Goal: Task Accomplishment & Management: Use online tool/utility

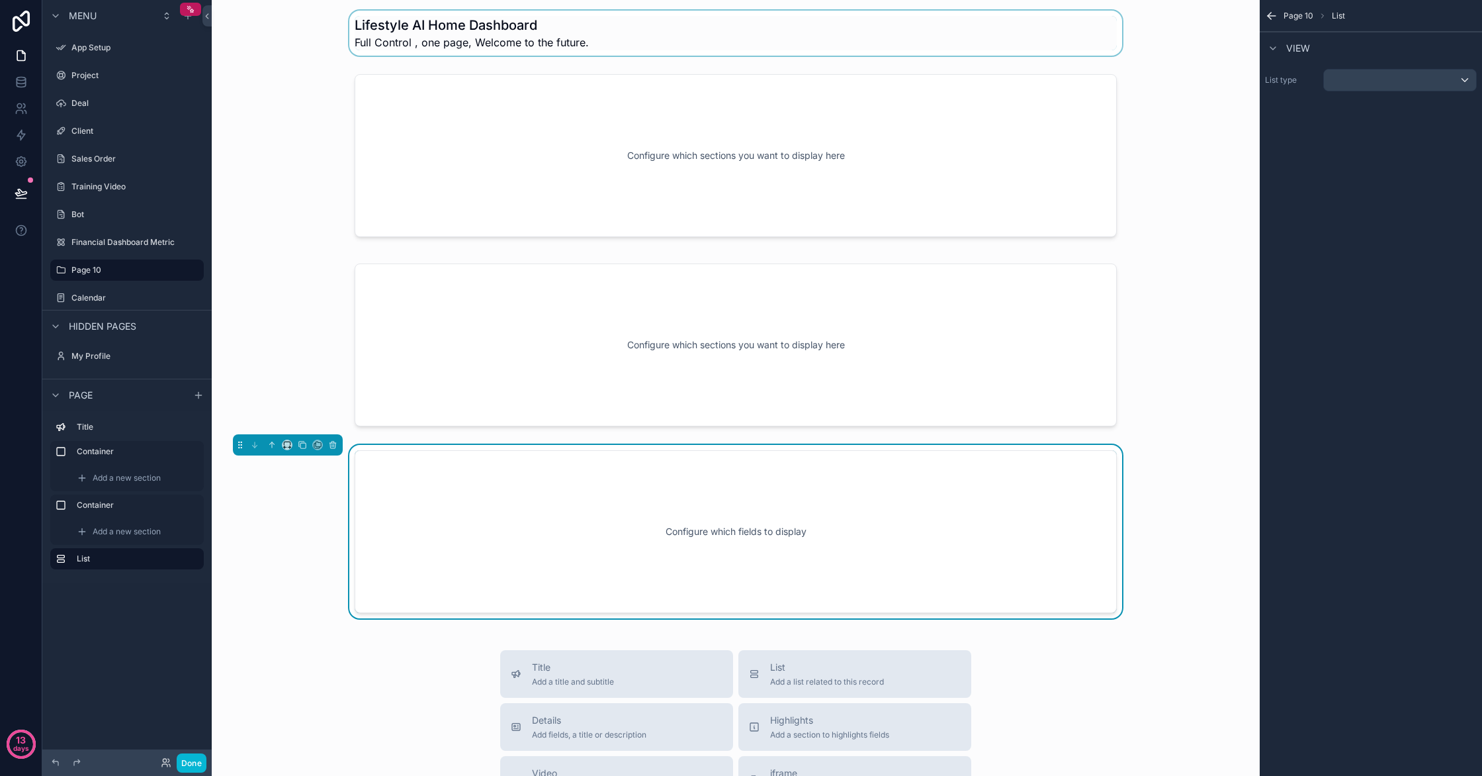
scroll to position [1, 0]
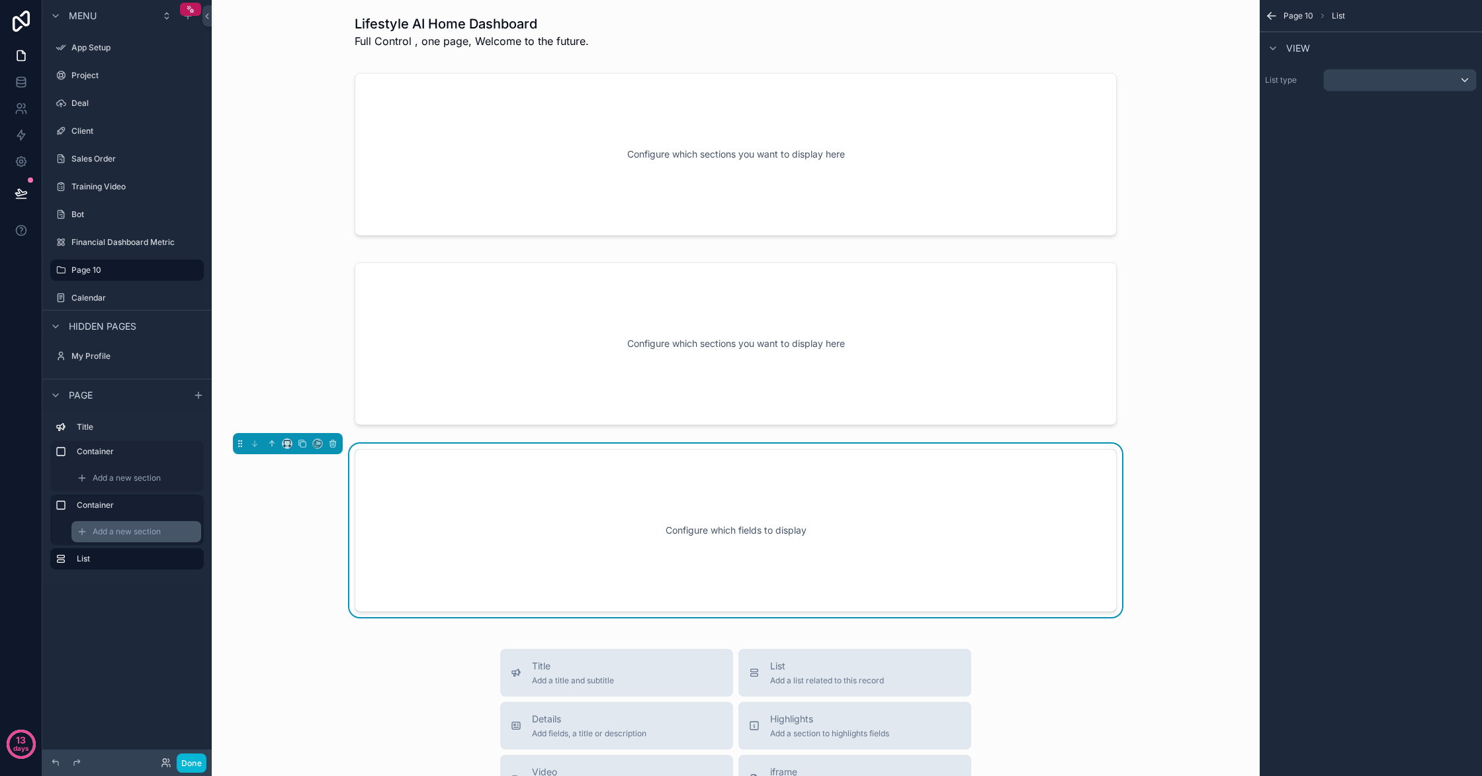
click at [140, 528] on span "Add a new section" at bounding box center [127, 531] width 68 height 11
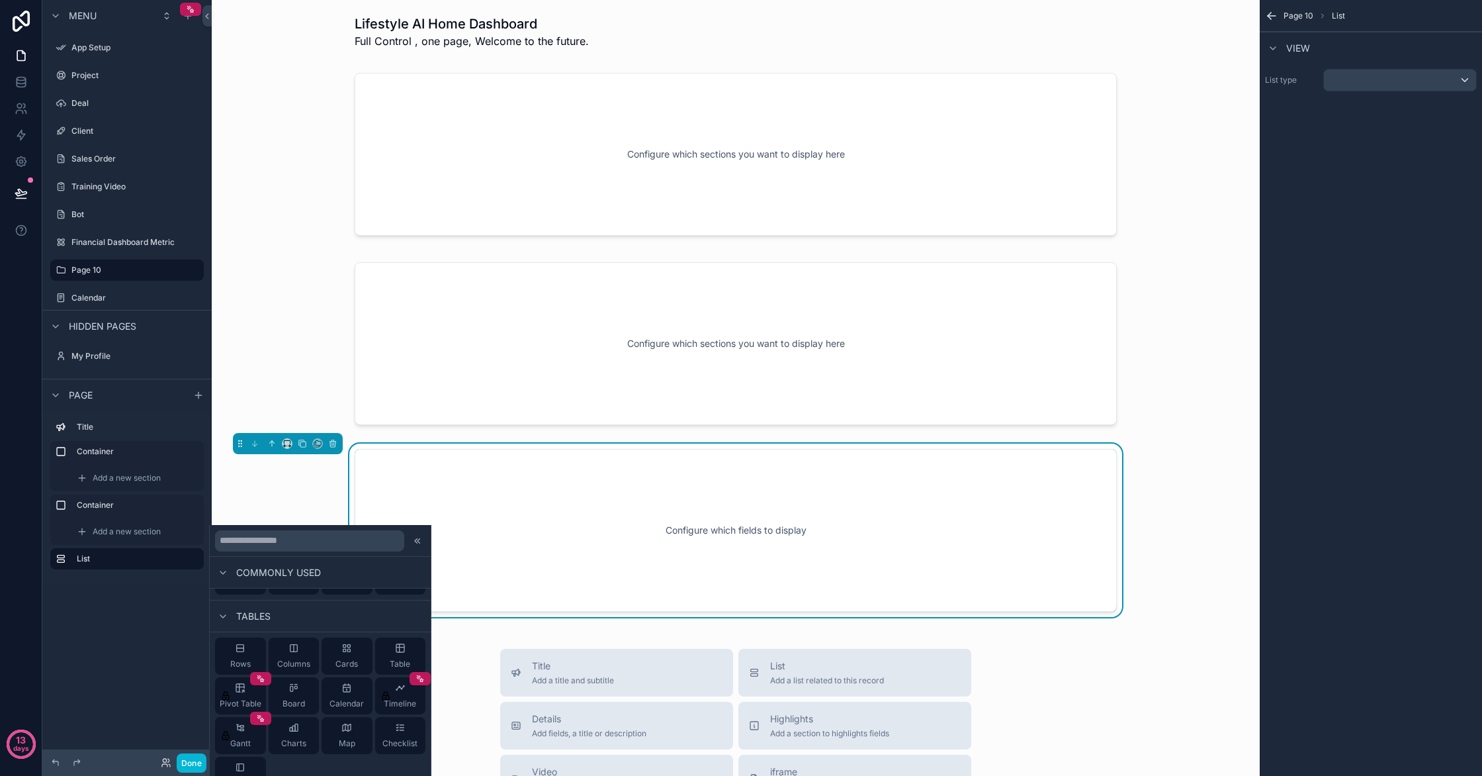
scroll to position [157, 0]
click at [341, 693] on div "Calendar" at bounding box center [347, 693] width 51 height 37
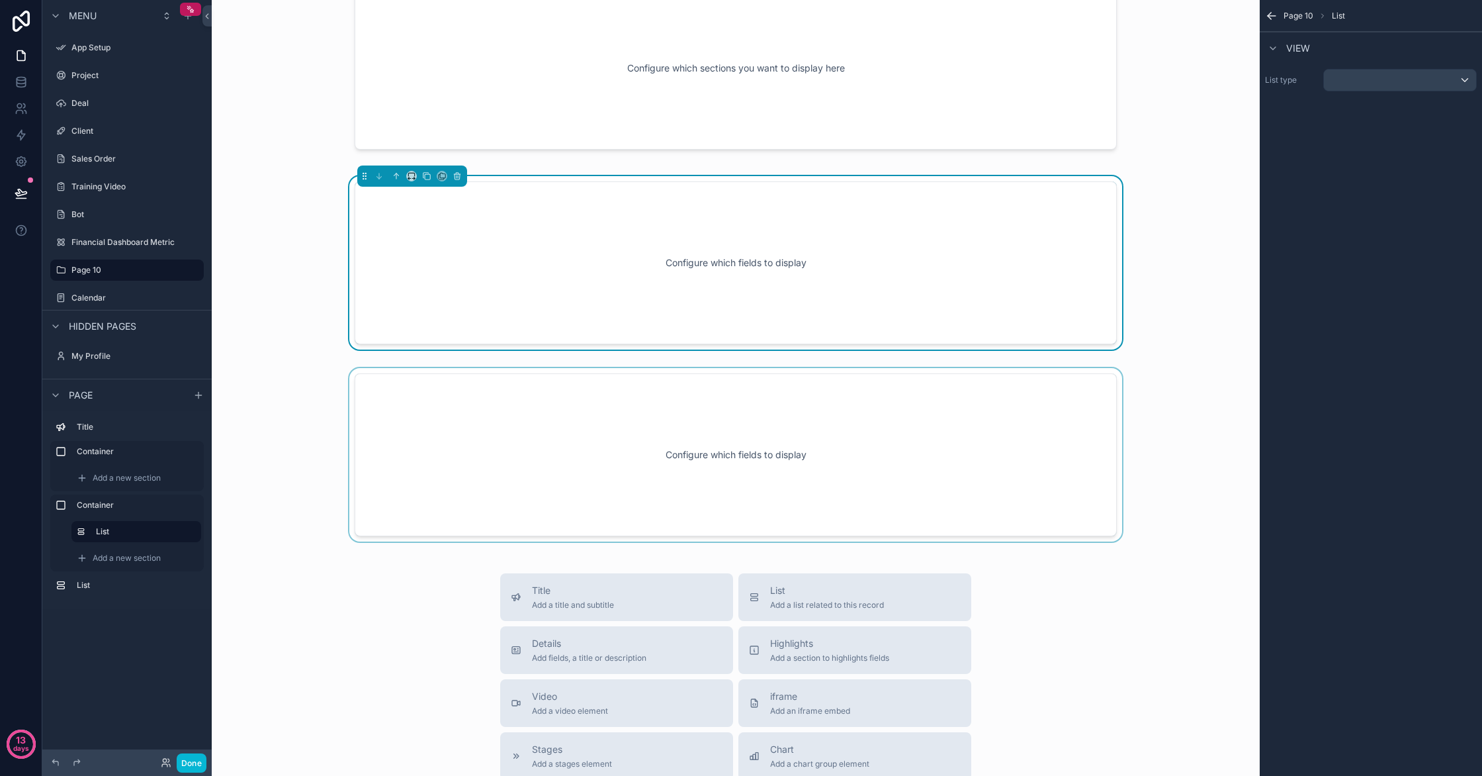
scroll to position [0, 0]
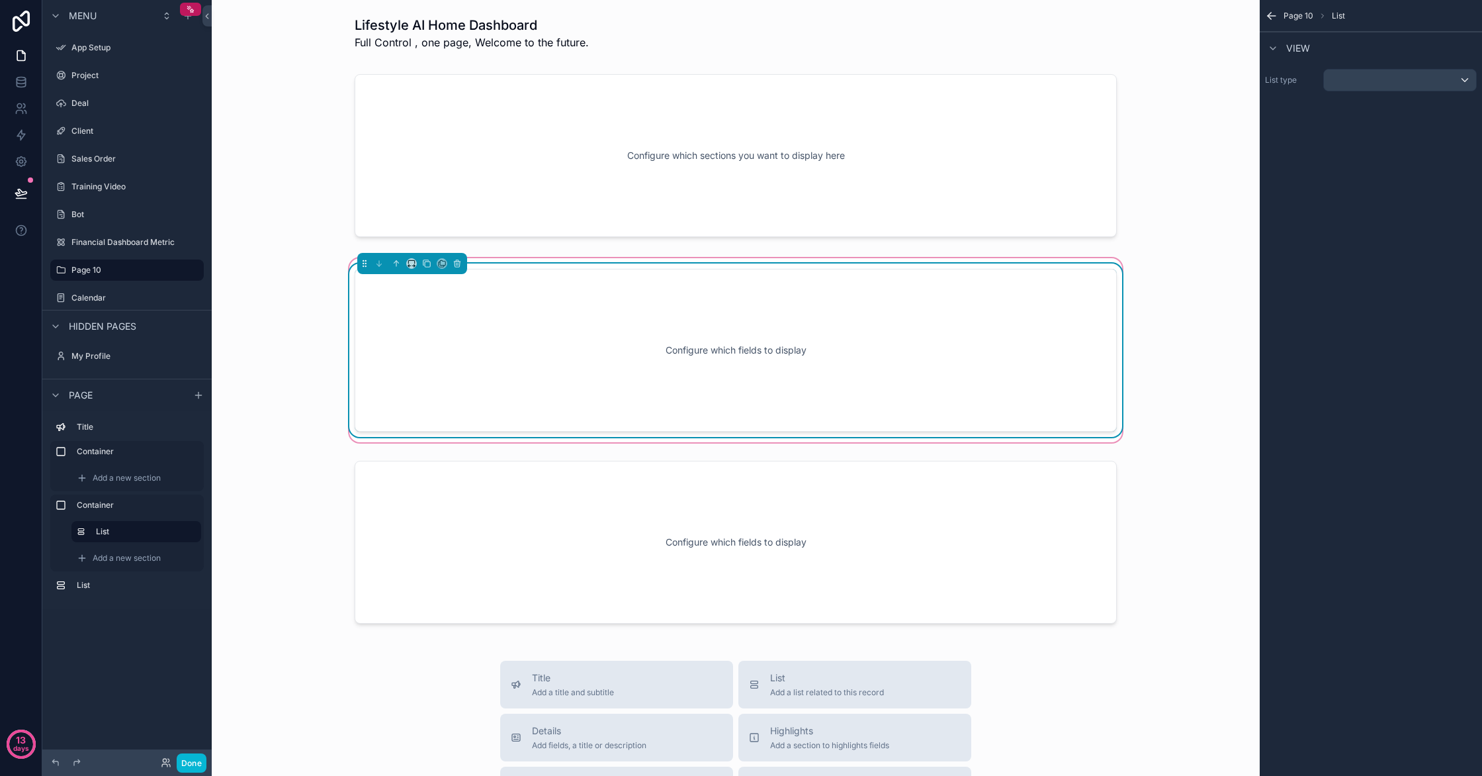
drag, startPoint x: 775, startPoint y: 333, endPoint x: 760, endPoint y: 329, distance: 15.1
click at [760, 329] on div "Configure which fields to display" at bounding box center [736, 349] width 719 height 119
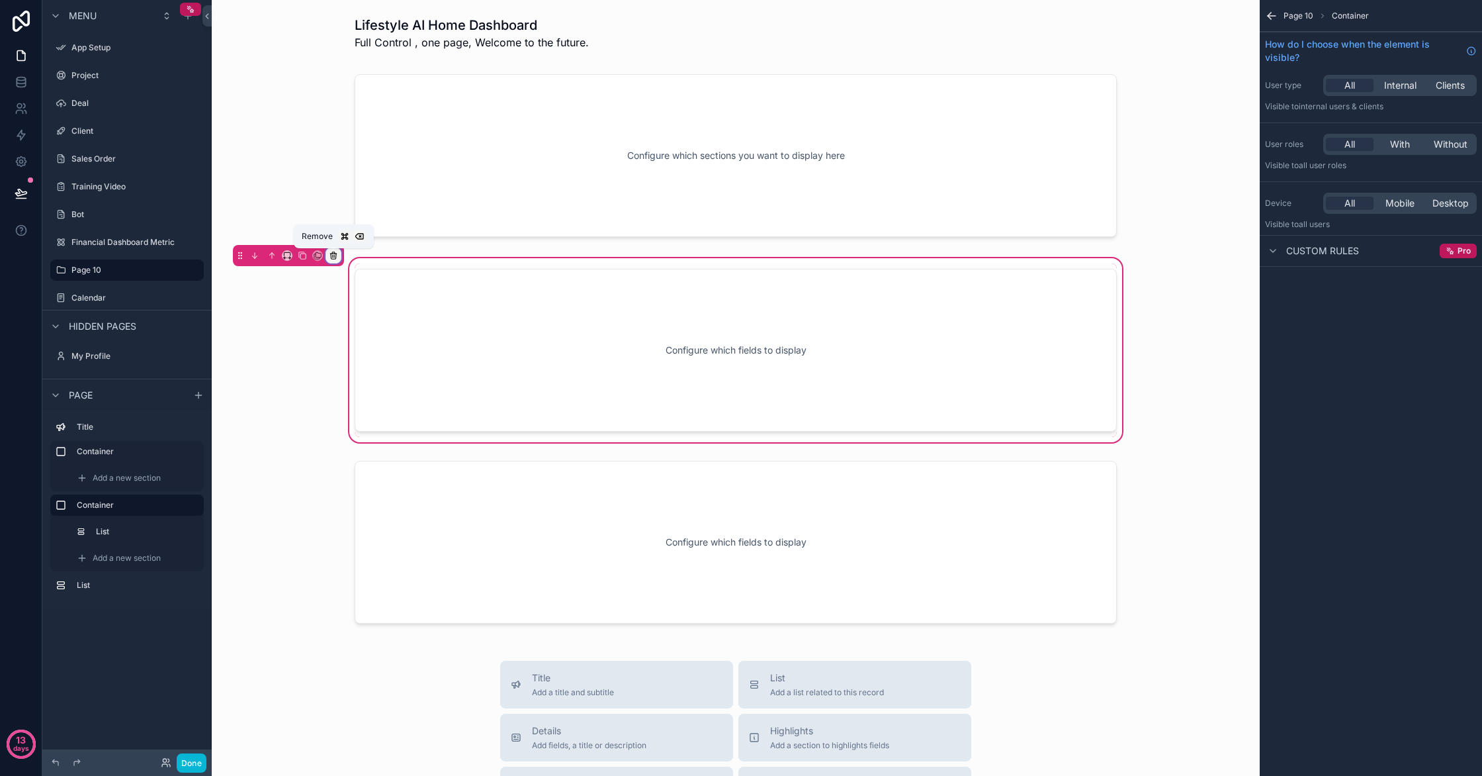
click at [332, 253] on icon "scrollable content" at bounding box center [333, 252] width 3 height 1
click at [361, 298] on div "Remove entire container" at bounding box center [389, 308] width 121 height 24
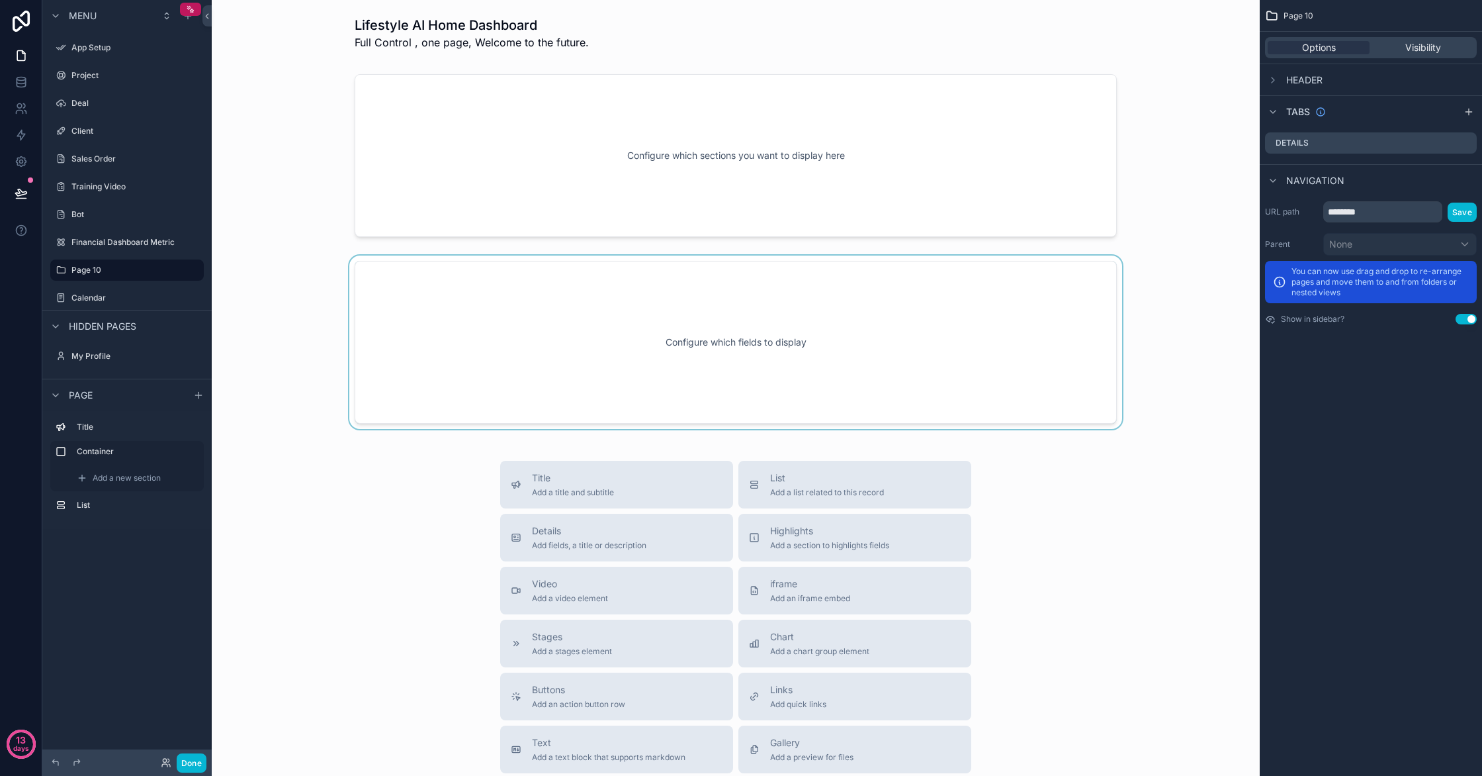
click at [552, 263] on div "scrollable content" at bounding box center [735, 341] width 1027 height 173
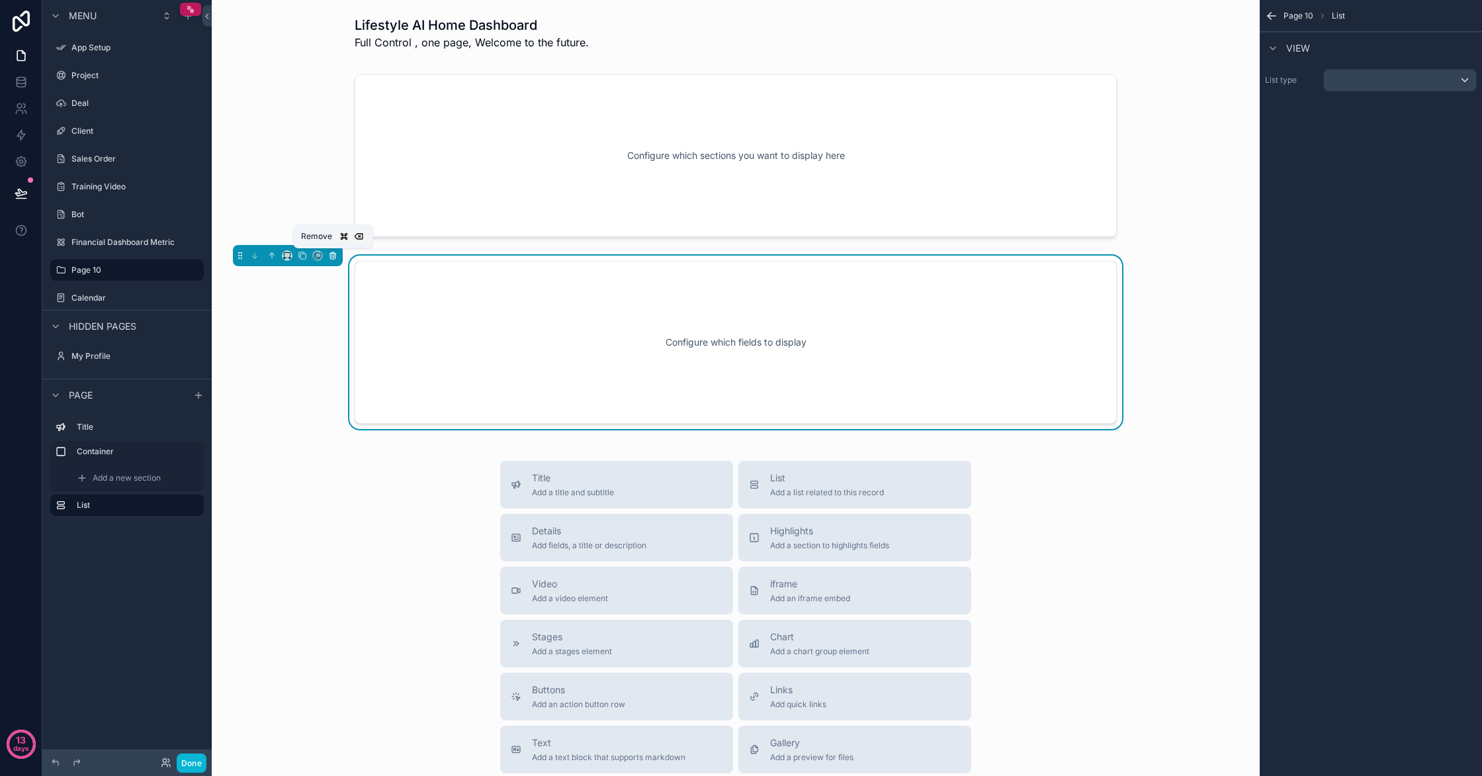
click at [335, 252] on icon "scrollable content" at bounding box center [332, 255] width 9 height 9
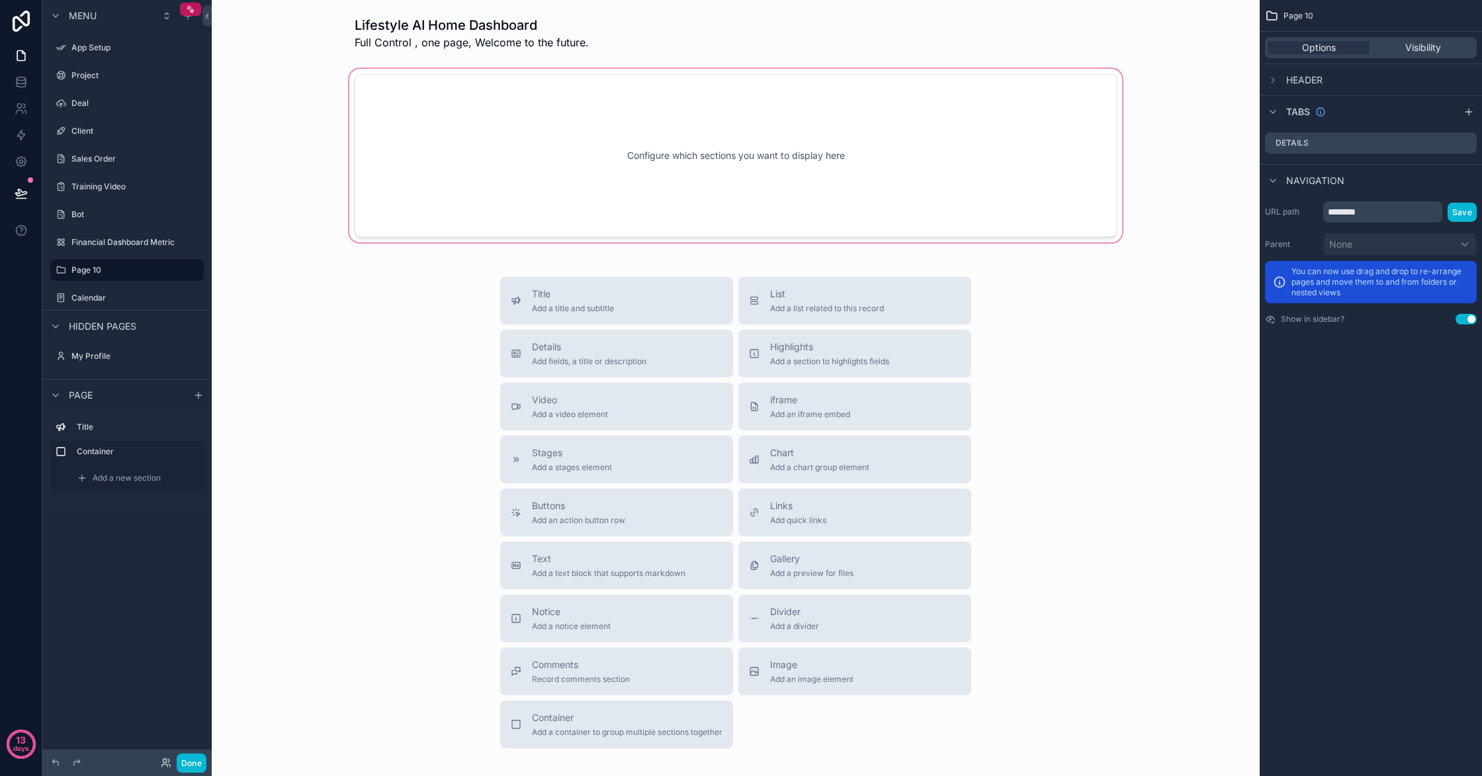
click at [515, 199] on div "scrollable content" at bounding box center [735, 155] width 1027 height 179
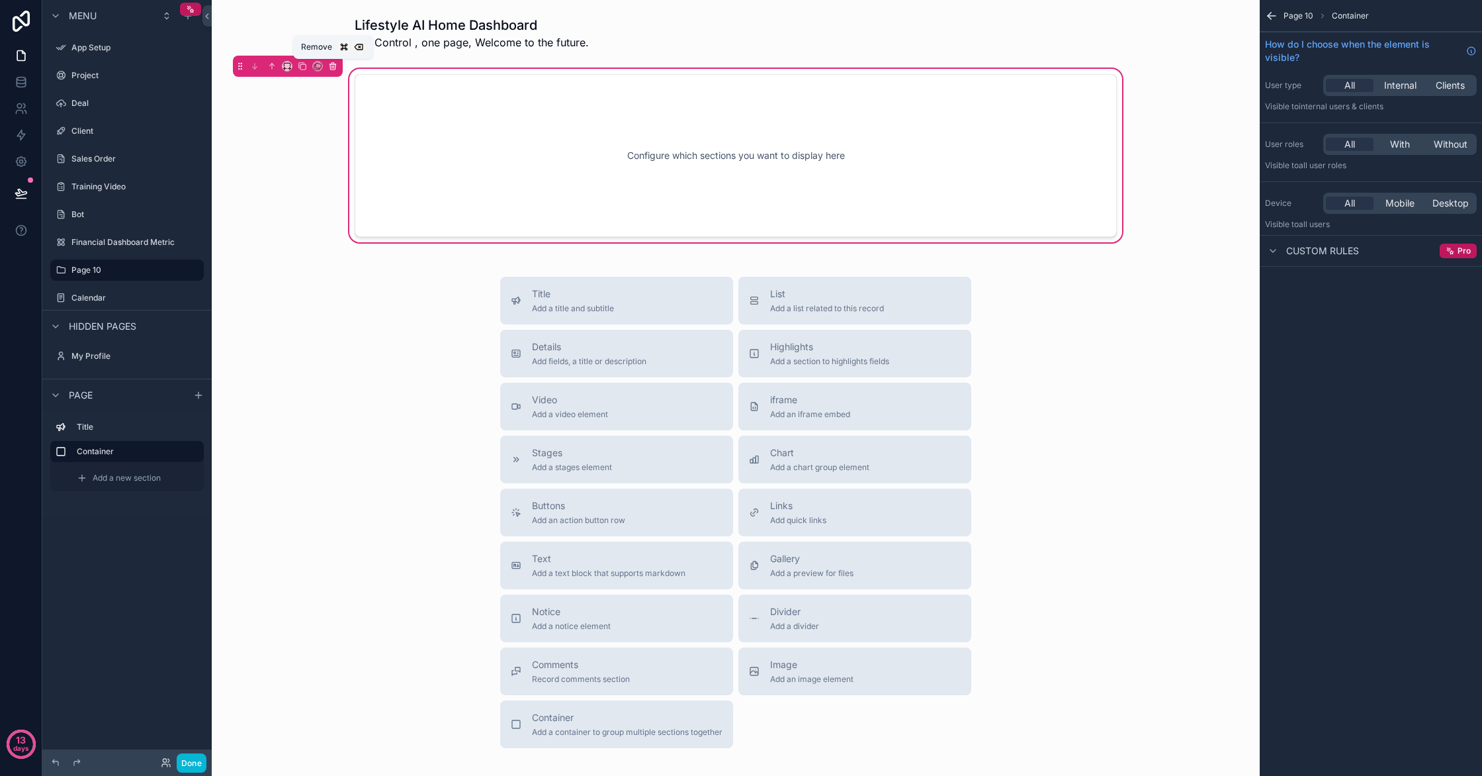
click at [334, 72] on button "scrollable content" at bounding box center [333, 66] width 15 height 15
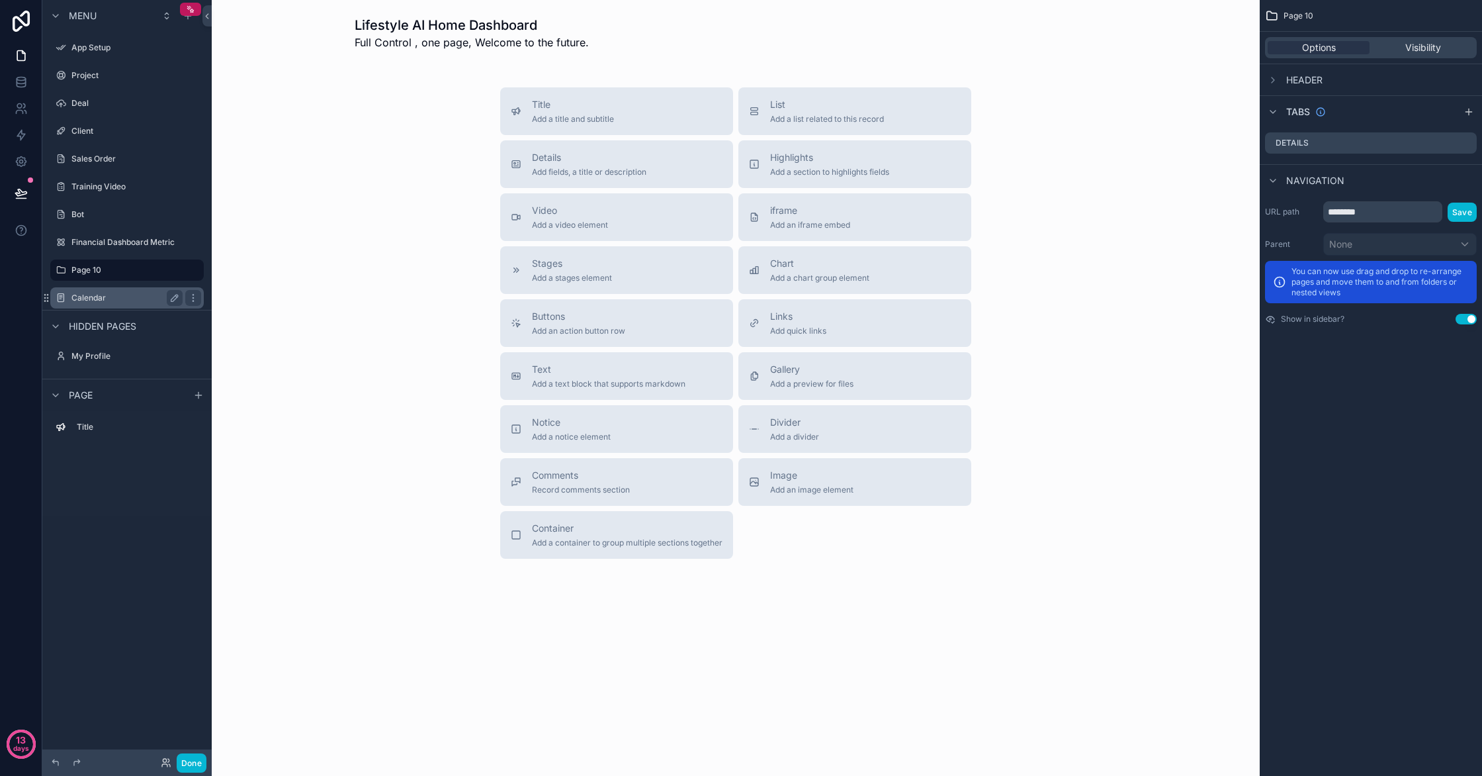
click at [183, 257] on div "App Setup Project Deal Client Sales Order Training Video Bot Financial Dashboar…" at bounding box center [126, 171] width 169 height 278
click at [199, 395] on icon "scrollable content" at bounding box center [198, 395] width 11 height 11
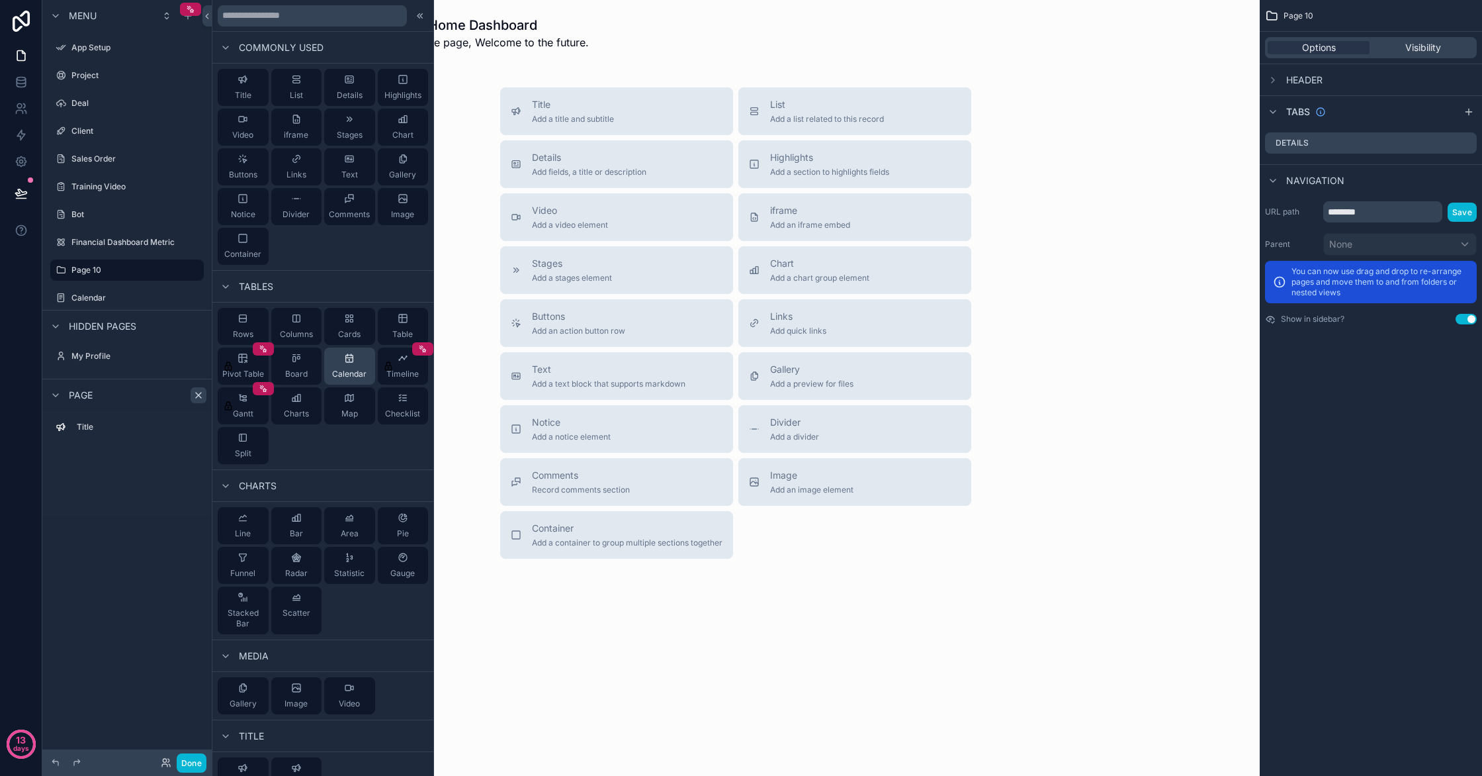
click at [361, 363] on div "Calendar" at bounding box center [349, 365] width 51 height 37
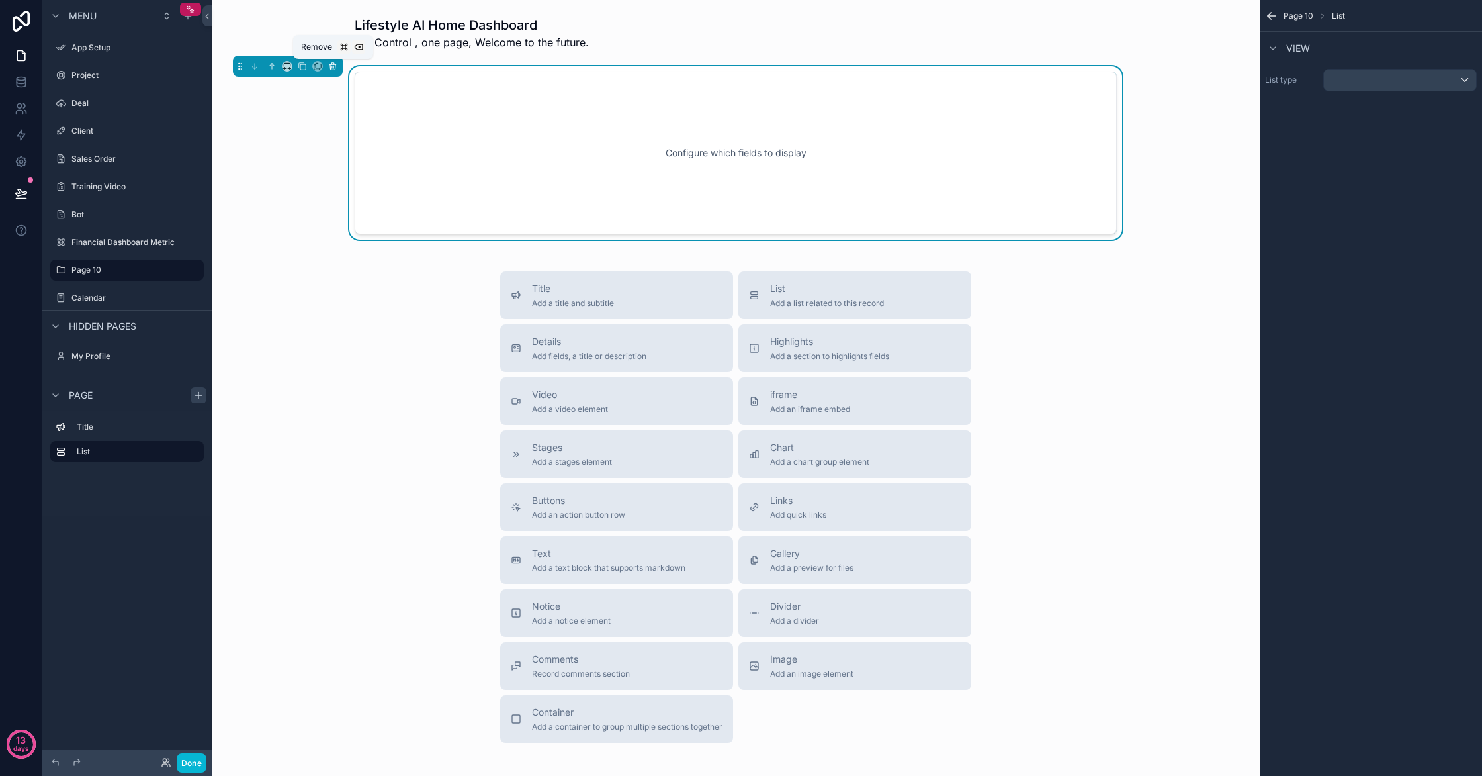
click at [337, 69] on button "scrollable content" at bounding box center [333, 66] width 15 height 15
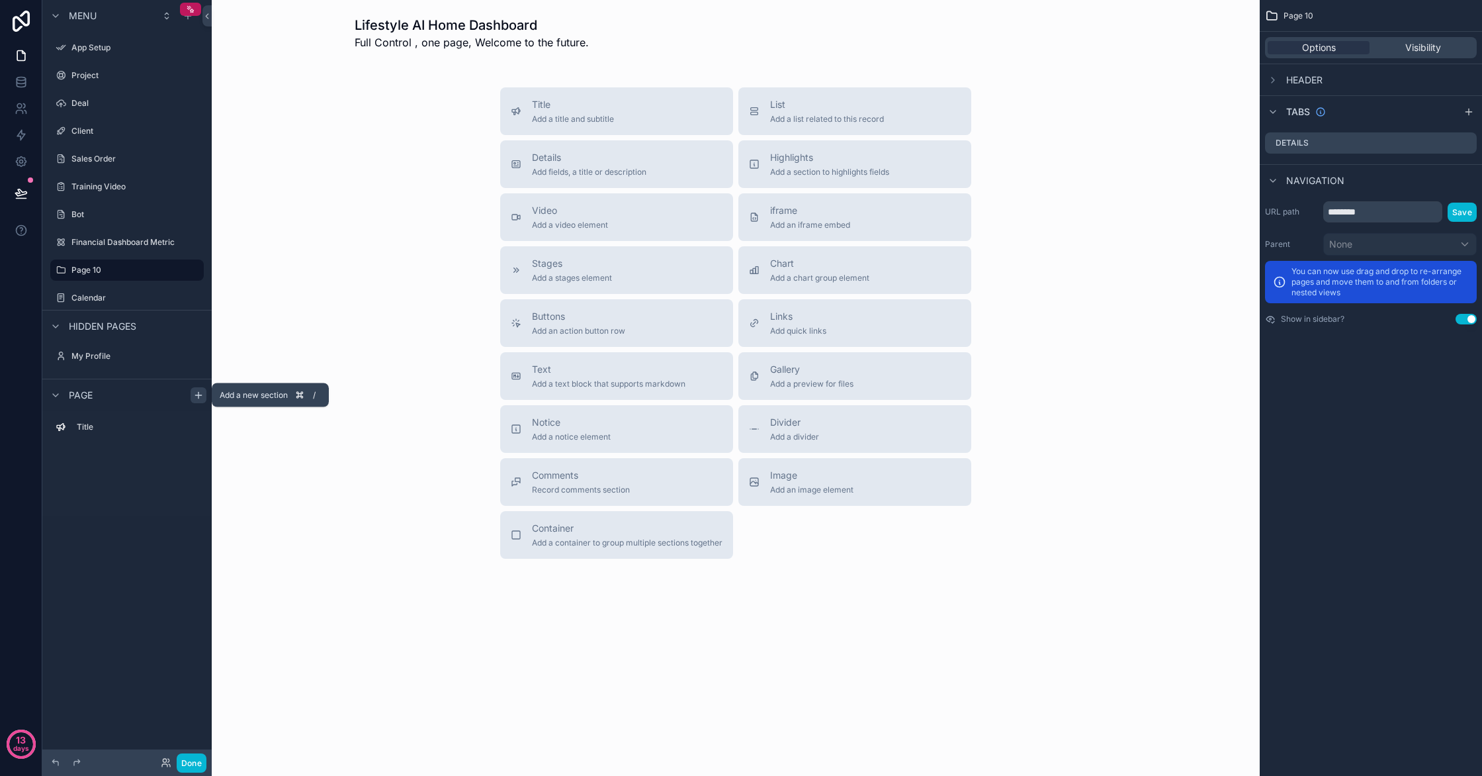
click at [202, 397] on icon "scrollable content" at bounding box center [198, 395] width 11 height 11
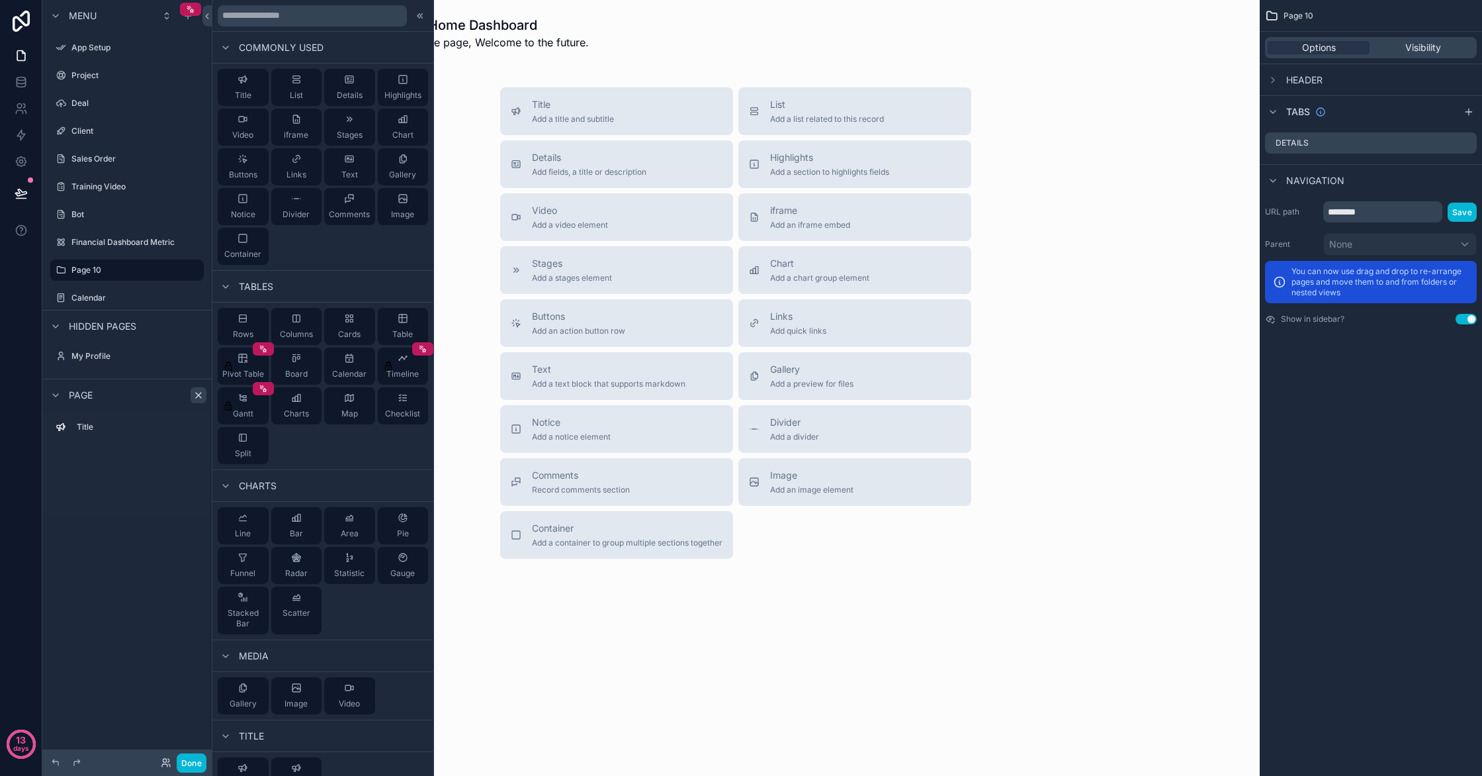
drag, startPoint x: 367, startPoint y: 377, endPoint x: 994, endPoint y: 525, distance: 644.6
click at [995, 526] on div "Commonly used Title List Details Highlights Video iframe Stages Chart Buttons L…" at bounding box center [741, 388] width 1482 height 776
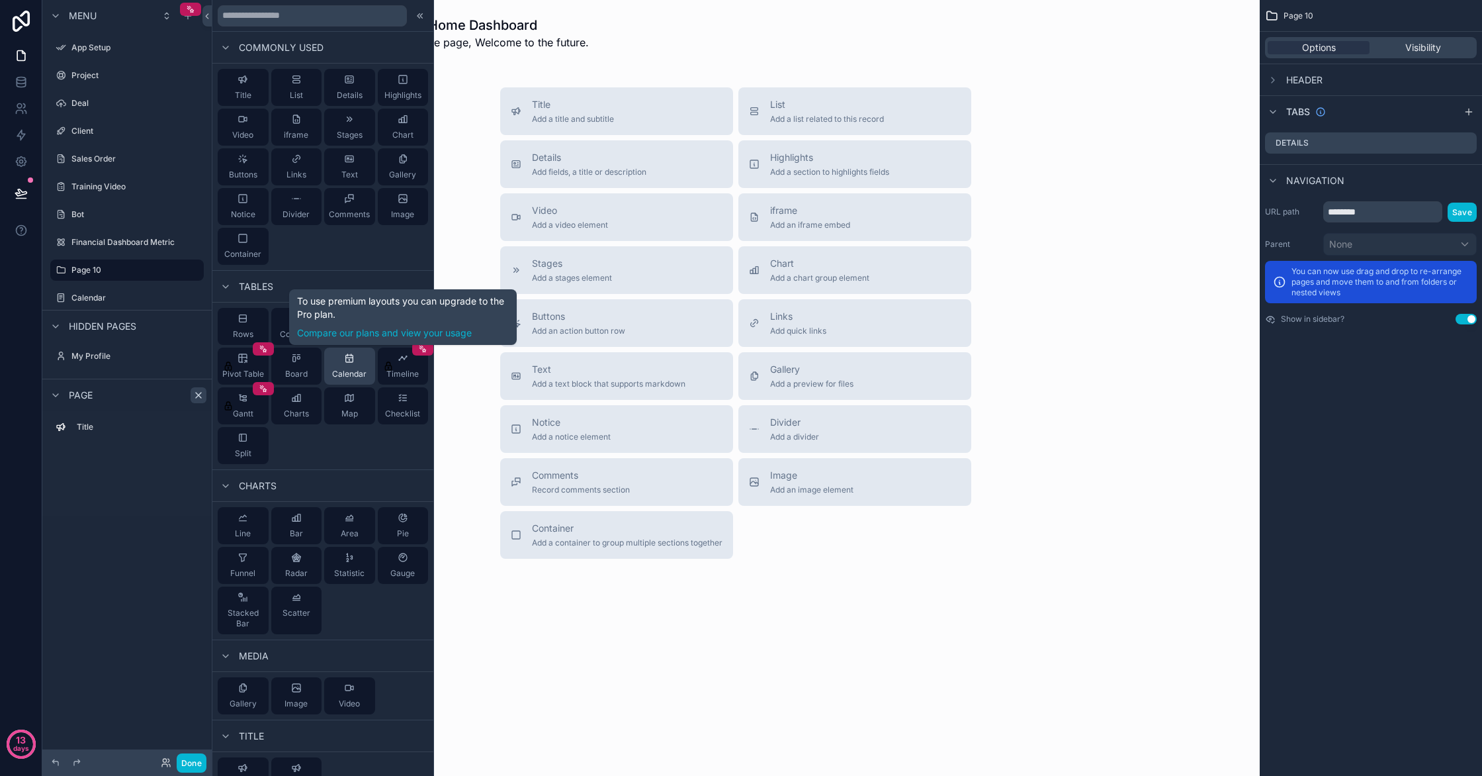
click at [350, 375] on span "Calendar" at bounding box center [349, 374] width 34 height 11
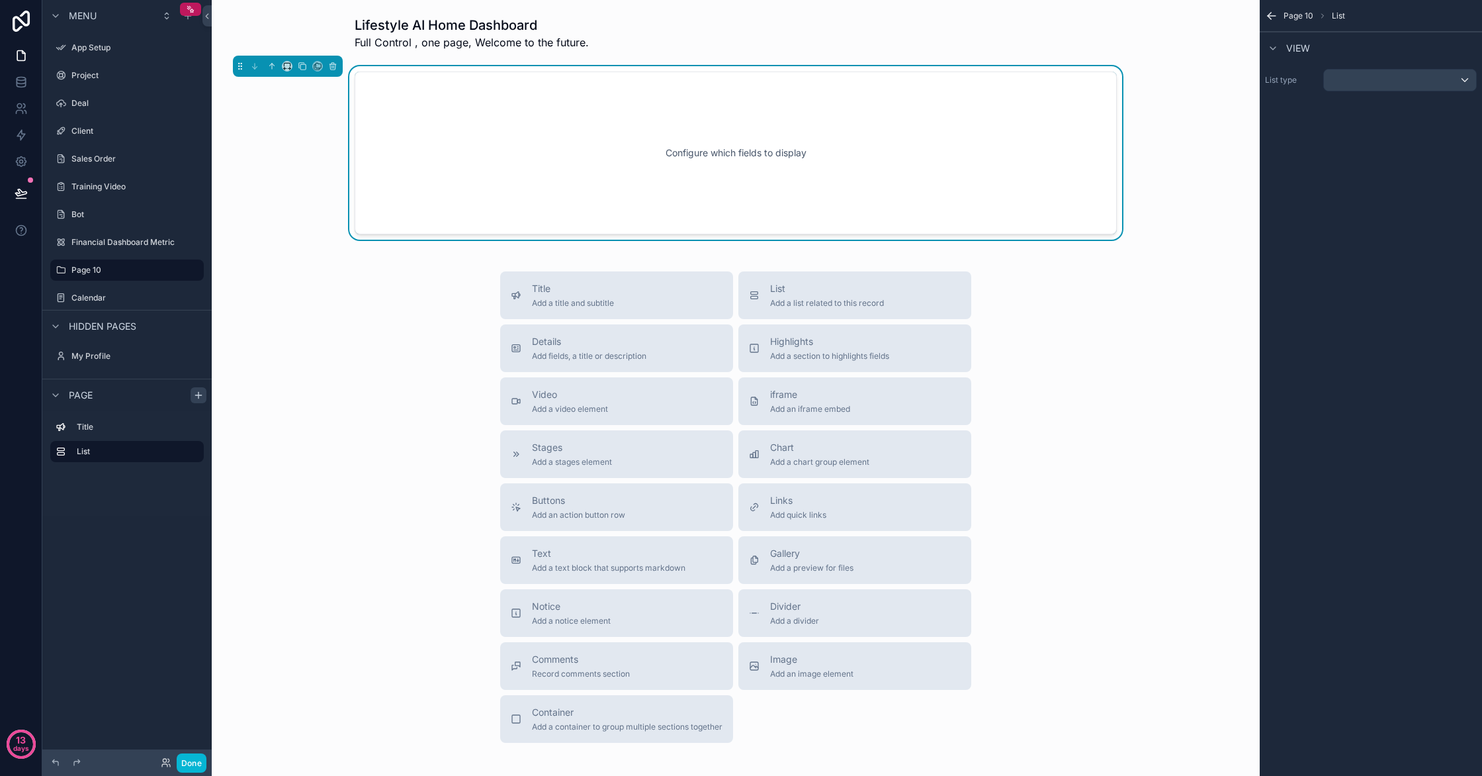
drag, startPoint x: 1479, startPoint y: 71, endPoint x: 1459, endPoint y: 75, distance: 20.2
click at [1475, 70] on div "List type" at bounding box center [1371, 80] width 222 height 33
click at [1456, 76] on div "scrollable content" at bounding box center [1400, 79] width 152 height 21
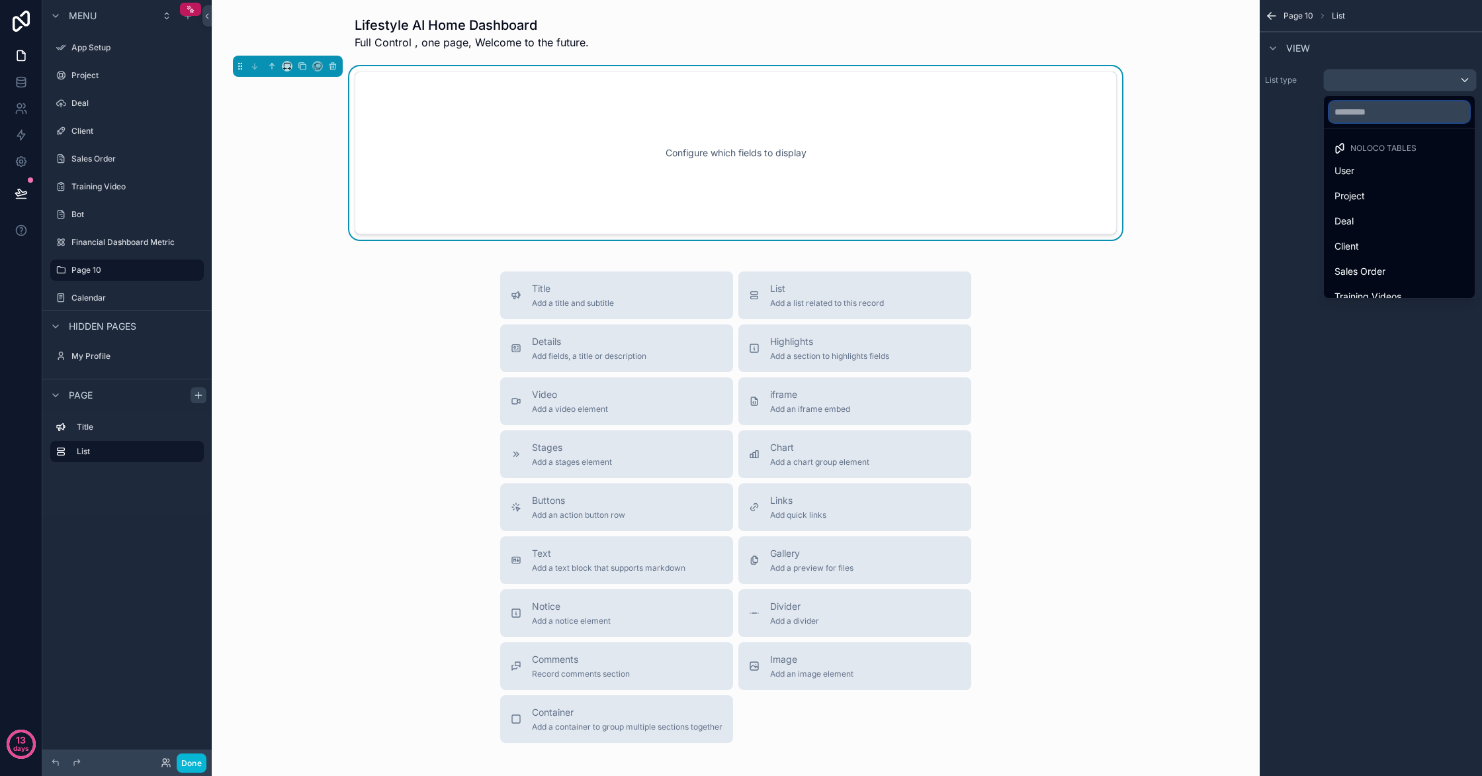
click at [1416, 107] on input "text" at bounding box center [1399, 111] width 140 height 21
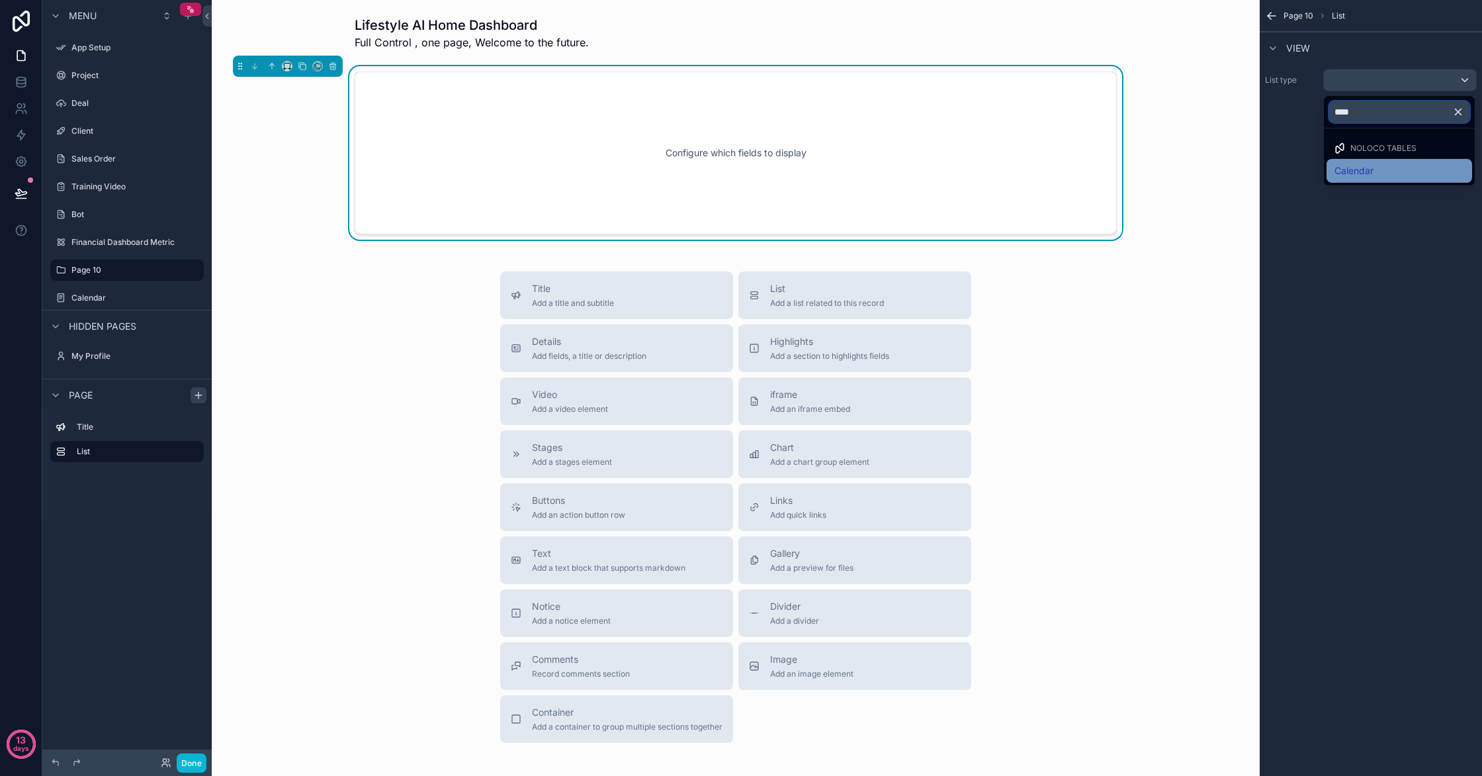
type input "****"
click at [1392, 165] on div "Calendar" at bounding box center [1400, 171] width 130 height 16
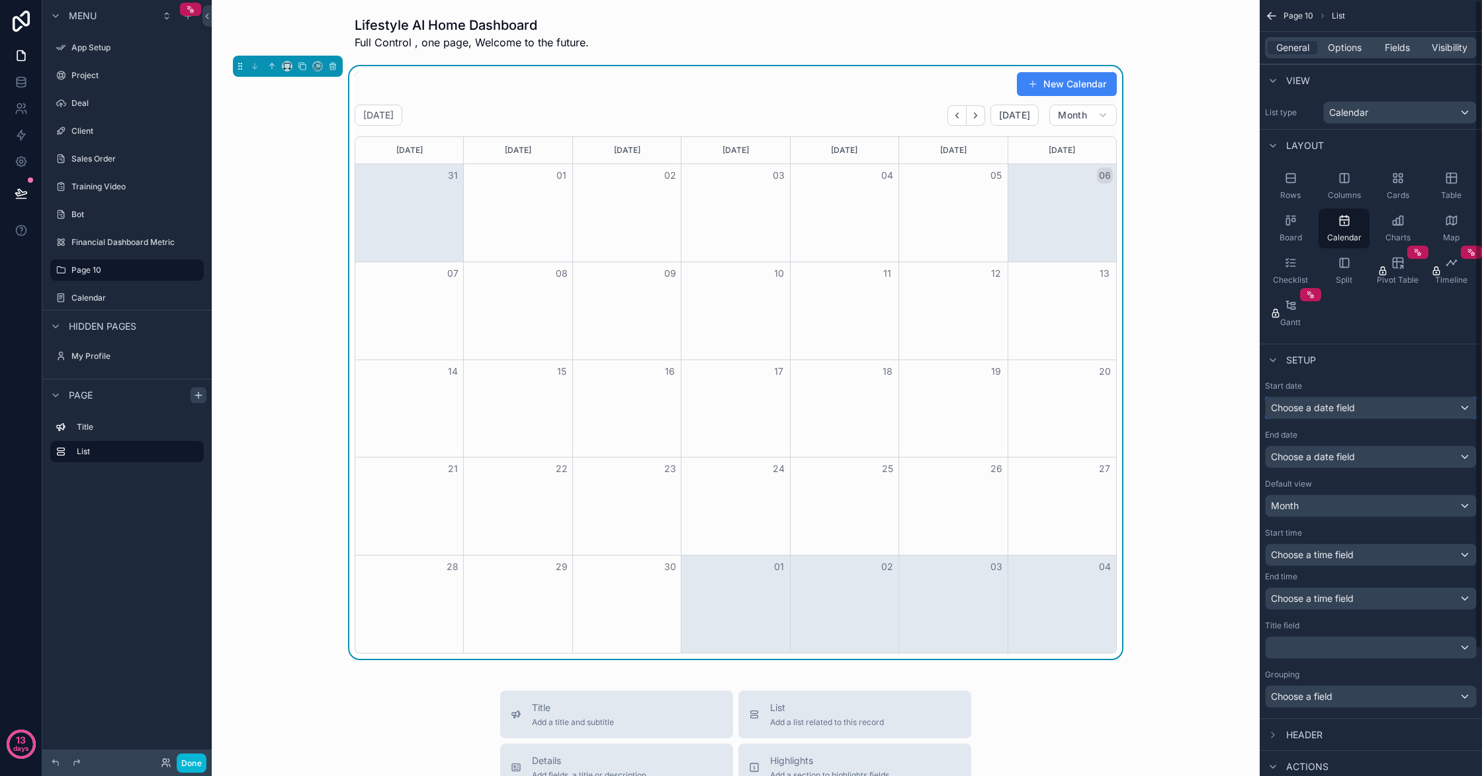
click at [1433, 418] on div "Choose a date field" at bounding box center [1371, 407] width 210 height 21
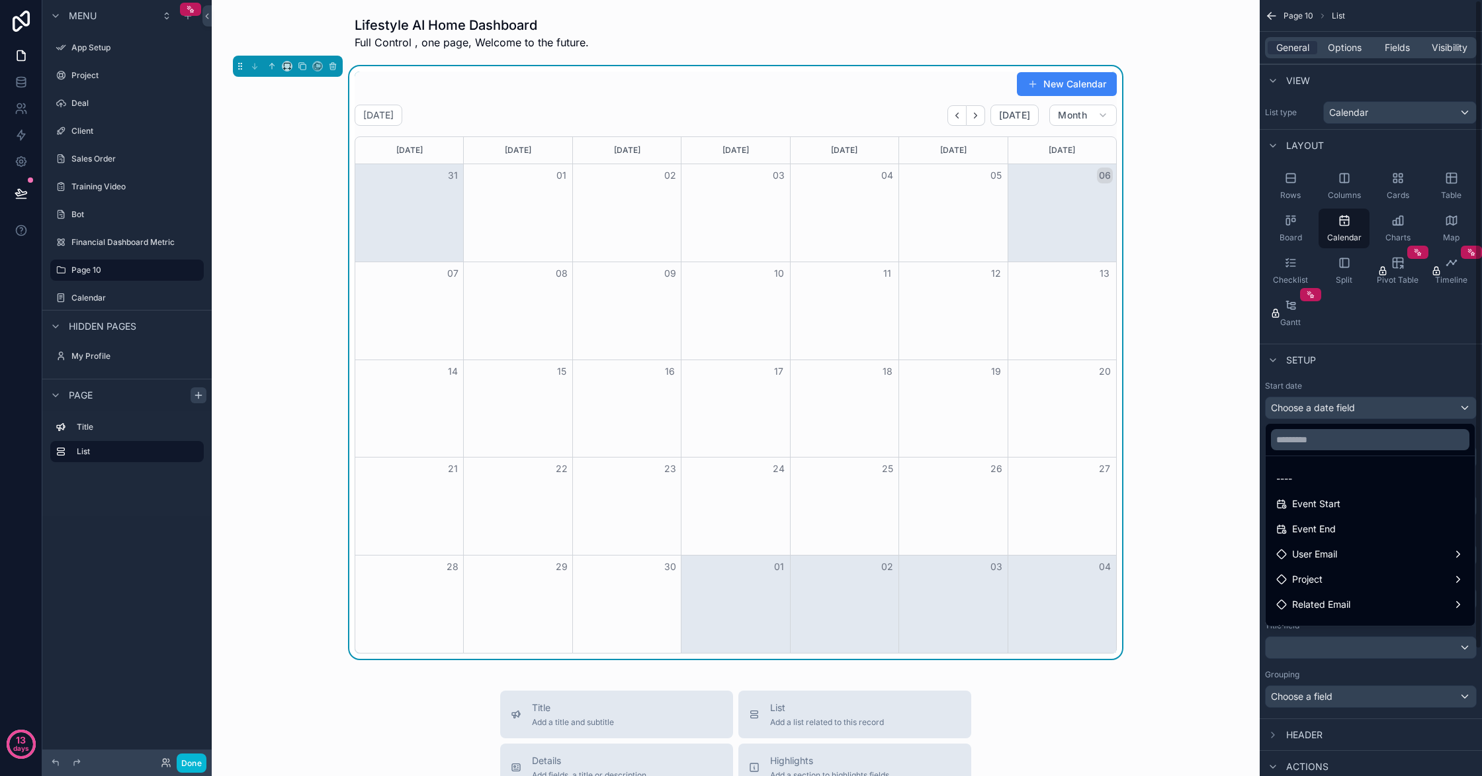
click at [1392, 390] on div "scrollable content" at bounding box center [741, 388] width 1482 height 776
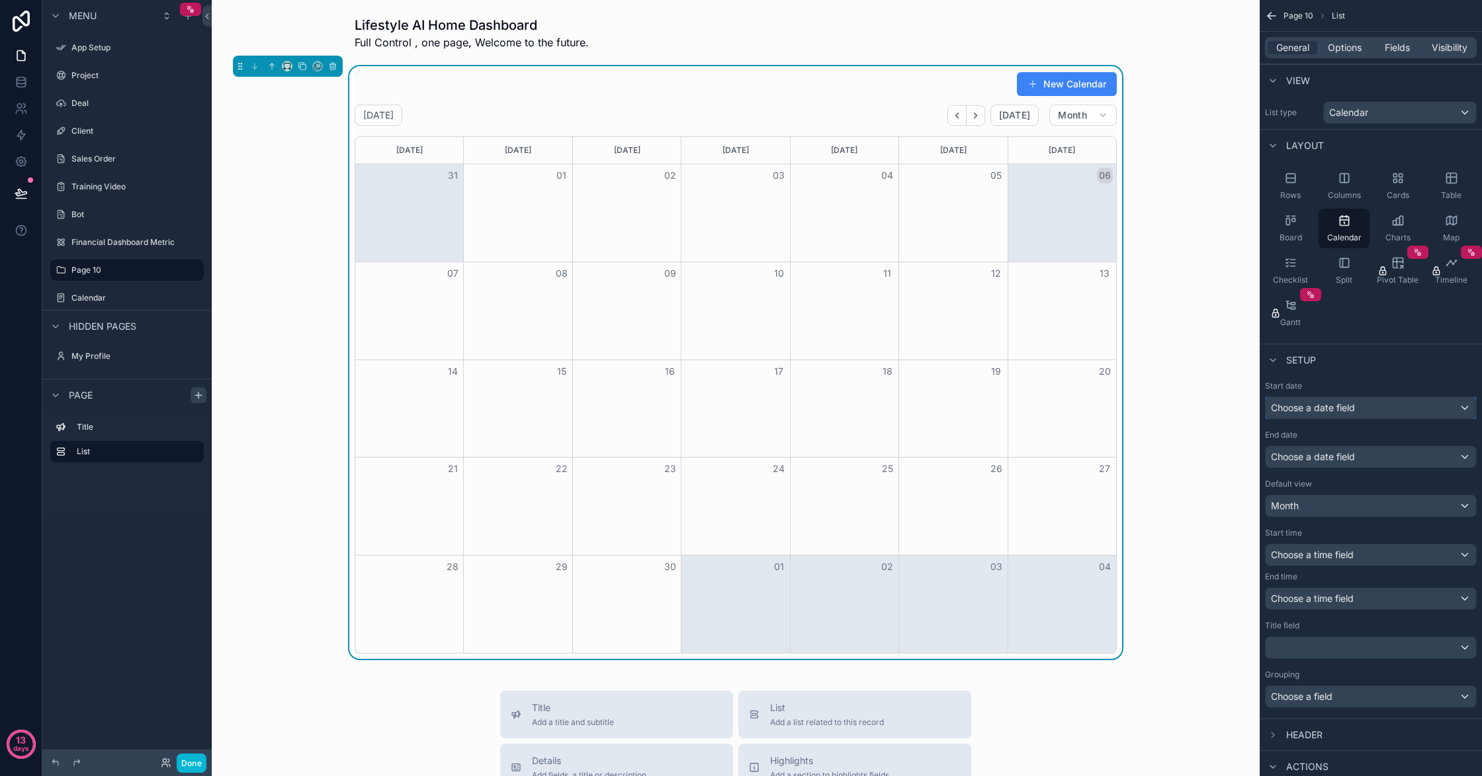
click at [1365, 406] on div "Choose a date field" at bounding box center [1371, 407] width 210 height 21
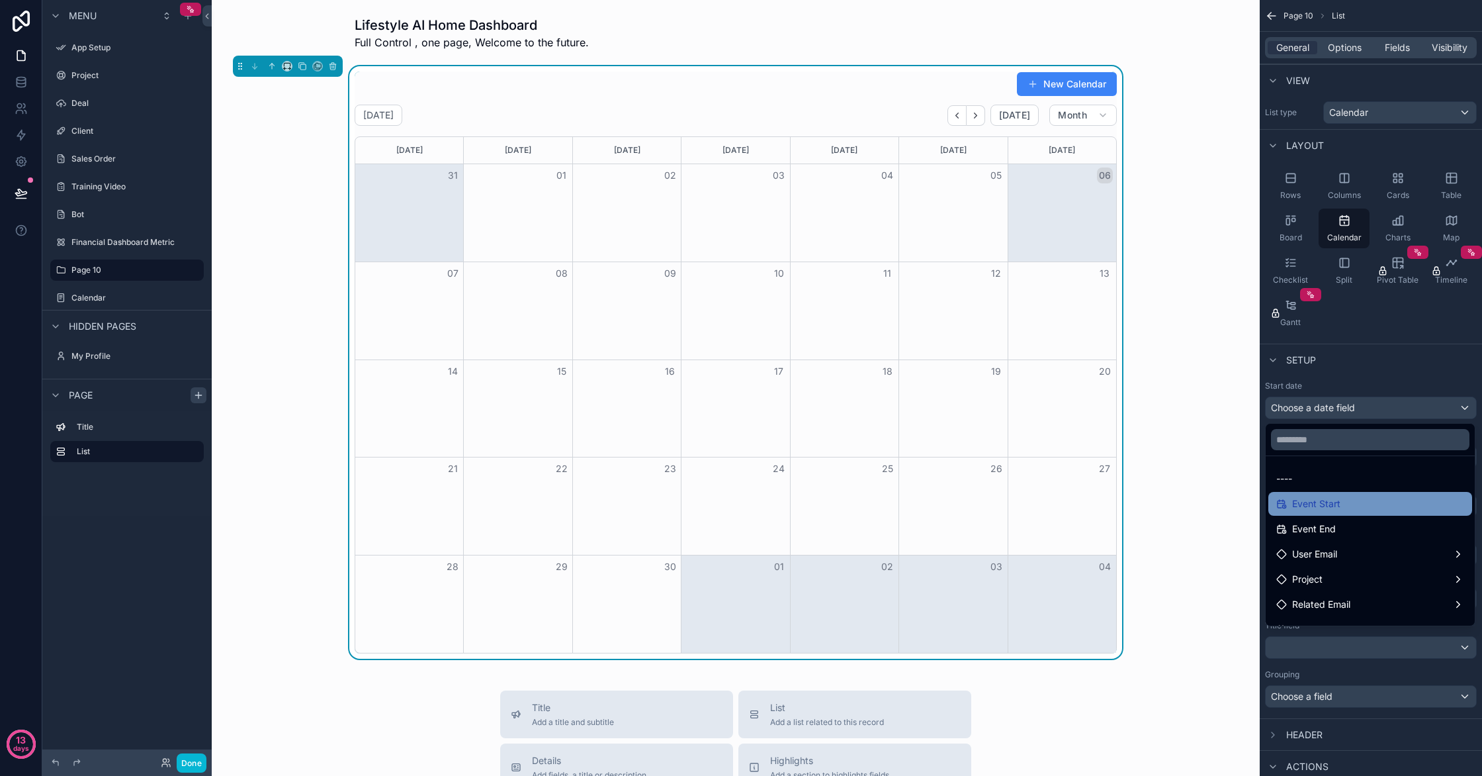
click at [1372, 506] on div "Event Start" at bounding box center [1370, 504] width 188 height 16
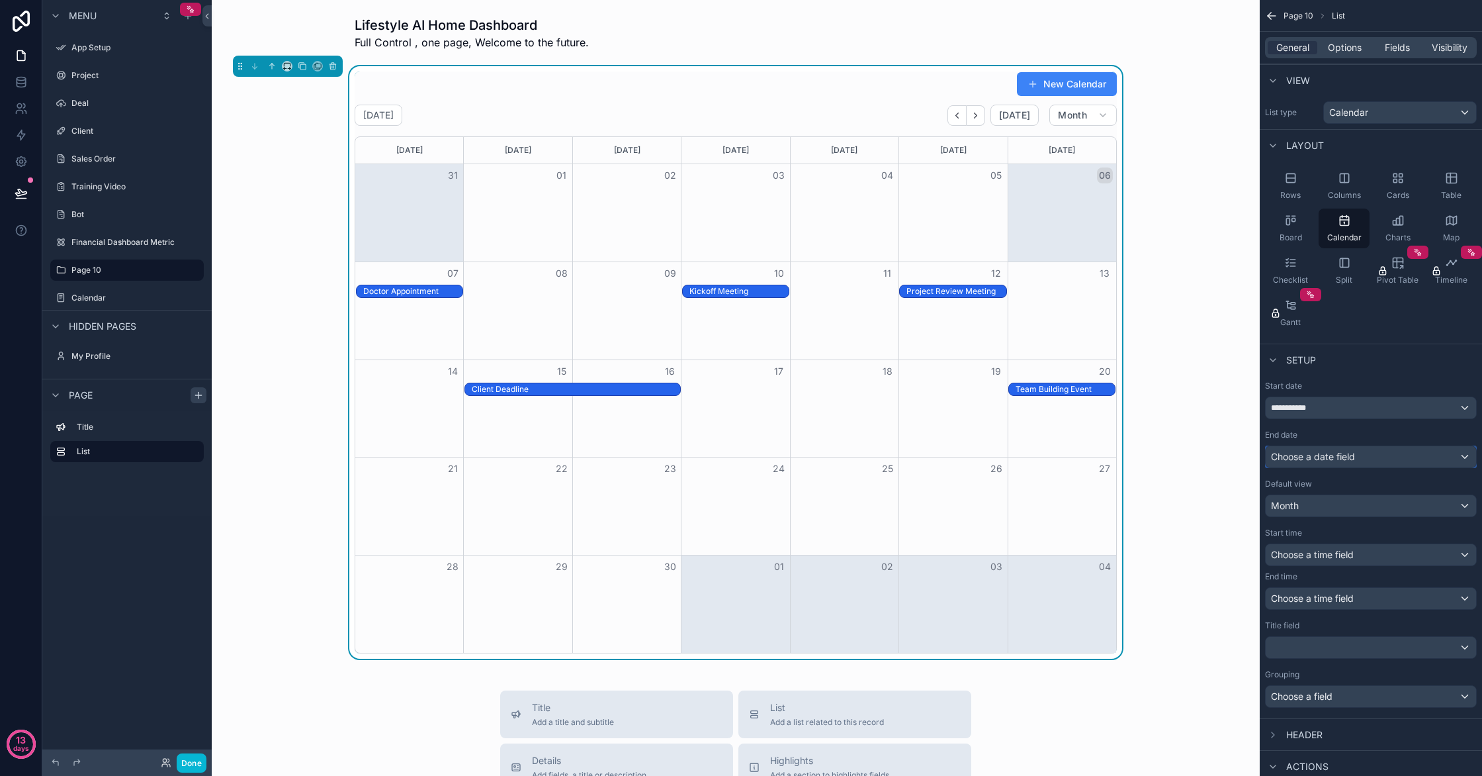
click at [1359, 457] on div "Choose a date field" at bounding box center [1371, 456] width 210 height 21
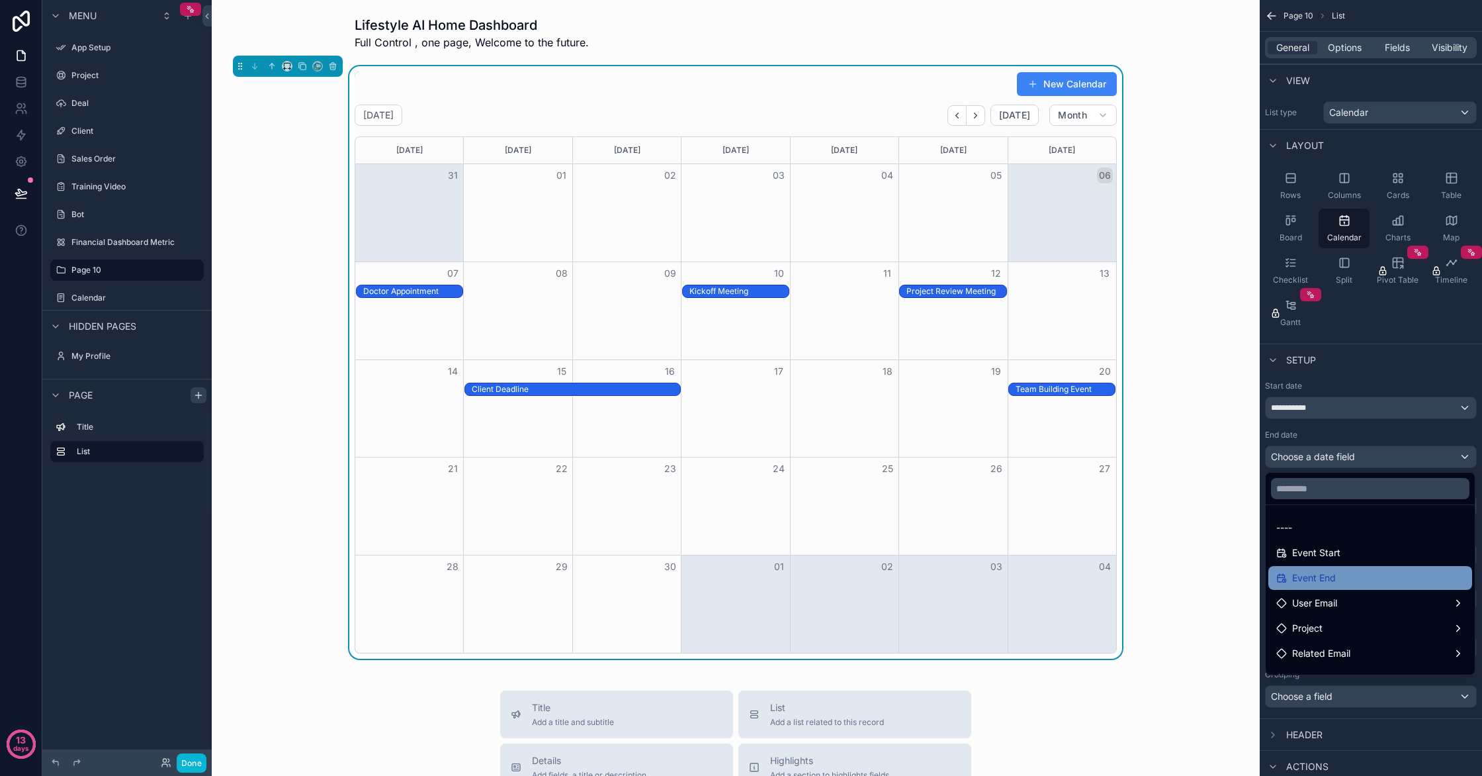
click at [1370, 581] on div "Event End" at bounding box center [1370, 578] width 188 height 16
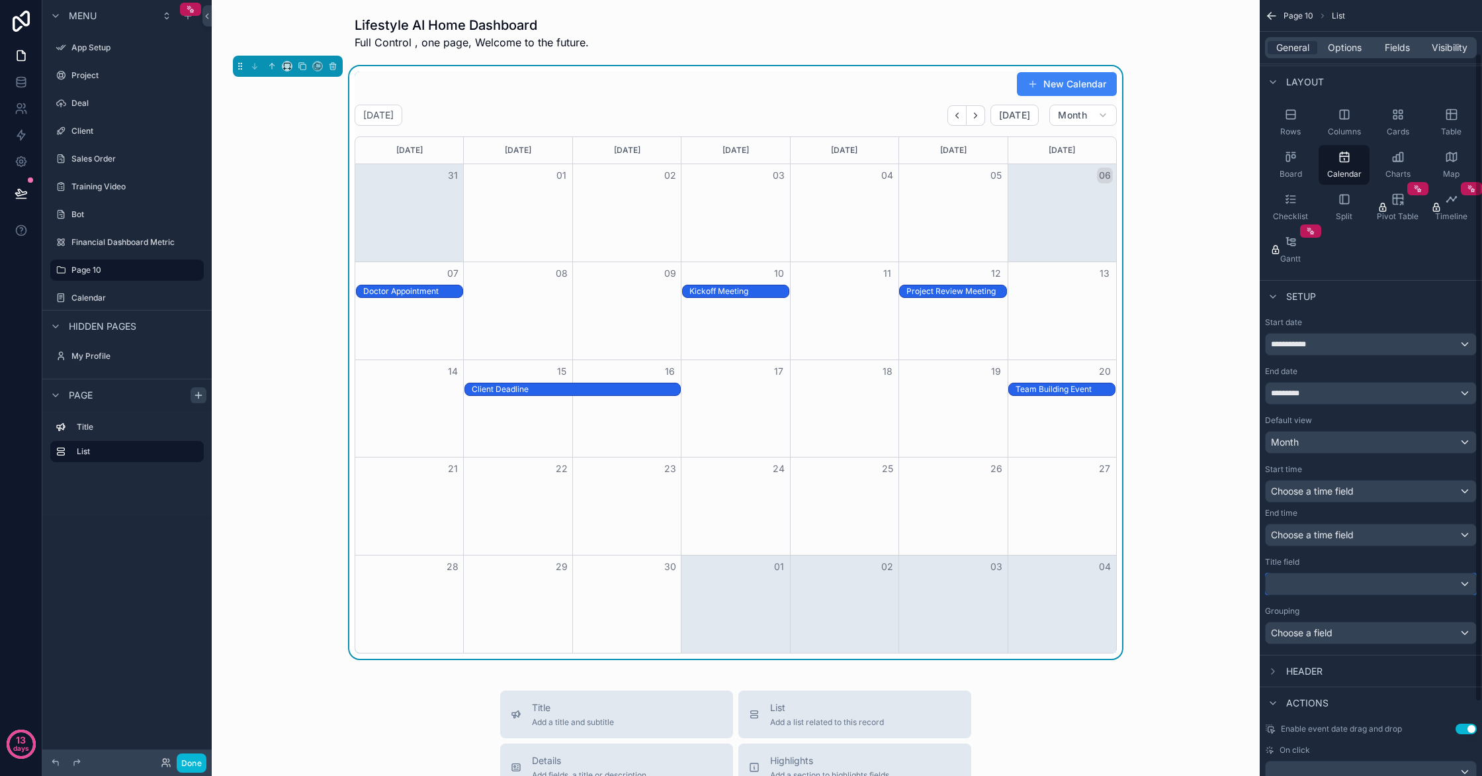
click at [1399, 594] on div "**********" at bounding box center [1371, 480] width 212 height 327
click at [1400, 584] on div "scrollable content" at bounding box center [1371, 586] width 210 height 21
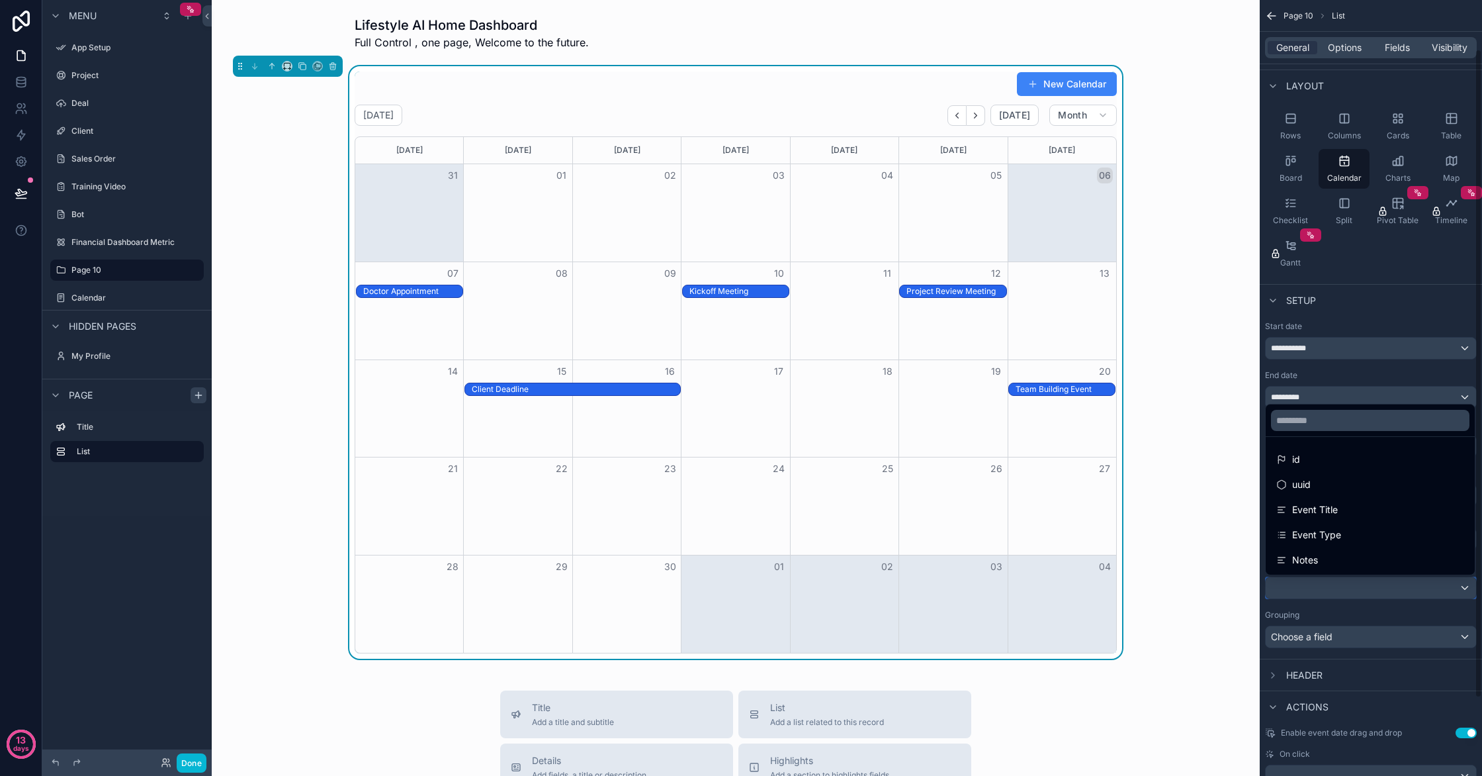
scroll to position [59, 0]
click at [1400, 501] on div "Event Title" at bounding box center [1371, 510] width 204 height 24
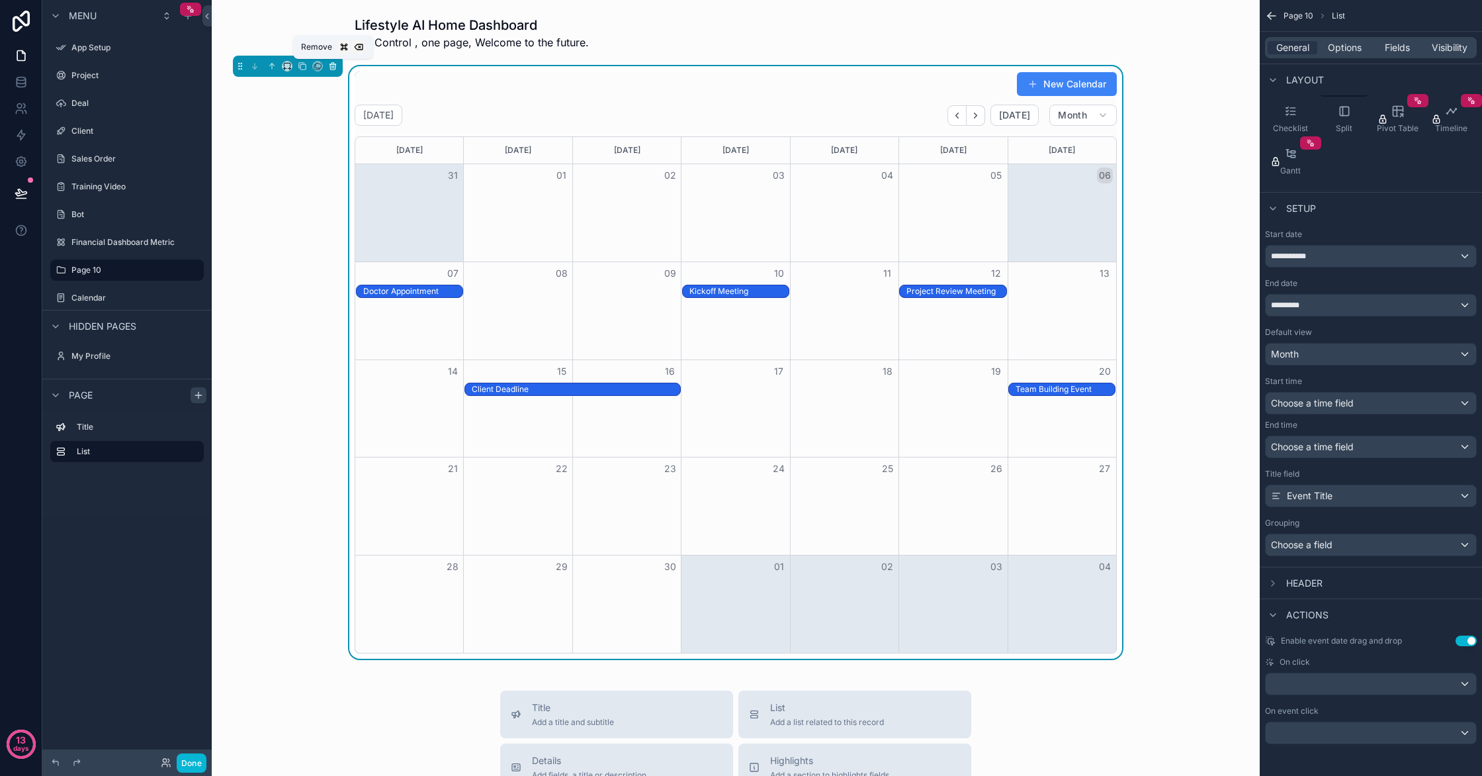
scroll to position [2, 0]
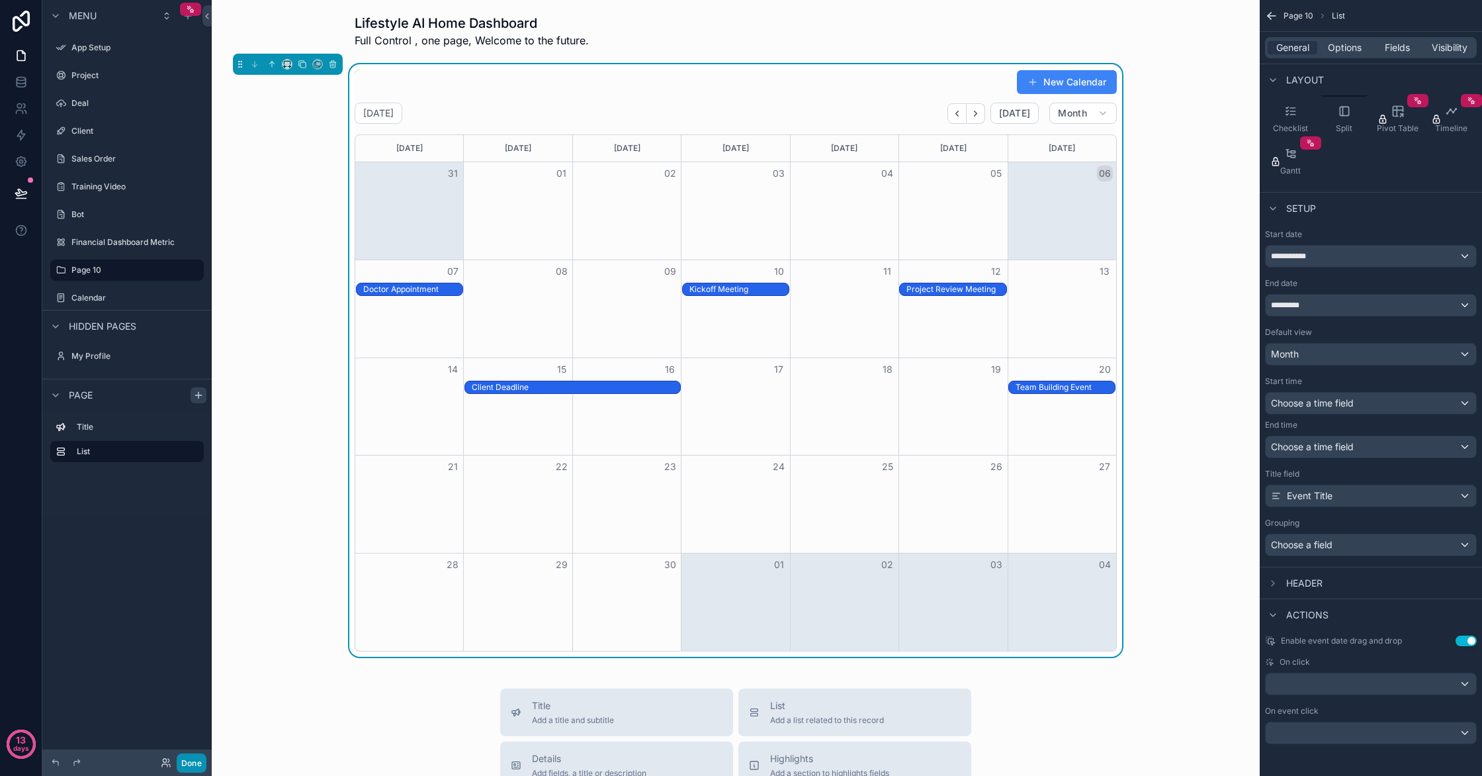
click at [192, 768] on button "Done" at bounding box center [192, 762] width 30 height 19
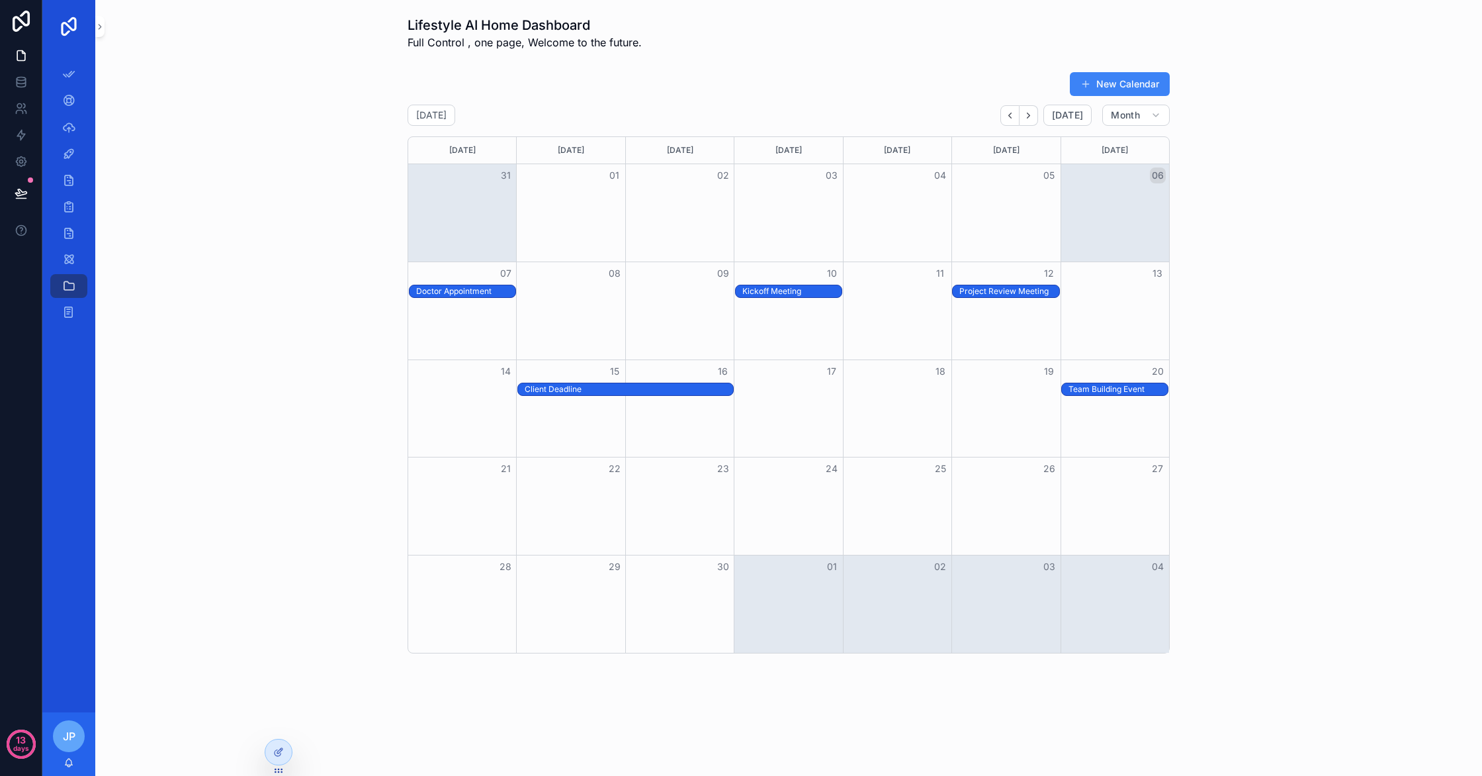
click at [78, 737] on div "jp" at bounding box center [69, 736] width 32 height 32
drag, startPoint x: 165, startPoint y: 465, endPoint x: 141, endPoint y: 500, distance: 42.8
click at [165, 465] on div "New Calendar September 2025 Today Month Sunday Monday Tuesday Wednesday Thursda…" at bounding box center [789, 362] width 1366 height 592
click at [76, 742] on div "jp" at bounding box center [69, 736] width 32 height 32
click at [275, 754] on icon at bounding box center [278, 751] width 11 height 11
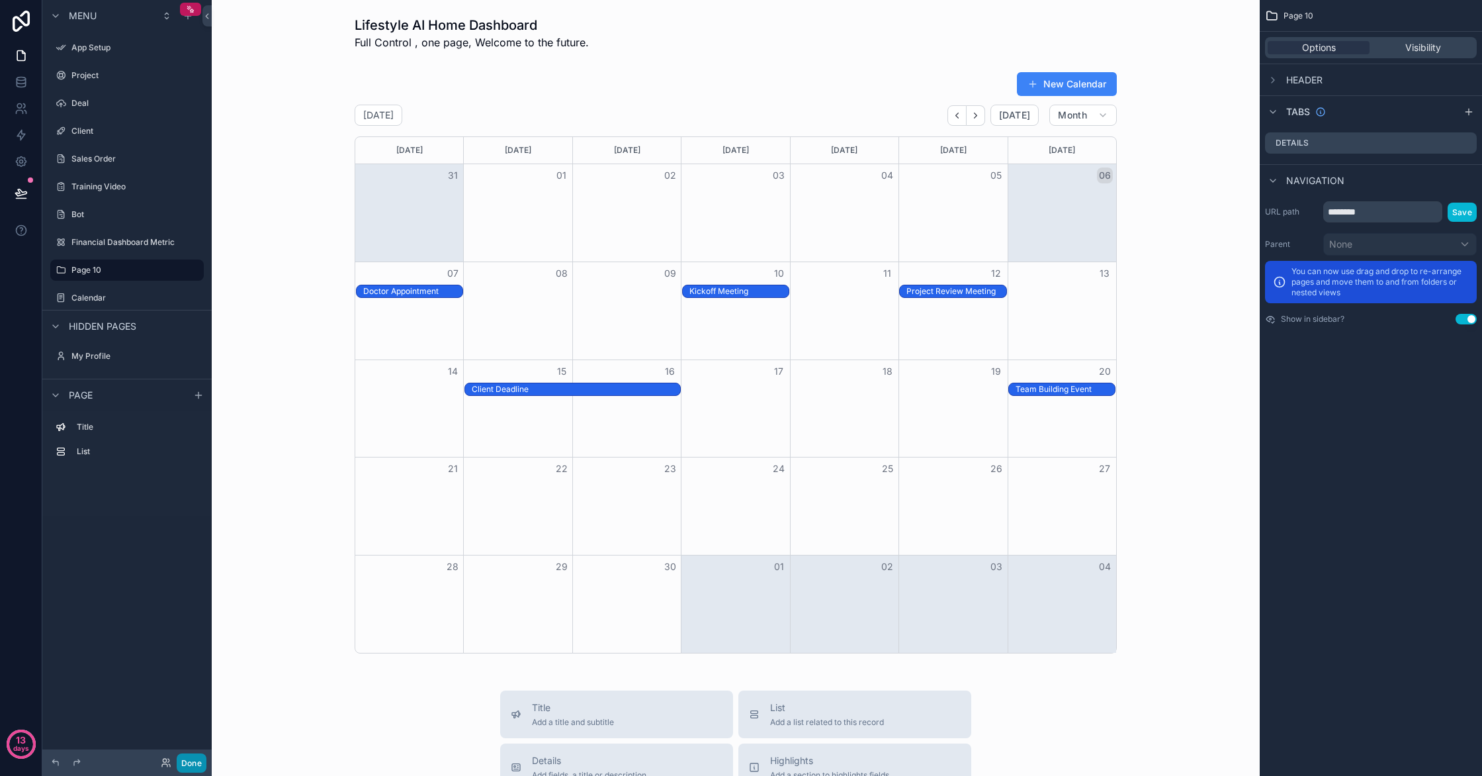
click at [204, 758] on button "Done" at bounding box center [192, 762] width 30 height 19
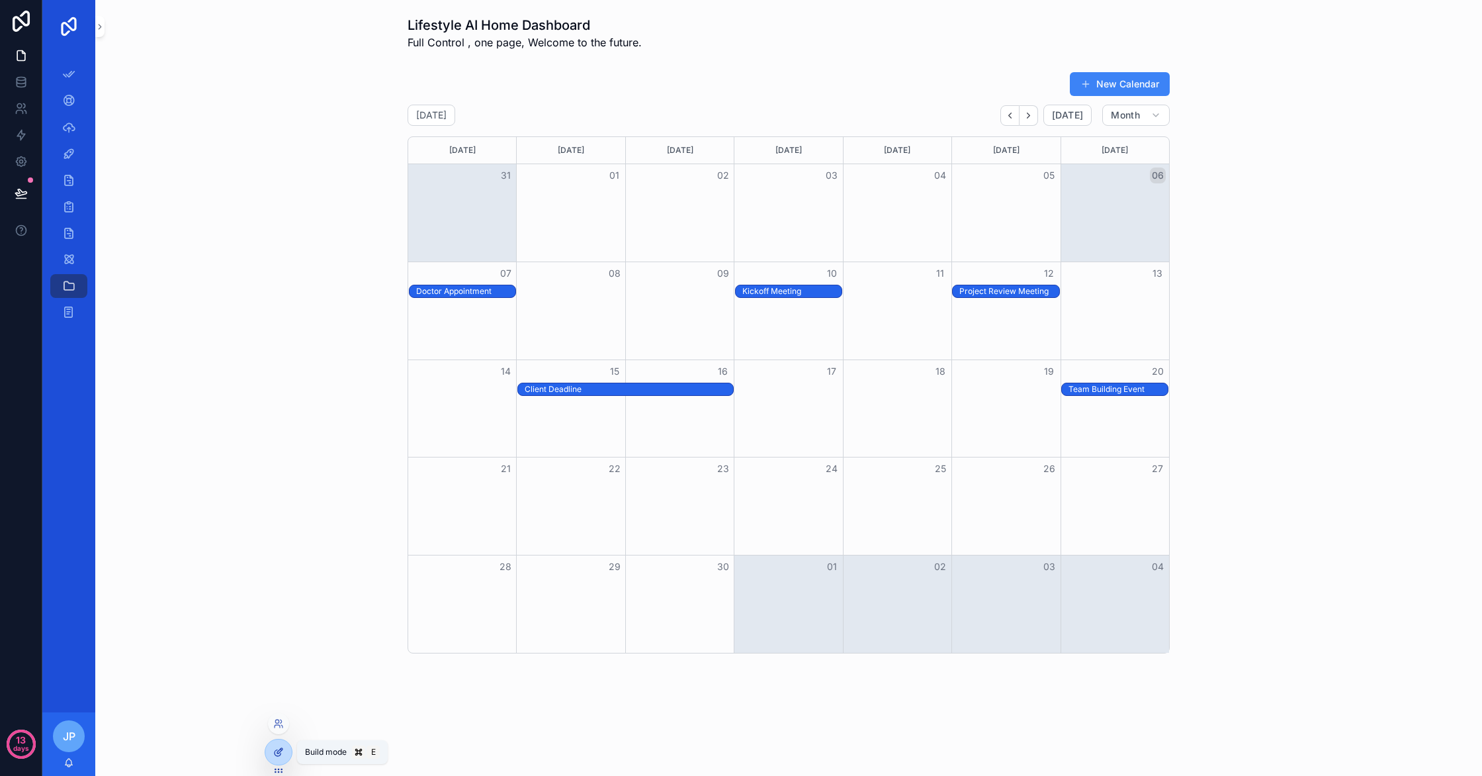
click at [273, 752] on div at bounding box center [278, 751] width 26 height 25
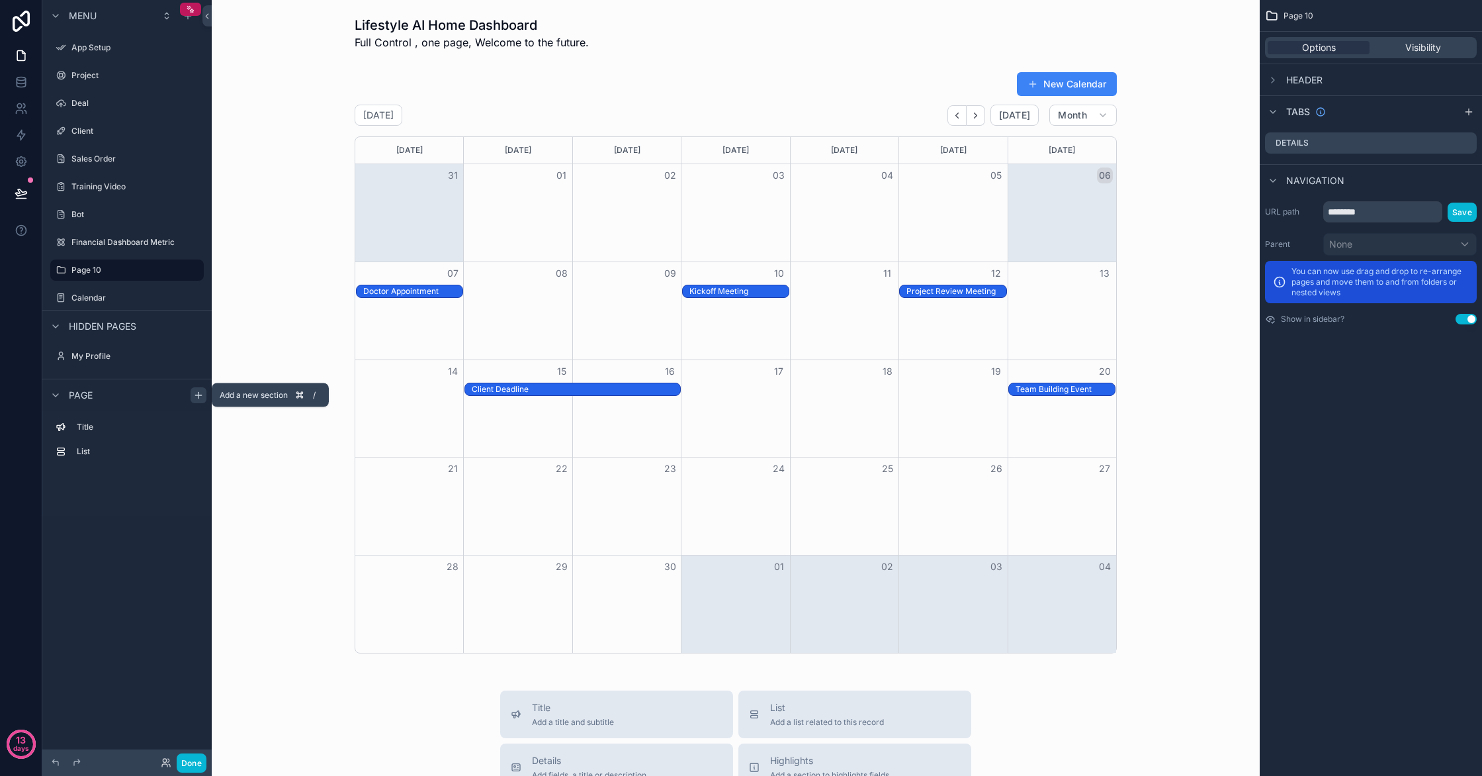
click at [197, 395] on icon "scrollable content" at bounding box center [198, 395] width 6 height 0
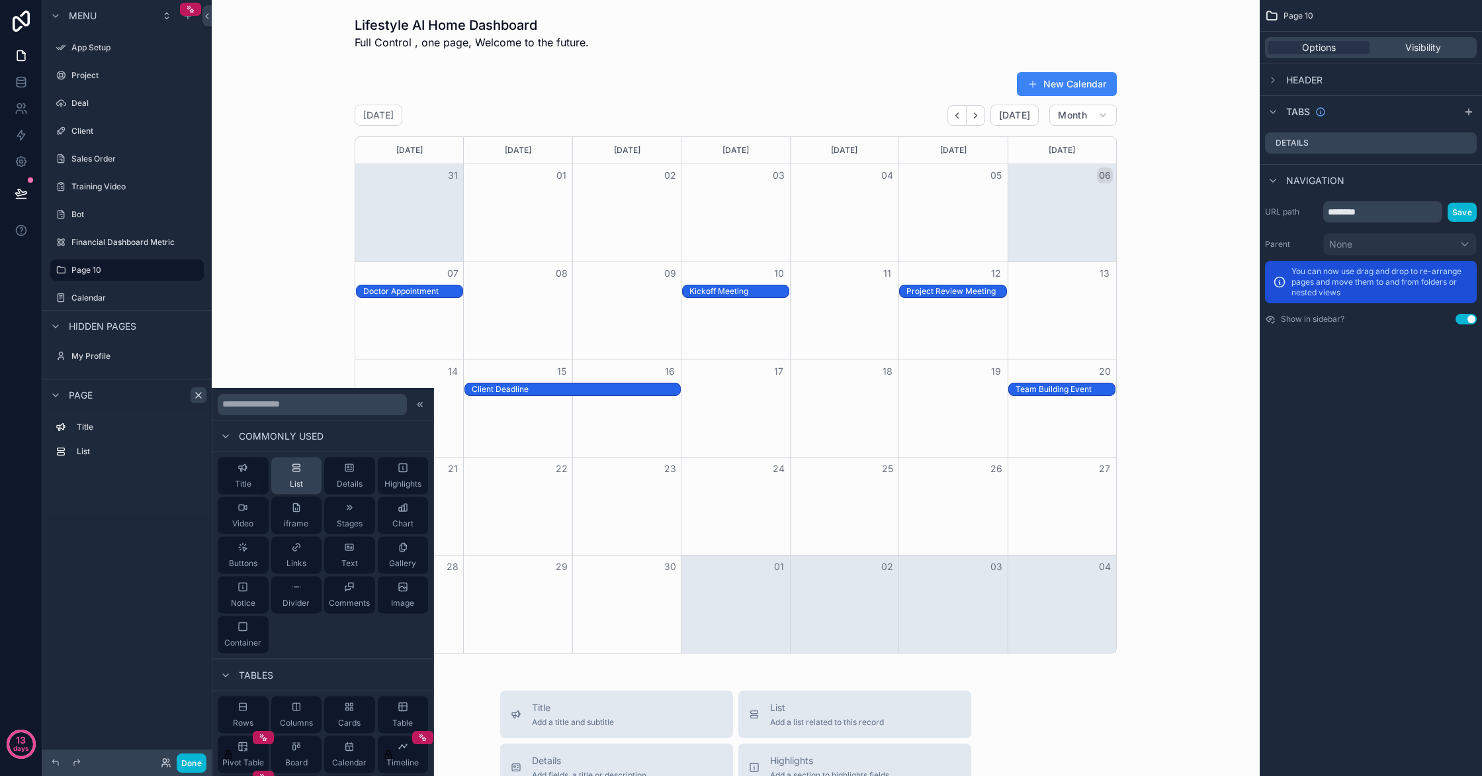
click at [308, 470] on button "List" at bounding box center [296, 475] width 51 height 37
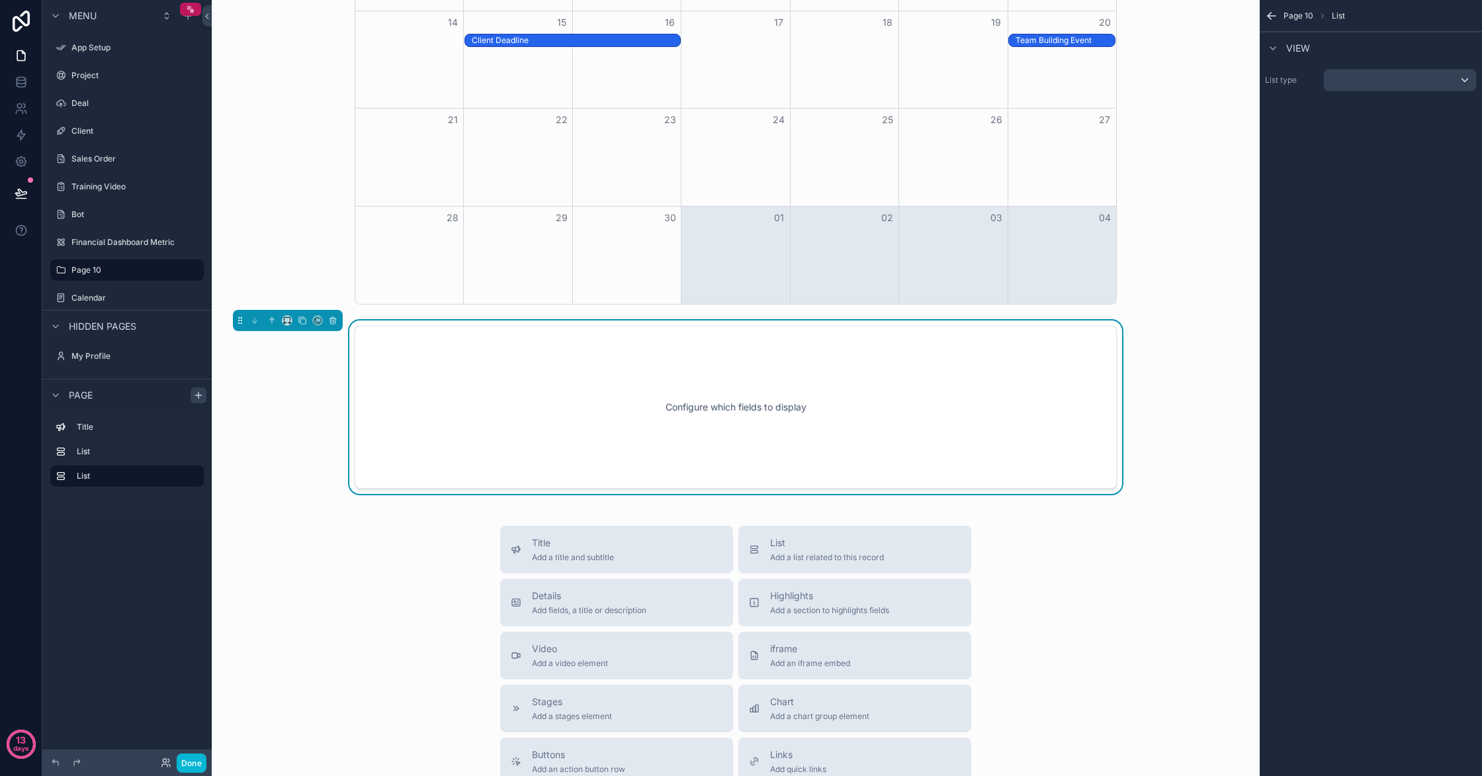
scroll to position [368, 0]
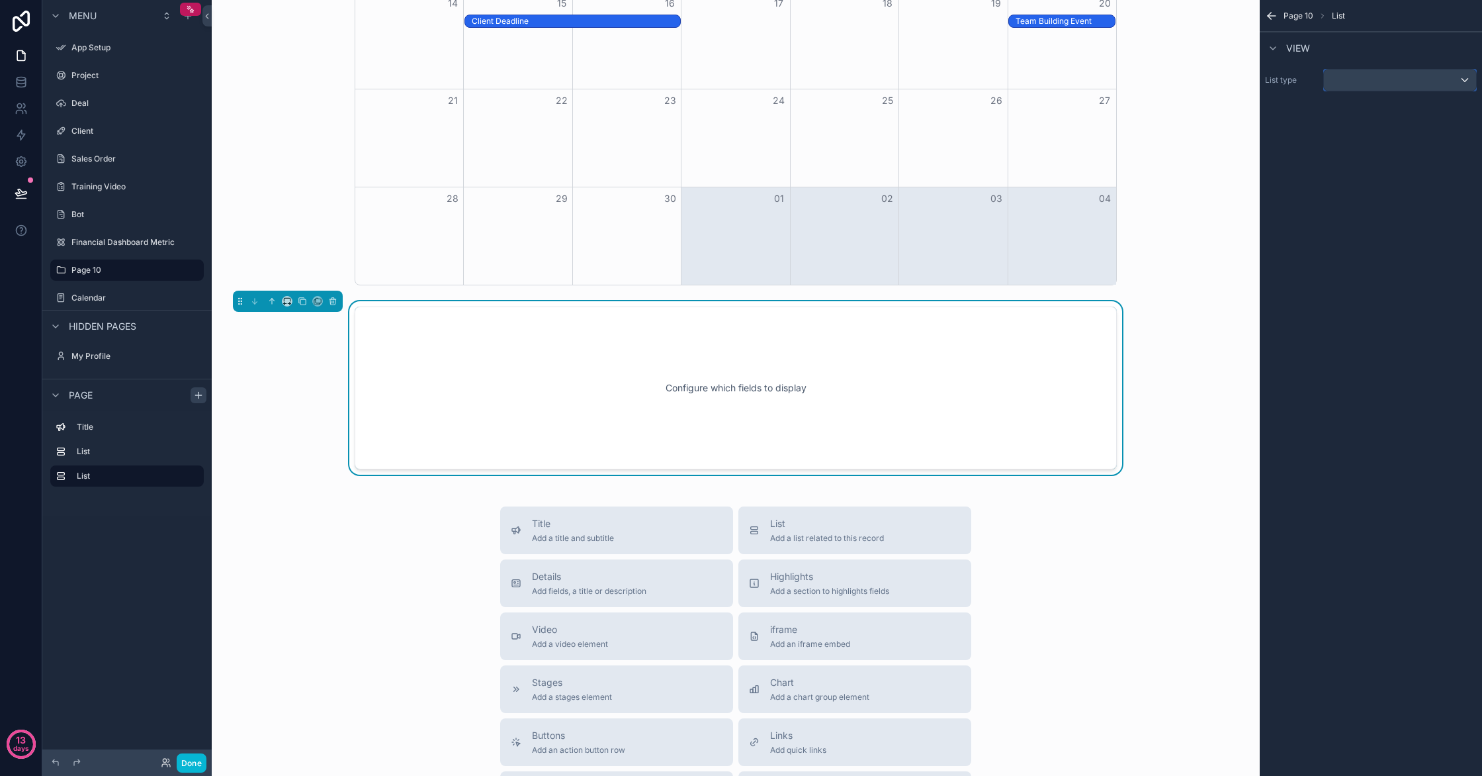
click at [1415, 83] on div "scrollable content" at bounding box center [1400, 79] width 152 height 21
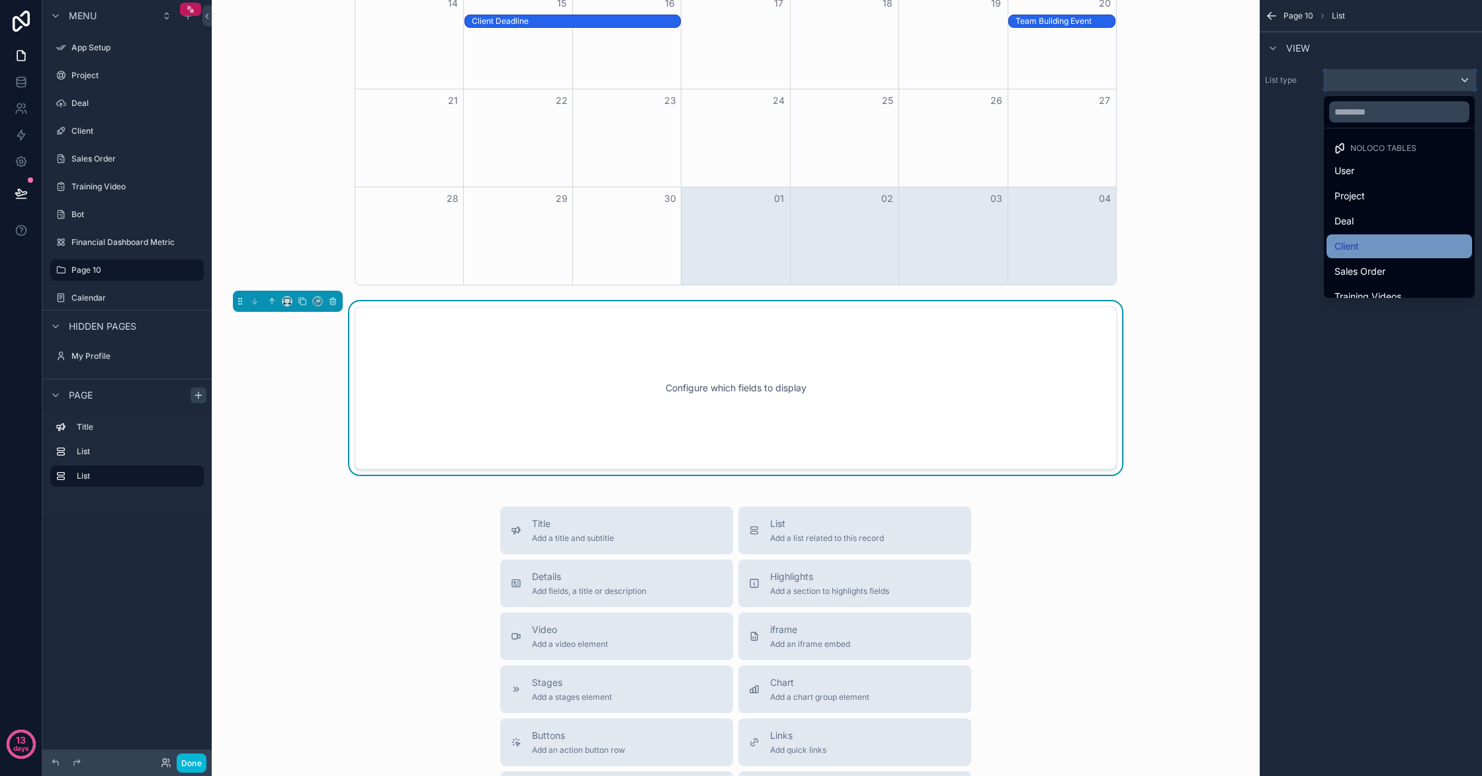
scroll to position [114, 0]
click at [1403, 257] on div "Messages" at bounding box center [1400, 258] width 130 height 16
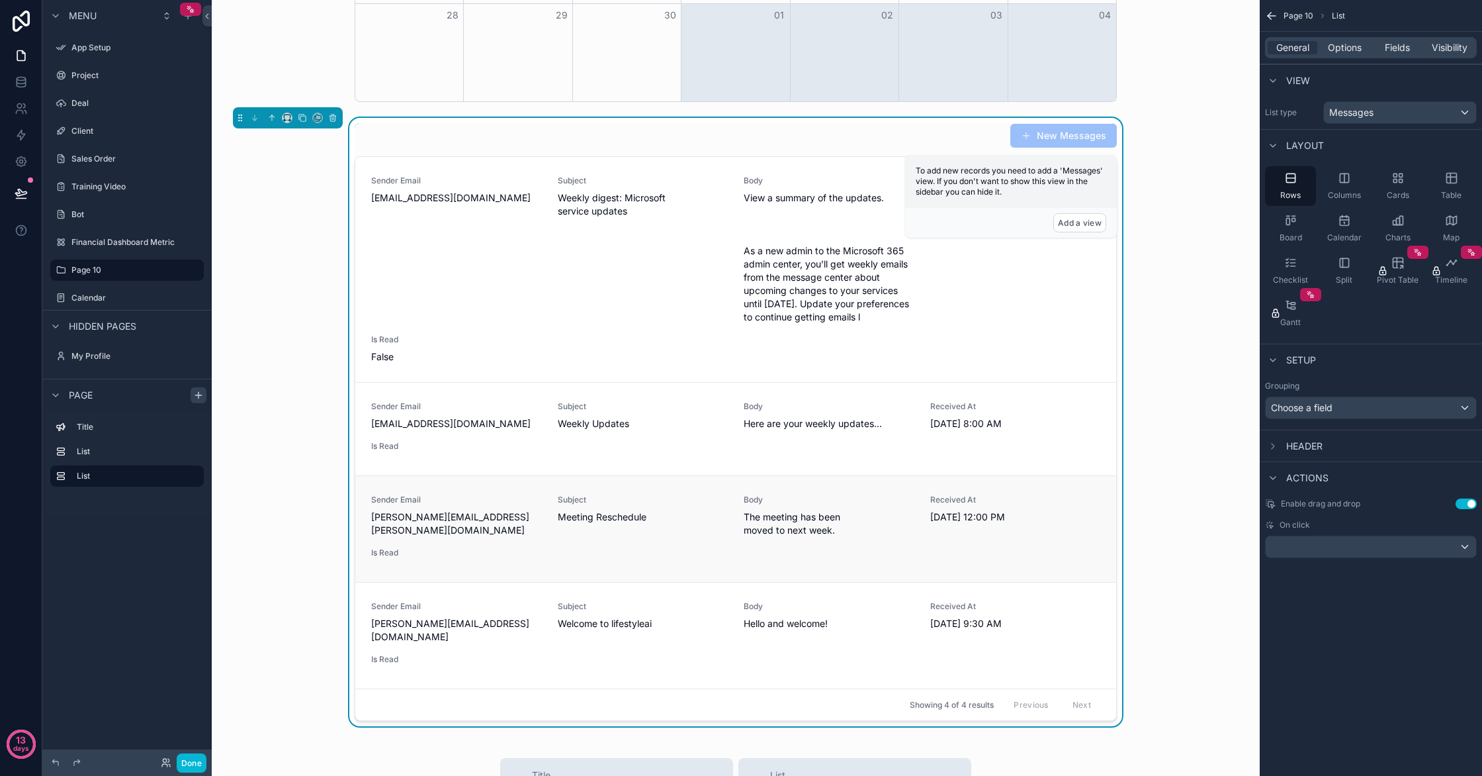
scroll to position [549, 0]
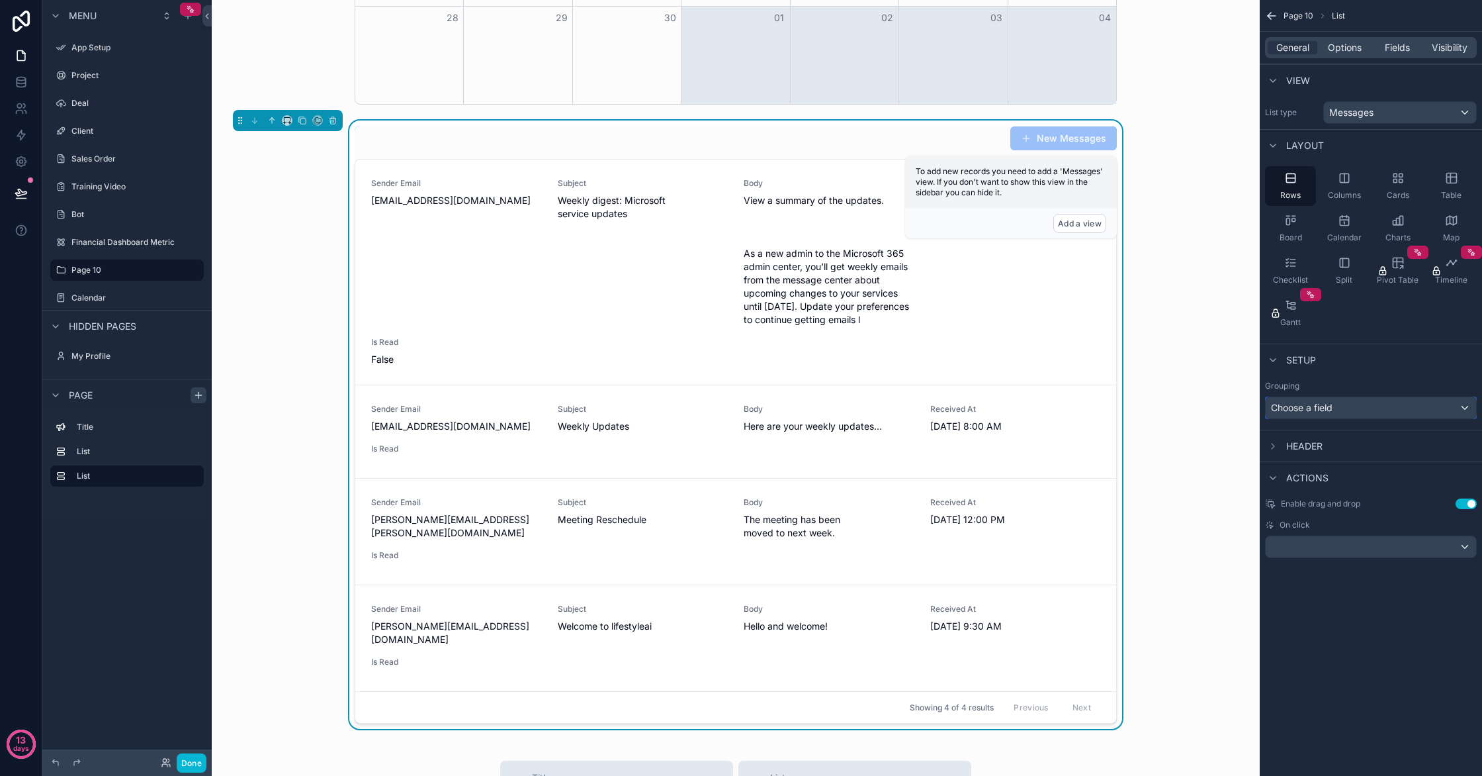
click at [1370, 406] on div "Choose a field" at bounding box center [1371, 407] width 210 height 21
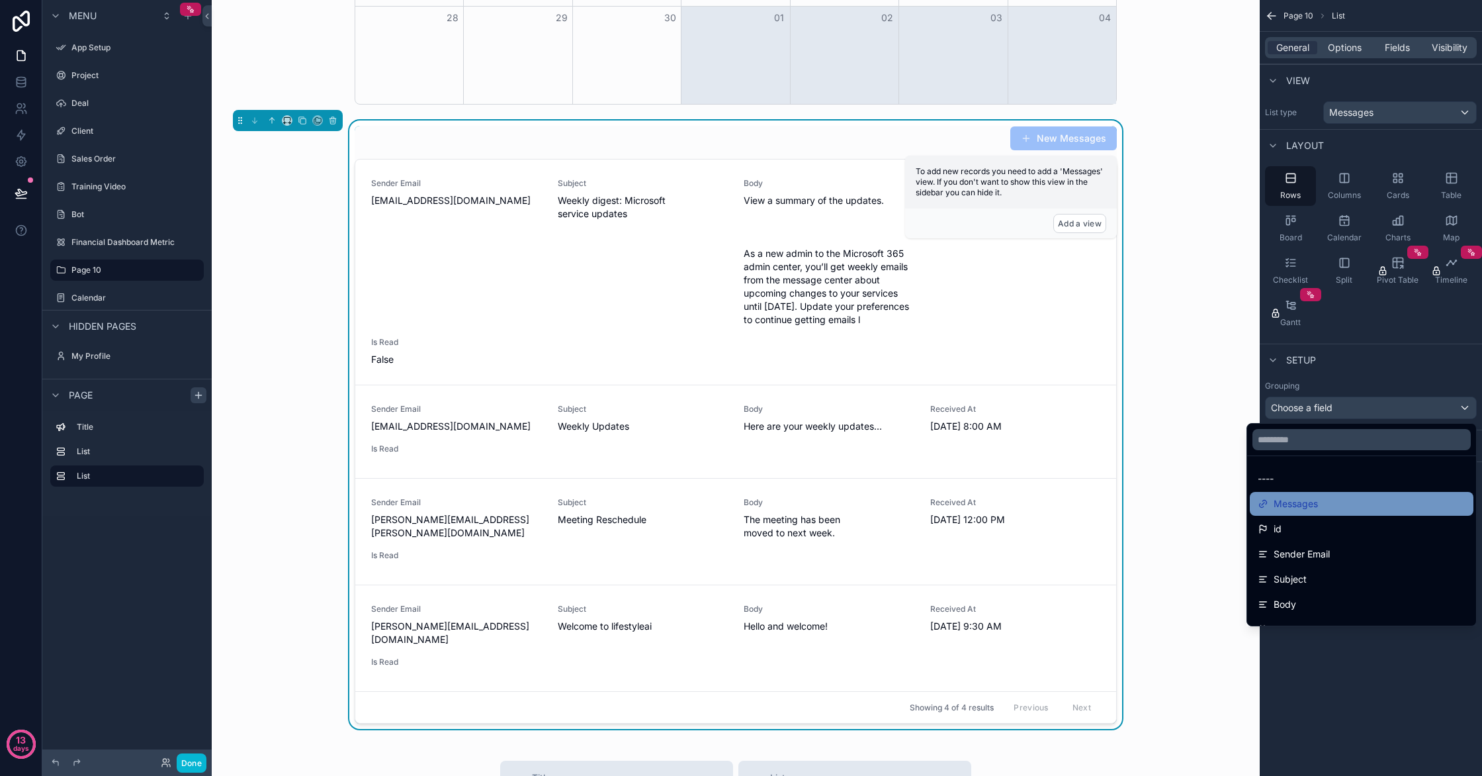
click at [1377, 496] on div "Messages" at bounding box center [1362, 504] width 208 height 16
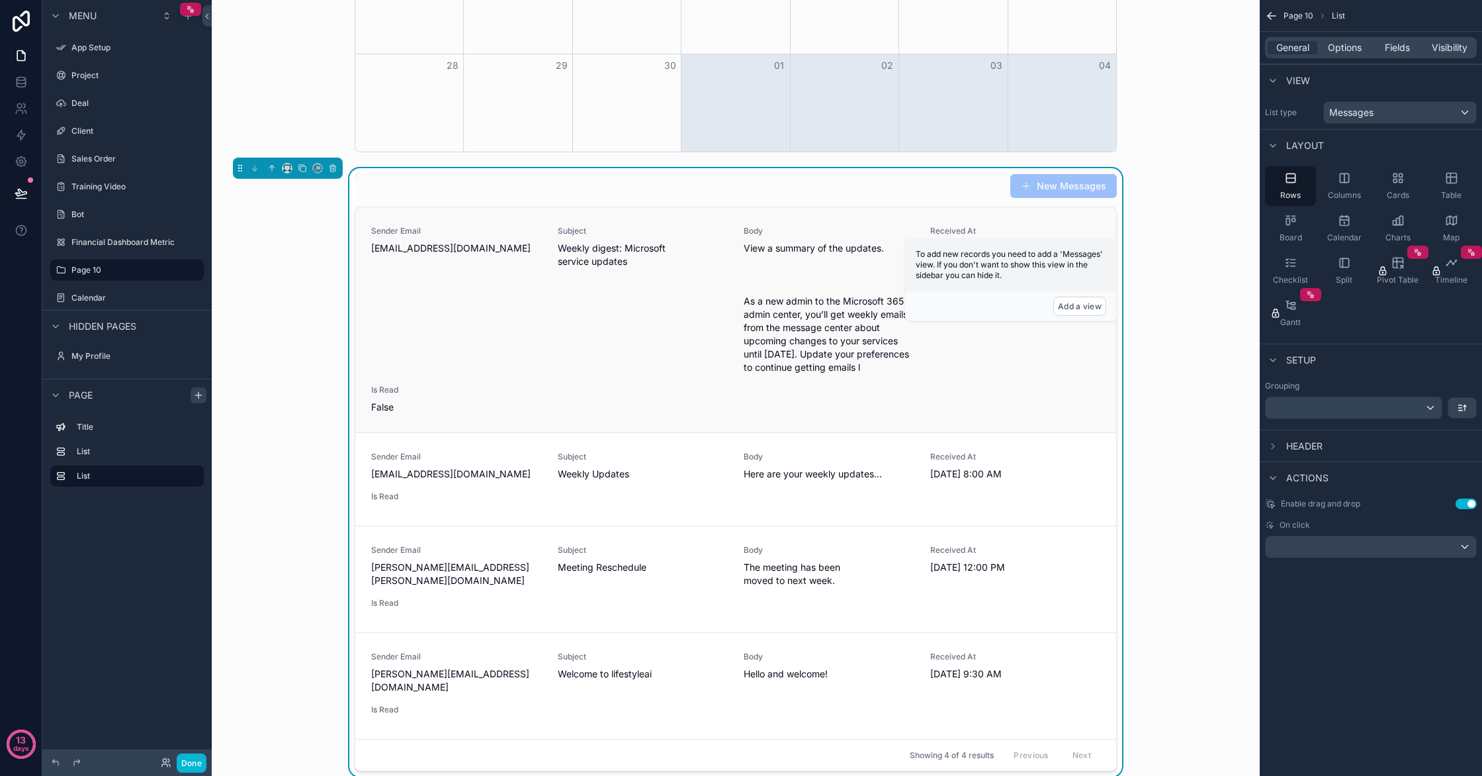
scroll to position [466, 0]
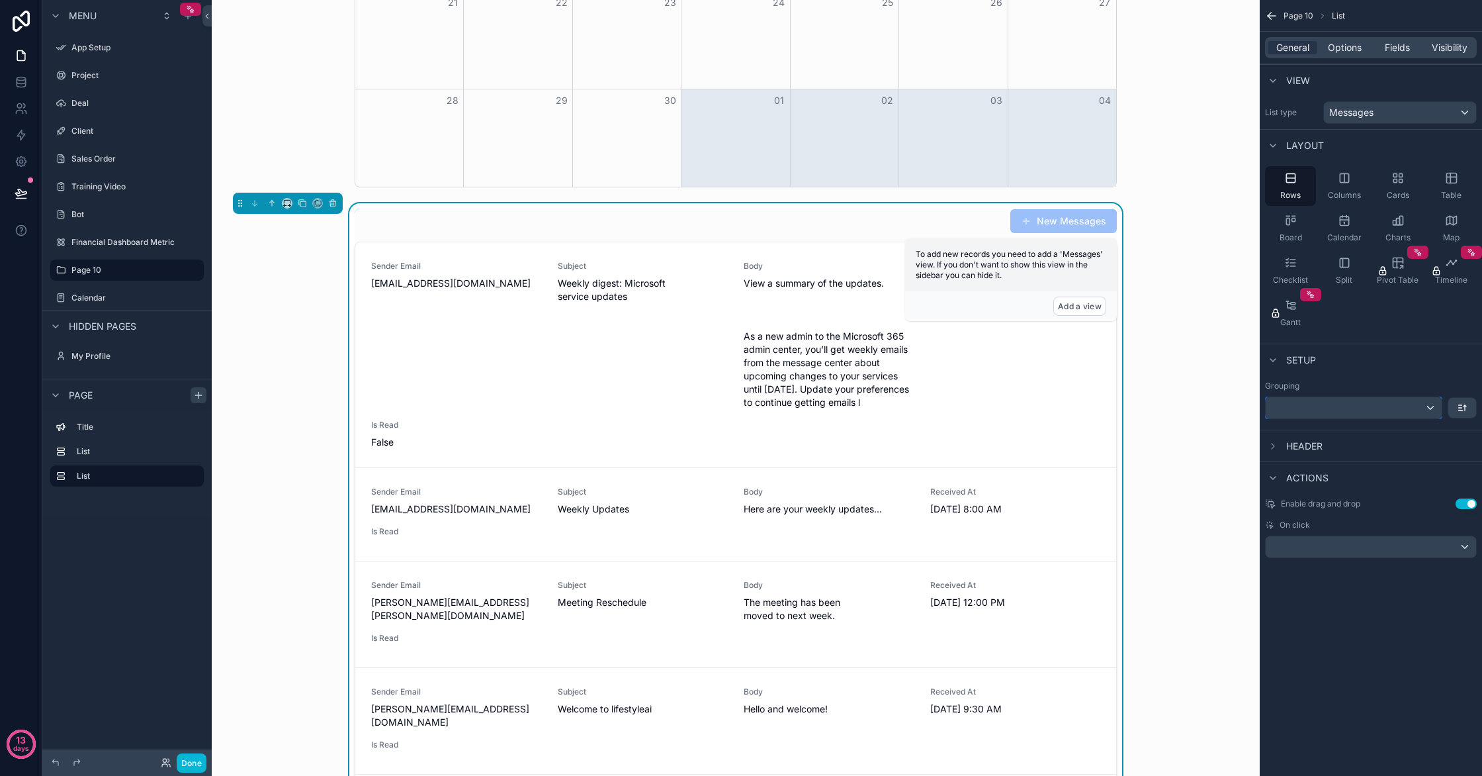
click at [1423, 406] on div "scrollable content" at bounding box center [1354, 407] width 176 height 21
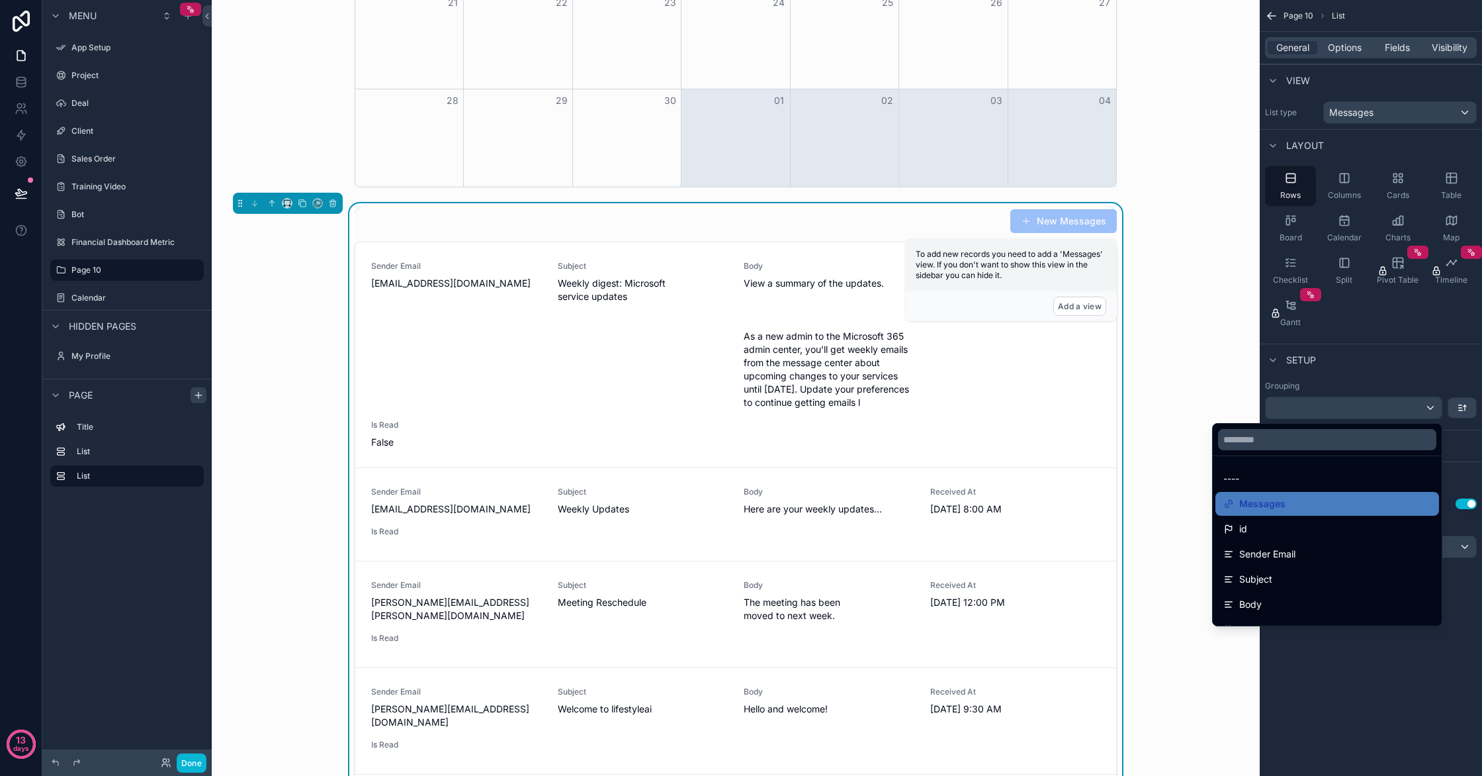
click at [1401, 369] on div "scrollable content" at bounding box center [741, 388] width 1482 height 776
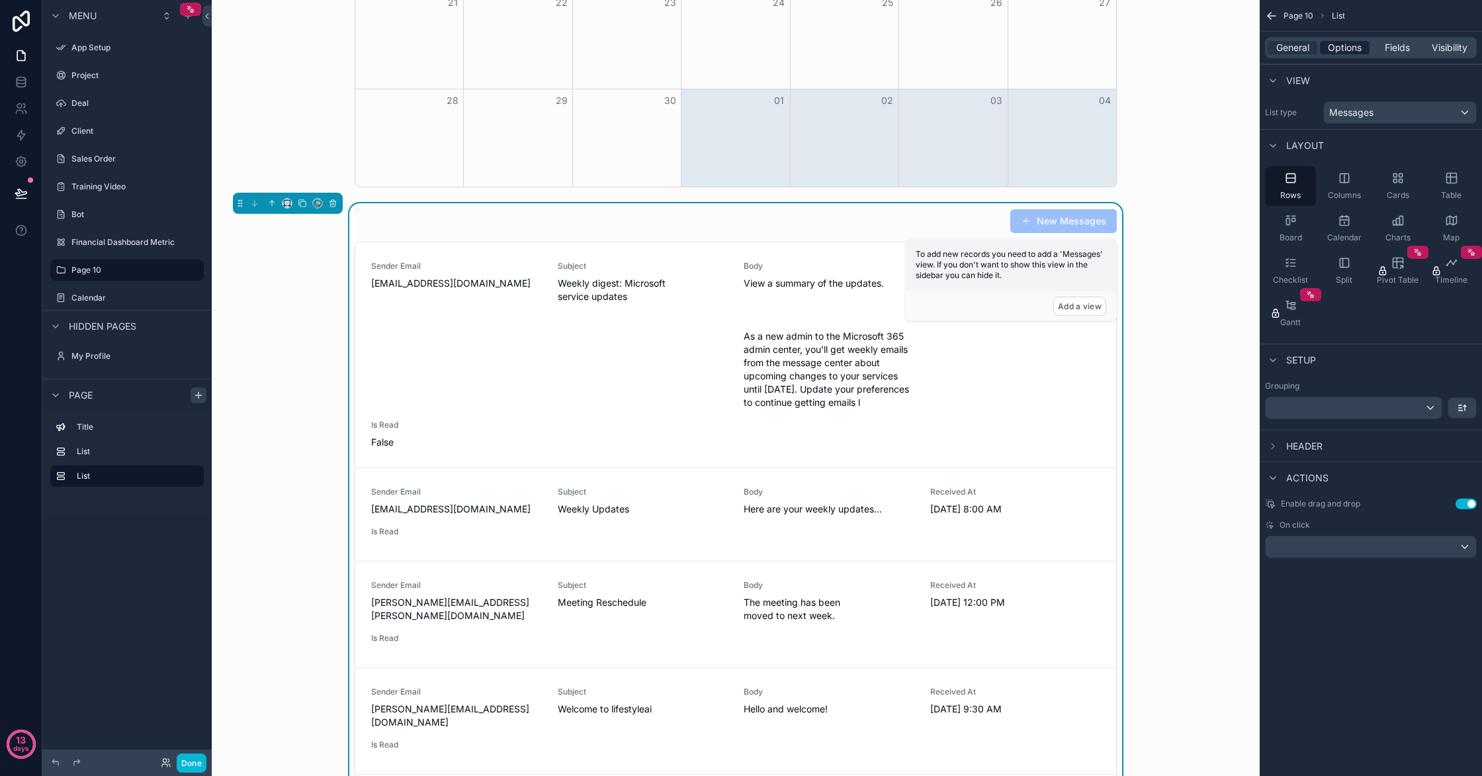
click at [1339, 50] on span "Options" at bounding box center [1345, 47] width 34 height 13
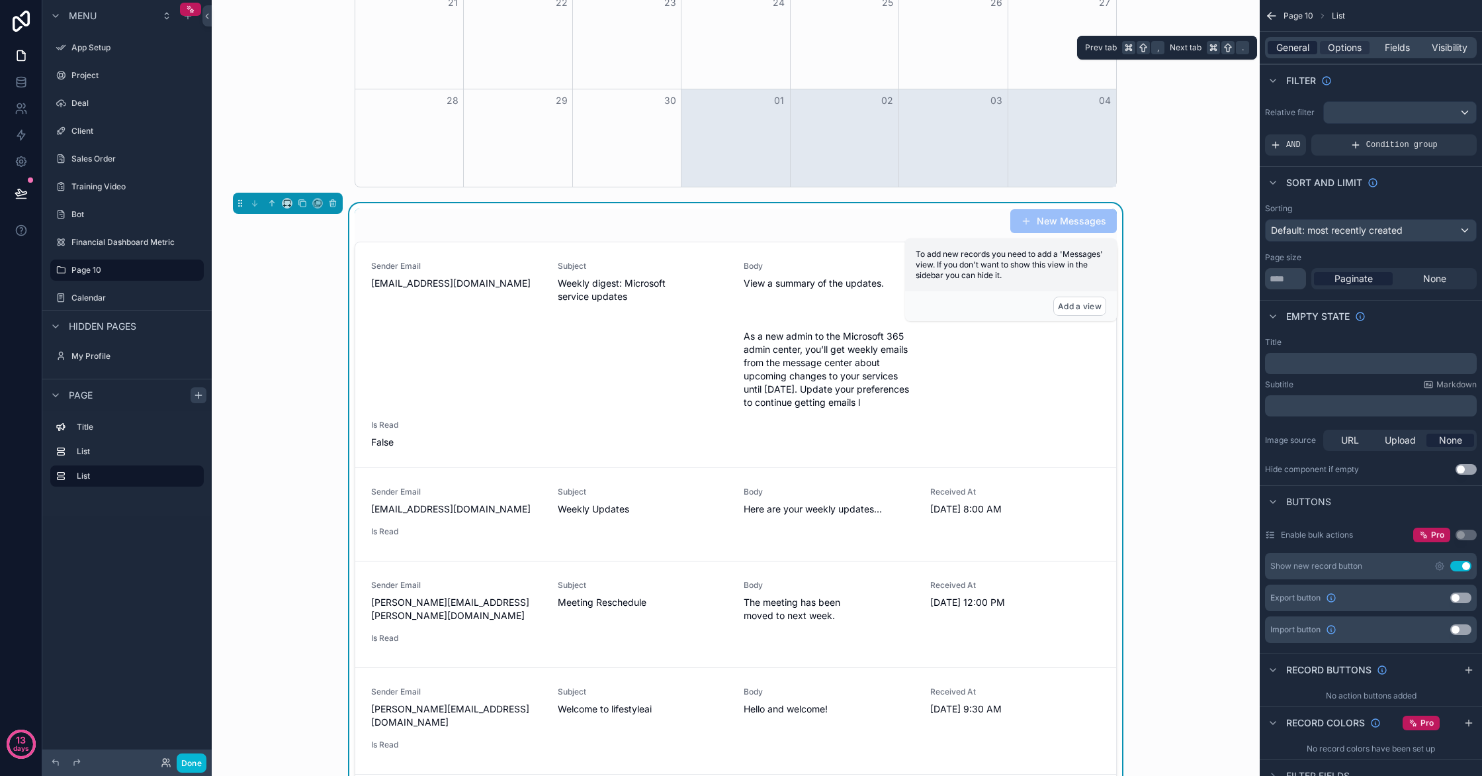
click at [1296, 48] on span "General" at bounding box center [1292, 47] width 33 height 13
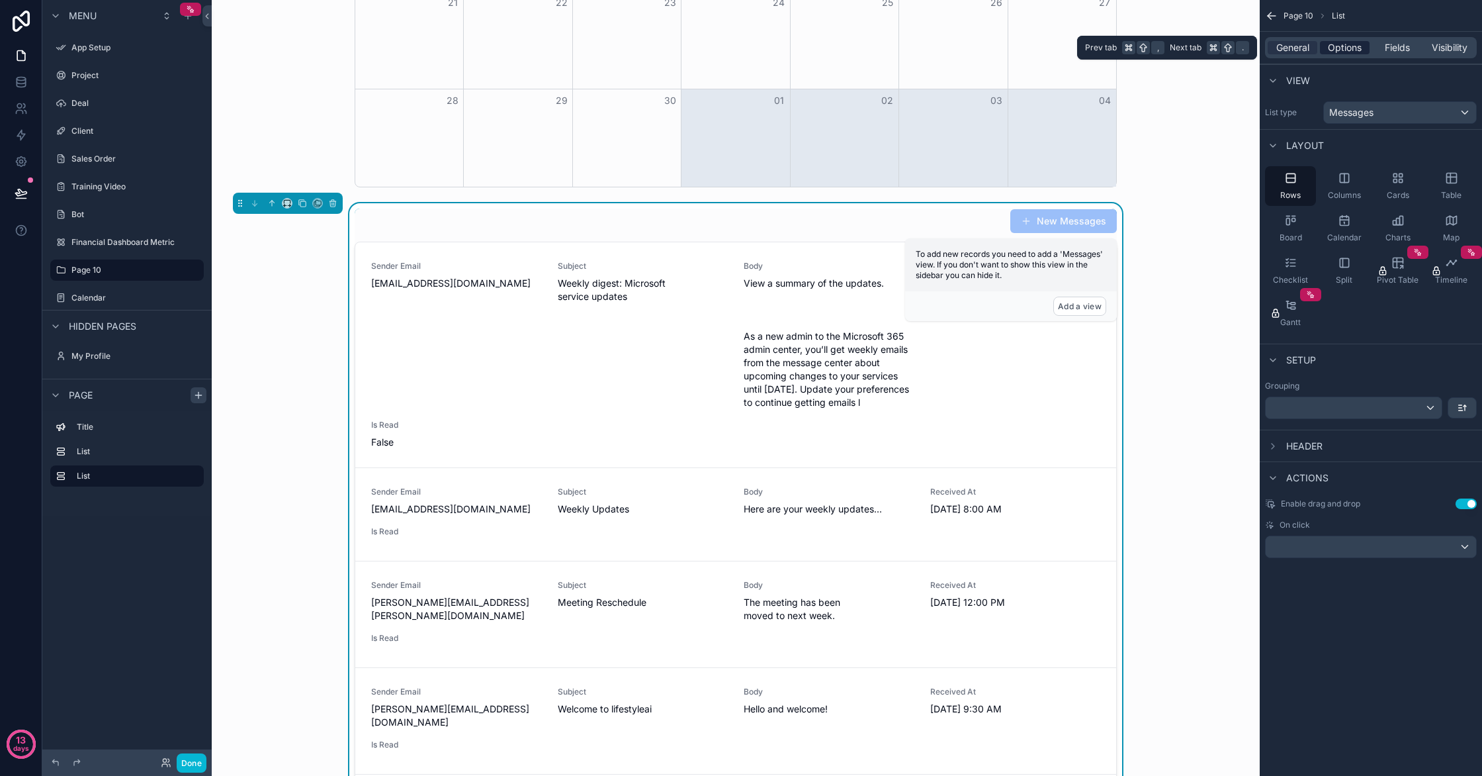
click at [1337, 47] on span "Options" at bounding box center [1345, 47] width 34 height 13
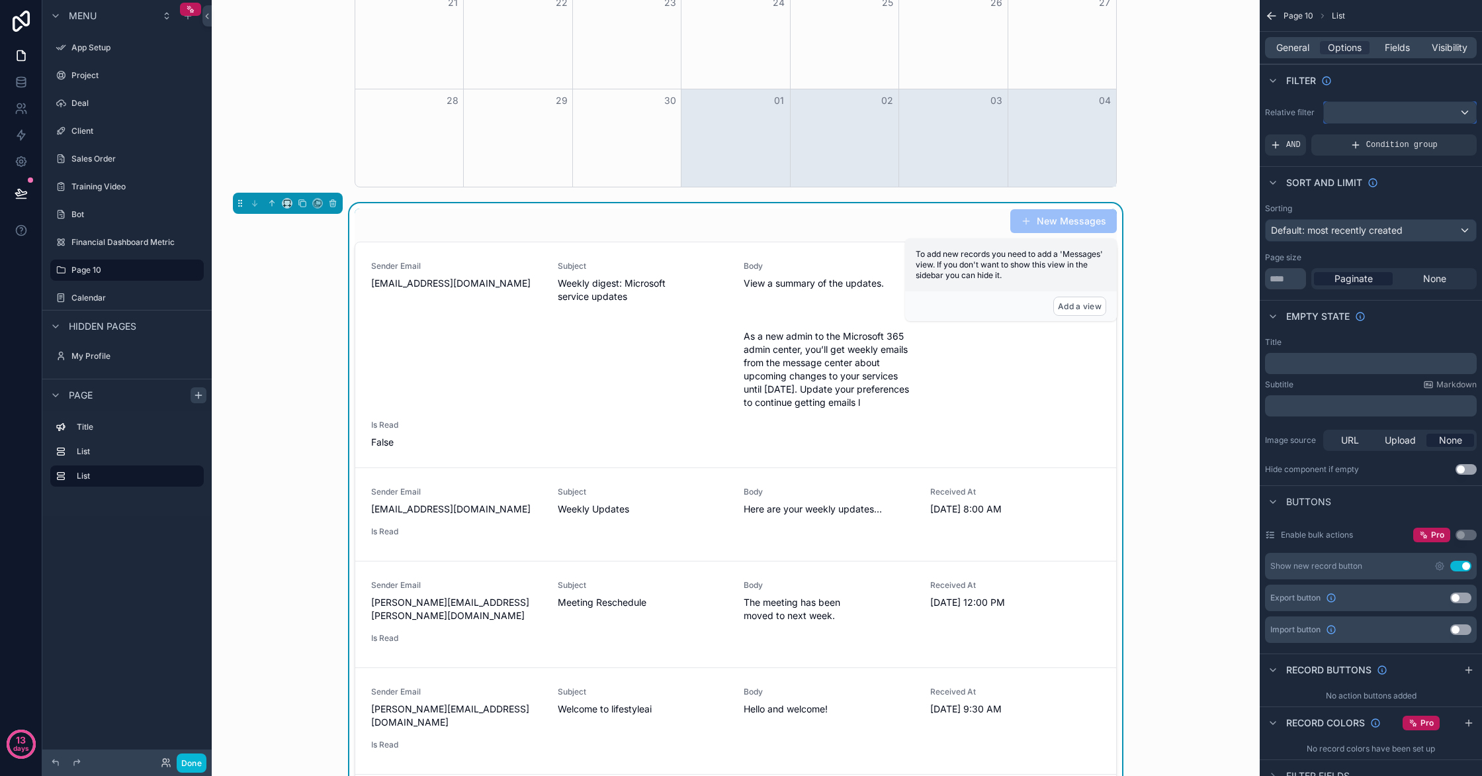
click at [1371, 120] on div "scrollable content" at bounding box center [1400, 112] width 152 height 21
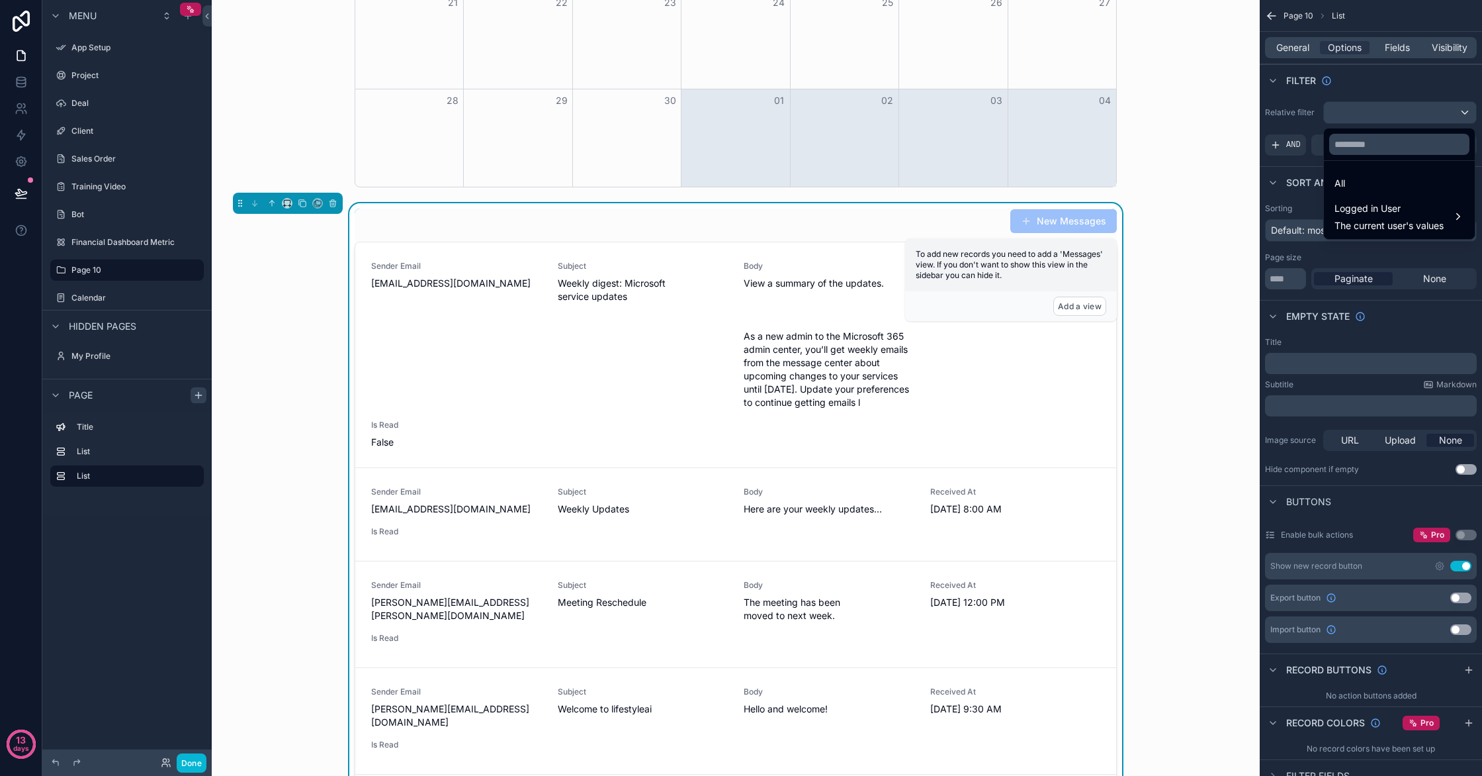
drag, startPoint x: 1340, startPoint y: 204, endPoint x: 1337, endPoint y: 195, distance: 9.6
click at [1340, 204] on span "Logged in User" at bounding box center [1389, 209] width 109 height 16
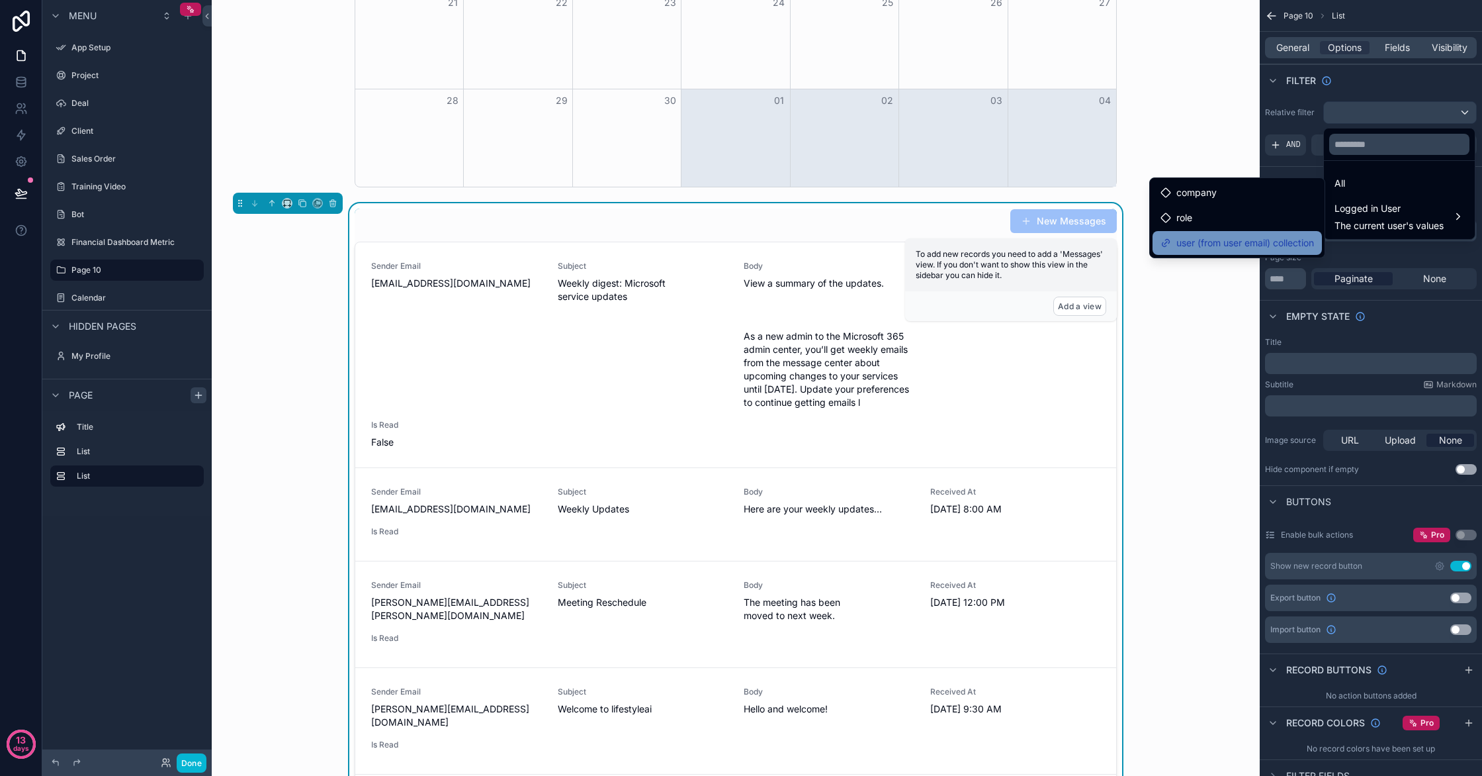
drag, startPoint x: 1272, startPoint y: 240, endPoint x: 1279, endPoint y: 232, distance: 10.8
click at [1272, 240] on span "user (from user email) collection" at bounding box center [1246, 243] width 138 height 16
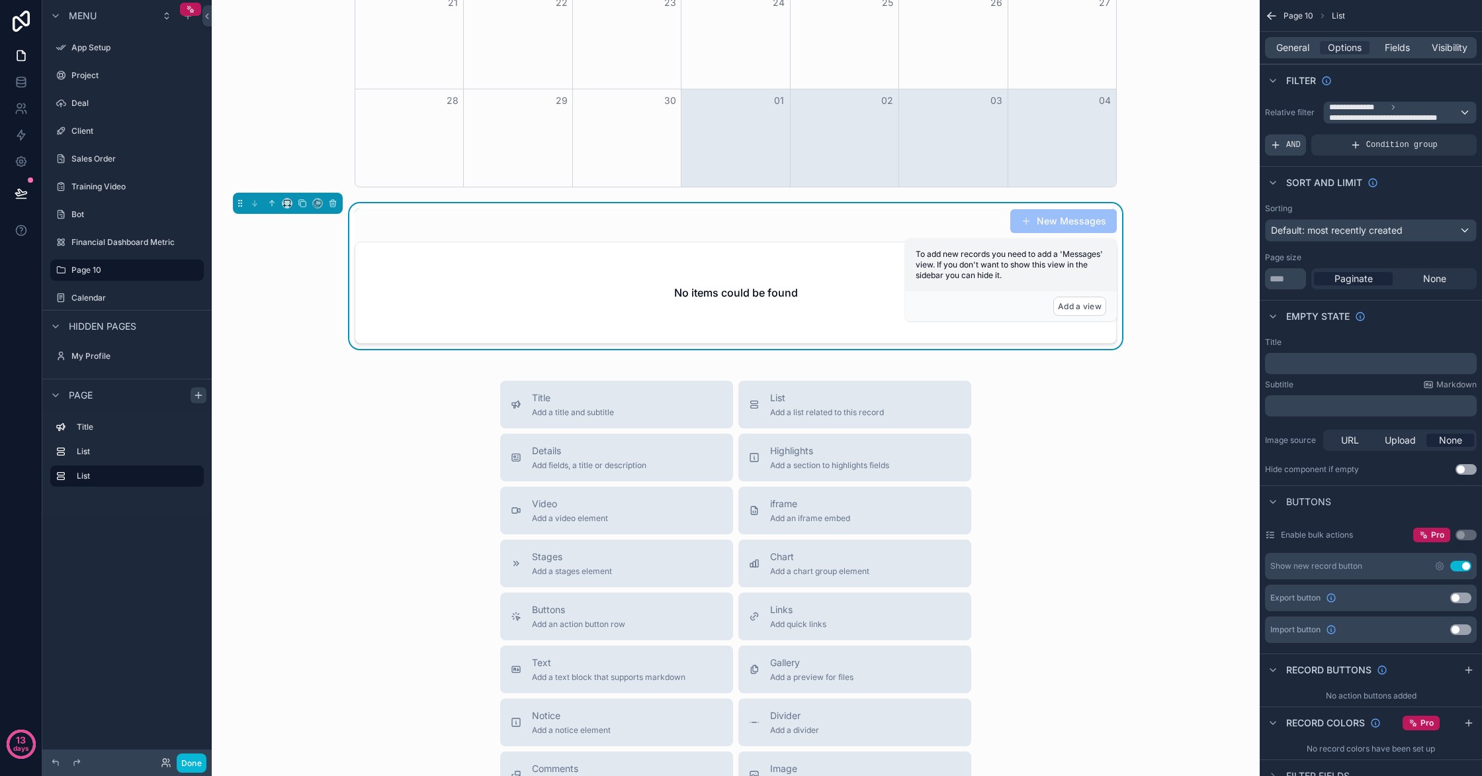
click at [1282, 144] on div "AND" at bounding box center [1285, 144] width 41 height 21
click at [1439, 138] on div "scrollable content" at bounding box center [1444, 135] width 19 height 19
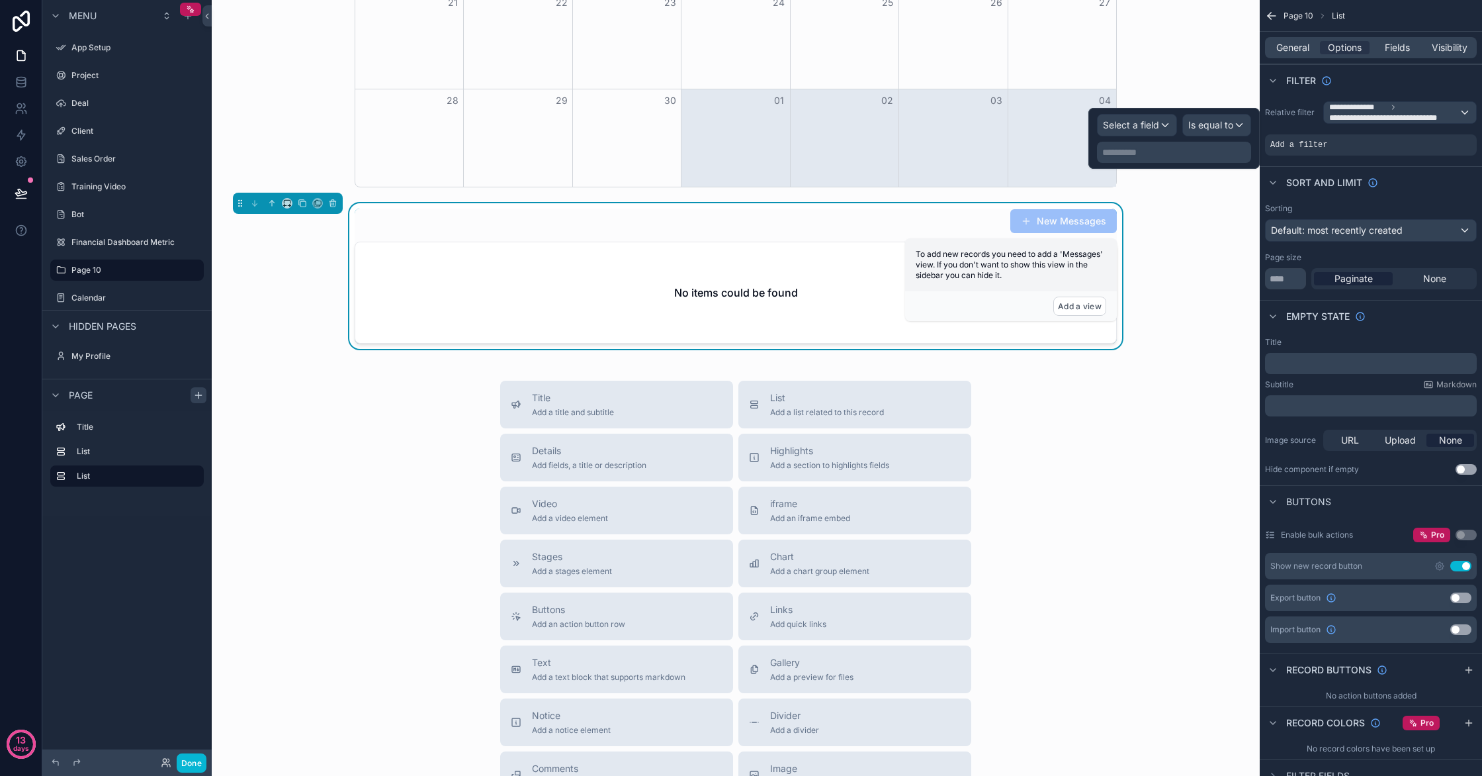
click at [1124, 155] on p "**********" at bounding box center [1175, 152] width 146 height 13
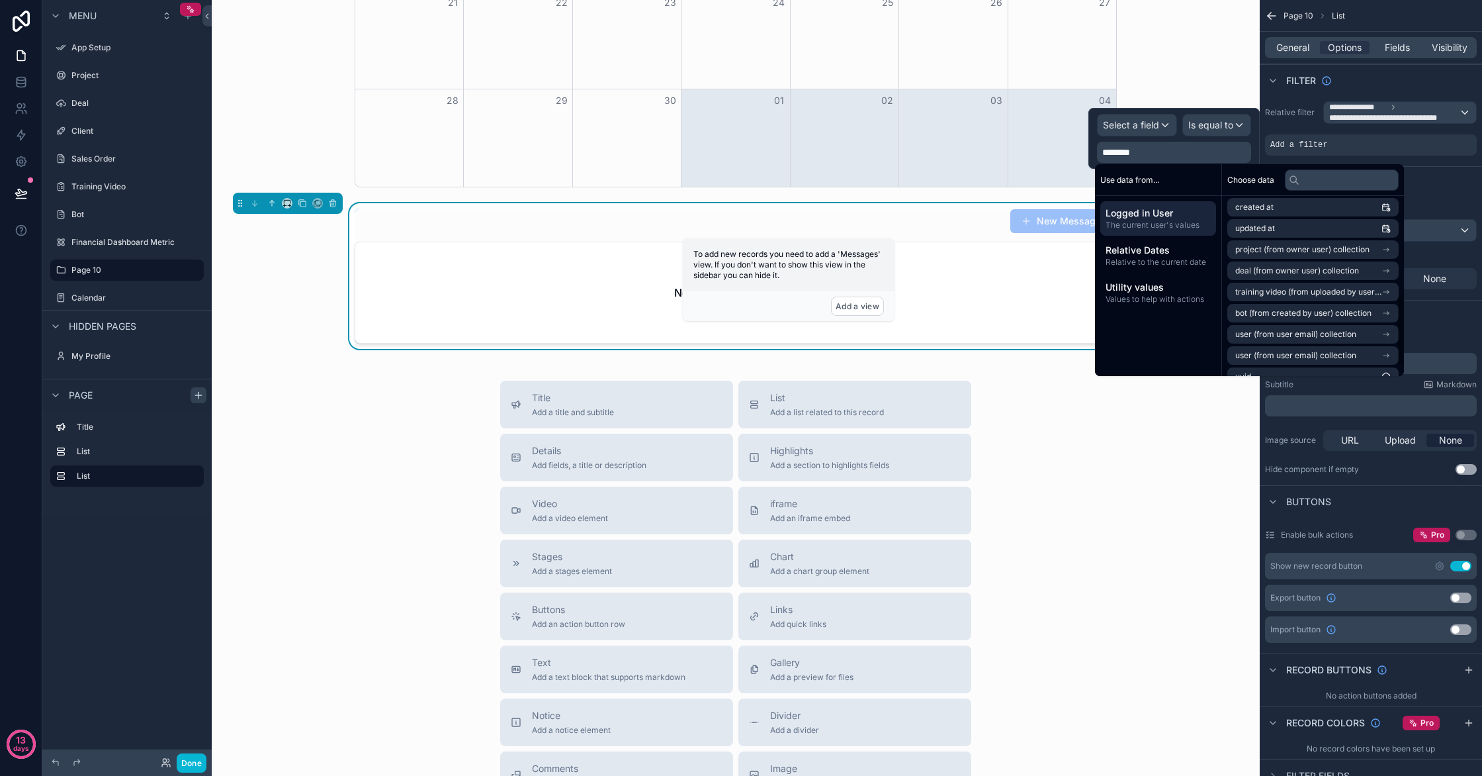
scroll to position [273, 0]
click at [1163, 120] on div "Select a field" at bounding box center [1137, 124] width 79 height 21
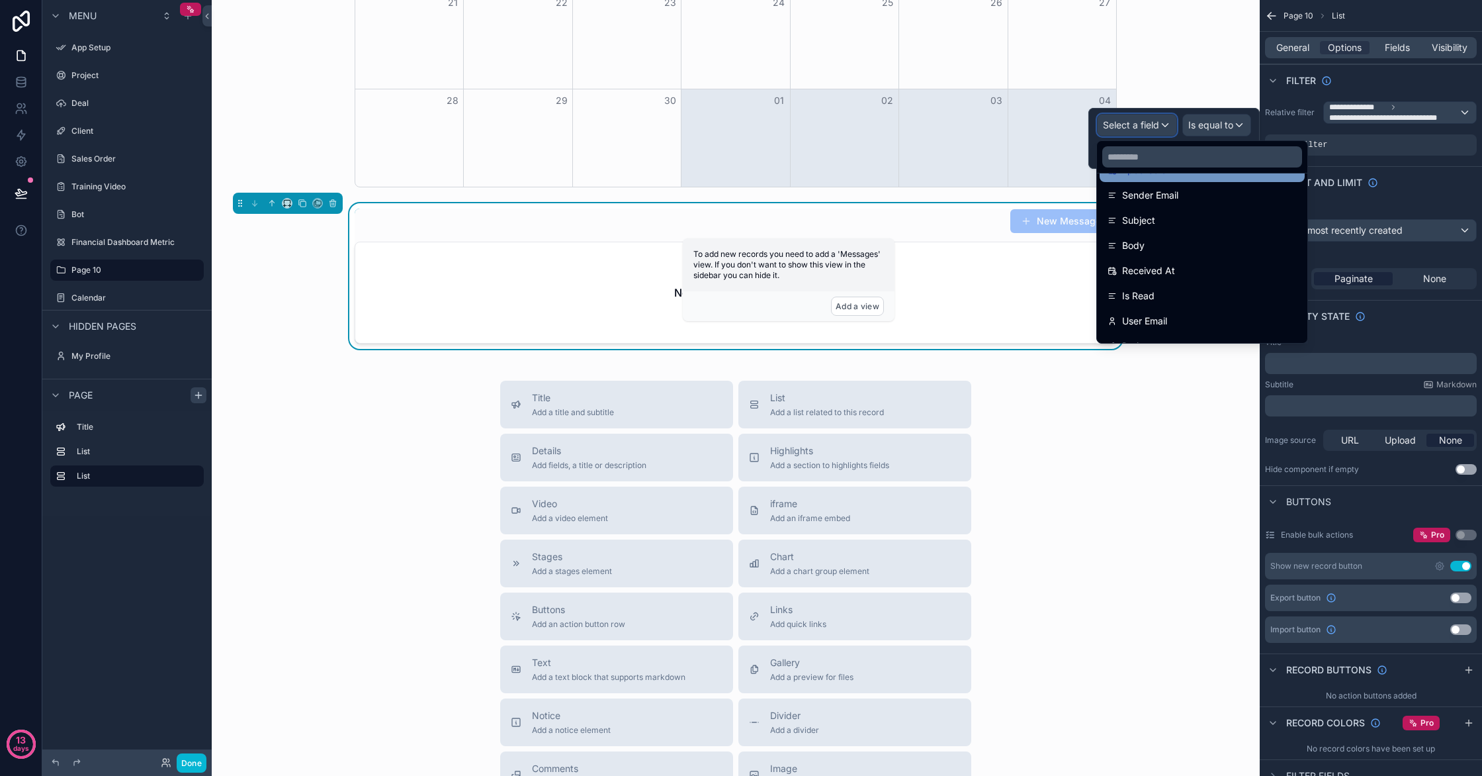
scroll to position [144, 0]
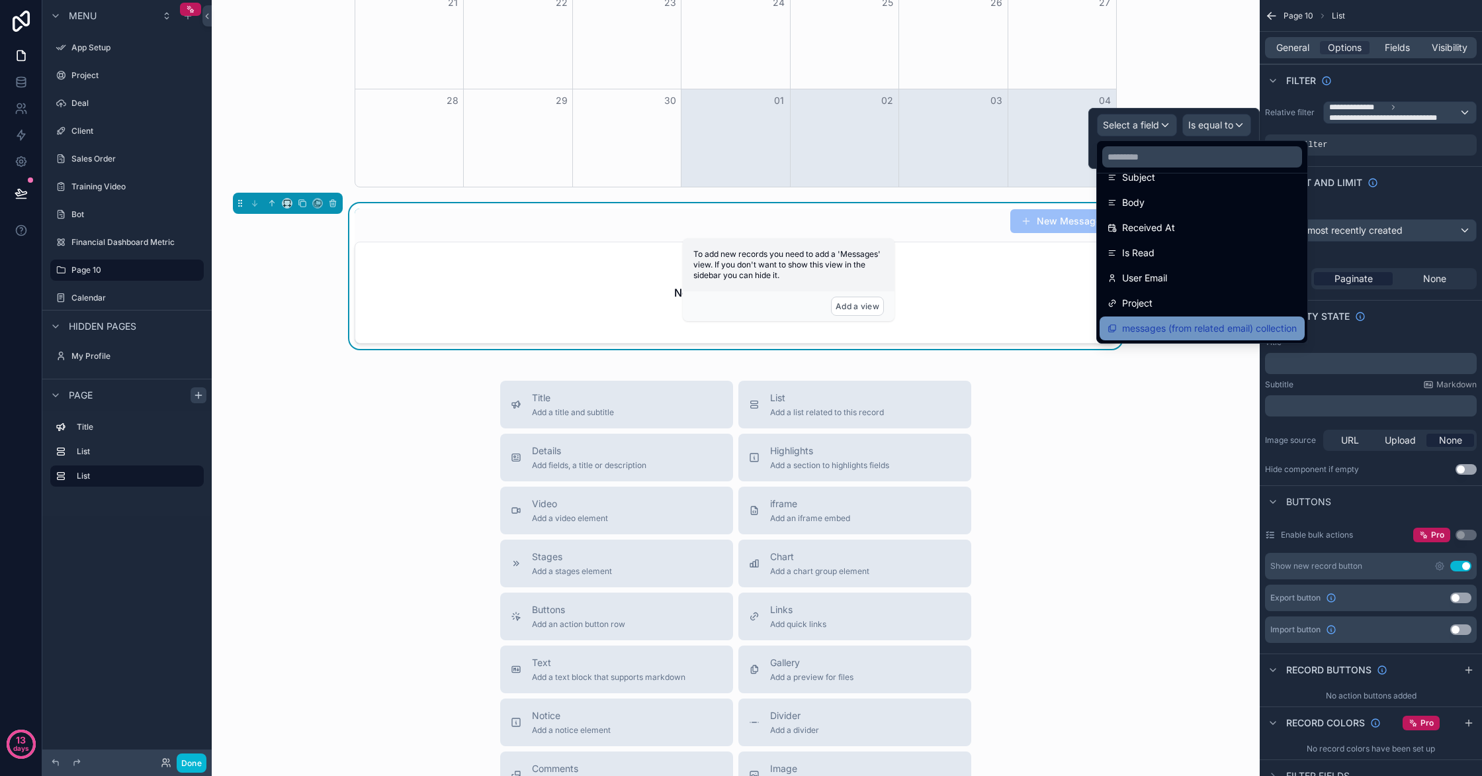
click at [1194, 320] on span "messages (from related email) collection" at bounding box center [1209, 328] width 175 height 16
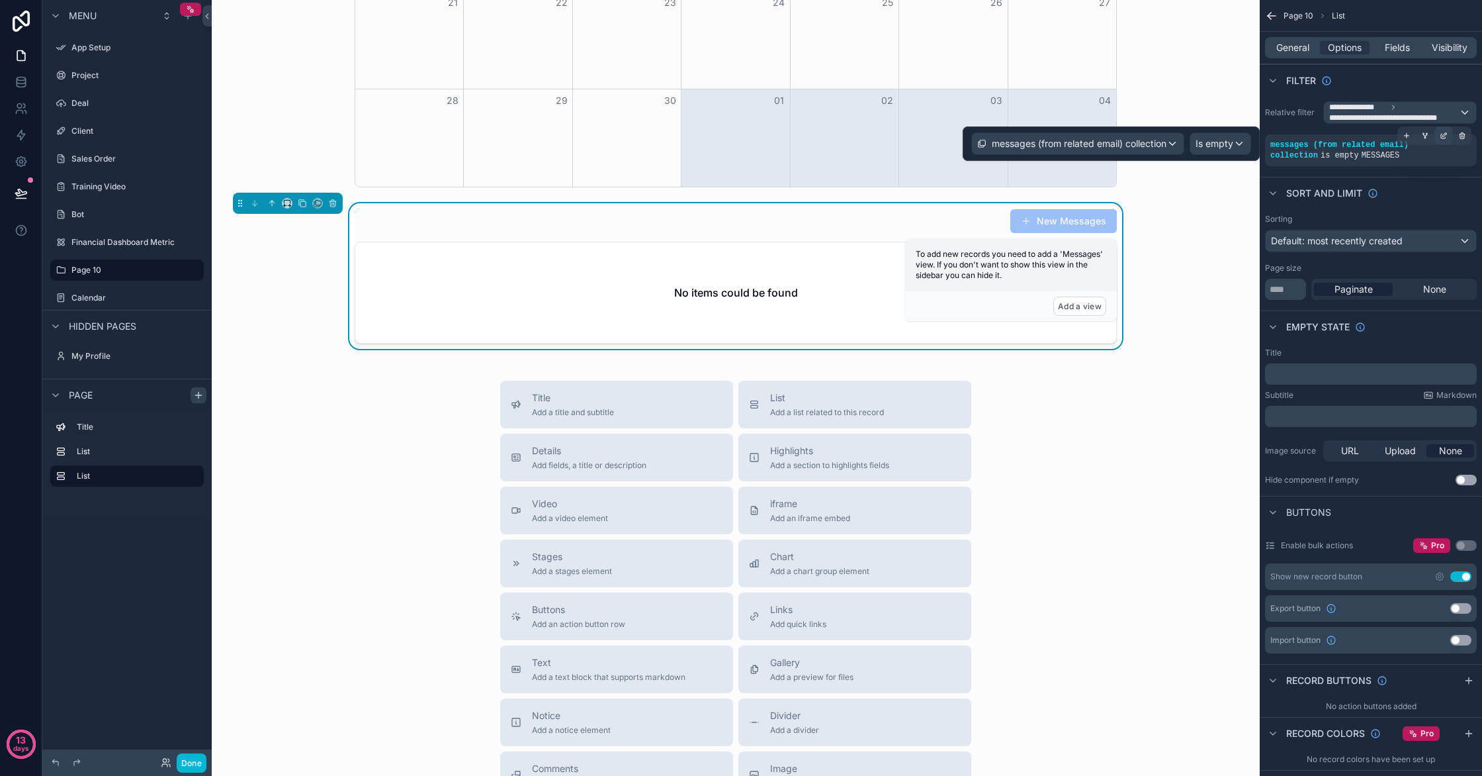
click at [1443, 138] on icon "scrollable content" at bounding box center [1444, 136] width 8 height 8
click at [1214, 148] on span "Is empty" at bounding box center [1215, 143] width 38 height 13
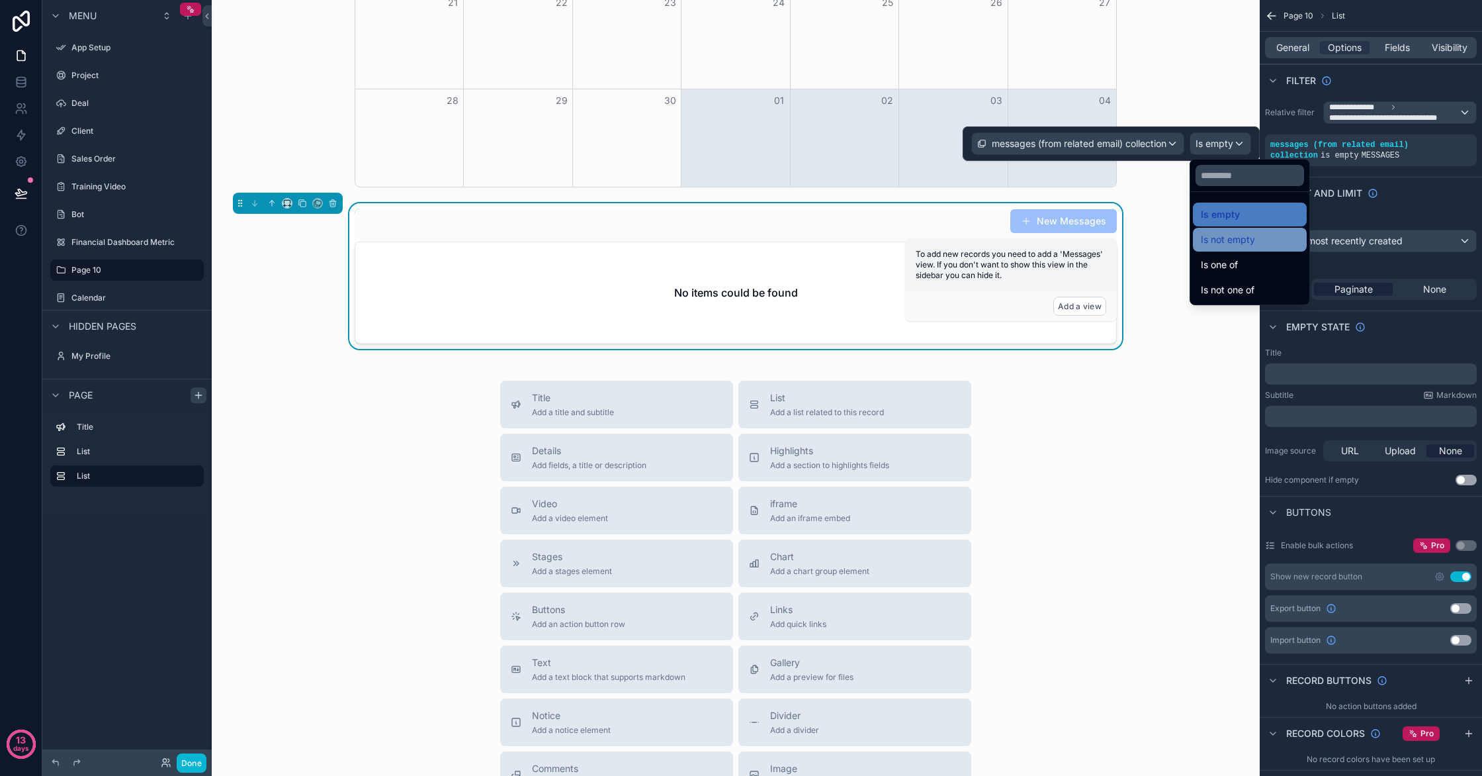
click at [1258, 245] on div "Is not empty" at bounding box center [1250, 240] width 98 height 16
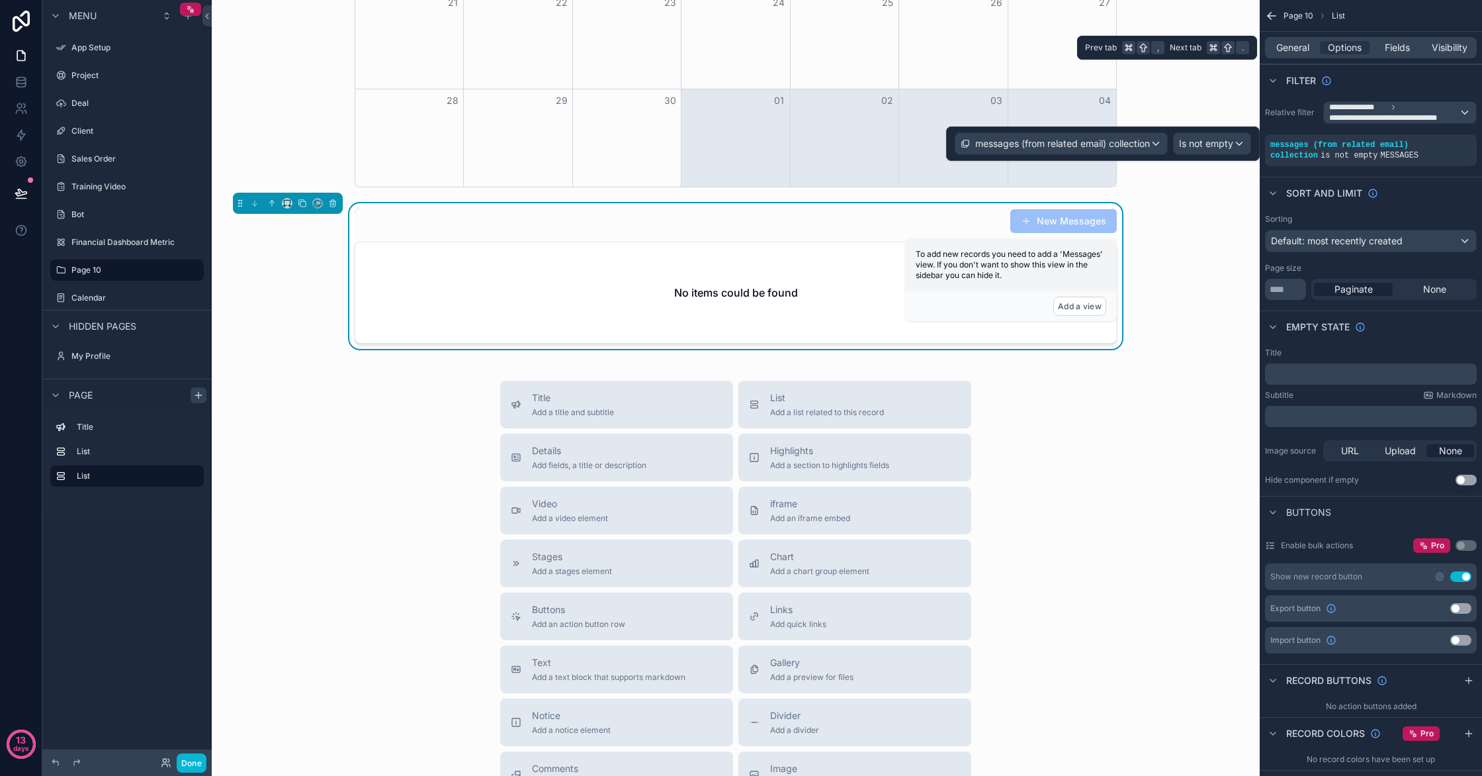
click at [1294, 58] on div "General Options Fields Visibility" at bounding box center [1371, 47] width 212 height 21
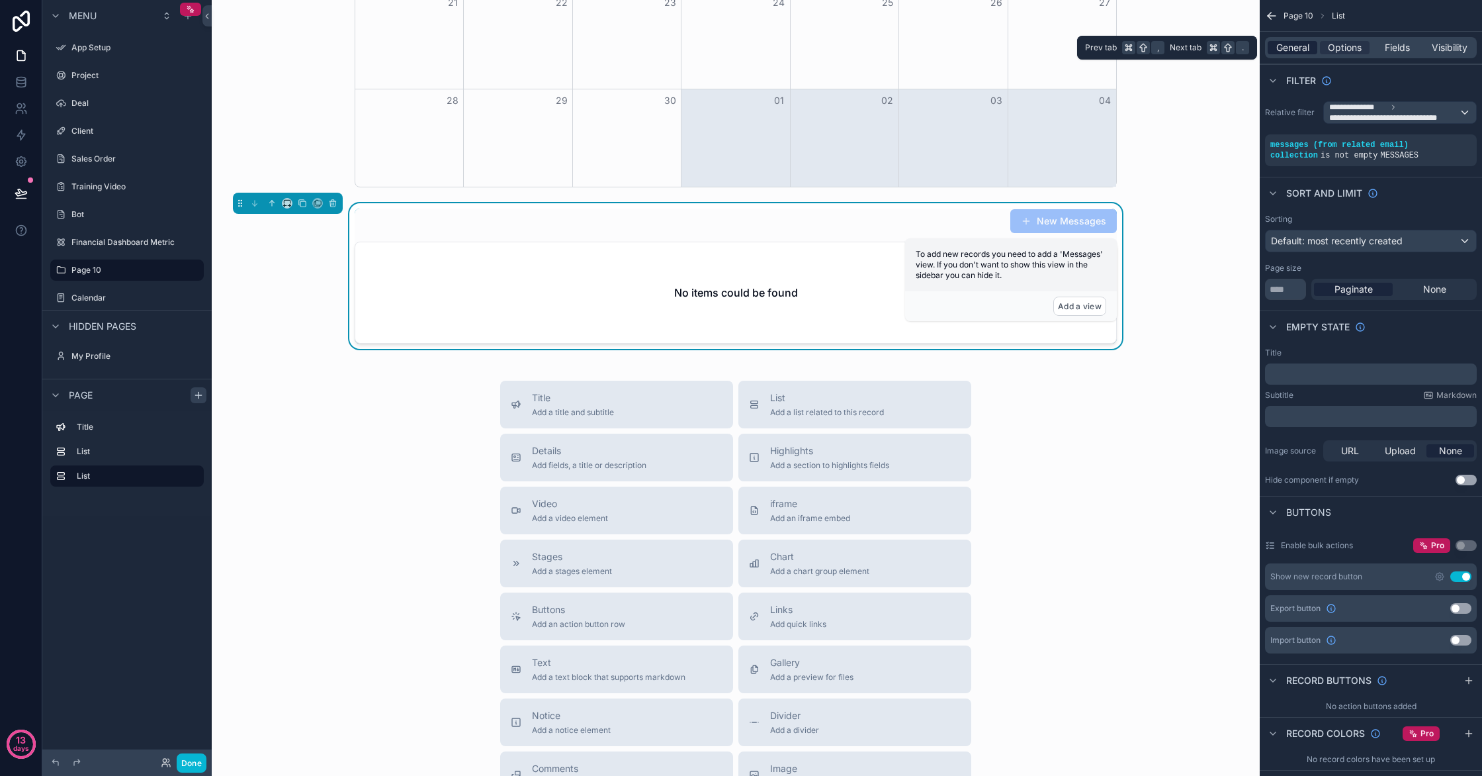
click at [1294, 50] on span "General" at bounding box center [1292, 47] width 33 height 13
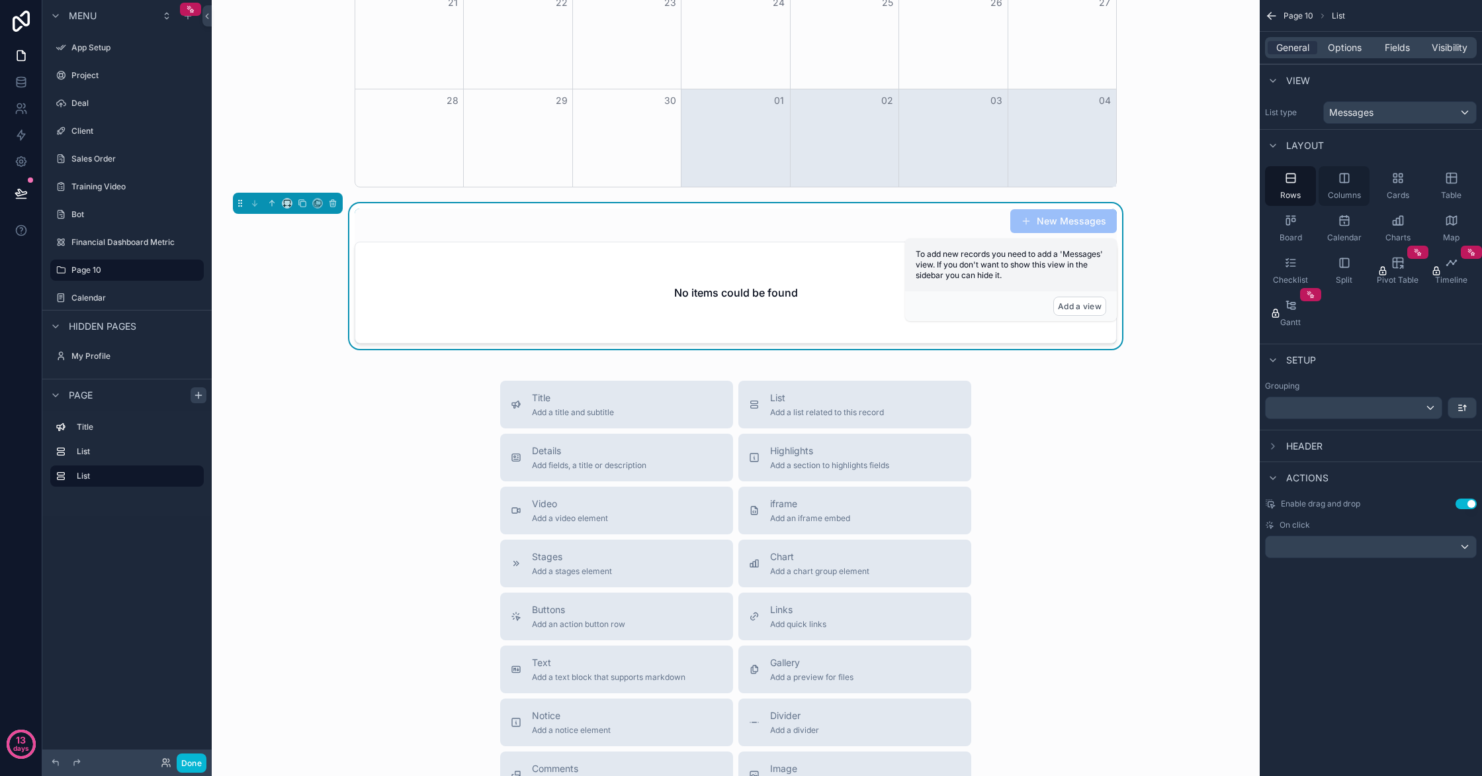
click at [1361, 184] on div "Columns" at bounding box center [1344, 186] width 51 height 40
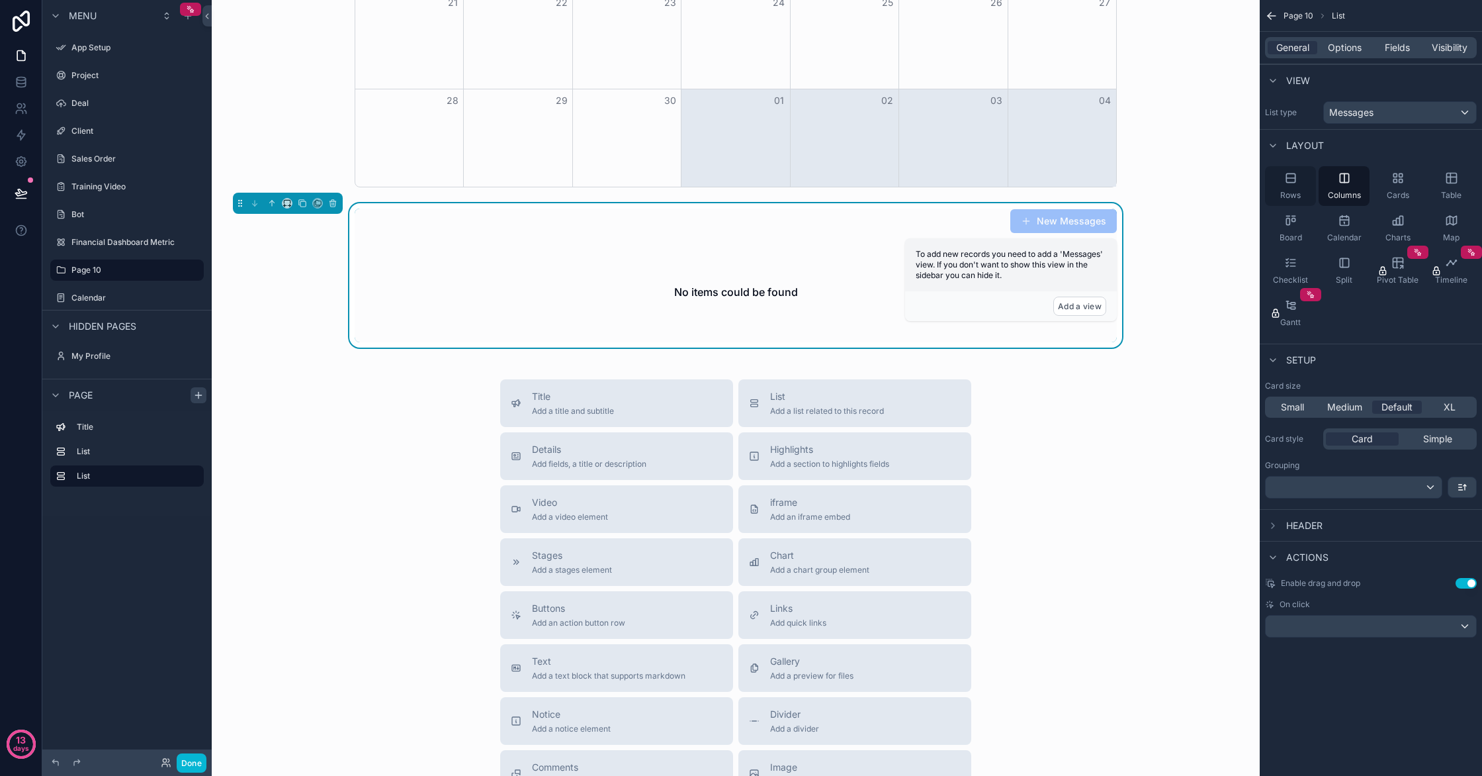
click at [1300, 185] on div "Rows" at bounding box center [1290, 186] width 51 height 40
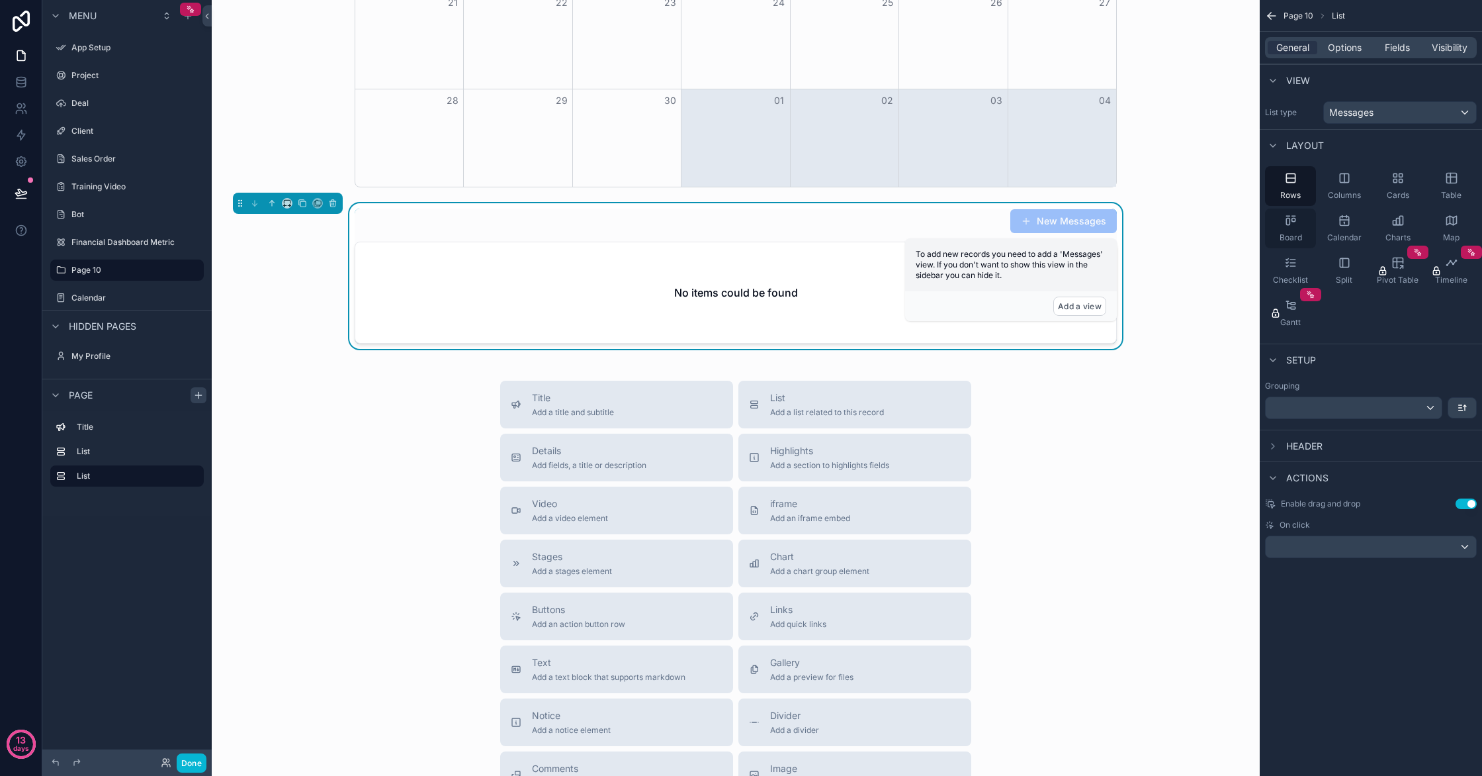
click at [1296, 230] on div "Board" at bounding box center [1290, 228] width 51 height 40
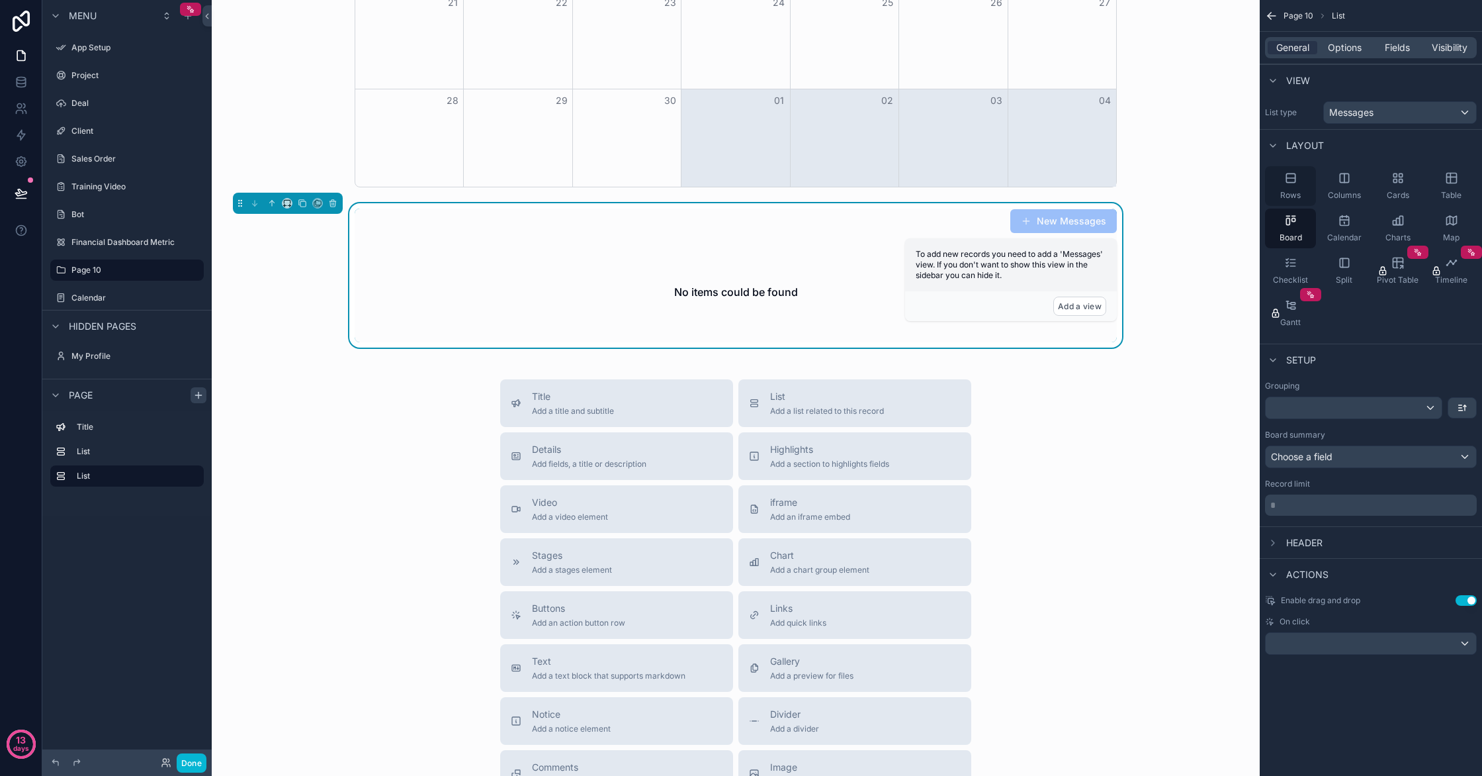
click at [1293, 186] on div "Rows" at bounding box center [1290, 186] width 51 height 40
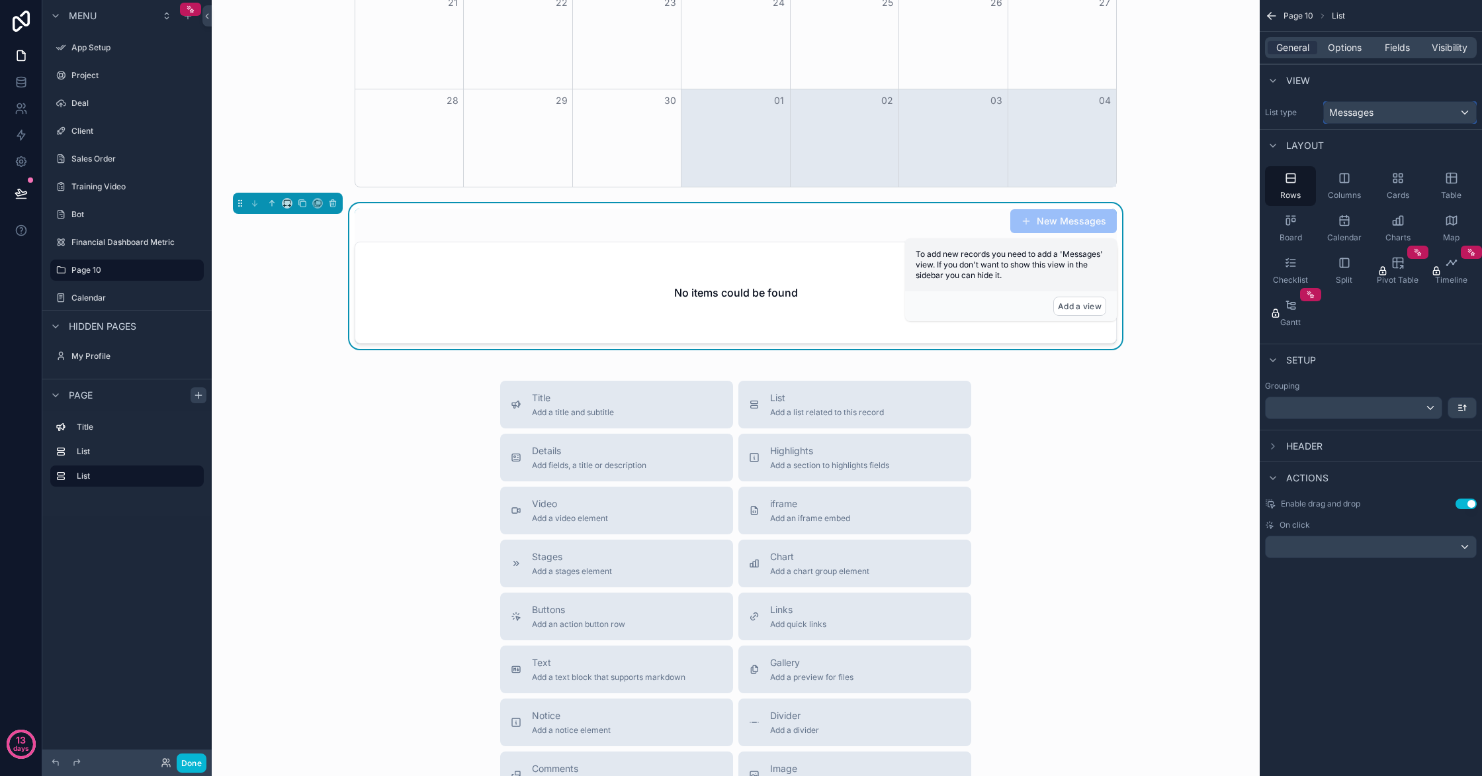
click at [1382, 105] on div "Messages" at bounding box center [1400, 112] width 152 height 21
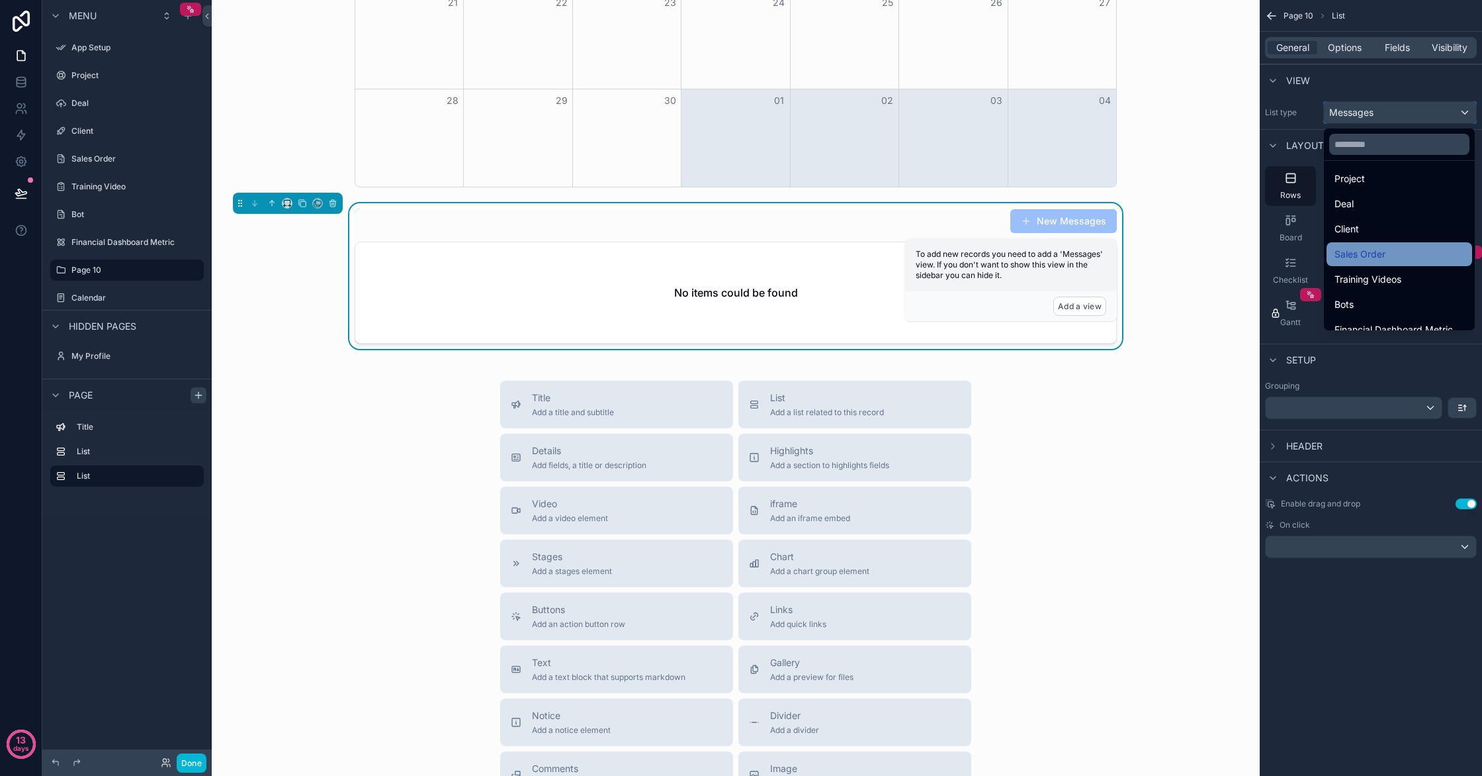
scroll to position [0, 0]
click at [1395, 279] on div "Client" at bounding box center [1400, 279] width 130 height 16
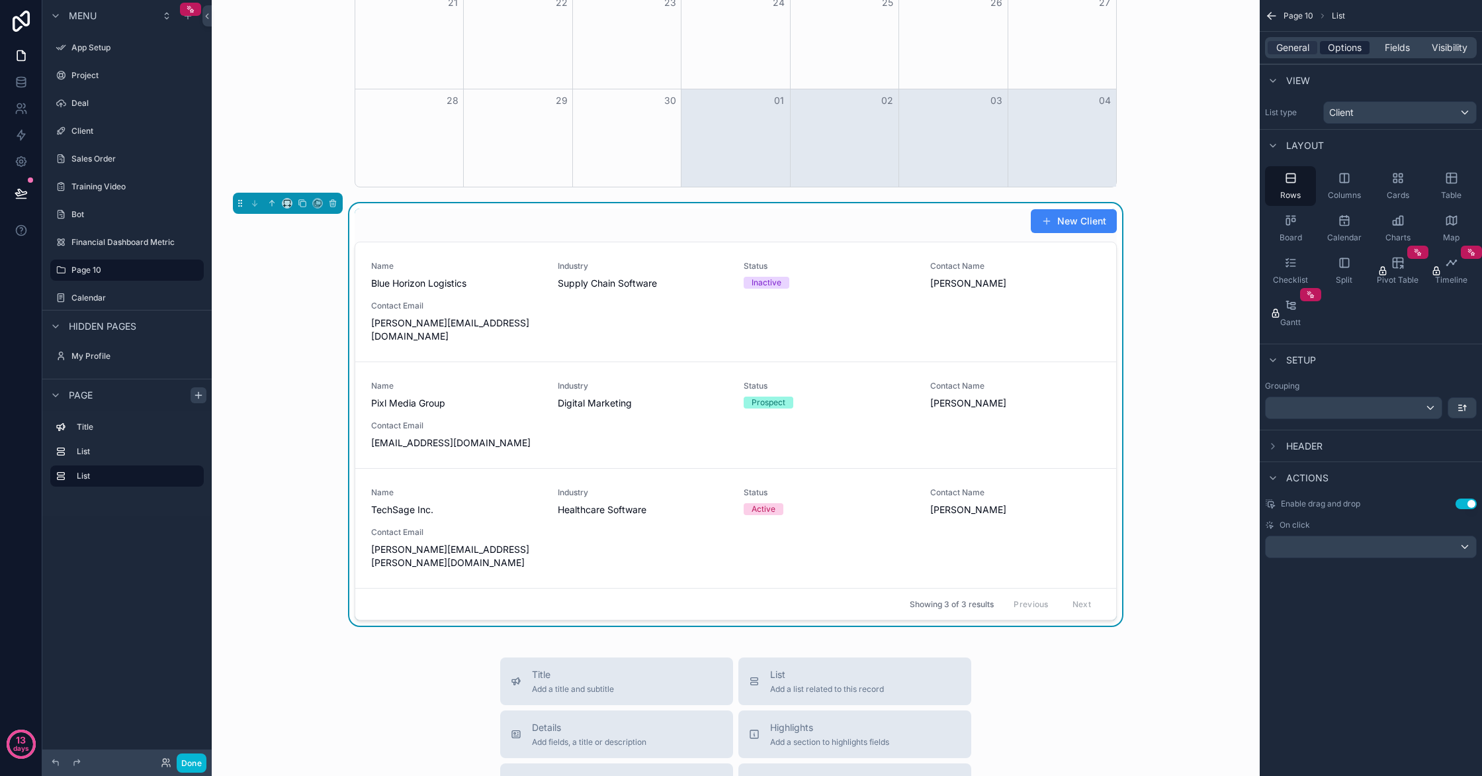
click at [1356, 54] on span "Options" at bounding box center [1345, 47] width 34 height 13
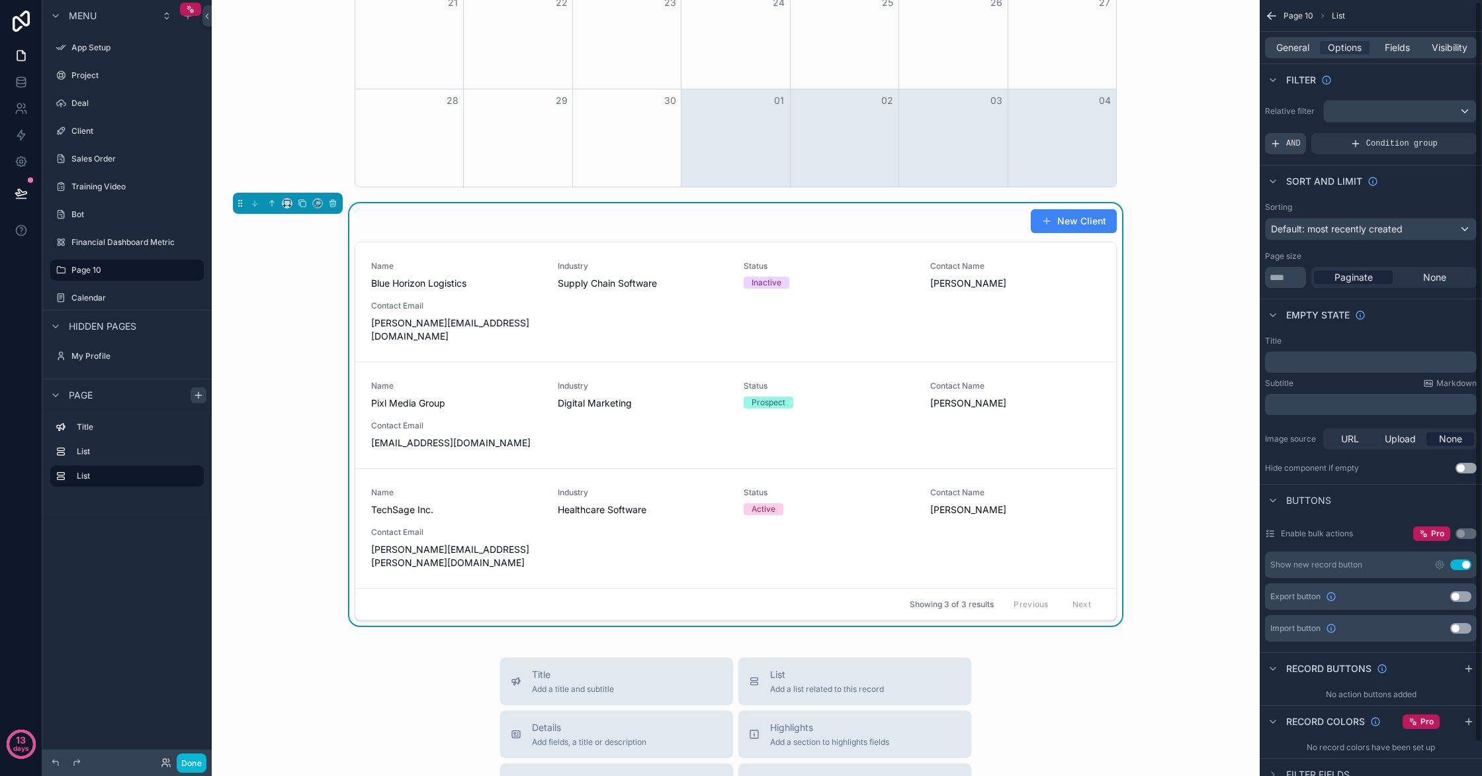
scroll to position [2, 0]
click at [1392, 113] on div "scrollable content" at bounding box center [1400, 110] width 152 height 21
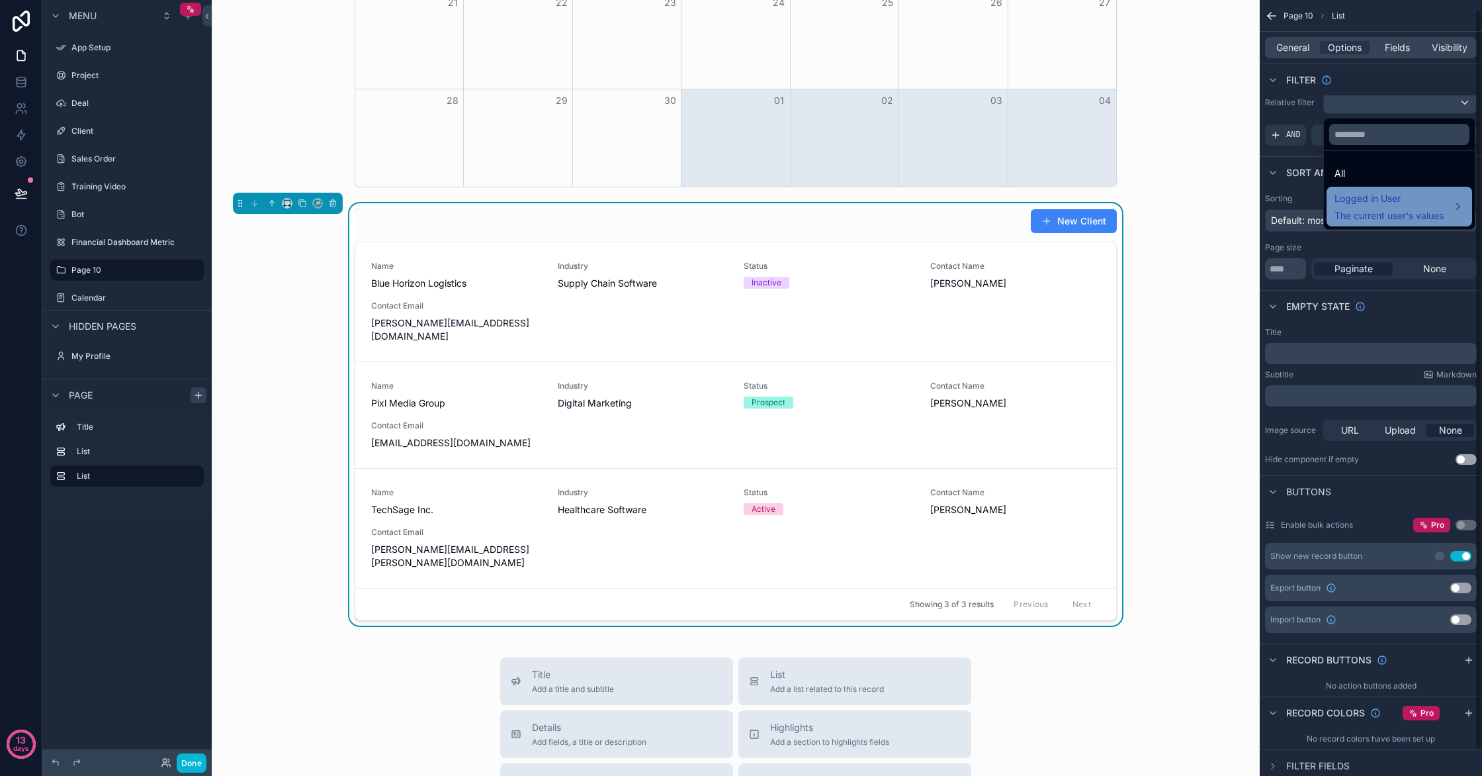
scroll to position [13, 0]
click at [1399, 218] on span "The current user's values" at bounding box center [1389, 215] width 109 height 13
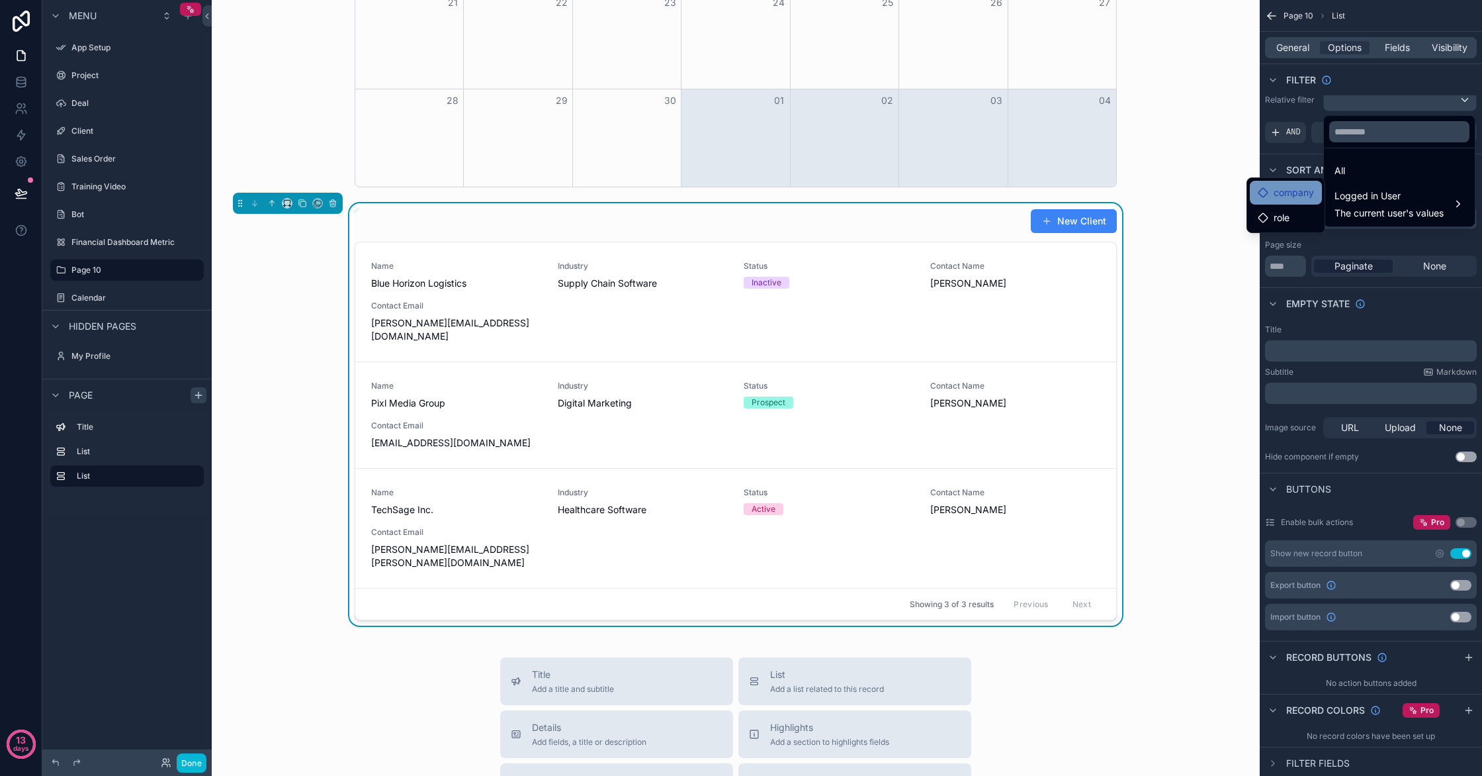
click at [1296, 195] on span "company" at bounding box center [1294, 193] width 40 height 16
click at [1296, 134] on div "scrollable content" at bounding box center [741, 388] width 1482 height 776
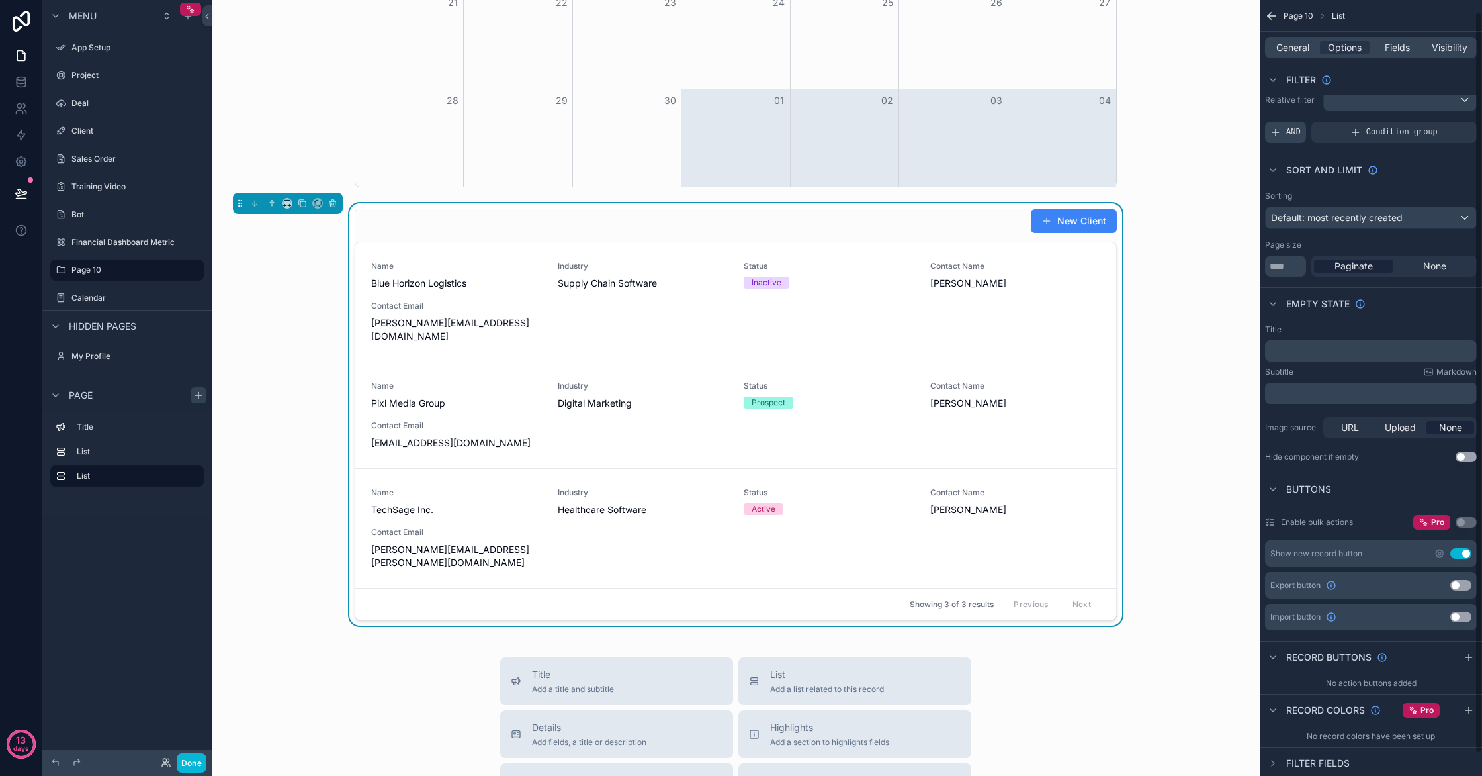
click at [1296, 134] on span "AND" at bounding box center [1293, 132] width 15 height 11
click at [1447, 126] on icon "scrollable content" at bounding box center [1444, 123] width 8 height 8
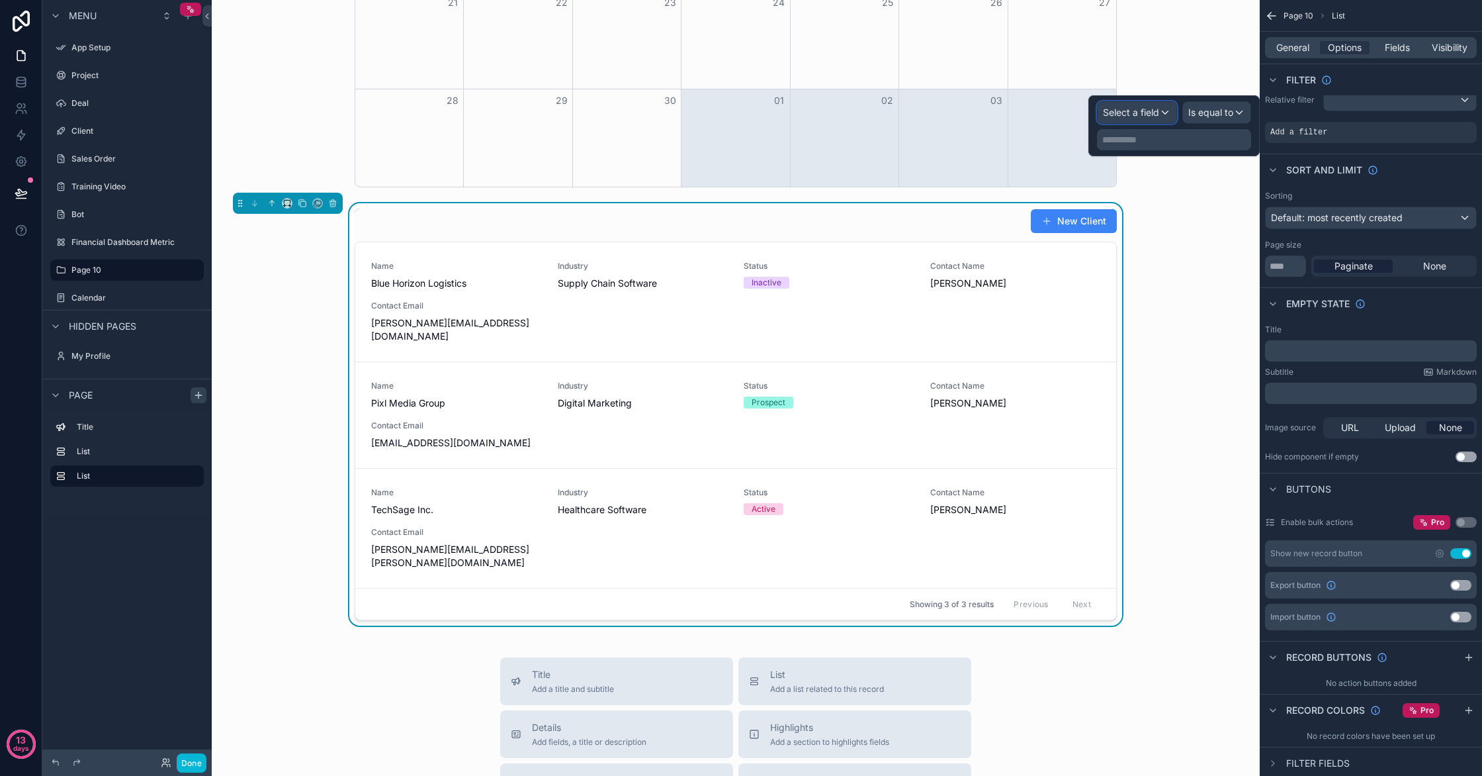
click at [1156, 115] on span "Select a field" at bounding box center [1131, 112] width 56 height 11
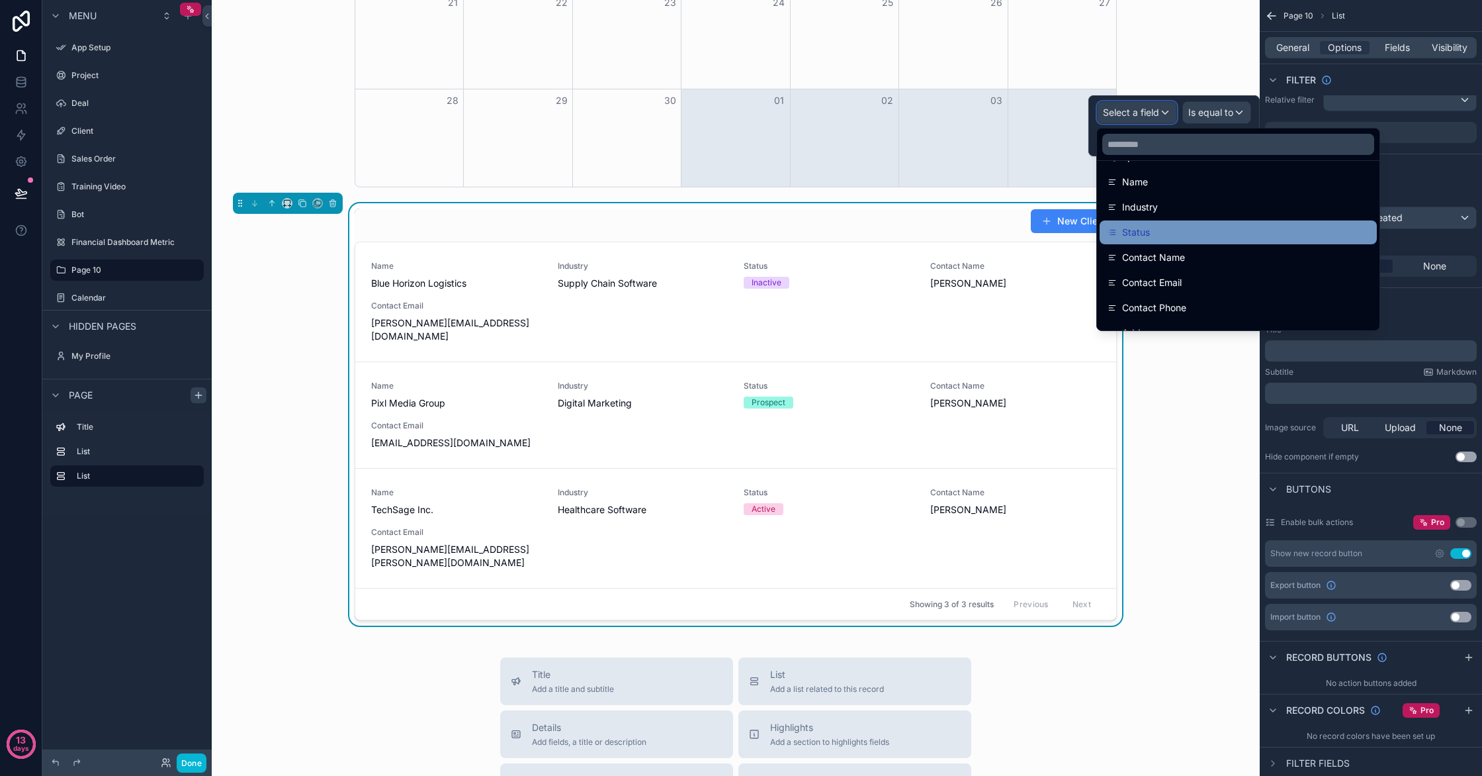
scroll to position [0, 0]
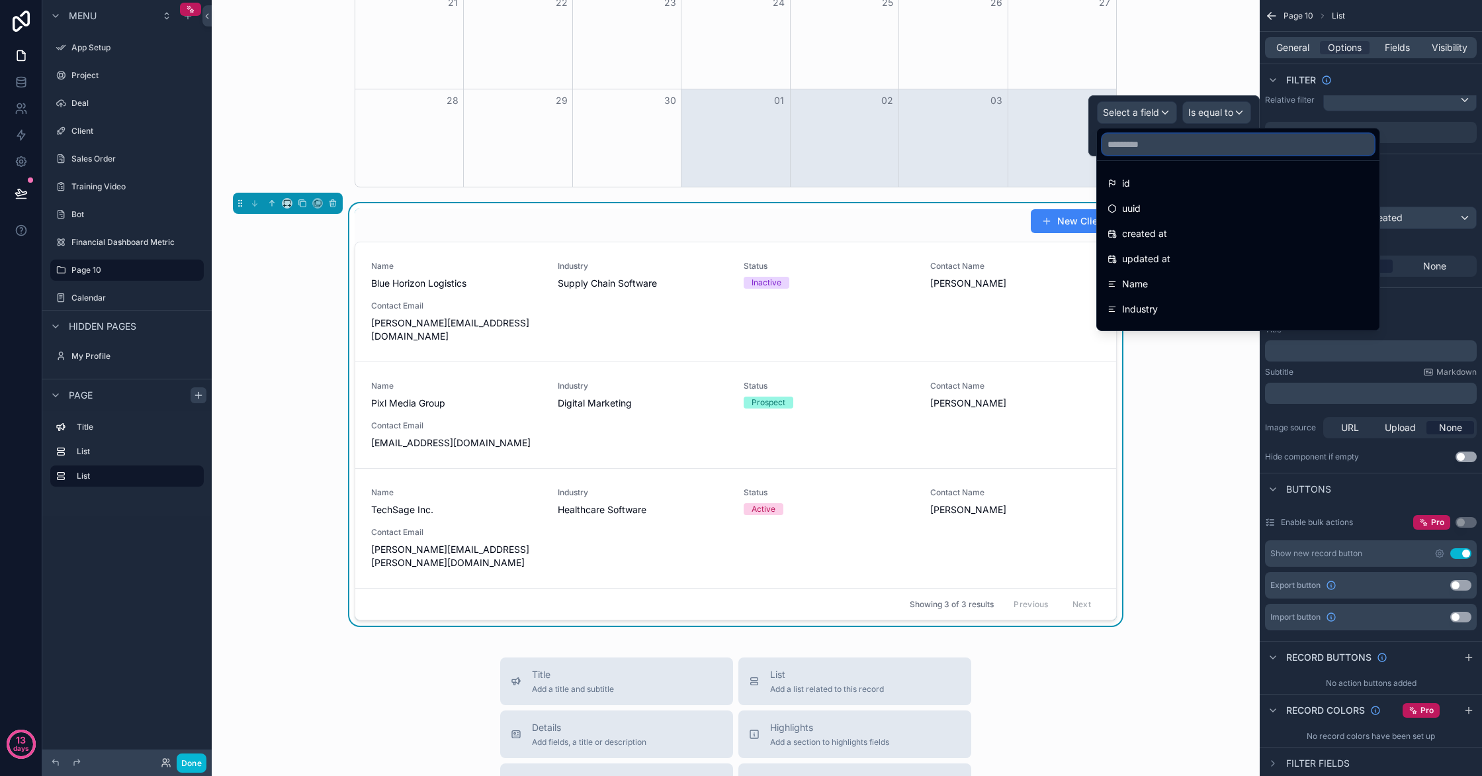
click at [1201, 143] on input "text" at bounding box center [1238, 144] width 272 height 21
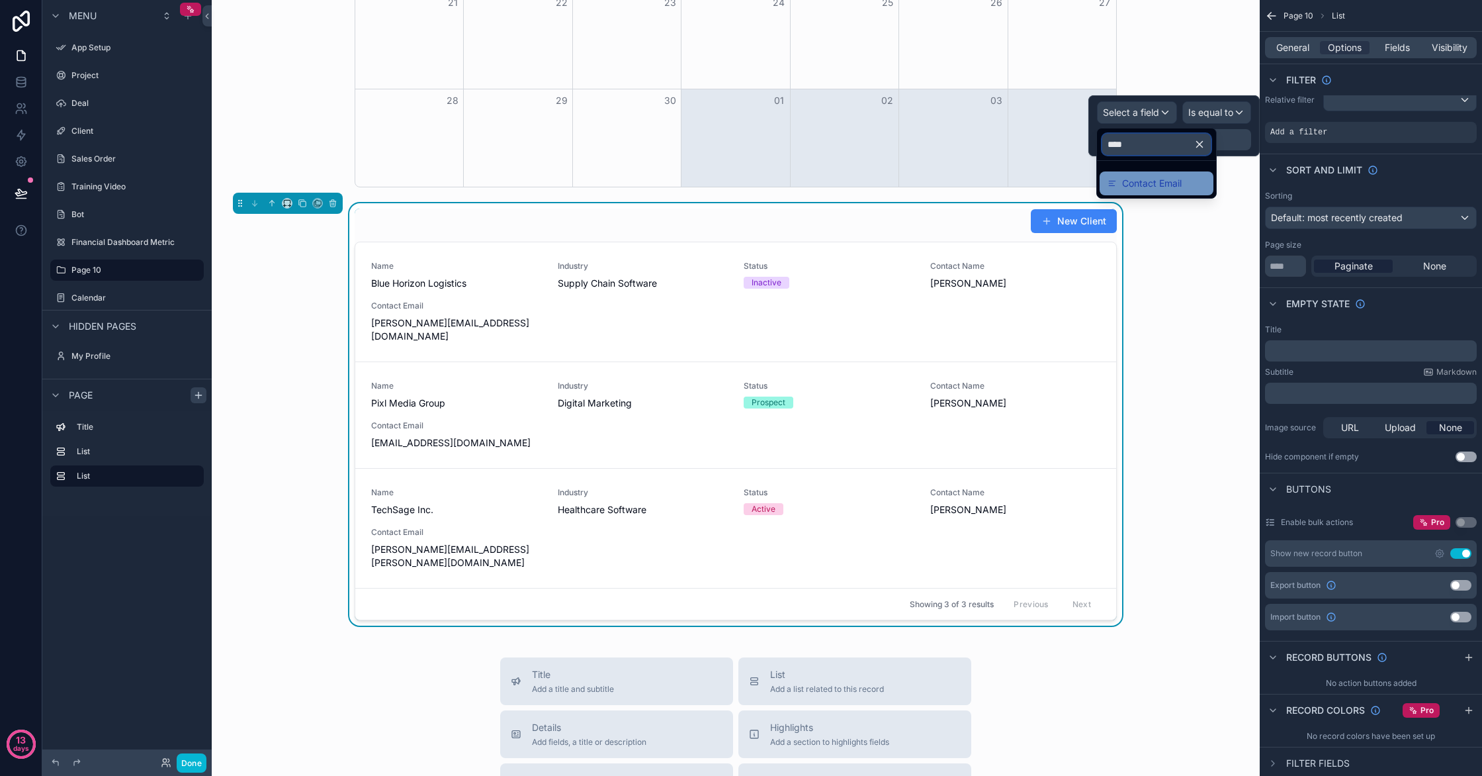
type input "****"
click at [1192, 187] on div "Contact Email" at bounding box center [1157, 183] width 98 height 16
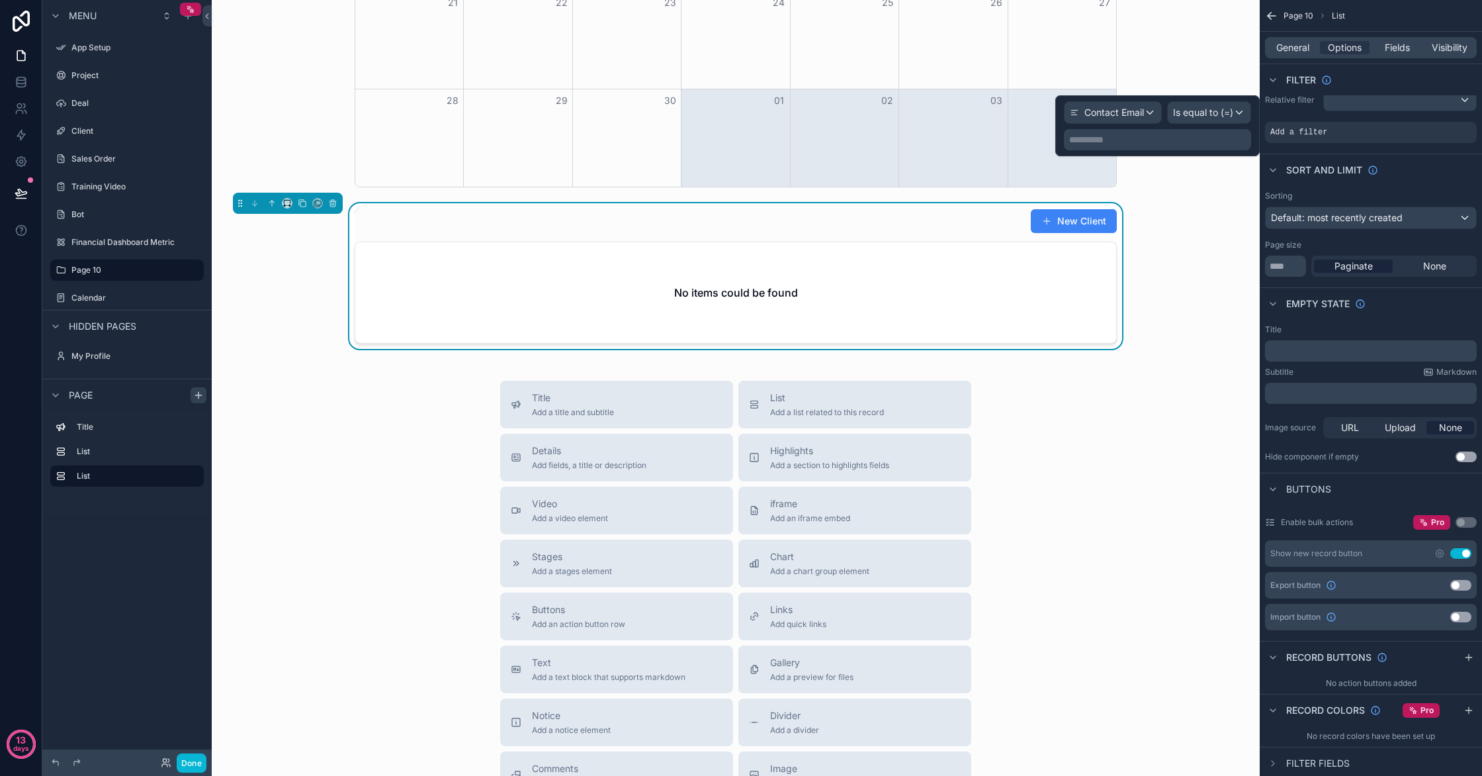
click at [1202, 133] on p "**********" at bounding box center [1158, 139] width 179 height 13
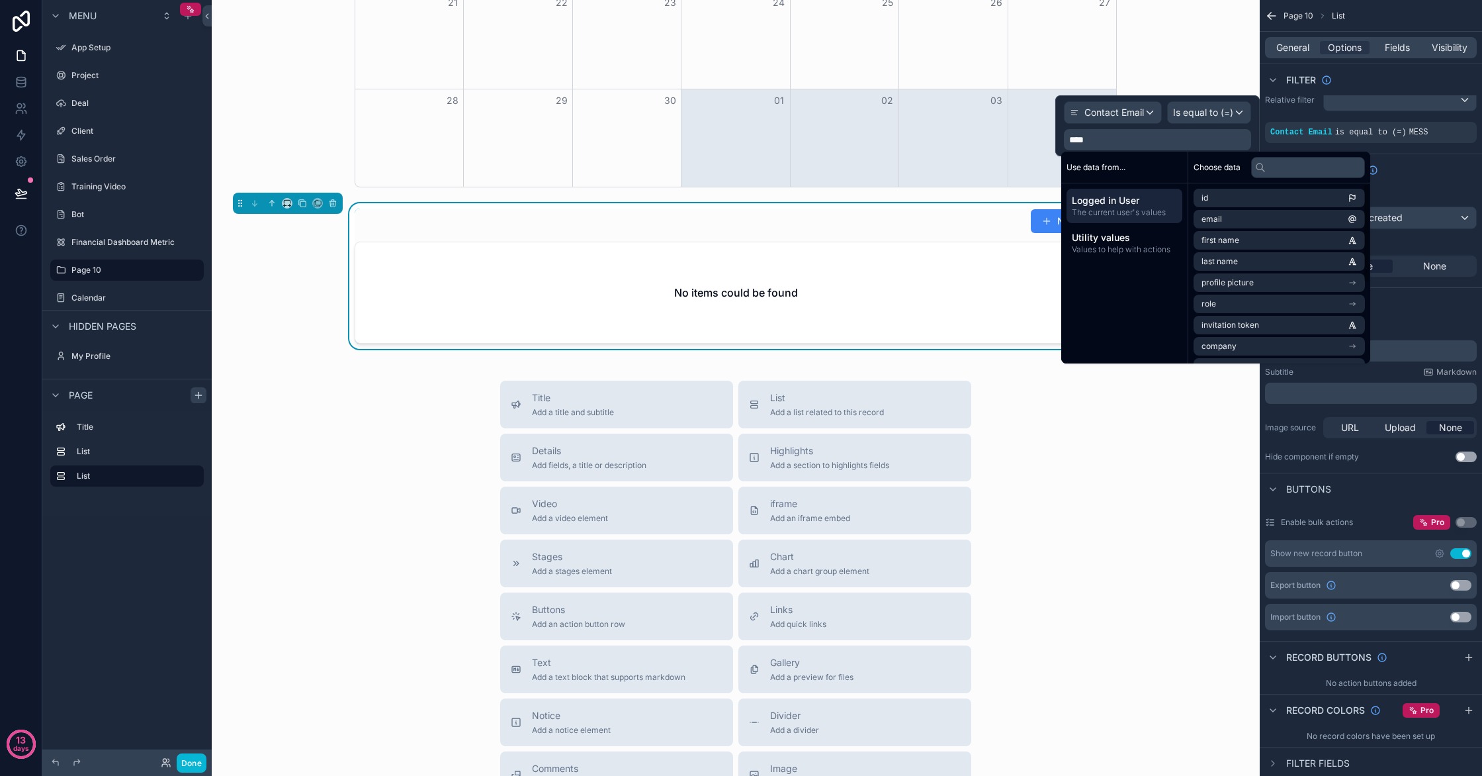
click at [1132, 203] on span "Logged in User" at bounding box center [1124, 200] width 105 height 13
click at [1132, 202] on span "Logged in User" at bounding box center [1124, 200] width 105 height 13
click at [1286, 222] on li "email" at bounding box center [1279, 219] width 171 height 19
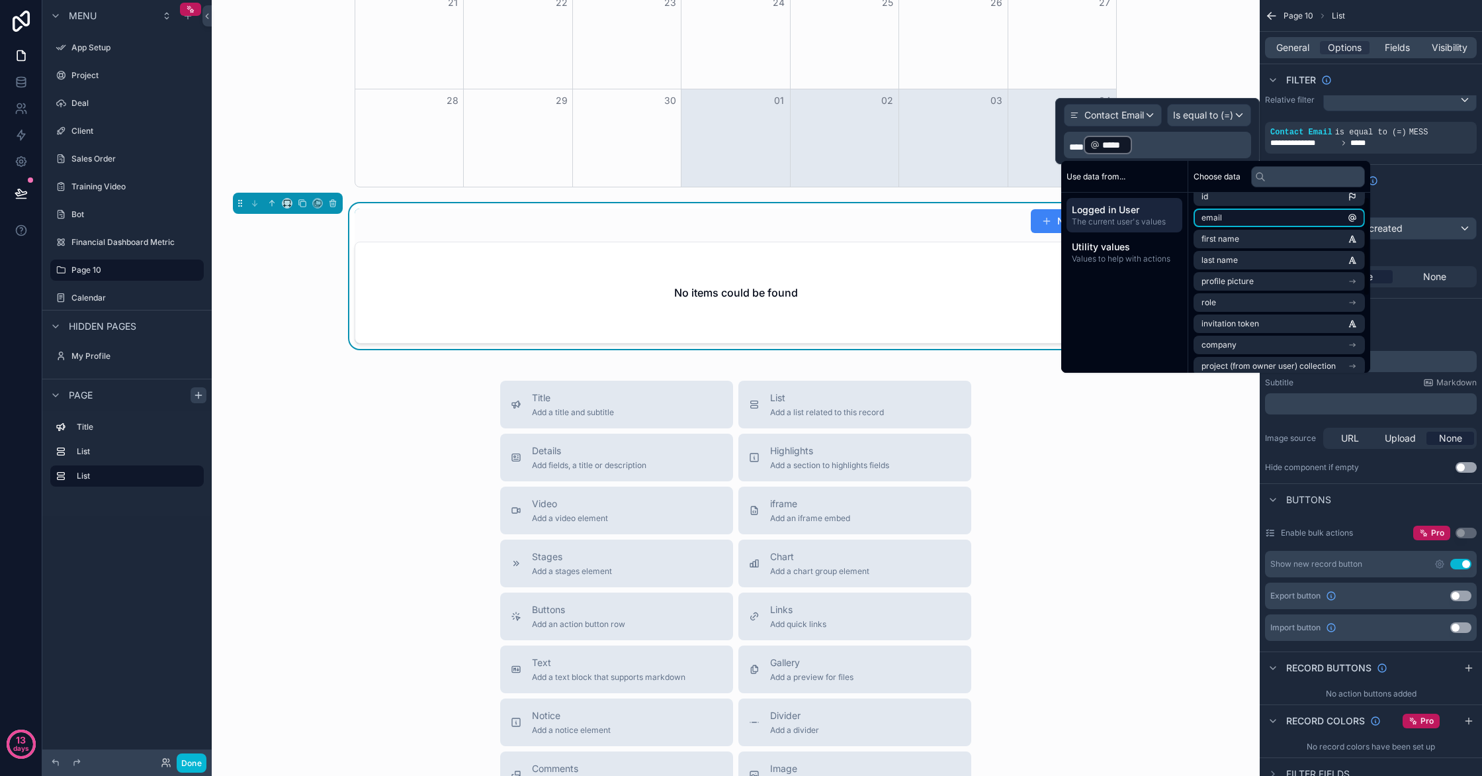
click at [1338, 228] on ul "id email first name last name profile picture role invitation token company pro…" at bounding box center [1279, 344] width 171 height 315
click at [1348, 216] on li "email" at bounding box center [1279, 218] width 171 height 19
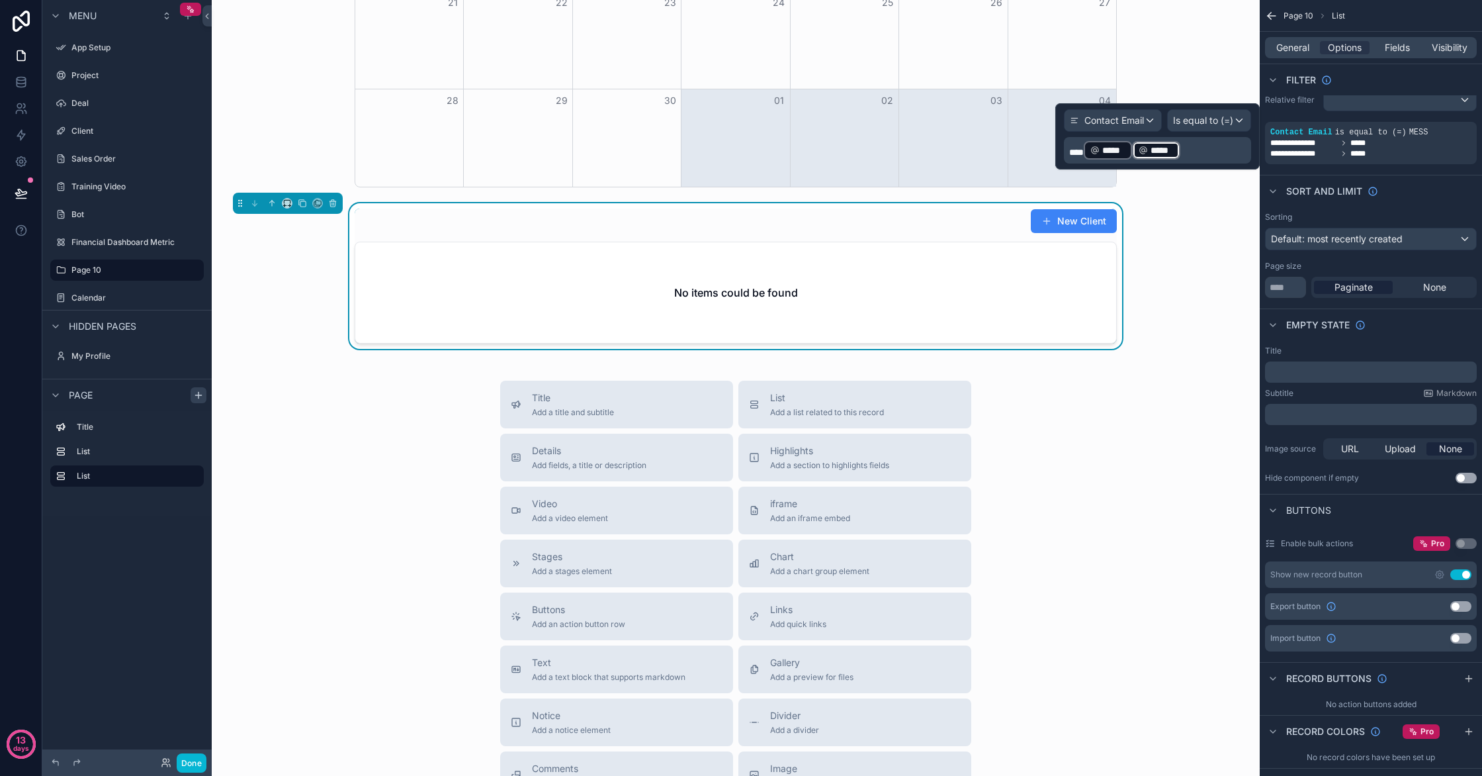
click at [1214, 150] on p "**** ***** ﻿ ﻿ ***** ﻿ ﻿" at bounding box center [1158, 150] width 179 height 21
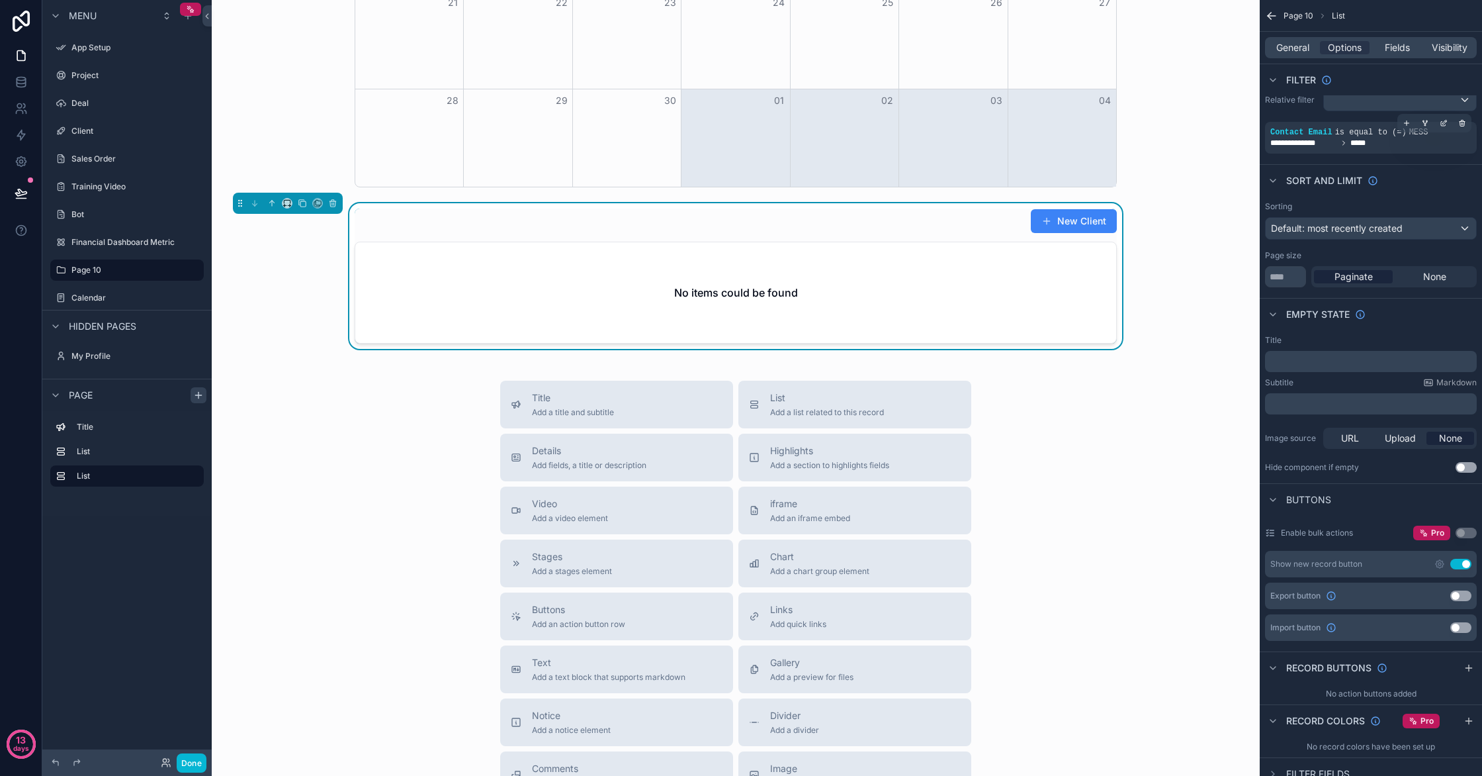
click at [1358, 147] on span "*****" at bounding box center [1363, 143] width 24 height 11
click at [1364, 130] on span "is equal to (=)" at bounding box center [1370, 132] width 71 height 9
click at [1435, 125] on div "scrollable content" at bounding box center [1444, 123] width 19 height 19
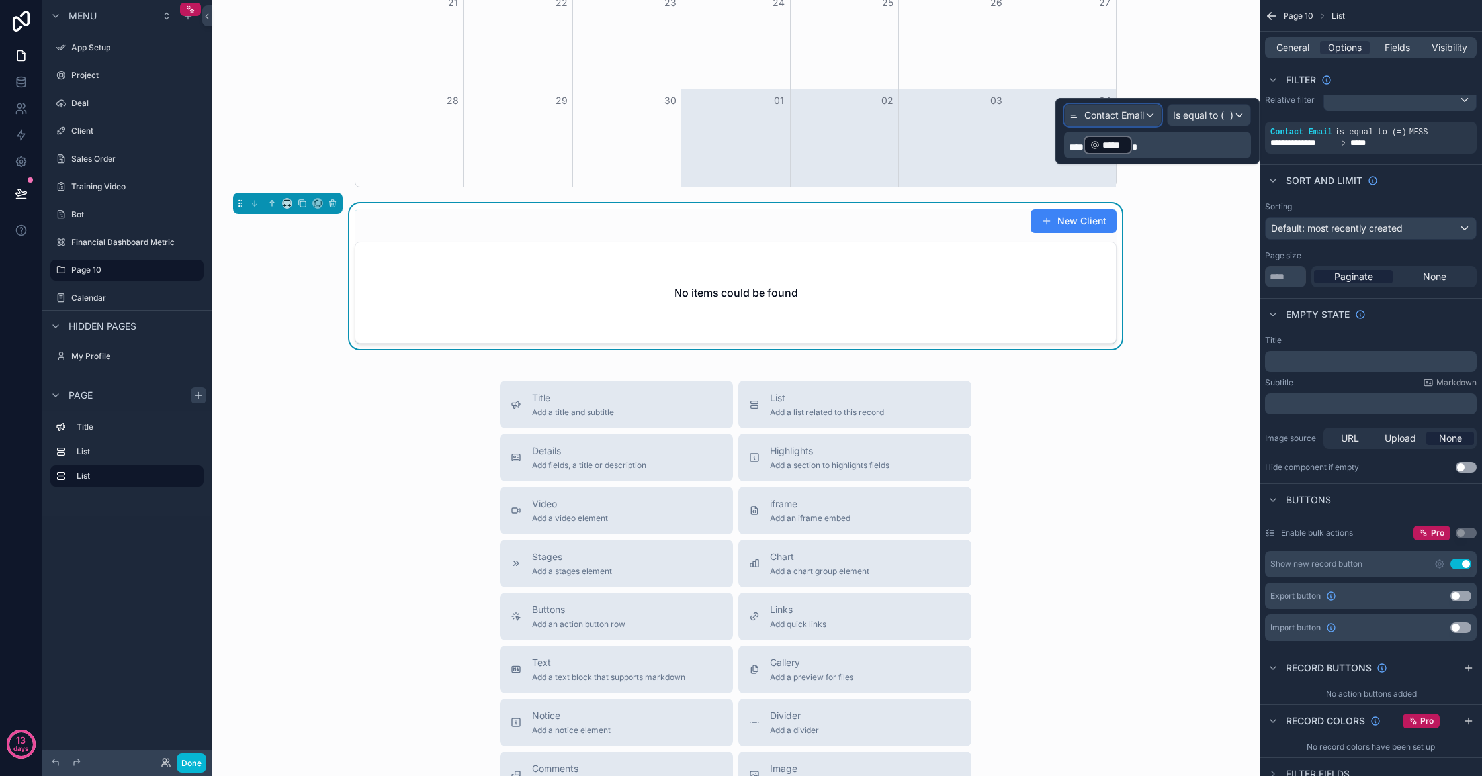
click at [1096, 118] on span "Contact Email" at bounding box center [1115, 115] width 60 height 13
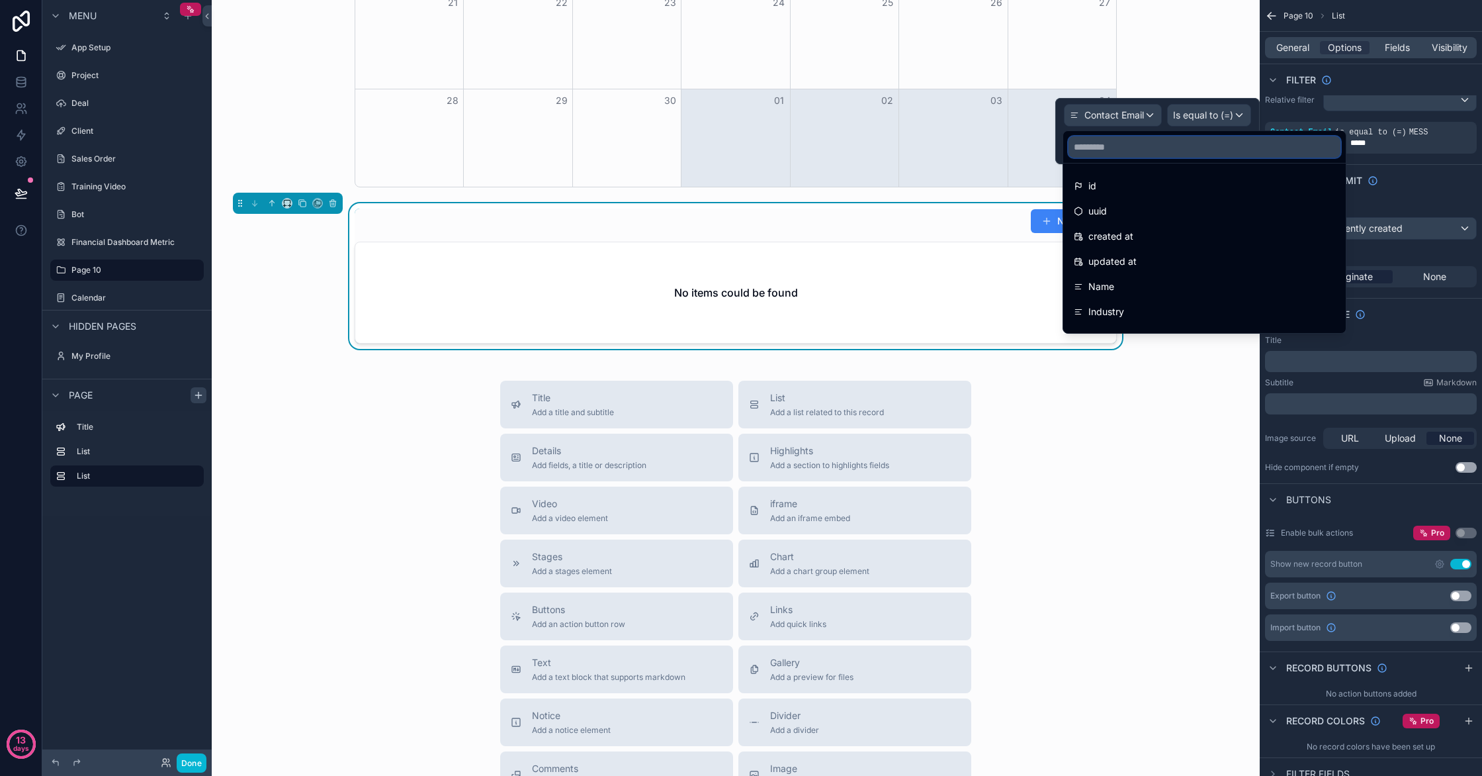
click at [1091, 152] on input "text" at bounding box center [1205, 146] width 272 height 21
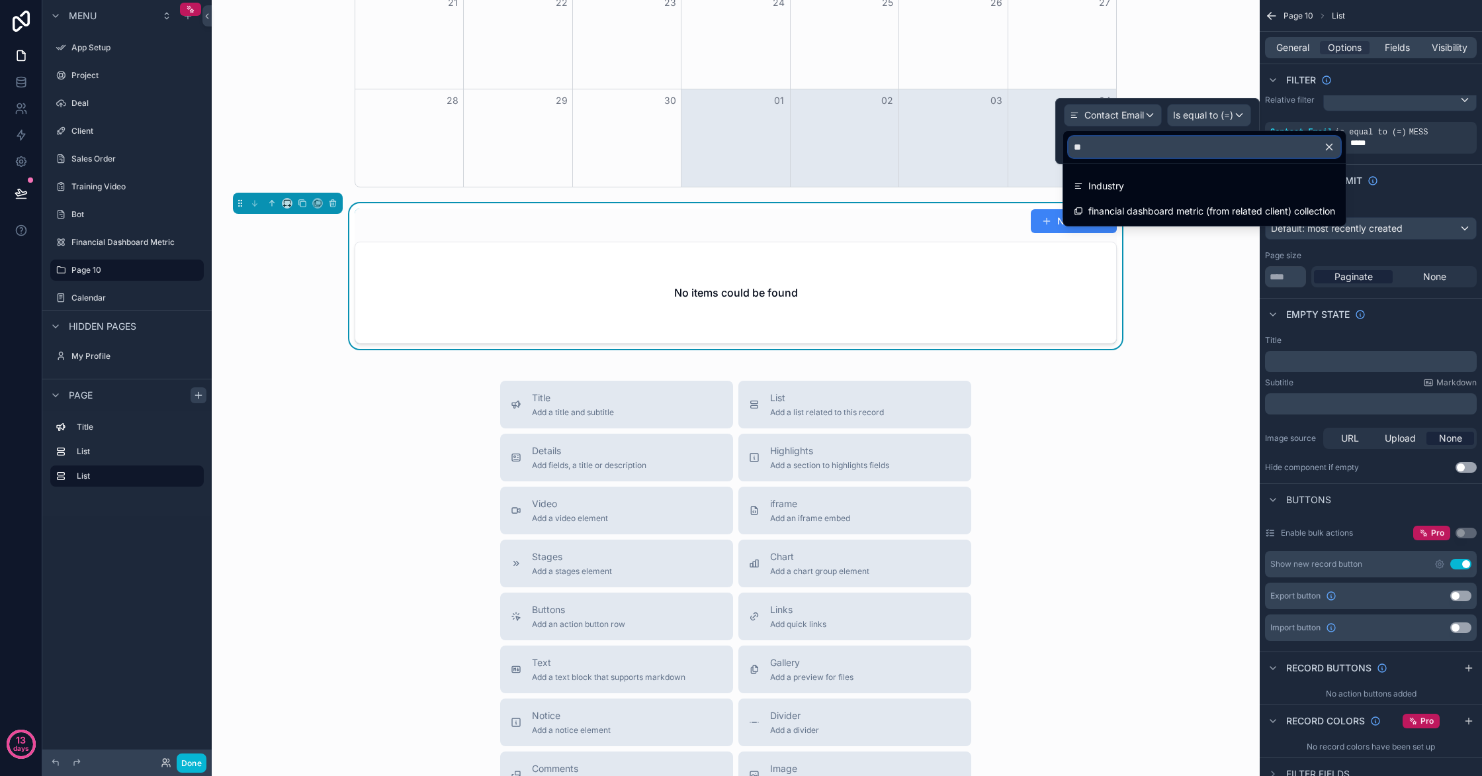
type input "*"
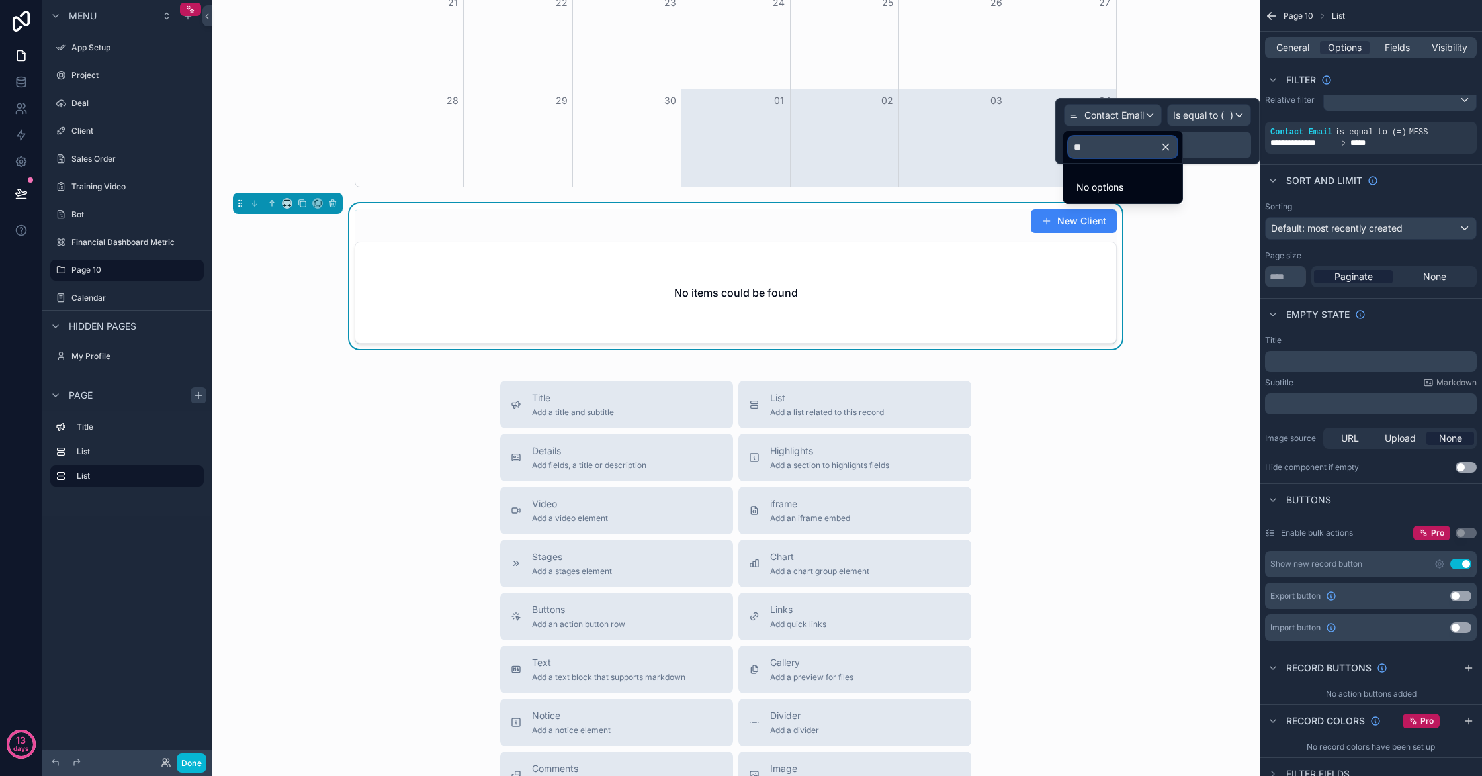
type input "*"
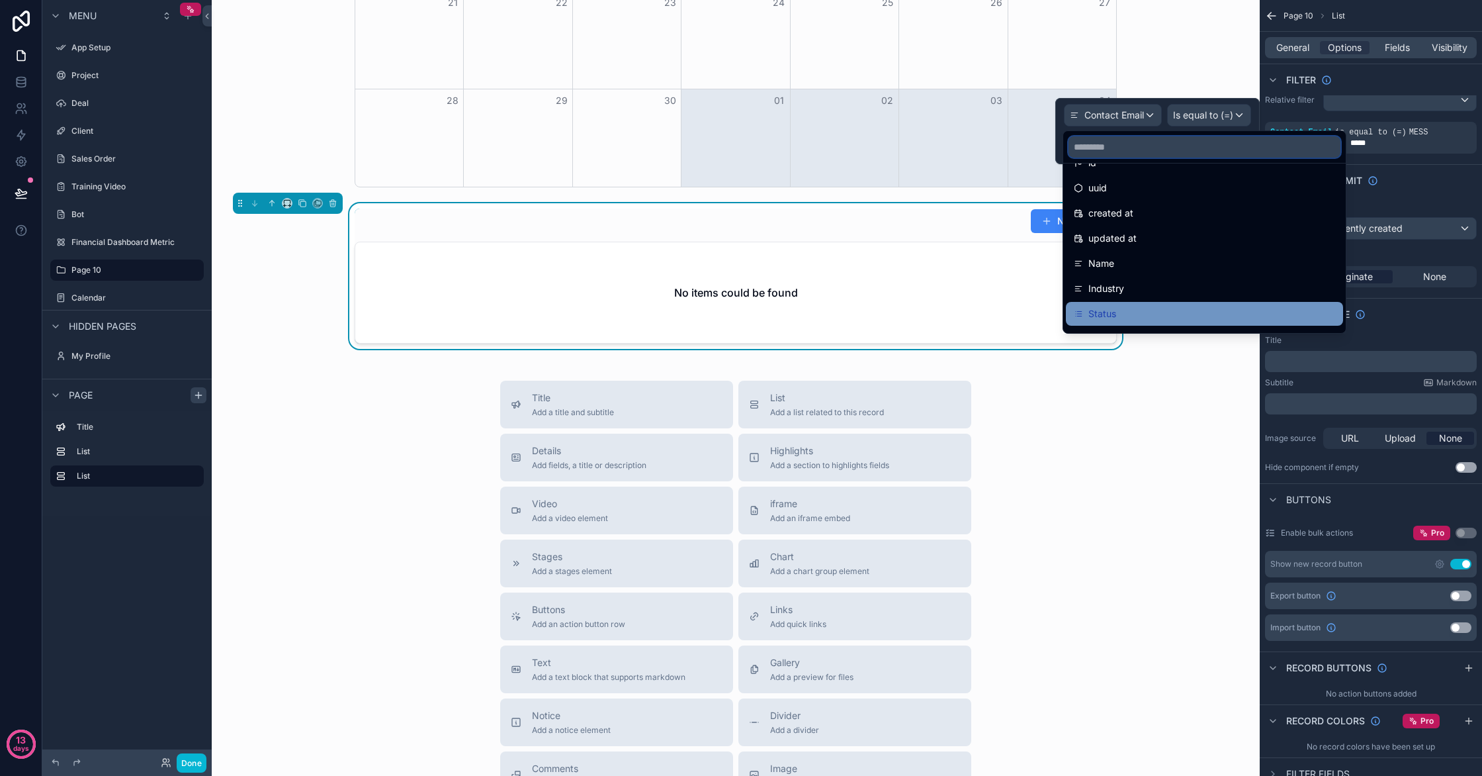
scroll to position [0, 0]
click at [1243, 114] on div at bounding box center [1157, 131] width 204 height 66
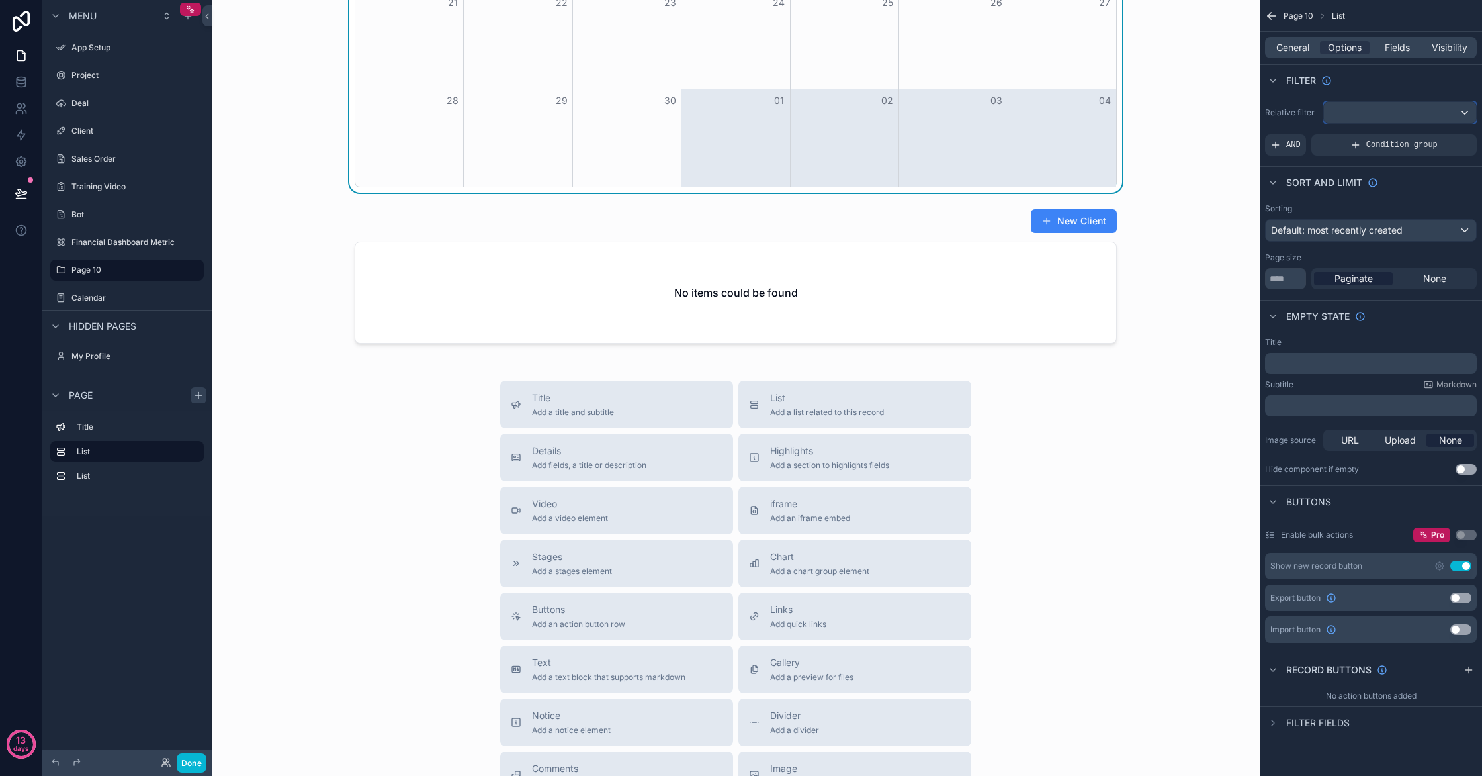
click at [1377, 111] on div "scrollable content" at bounding box center [1400, 112] width 152 height 21
click at [1408, 181] on div "All" at bounding box center [1400, 183] width 130 height 16
click at [1302, 49] on span "General" at bounding box center [1292, 47] width 33 height 13
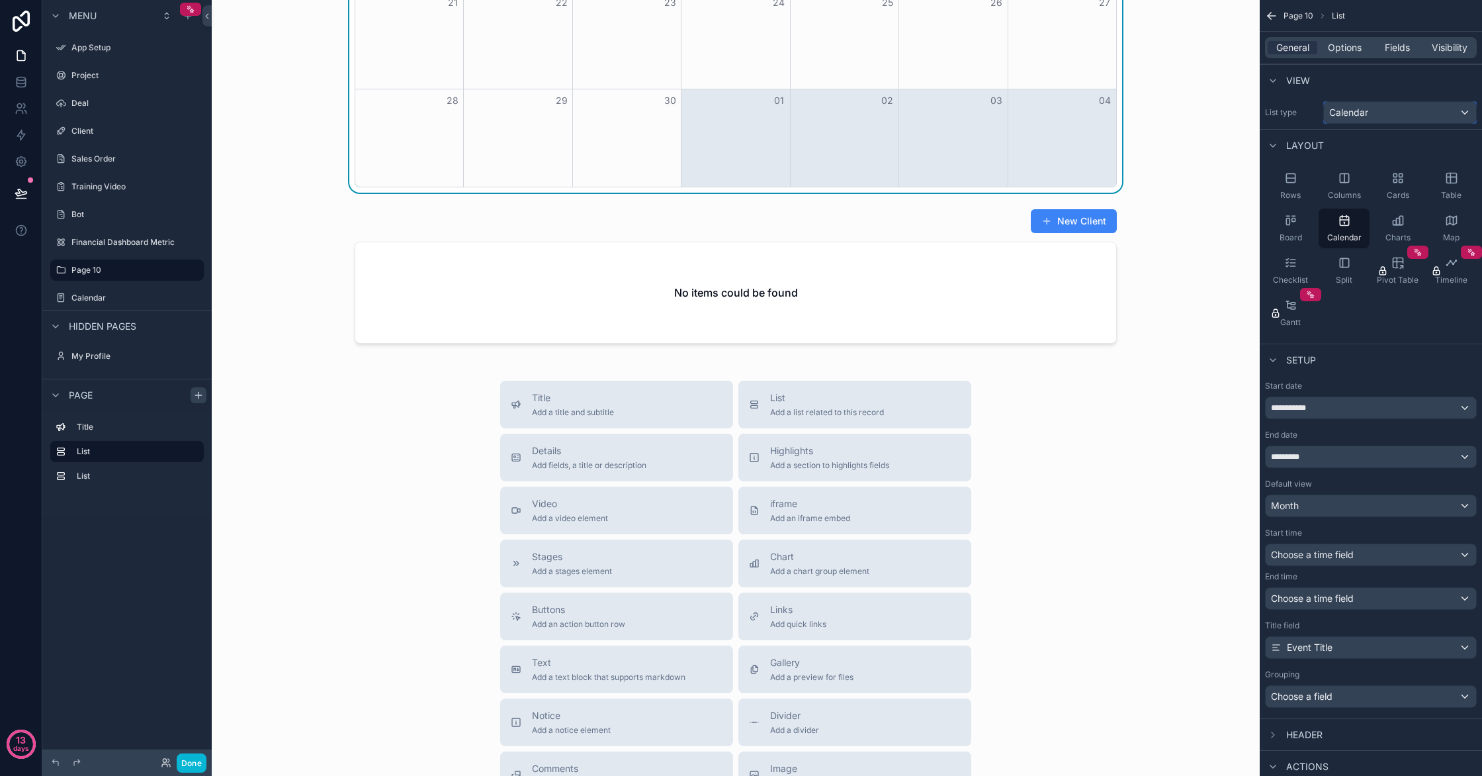
click at [1412, 114] on div "Calendar" at bounding box center [1400, 112] width 152 height 21
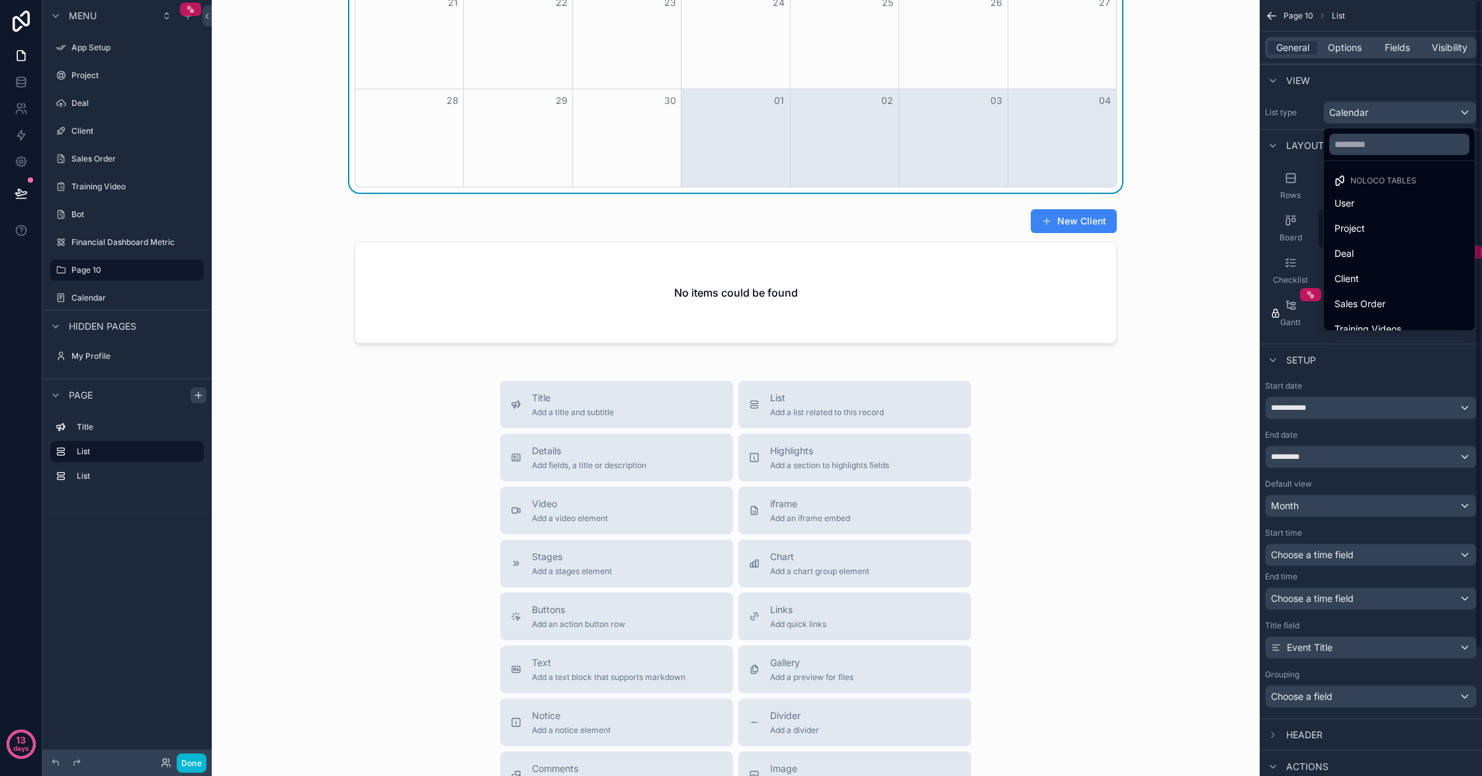
drag, startPoint x: 1453, startPoint y: 112, endPoint x: 1405, endPoint y: 75, distance: 60.5
click at [1450, 106] on div "scrollable content" at bounding box center [741, 388] width 1482 height 776
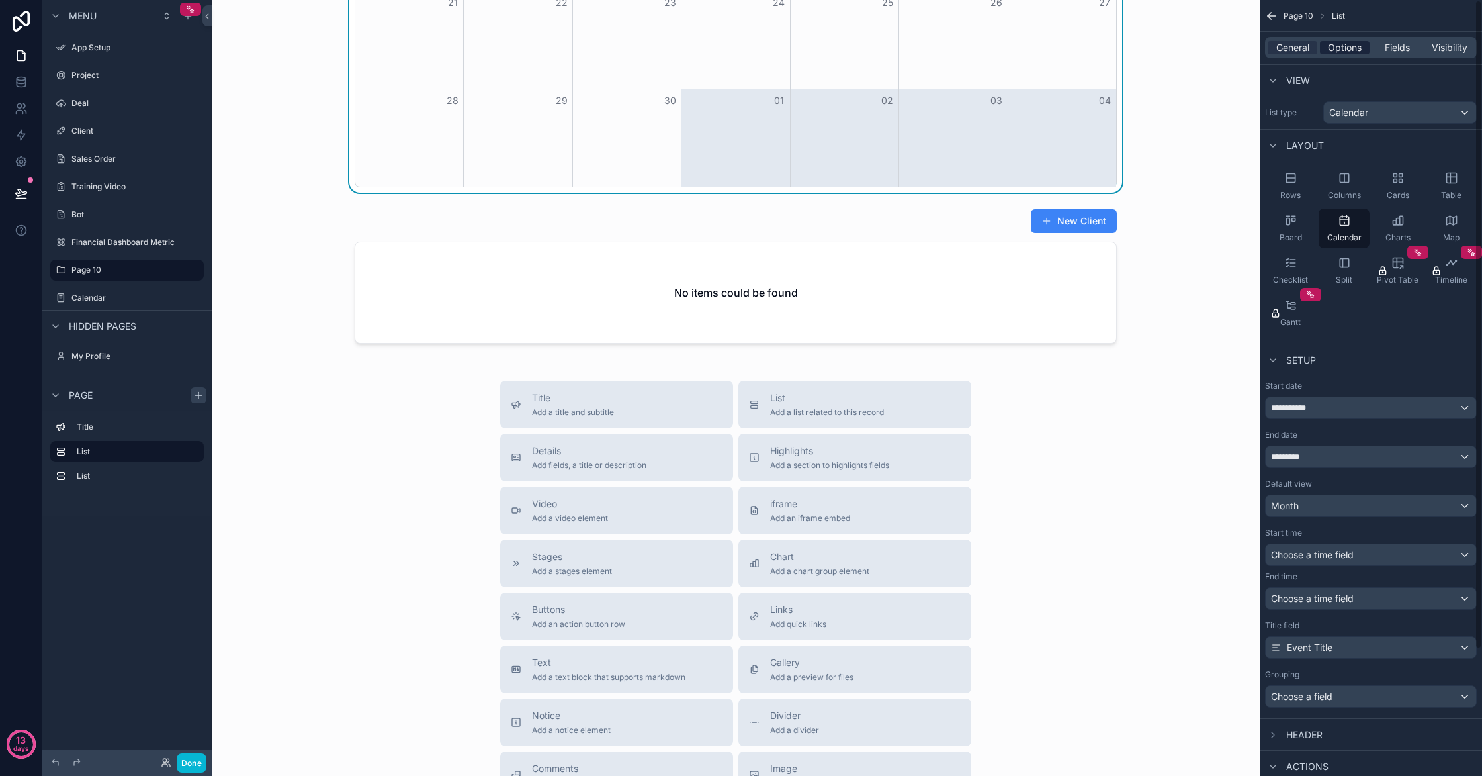
click at [1366, 51] on div "Options" at bounding box center [1345, 47] width 50 height 13
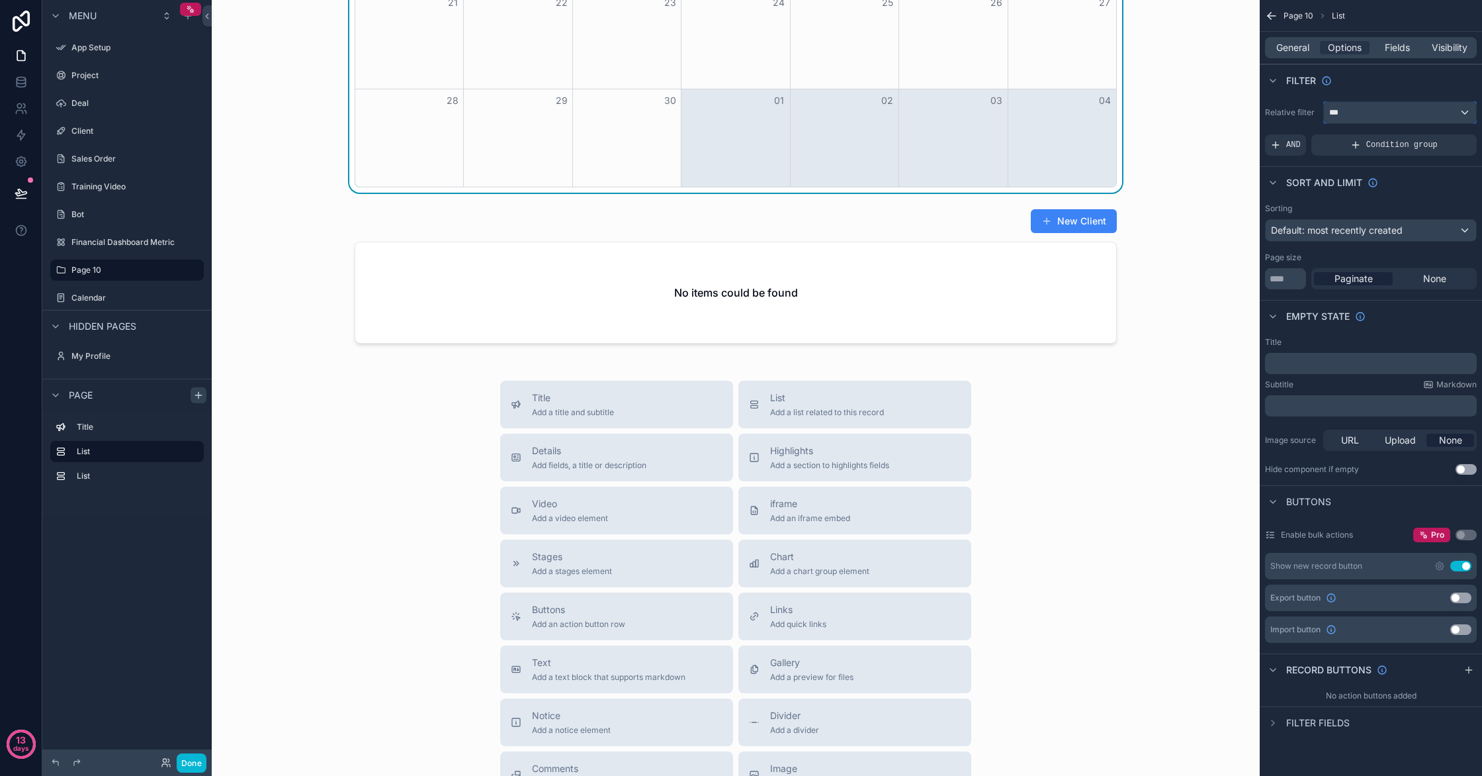
click at [1444, 117] on div "***" at bounding box center [1400, 112] width 152 height 21
click at [1432, 210] on span "Logged in User" at bounding box center [1389, 209] width 109 height 16
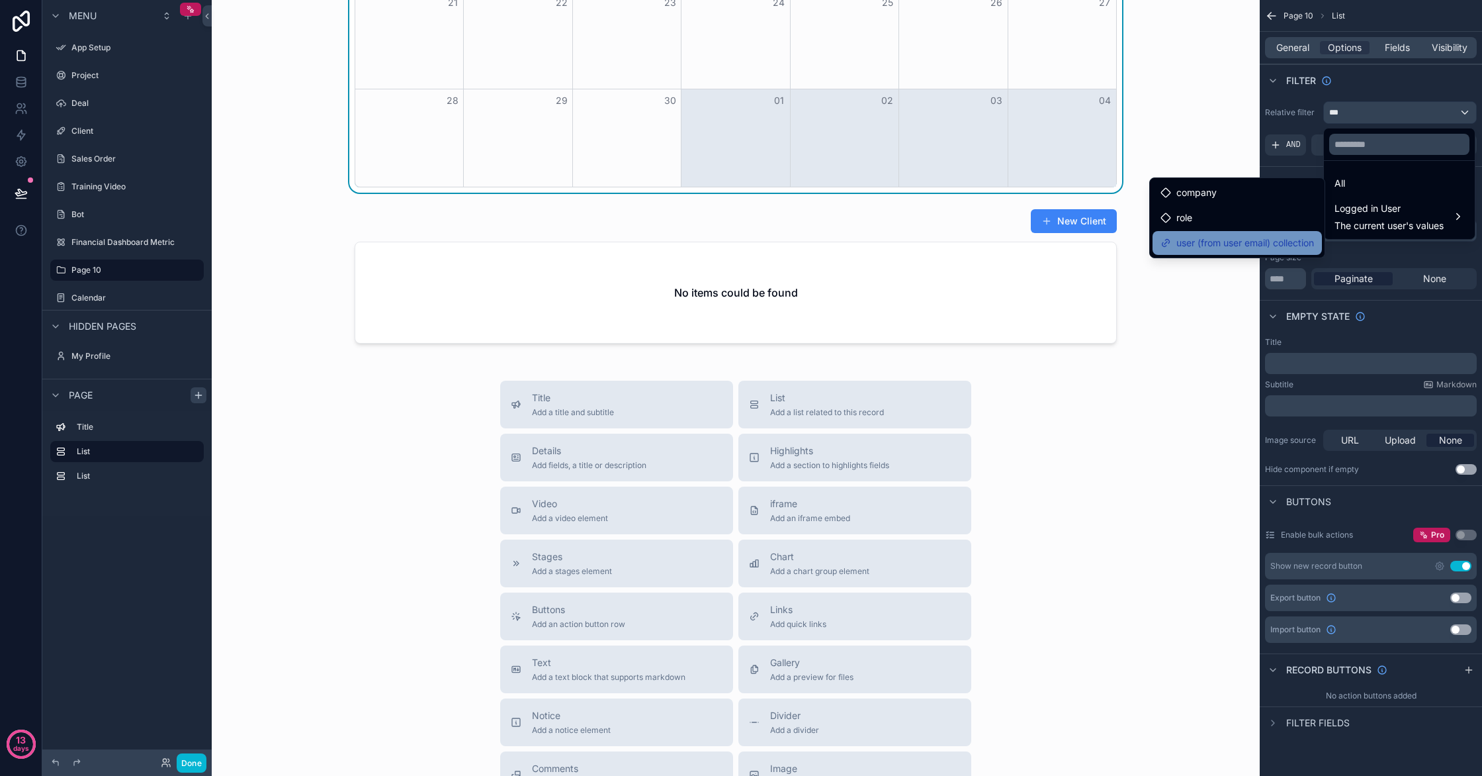
click at [1278, 237] on span "user (from user email) collection" at bounding box center [1246, 243] width 138 height 16
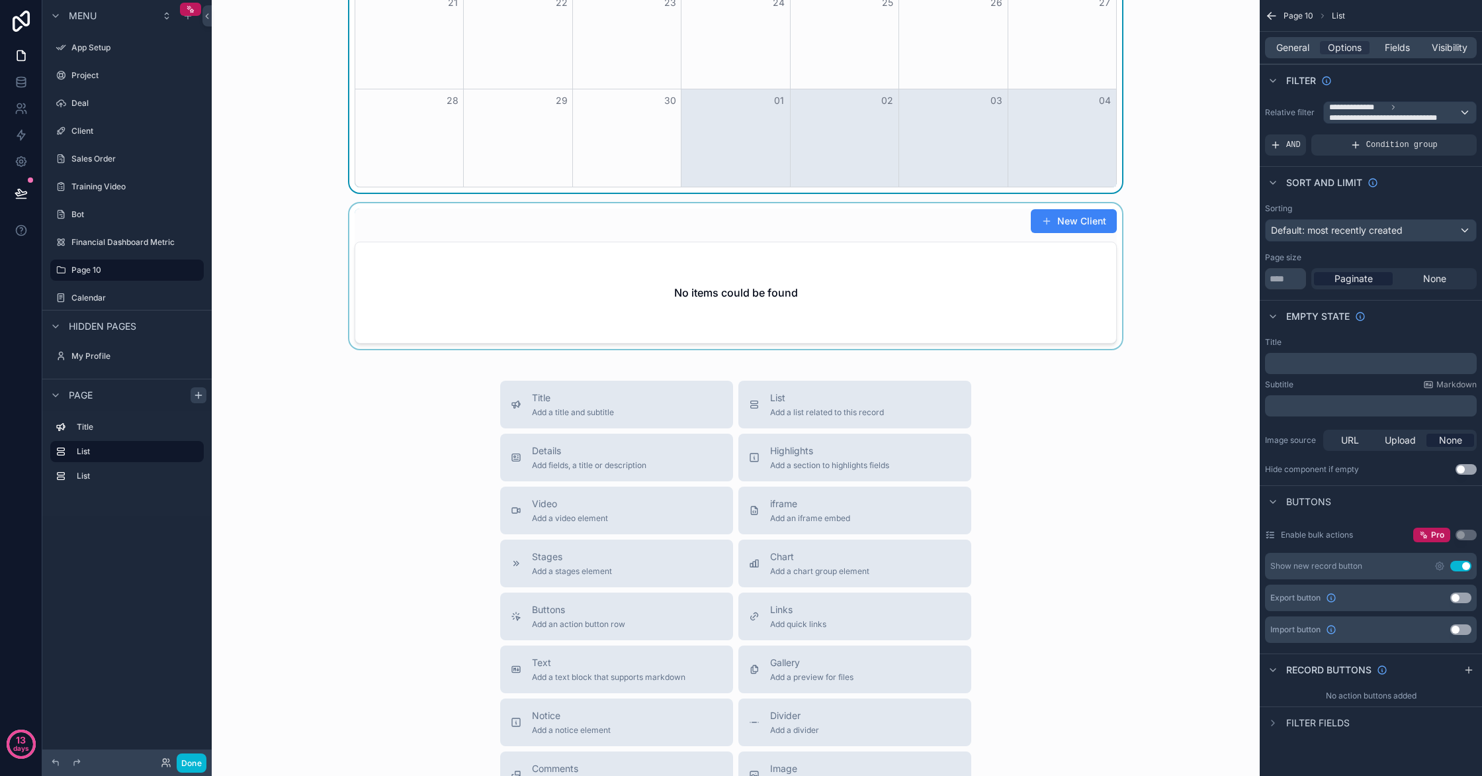
click at [963, 269] on div "scrollable content" at bounding box center [735, 276] width 1027 height 146
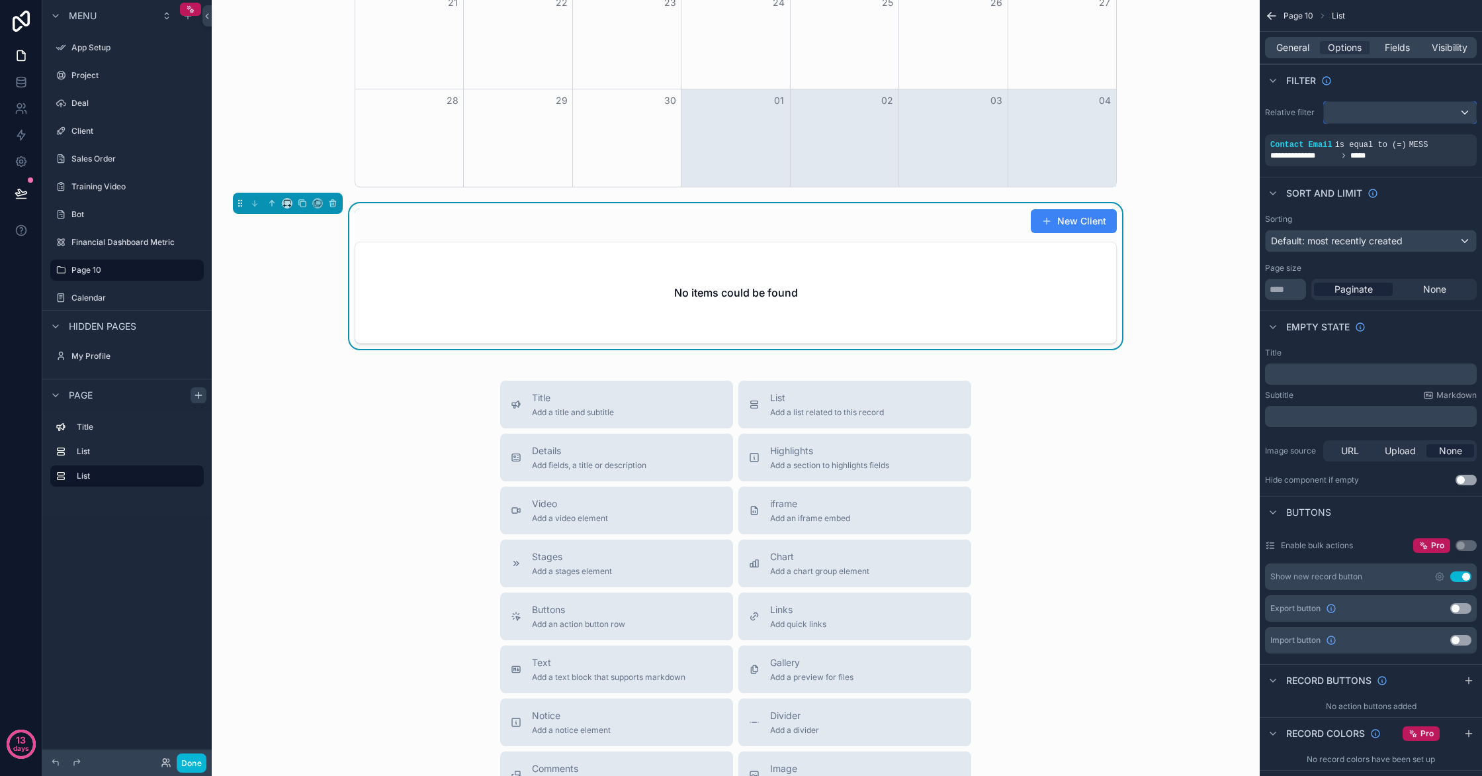
click at [1437, 110] on div "scrollable content" at bounding box center [1400, 112] width 152 height 21
click at [1429, 178] on div "All" at bounding box center [1400, 183] width 130 height 16
click at [1458, 140] on div "scrollable content" at bounding box center [1462, 135] width 19 height 19
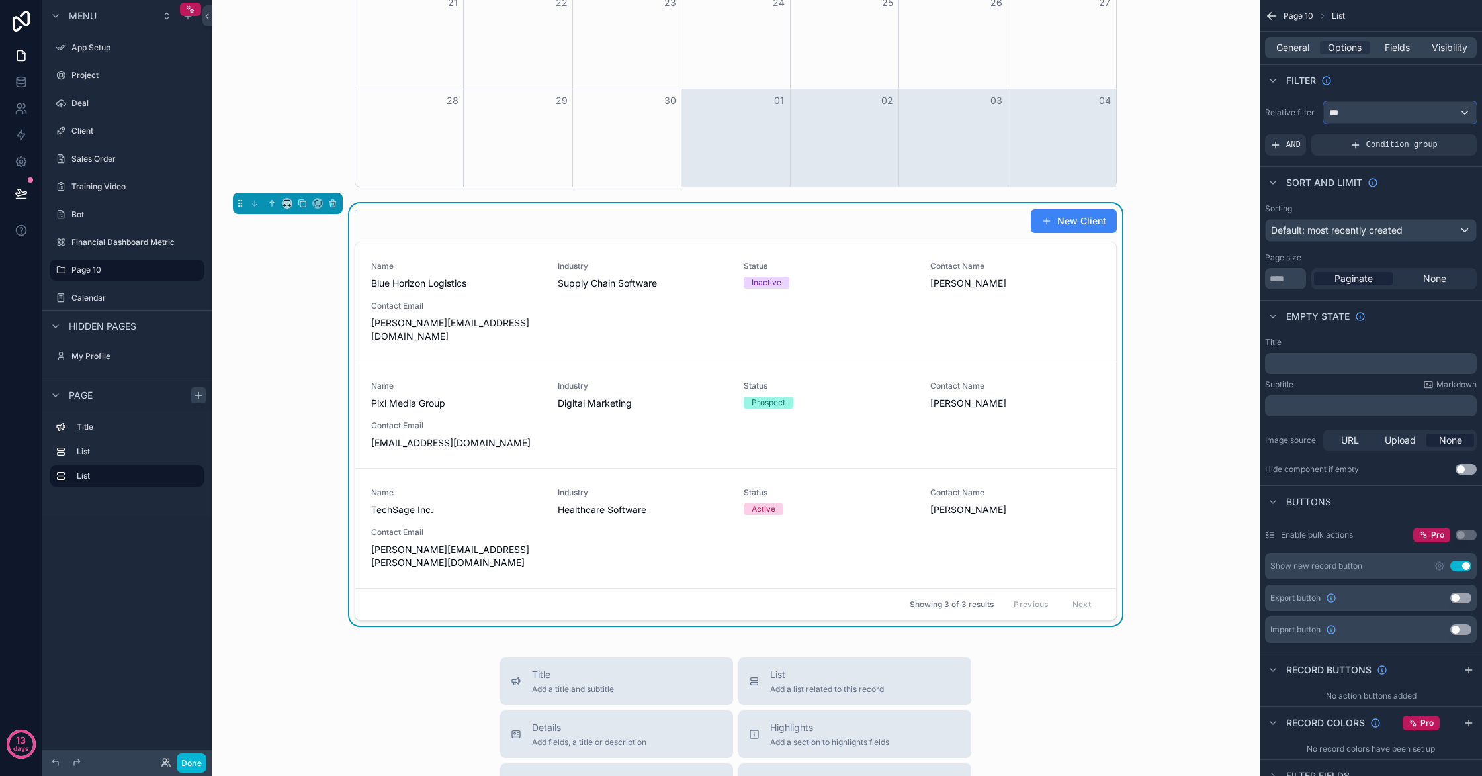
click at [1381, 118] on div "***" at bounding box center [1400, 112] width 152 height 21
click at [1405, 205] on span "Logged in User" at bounding box center [1389, 209] width 109 height 16
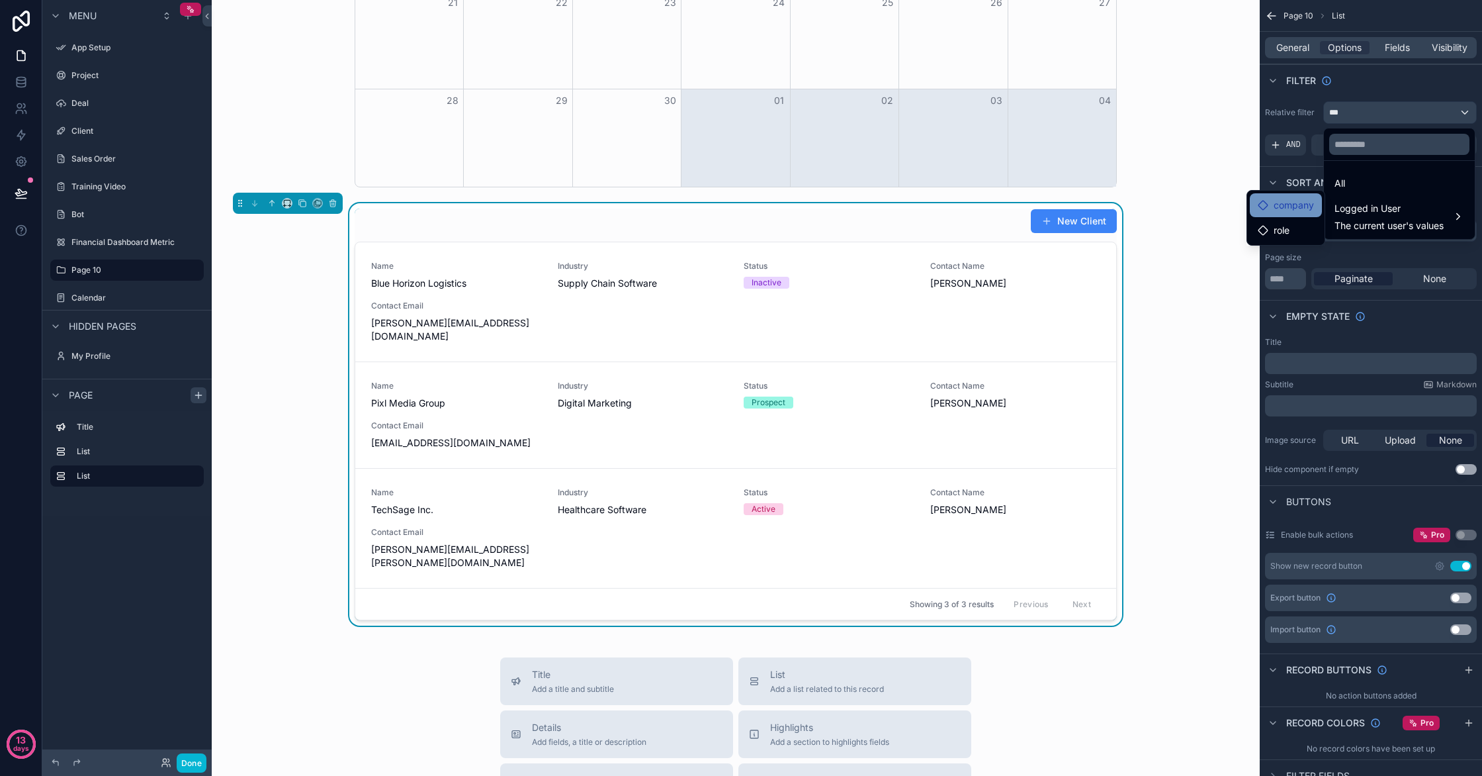
click at [1292, 209] on span "company" at bounding box center [1294, 205] width 40 height 16
click at [1294, 209] on span "company" at bounding box center [1294, 205] width 40 height 16
click at [1384, 216] on span "Logged in User" at bounding box center [1389, 209] width 109 height 16
click at [1364, 219] on span "The current user's values" at bounding box center [1389, 225] width 109 height 13
click at [1298, 210] on span "company" at bounding box center [1294, 205] width 40 height 16
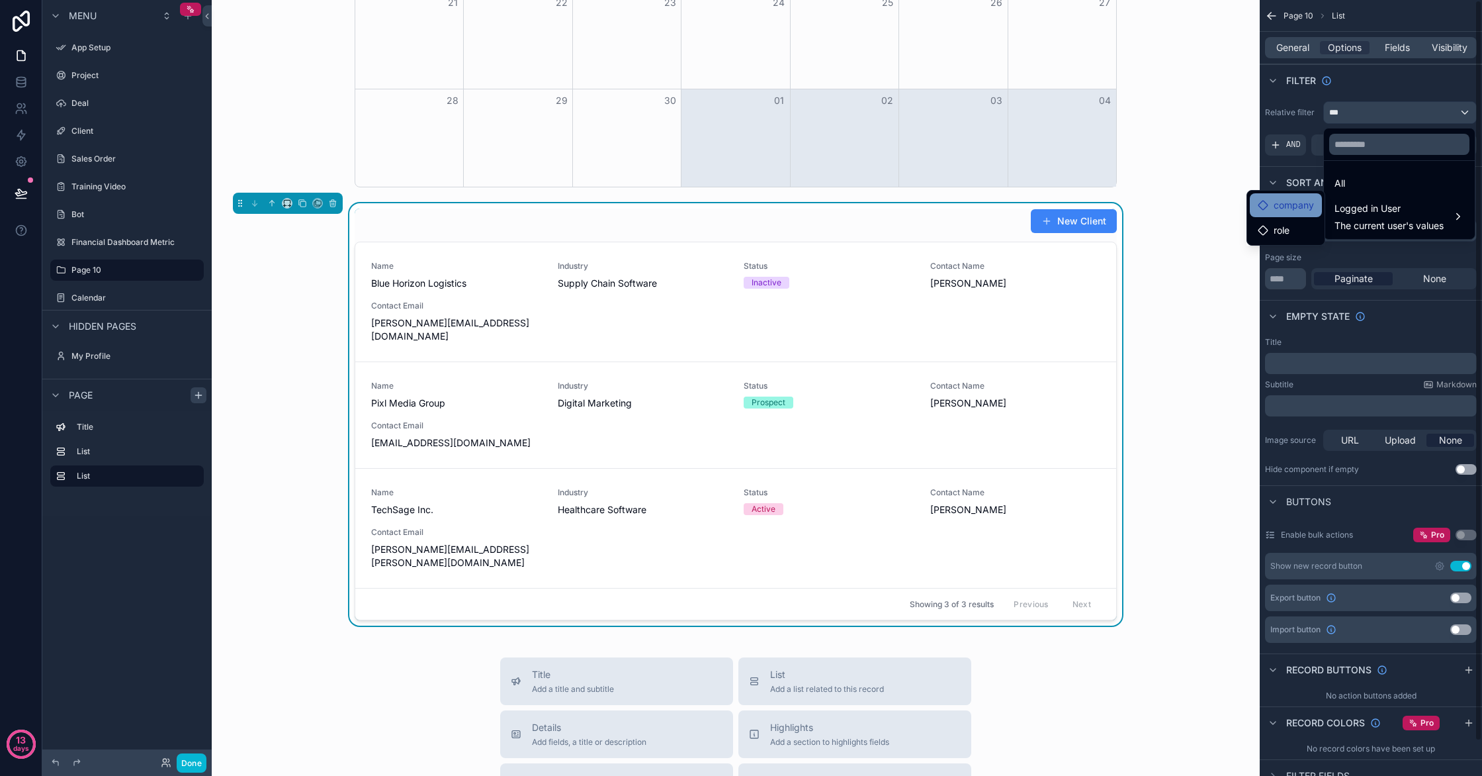
click at [1319, 214] on div "company" at bounding box center [1286, 205] width 72 height 24
click at [1308, 227] on div "role" at bounding box center [1286, 230] width 56 height 16
click at [1307, 227] on div "role" at bounding box center [1286, 230] width 56 height 16
click at [1308, 214] on div "company" at bounding box center [1286, 205] width 72 height 24
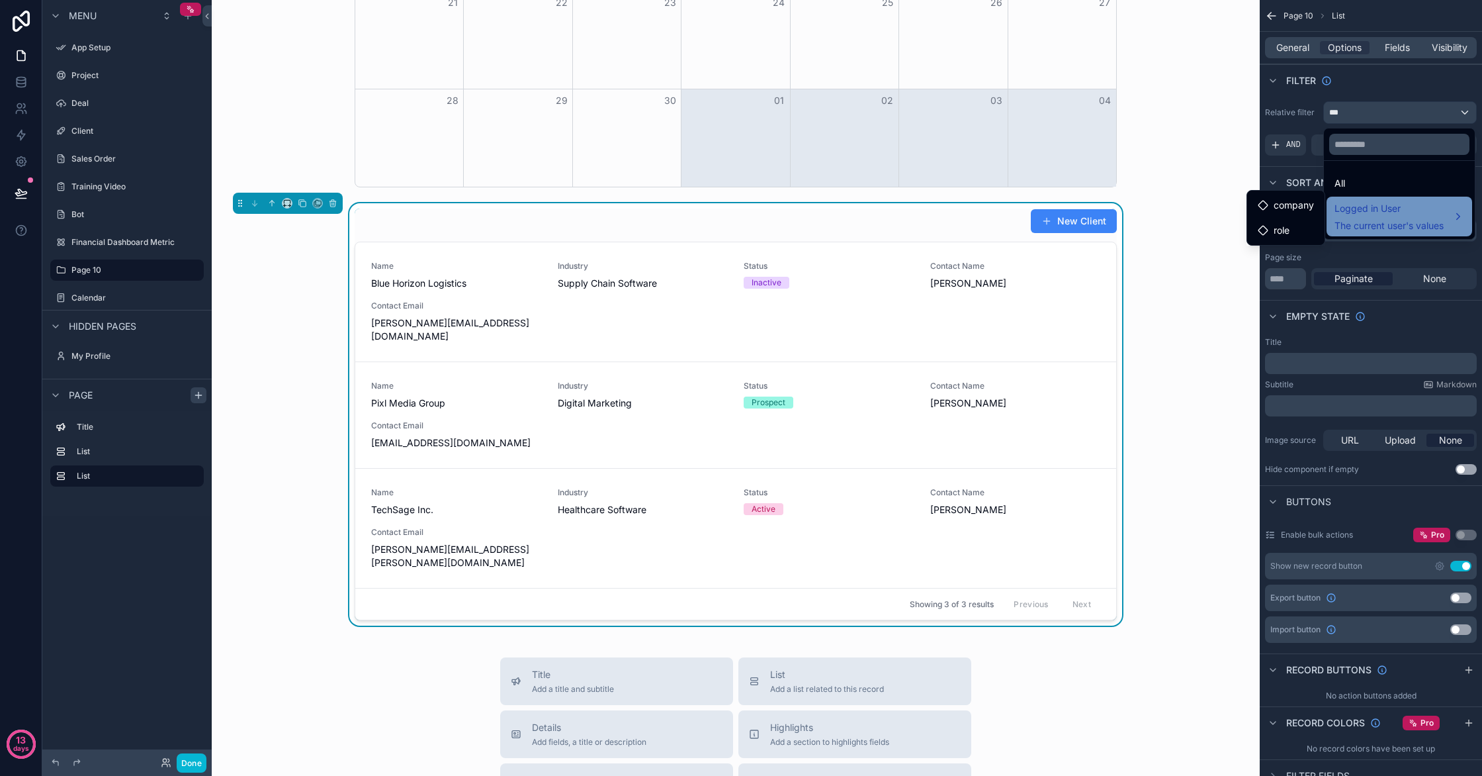
click at [1402, 227] on span "The current user's values" at bounding box center [1389, 225] width 109 height 13
click at [1212, 244] on div "New Client Name Blue Horizon Logistics Industry Supply Chain Software Status In…" at bounding box center [735, 414] width 1027 height 422
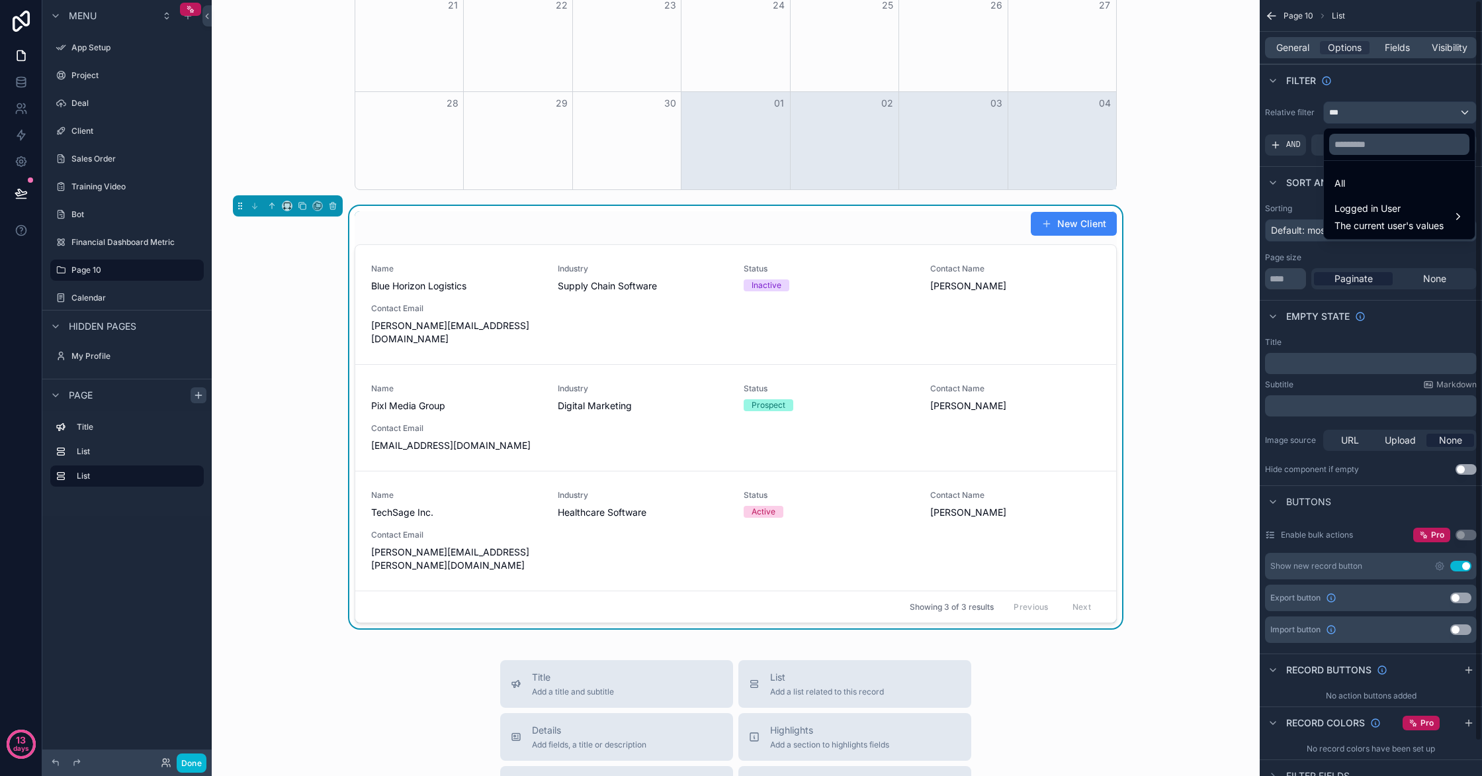
click at [1385, 252] on div "scrollable content" at bounding box center [741, 388] width 1482 height 776
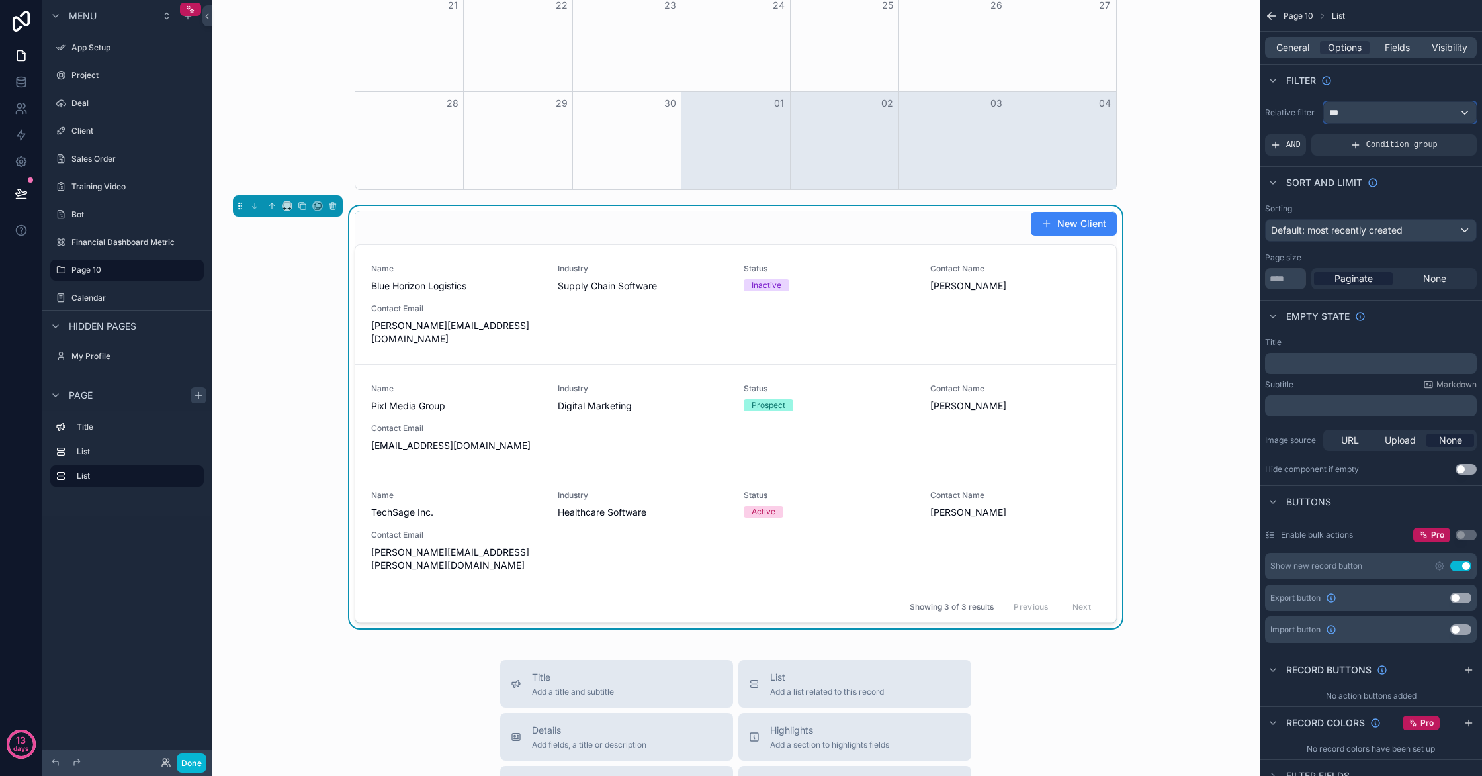
click at [1424, 121] on div "***" at bounding box center [1400, 112] width 152 height 21
click at [1435, 206] on span "Logged in User" at bounding box center [1389, 209] width 109 height 16
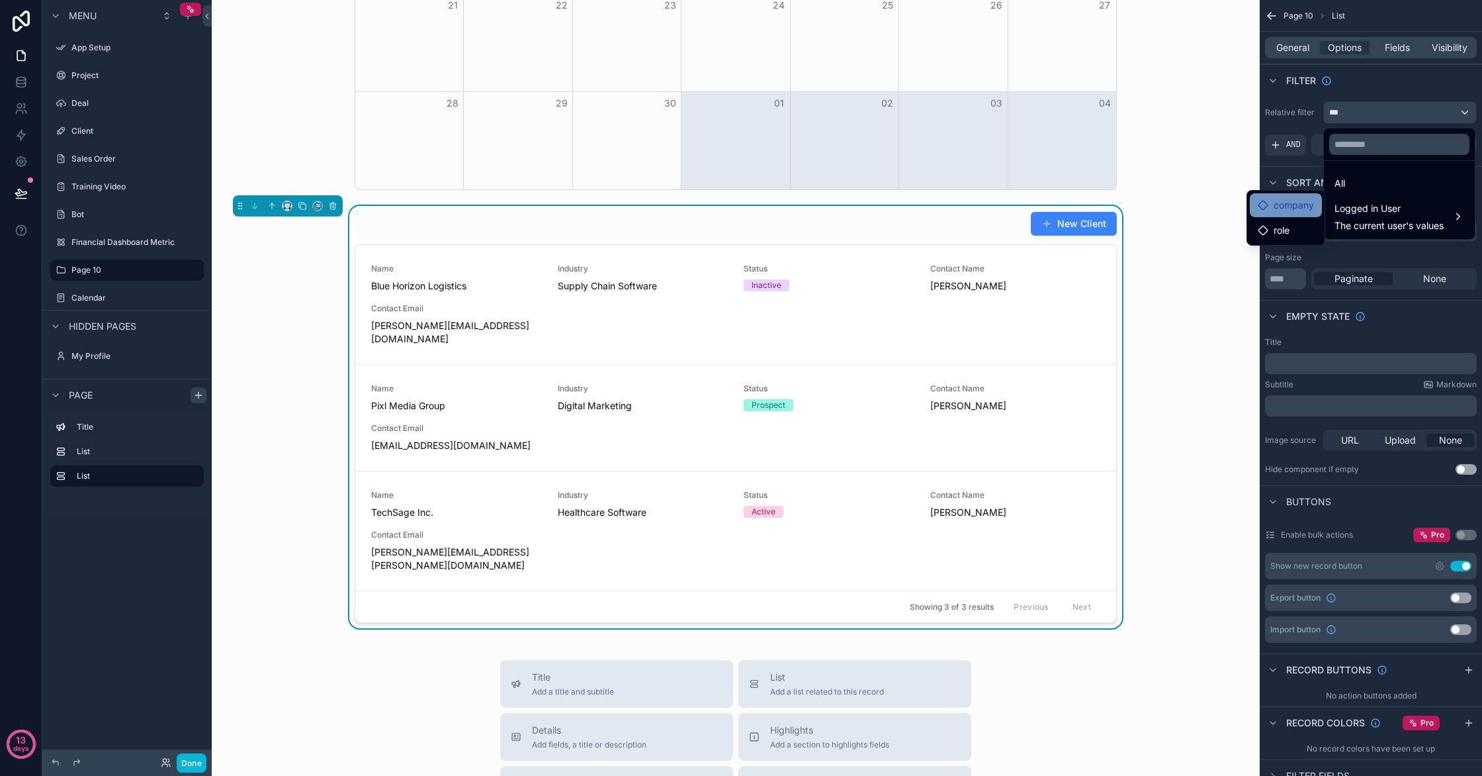
click at [1308, 214] on div "company" at bounding box center [1286, 205] width 72 height 24
click at [1298, 228] on div "role" at bounding box center [1286, 230] width 56 height 16
click at [1297, 207] on span "company" at bounding box center [1294, 205] width 40 height 16
click at [1377, 143] on input "text" at bounding box center [1399, 144] width 140 height 21
click at [1417, 213] on span "Logged in User" at bounding box center [1389, 209] width 109 height 16
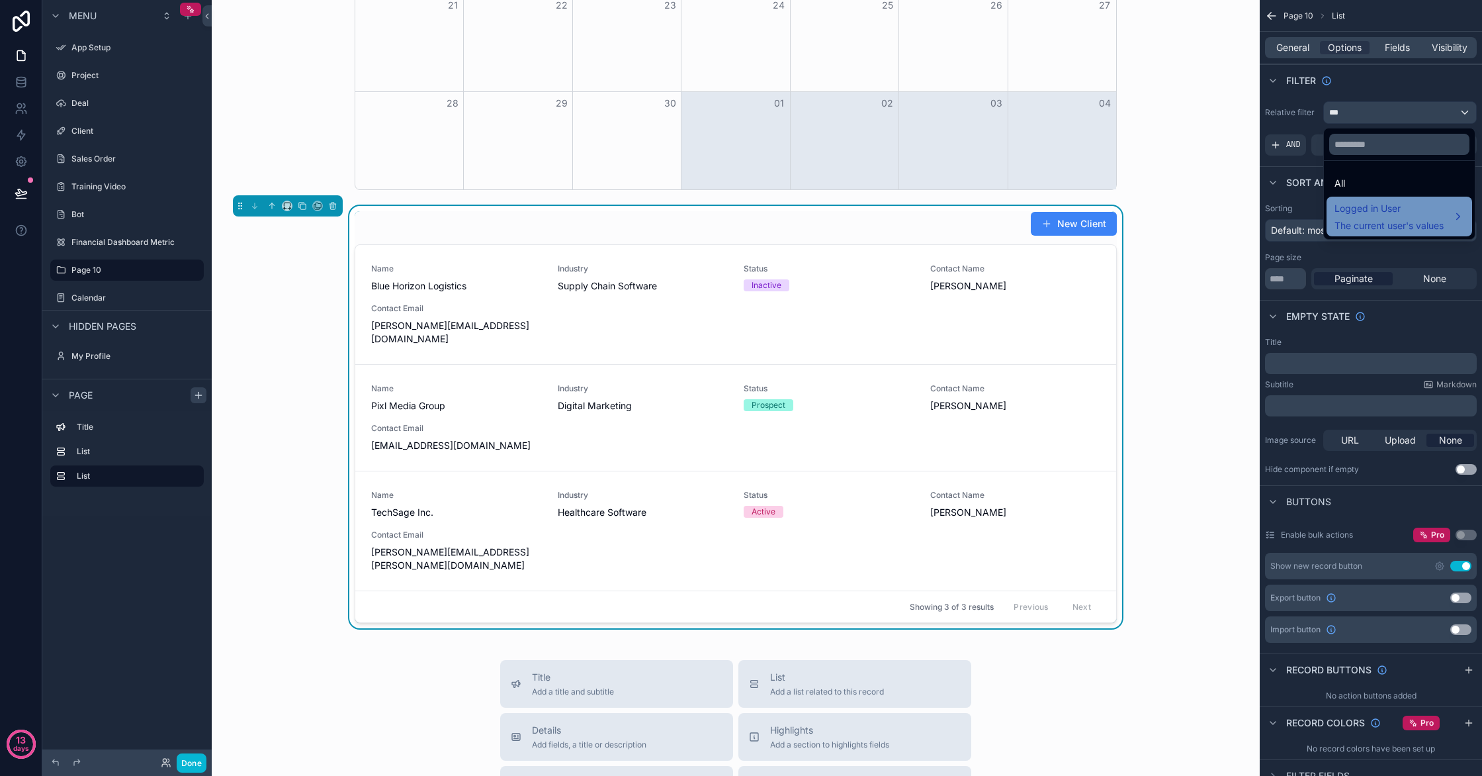
click at [1417, 213] on span "Logged in User" at bounding box center [1389, 209] width 109 height 16
click at [1366, 223] on span "The current user's values" at bounding box center [1389, 225] width 109 height 13
click at [1369, 181] on div "All" at bounding box center [1400, 183] width 130 height 16
click at [1185, 386] on div "New Client Name Blue Horizon Logistics Industry Supply Chain Software Status In…" at bounding box center [735, 417] width 1027 height 422
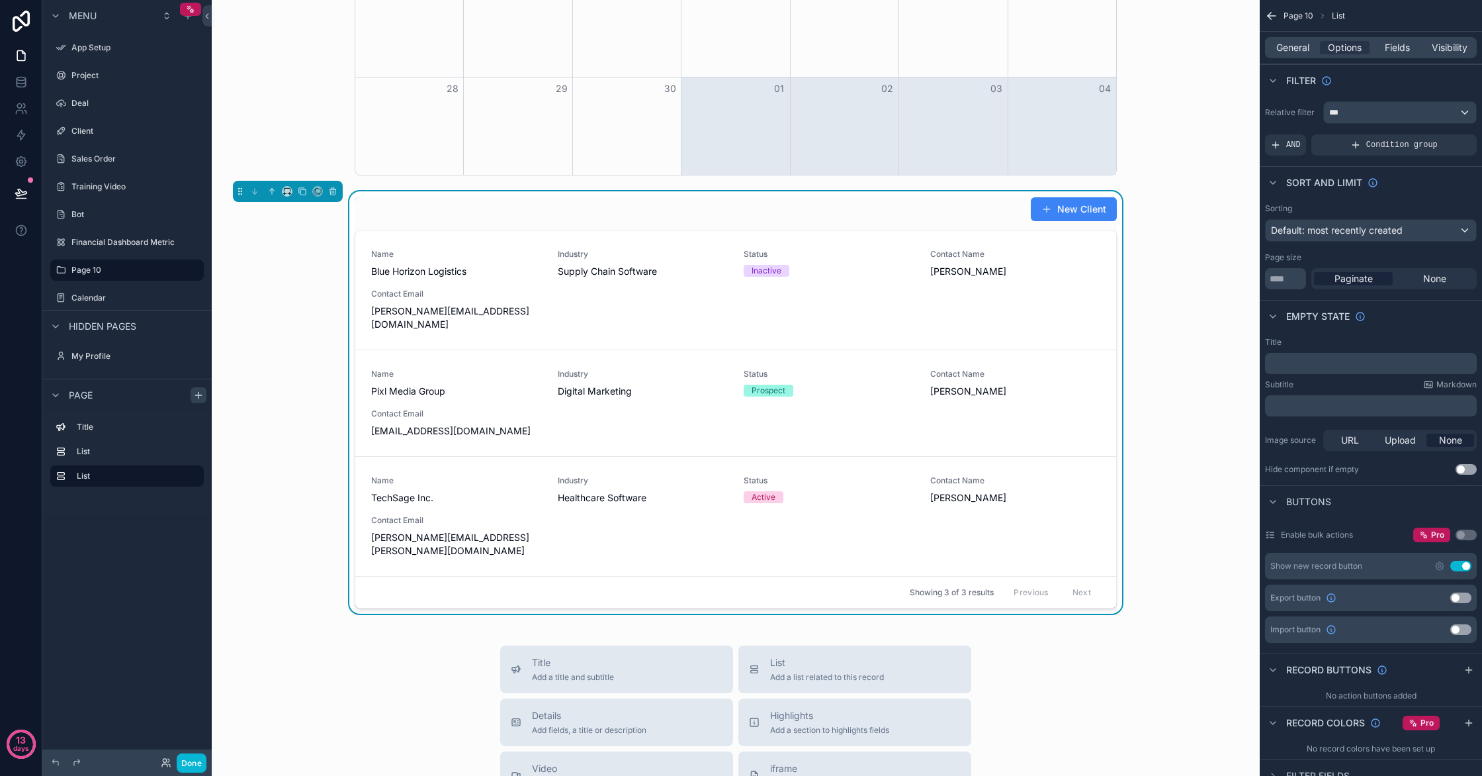
scroll to position [486, 0]
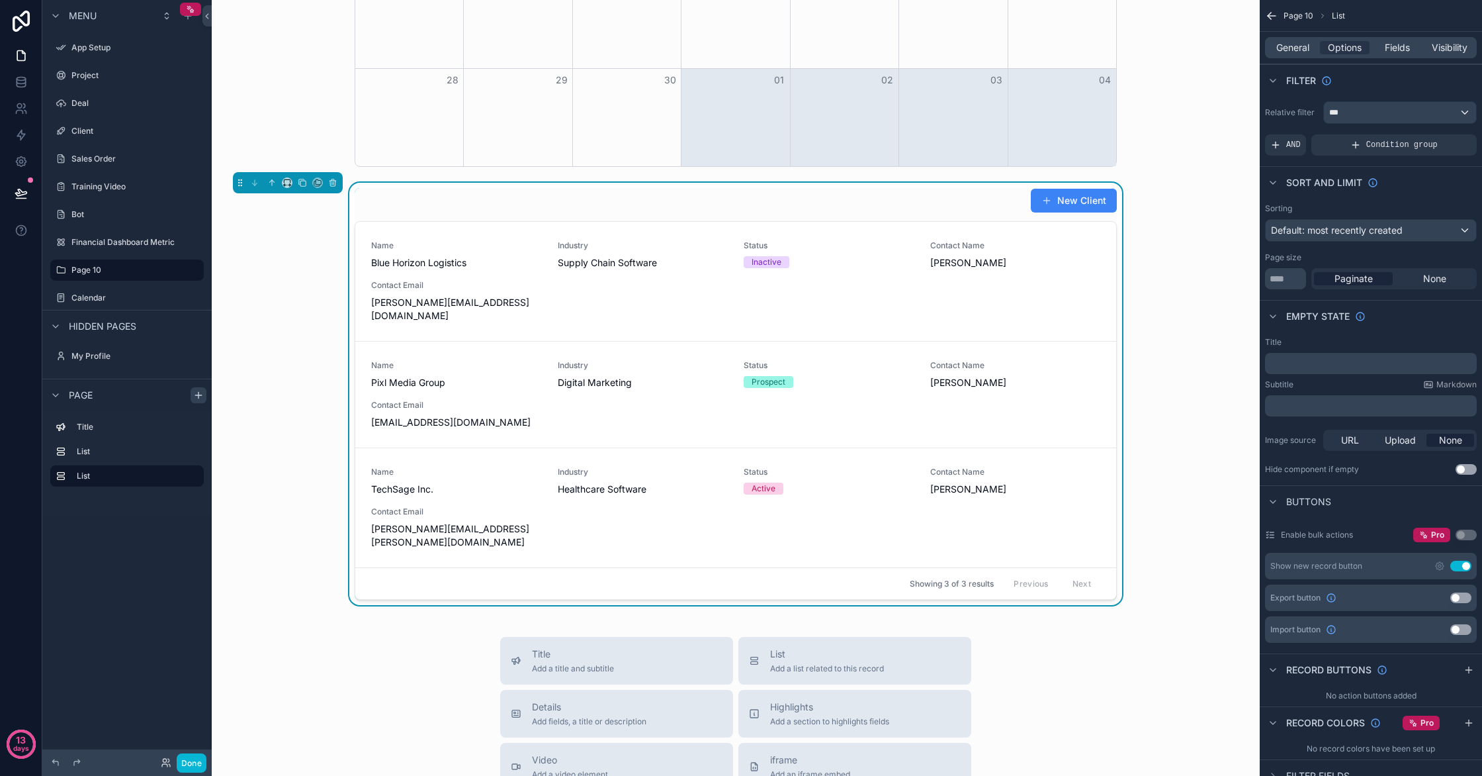
click at [191, 398] on div "scrollable content" at bounding box center [199, 395] width 16 height 16
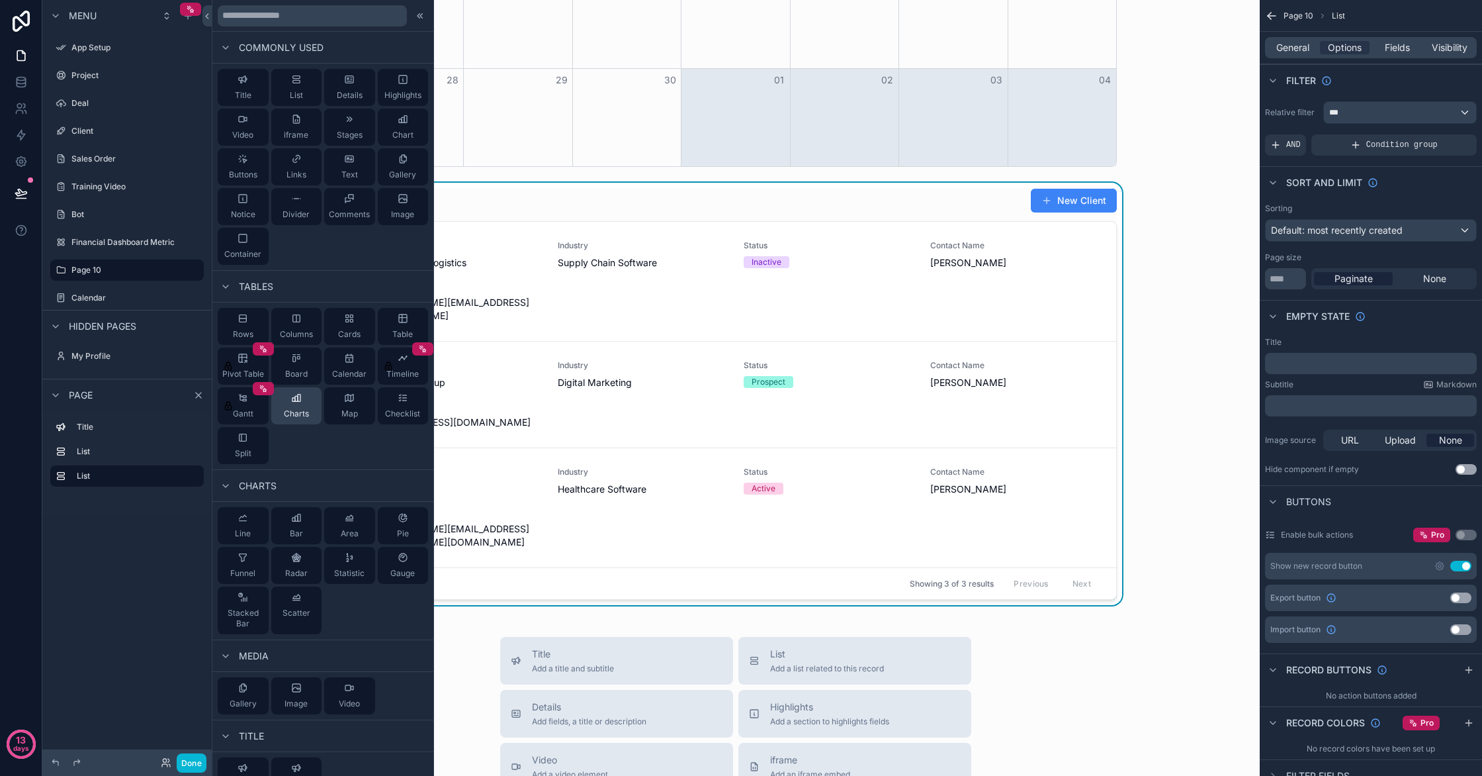
click at [312, 408] on div "Charts" at bounding box center [296, 405] width 51 height 37
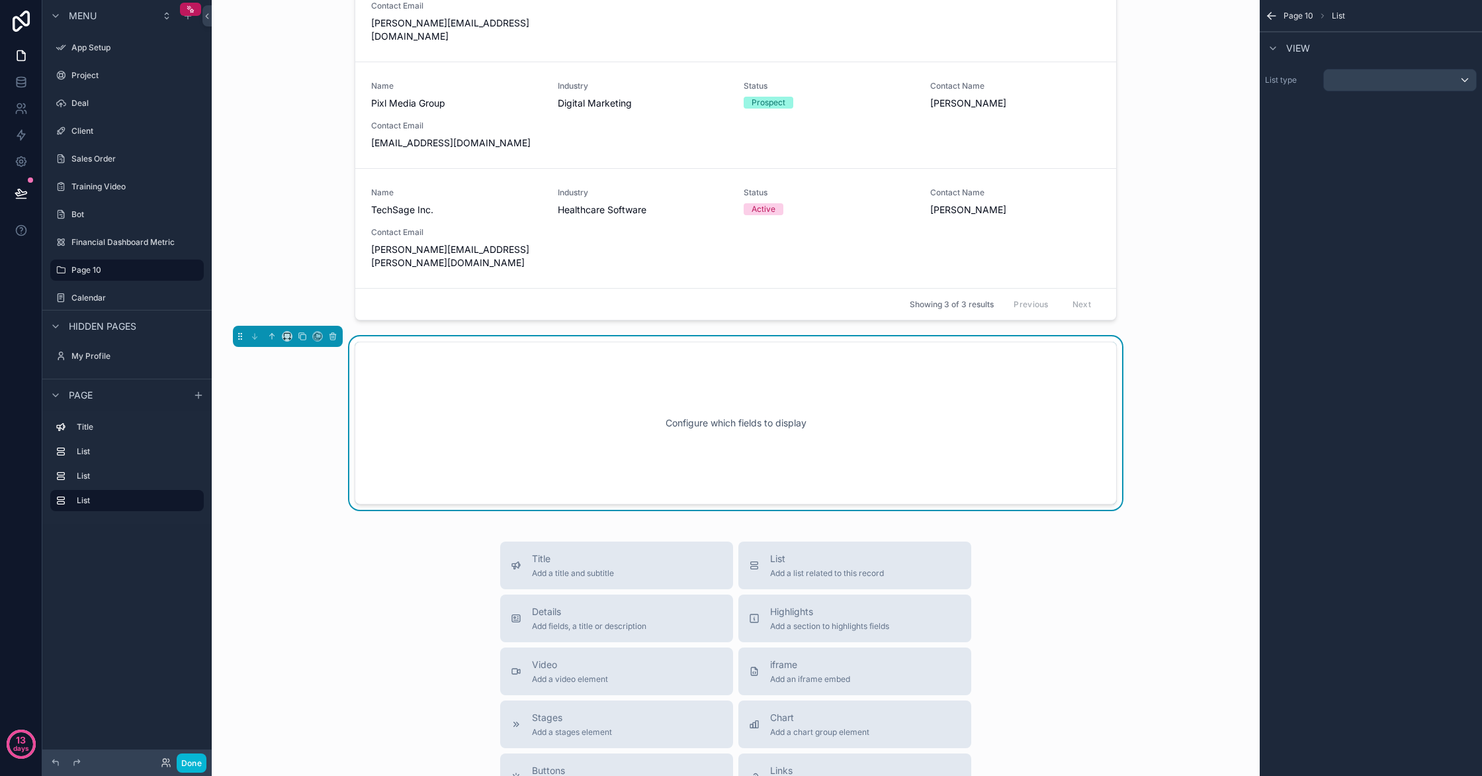
scroll to position [774, 0]
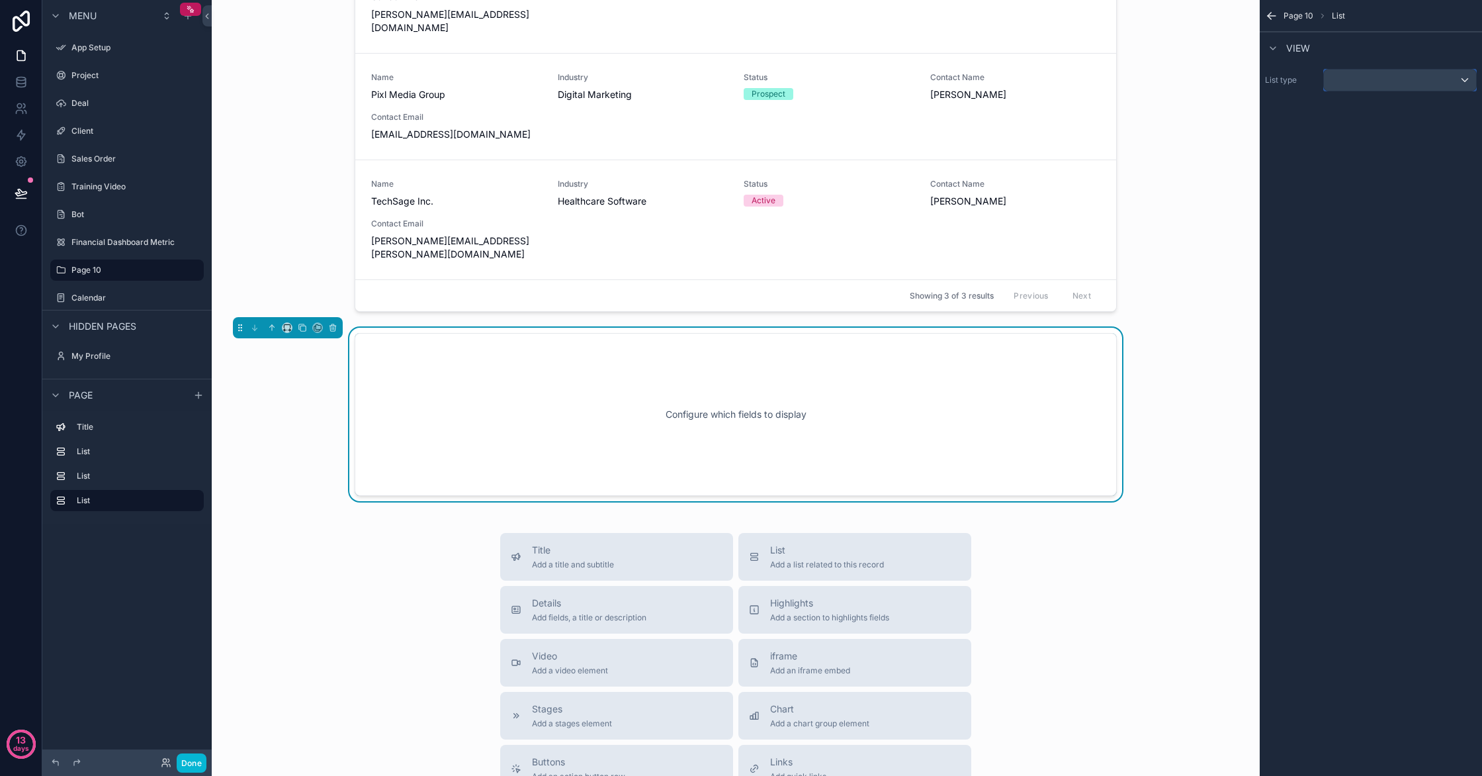
click at [1446, 88] on div "scrollable content" at bounding box center [1400, 79] width 152 height 21
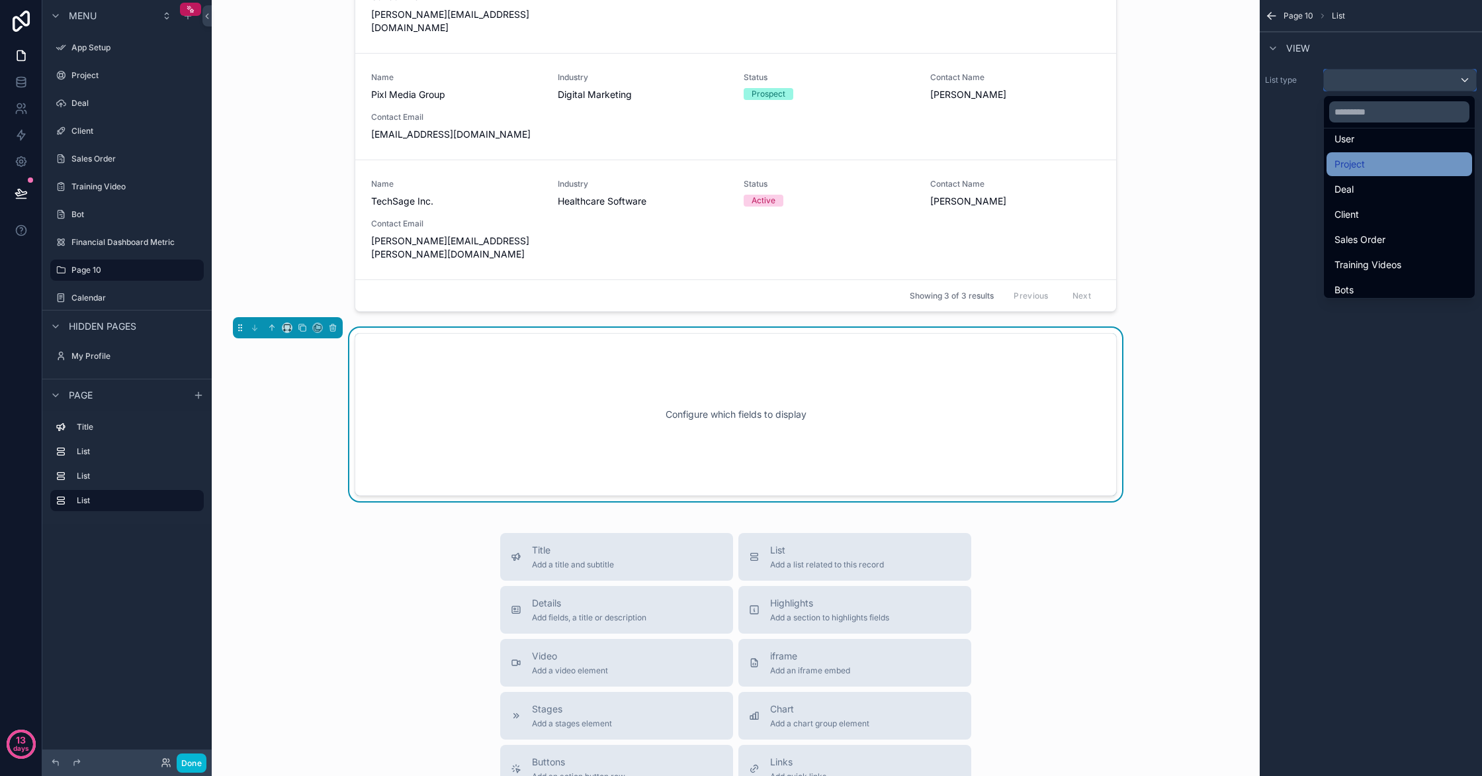
scroll to position [114, 0]
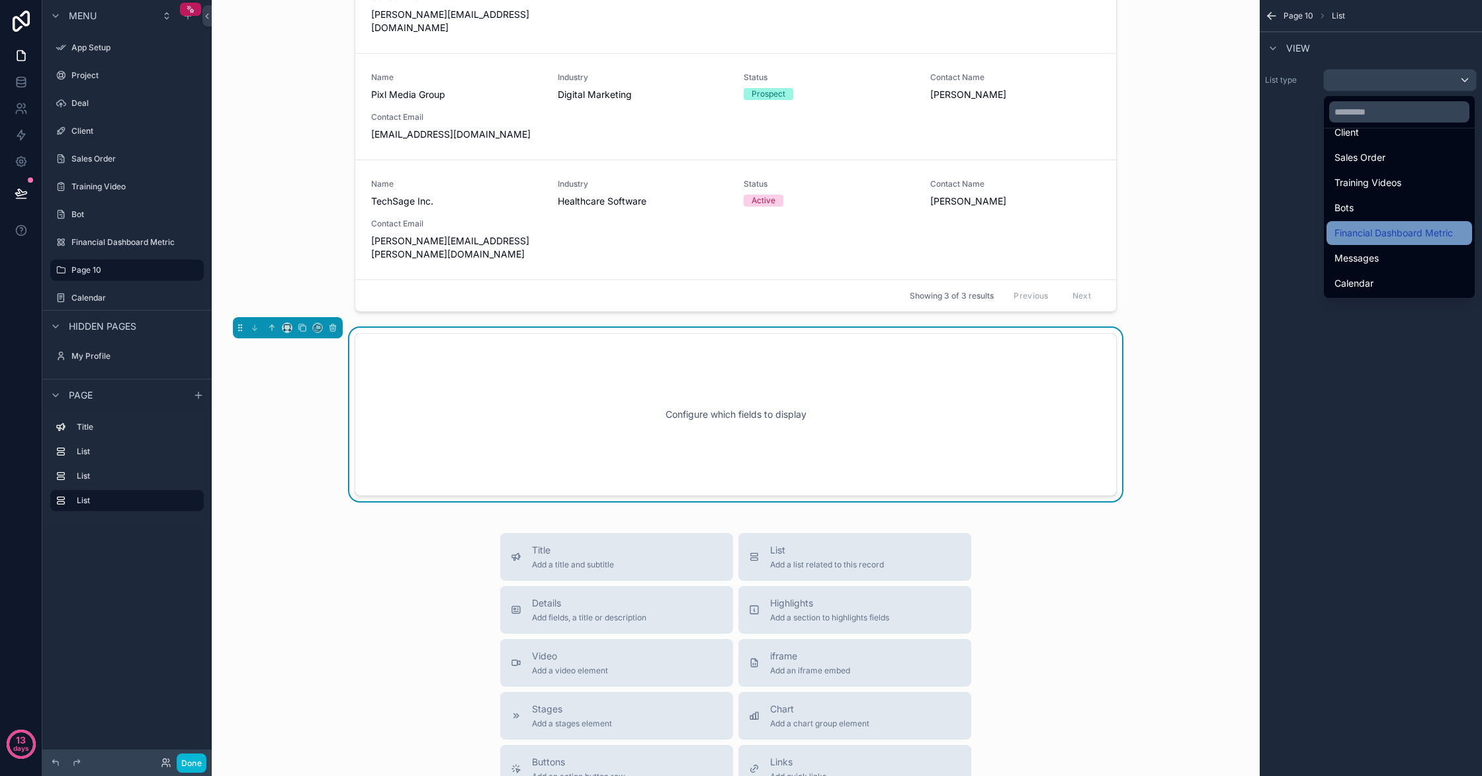
click at [1422, 229] on span "Financial Dashboard Metric" at bounding box center [1394, 233] width 118 height 16
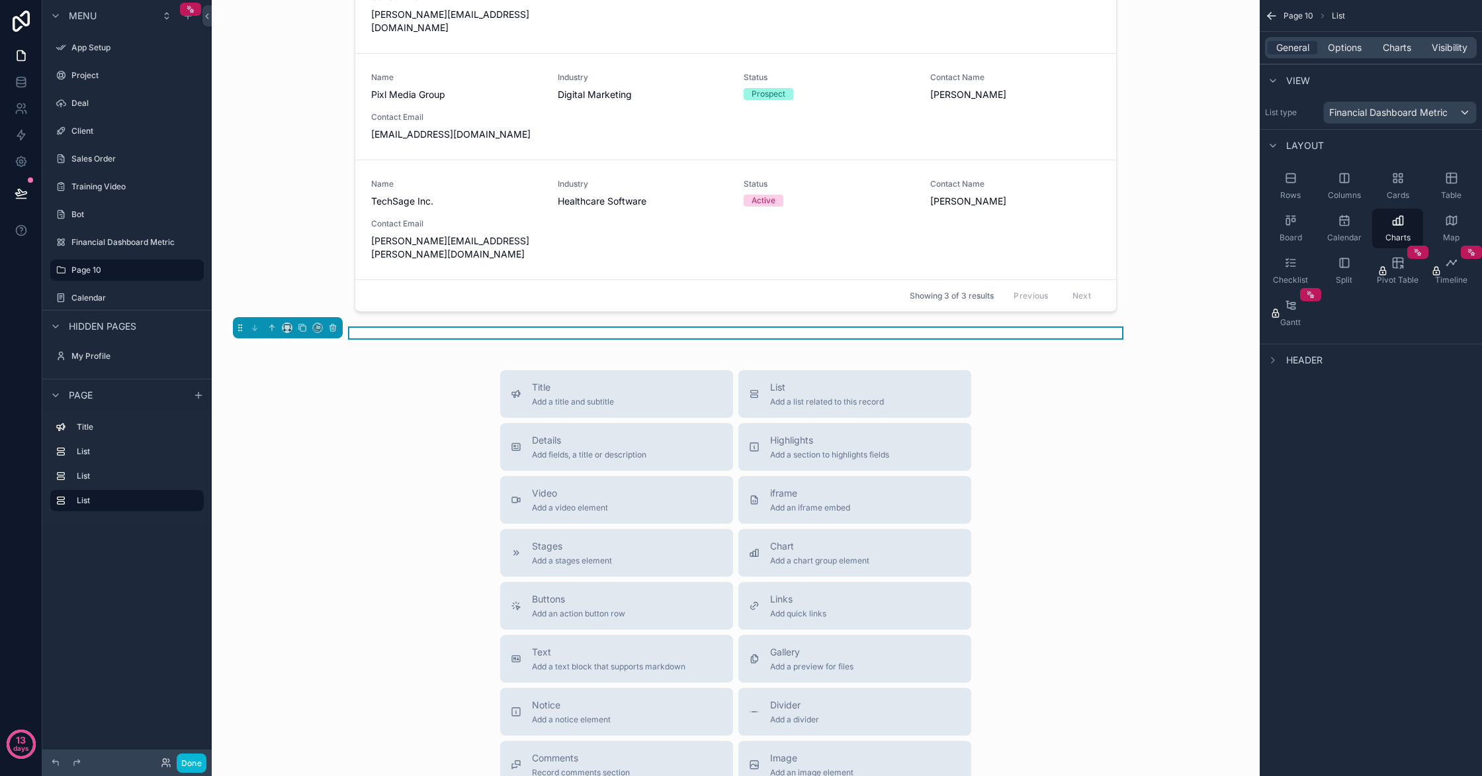
click at [1095, 328] on div "scrollable content" at bounding box center [735, 333] width 1027 height 11
drag, startPoint x: 1038, startPoint y: 308, endPoint x: 1049, endPoint y: 314, distance: 11.8
click at [1037, 328] on div "Lifestyle AI Home Dashboard Full Control , one page, Welcome to the future. New…" at bounding box center [736, 86] width 1048 height 1721
click at [1397, 105] on div "Financial Dashboard Metric" at bounding box center [1400, 112] width 152 height 21
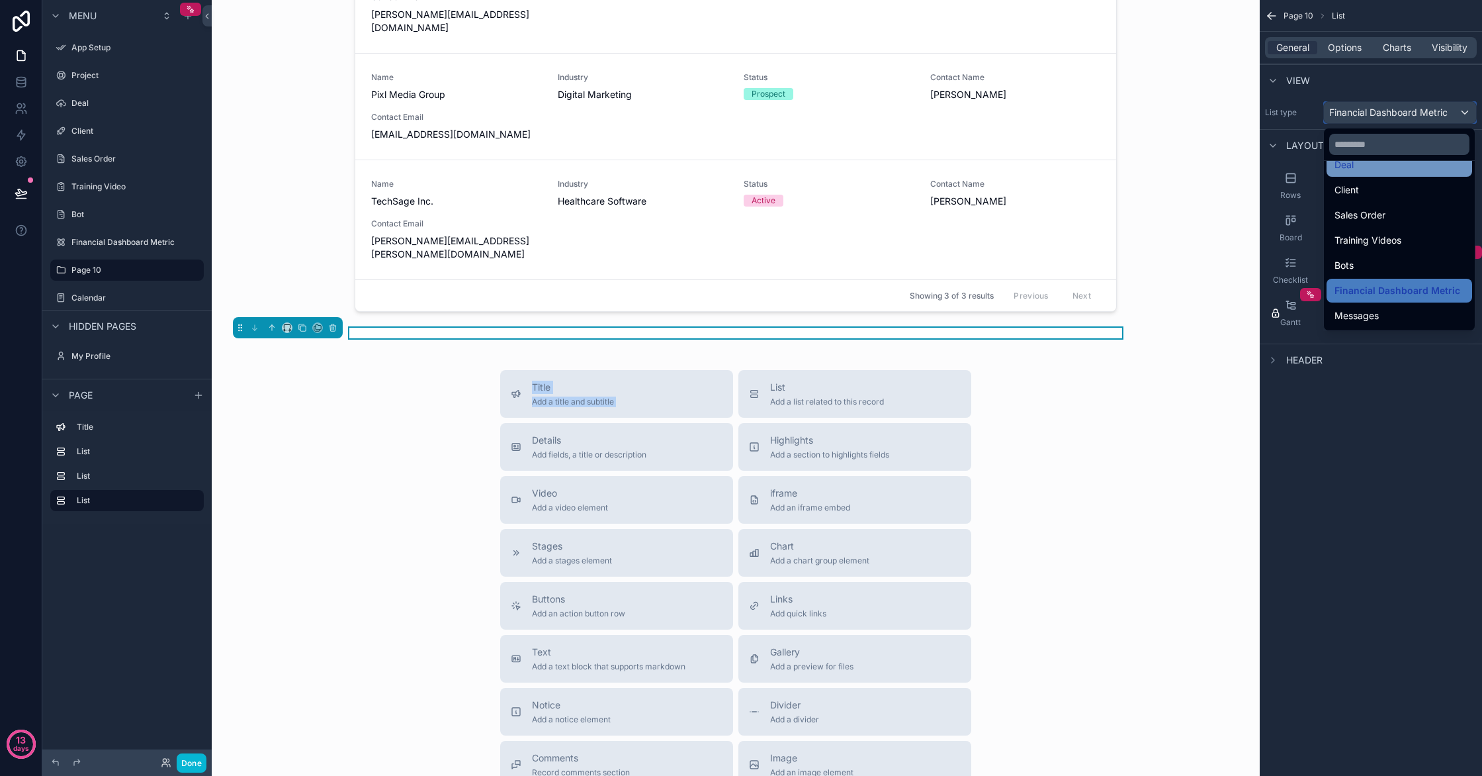
scroll to position [92, 0]
click at [1372, 252] on div "Bots" at bounding box center [1400, 262] width 146 height 24
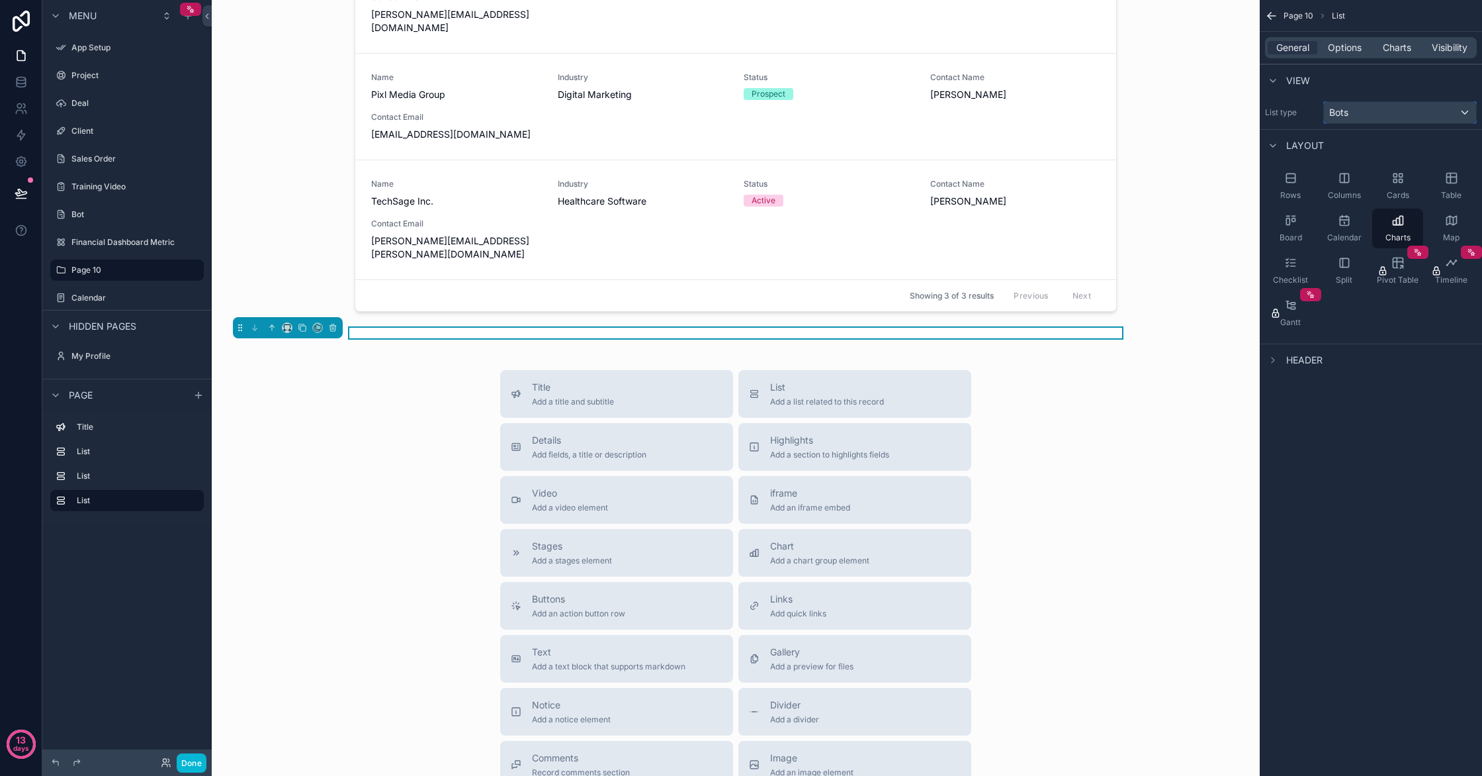
click at [1403, 111] on div "Bots" at bounding box center [1400, 112] width 152 height 21
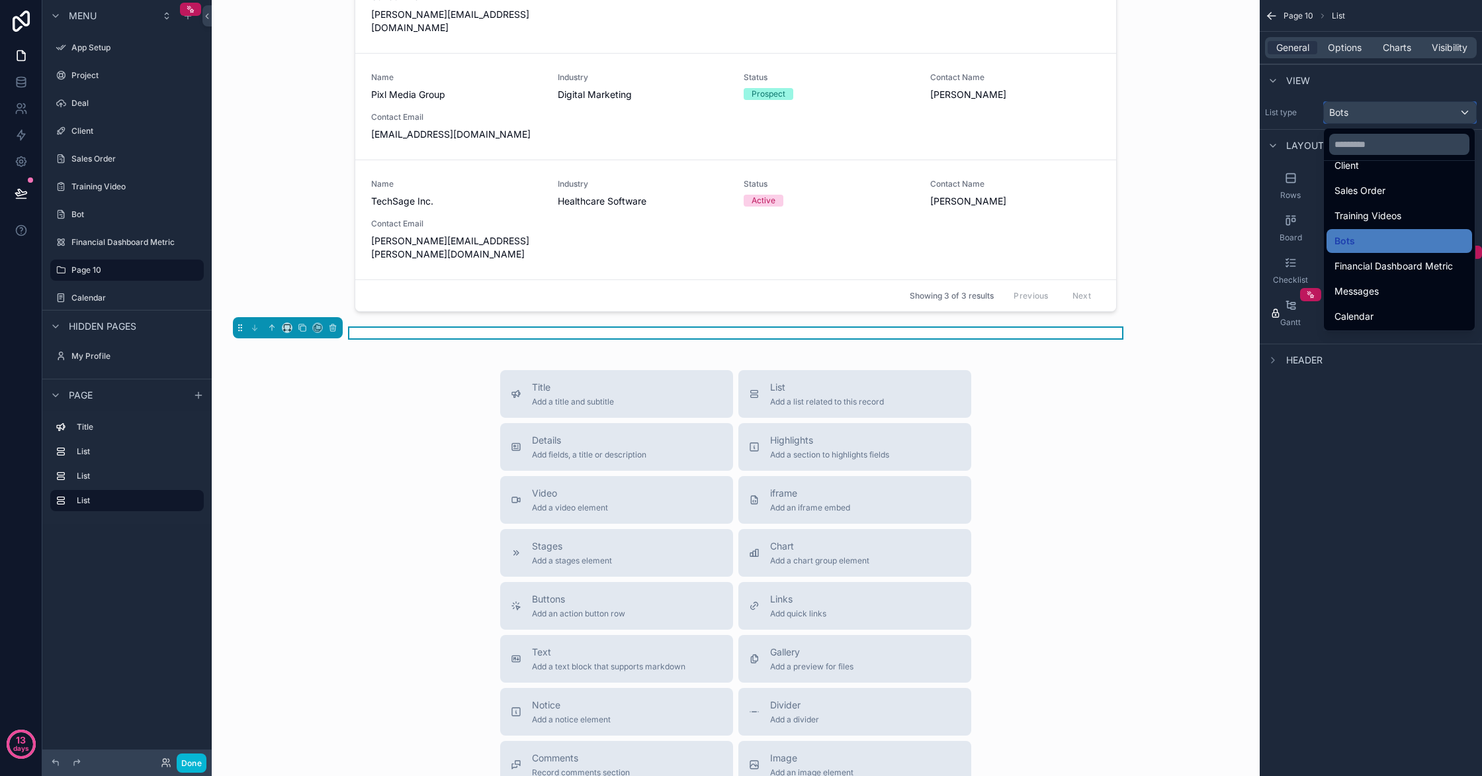
scroll to position [114, 0]
click at [1390, 265] on span "Financial Dashboard Metric" at bounding box center [1394, 265] width 118 height 16
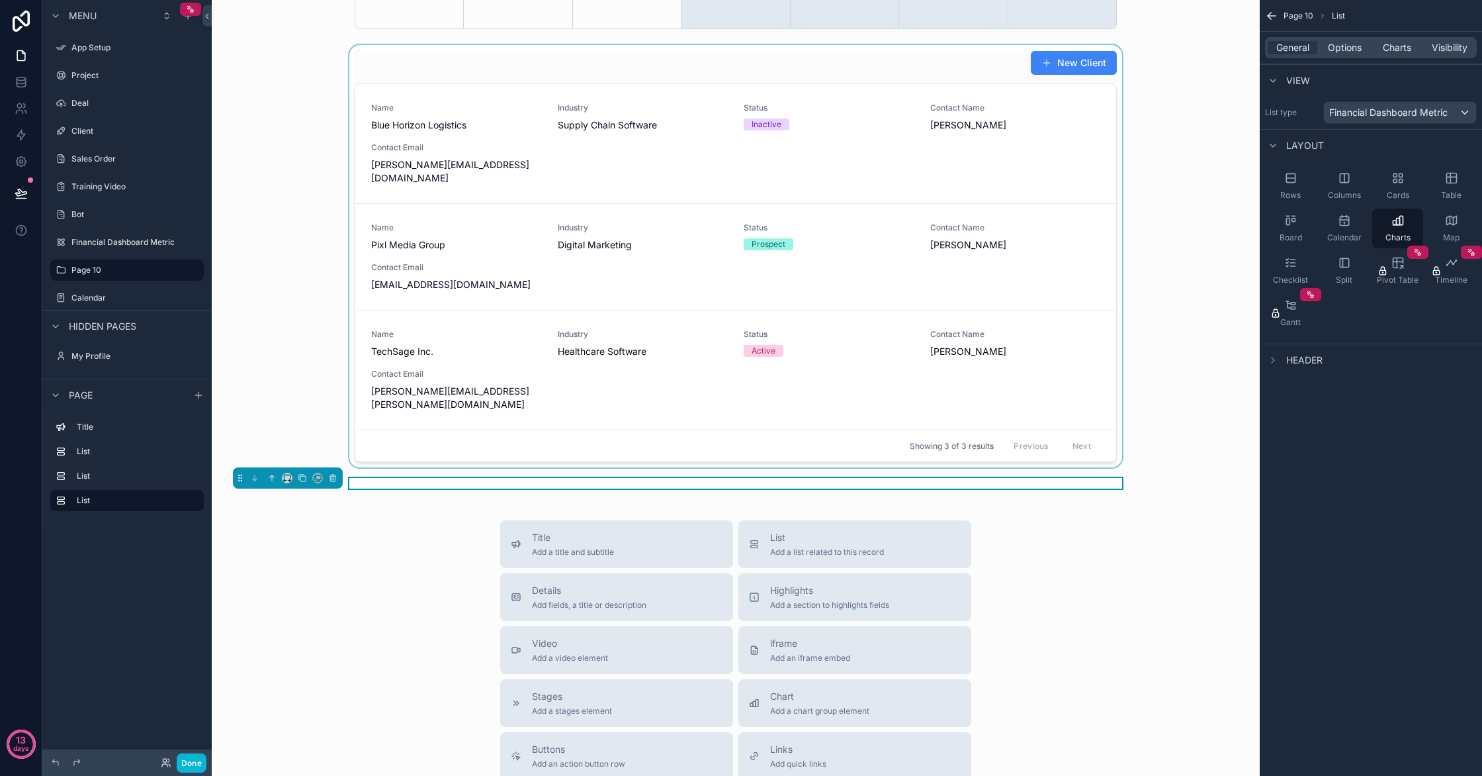
scroll to position [566, 0]
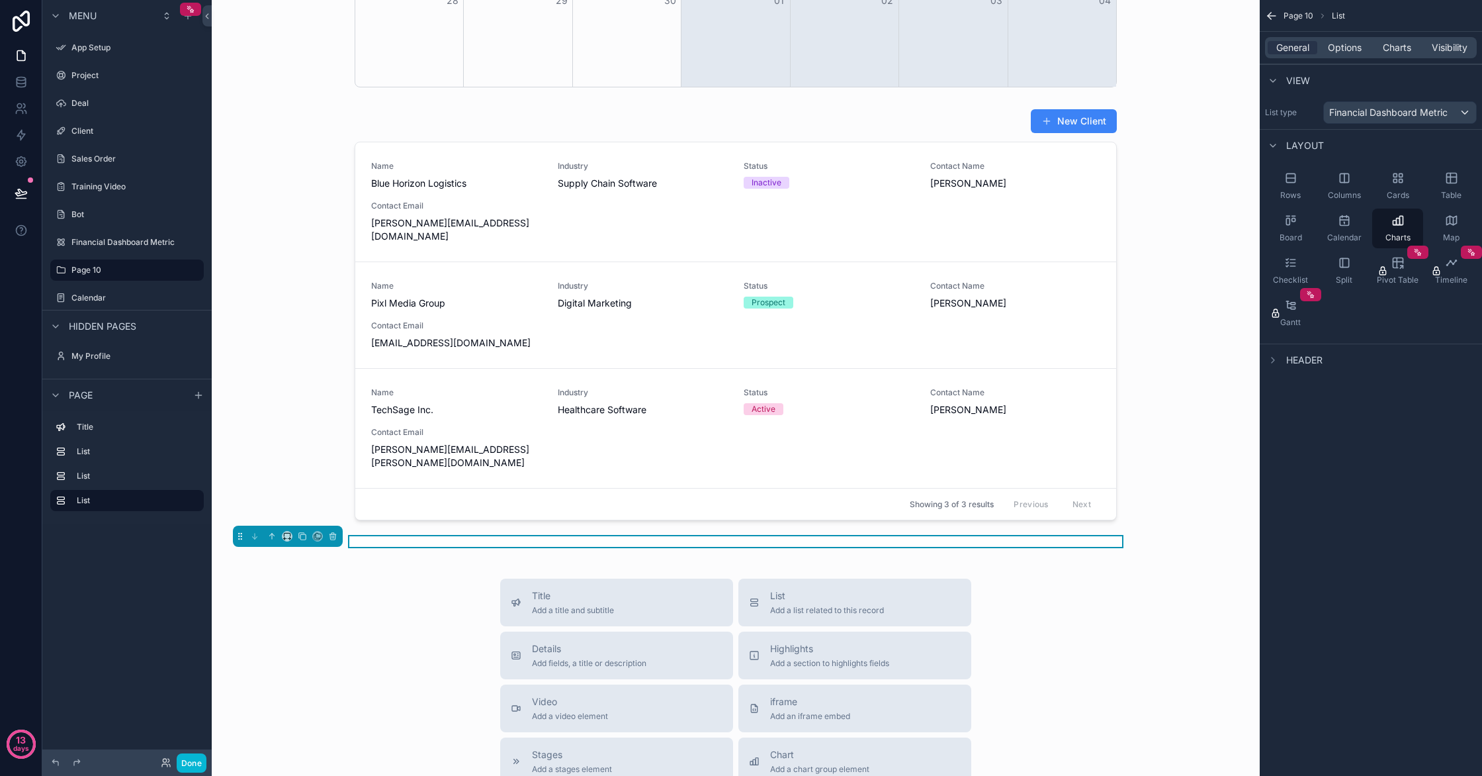
drag, startPoint x: 852, startPoint y: 517, endPoint x: 764, endPoint y: 525, distance: 89.0
click at [764, 528] on div "Lifestyle AI Home Dashboard Full Control , one page, Welcome to the future. New…" at bounding box center [736, 294] width 1048 height 1721
click at [269, 531] on icon "scrollable content" at bounding box center [271, 535] width 9 height 9
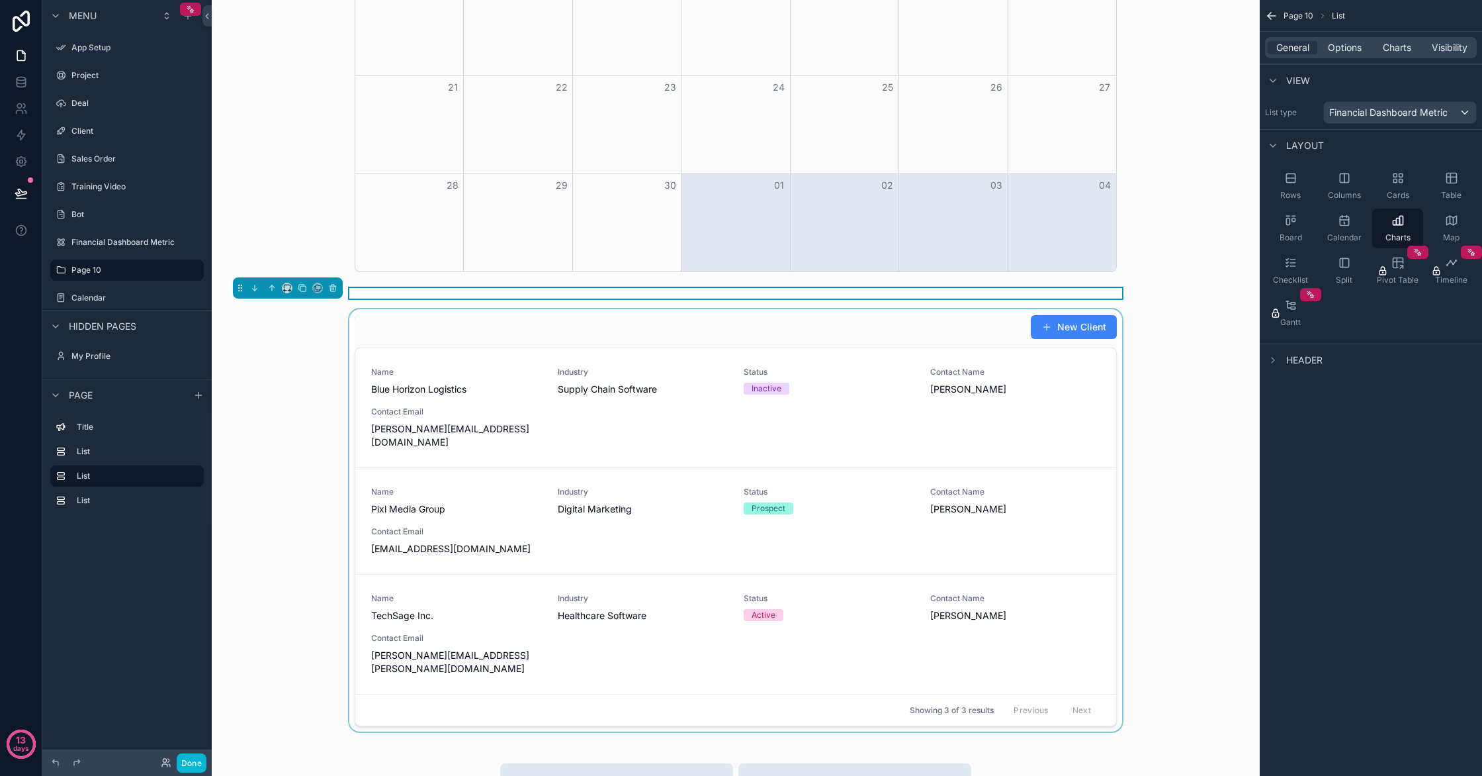
scroll to position [382, 0]
click at [271, 287] on icon "scrollable content" at bounding box center [271, 287] width 9 height 9
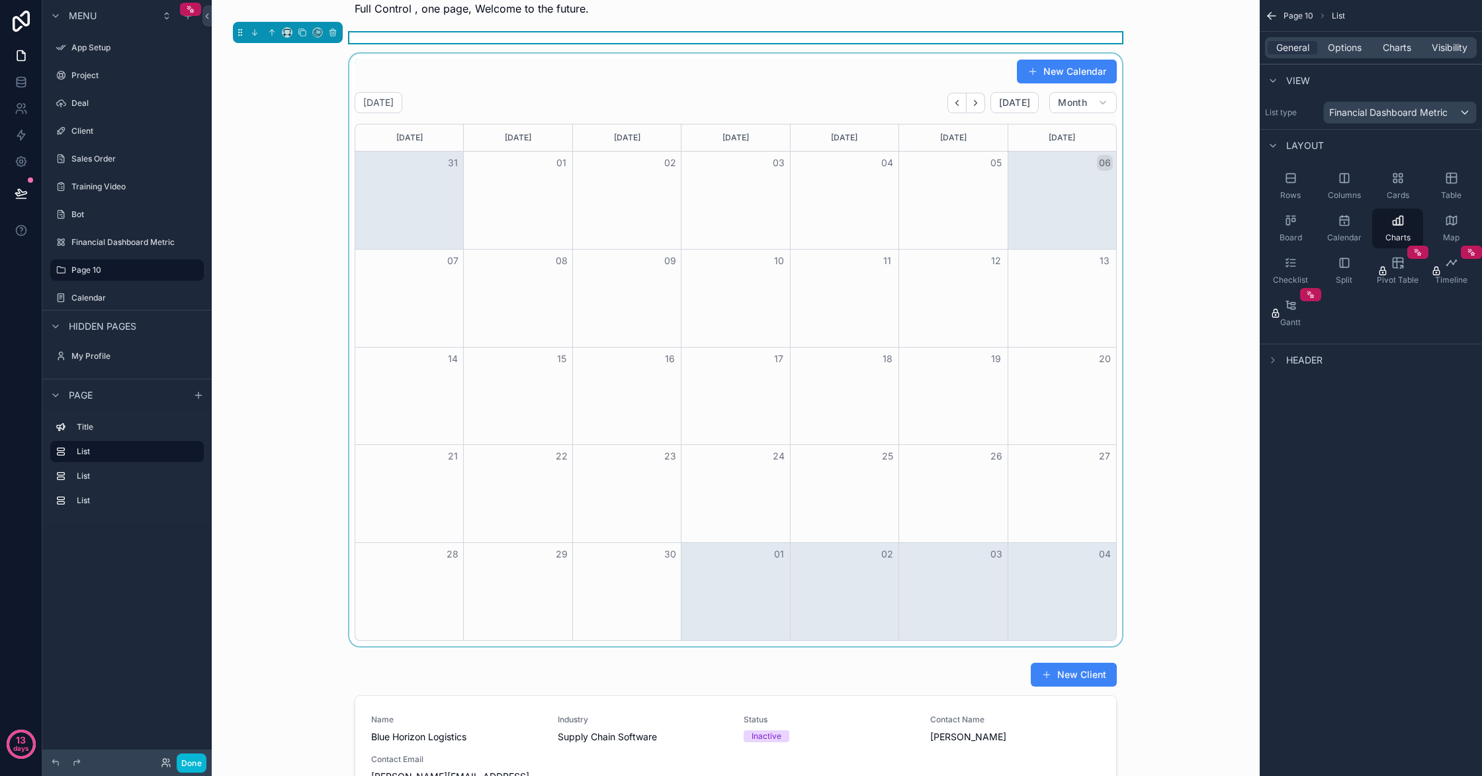
scroll to position [0, 0]
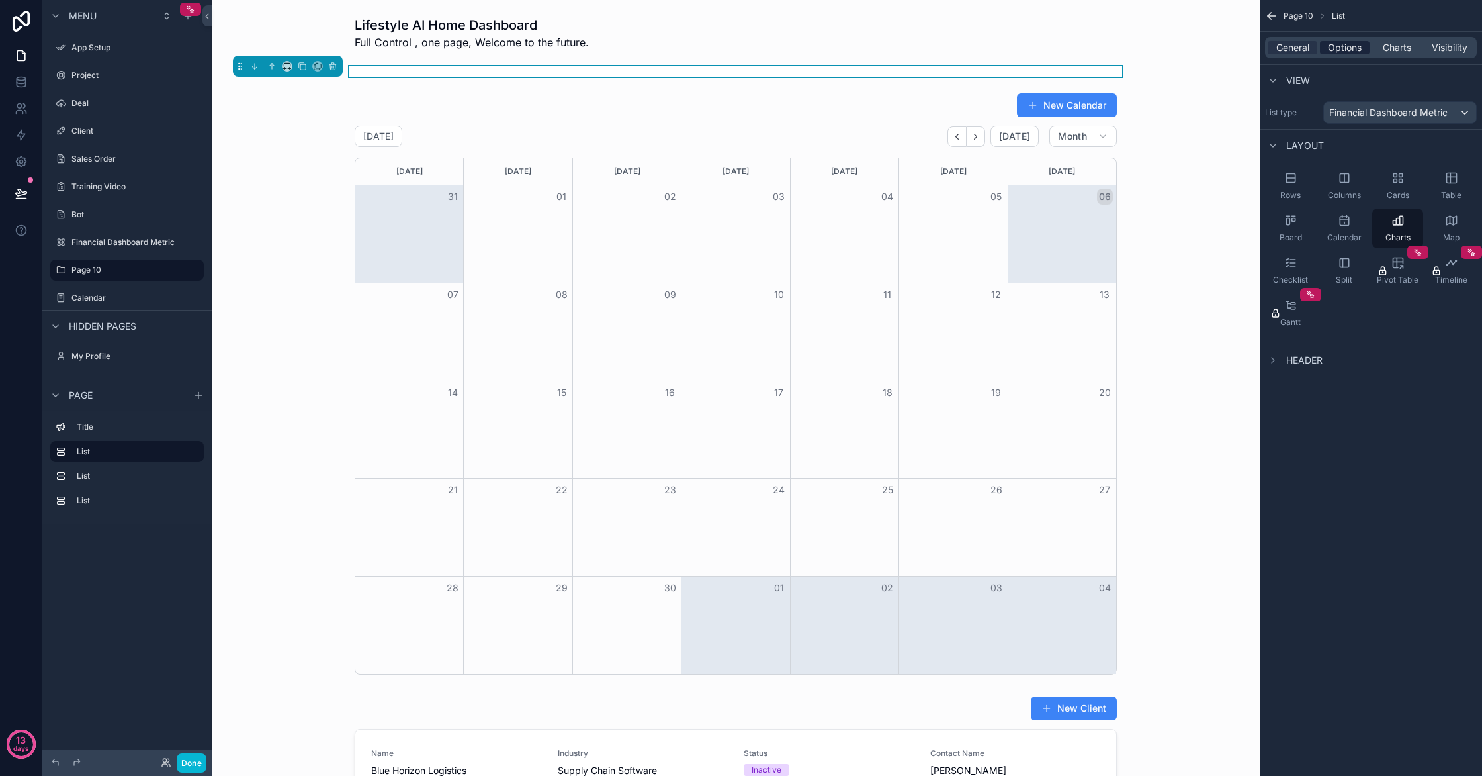
click at [1353, 54] on span "Options" at bounding box center [1345, 47] width 34 height 13
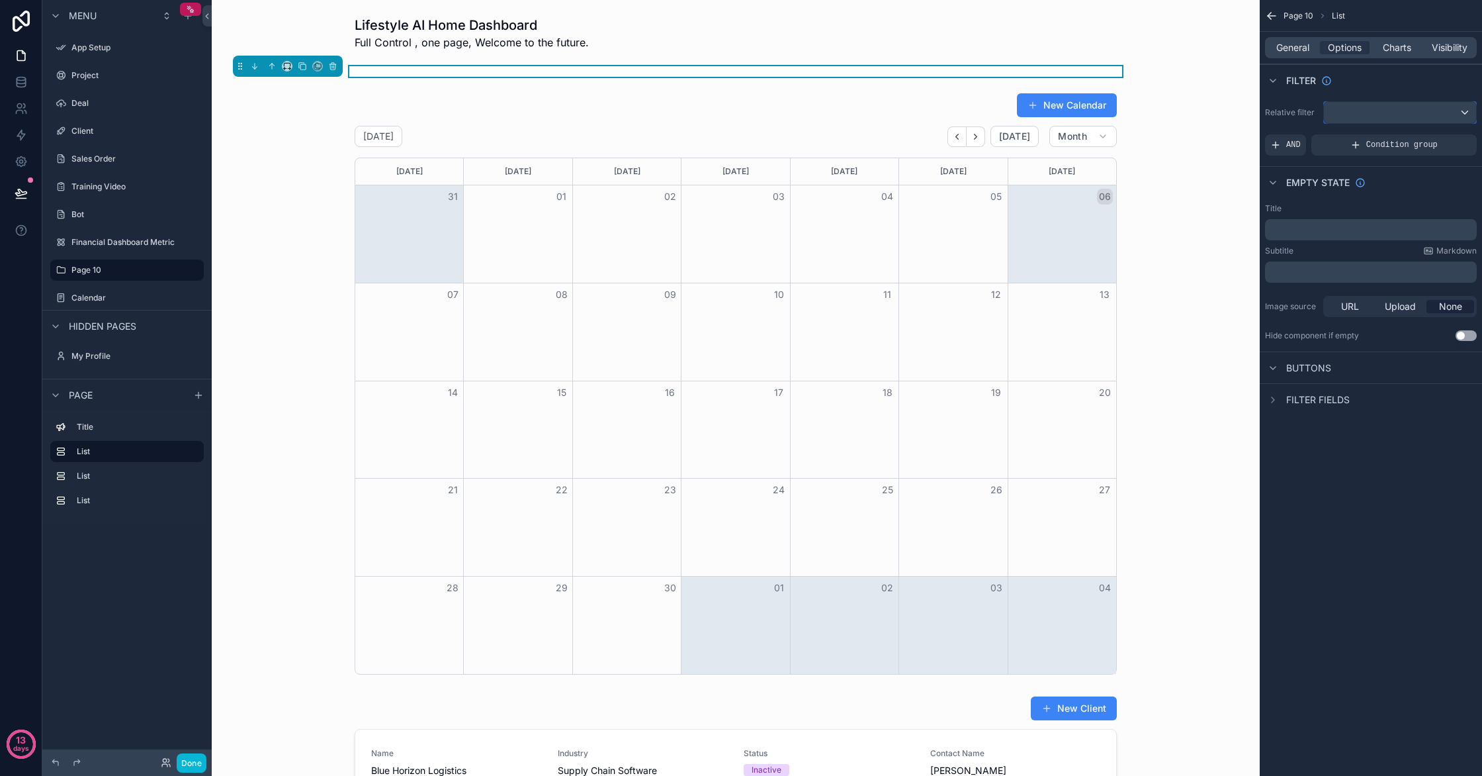
click at [1395, 116] on div "scrollable content" at bounding box center [1400, 112] width 152 height 21
click at [1397, 206] on span "Logged in User" at bounding box center [1389, 209] width 109 height 16
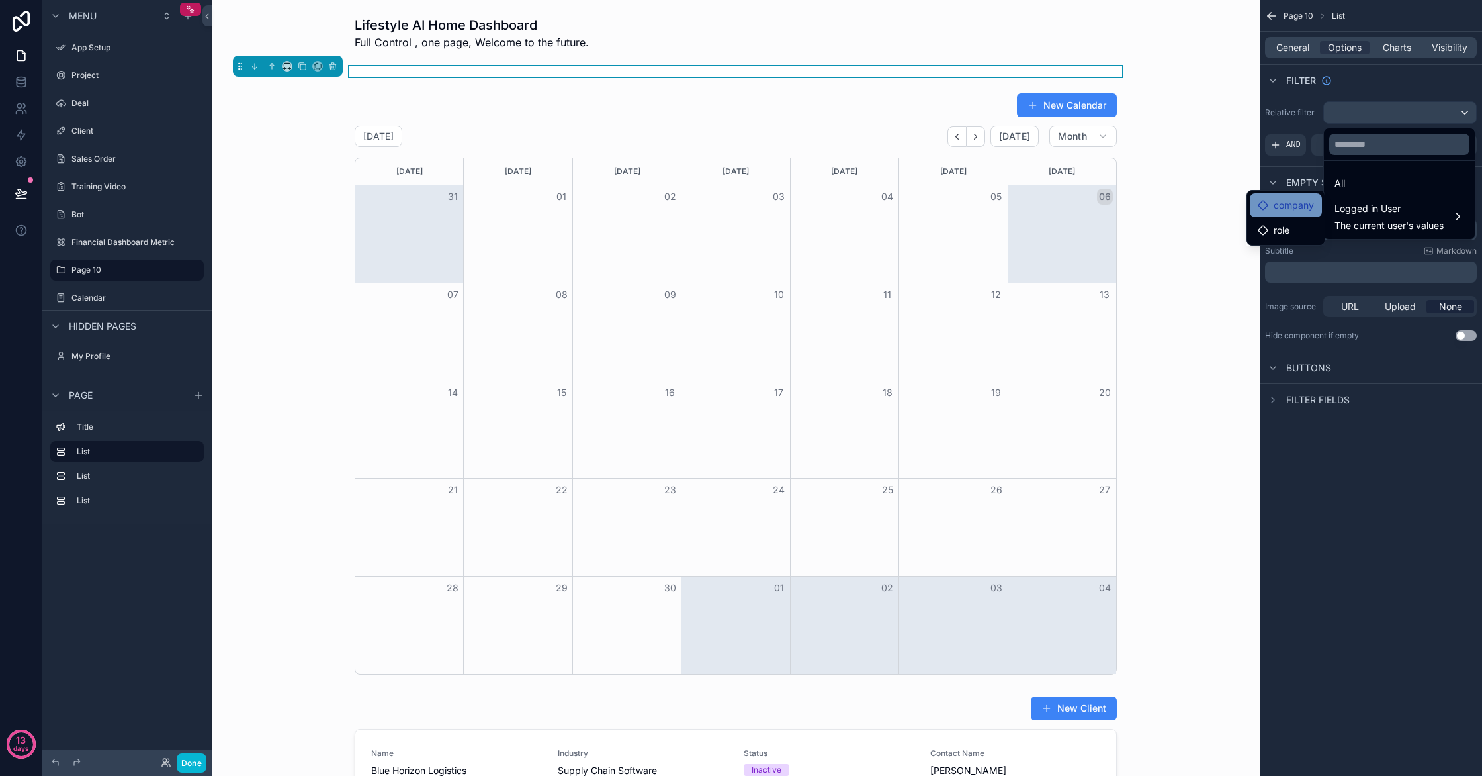
click at [1298, 206] on span "company" at bounding box center [1294, 205] width 40 height 16
drag, startPoint x: 1423, startPoint y: 229, endPoint x: 1413, endPoint y: 218, distance: 14.5
click at [1423, 227] on span "The current user's values" at bounding box center [1389, 225] width 109 height 13
click at [1380, 177] on div "All" at bounding box center [1400, 183] width 130 height 16
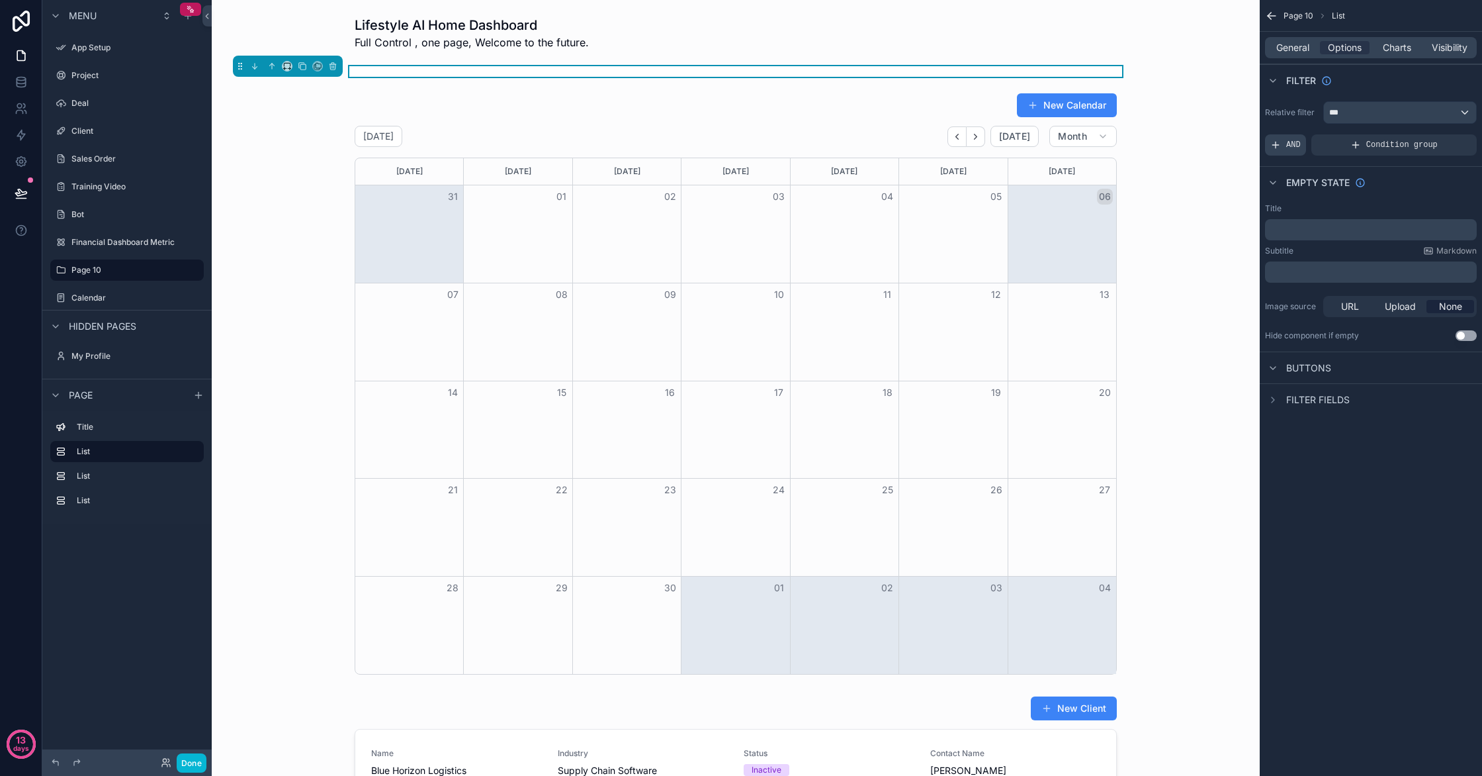
click at [1287, 148] on span "AND" at bounding box center [1293, 145] width 15 height 11
click at [1451, 138] on div "scrollable content" at bounding box center [1444, 135] width 19 height 19
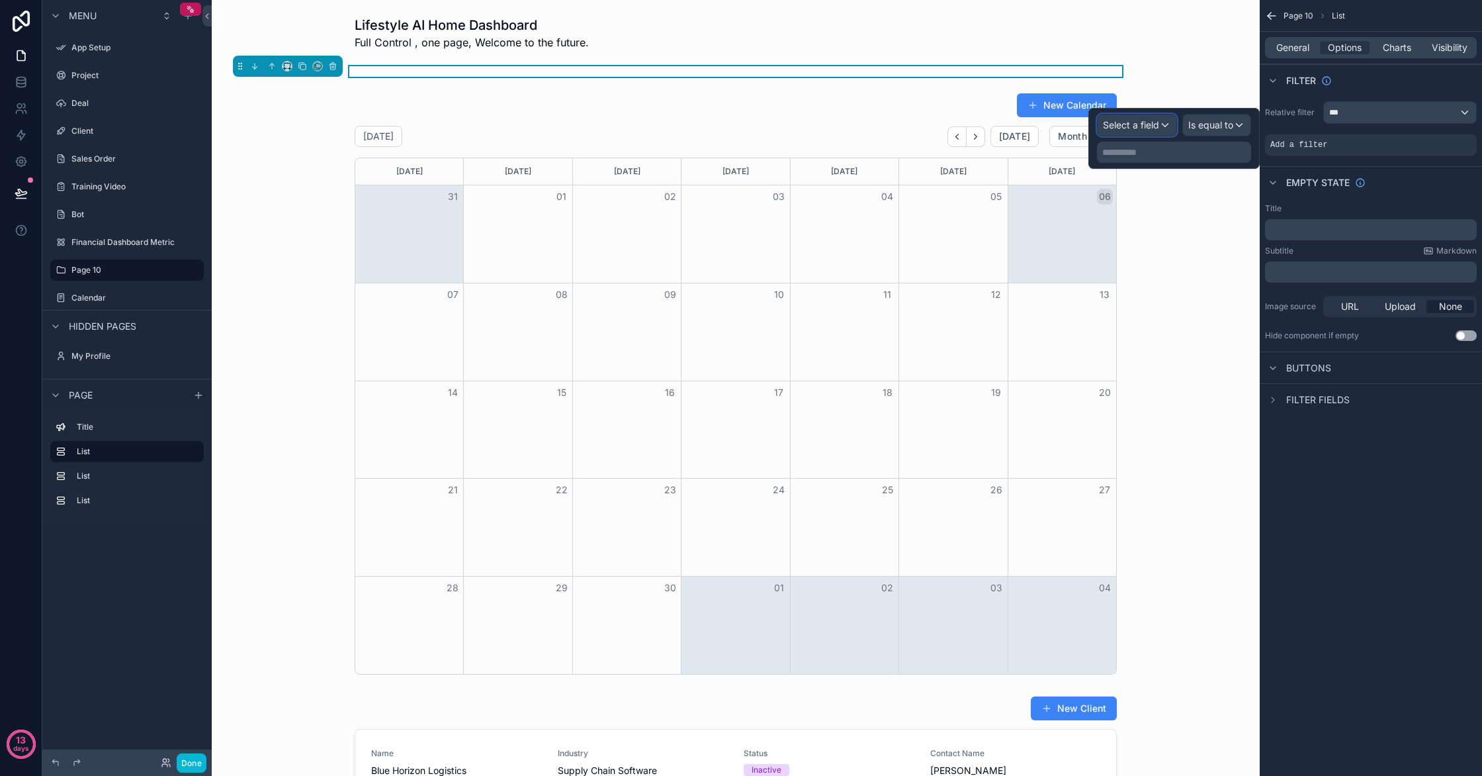
click at [1153, 124] on span "Select a field" at bounding box center [1131, 124] width 56 height 11
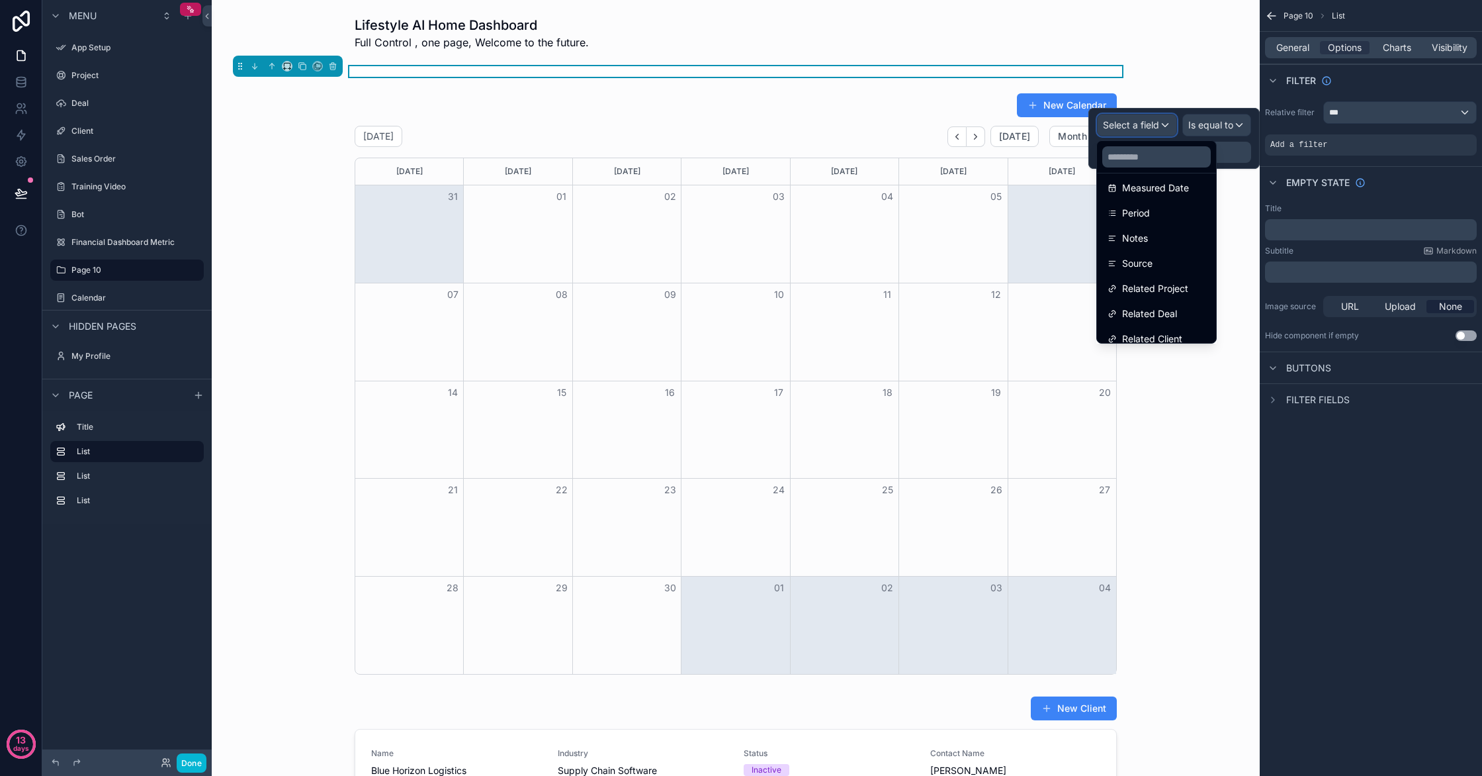
scroll to position [169, 0]
click at [1290, 52] on span "General" at bounding box center [1292, 47] width 33 height 13
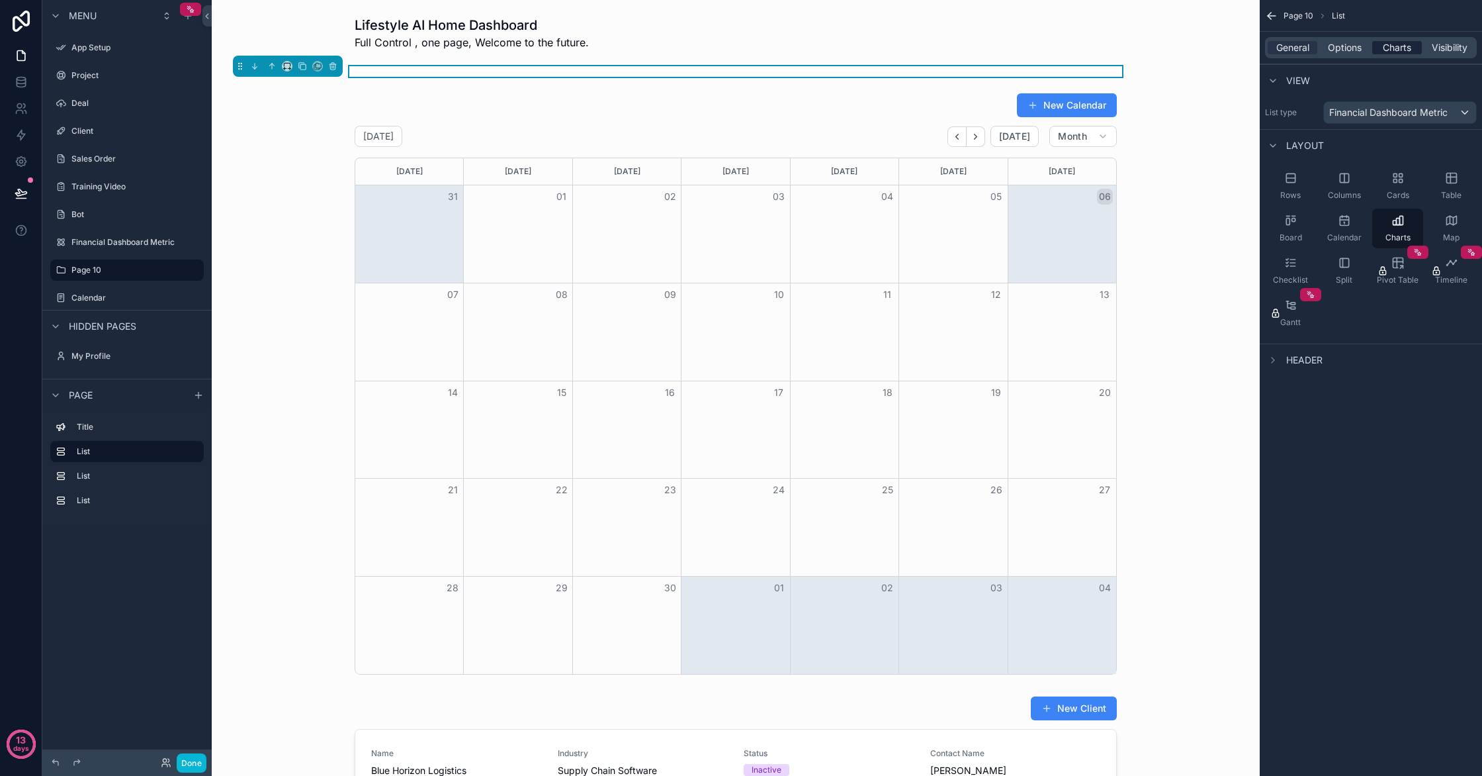
click at [1402, 48] on span "Charts" at bounding box center [1397, 47] width 28 height 13
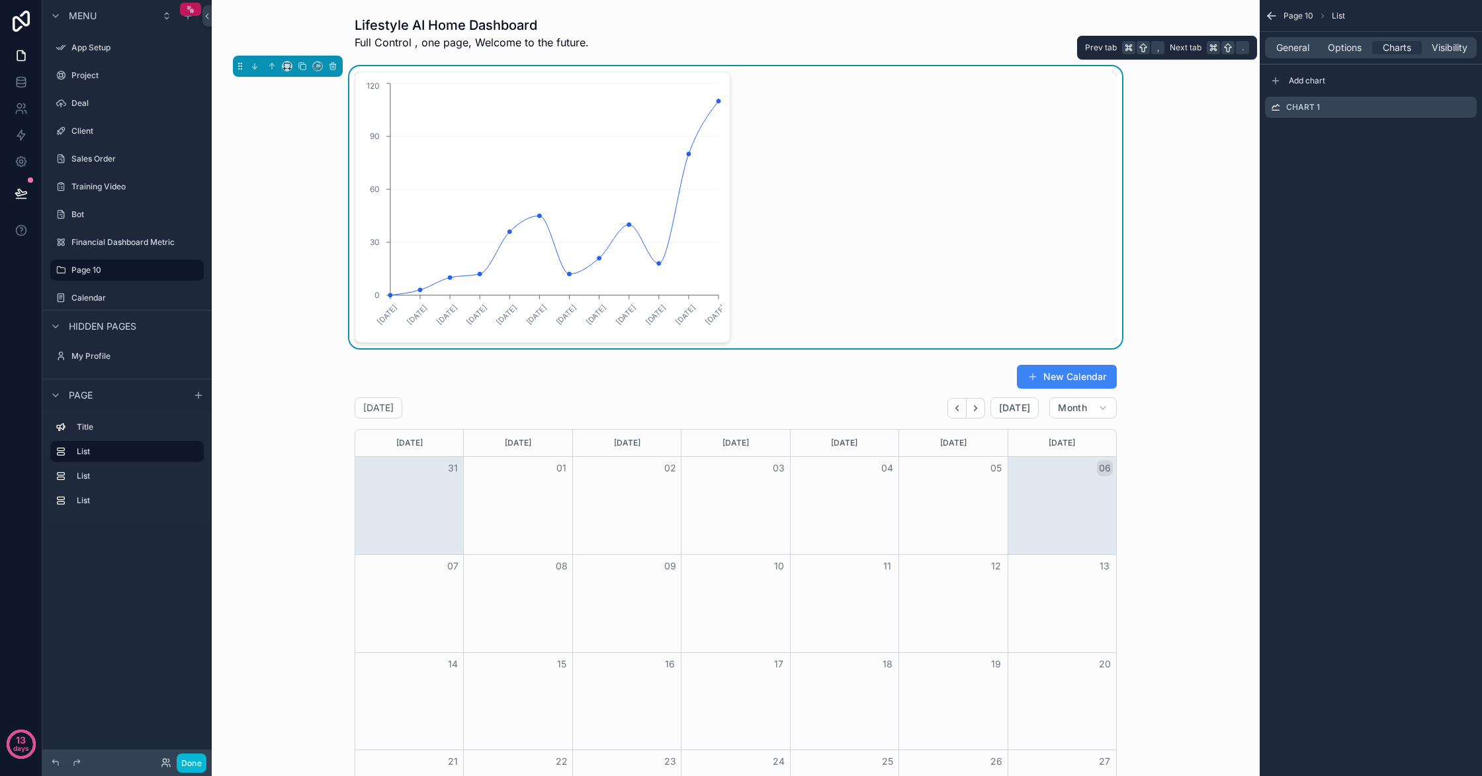
click at [1352, 54] on div "General Options Charts Visibility" at bounding box center [1371, 47] width 212 height 21
click at [1448, 52] on span "Visibility" at bounding box center [1450, 47] width 36 height 13
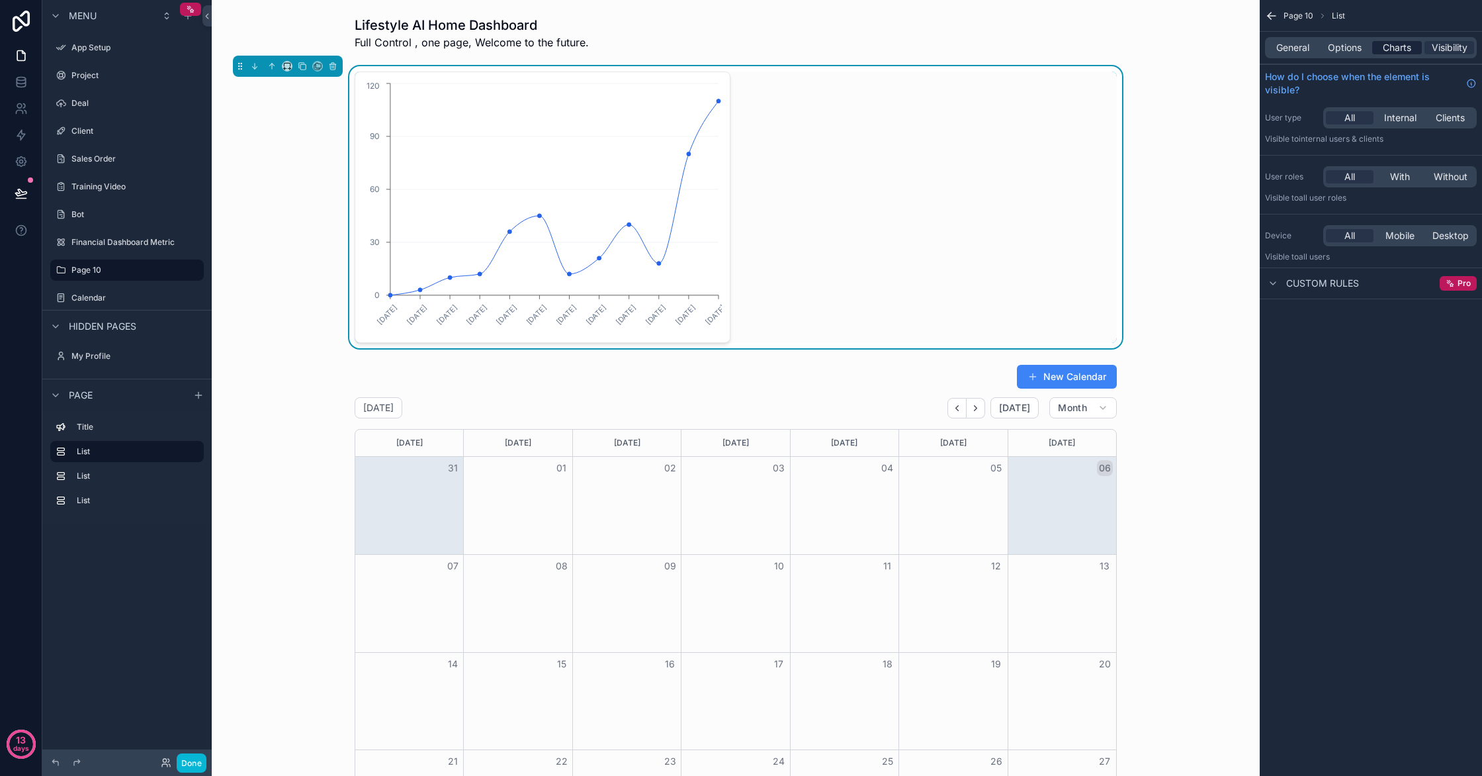
click at [1395, 49] on span "Charts" at bounding box center [1397, 47] width 28 height 13
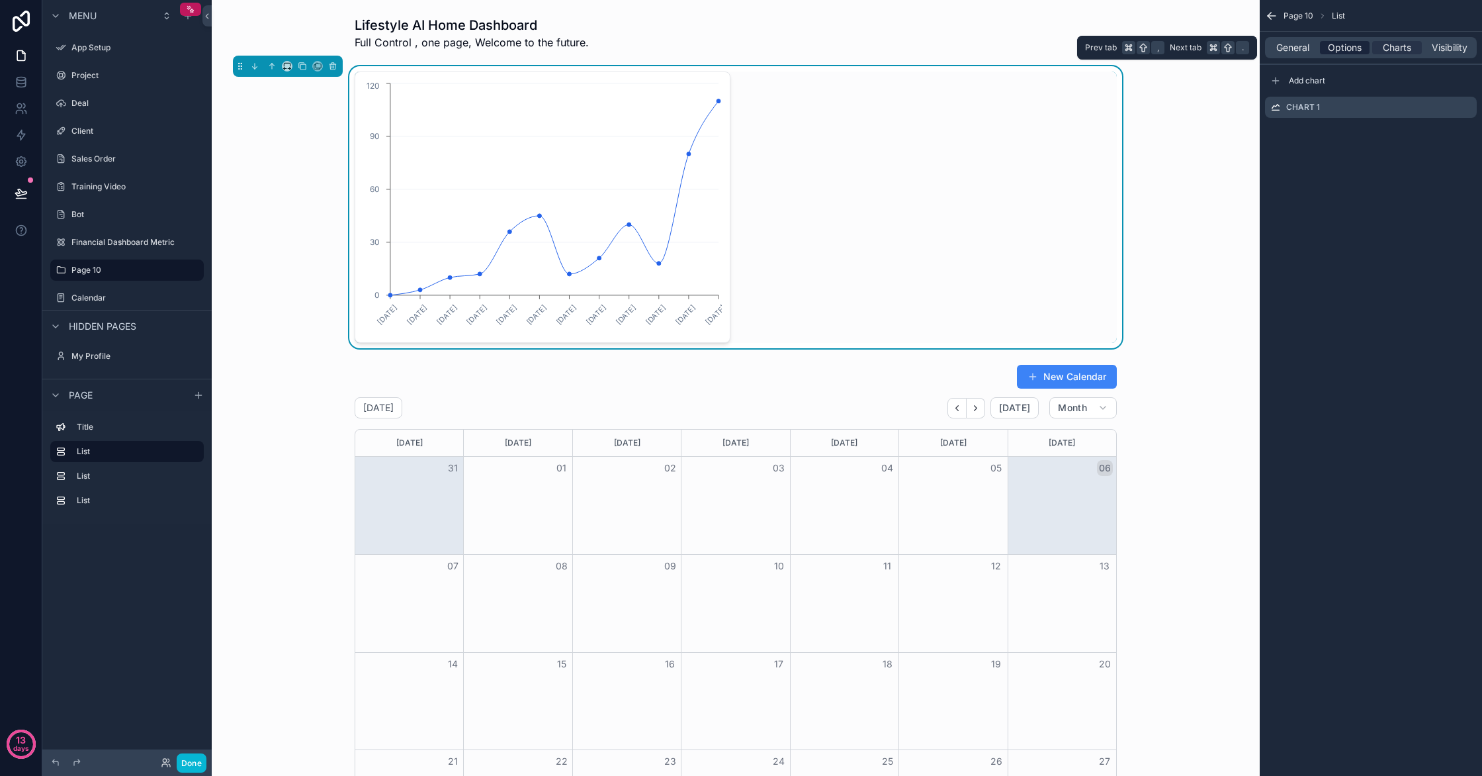
click at [1341, 48] on span "Options" at bounding box center [1345, 47] width 34 height 13
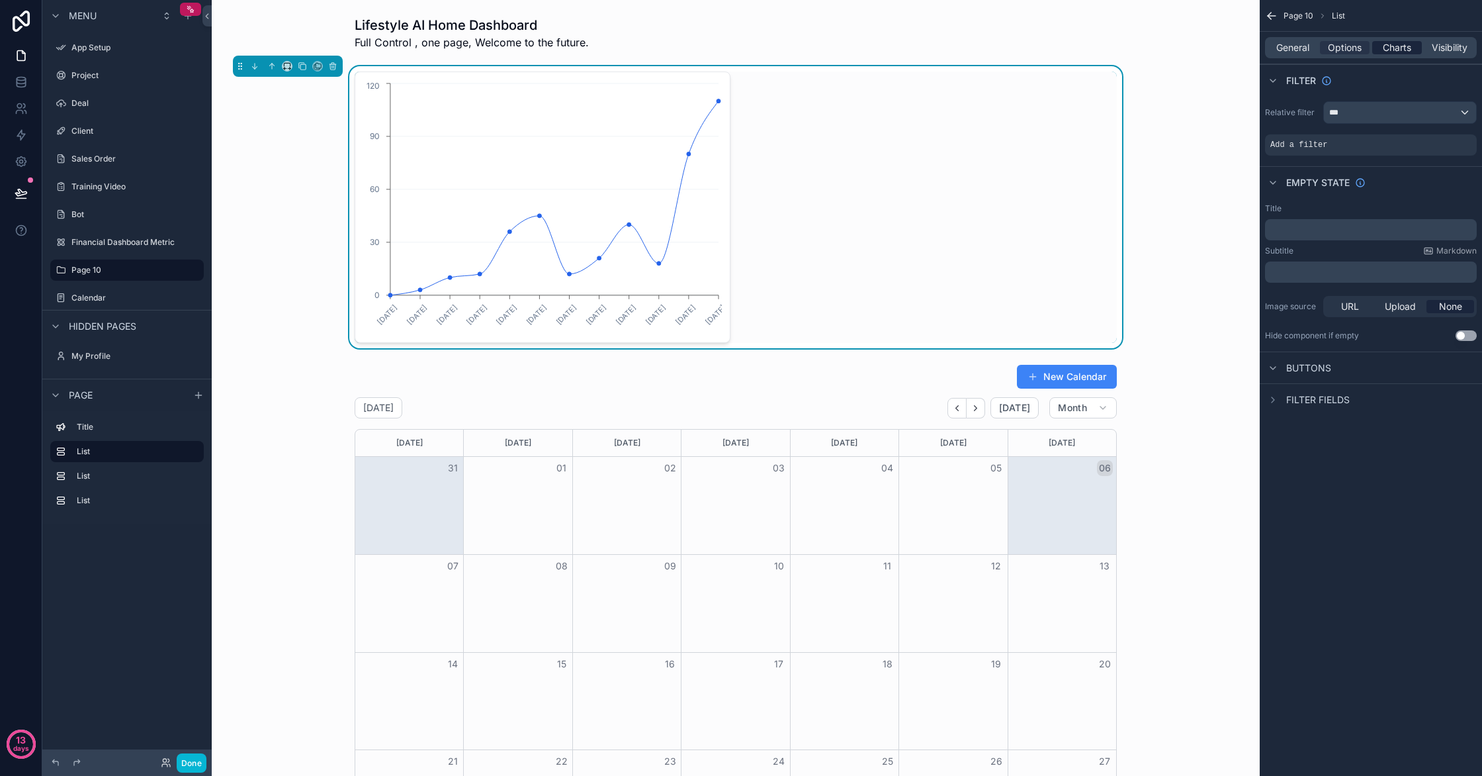
click at [1390, 53] on span "Charts" at bounding box center [1397, 47] width 28 height 13
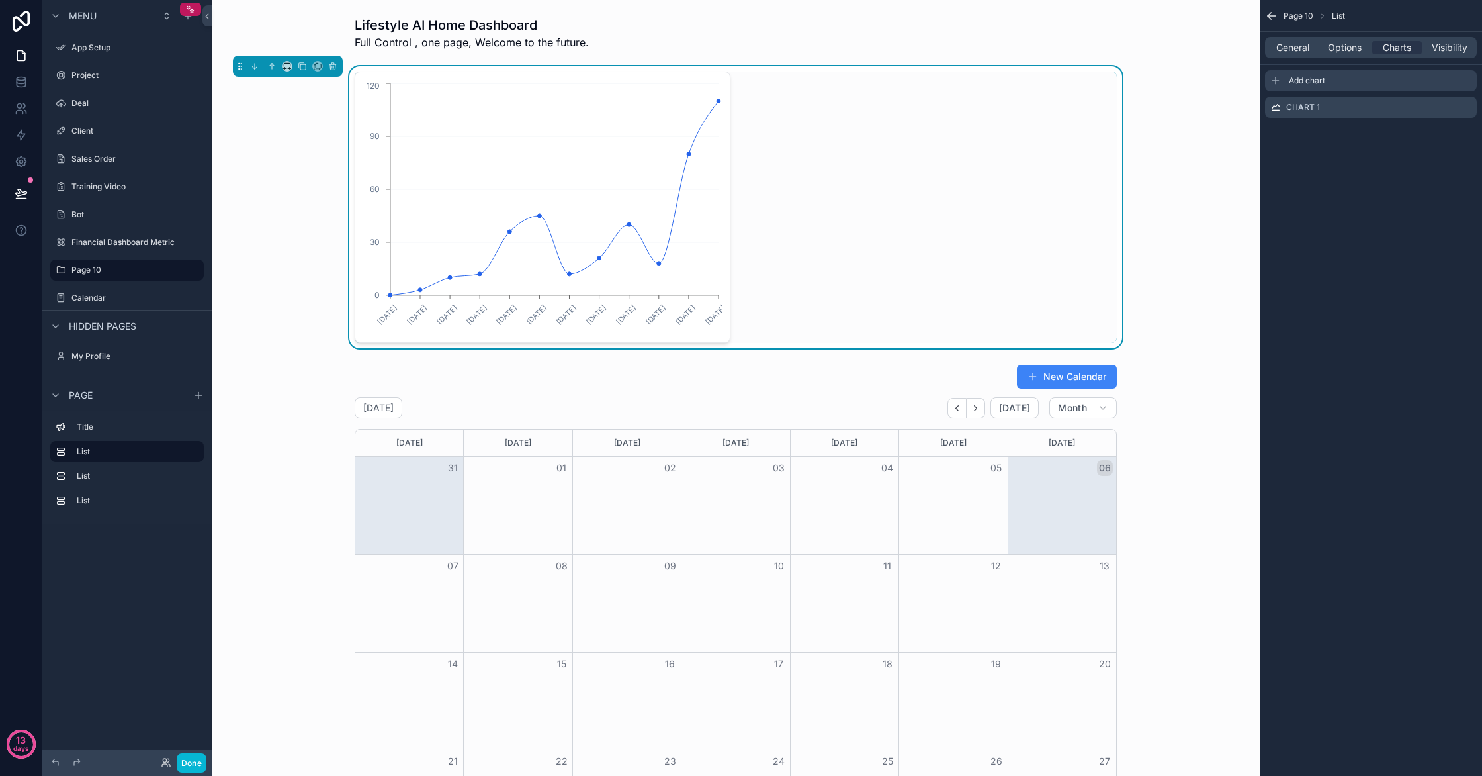
click at [1387, 83] on div "Add chart" at bounding box center [1371, 80] width 212 height 21
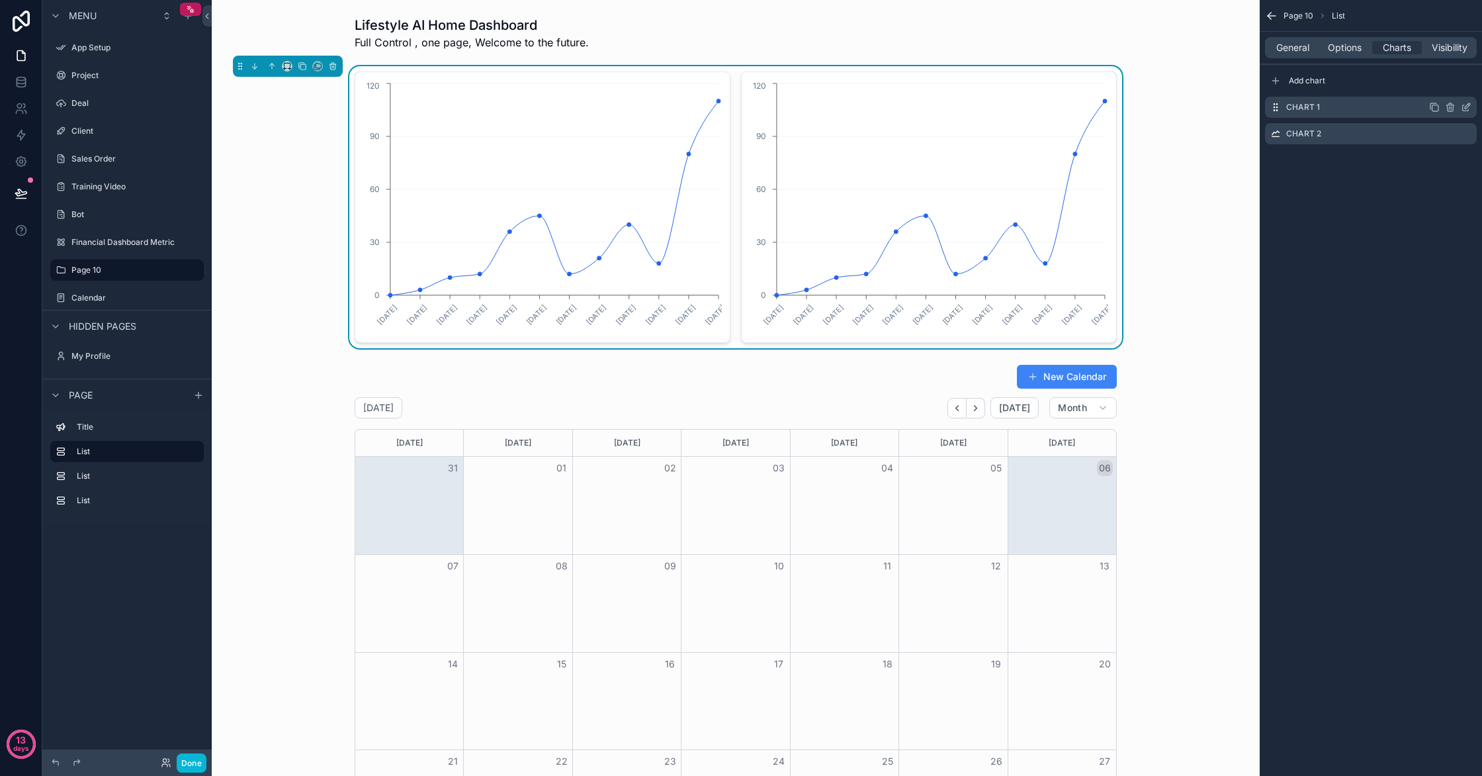
click at [1455, 110] on icon "scrollable content" at bounding box center [1450, 107] width 11 height 11
click at [1447, 86] on icon at bounding box center [1445, 86] width 11 height 11
click at [1450, 107] on icon "scrollable content" at bounding box center [1450, 108] width 0 height 3
click at [1443, 87] on icon at bounding box center [1445, 86] width 11 height 11
click at [1449, 107] on icon "scrollable content" at bounding box center [1450, 107] width 11 height 11
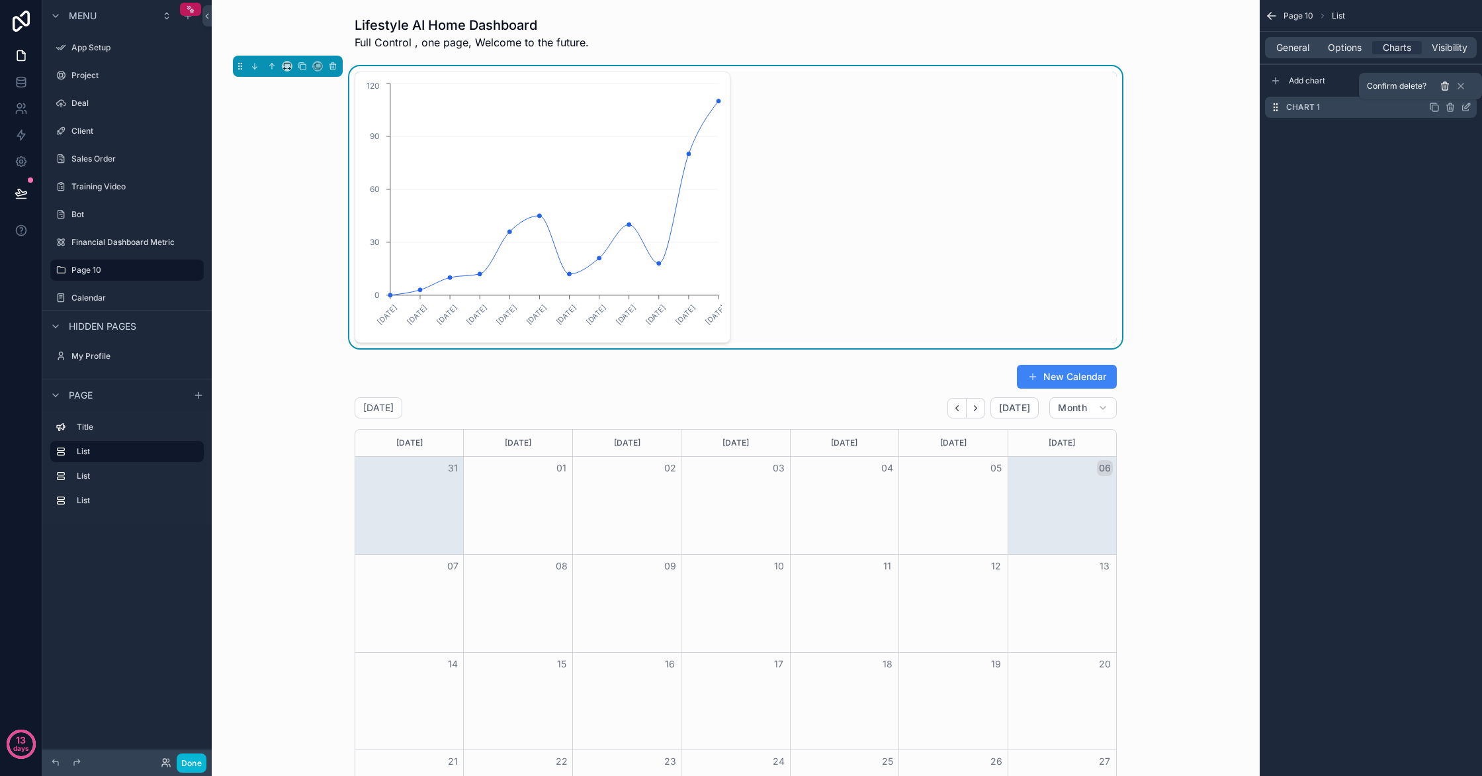
click at [1449, 91] on button at bounding box center [1445, 86] width 16 height 16
click at [609, 167] on icon "1/6/2025 2/3/2025 3/3/2025 3/31/2025 5/5/2025 6/2/2025 6/30/2025 8/4/2025 9/1/2…" at bounding box center [542, 207] width 359 height 254
click at [1308, 88] on div "Add chart" at bounding box center [1371, 80] width 212 height 21
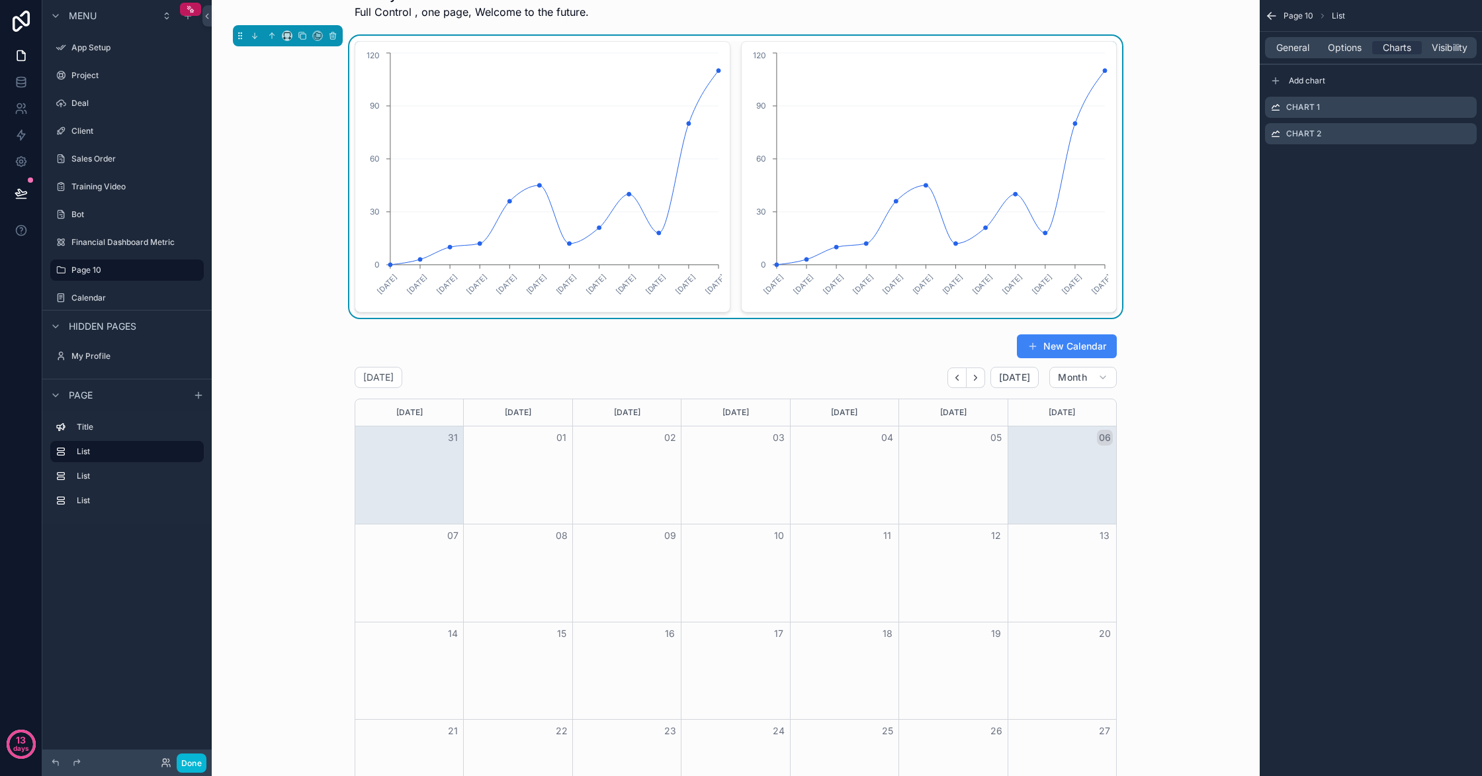
scroll to position [0, 0]
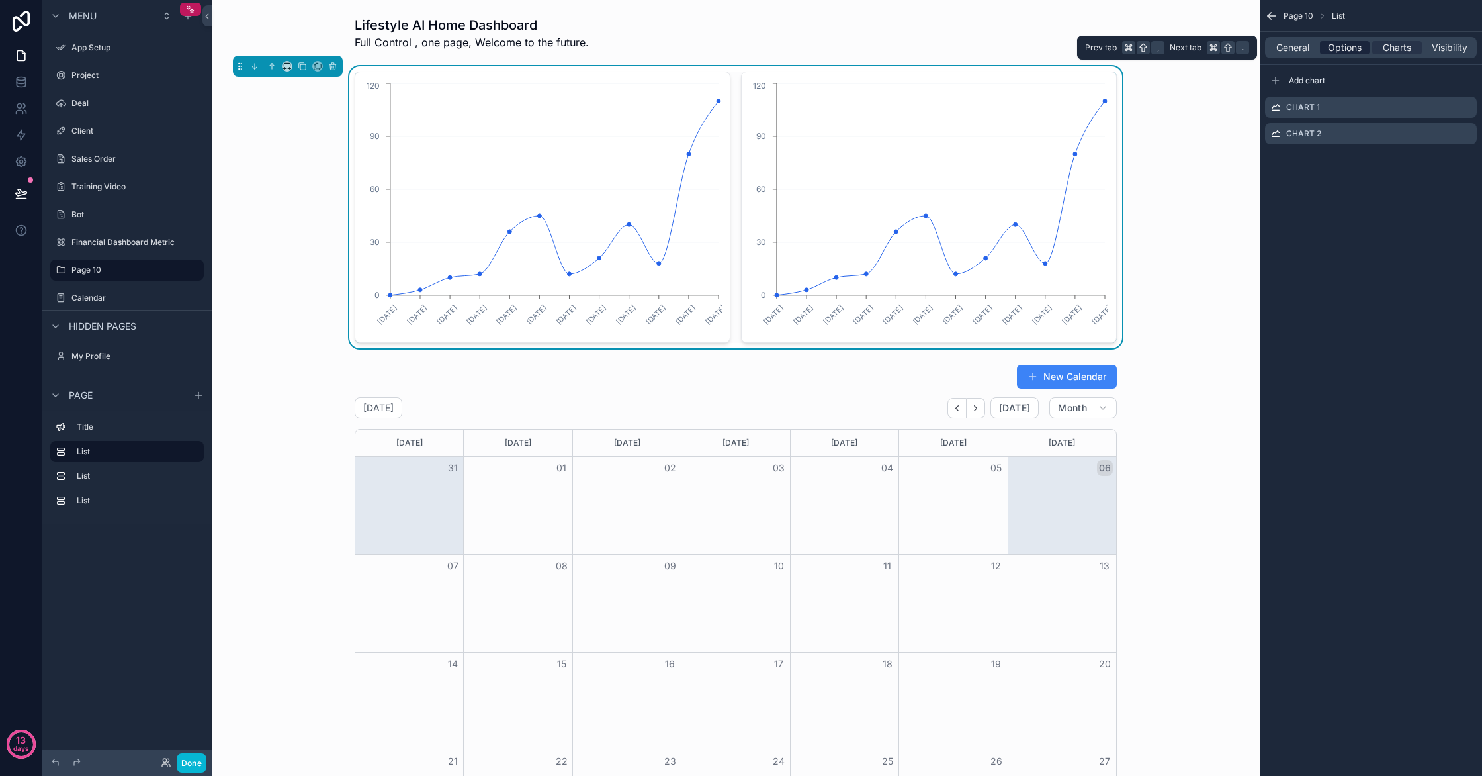
drag, startPoint x: 1321, startPoint y: 49, endPoint x: 1328, endPoint y: 48, distance: 7.3
click at [1321, 49] on div "Options" at bounding box center [1345, 47] width 50 height 13
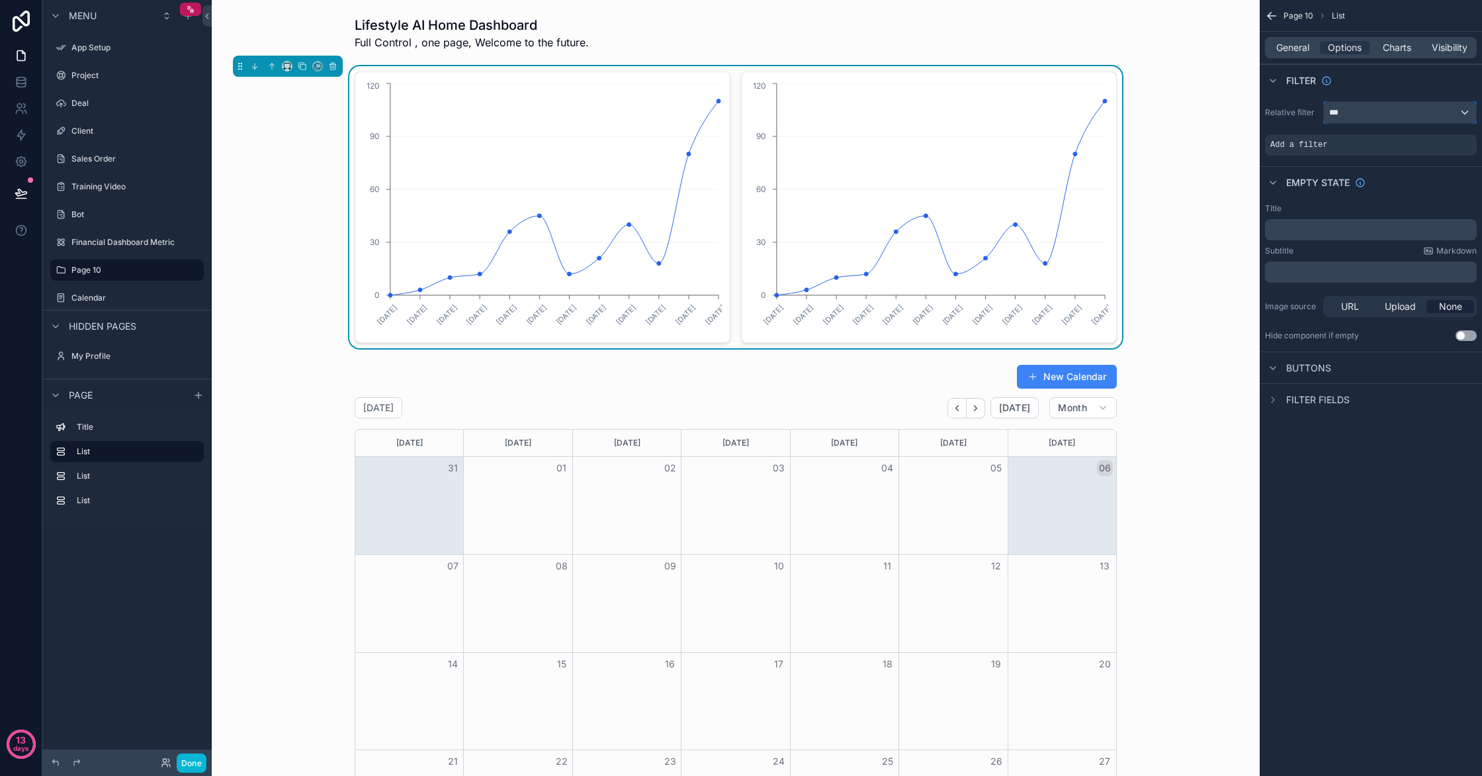
click at [1361, 119] on div "***" at bounding box center [1400, 112] width 152 height 21
click at [1453, 109] on div "scrollable content" at bounding box center [741, 388] width 1482 height 776
click at [1445, 140] on div "scrollable content" at bounding box center [1444, 135] width 19 height 19
click at [1143, 130] on span "Select a field" at bounding box center [1131, 124] width 56 height 13
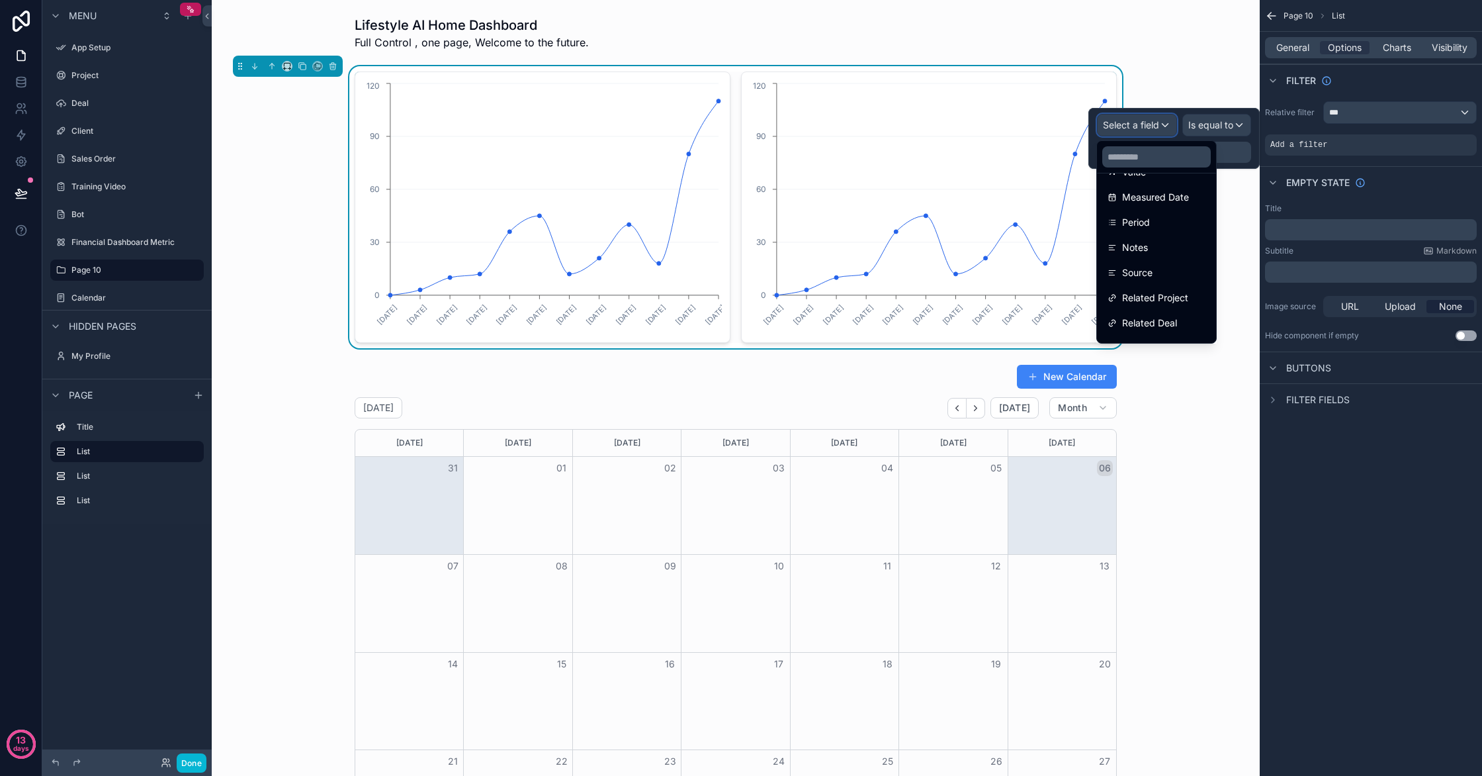
scroll to position [169, 0]
click at [1296, 44] on span "General" at bounding box center [1292, 47] width 33 height 13
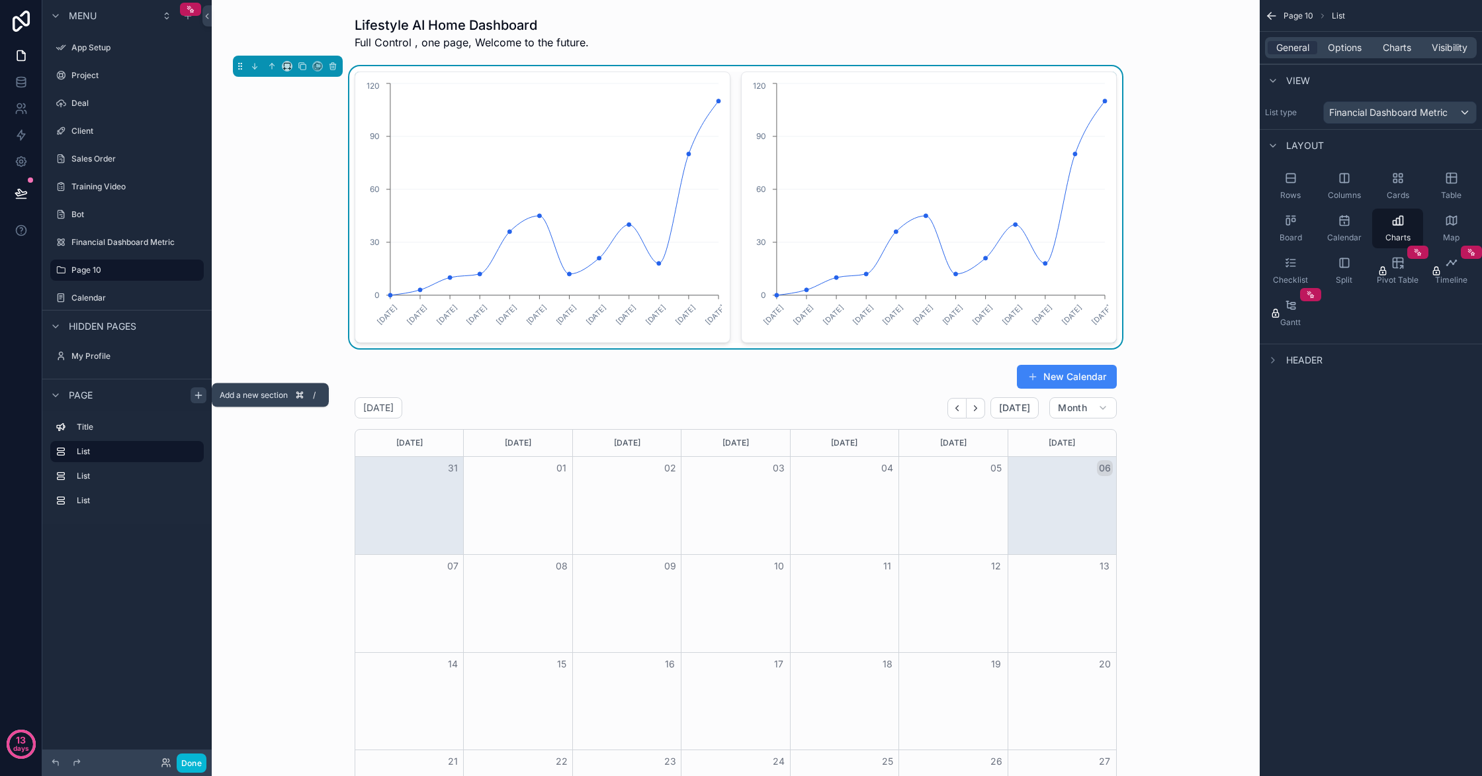
click at [199, 394] on icon "scrollable content" at bounding box center [198, 395] width 11 height 11
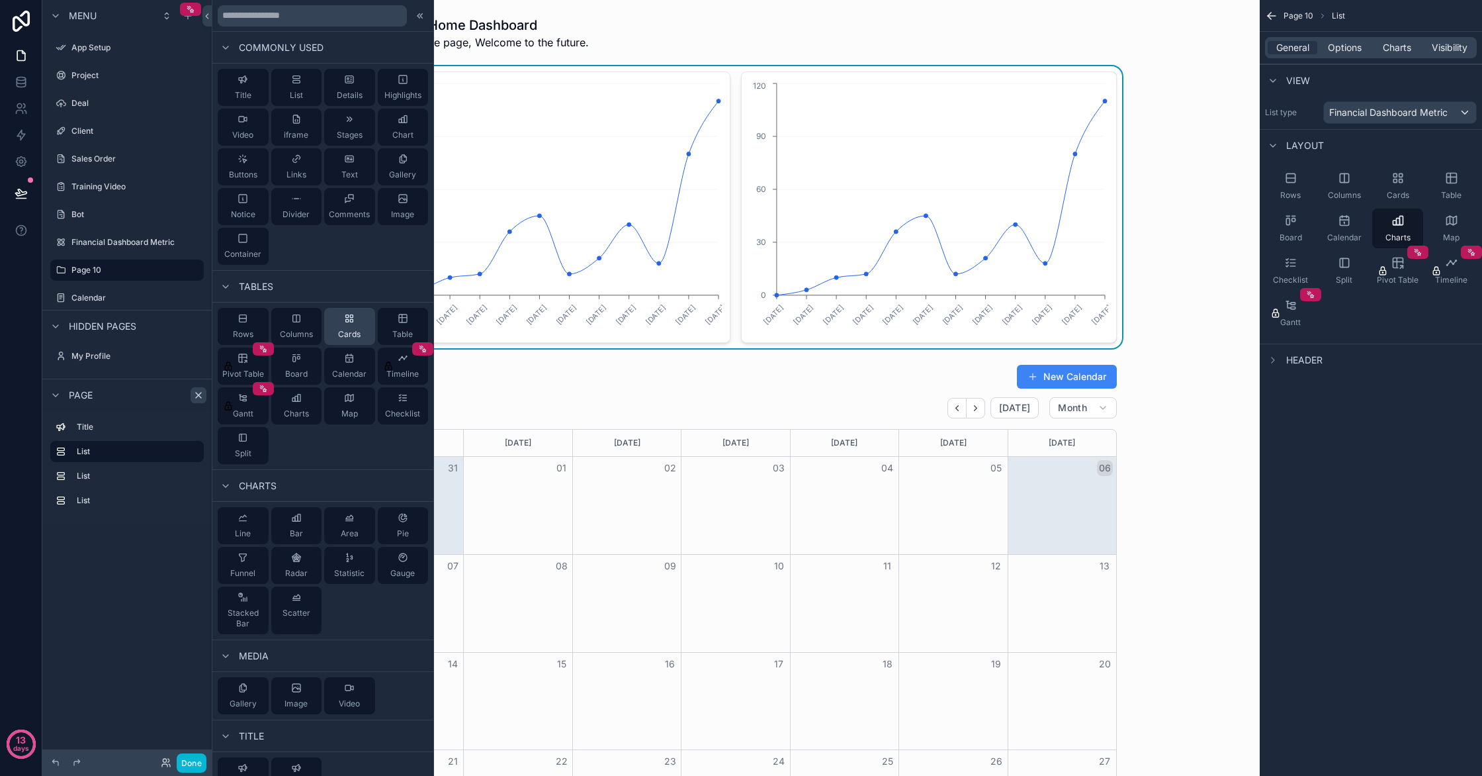
click at [346, 330] on span "Cards" at bounding box center [349, 334] width 22 height 11
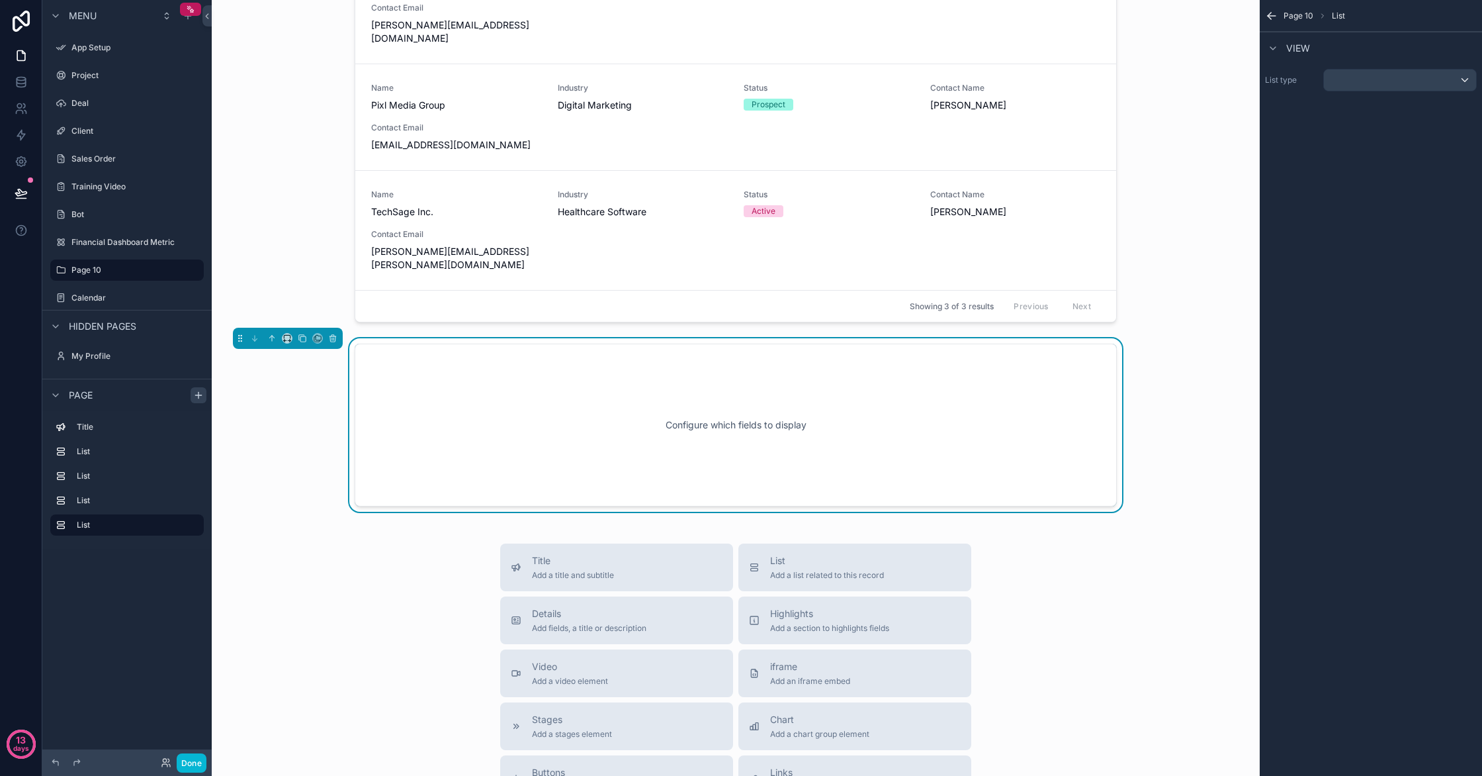
scroll to position [1067, 0]
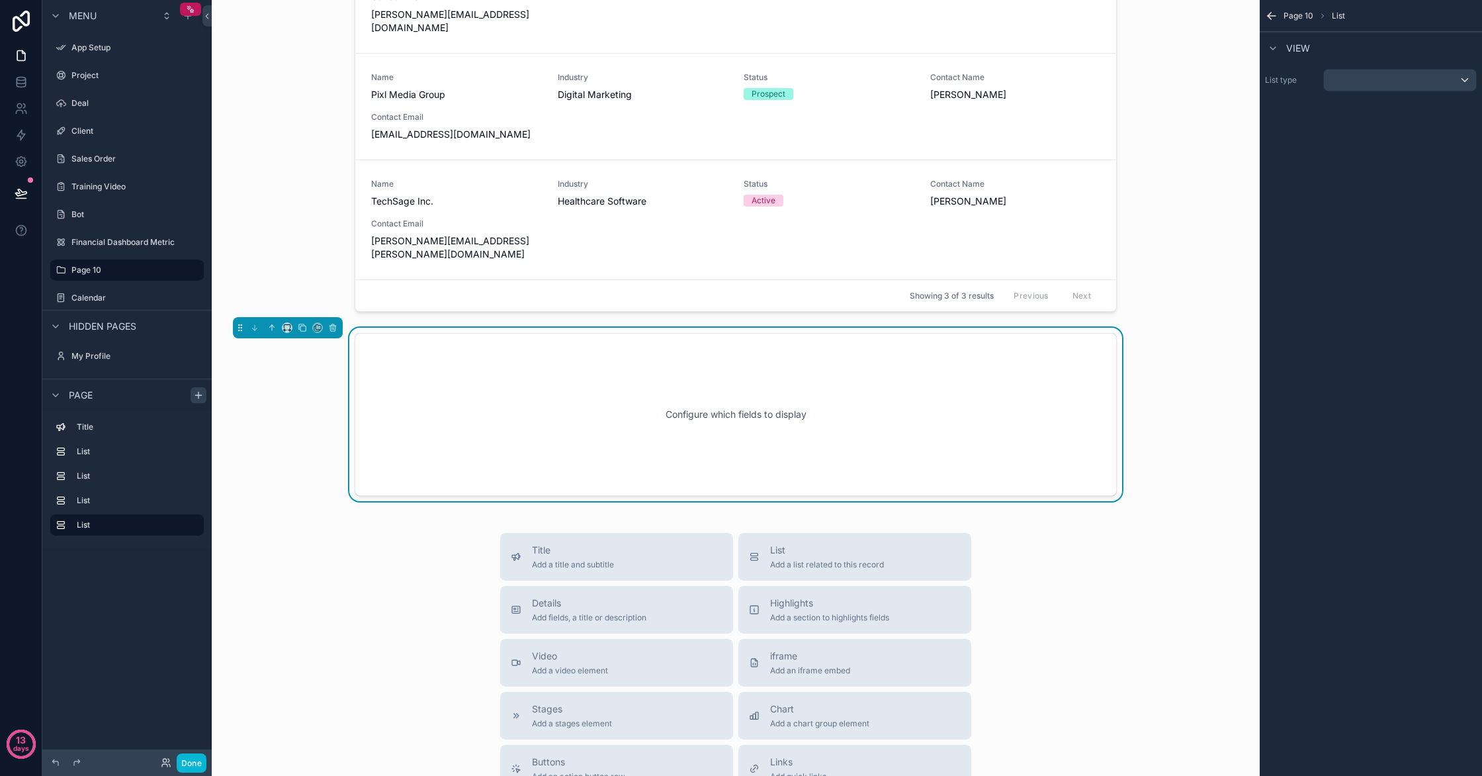
click at [1406, 91] on div "List type" at bounding box center [1371, 80] width 222 height 33
click at [1406, 85] on div "scrollable content" at bounding box center [1400, 79] width 152 height 21
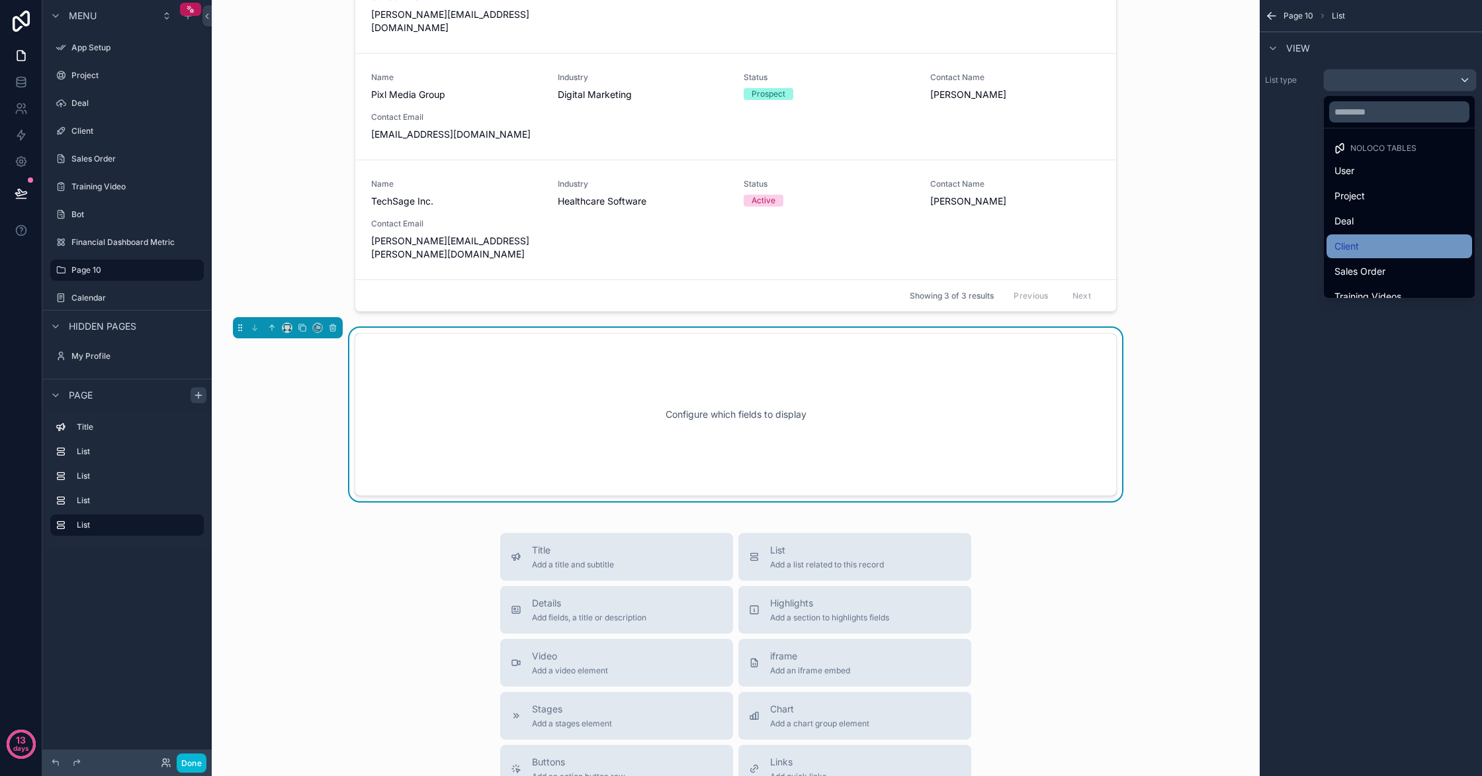
click at [1398, 236] on div "Client" at bounding box center [1400, 246] width 146 height 24
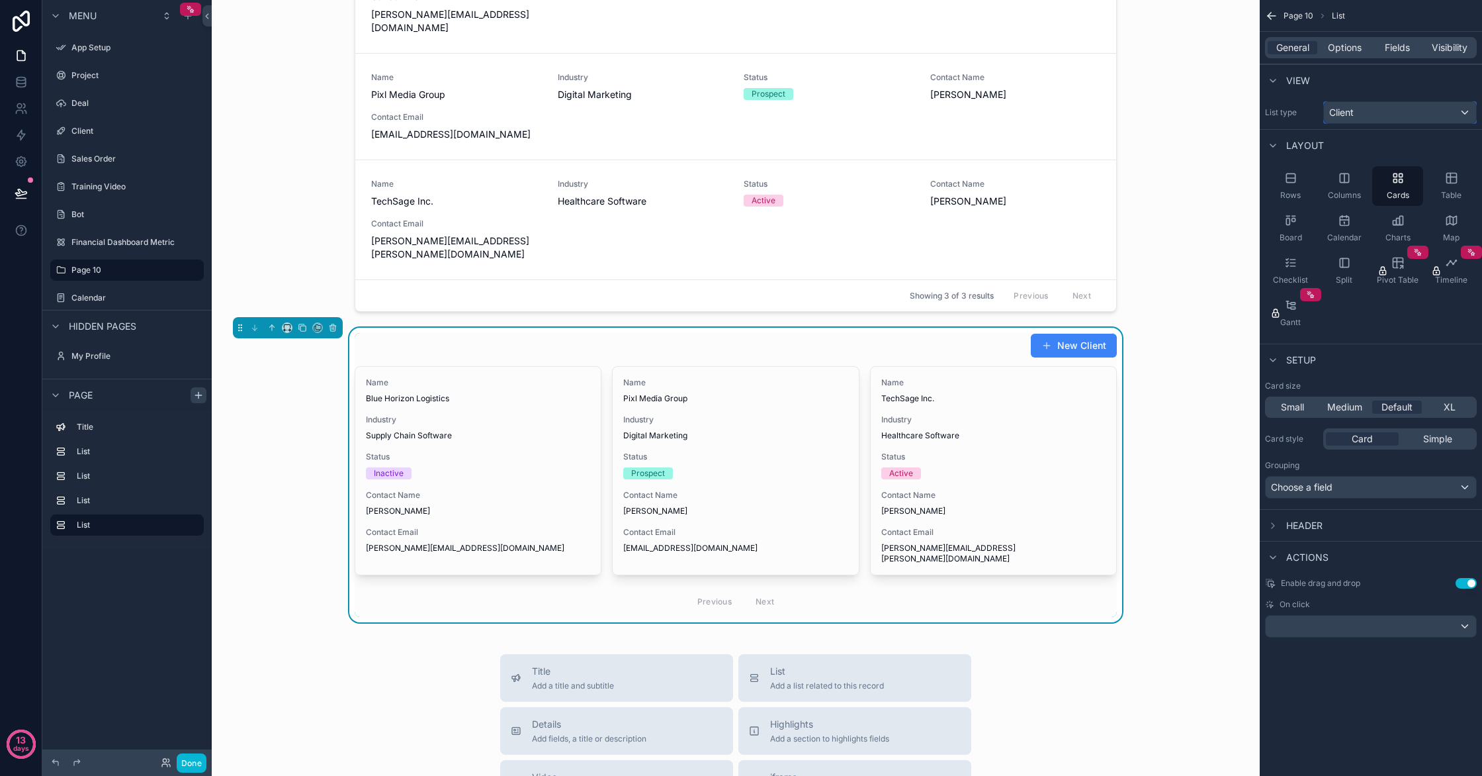
click at [1447, 115] on div "Client" at bounding box center [1400, 112] width 152 height 21
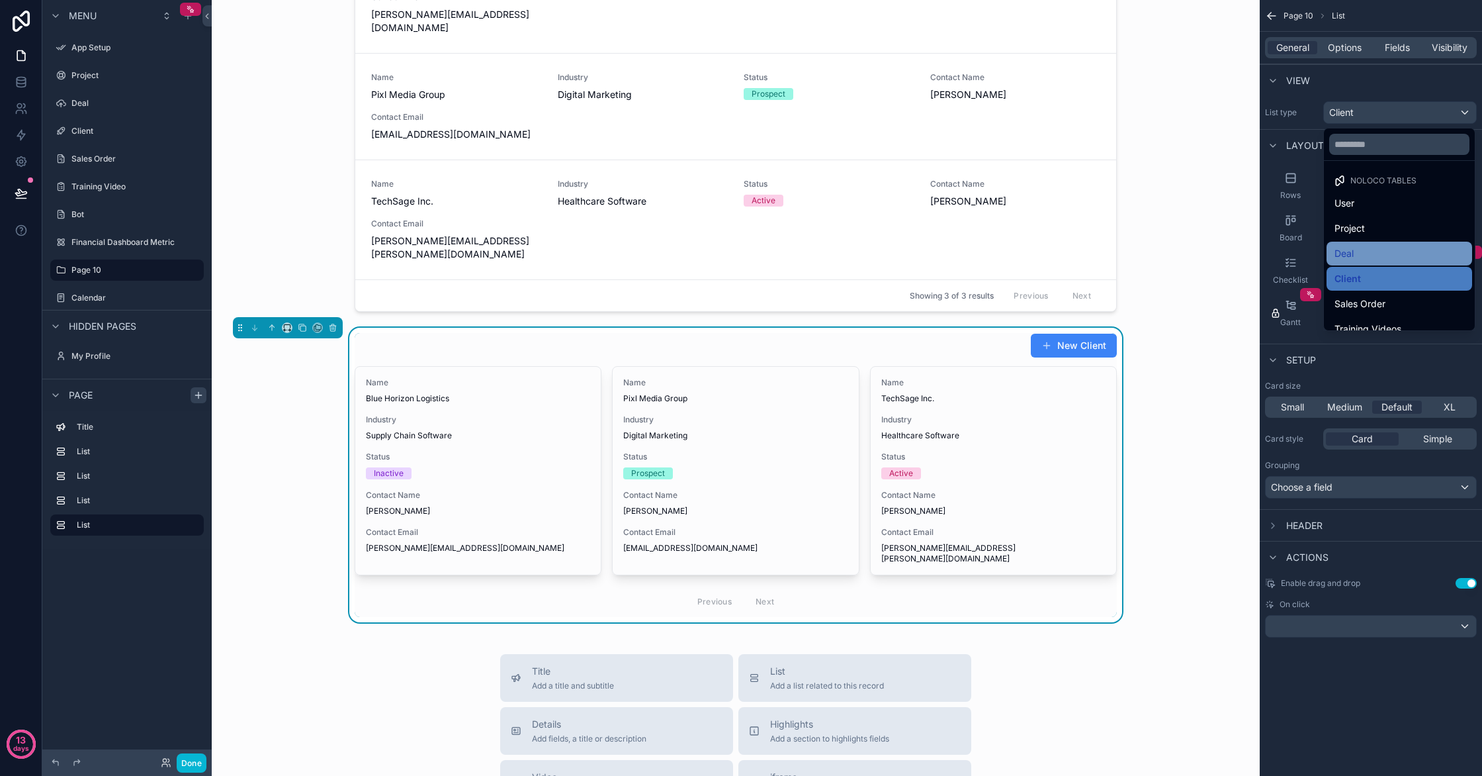
click at [1400, 251] on div "Deal" at bounding box center [1400, 254] width 130 height 16
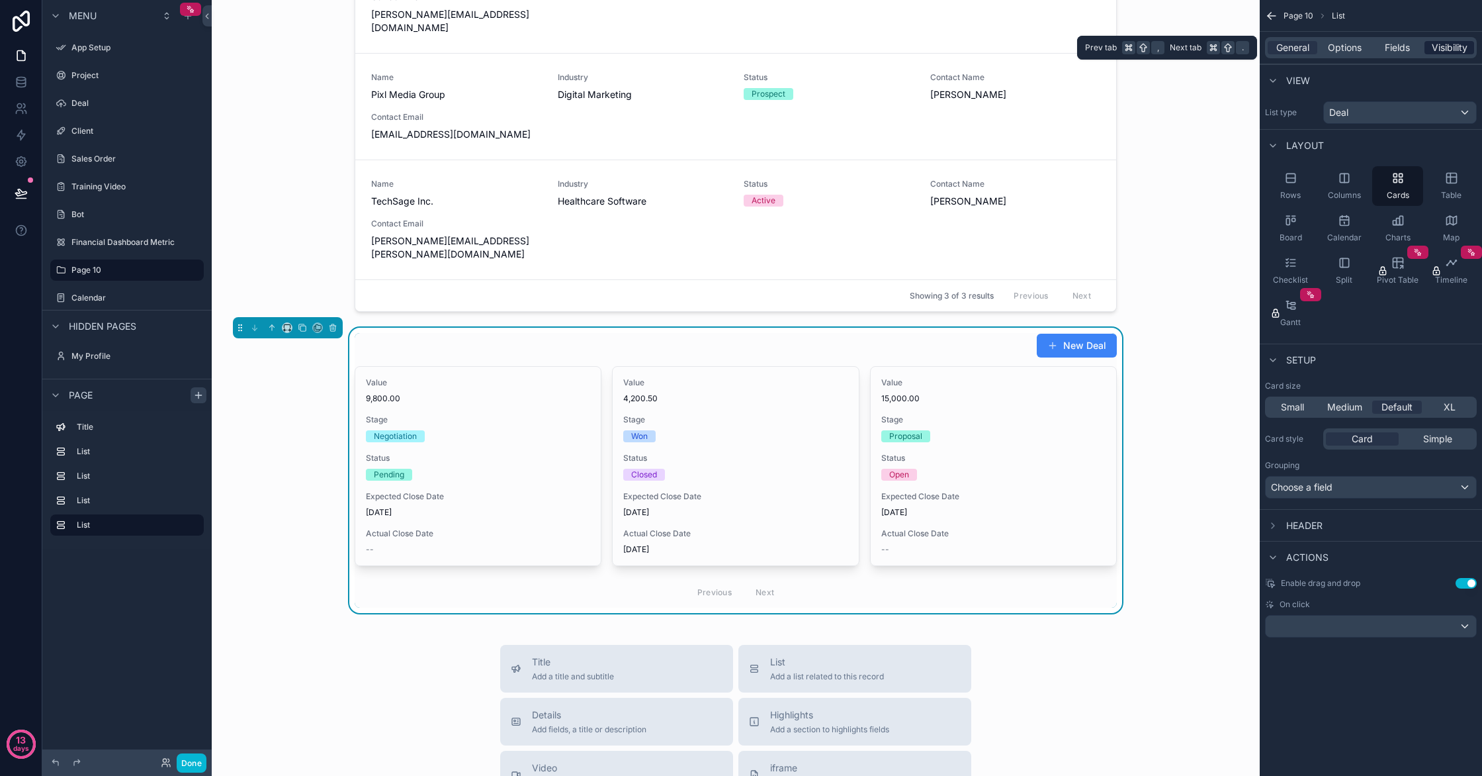
click at [1437, 53] on span "Visibility" at bounding box center [1450, 47] width 36 height 13
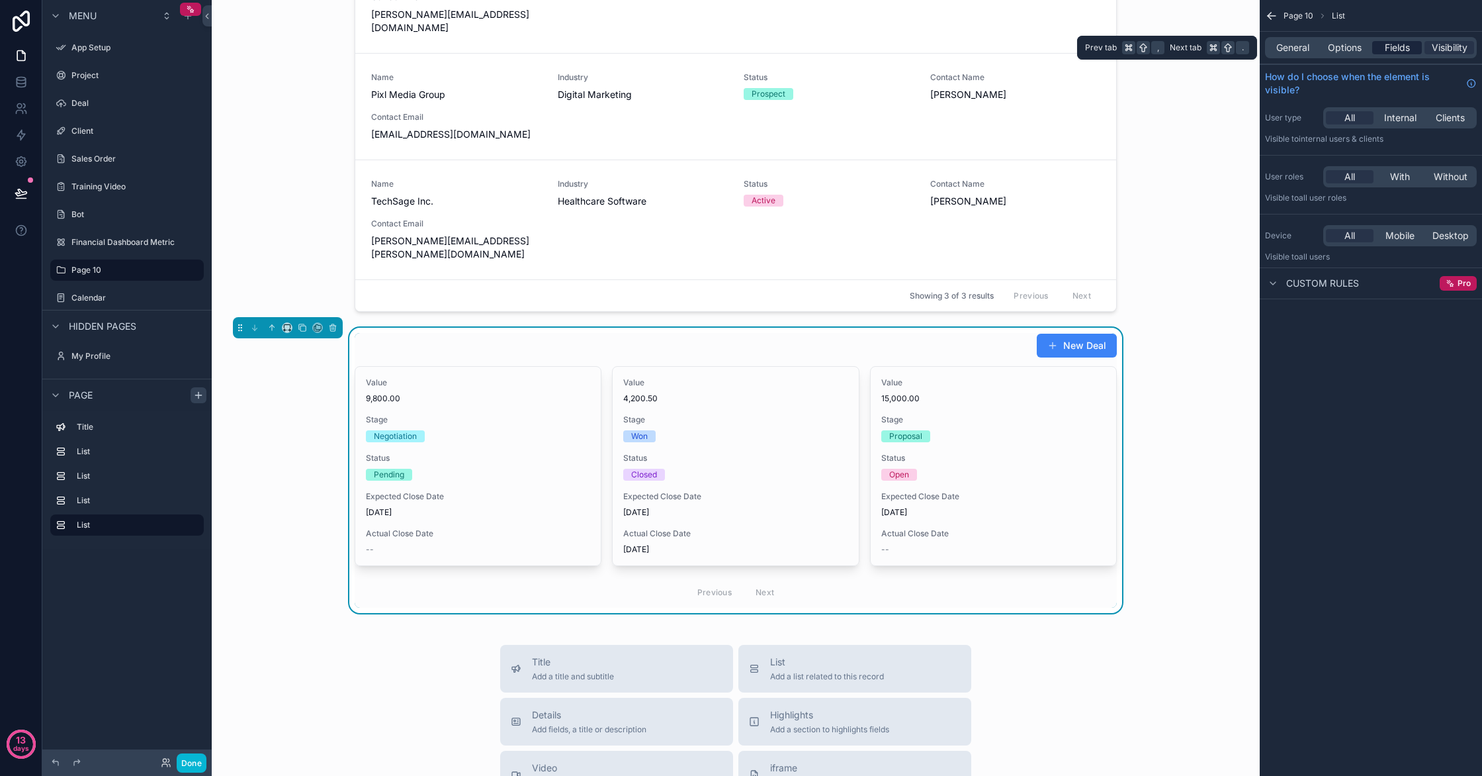
click at [1413, 52] on div "Fields" at bounding box center [1397, 47] width 50 height 13
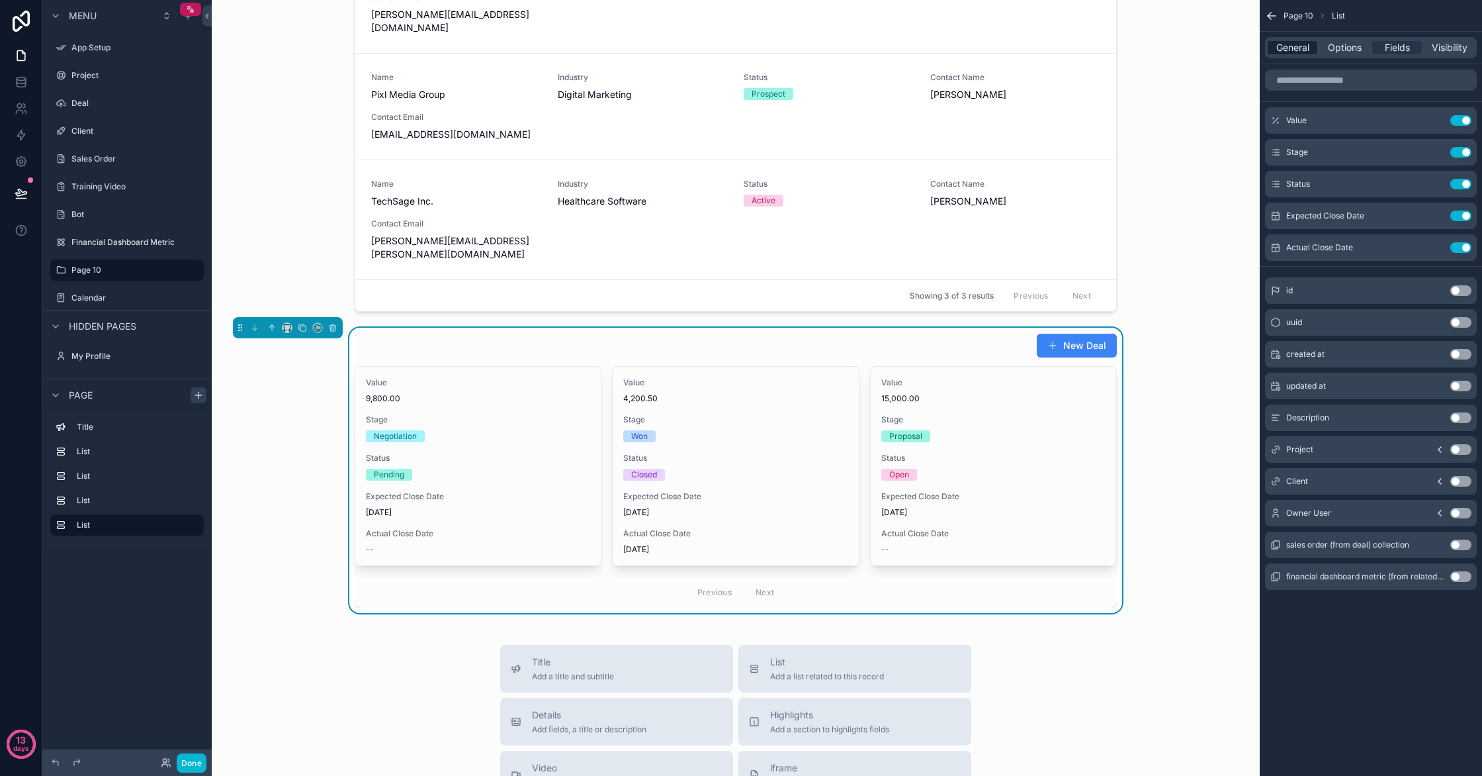
click at [1281, 49] on span "General" at bounding box center [1292, 47] width 33 height 13
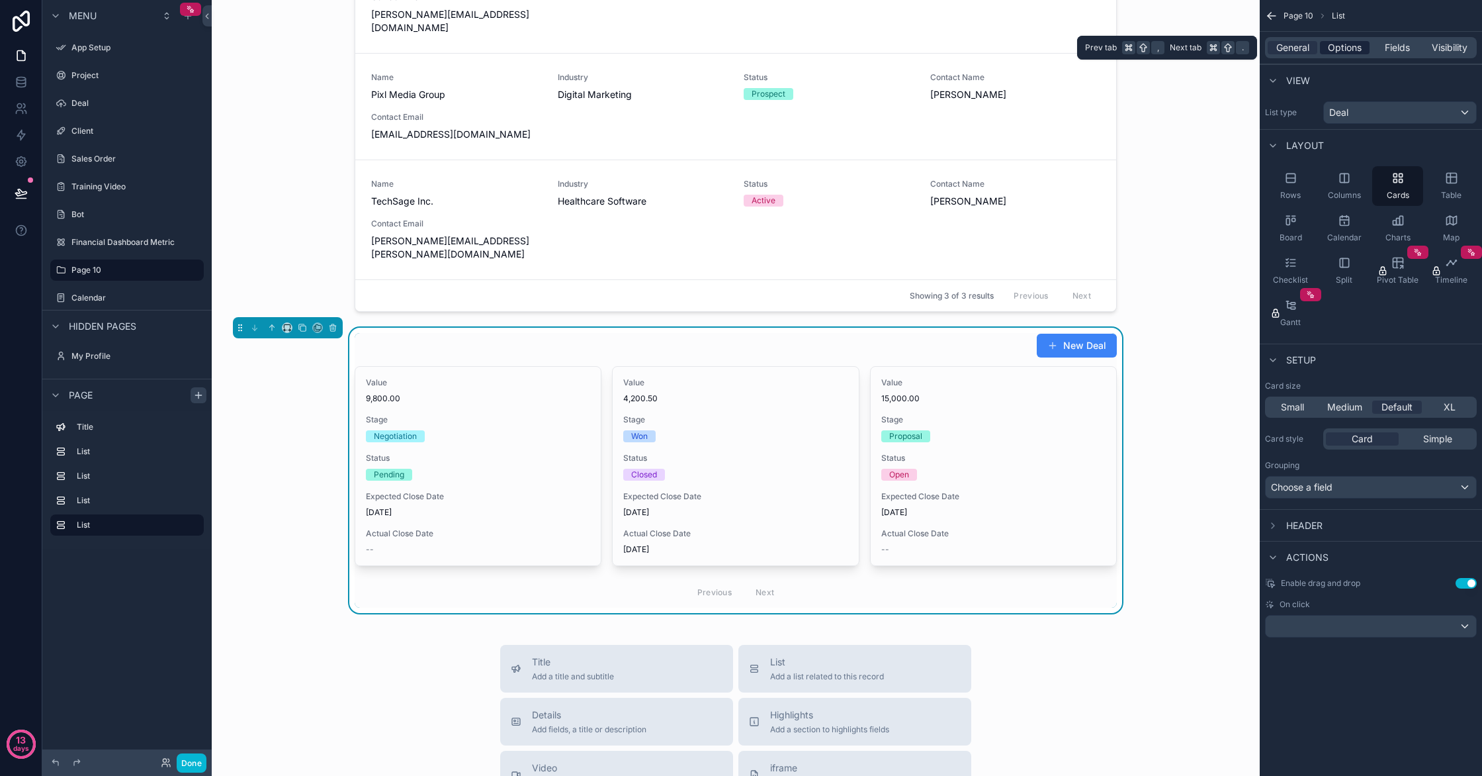
click at [1338, 51] on span "Options" at bounding box center [1345, 47] width 34 height 13
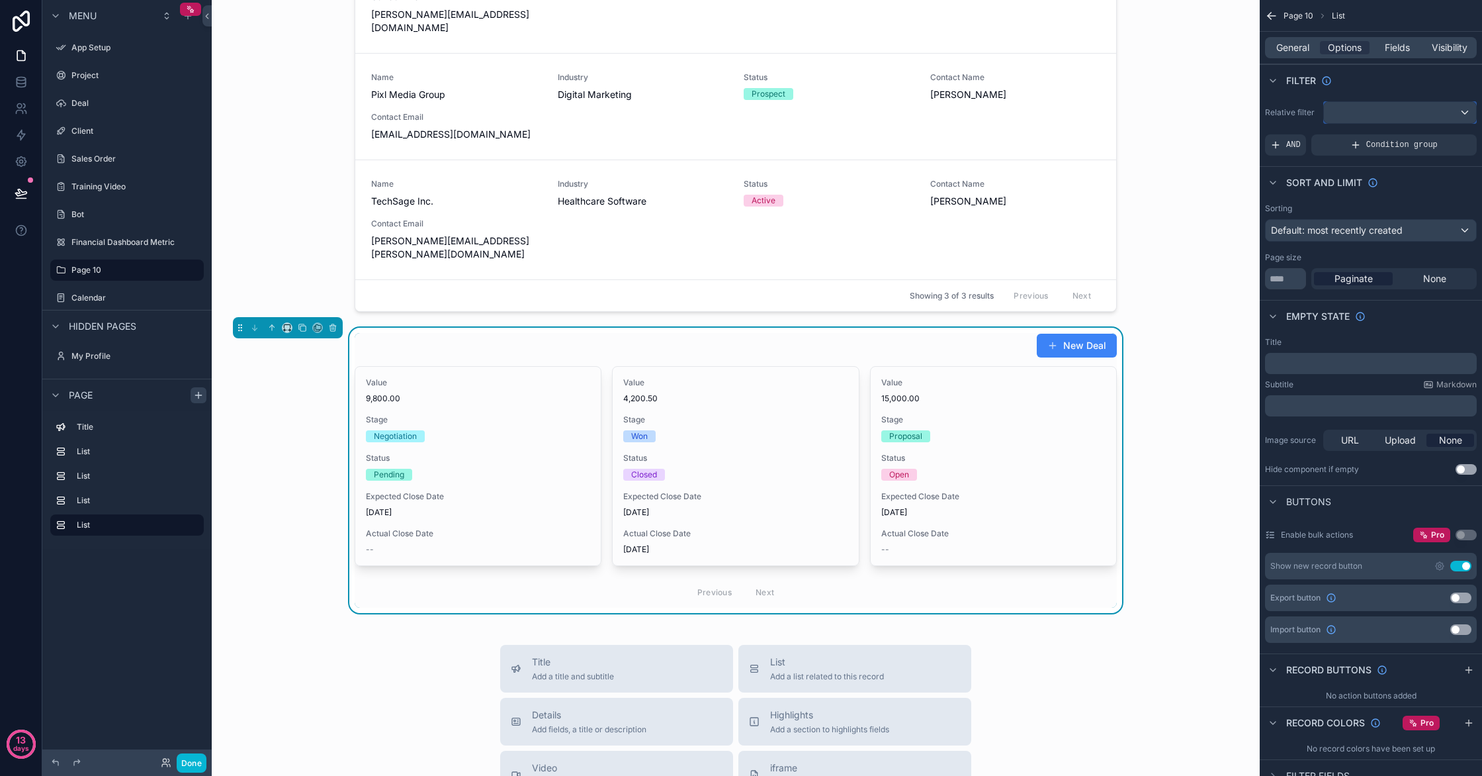
click at [1351, 109] on div "scrollable content" at bounding box center [1400, 112] width 152 height 21
click at [1431, 226] on span "The current user's values" at bounding box center [1389, 225] width 109 height 13
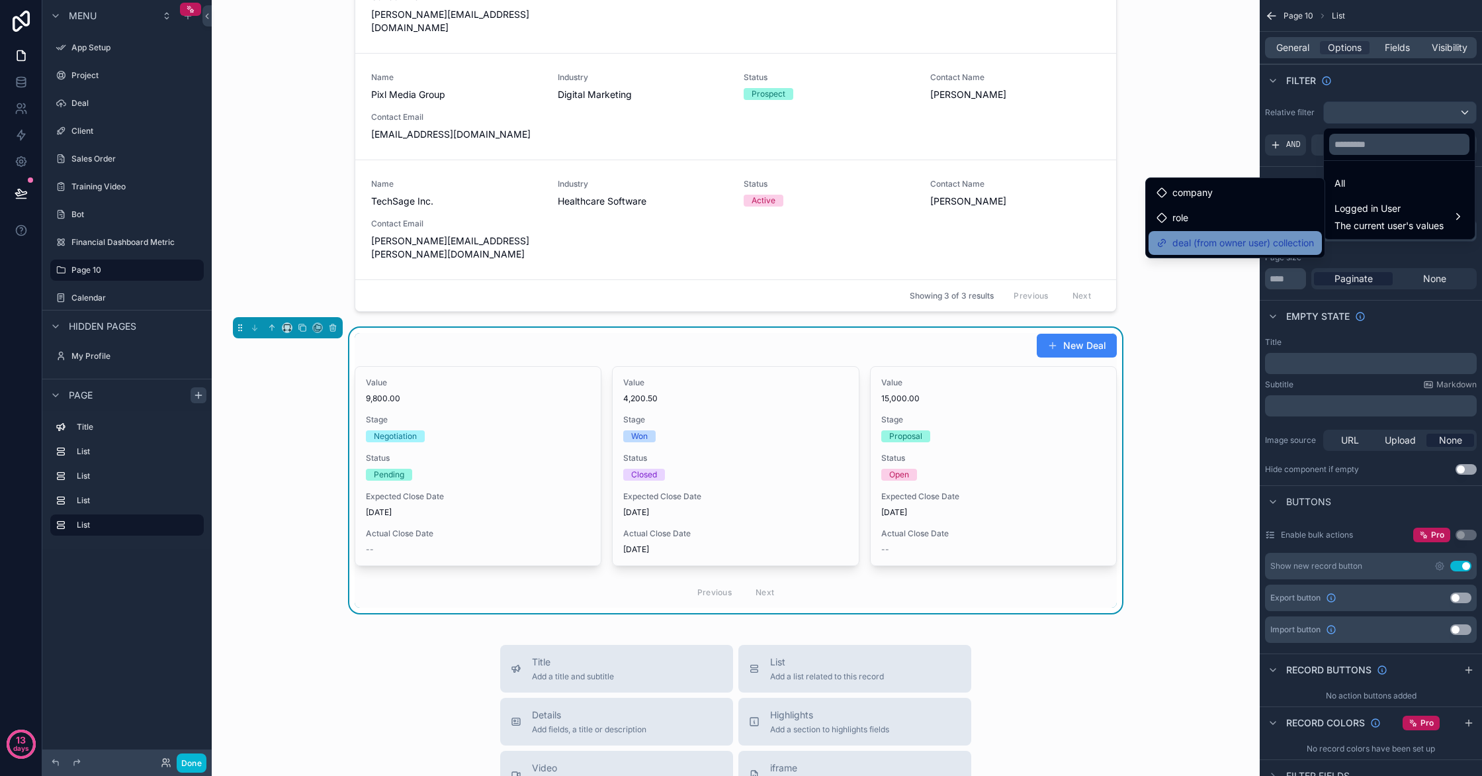
click at [1230, 239] on span "deal (from owner user) collection" at bounding box center [1244, 243] width 142 height 16
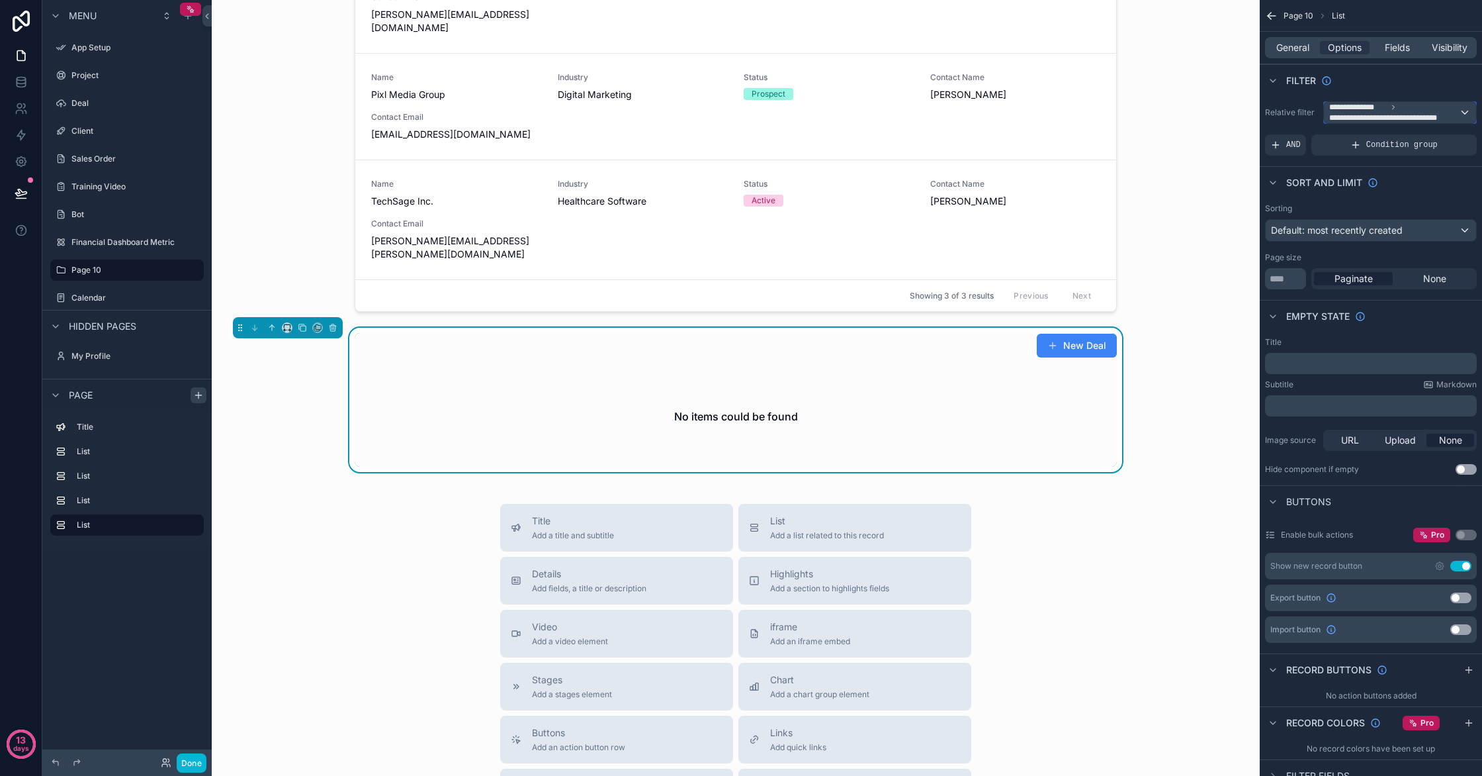
click at [1440, 113] on span "**********" at bounding box center [1391, 117] width 124 height 11
click at [1385, 179] on div "All" at bounding box center [1400, 183] width 130 height 16
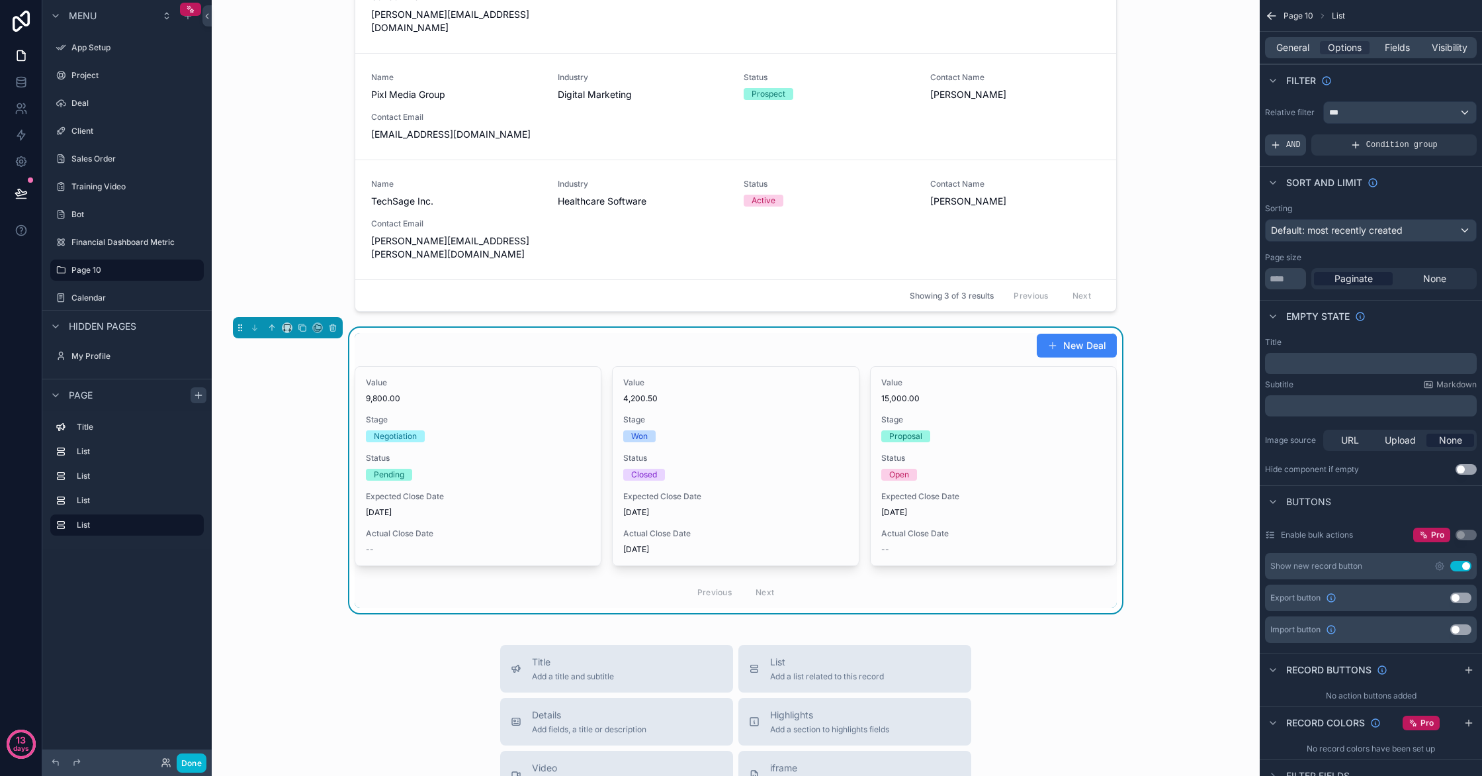
click at [1297, 145] on span "AND" at bounding box center [1293, 145] width 15 height 11
click at [1441, 139] on icon "scrollable content" at bounding box center [1444, 136] width 8 height 8
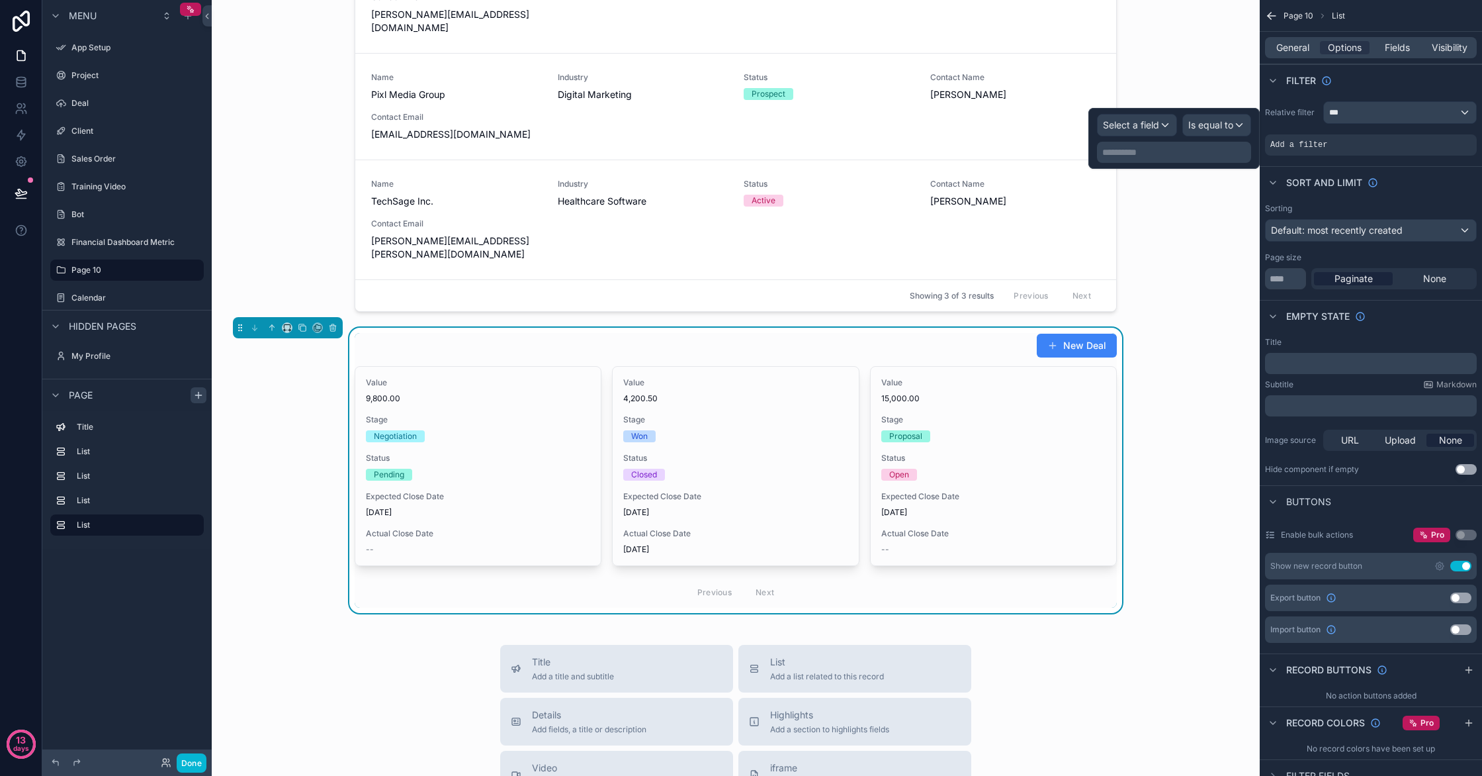
click at [1166, 159] on div "**********" at bounding box center [1174, 152] width 154 height 21
click at [1159, 132] on div "Select a field" at bounding box center [1137, 124] width 79 height 21
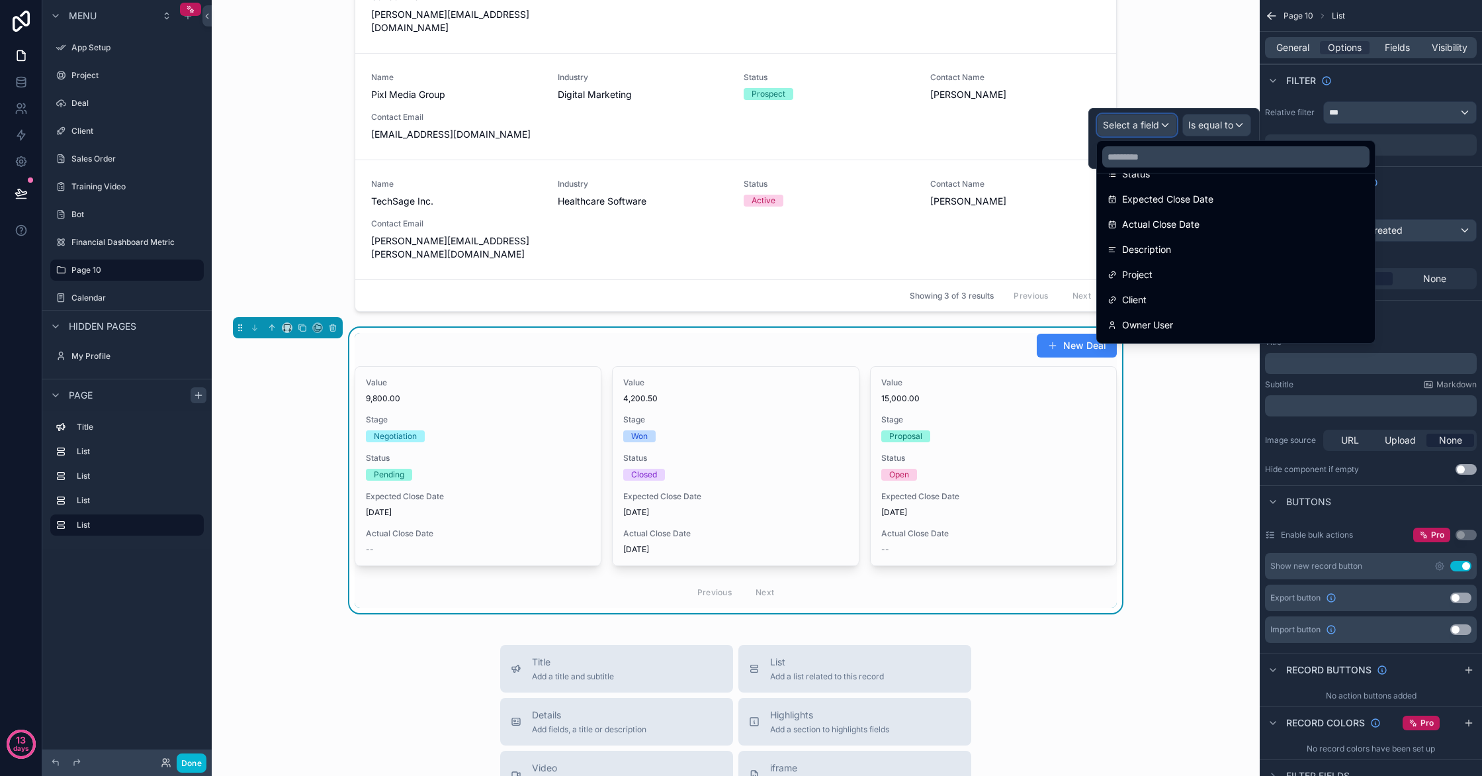
scroll to position [220, 0]
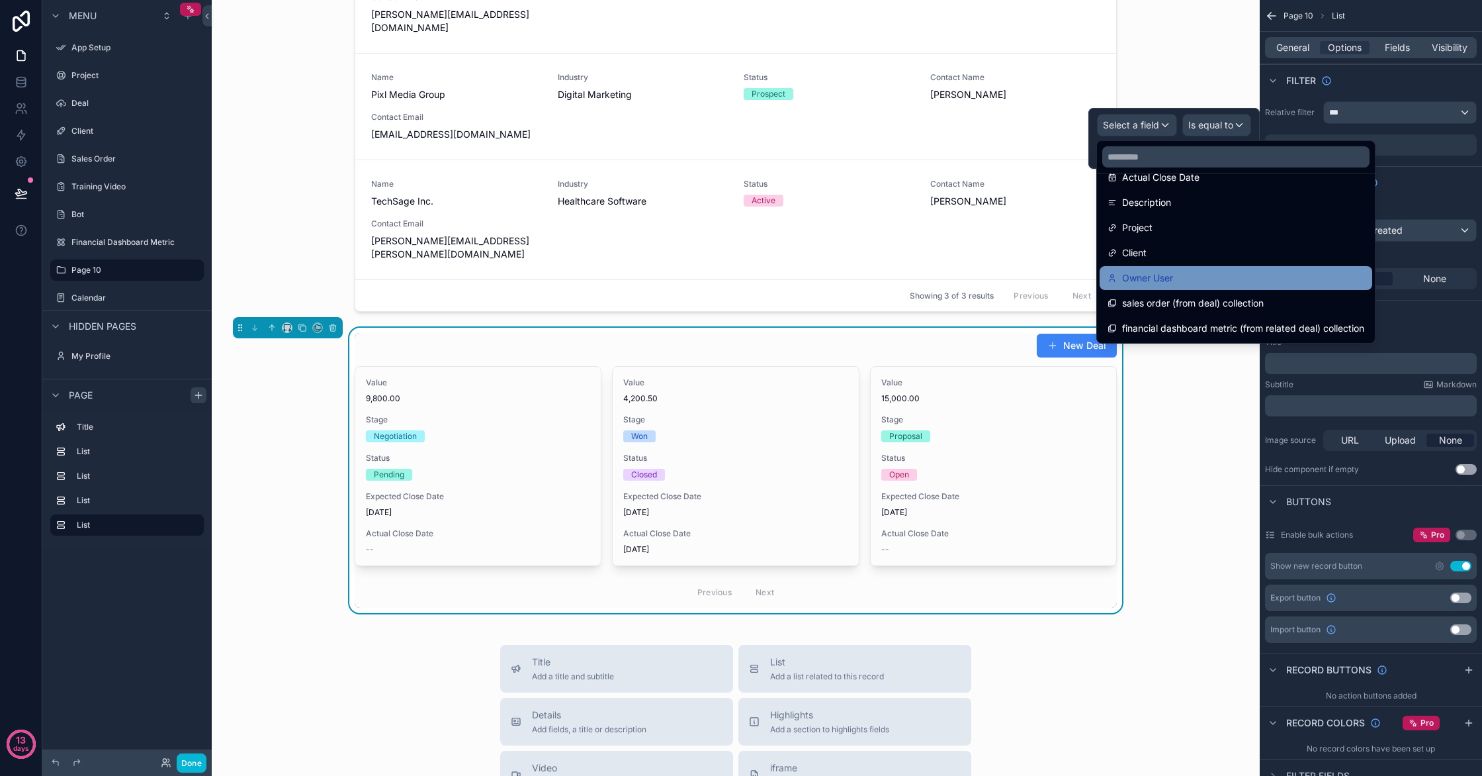
click at [1169, 273] on span "Owner User" at bounding box center [1147, 278] width 51 height 16
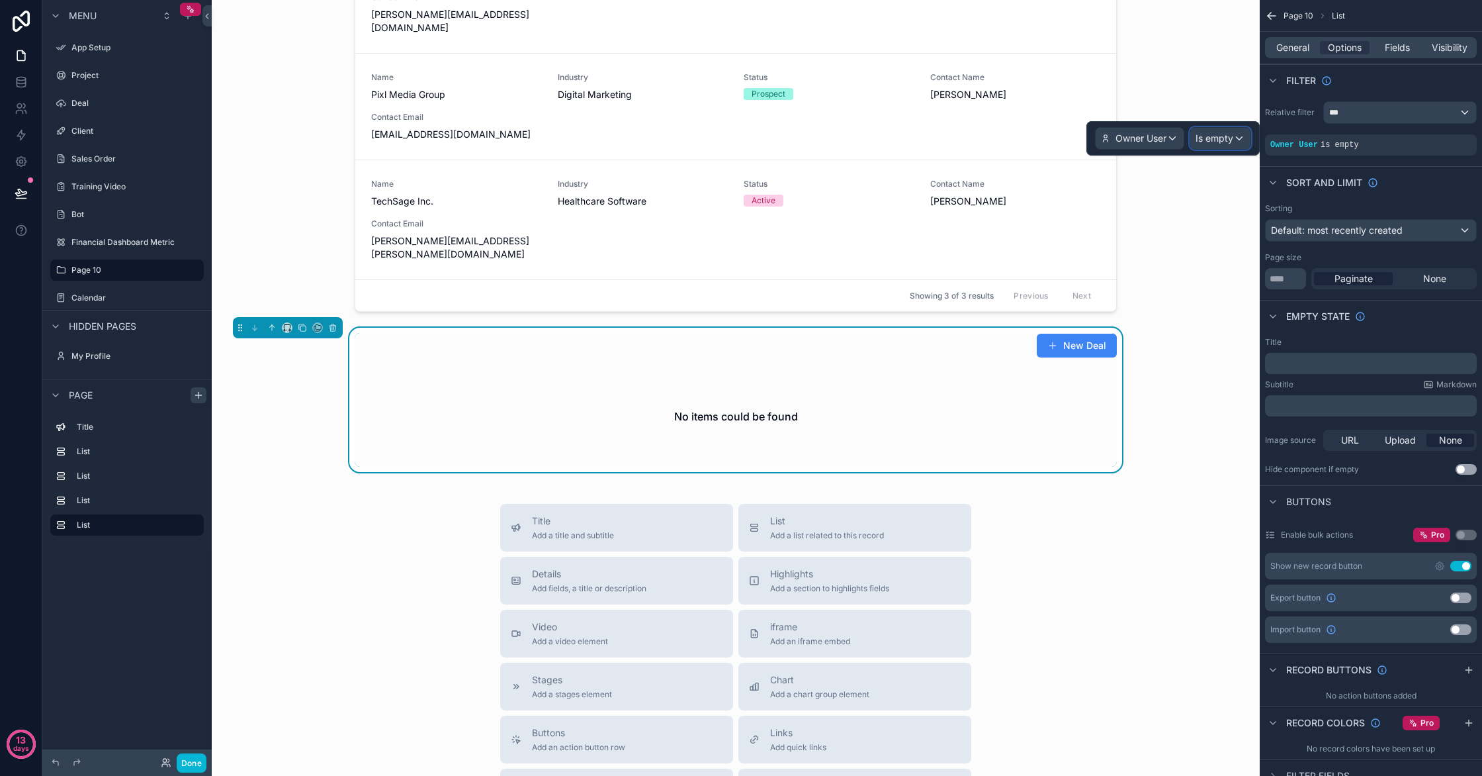
click at [1220, 144] on span "Is empty" at bounding box center [1215, 138] width 38 height 13
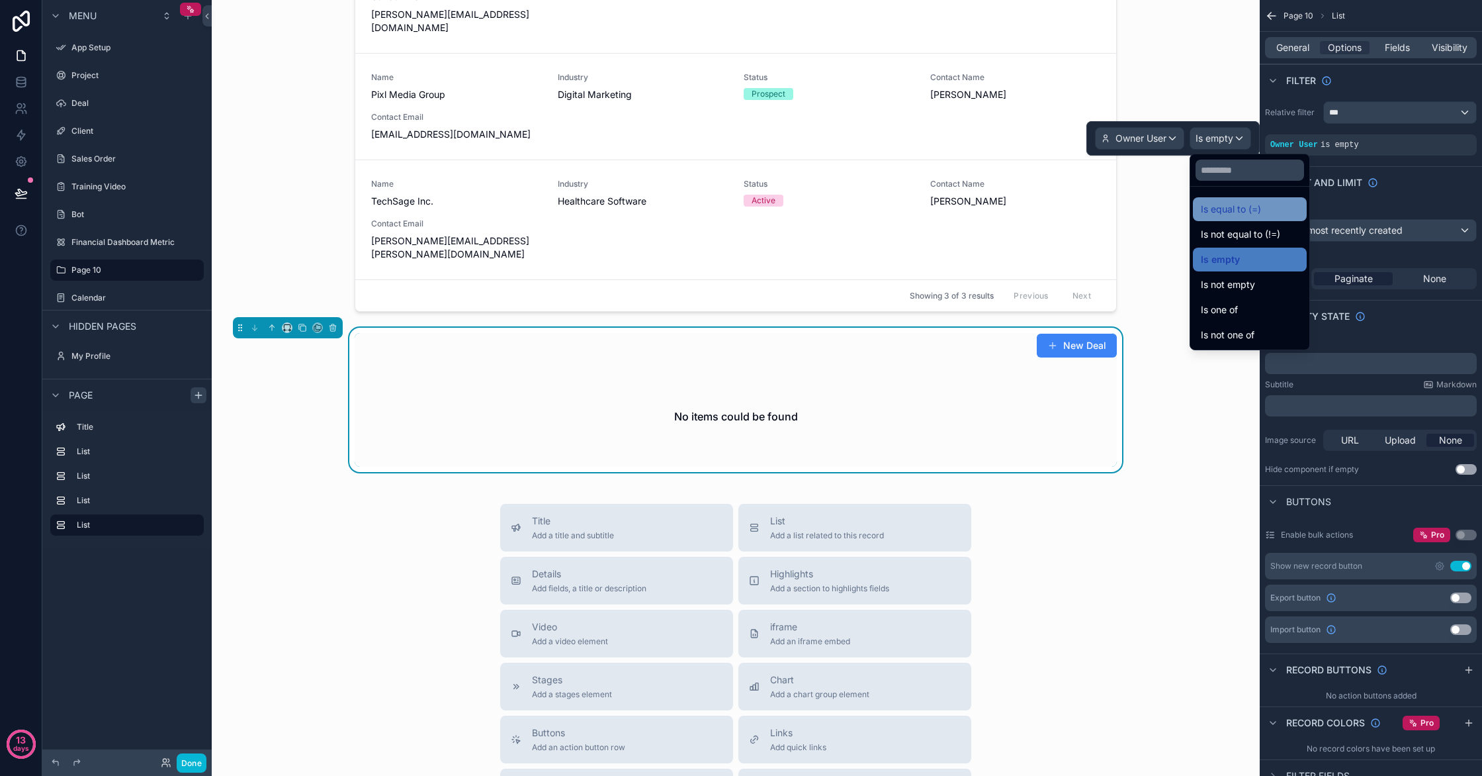
click at [1229, 204] on span "Is equal to (=)" at bounding box center [1231, 209] width 60 height 16
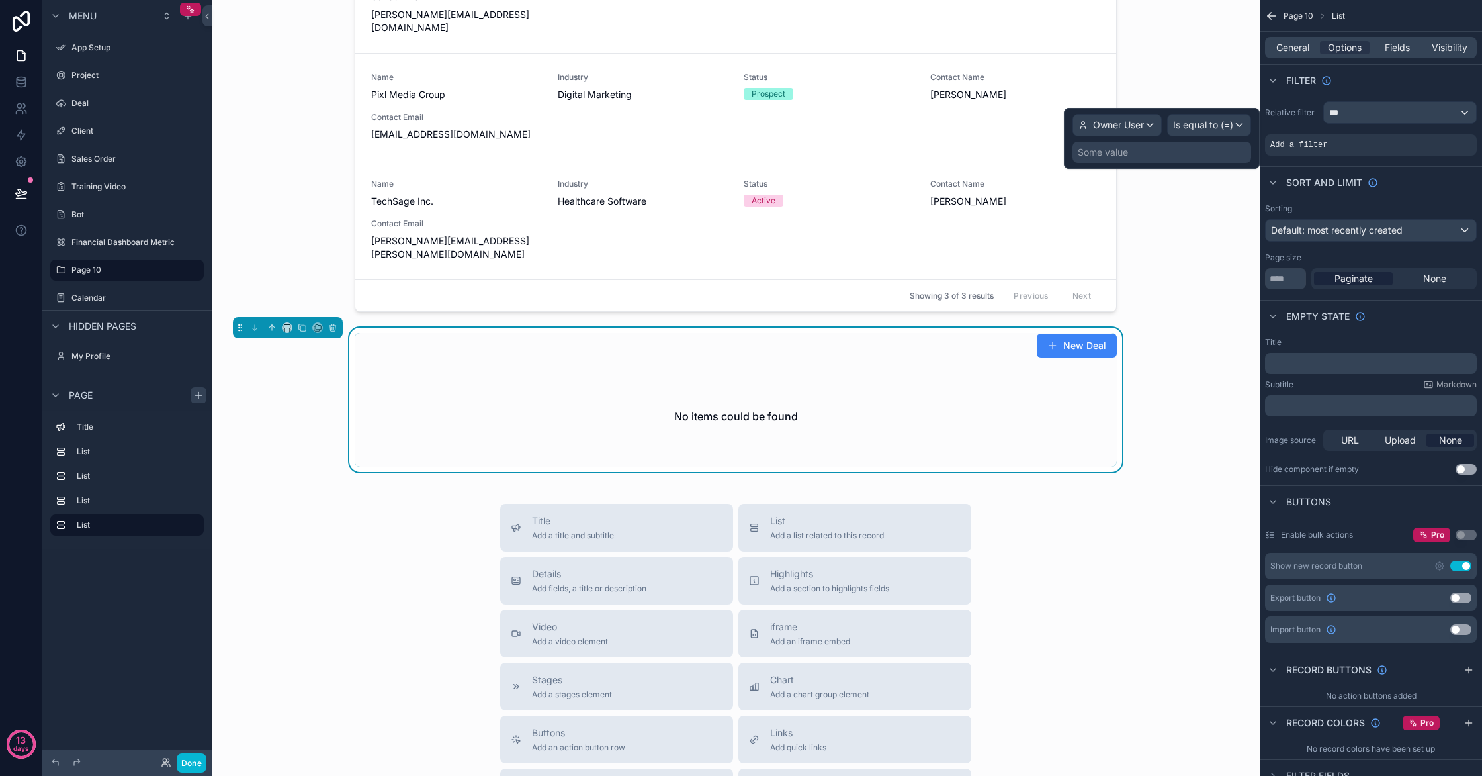
click at [1194, 153] on div "Some value" at bounding box center [1162, 152] width 179 height 21
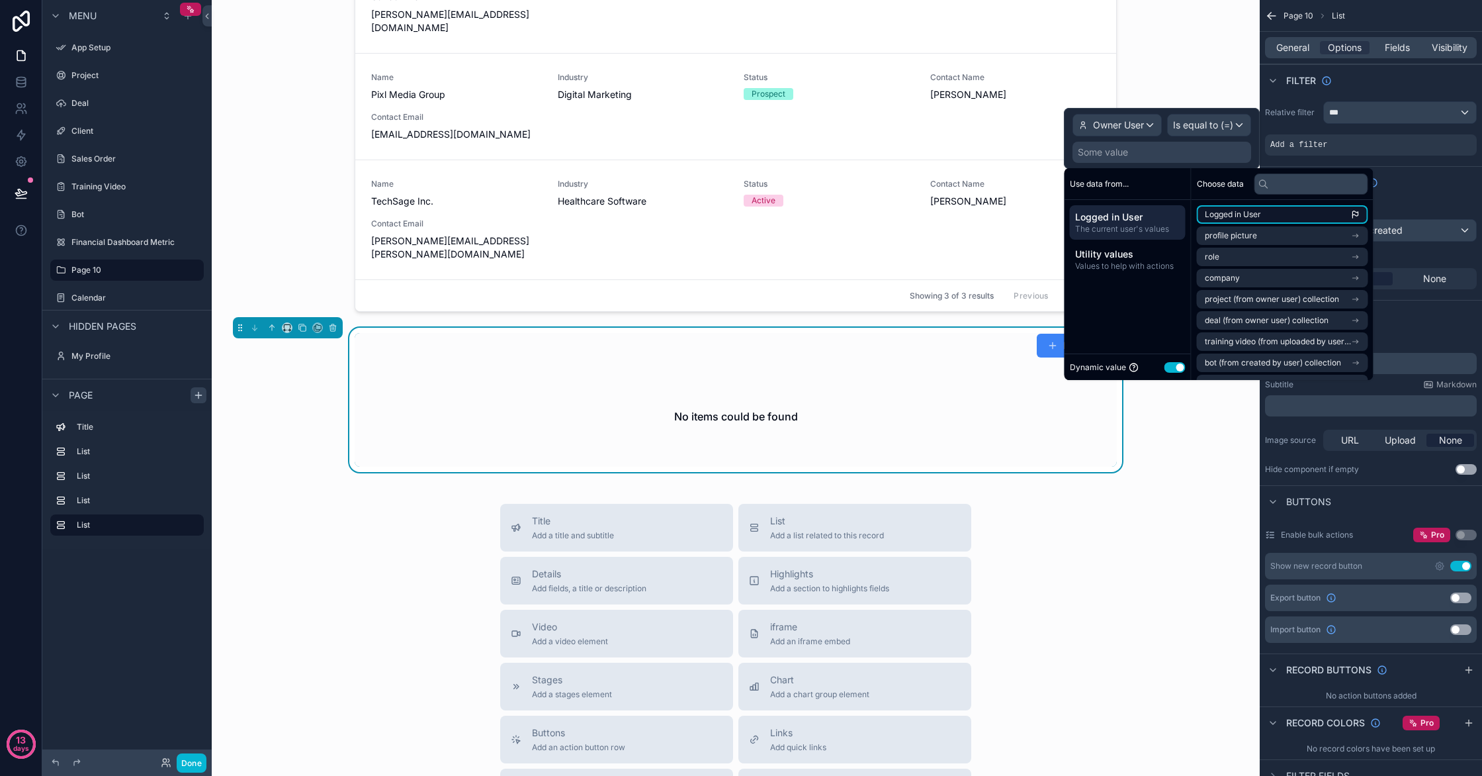
click at [1302, 209] on li "Logged in User" at bounding box center [1282, 214] width 171 height 19
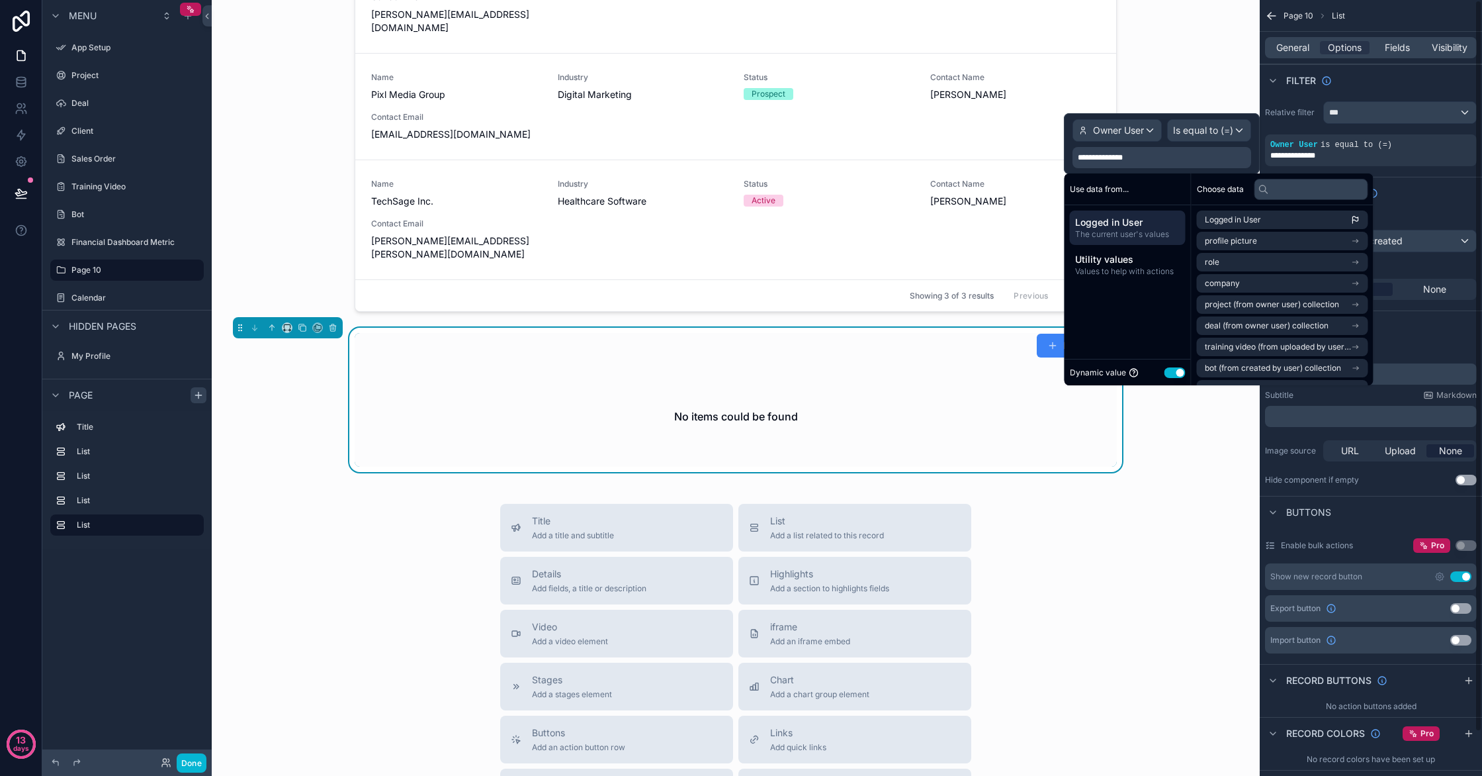
click at [1465, 199] on div "Sort And Limit" at bounding box center [1371, 193] width 222 height 32
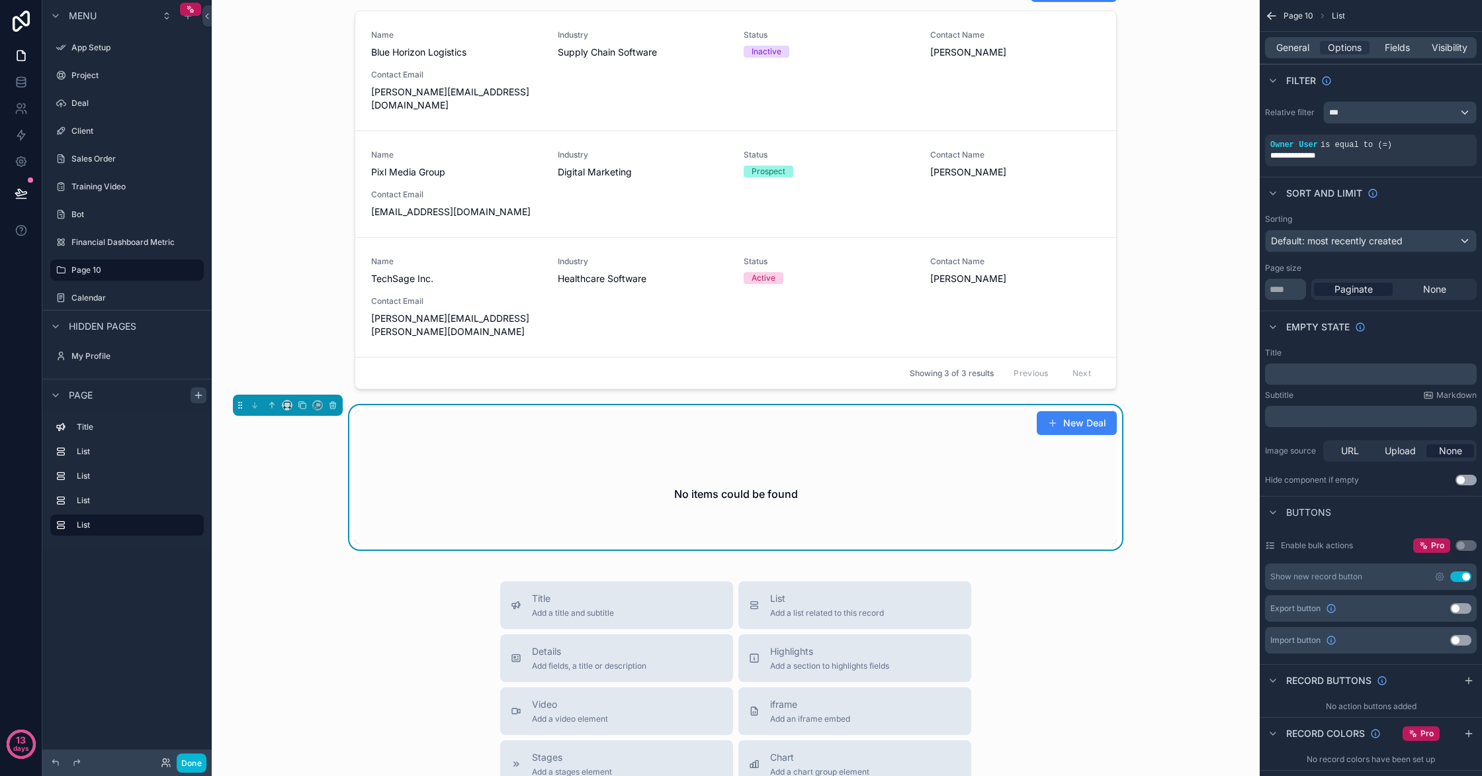
scroll to position [982, 0]
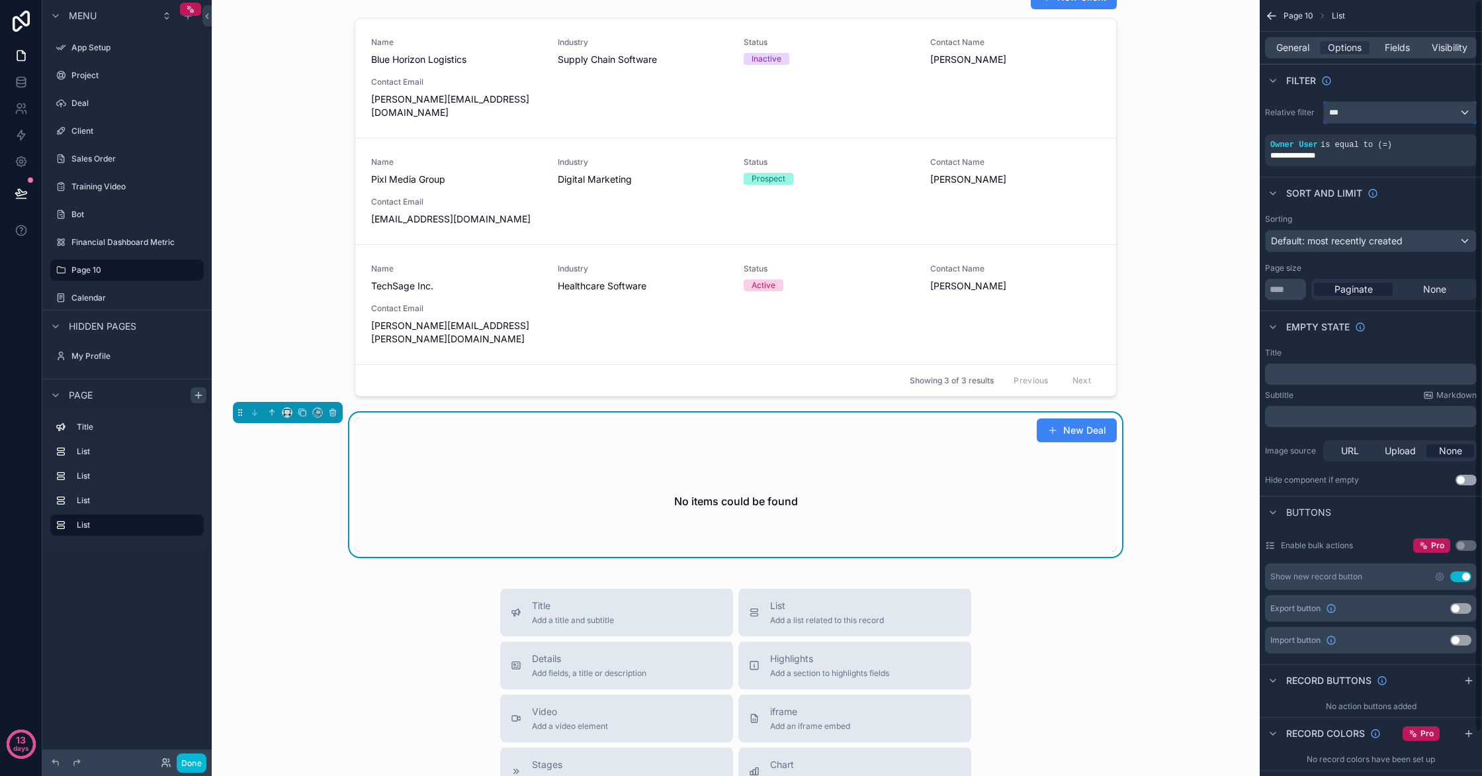
click at [1465, 114] on div "***" at bounding box center [1400, 112] width 152 height 21
click at [1259, 156] on div "Lifestyle AI Home Dashboard Full Control , one page, Welcome to the future. 1/6…" at bounding box center [736, 91] width 1048 height 2147
click at [1268, 169] on div "scrollable content" at bounding box center [741, 388] width 1482 height 776
click at [1459, 138] on icon "scrollable content" at bounding box center [1462, 136] width 8 height 8
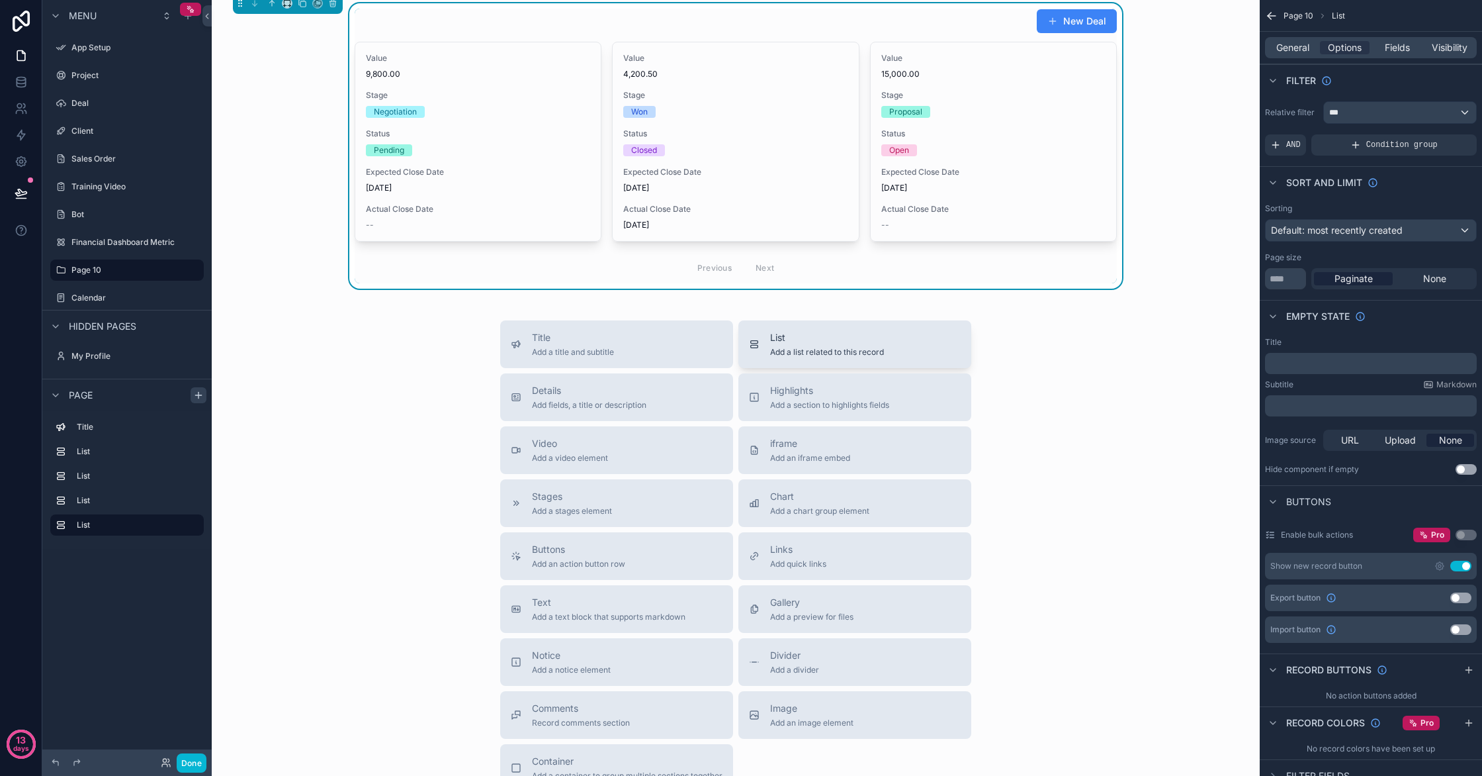
scroll to position [1417, 0]
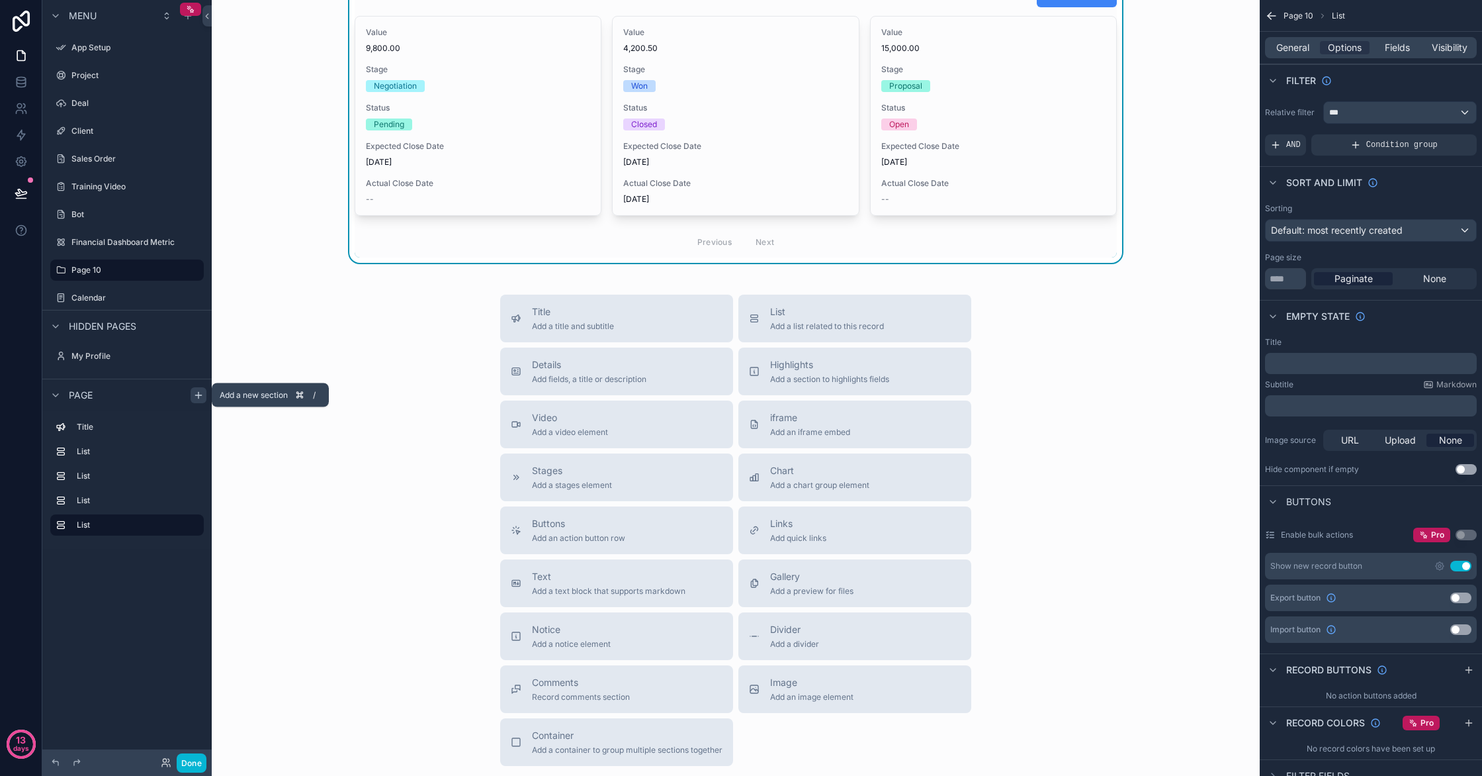
click at [199, 396] on icon "scrollable content" at bounding box center [199, 395] width 0 height 6
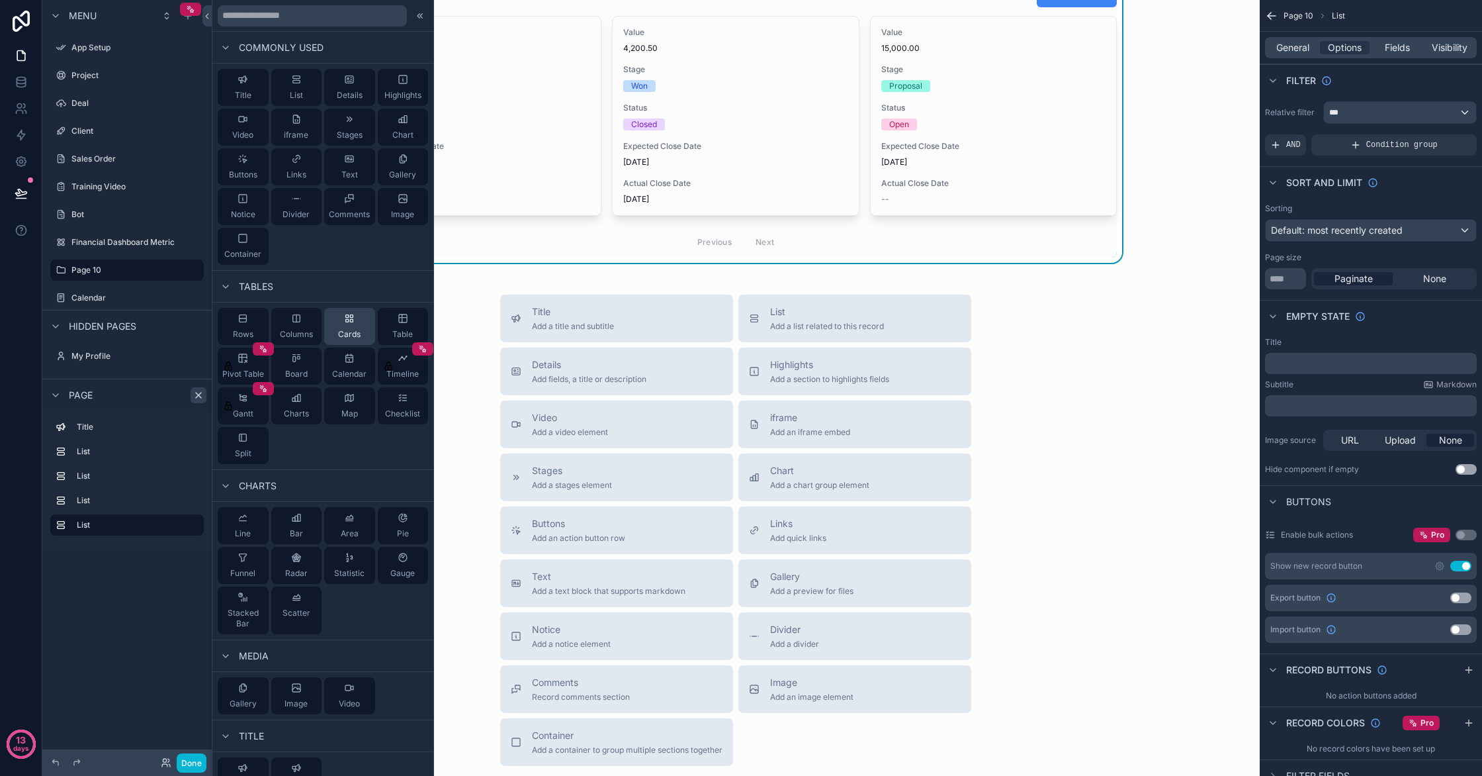
click at [366, 327] on div "Cards" at bounding box center [349, 326] width 51 height 37
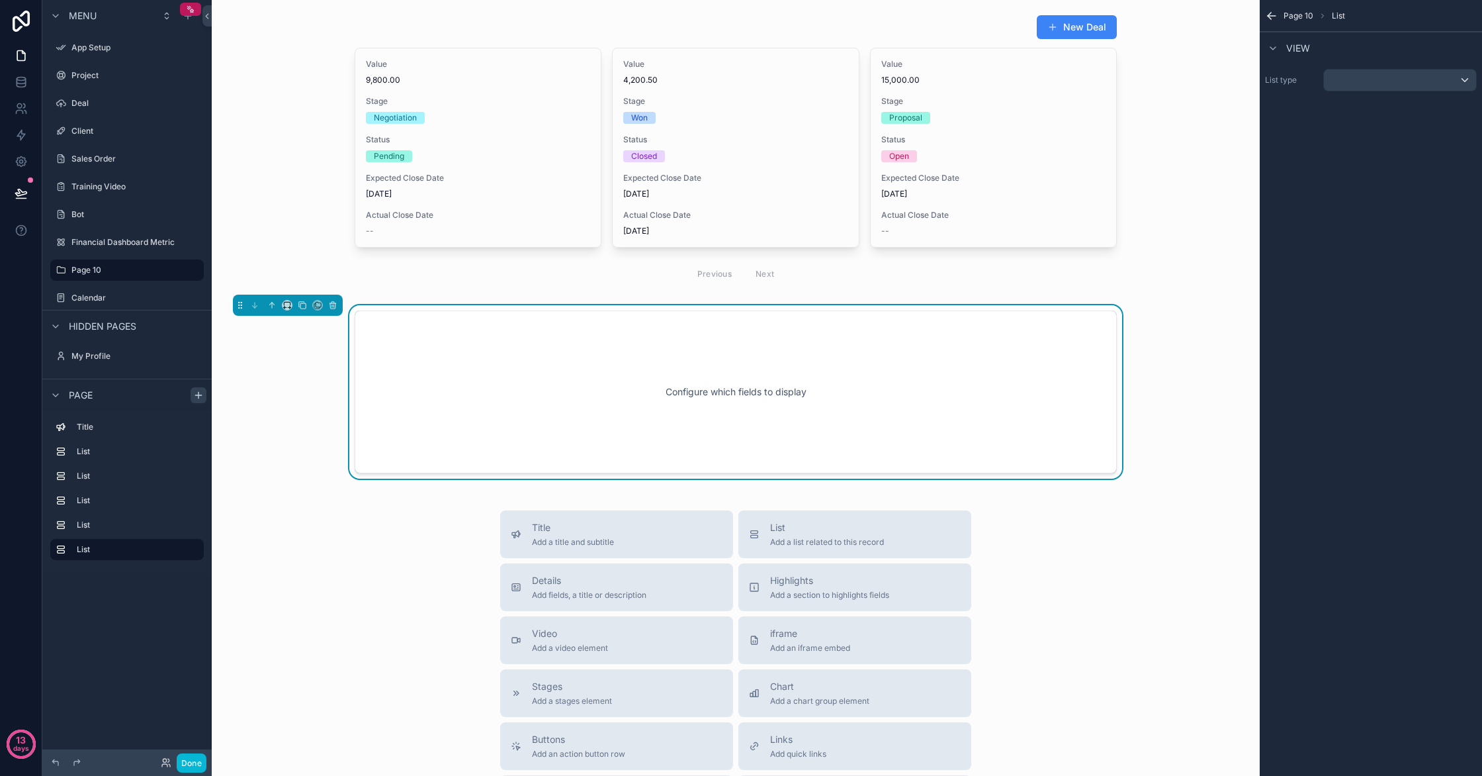
scroll to position [1362, 0]
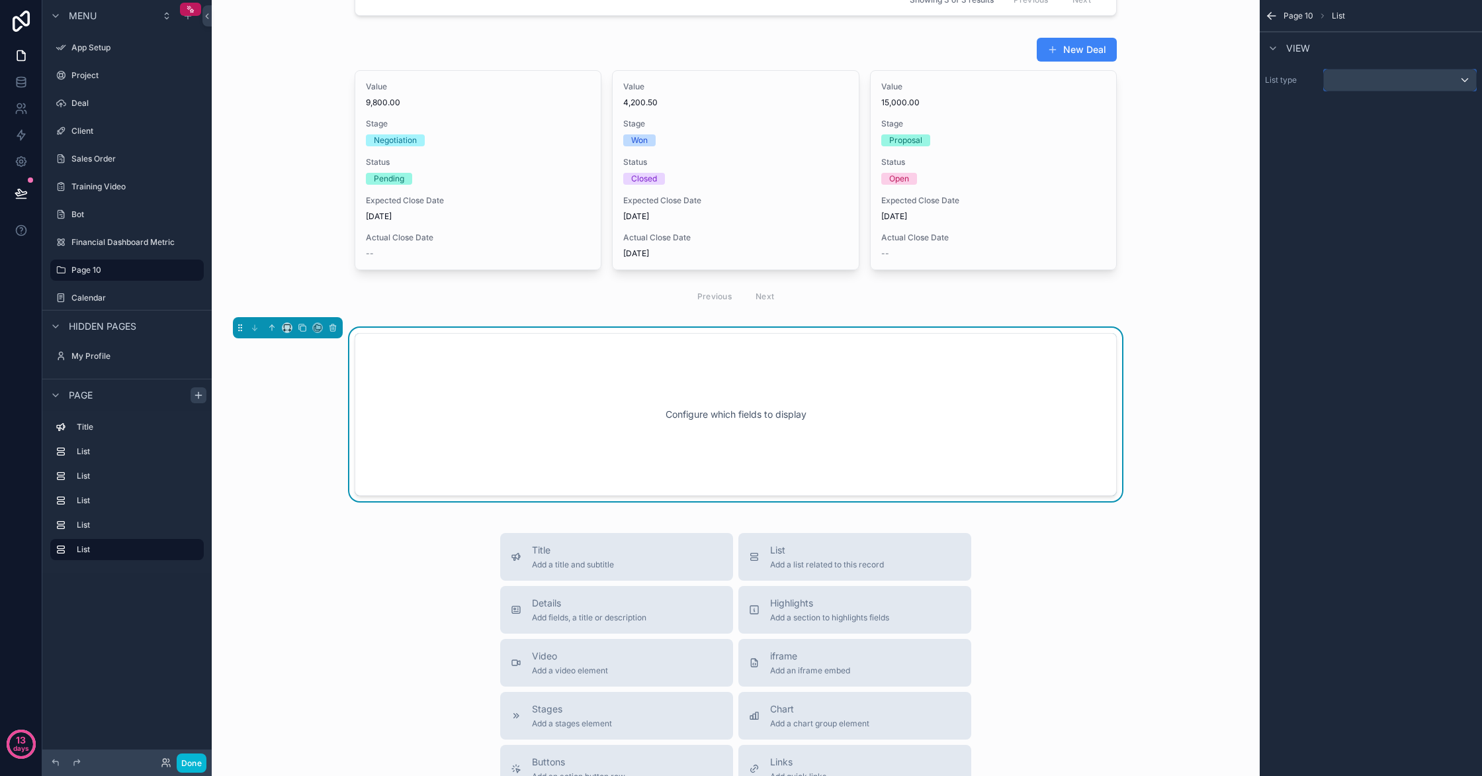
click at [1447, 73] on div "scrollable content" at bounding box center [1400, 79] width 152 height 21
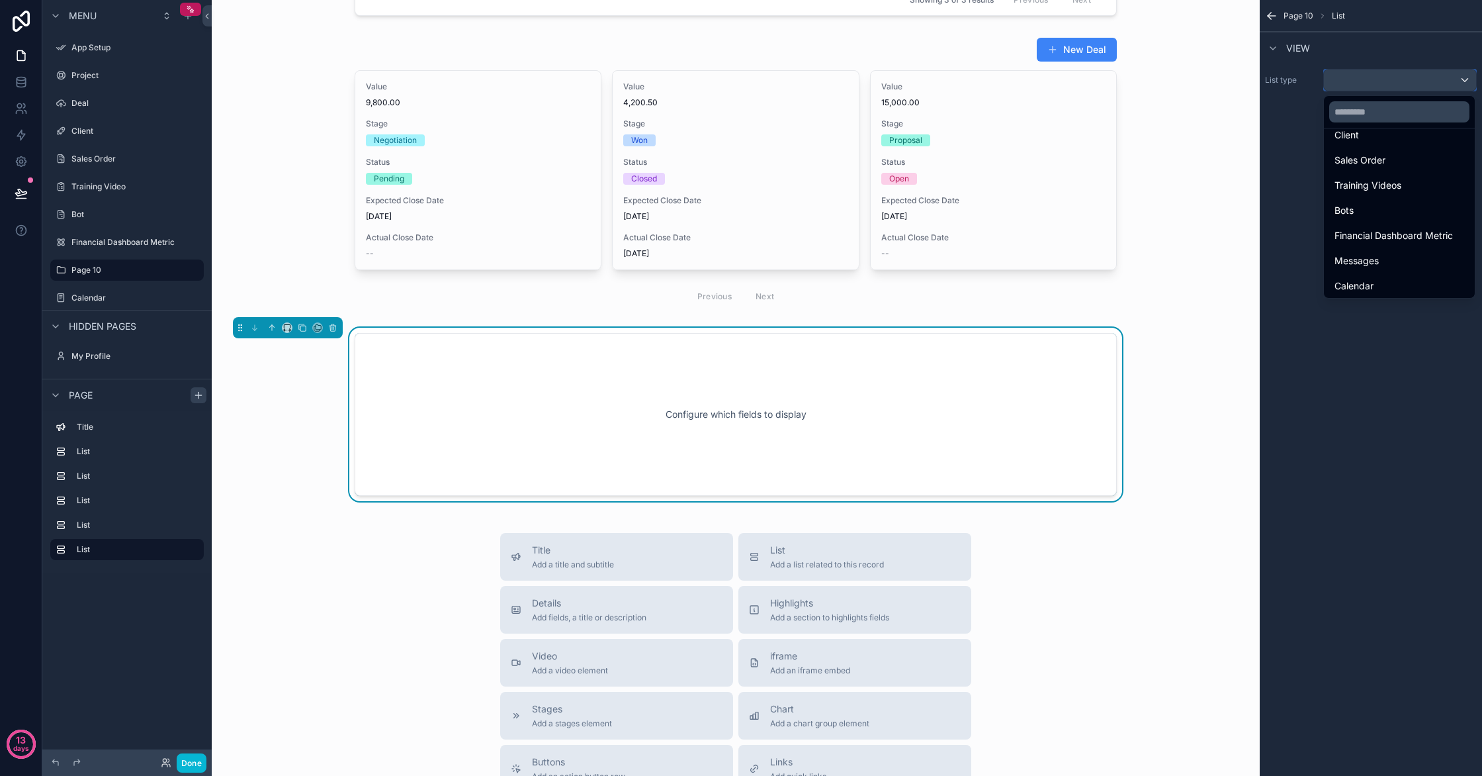
scroll to position [114, 0]
click at [1418, 211] on div "Bots" at bounding box center [1400, 208] width 130 height 16
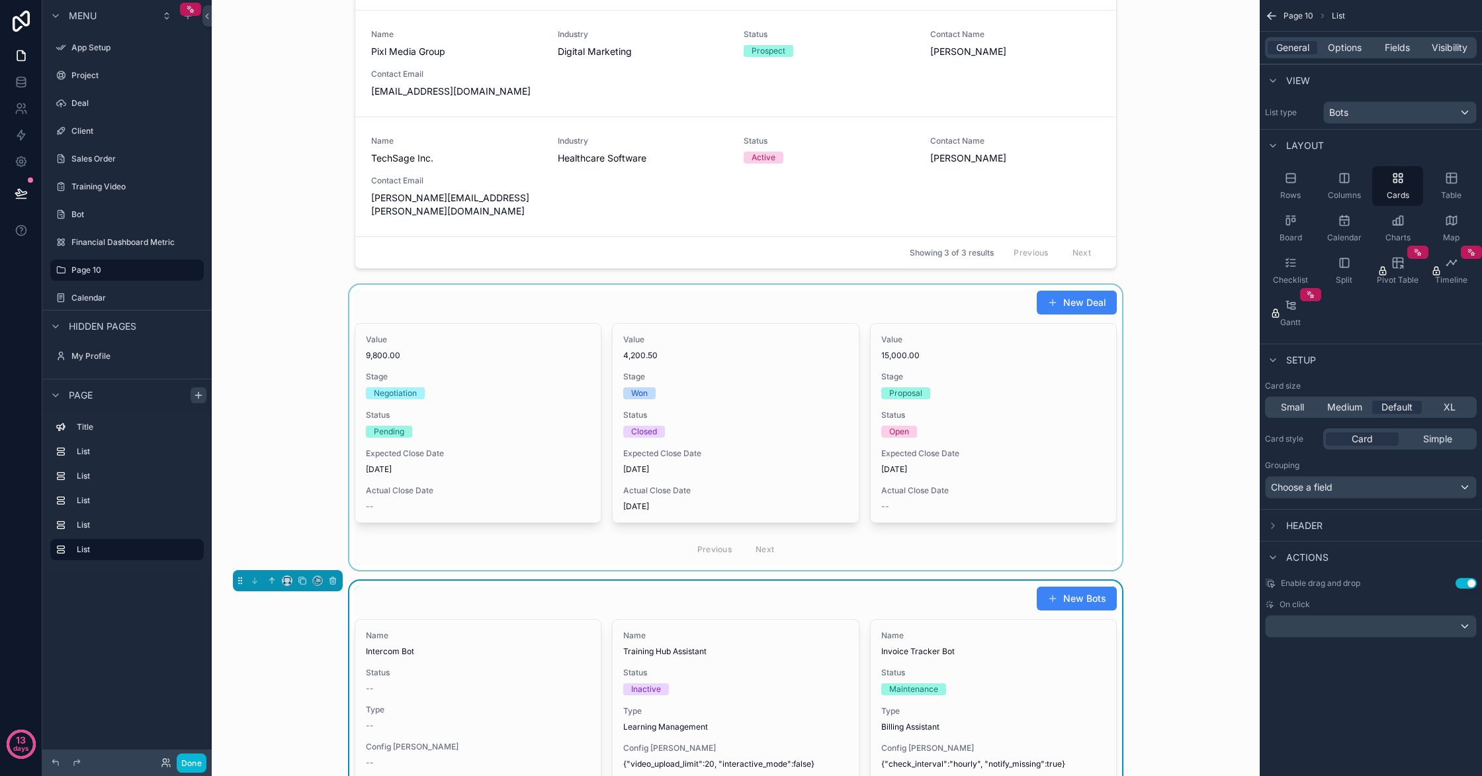
scroll to position [1094, 0]
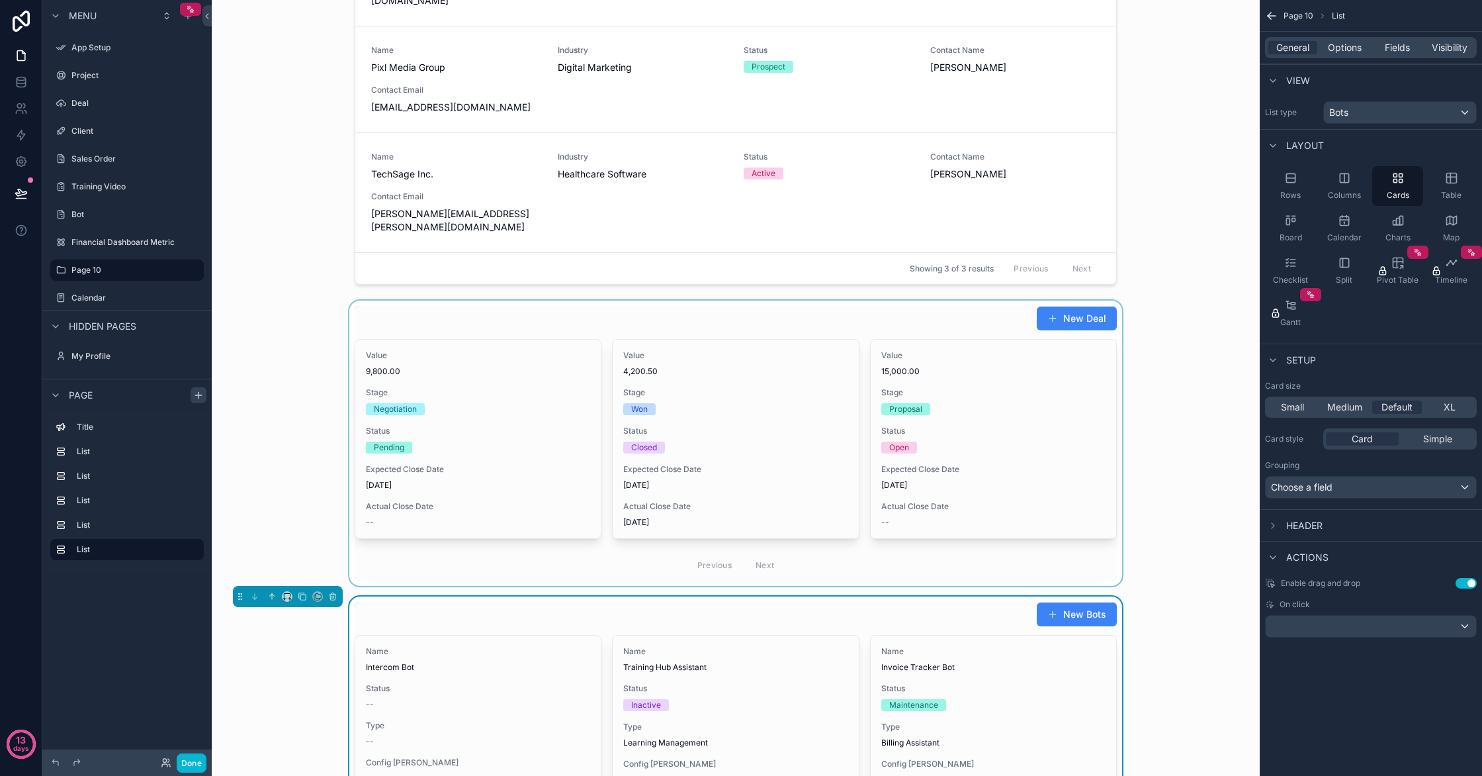
click at [521, 300] on div "scrollable content" at bounding box center [735, 442] width 1027 height 285
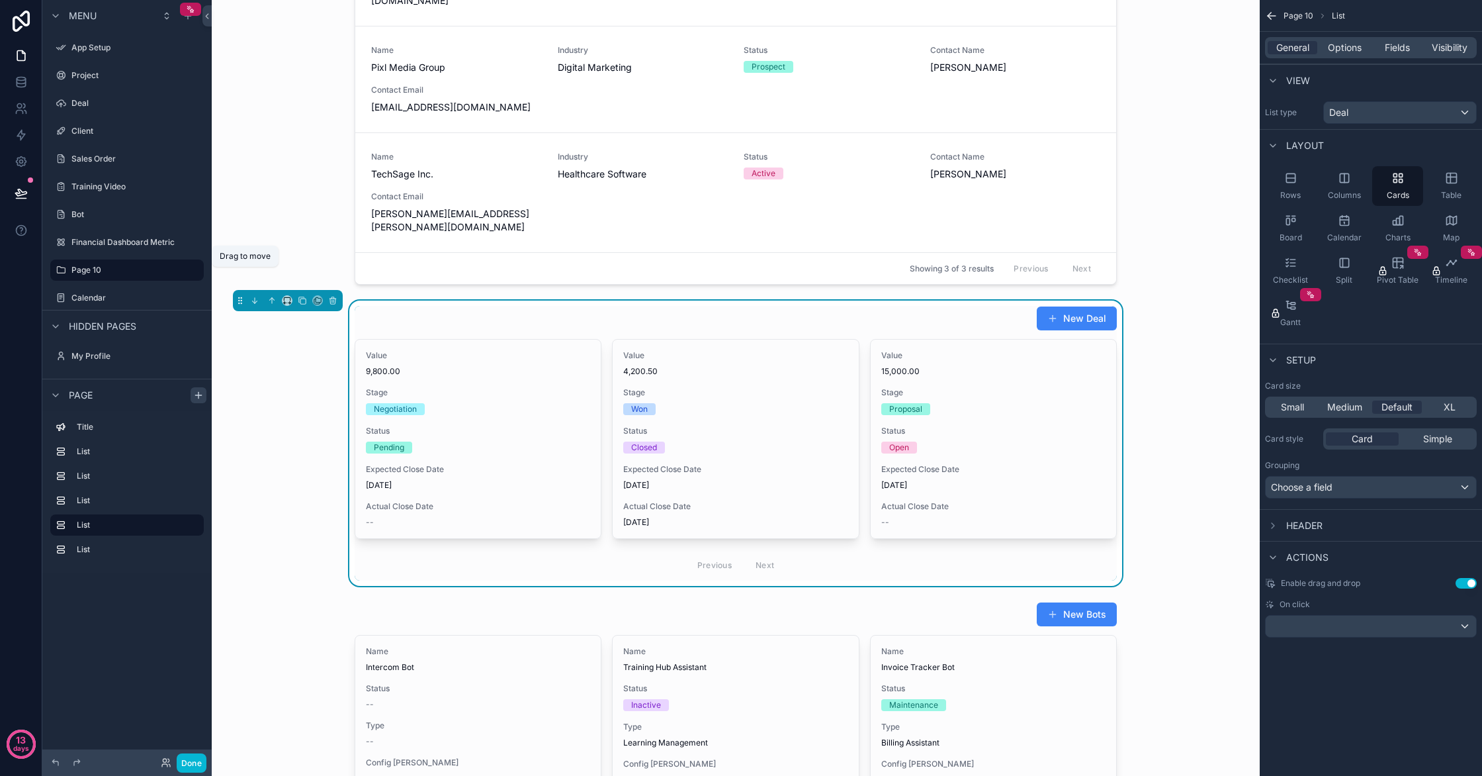
click at [240, 296] on icon "scrollable content" at bounding box center [240, 300] width 9 height 9
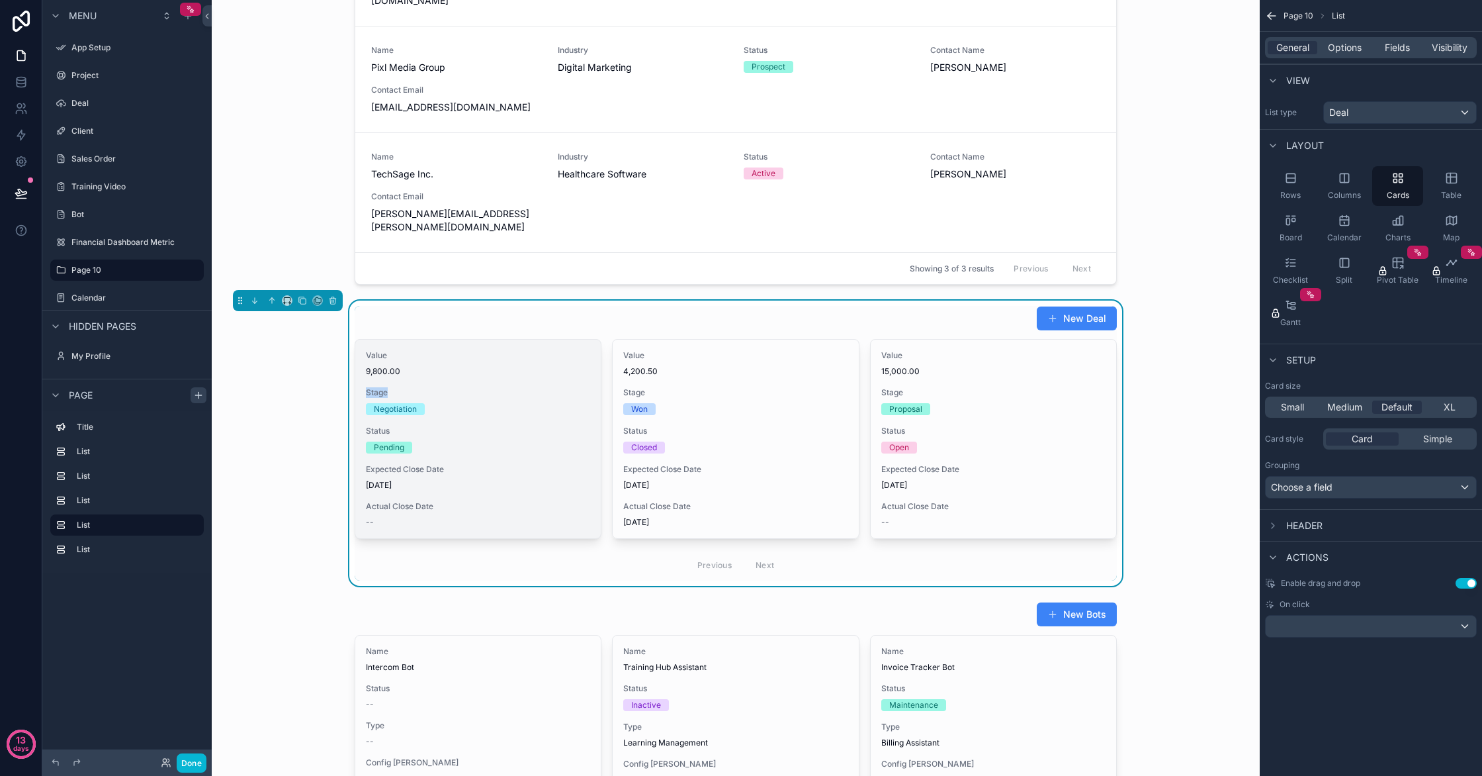
drag, startPoint x: 347, startPoint y: 357, endPoint x: 407, endPoint y: 361, distance: 60.3
click at [463, 370] on div "New Deal Value 9,800.00 Stage Negotiation Status Pending Expected Close Date 9/…" at bounding box center [735, 442] width 1027 height 285
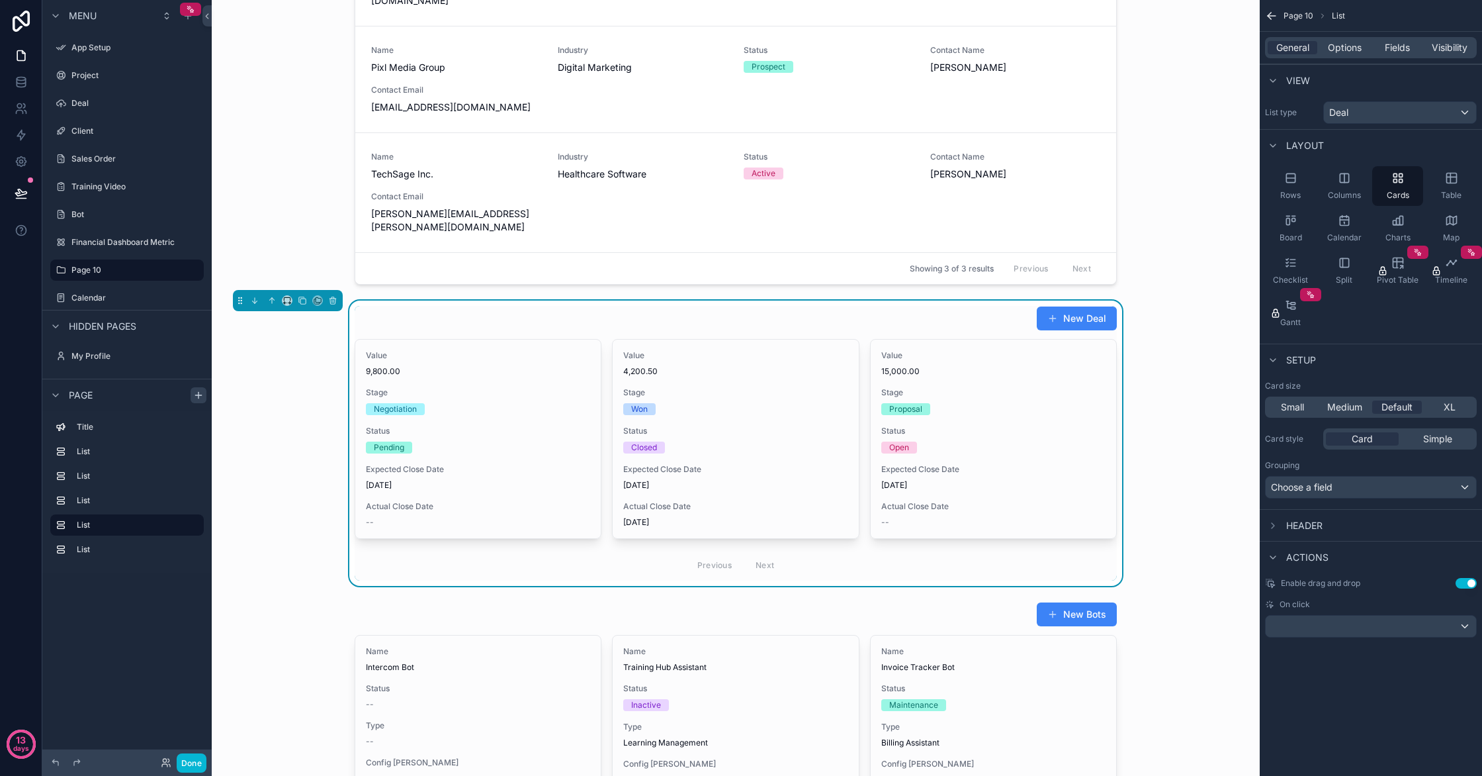
drag, startPoint x: 352, startPoint y: 276, endPoint x: 364, endPoint y: 281, distance: 12.8
click at [364, 300] on div "New Deal Value 9,800.00 Stage Negotiation Status Pending Expected Close Date 9/…" at bounding box center [735, 442] width 1027 height 285
click at [236, 296] on icon "scrollable content" at bounding box center [240, 300] width 9 height 9
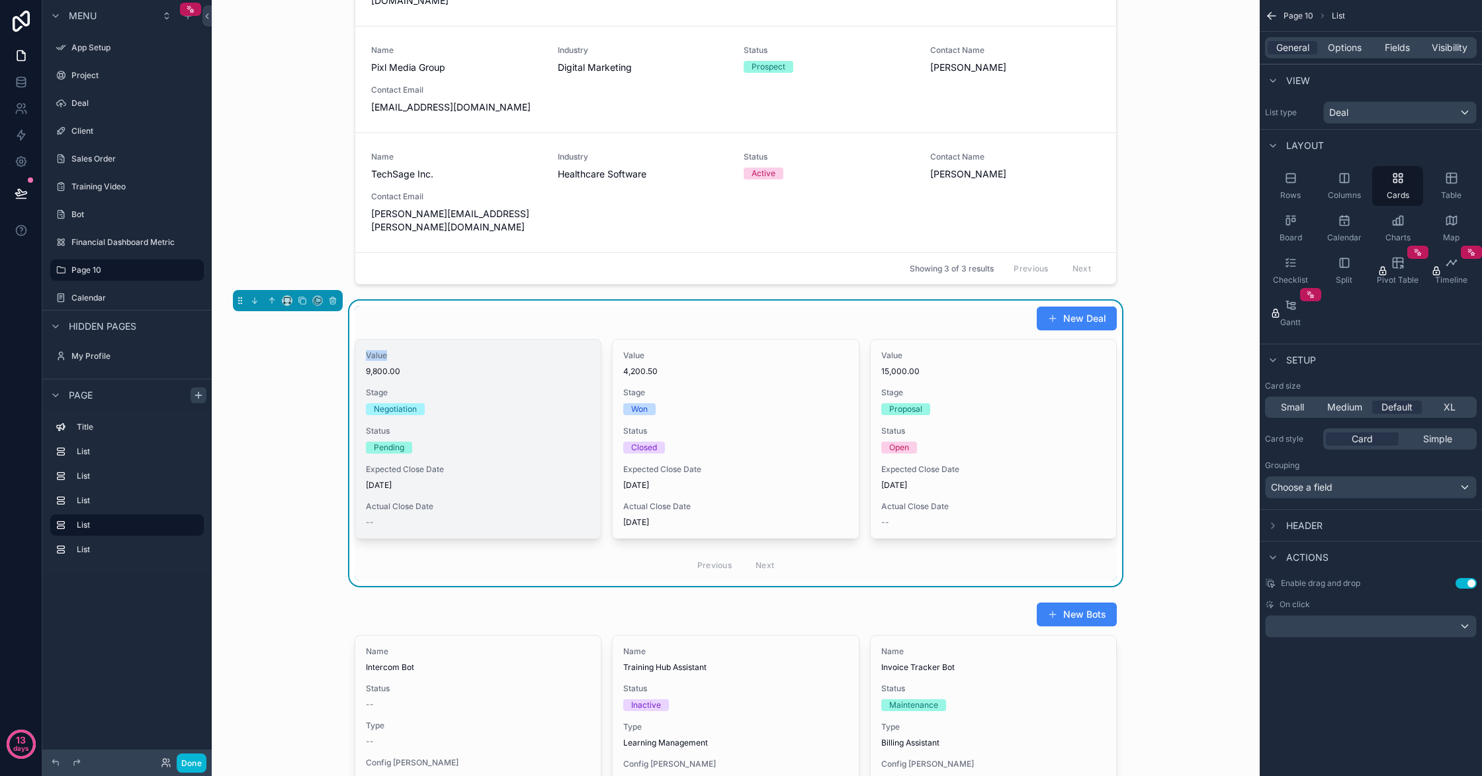
drag, startPoint x: 351, startPoint y: 326, endPoint x: 434, endPoint y: 322, distance: 82.8
click at [439, 331] on div "New Deal Value 9,800.00 Stage Negotiation Status Pending Expected Close Date 9/…" at bounding box center [735, 442] width 1027 height 285
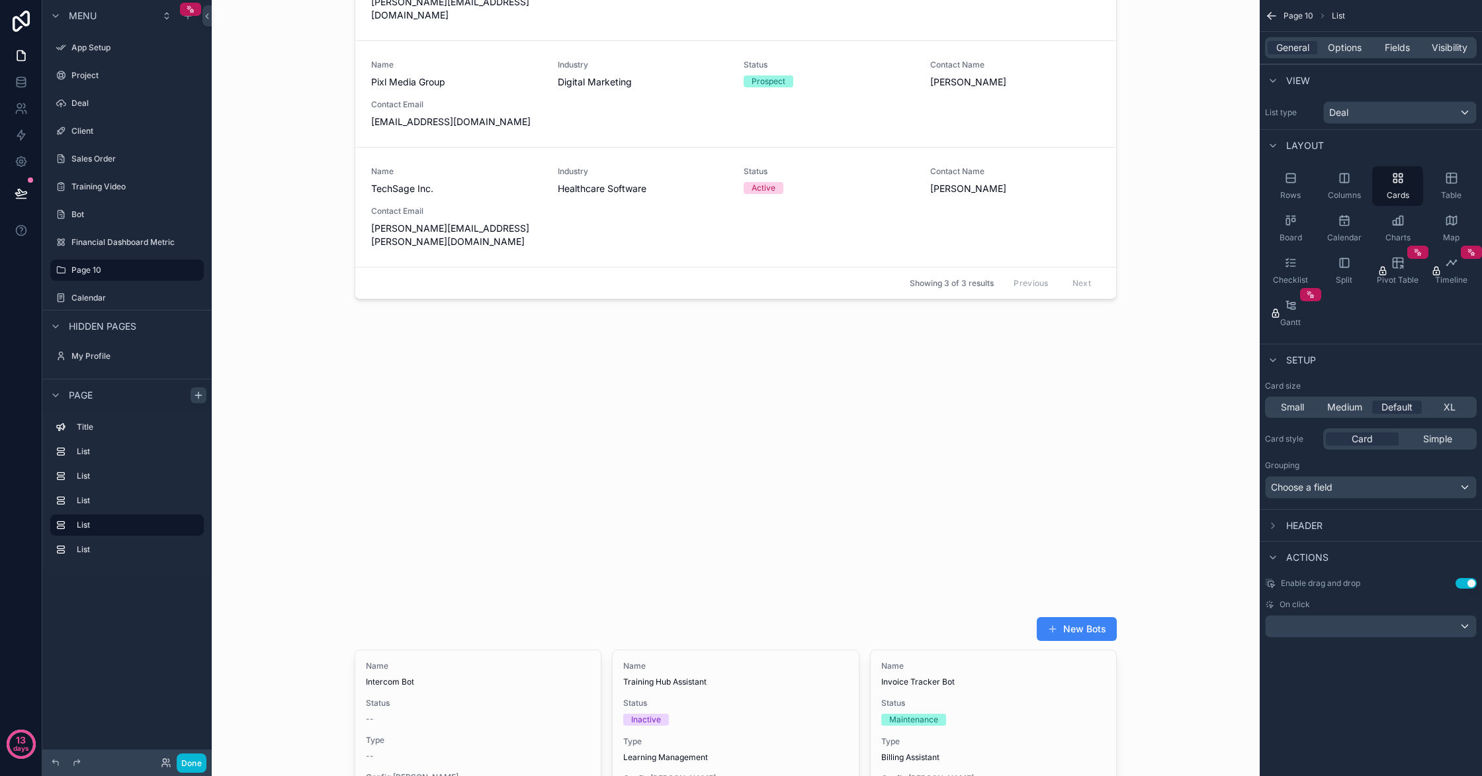
scroll to position [1108, 0]
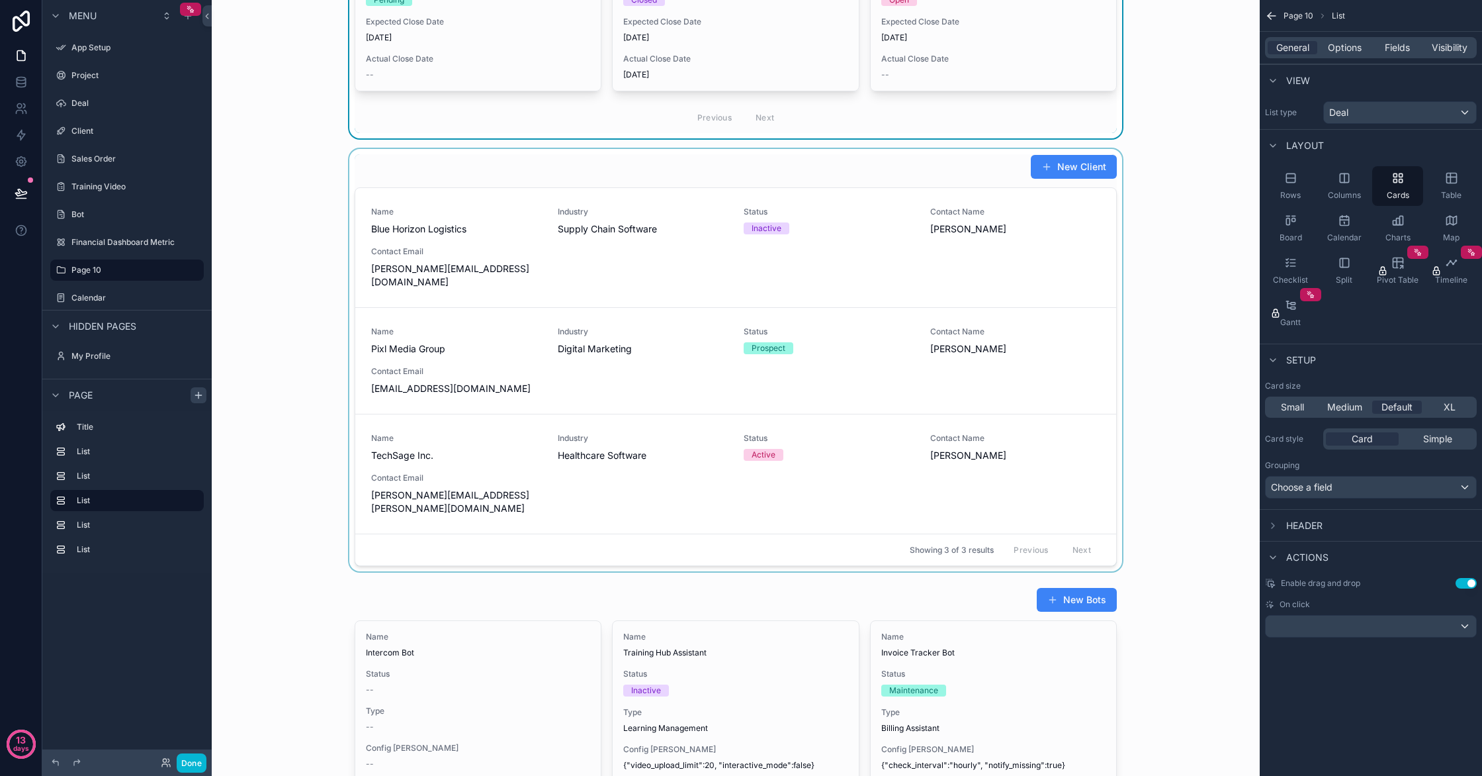
click at [327, 140] on div "Lifestyle AI Home Dashboard Full Control , one page, Welcome to the future. 1/6…" at bounding box center [736, 288] width 1048 height 2792
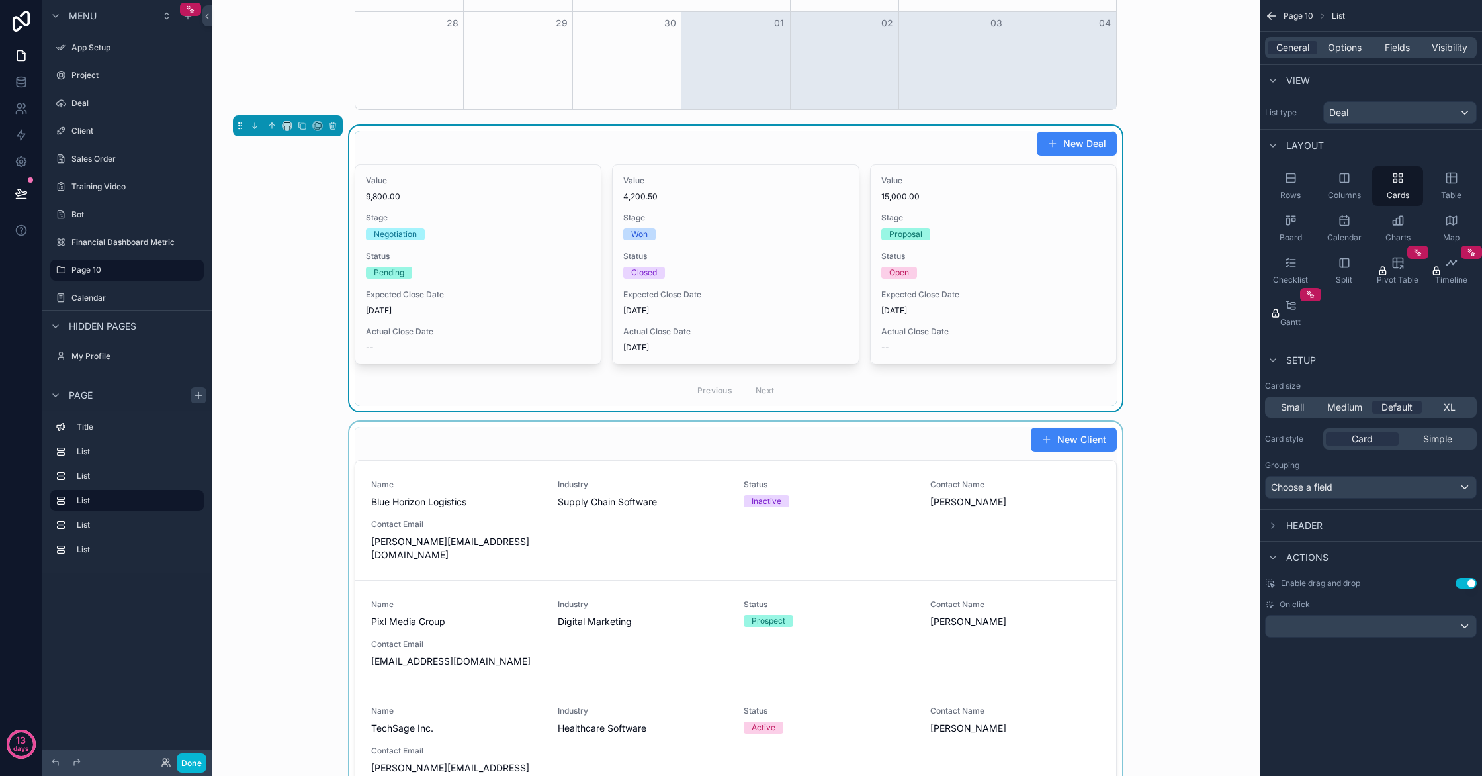
scroll to position [846, 0]
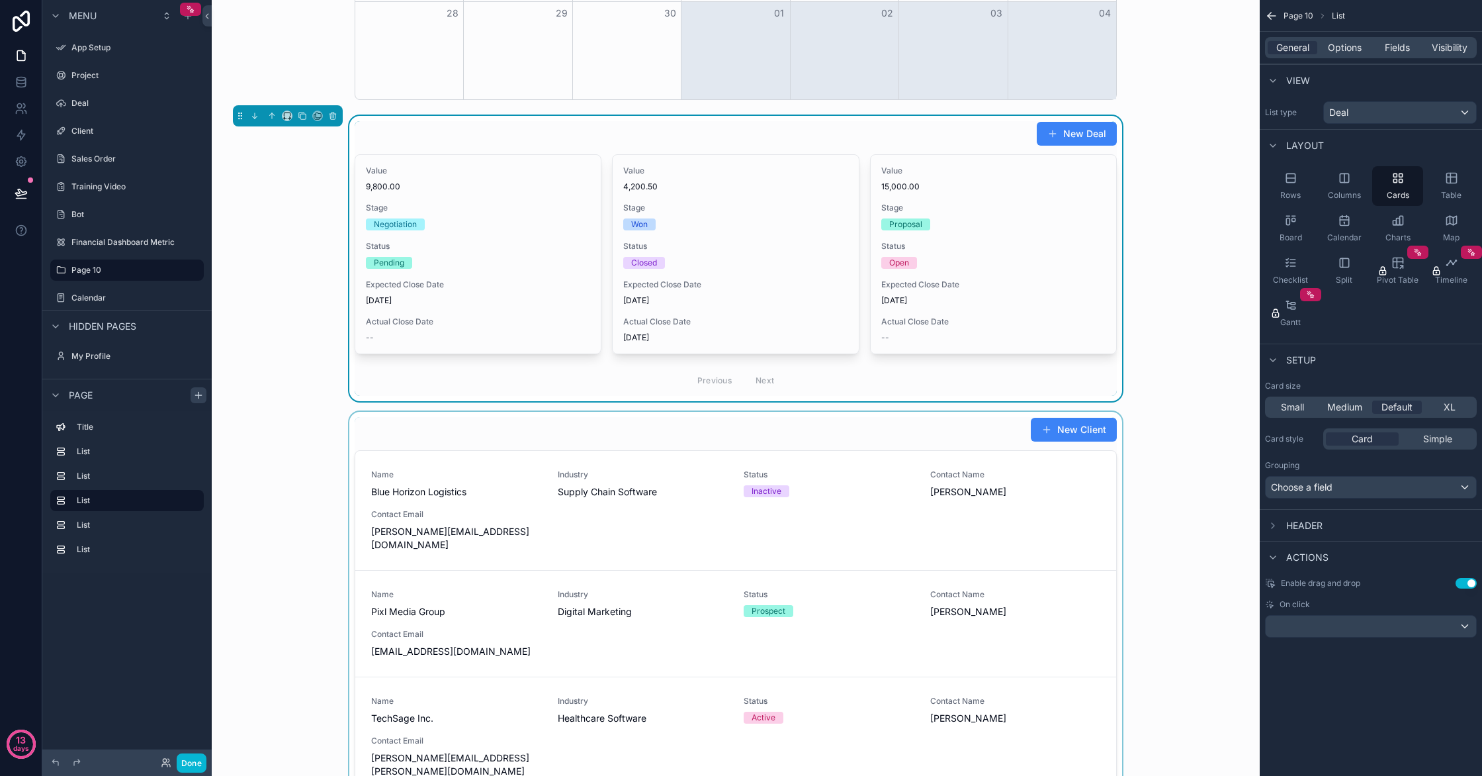
click at [738, 528] on div "scrollable content" at bounding box center [735, 623] width 1027 height 422
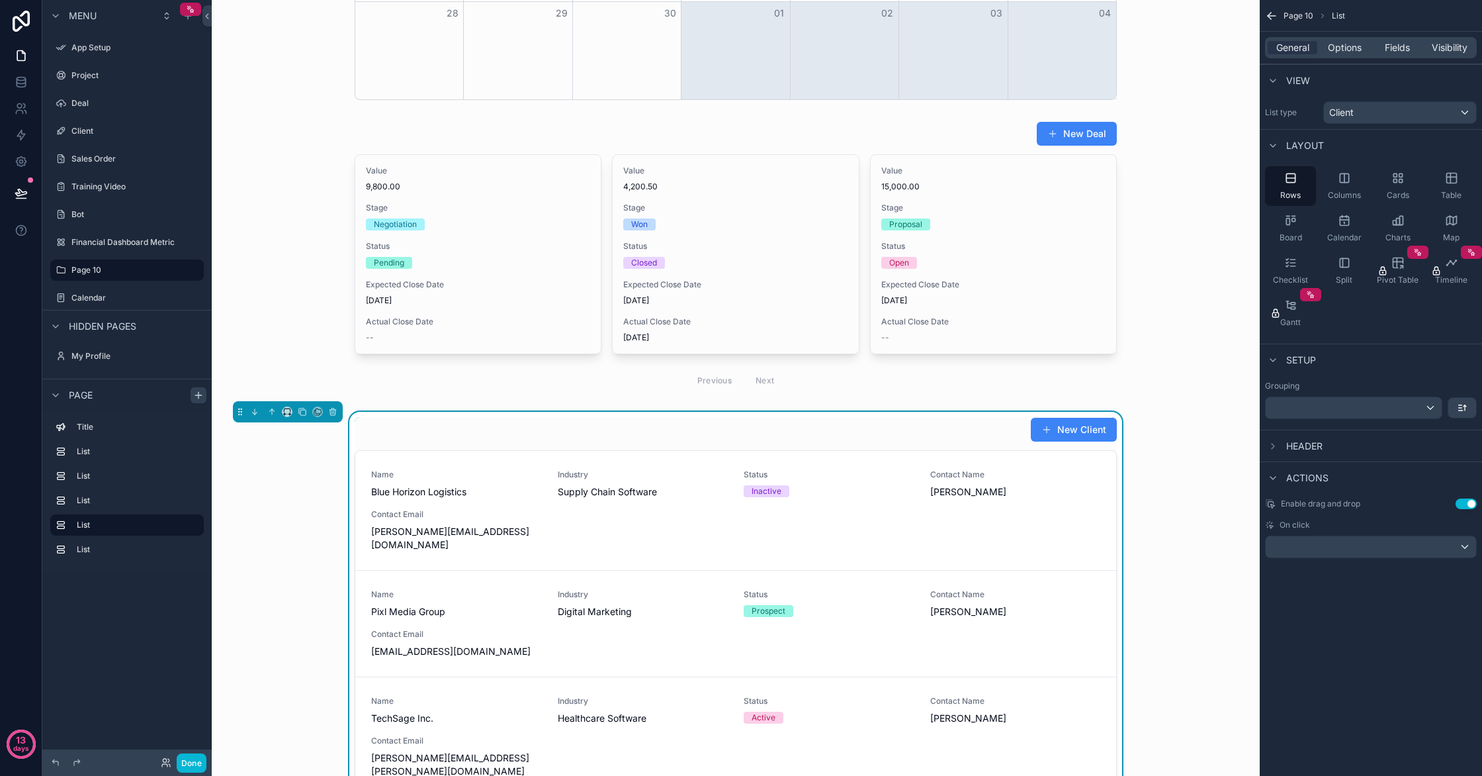
scroll to position [855, 0]
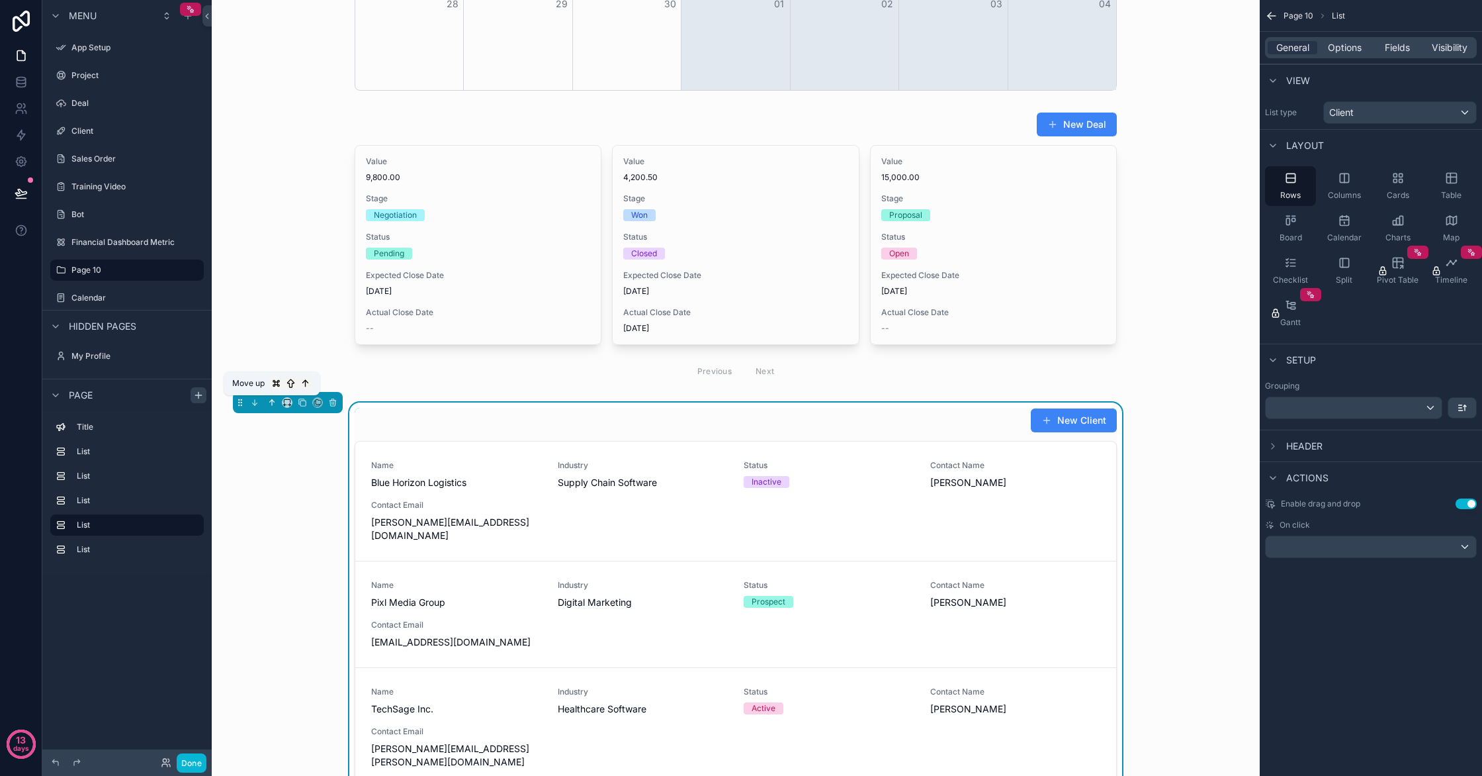
click at [274, 404] on icon "scrollable content" at bounding box center [271, 402] width 9 height 9
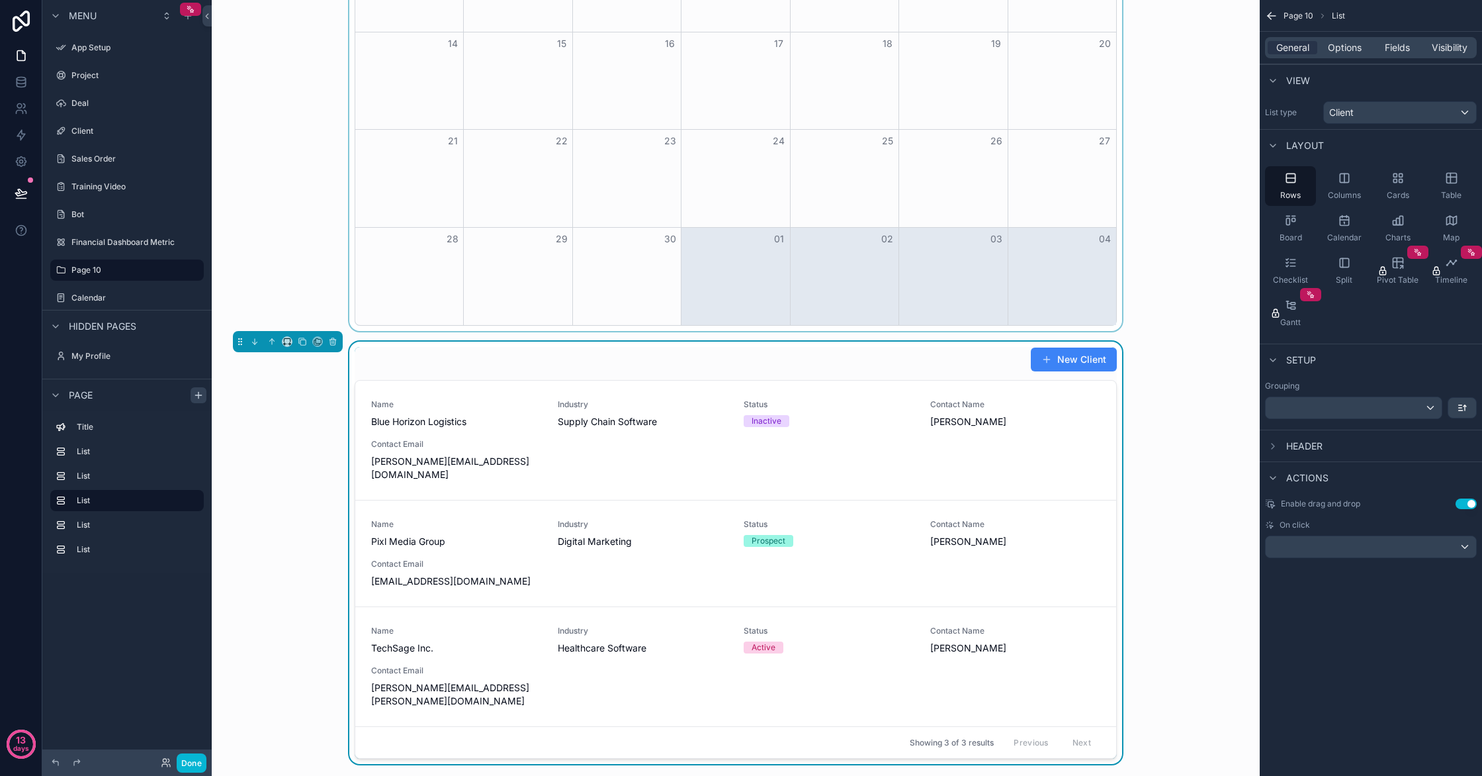
scroll to position [621, 0]
click at [270, 343] on icon "scrollable content" at bounding box center [271, 340] width 9 height 9
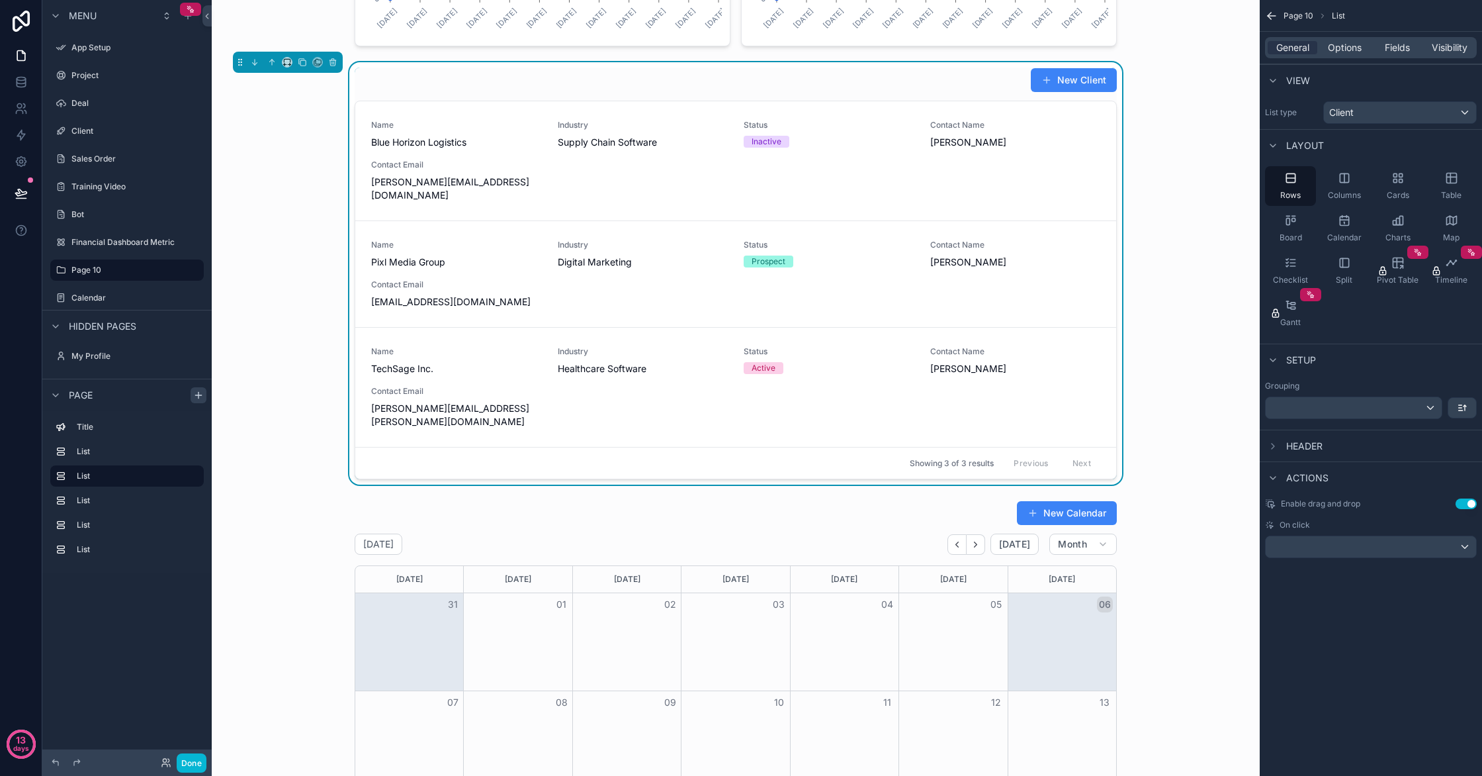
scroll to position [0, 0]
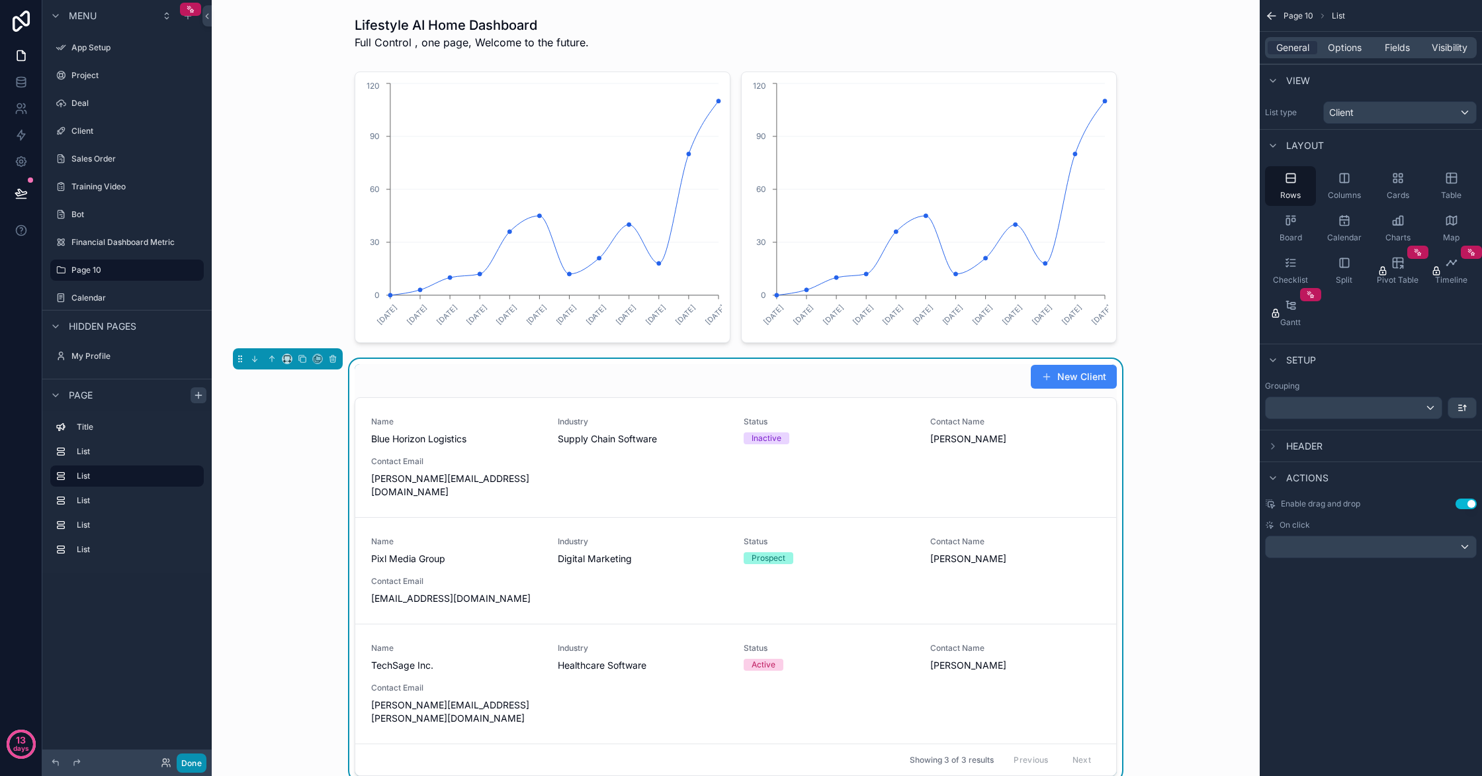
click at [200, 766] on button "Done" at bounding box center [192, 762] width 30 height 19
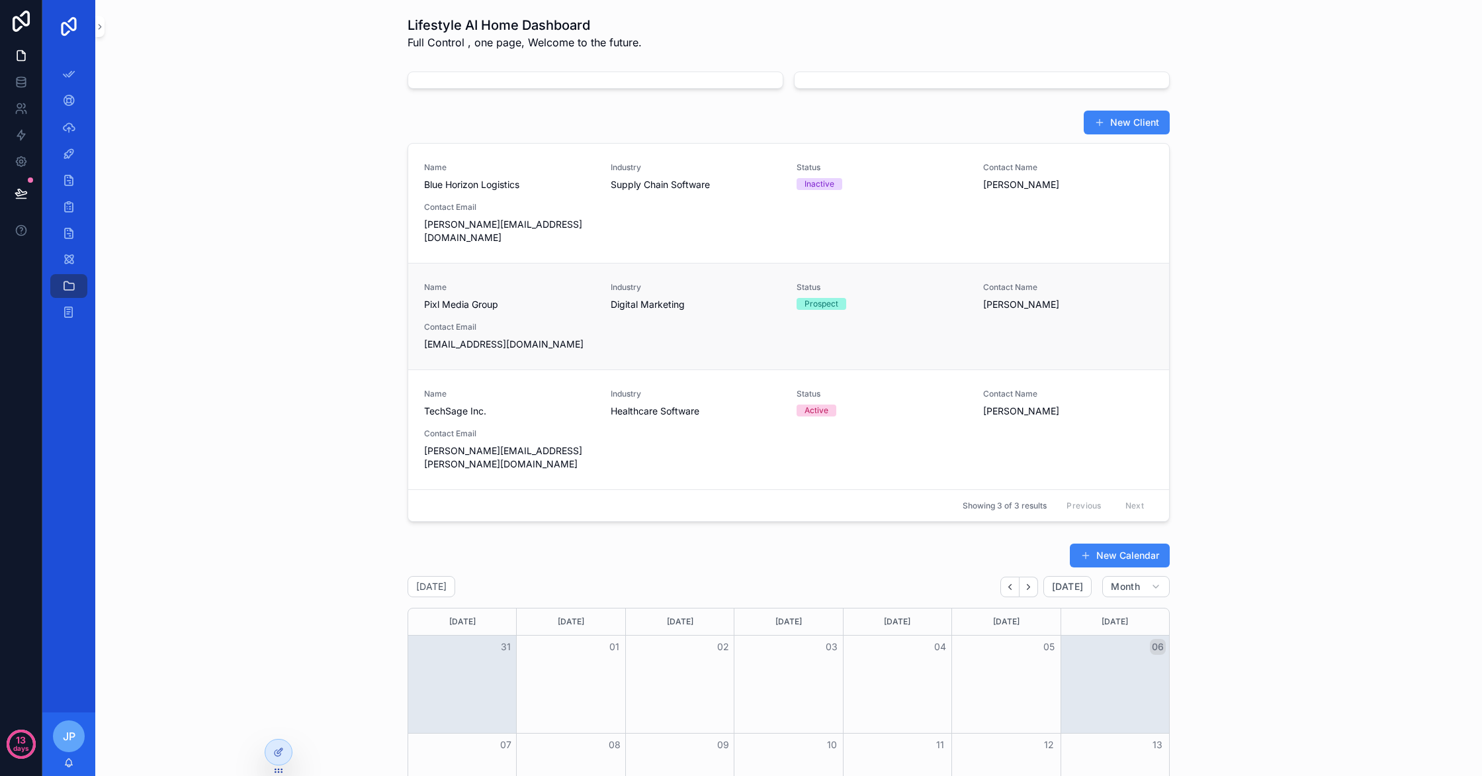
click at [735, 282] on span "Industry" at bounding box center [696, 287] width 171 height 11
click at [271, 743] on div at bounding box center [278, 751] width 26 height 25
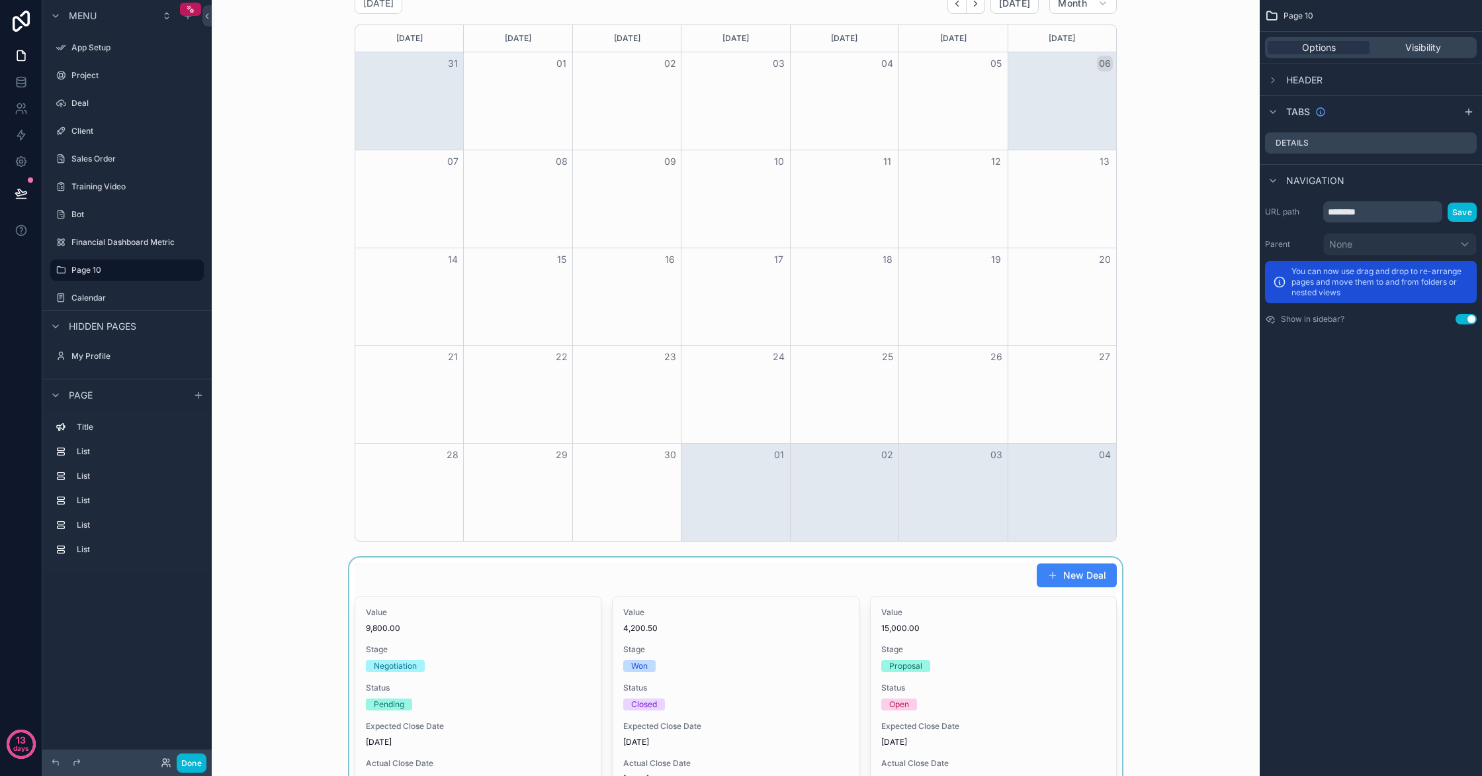
scroll to position [840, 0]
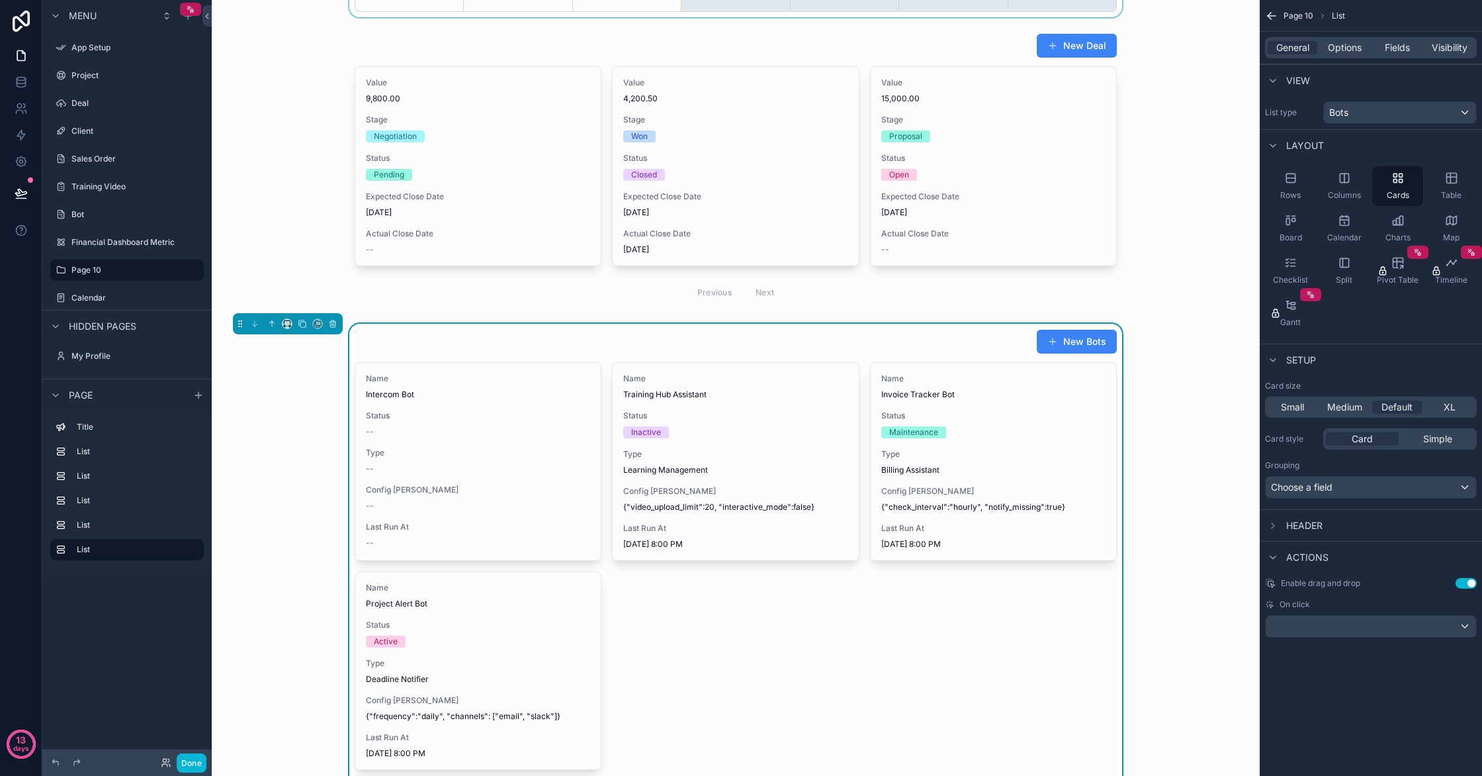
scroll to position [1417, 0]
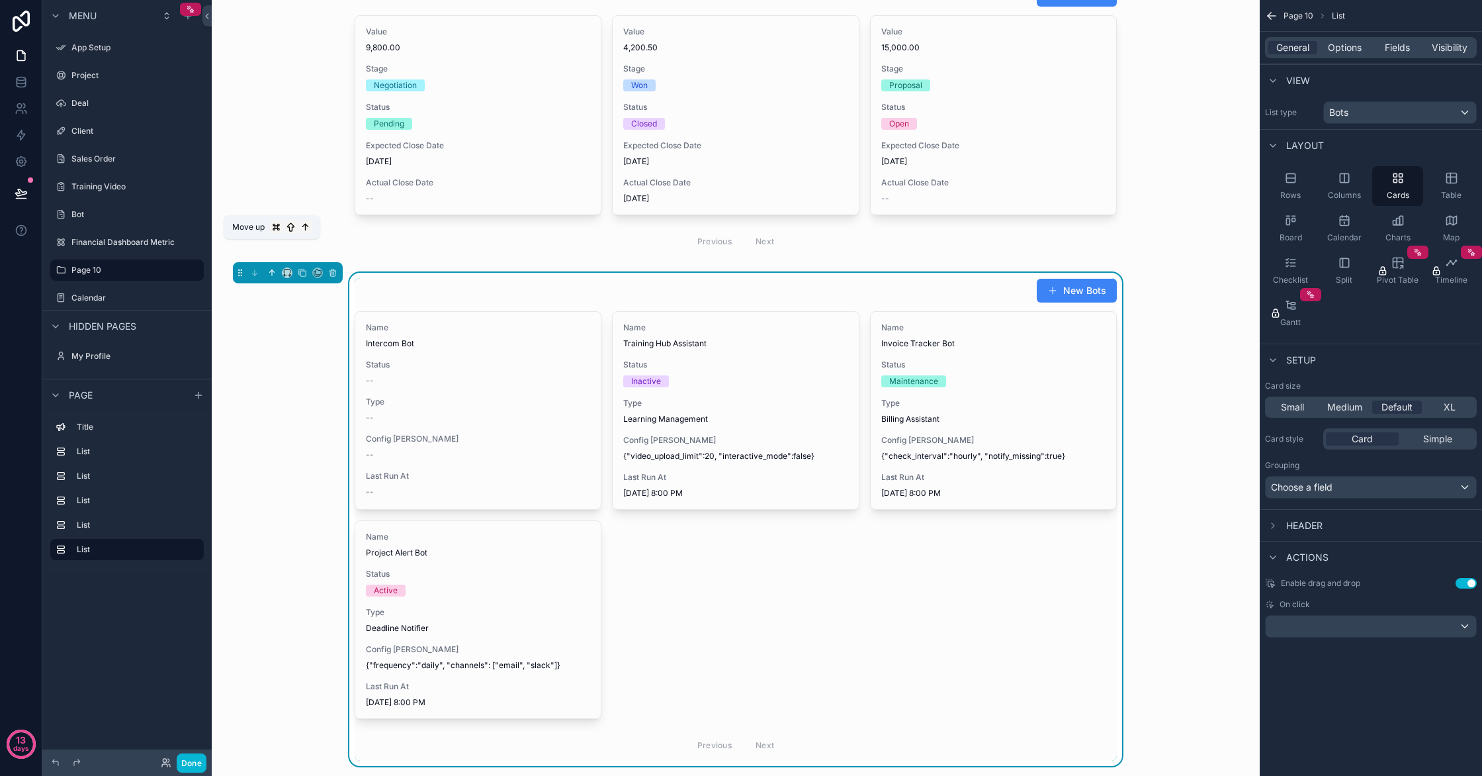
click at [276, 265] on button "scrollable content" at bounding box center [272, 272] width 15 height 15
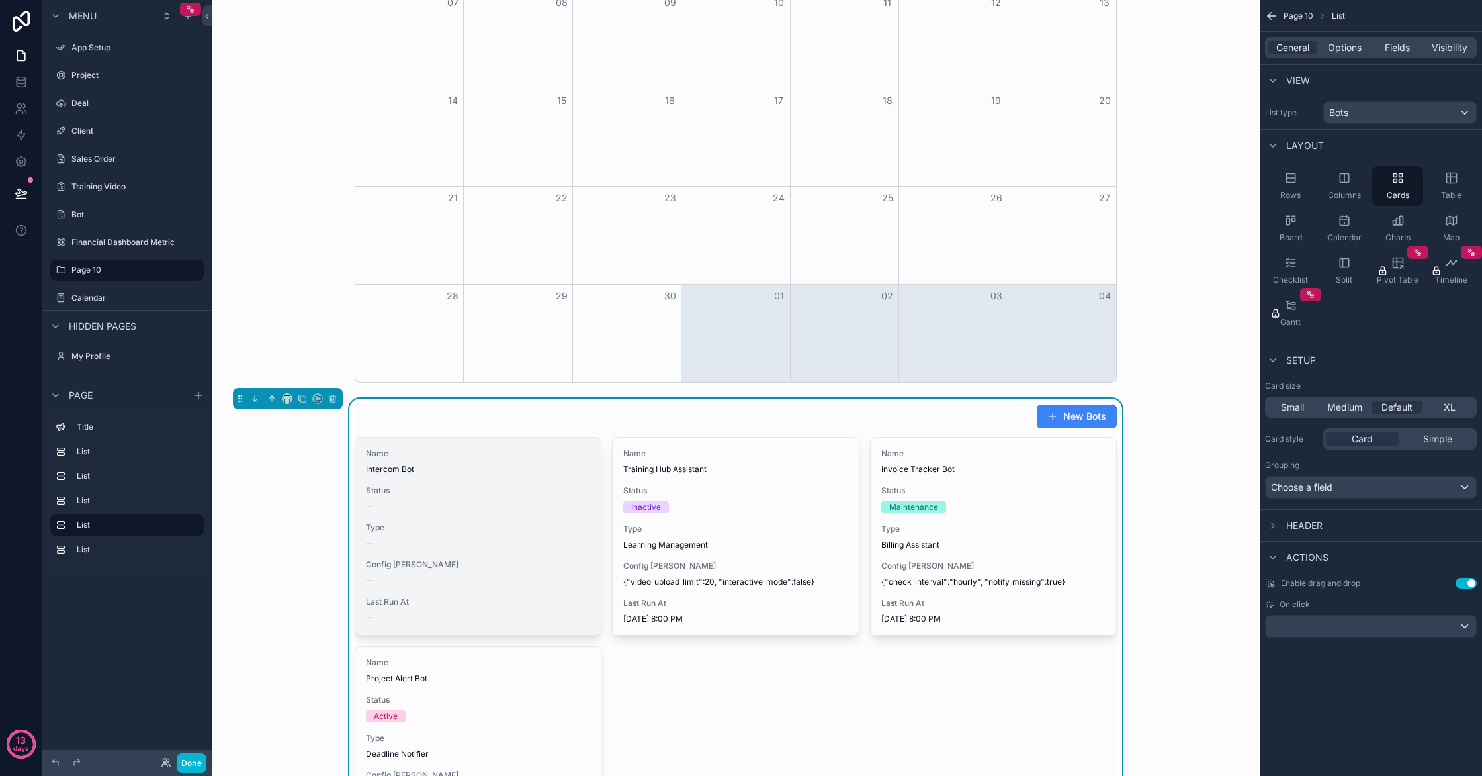
scroll to position [972, 0]
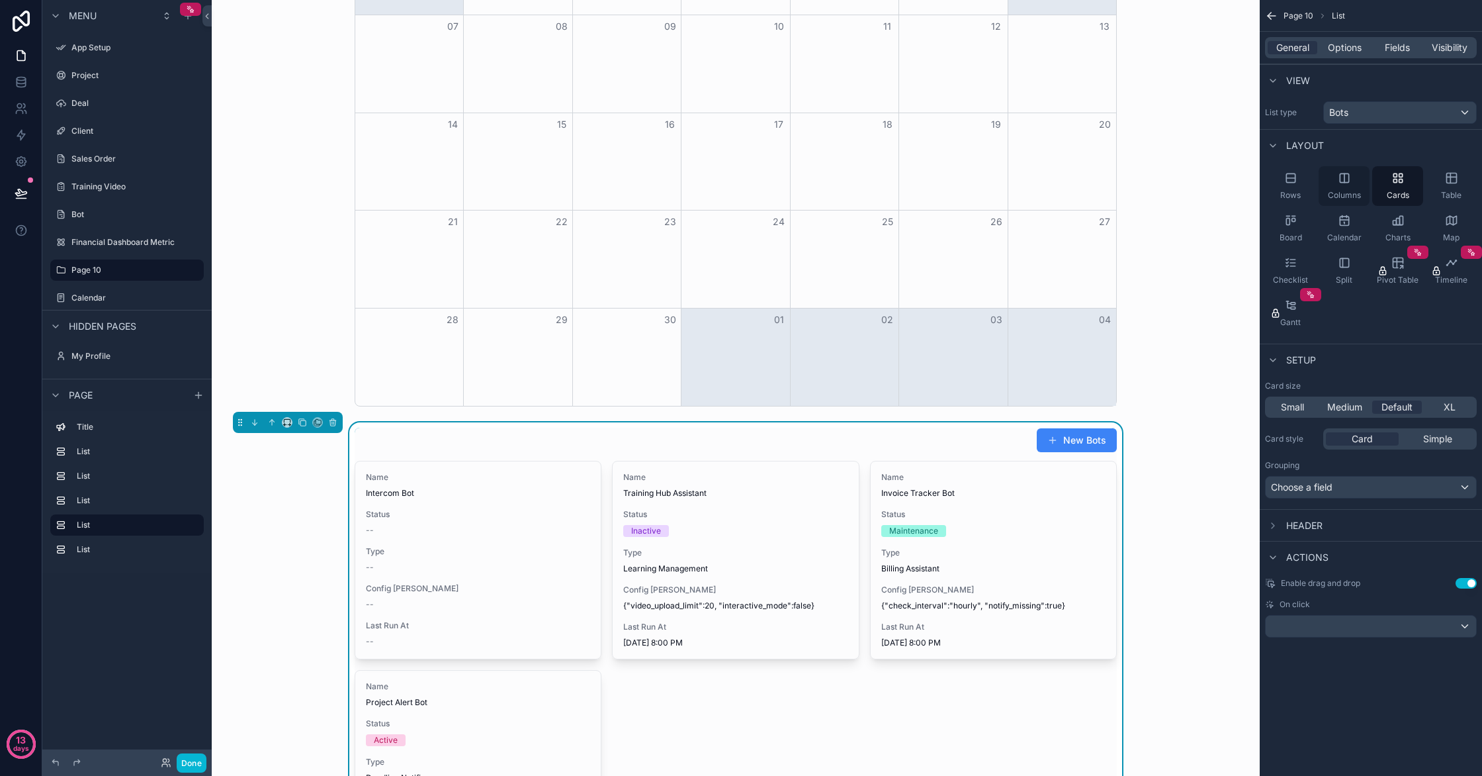
click at [1341, 195] on span "Columns" at bounding box center [1344, 195] width 33 height 11
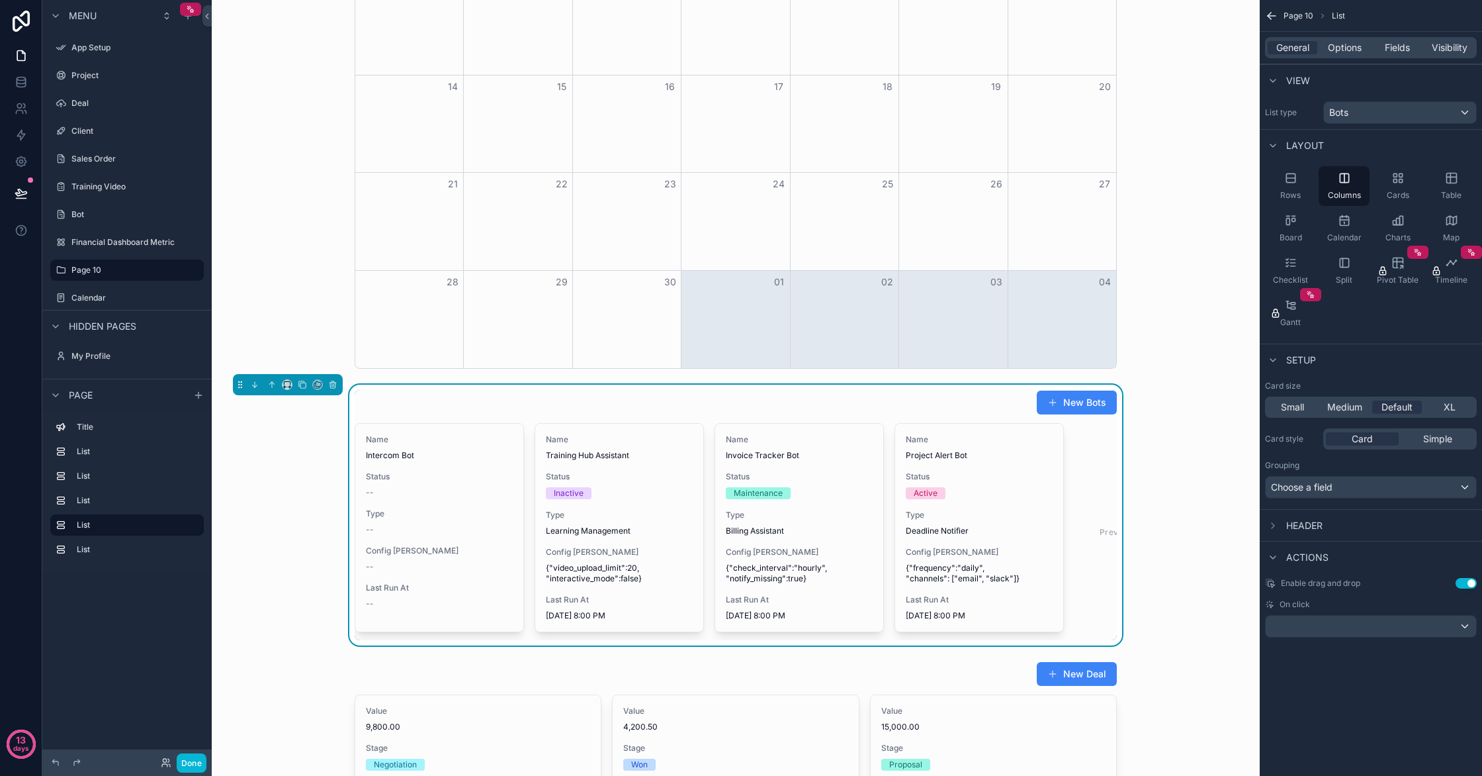
scroll to position [1009, 0]
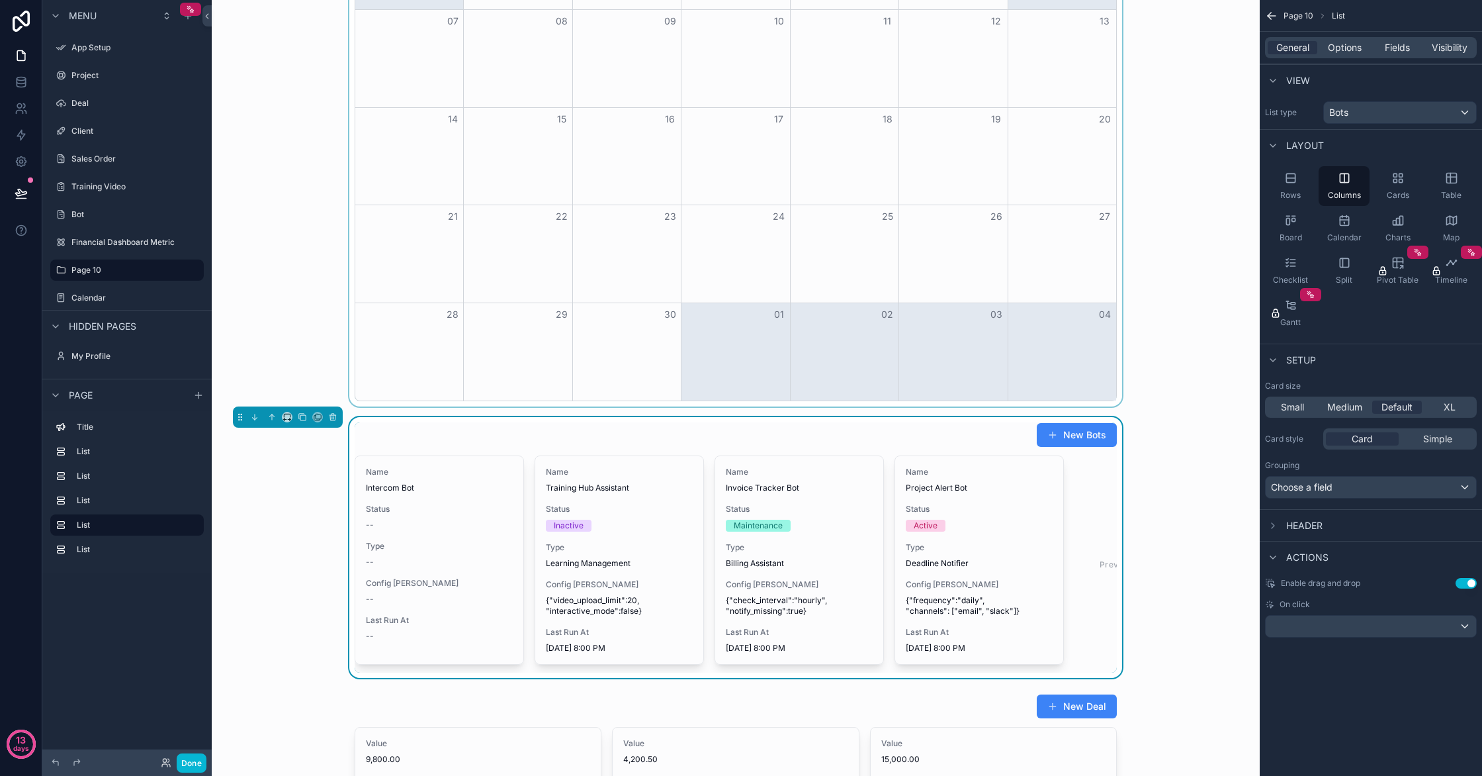
click at [796, 318] on div "scrollable content" at bounding box center [735, 110] width 1027 height 592
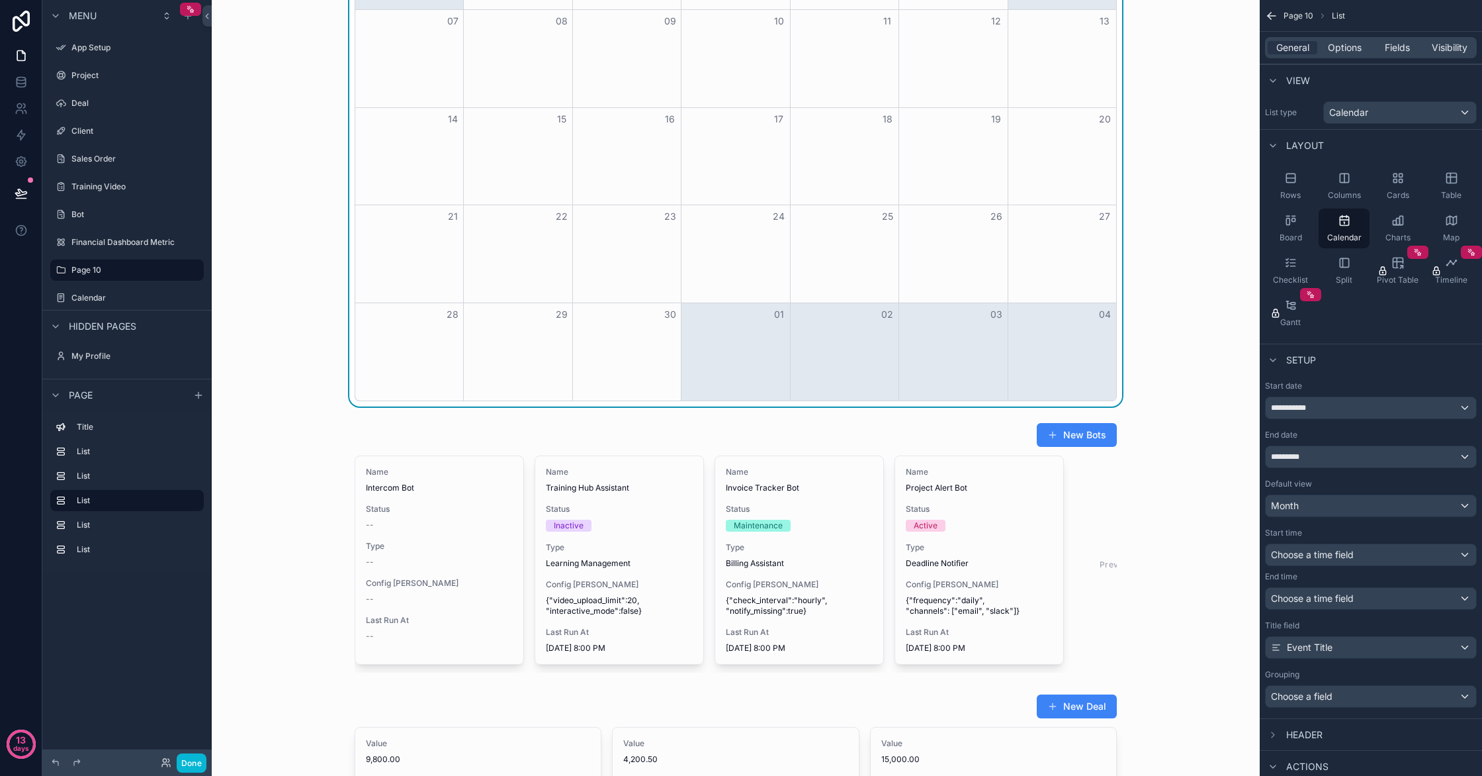
scroll to position [969, 0]
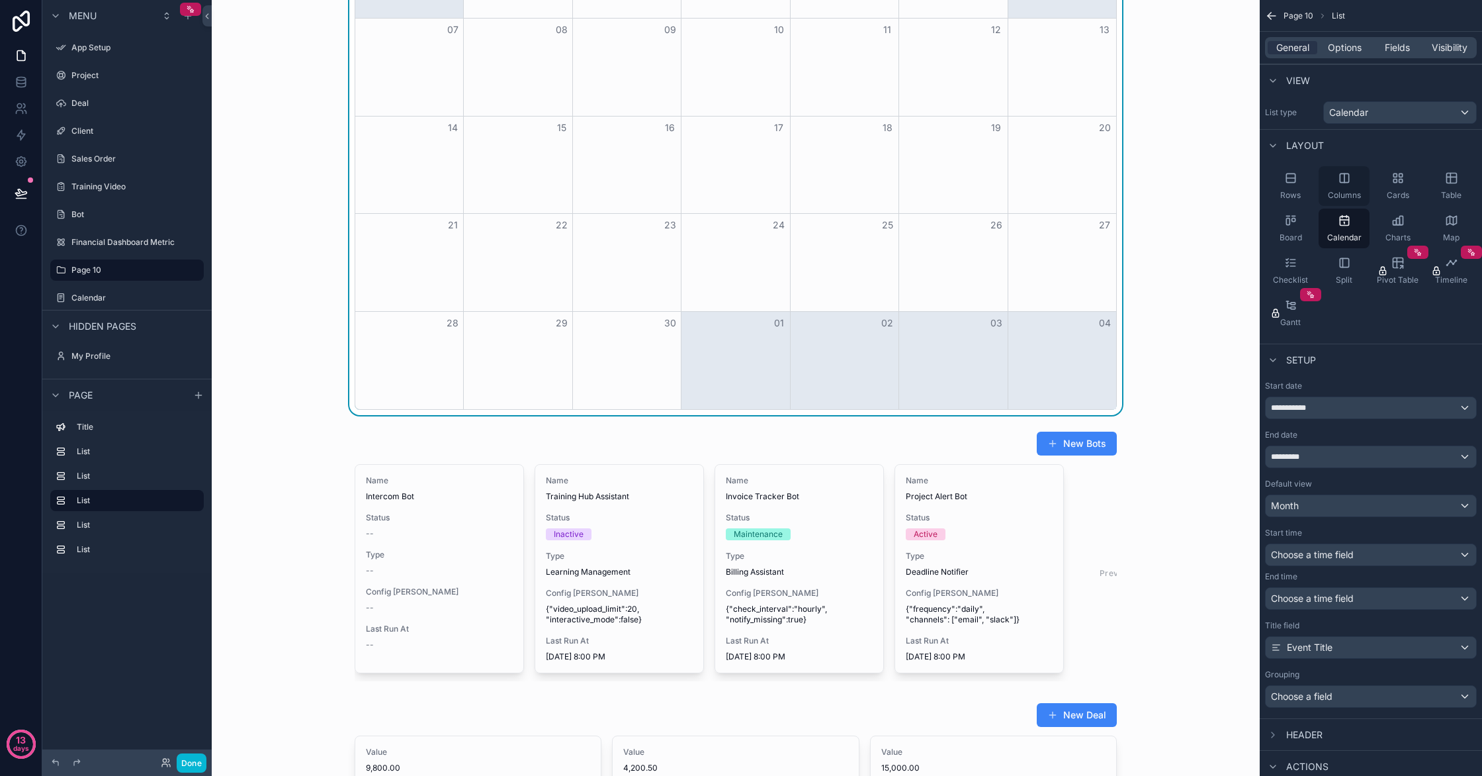
click at [1347, 175] on icon "scrollable content" at bounding box center [1344, 177] width 13 height 13
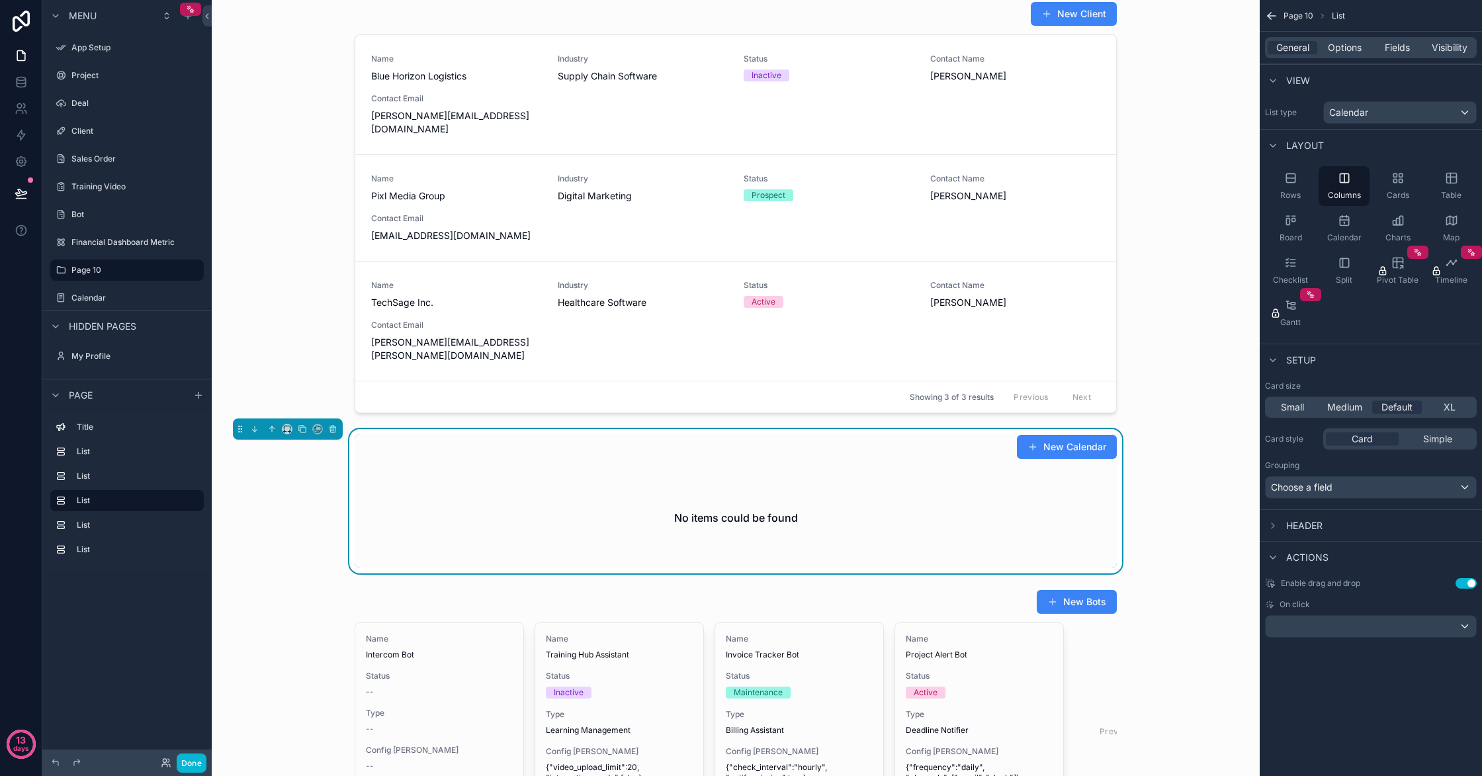
scroll to position [359, 0]
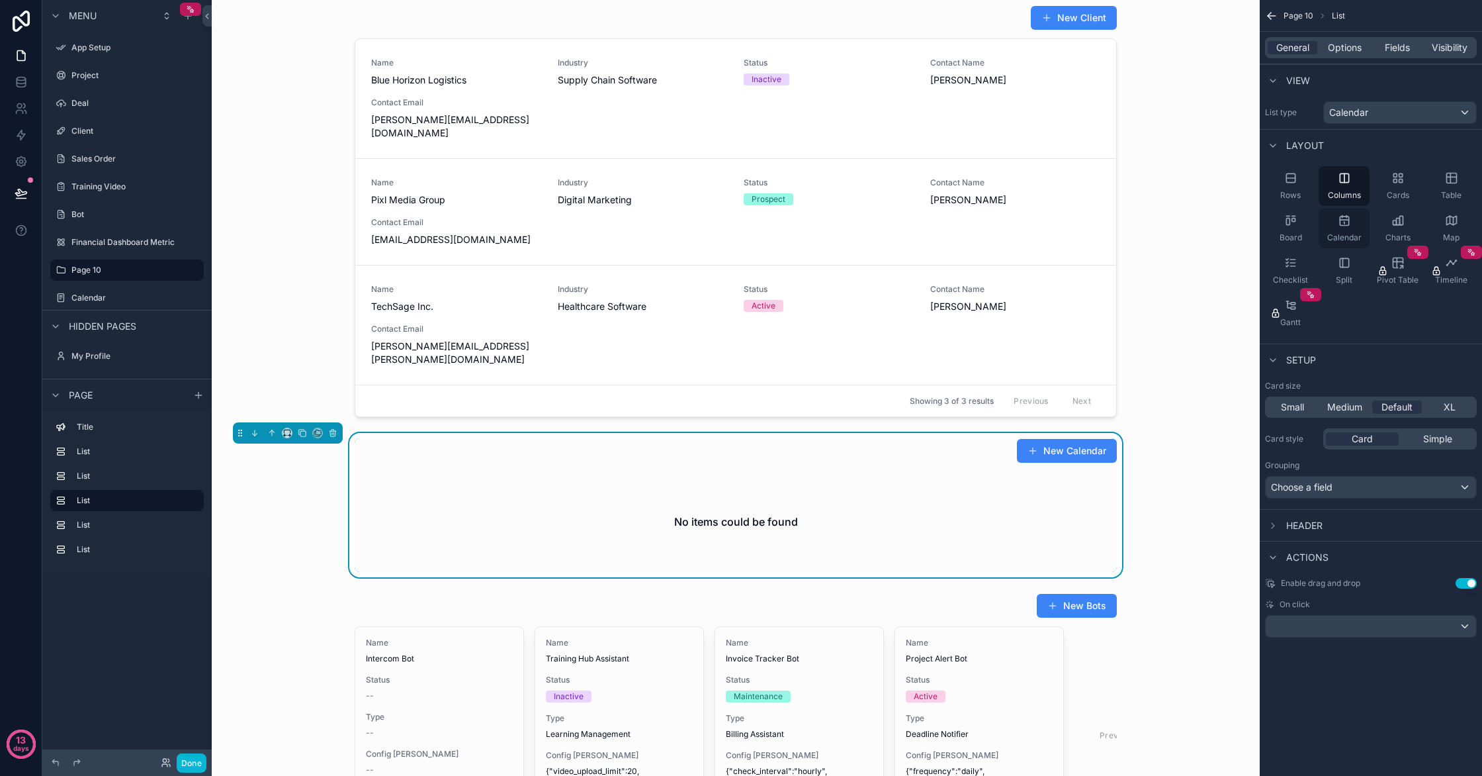
click at [1347, 224] on icon "scrollable content" at bounding box center [1344, 220] width 9 height 9
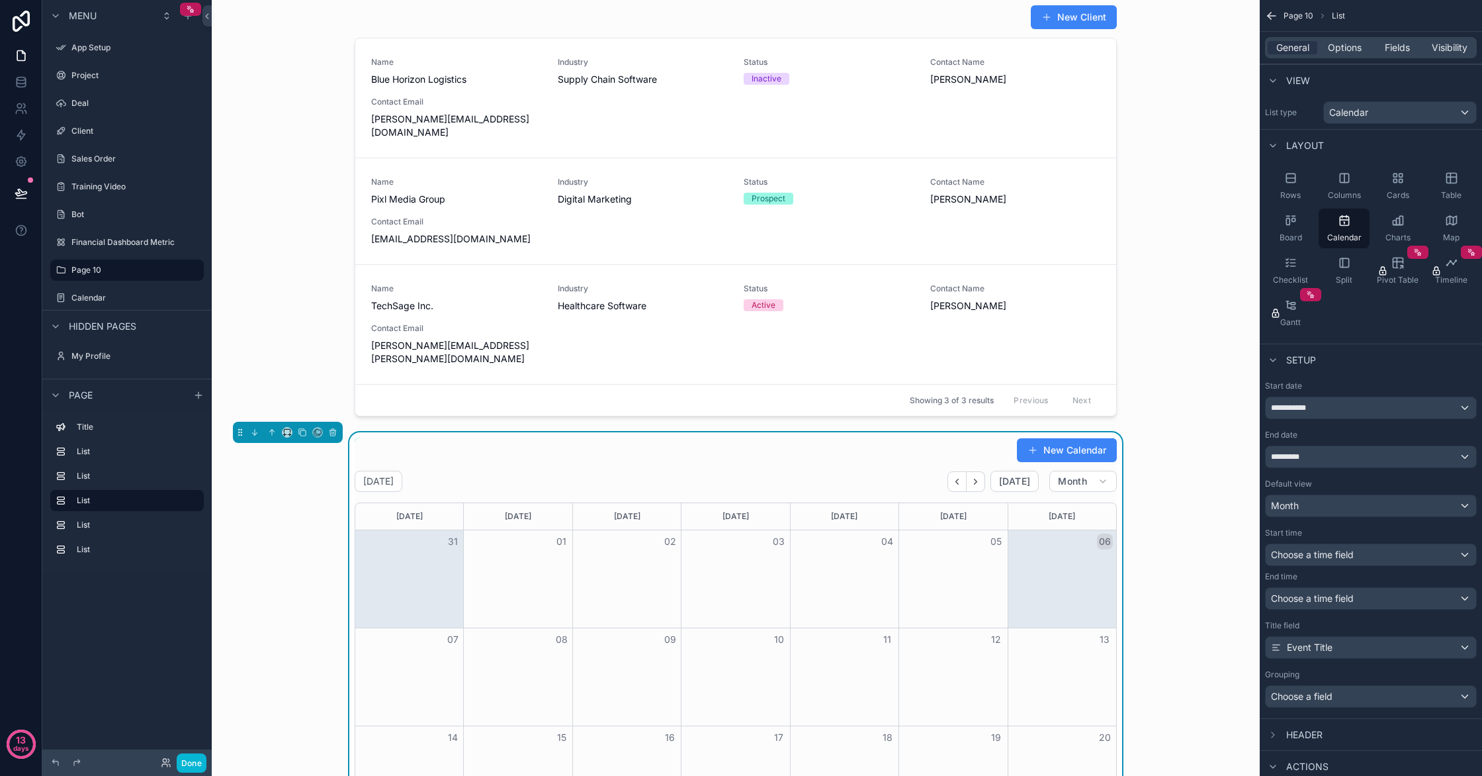
scroll to position [362, 0]
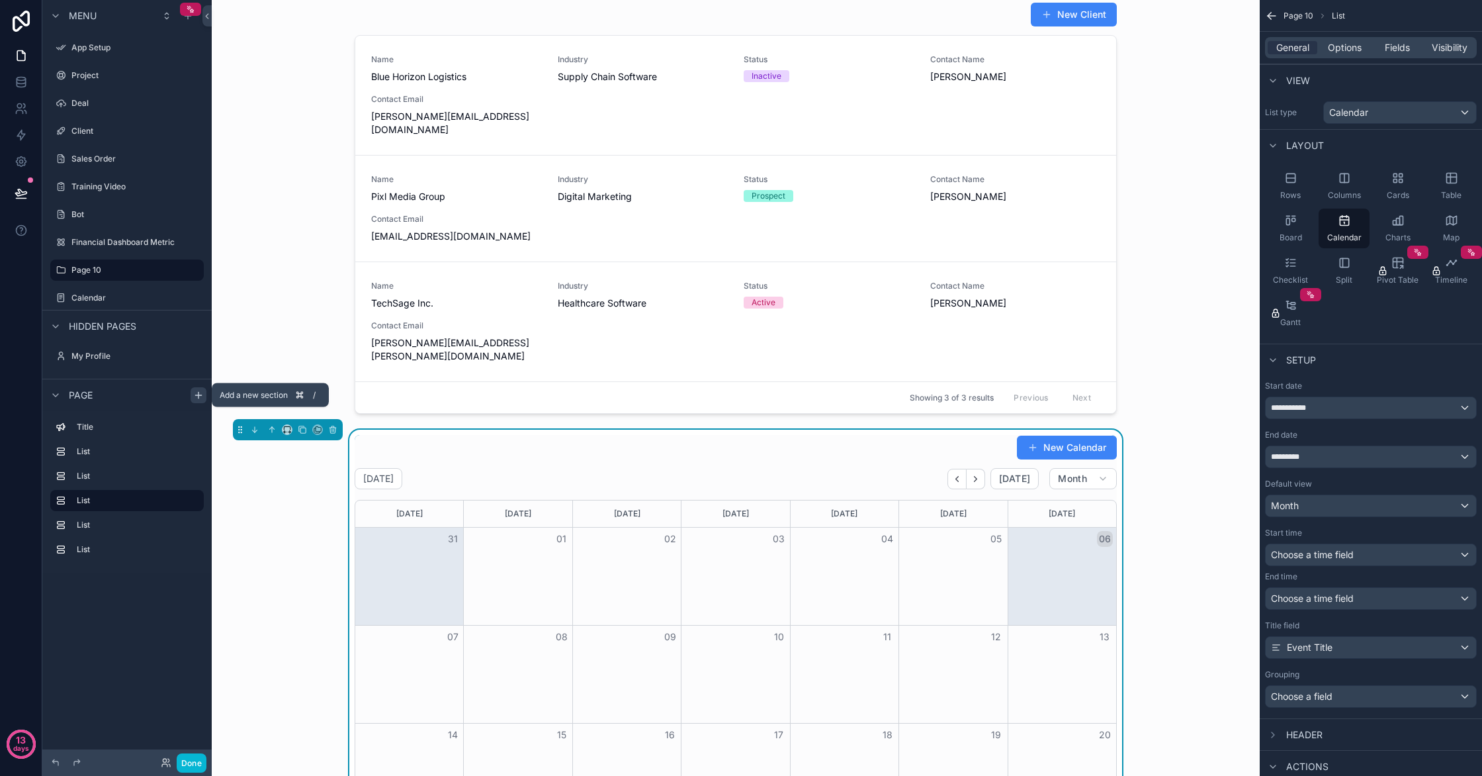
click at [203, 397] on icon "scrollable content" at bounding box center [198, 395] width 11 height 11
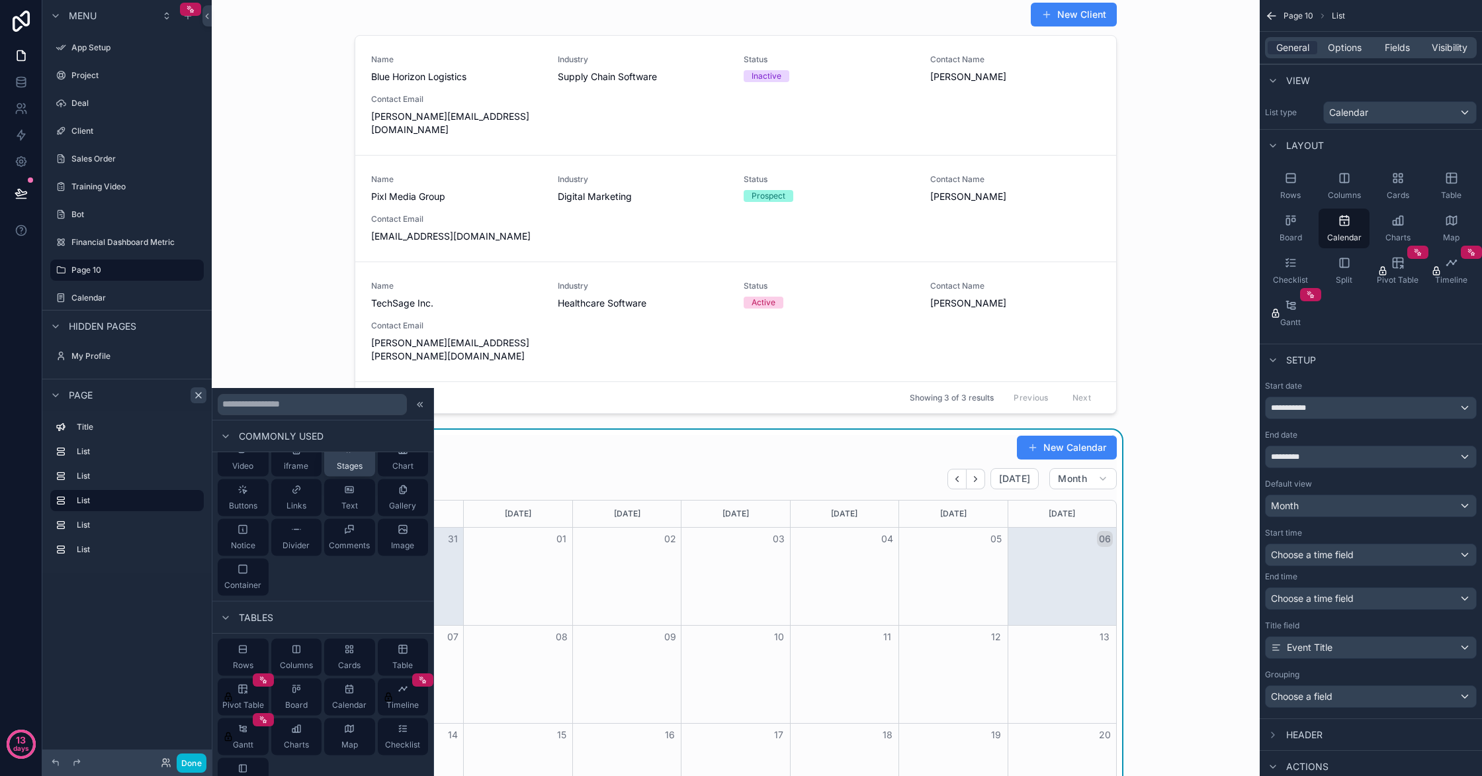
scroll to position [60, 0]
click at [308, 651] on div "Columns" at bounding box center [296, 654] width 51 height 37
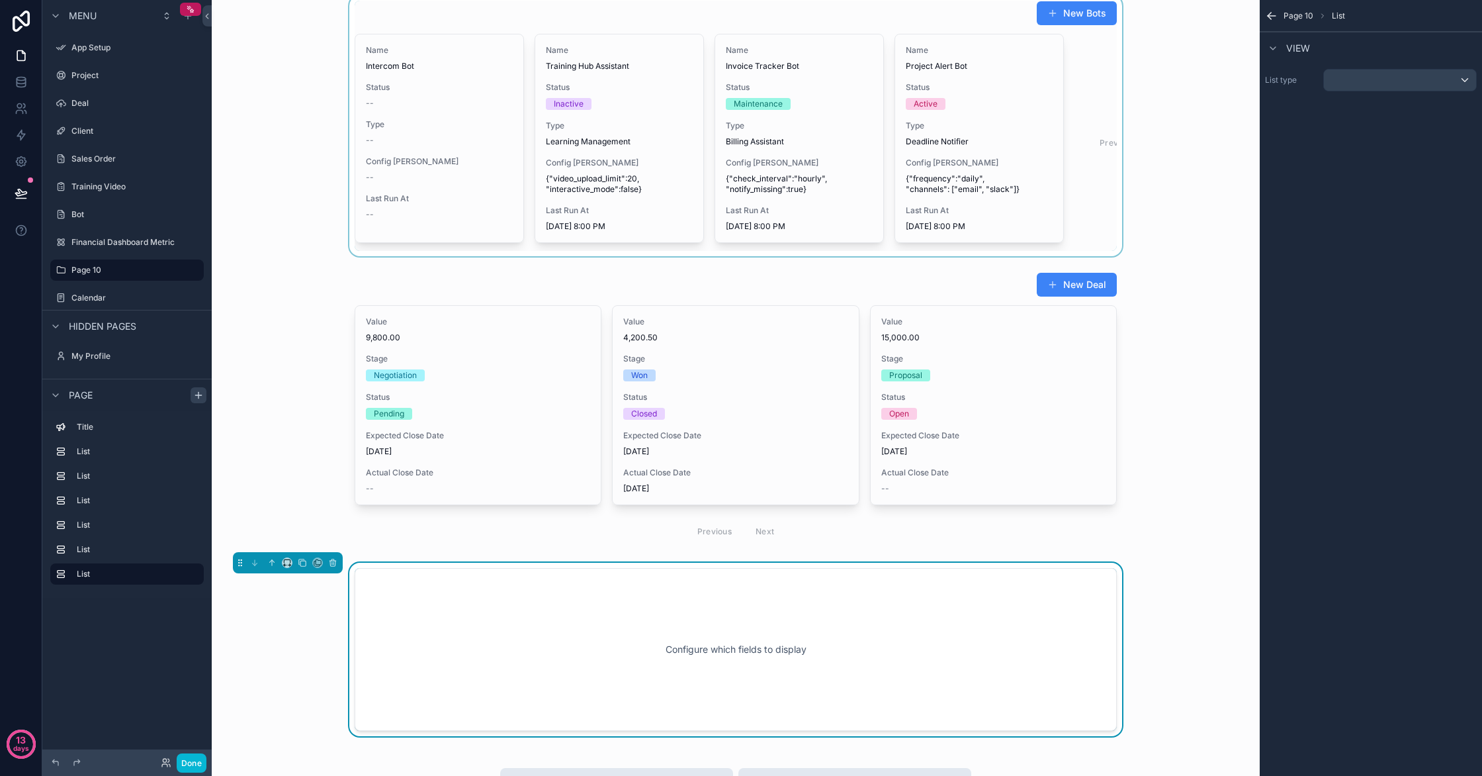
scroll to position [1404, 0]
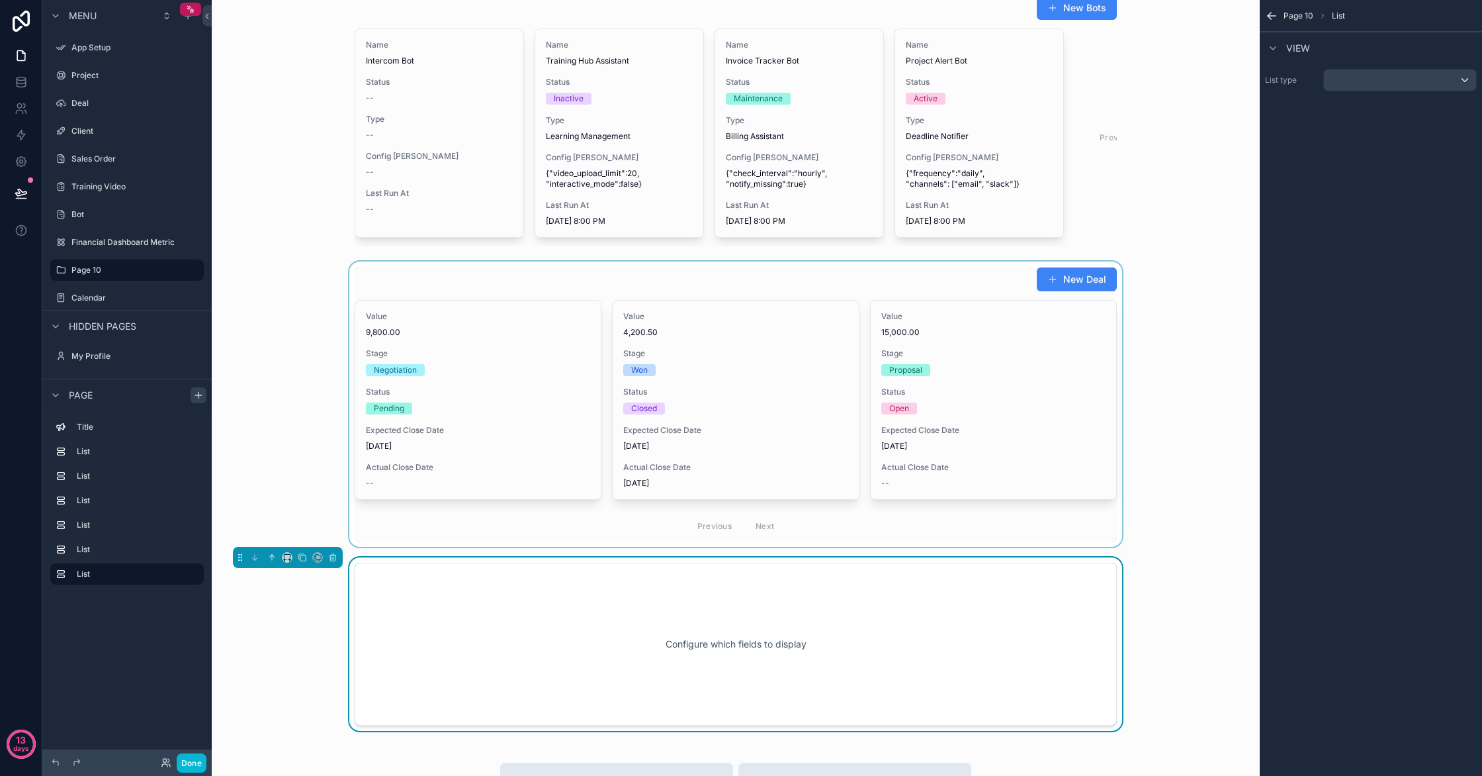
drag, startPoint x: 618, startPoint y: 292, endPoint x: 538, endPoint y: 394, distance: 130.1
click at [538, 394] on div "scrollable content" at bounding box center [735, 403] width 1027 height 285
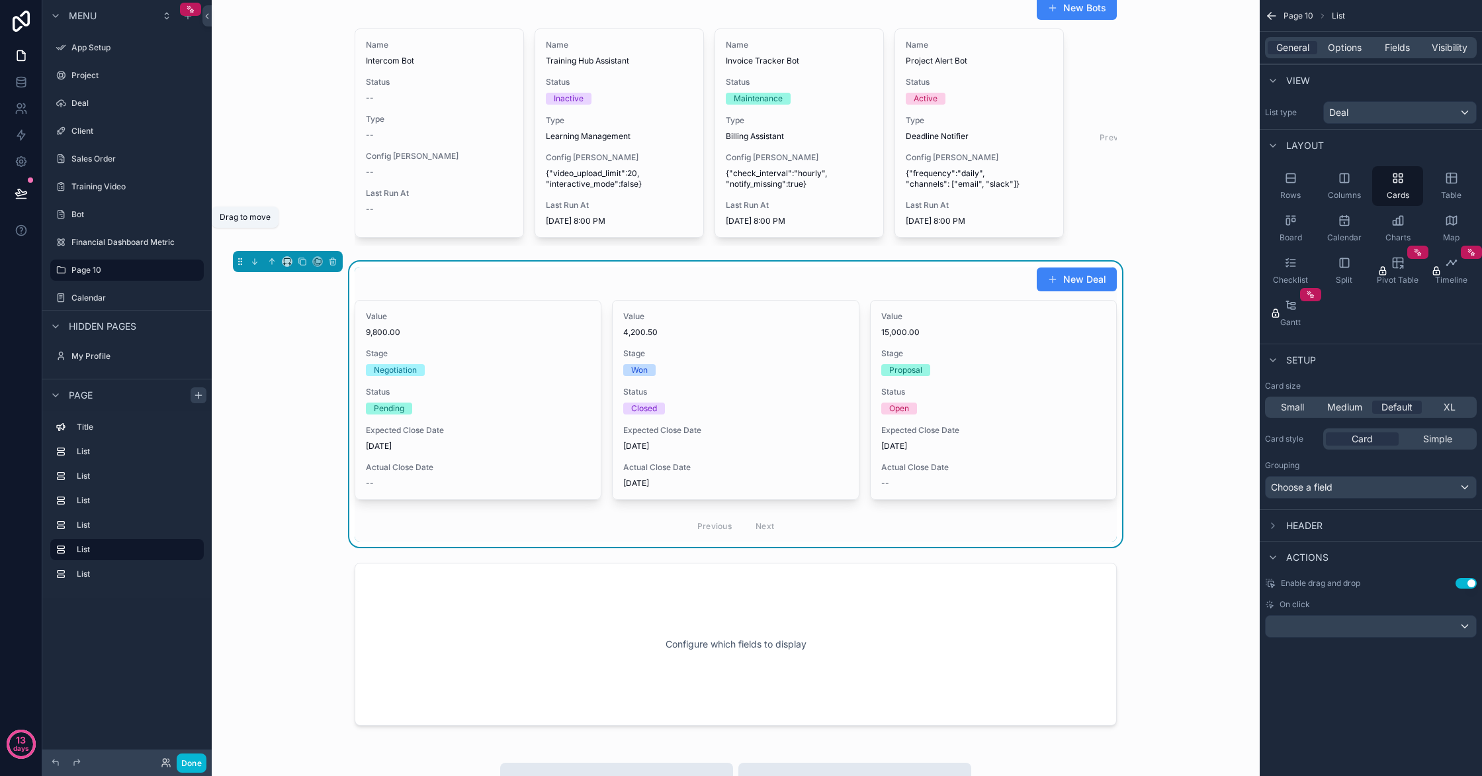
click at [238, 257] on icon "scrollable content" at bounding box center [240, 261] width 9 height 9
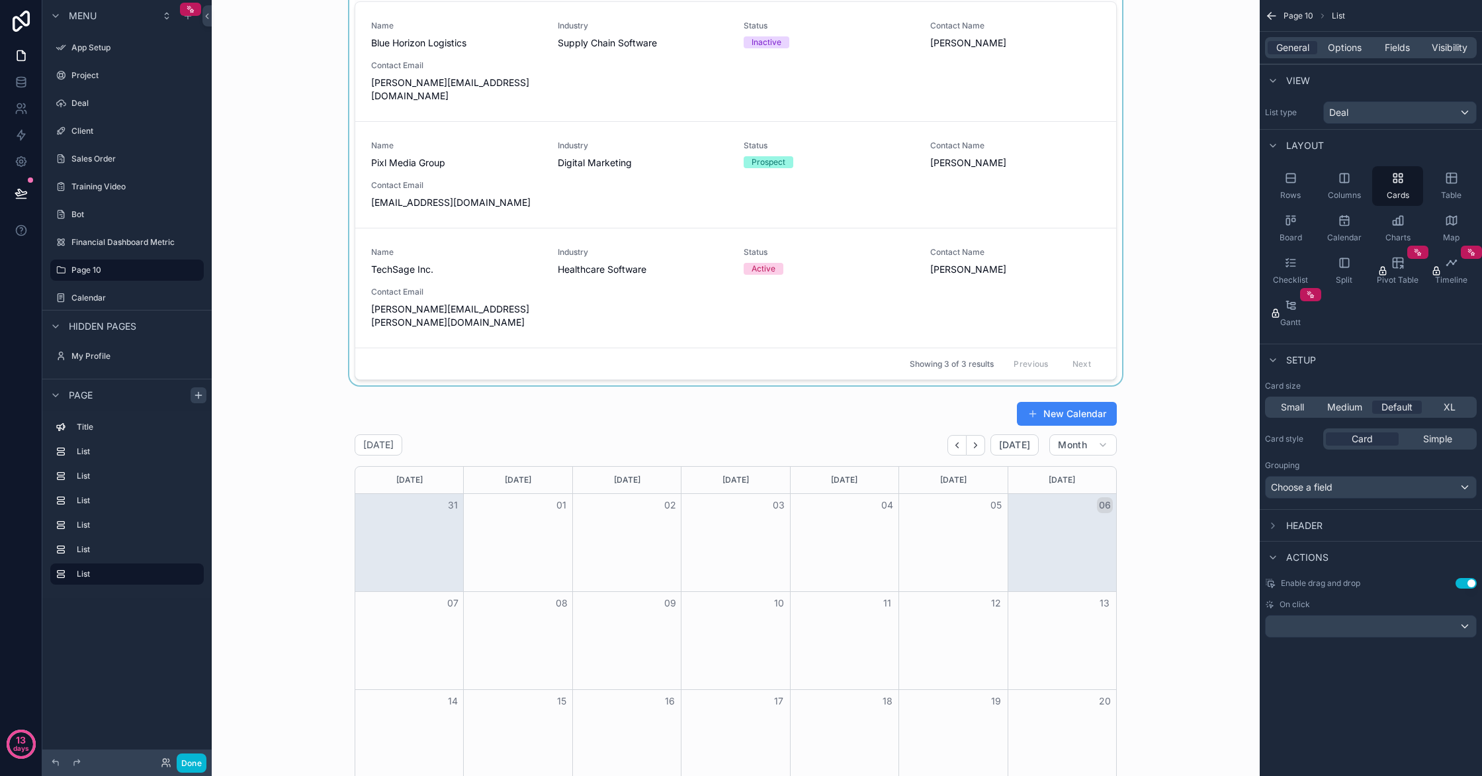
scroll to position [415, 0]
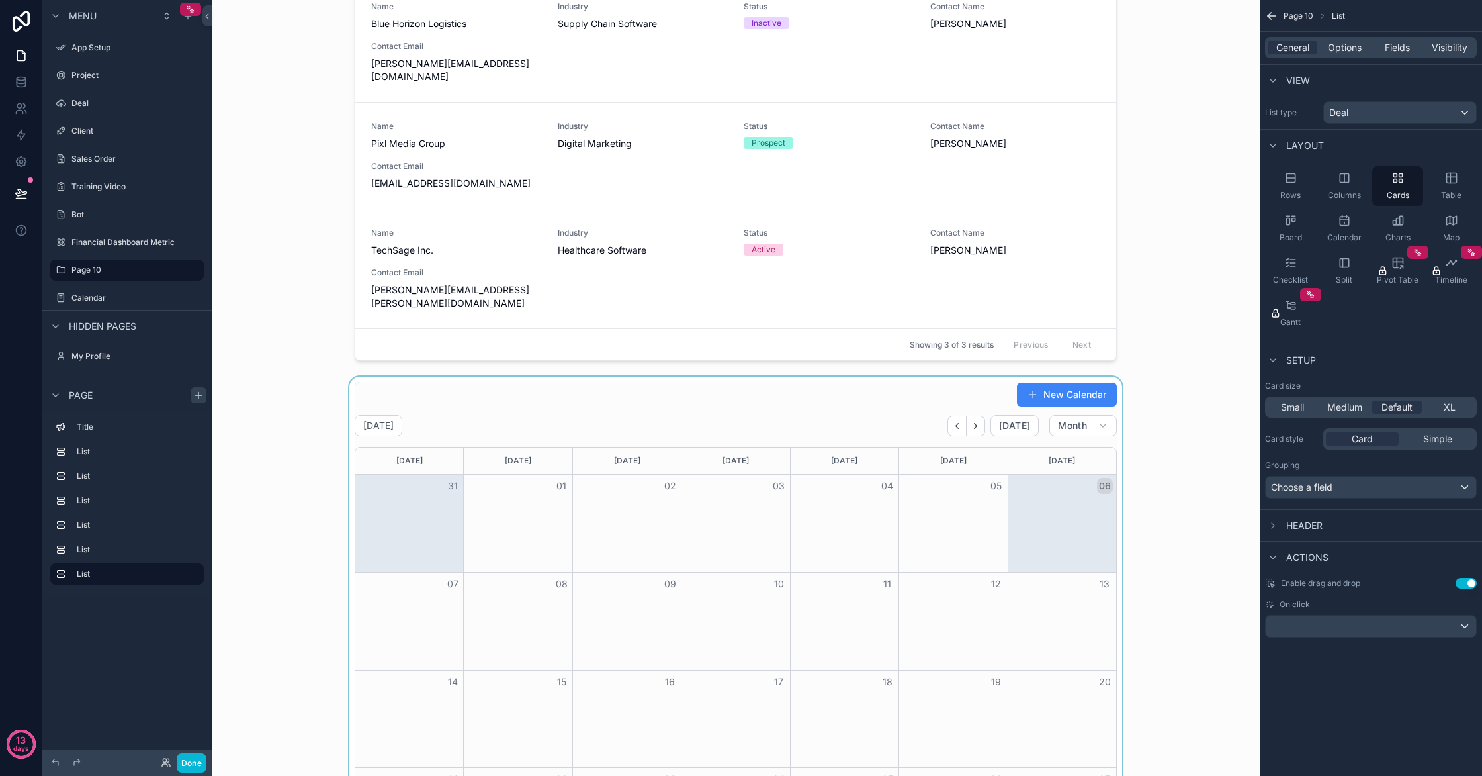
click at [391, 377] on div "scrollable content" at bounding box center [735, 673] width 1027 height 592
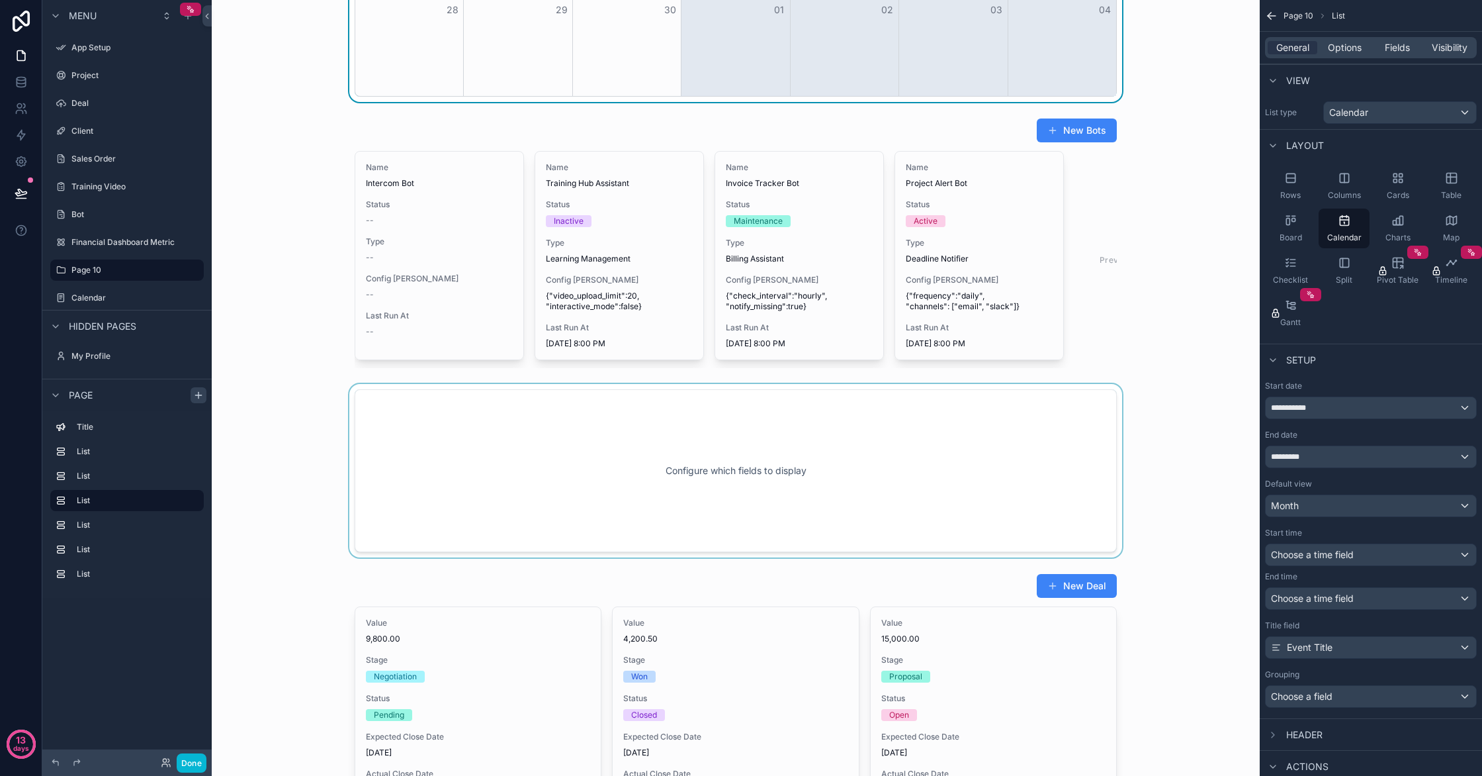
scroll to position [1324, 0]
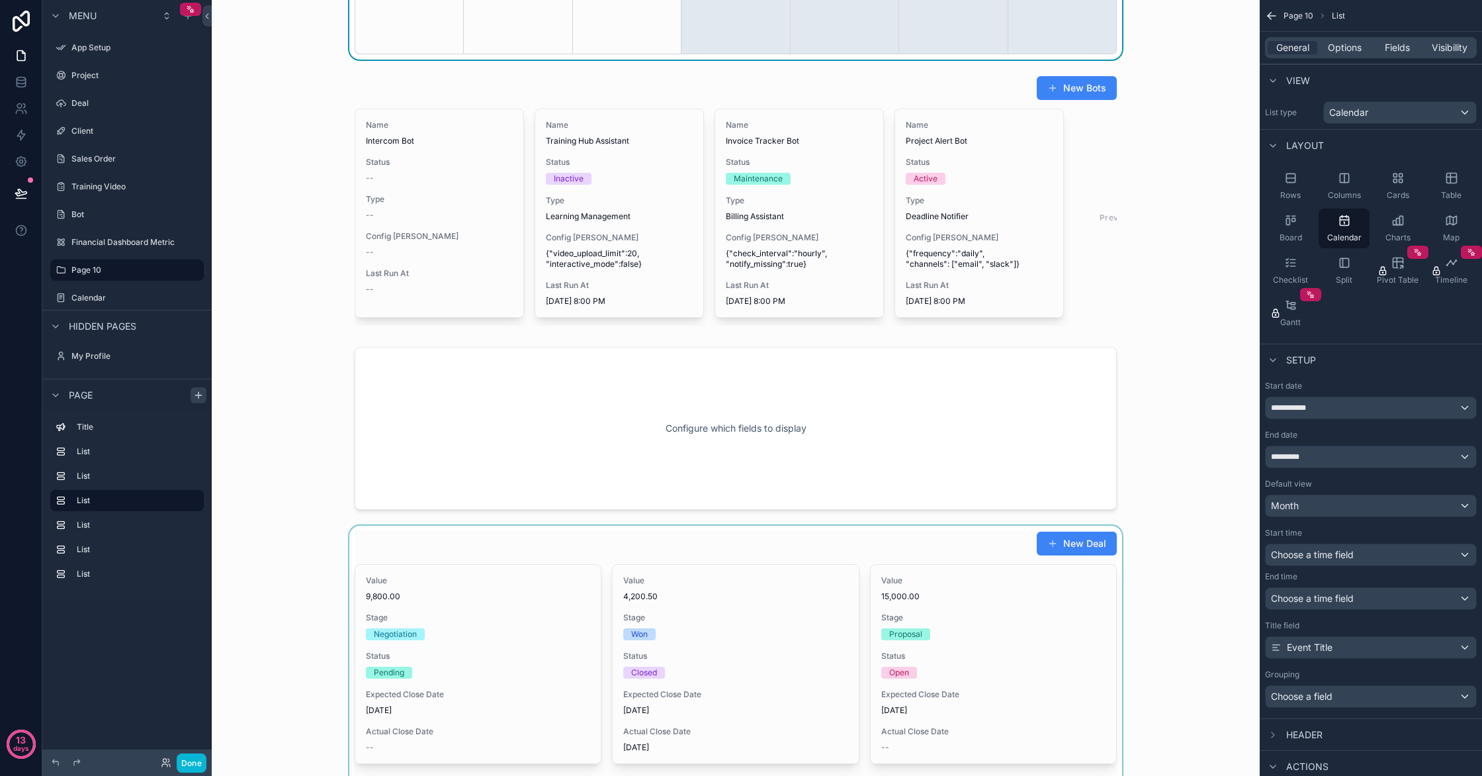
click at [567, 529] on div "scrollable content" at bounding box center [735, 667] width 1027 height 285
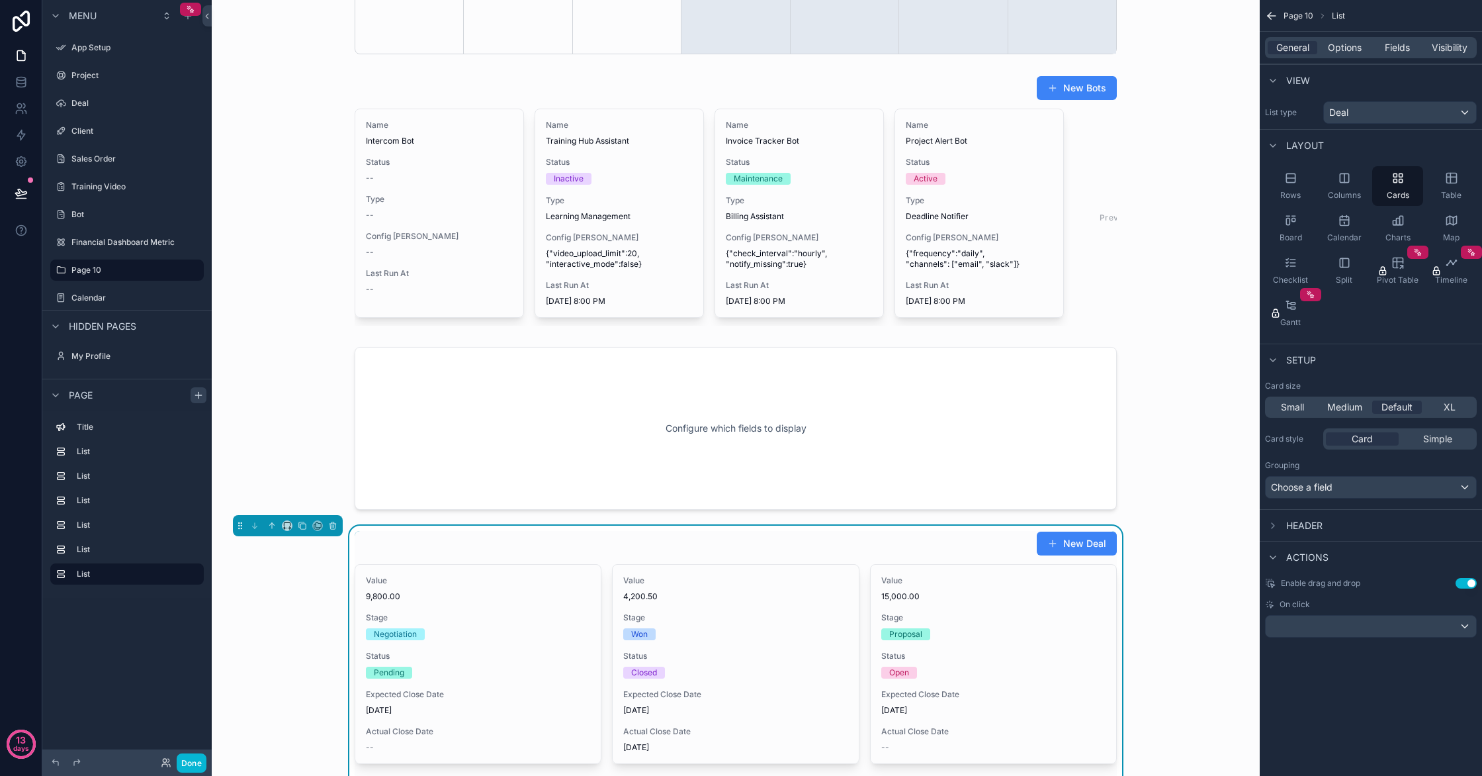
scroll to position [1334, 0]
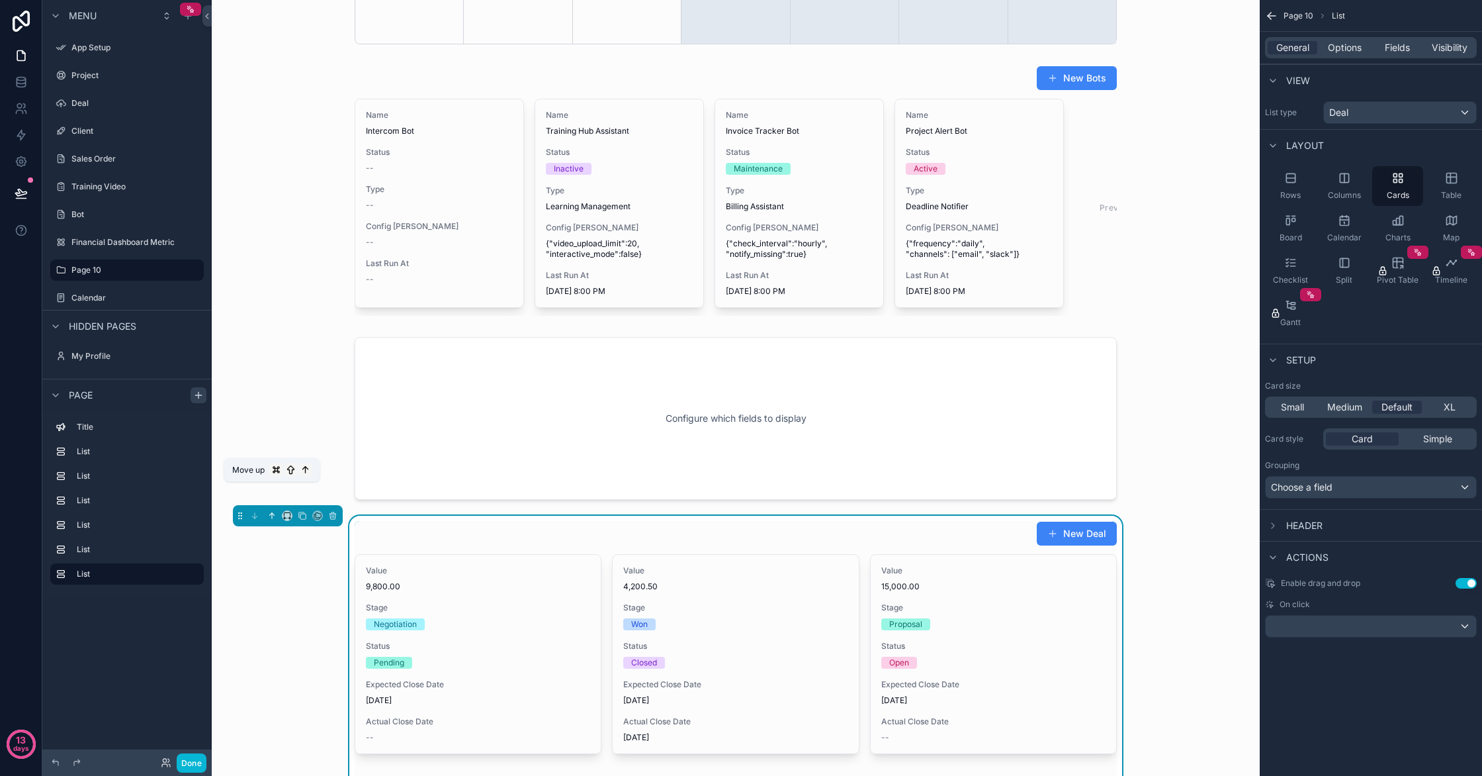
click at [273, 511] on icon "scrollable content" at bounding box center [271, 515] width 9 height 9
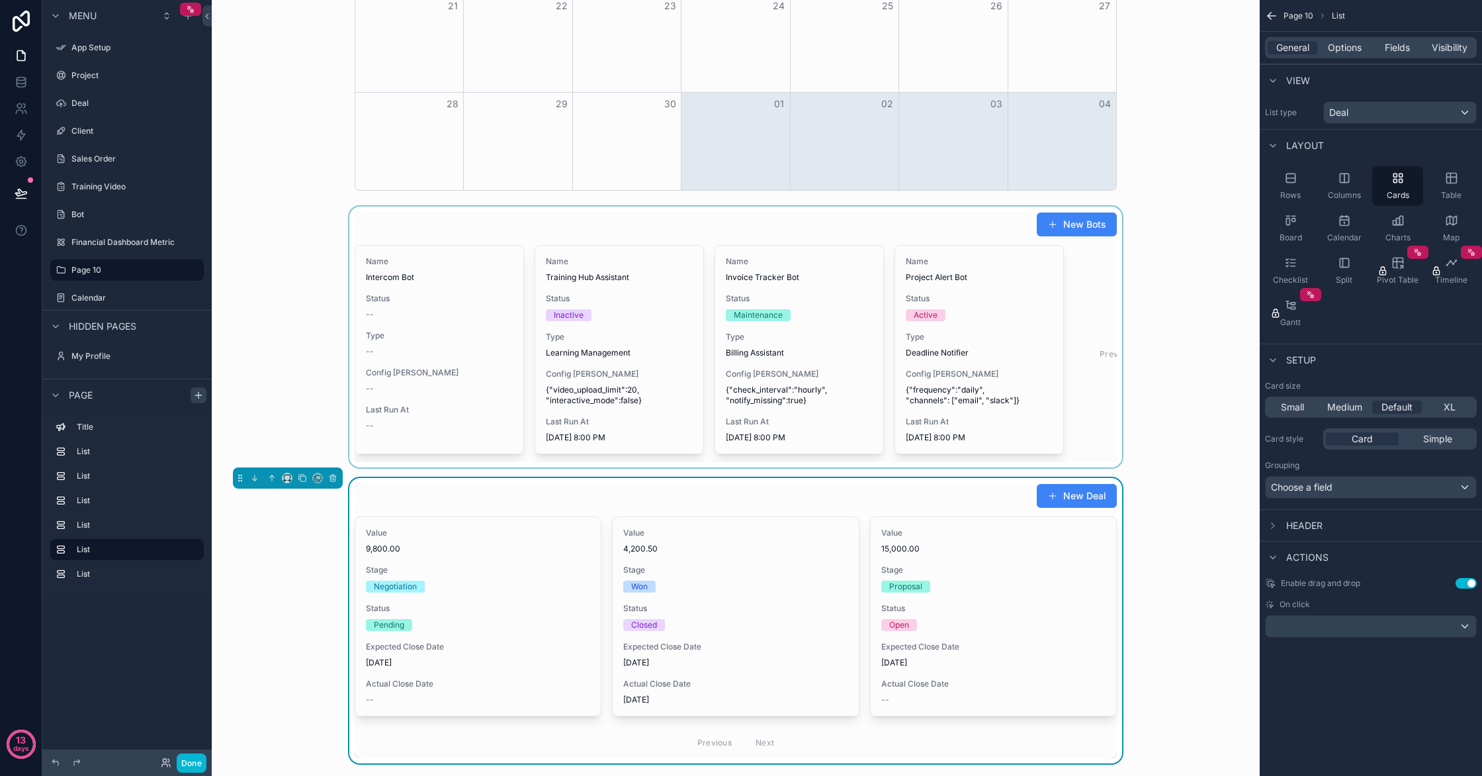
scroll to position [1185, 0]
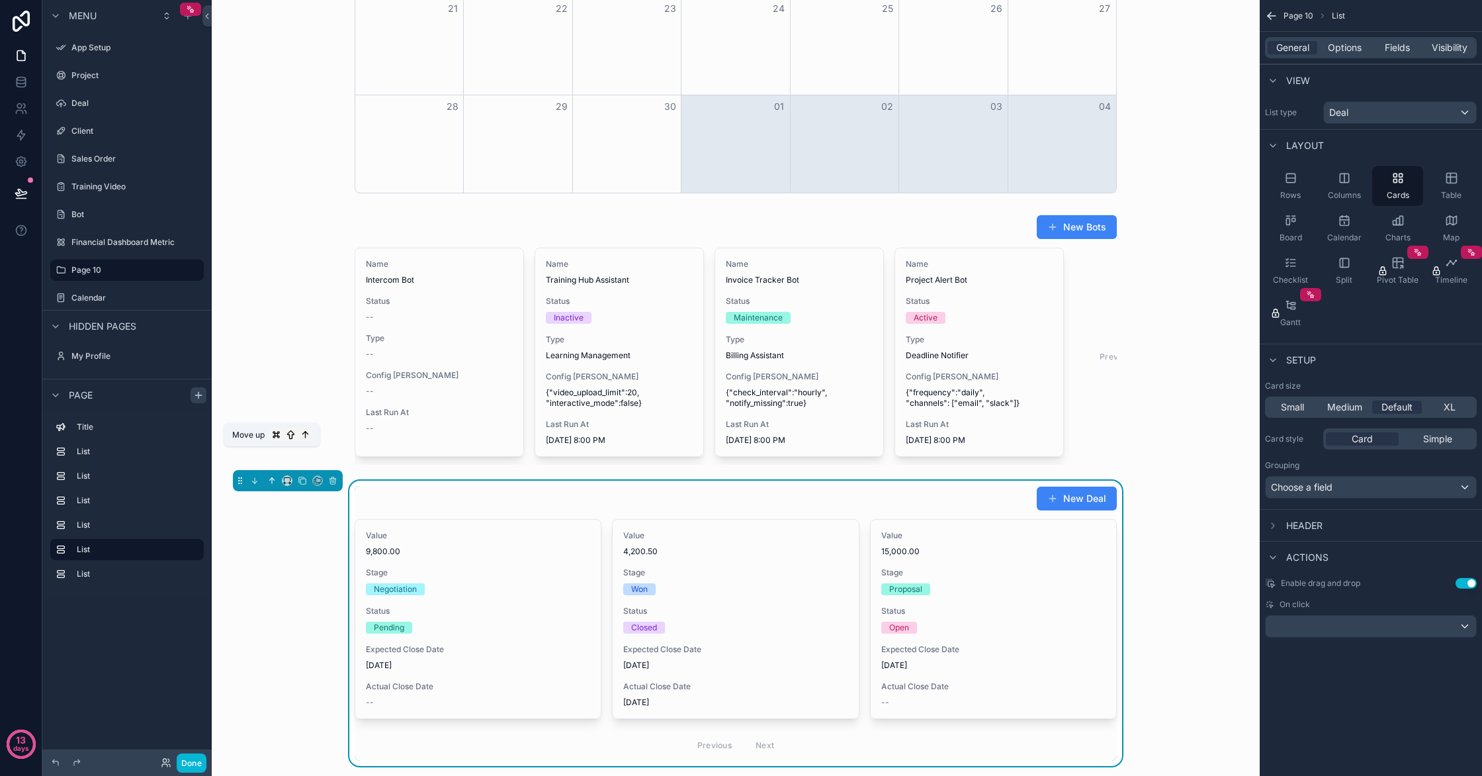
click at [272, 476] on icon "scrollable content" at bounding box center [271, 480] width 9 height 9
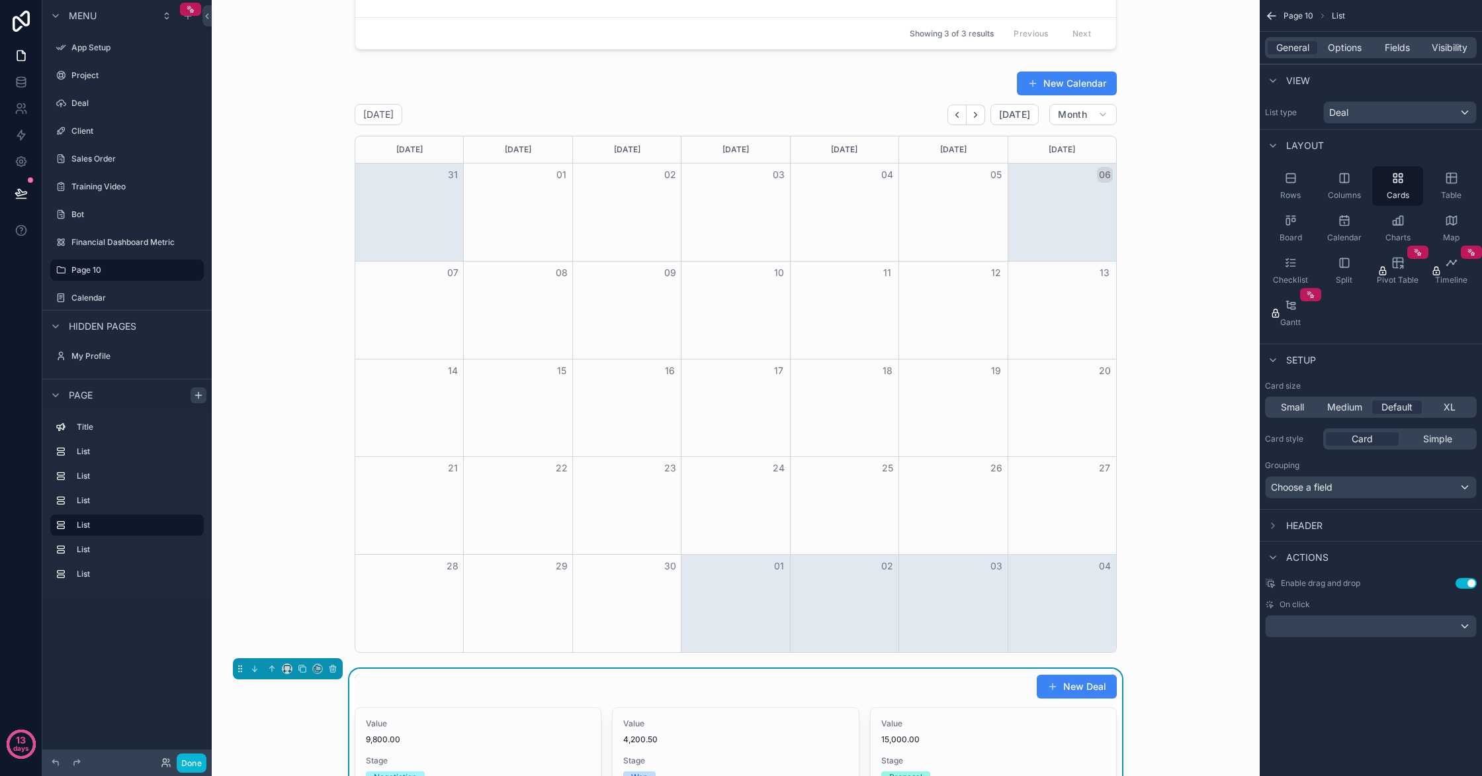
scroll to position [727, 0]
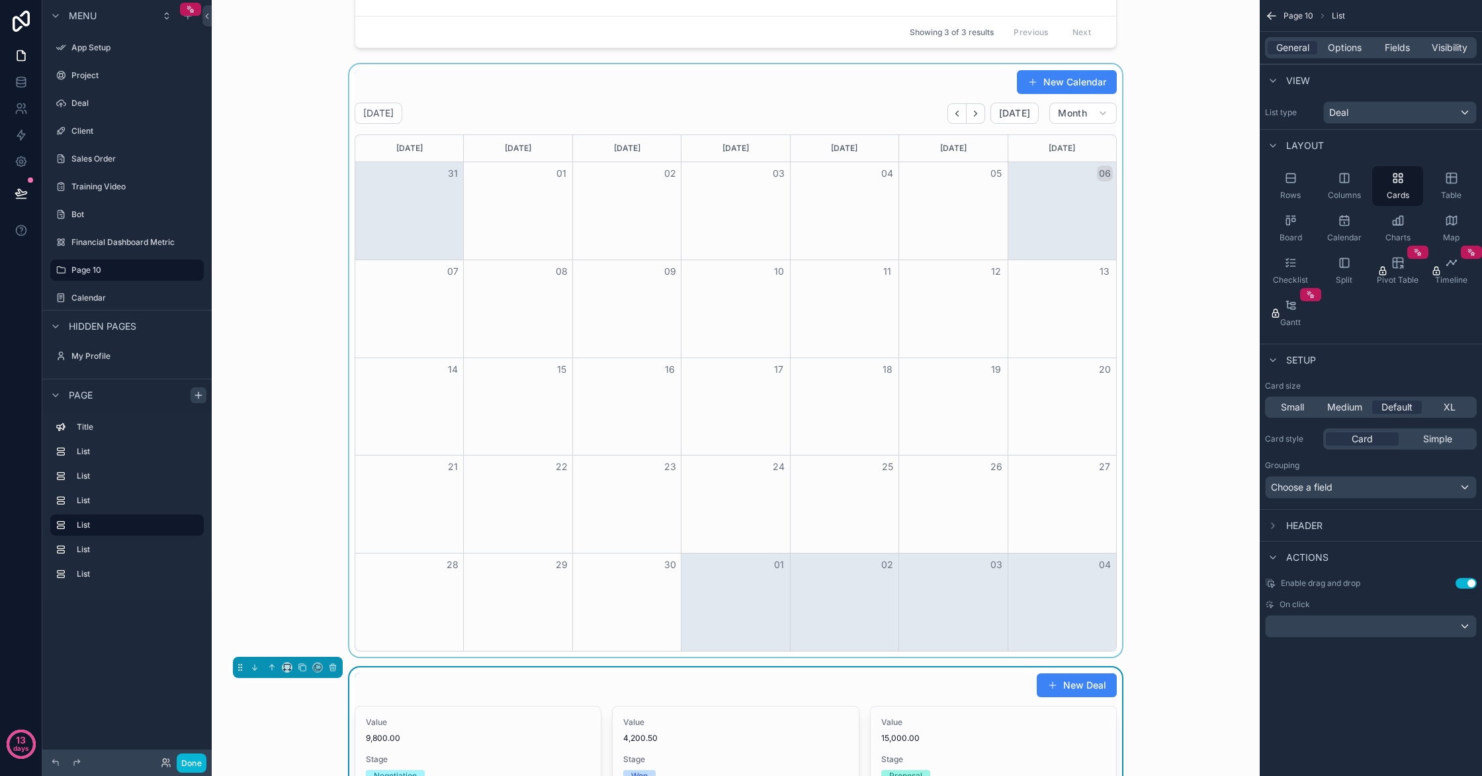
click at [368, 64] on div "scrollable content" at bounding box center [735, 360] width 1027 height 592
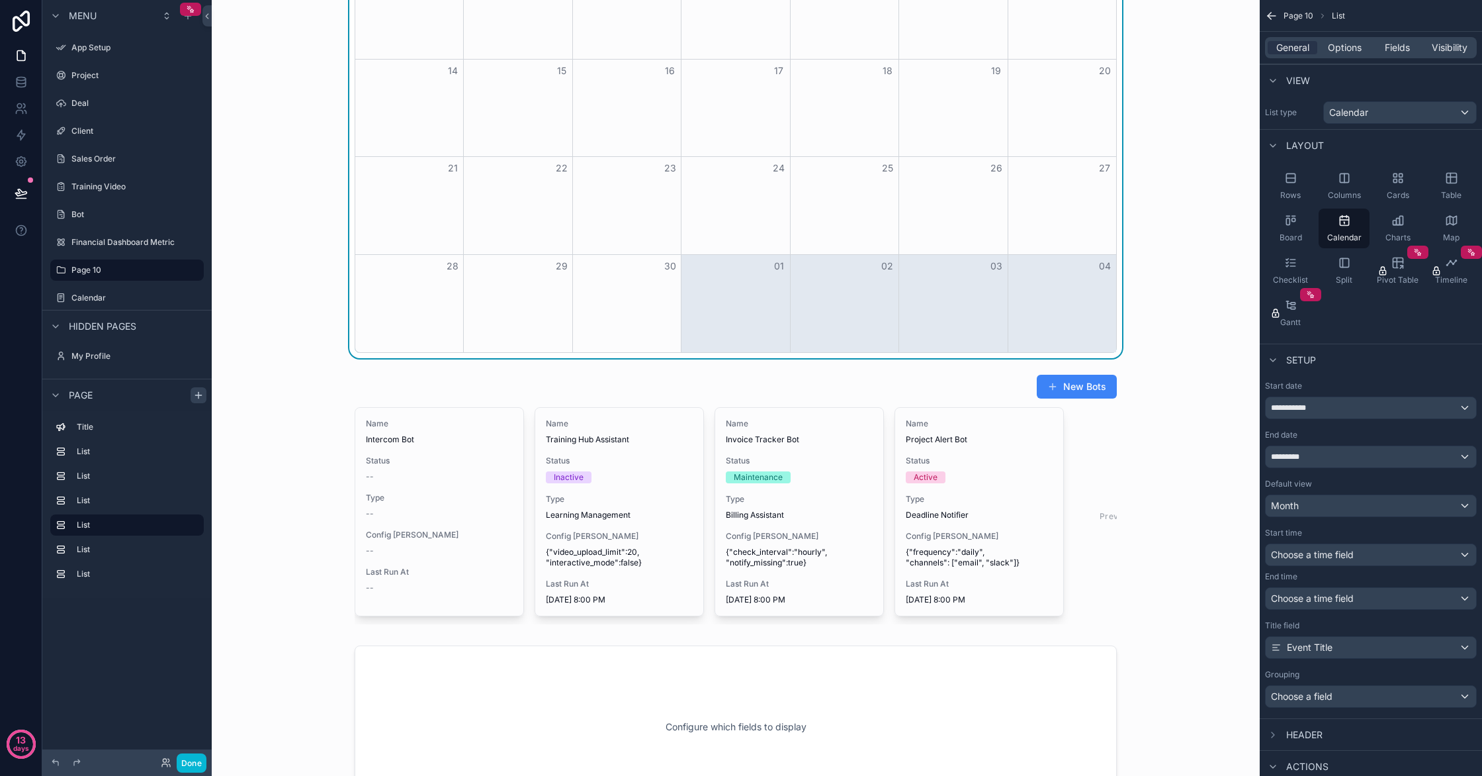
scroll to position [1326, 0]
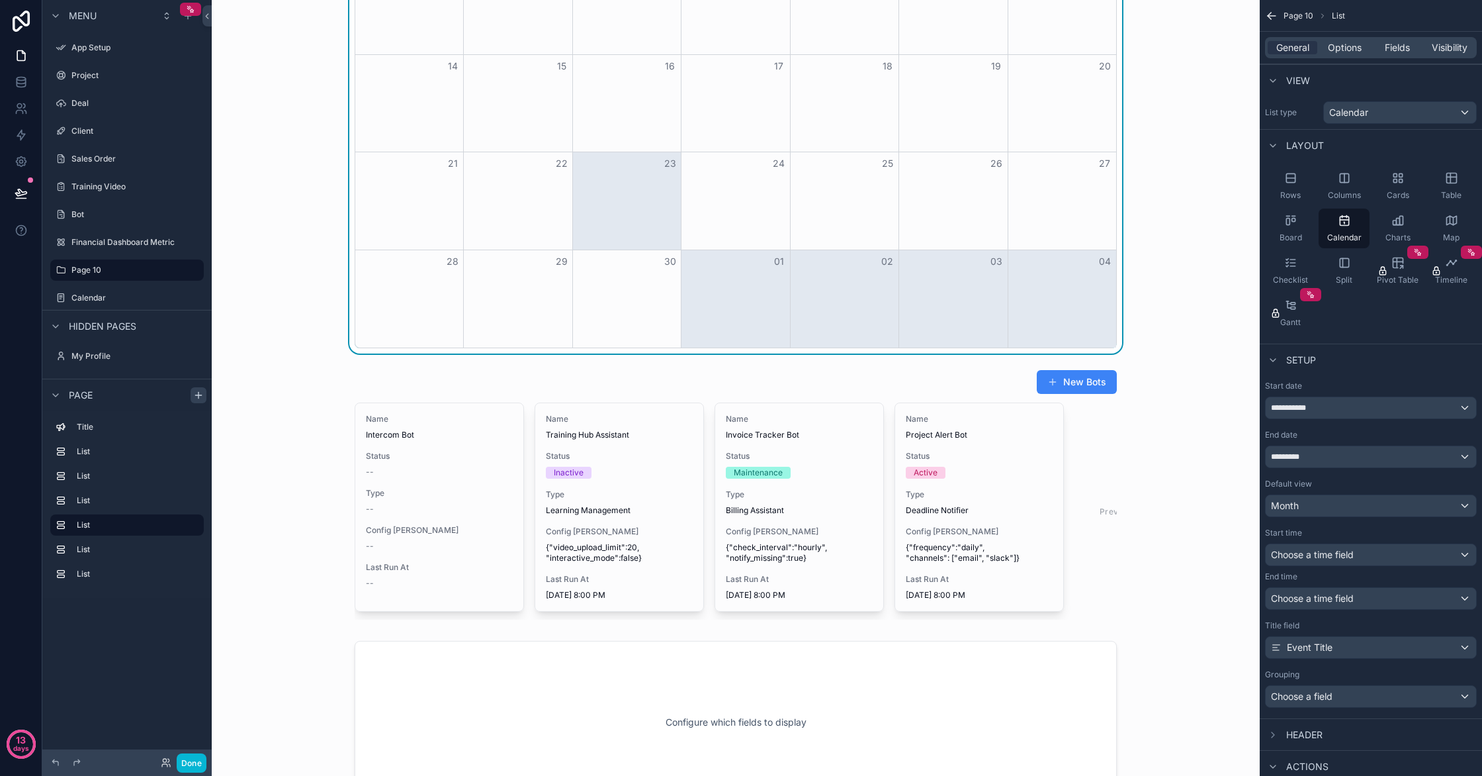
drag, startPoint x: 617, startPoint y: 165, endPoint x: 620, endPoint y: 196, distance: 30.6
click at [620, 196] on div "Month View" at bounding box center [626, 200] width 109 height 97
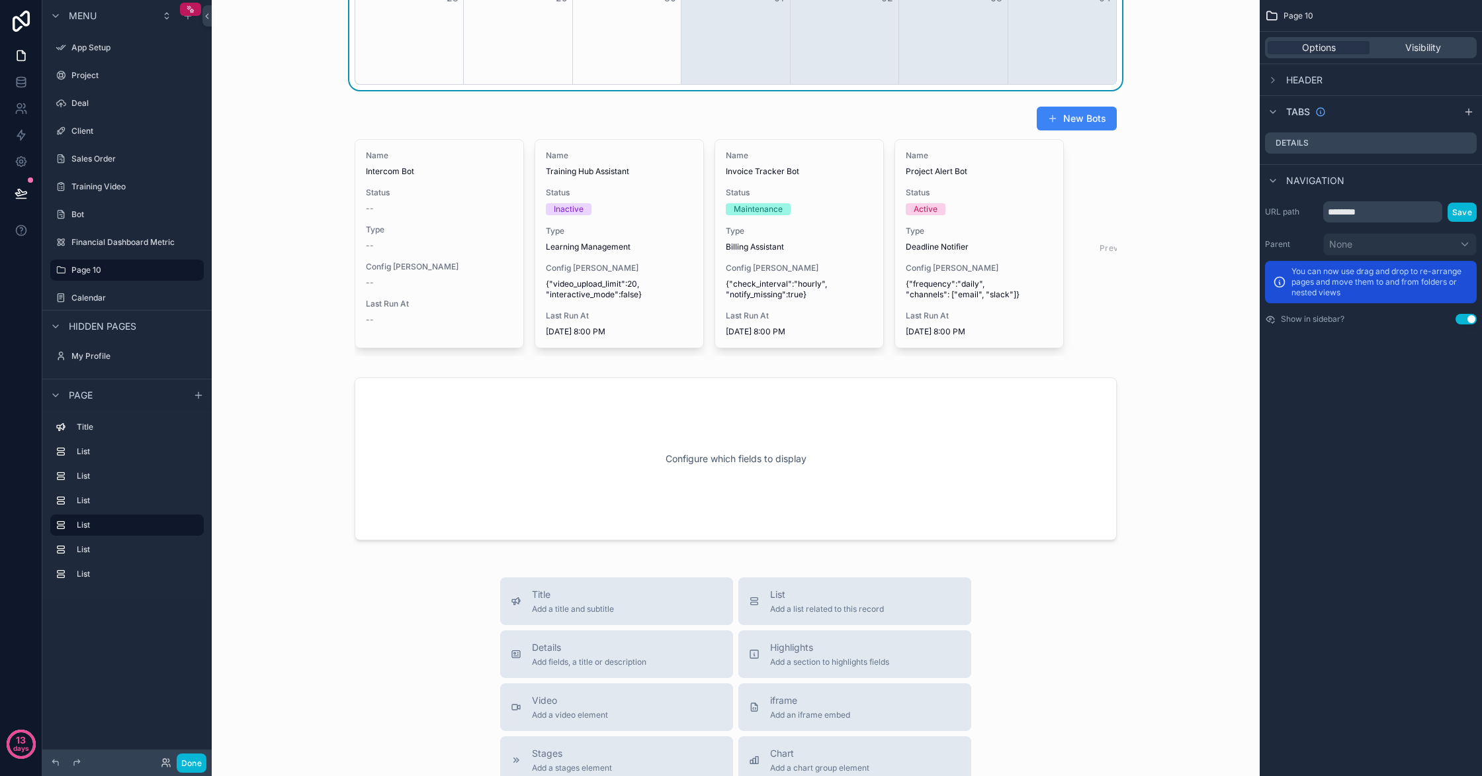
scroll to position [1589, 0]
click at [594, 427] on div "scrollable content" at bounding box center [735, 459] width 1027 height 173
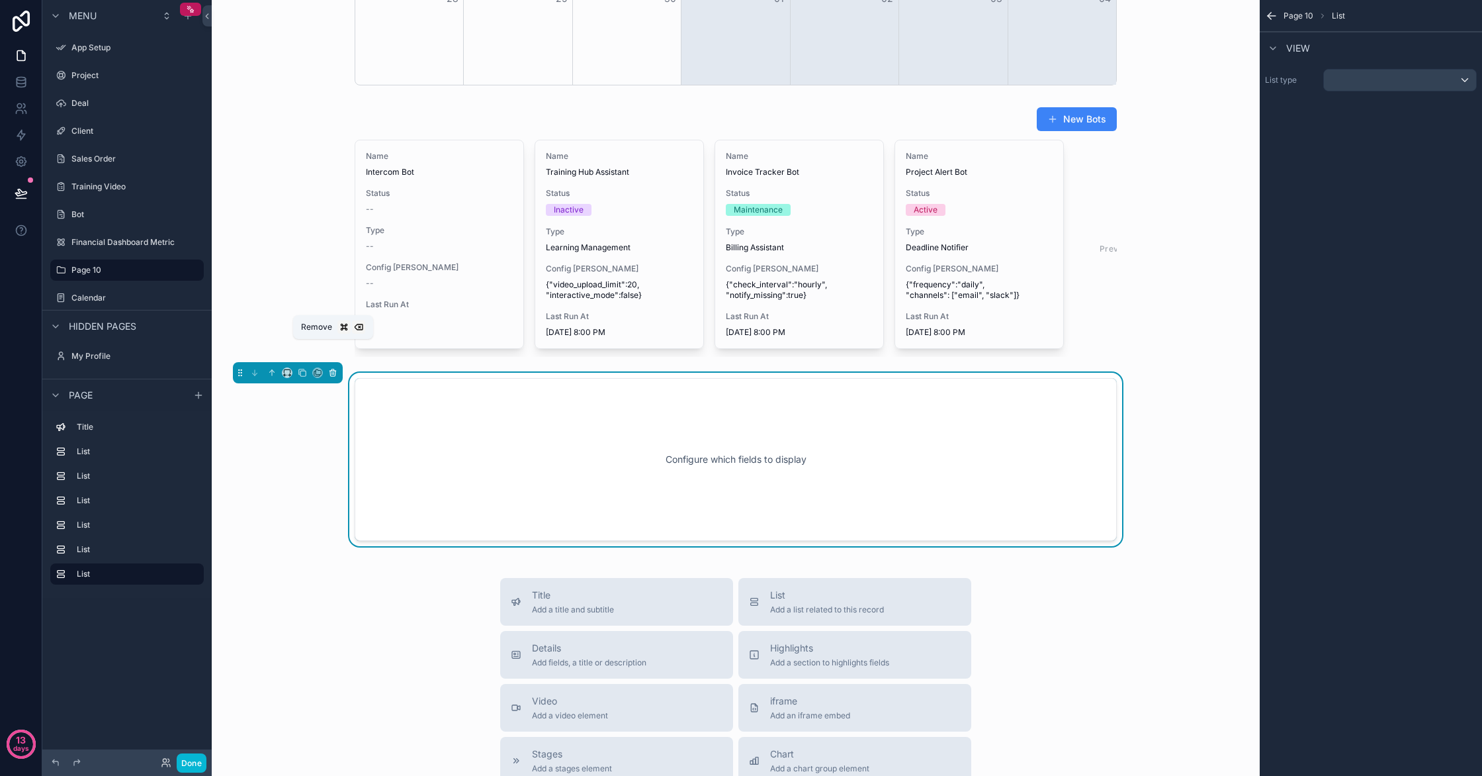
click at [334, 368] on icon "scrollable content" at bounding box center [332, 372] width 9 height 9
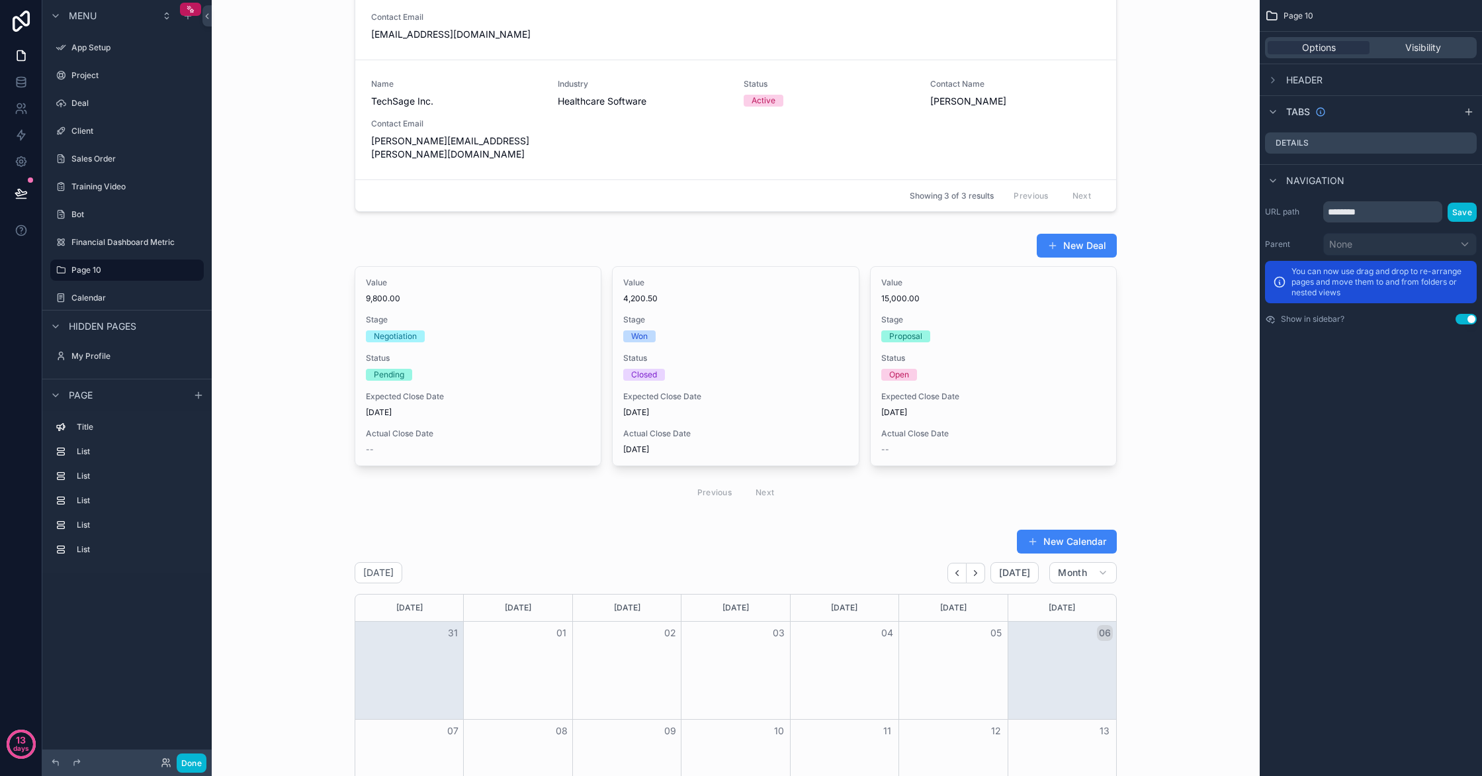
click at [663, 329] on div "scrollable content" at bounding box center [735, 370] width 1027 height 285
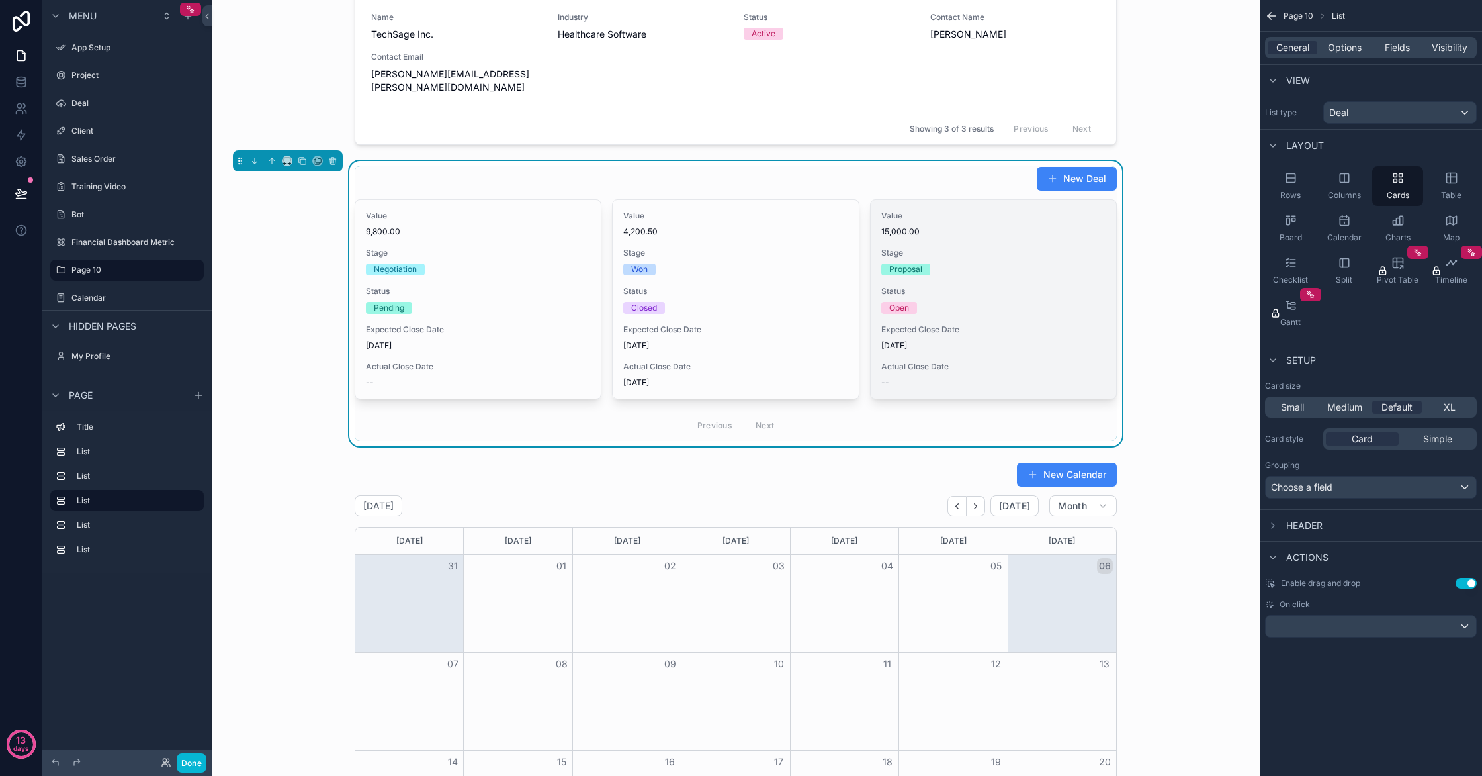
scroll to position [656, 0]
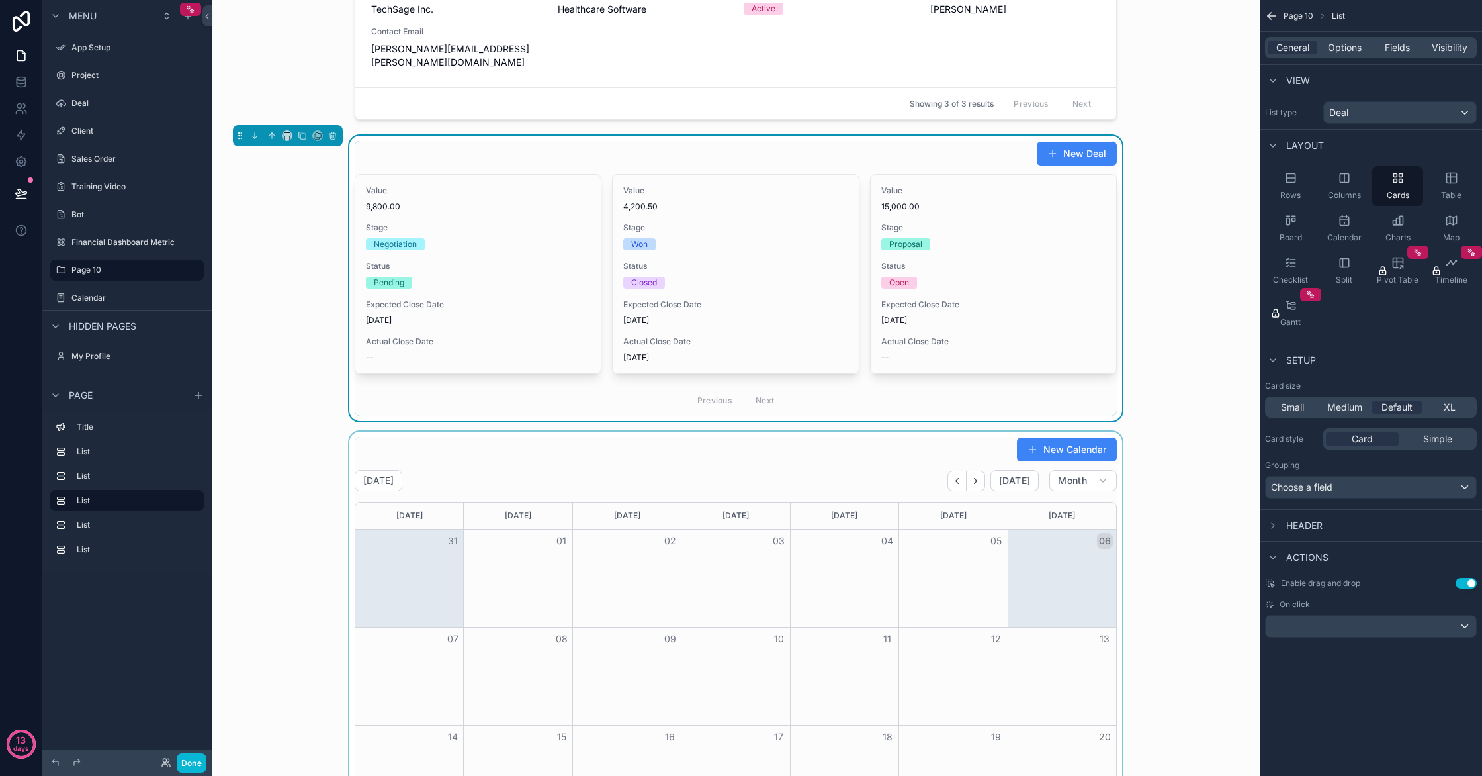
click at [893, 460] on div "scrollable content" at bounding box center [735, 727] width 1027 height 592
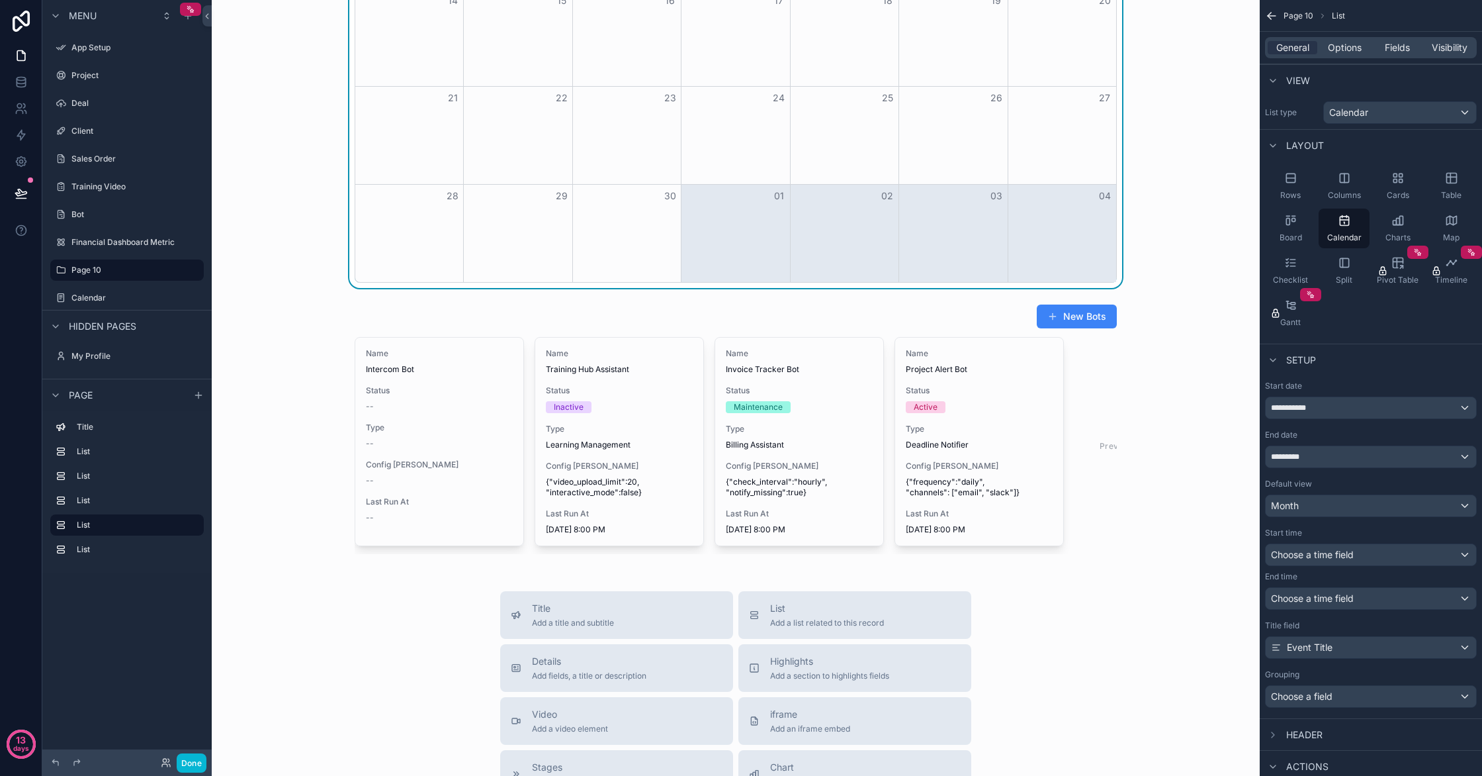
scroll to position [1400, 0]
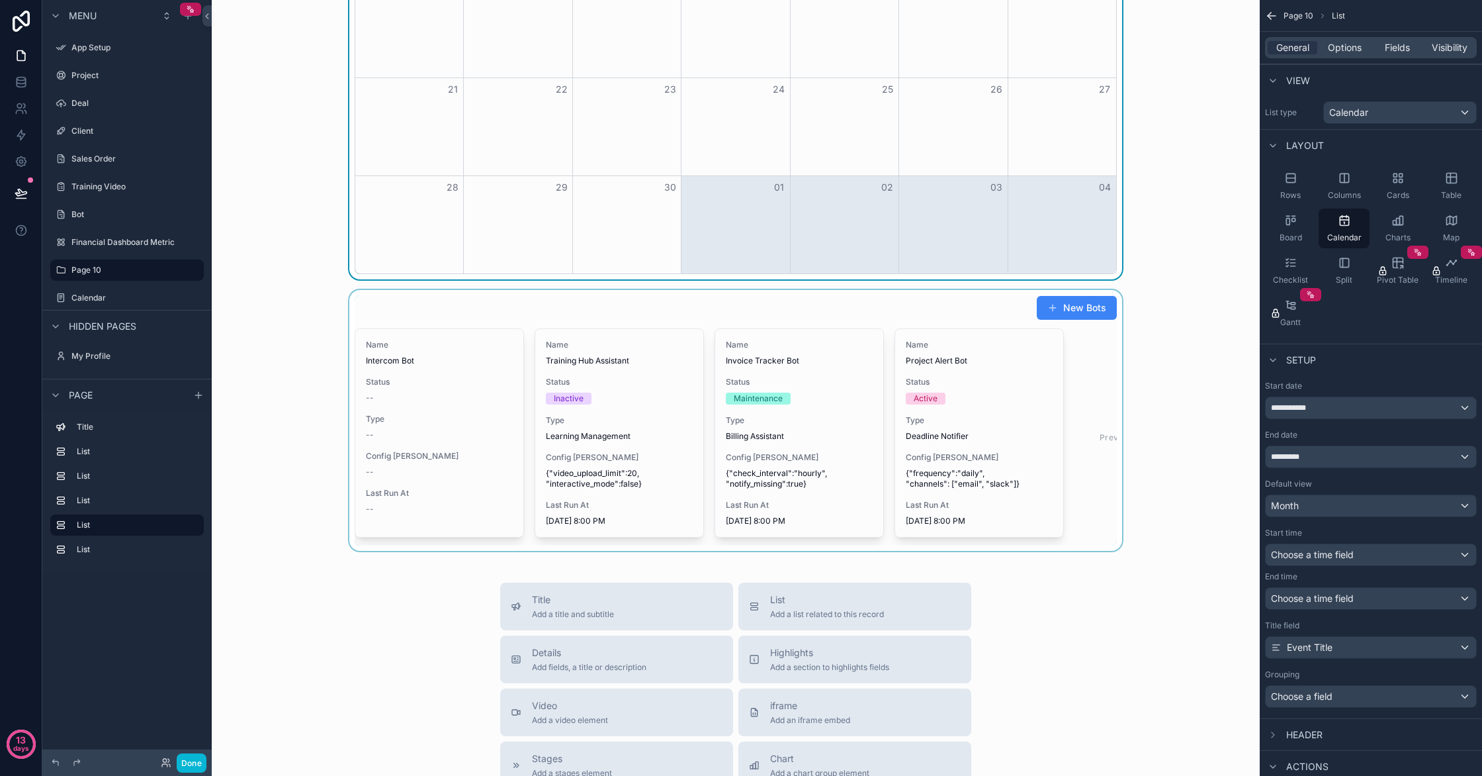
click at [541, 349] on div "scrollable content" at bounding box center [735, 420] width 1027 height 261
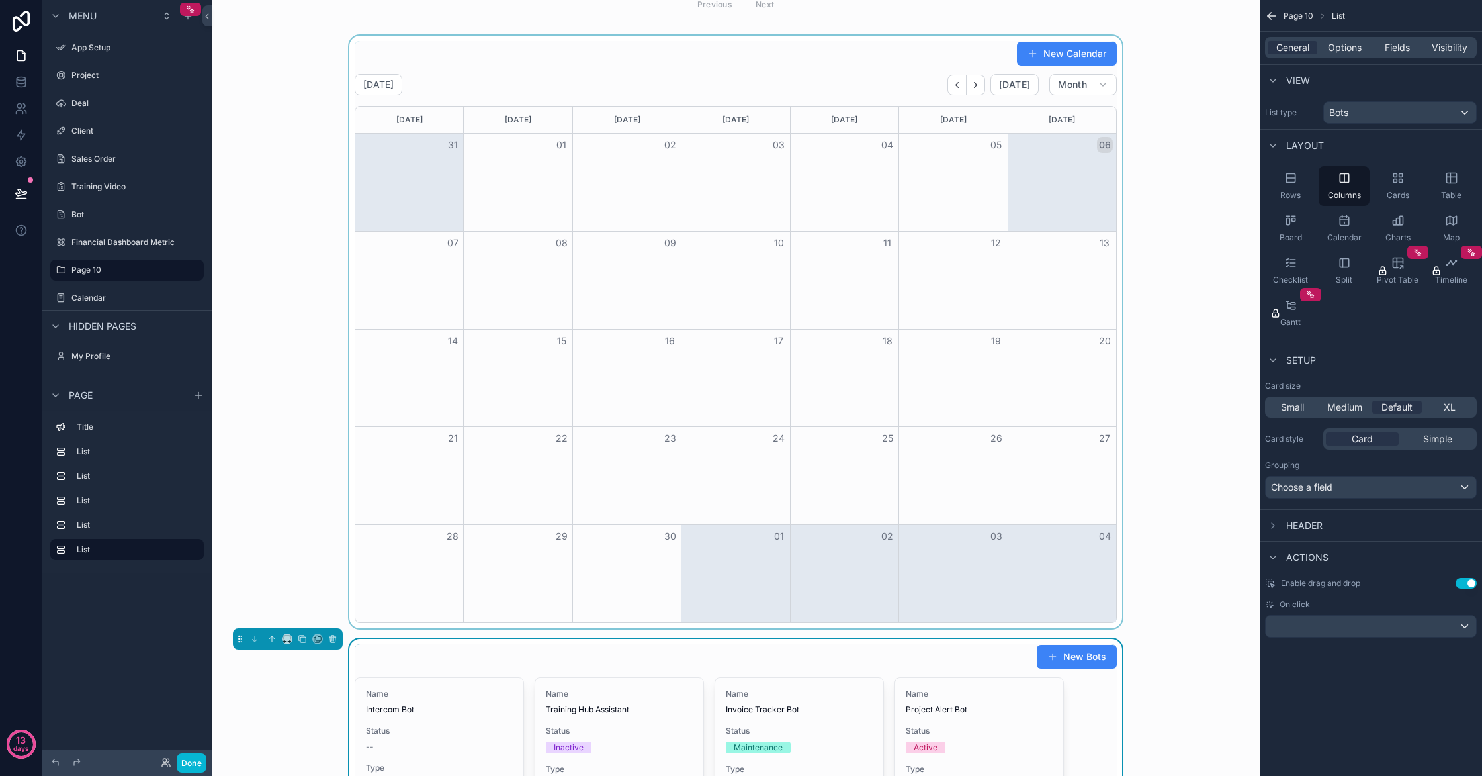
scroll to position [1048, 0]
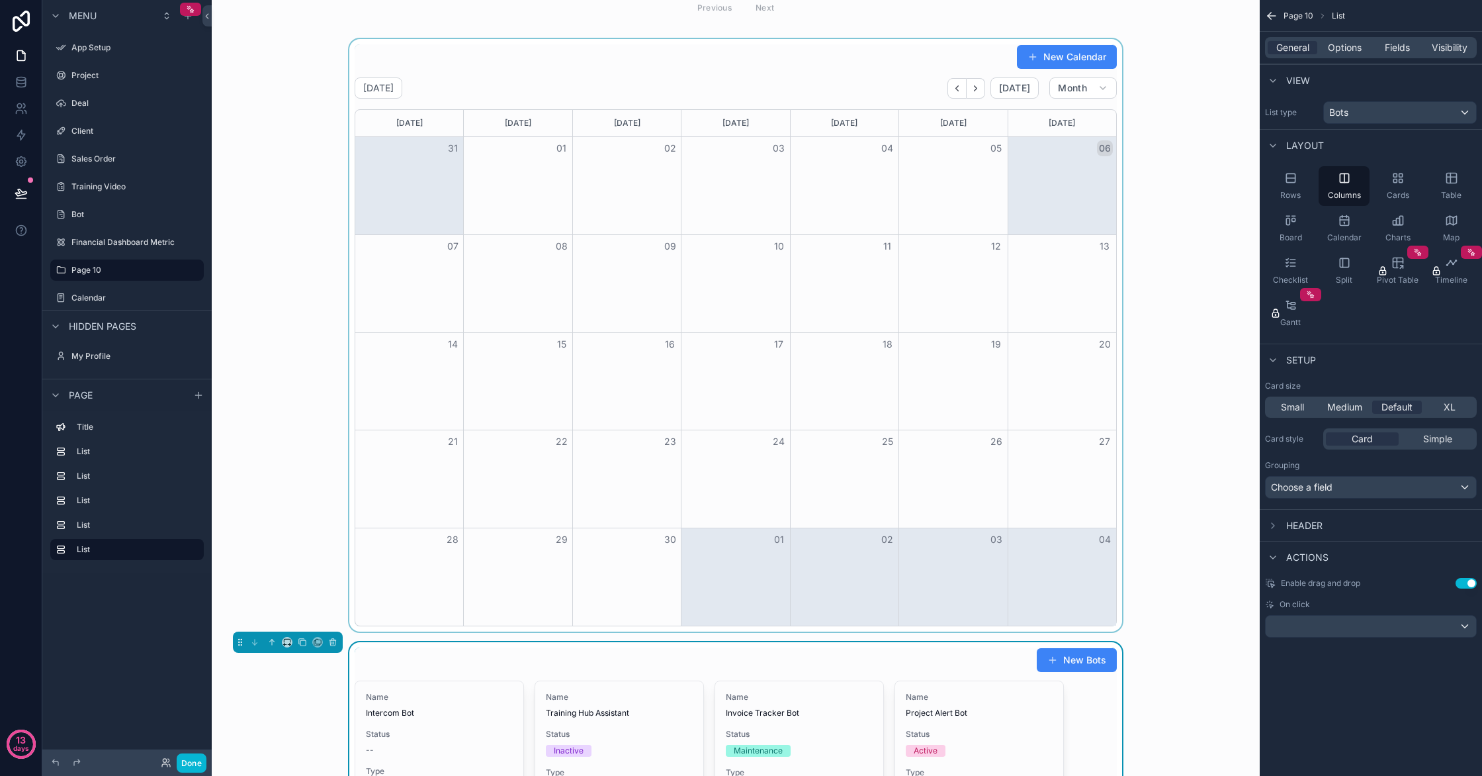
click at [366, 39] on div "scrollable content" at bounding box center [735, 335] width 1027 height 592
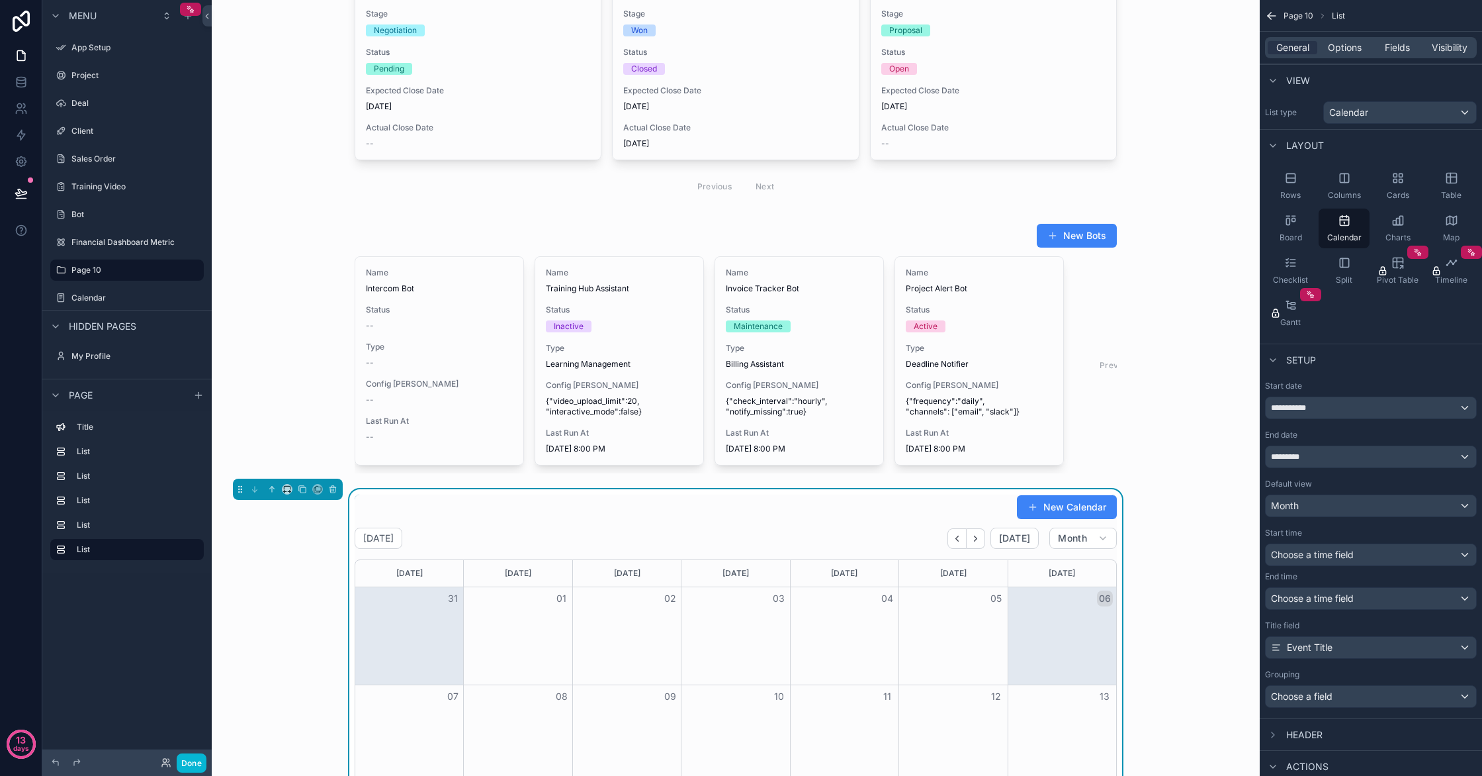
scroll to position [871, 0]
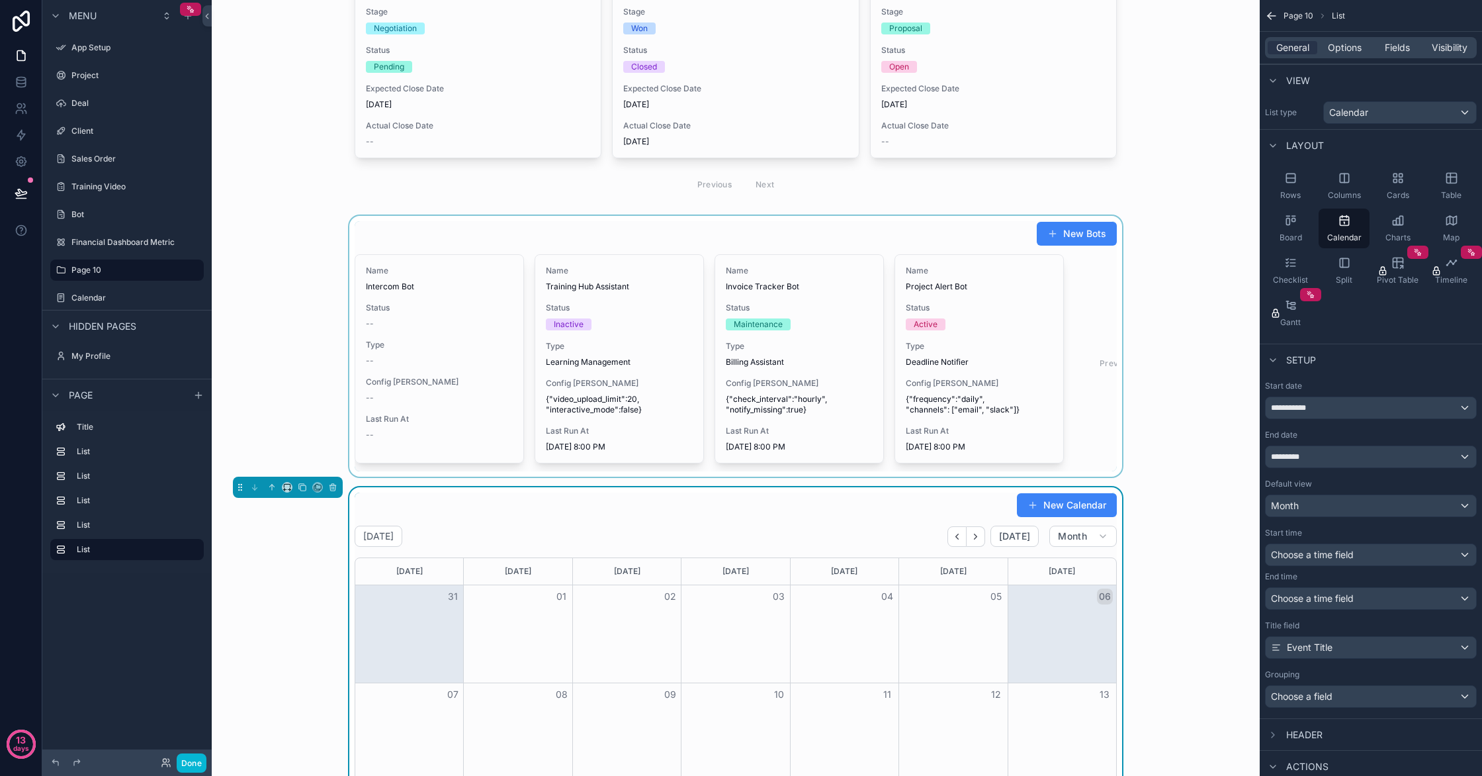
click at [539, 273] on div "scrollable content" at bounding box center [735, 346] width 1027 height 261
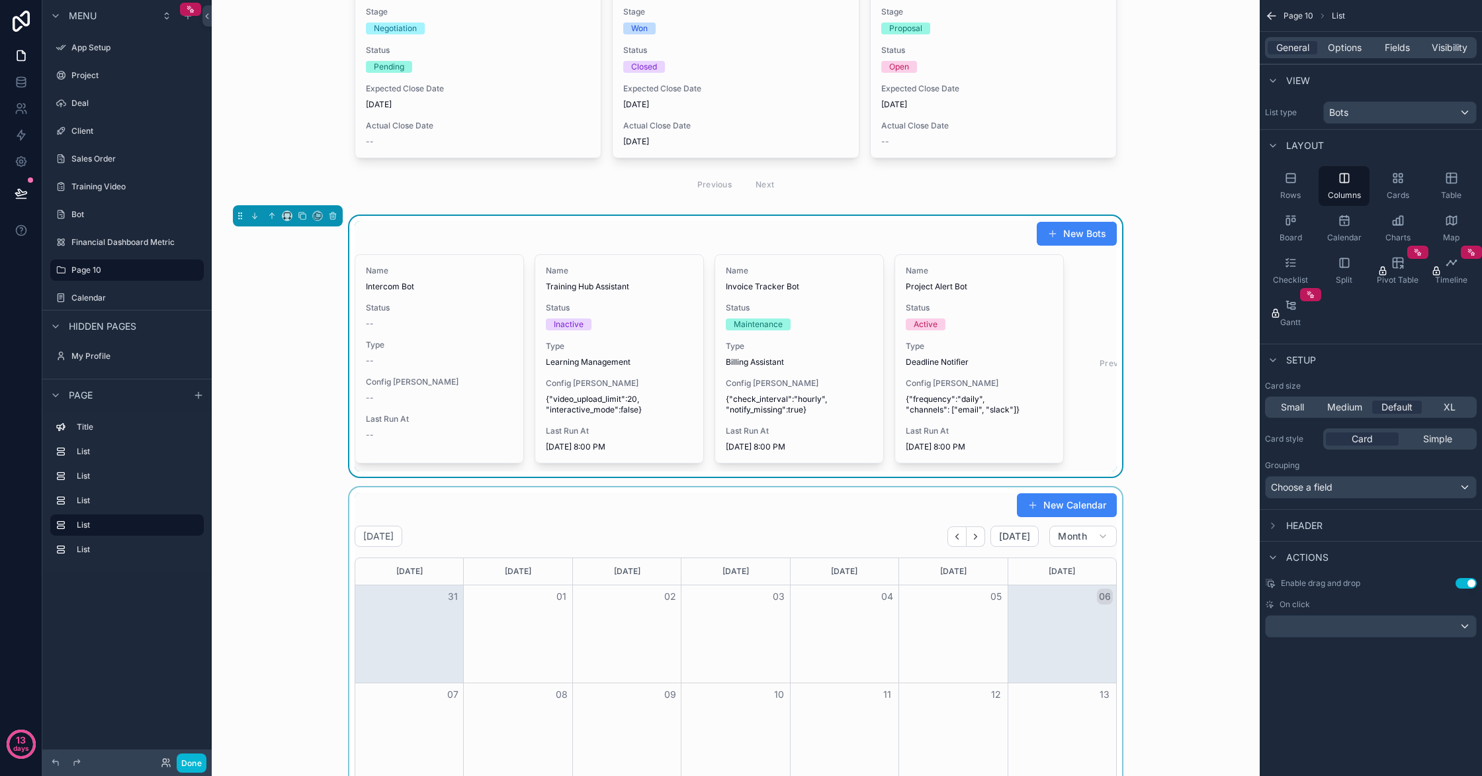
click at [347, 487] on div "scrollable content" at bounding box center [735, 783] width 1027 height 592
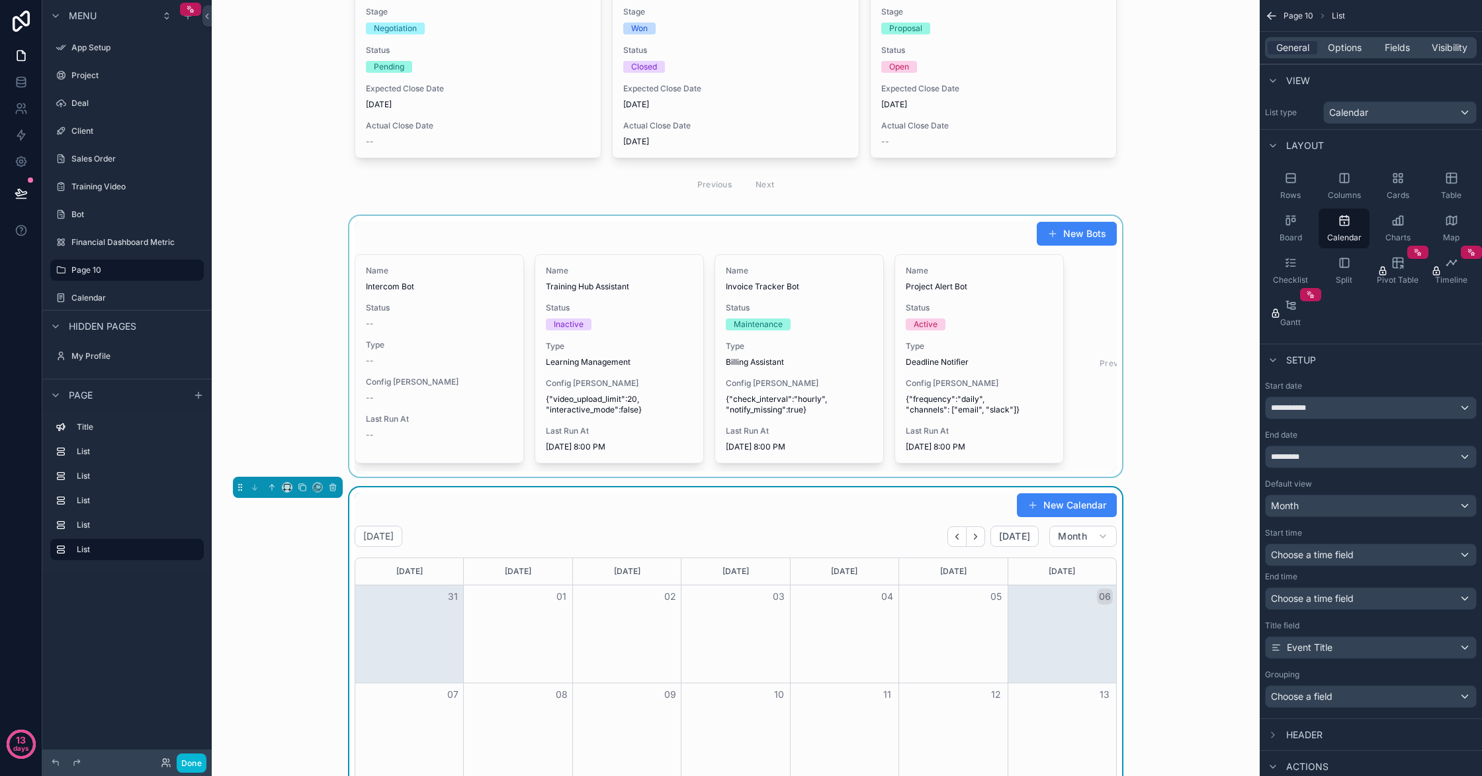
click at [565, 327] on div "scrollable content" at bounding box center [735, 346] width 1027 height 261
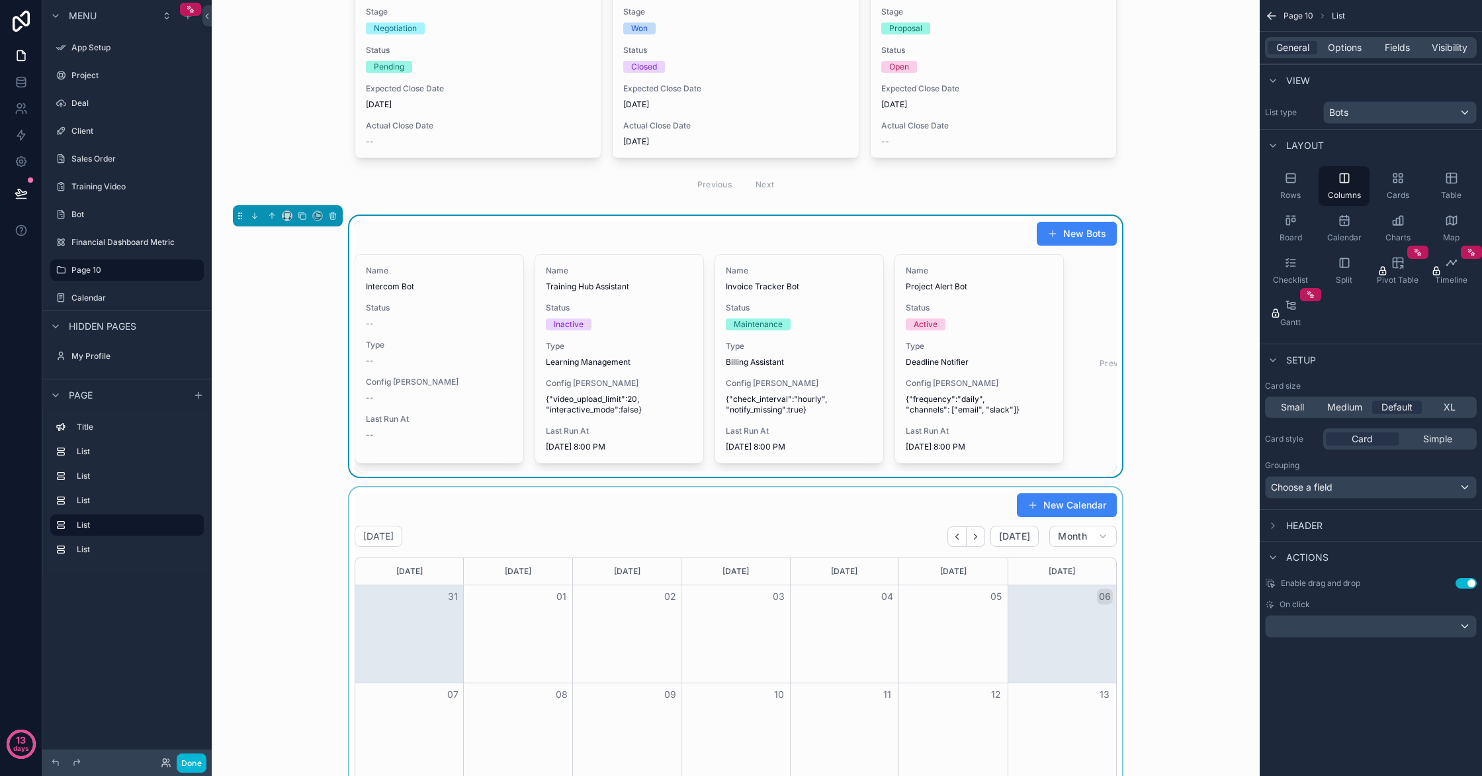
click at [353, 487] on div "scrollable content" at bounding box center [735, 783] width 1027 height 592
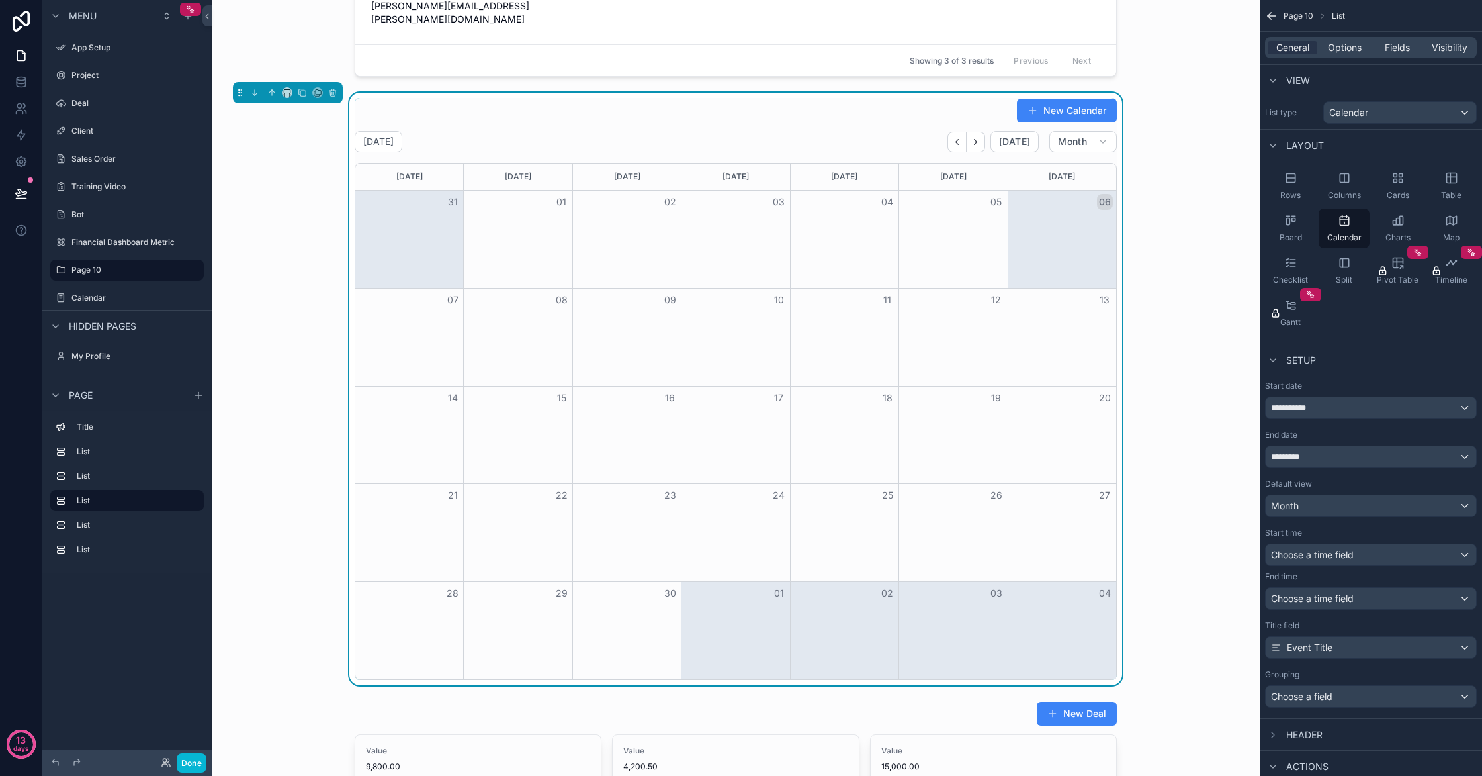
scroll to position [738, 0]
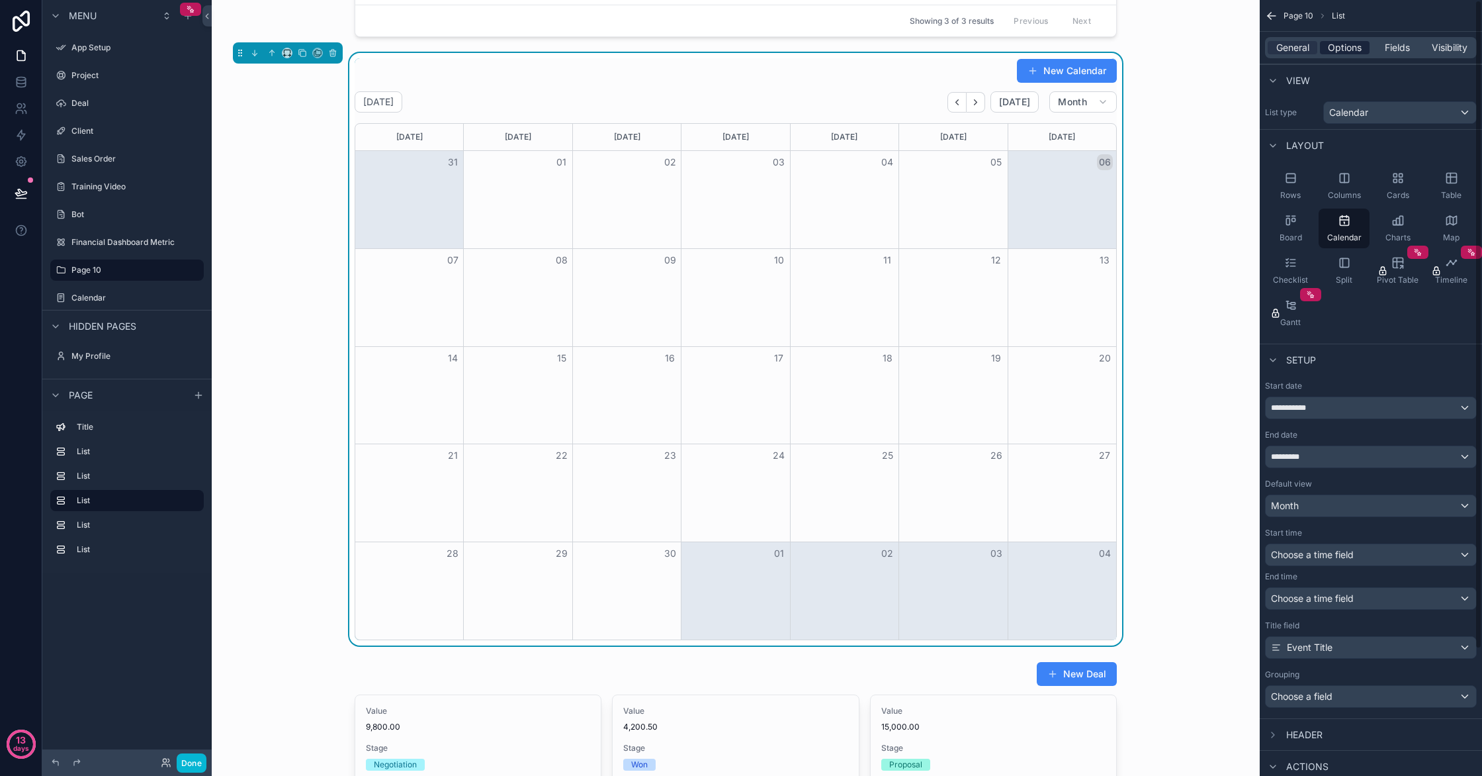
click at [1353, 54] on span "Options" at bounding box center [1345, 47] width 34 height 13
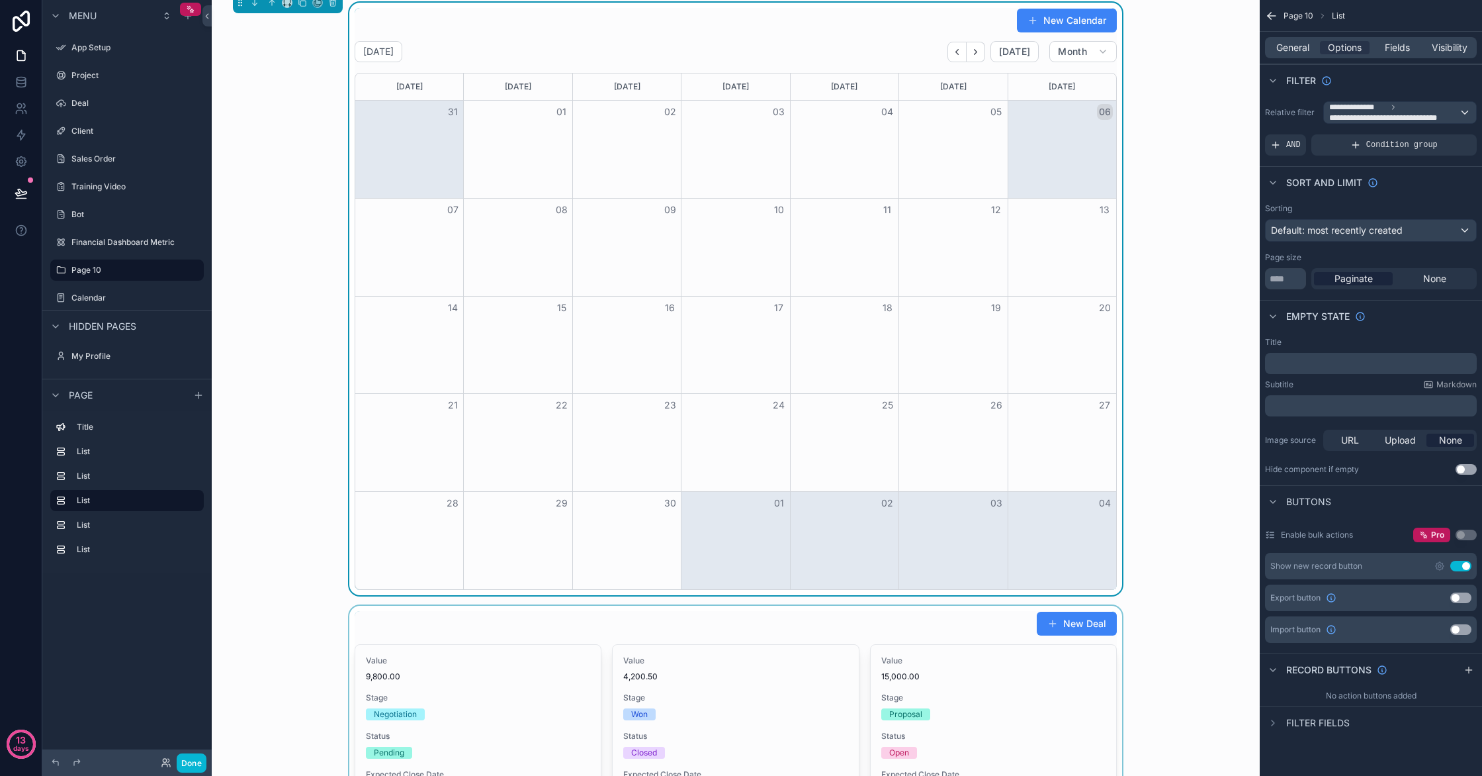
scroll to position [821, 0]
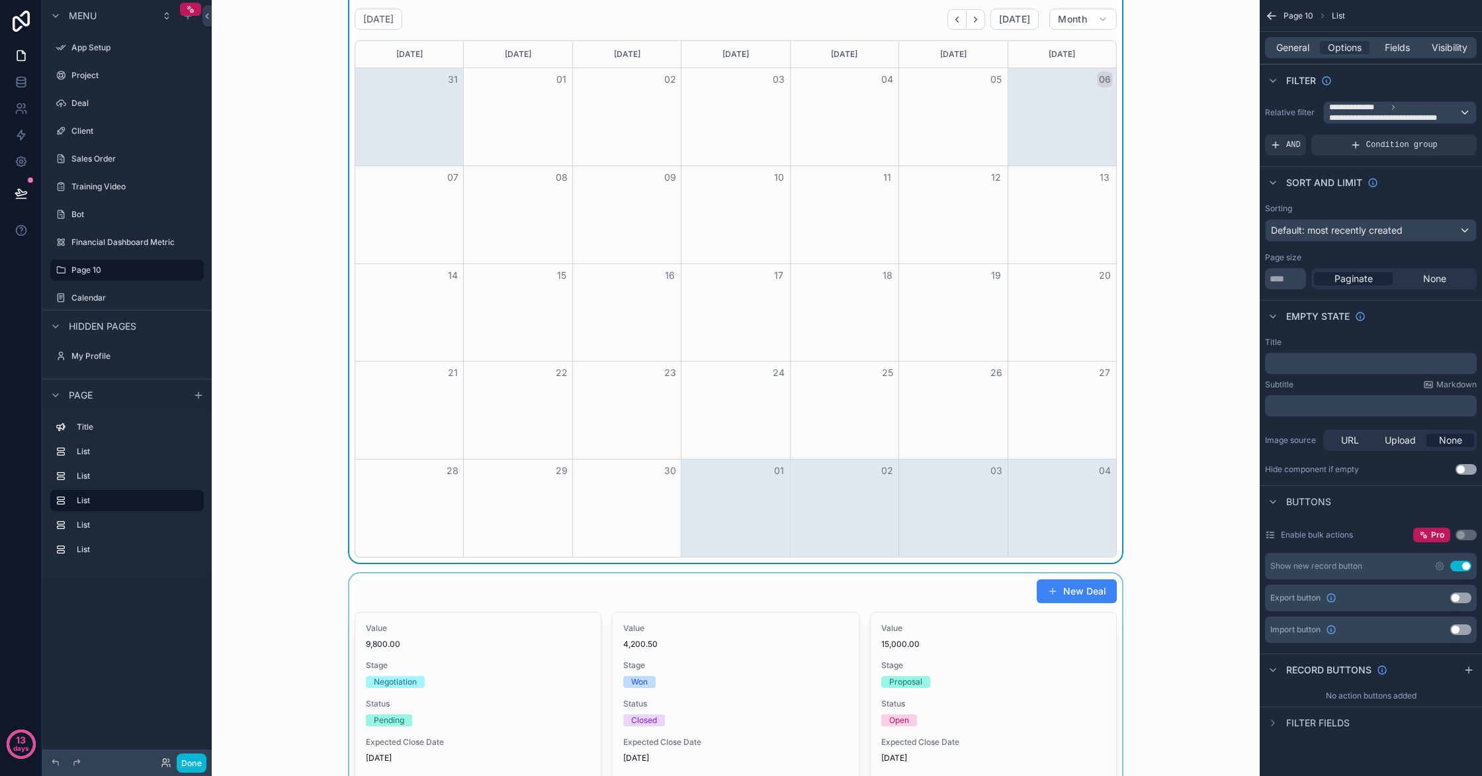
click at [365, 590] on div "scrollable content" at bounding box center [735, 715] width 1027 height 285
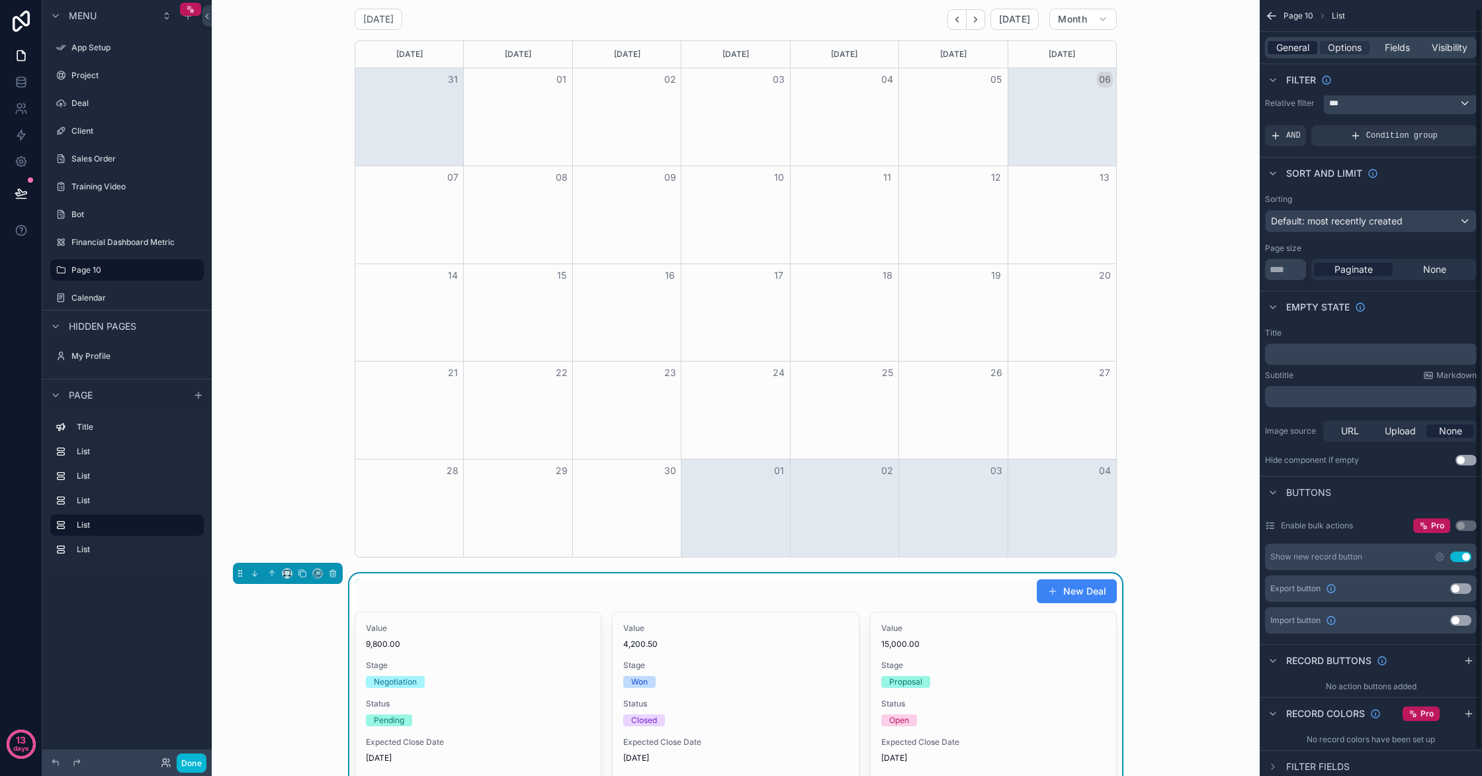
scroll to position [11, 0]
click at [1292, 46] on span "General" at bounding box center [1292, 47] width 33 height 13
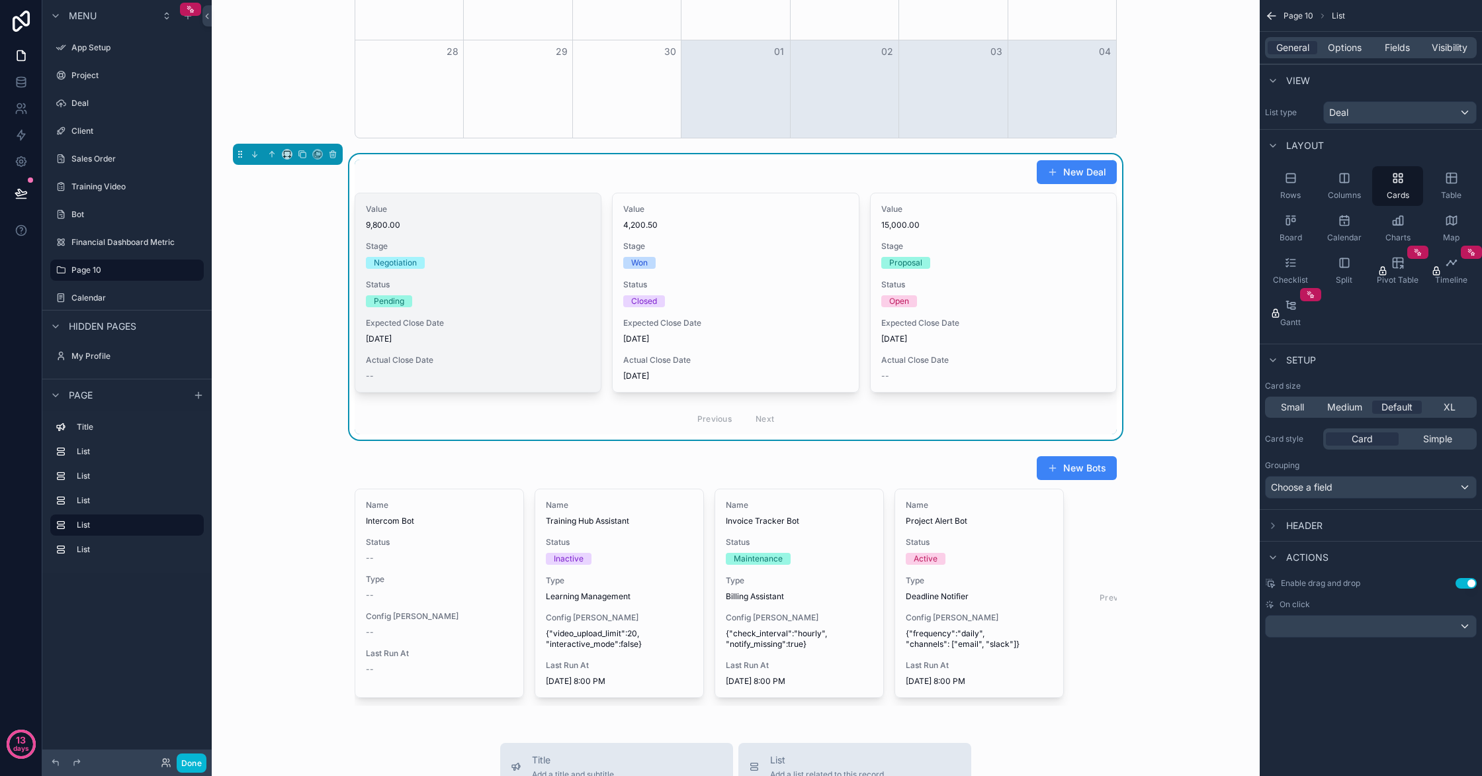
scroll to position [1242, 0]
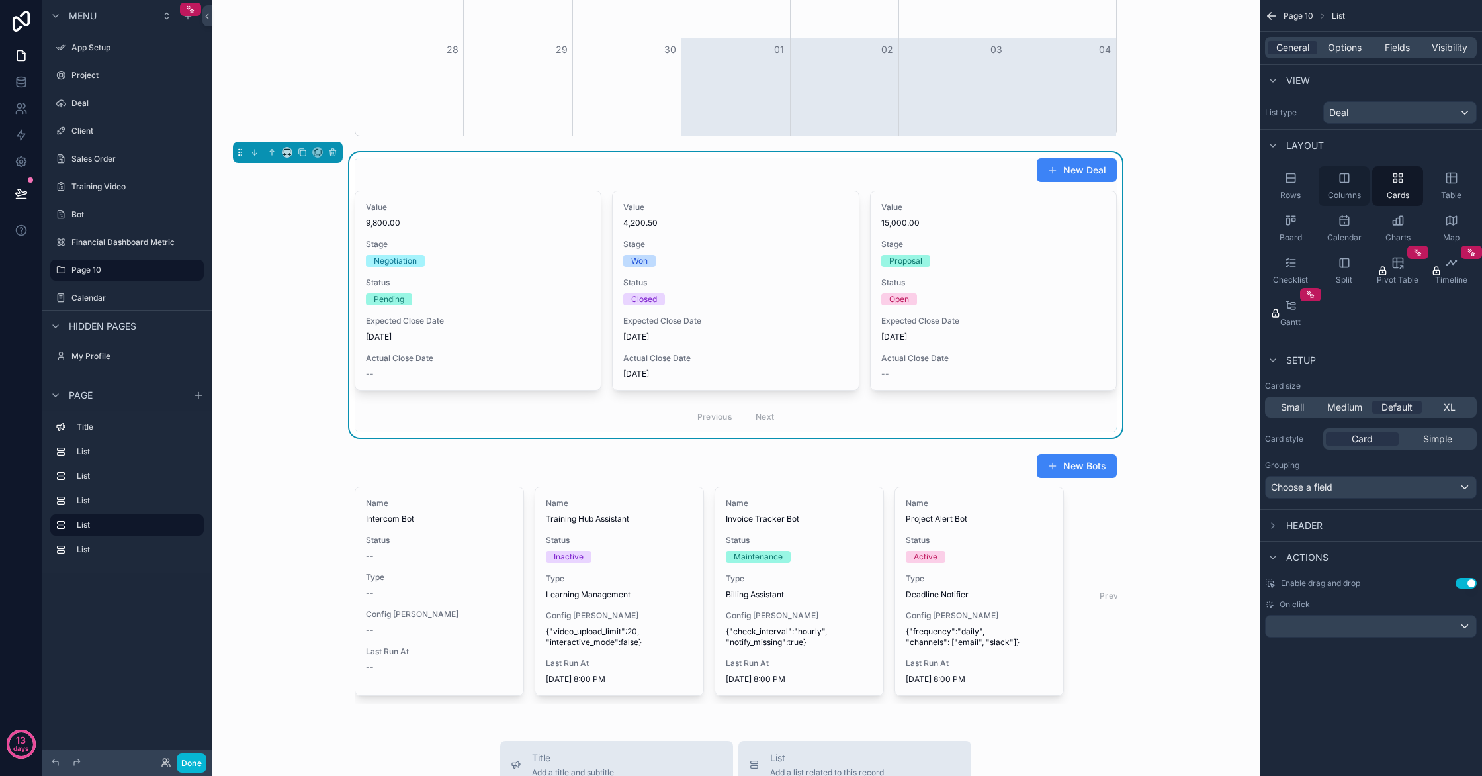
click at [1359, 186] on div "Columns" at bounding box center [1344, 186] width 51 height 40
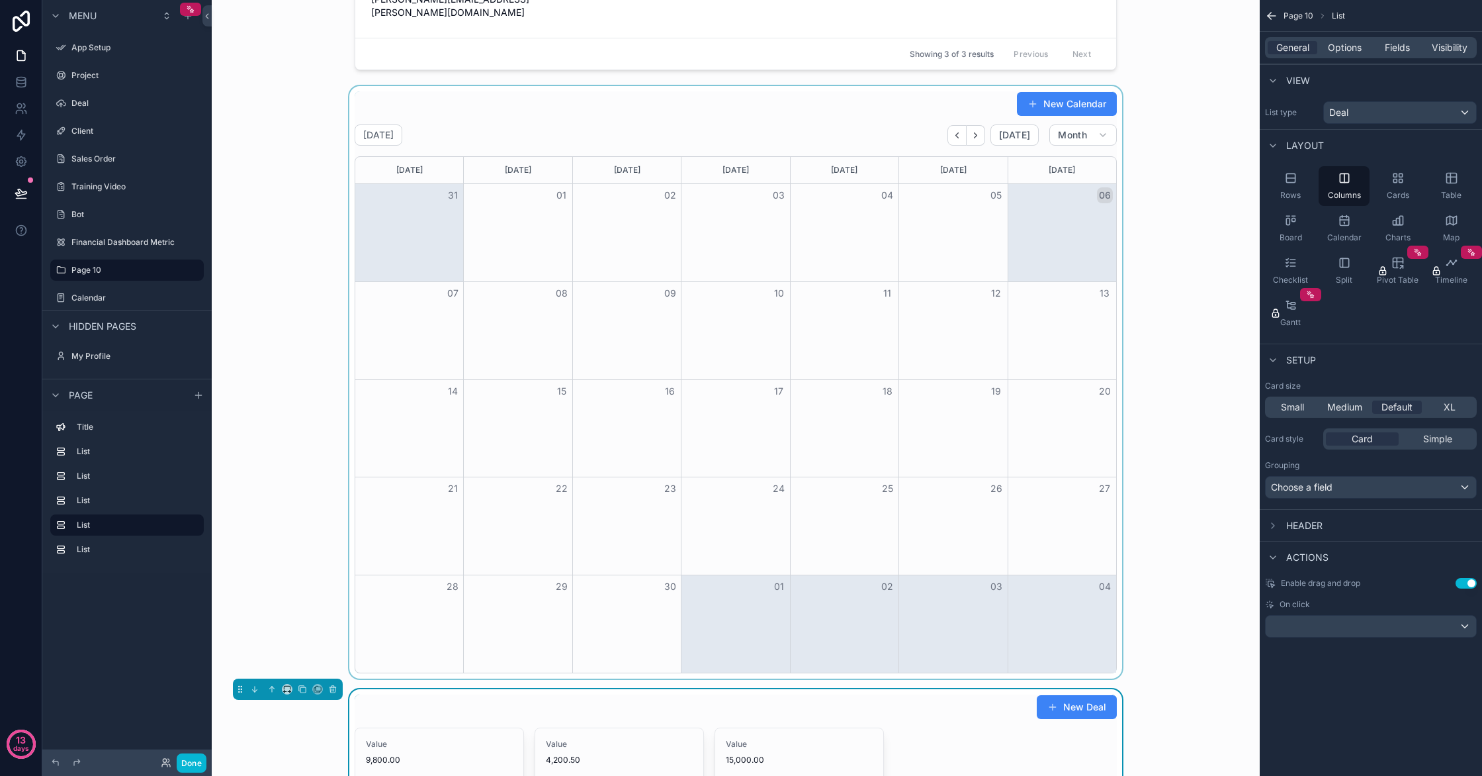
scroll to position [704, 0]
click at [352, 87] on div "scrollable content" at bounding box center [735, 383] width 1027 height 592
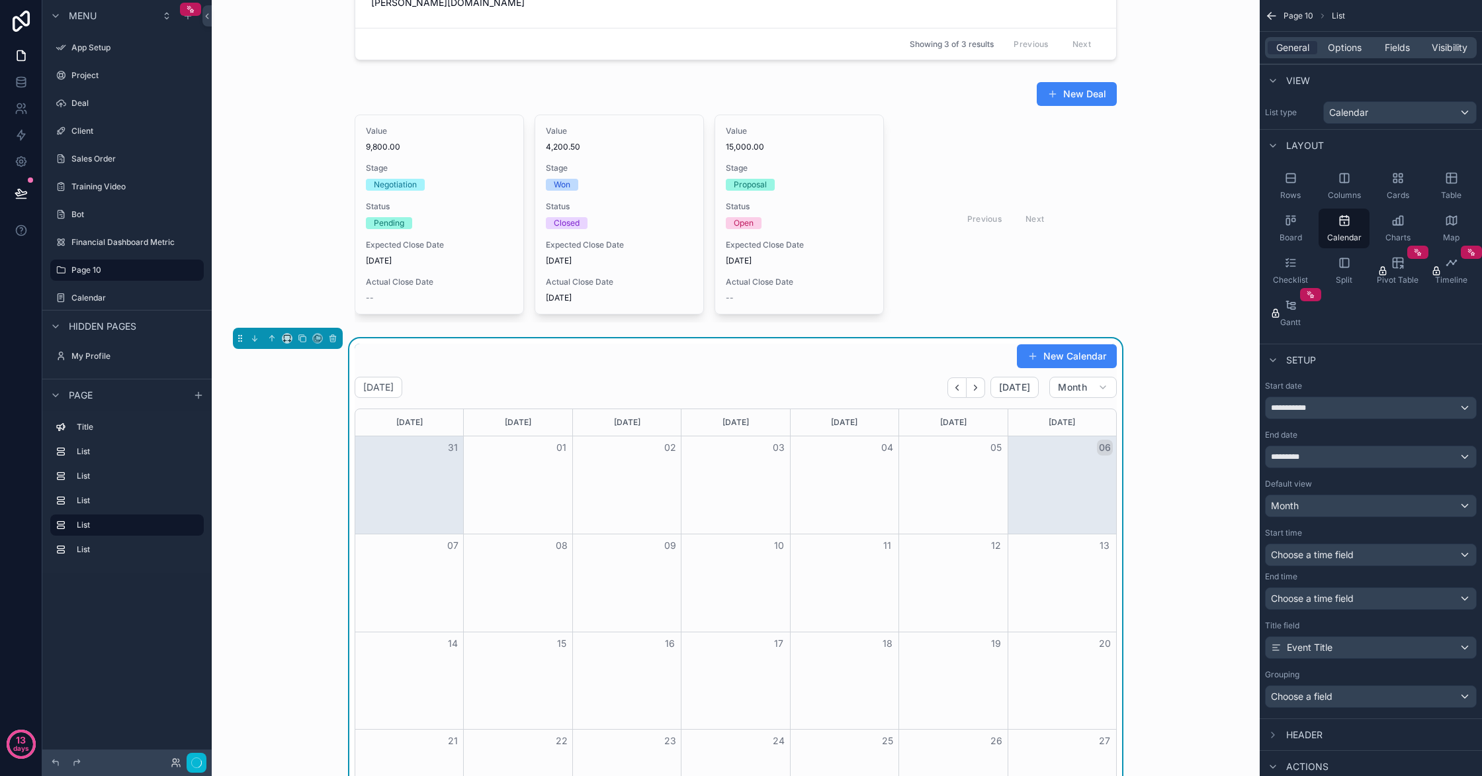
scroll to position [723, 0]
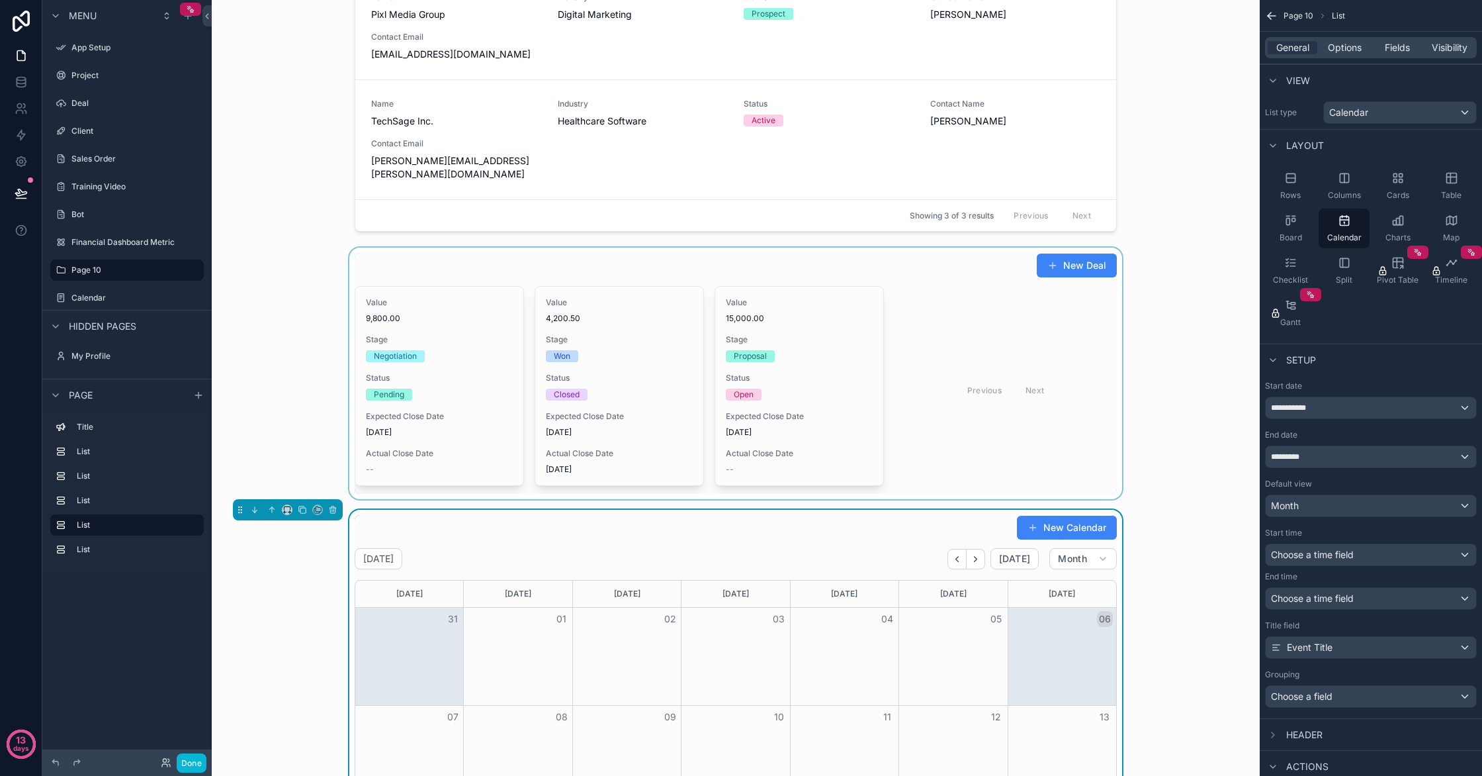
click at [442, 283] on div "scrollable content" at bounding box center [735, 372] width 1027 height 251
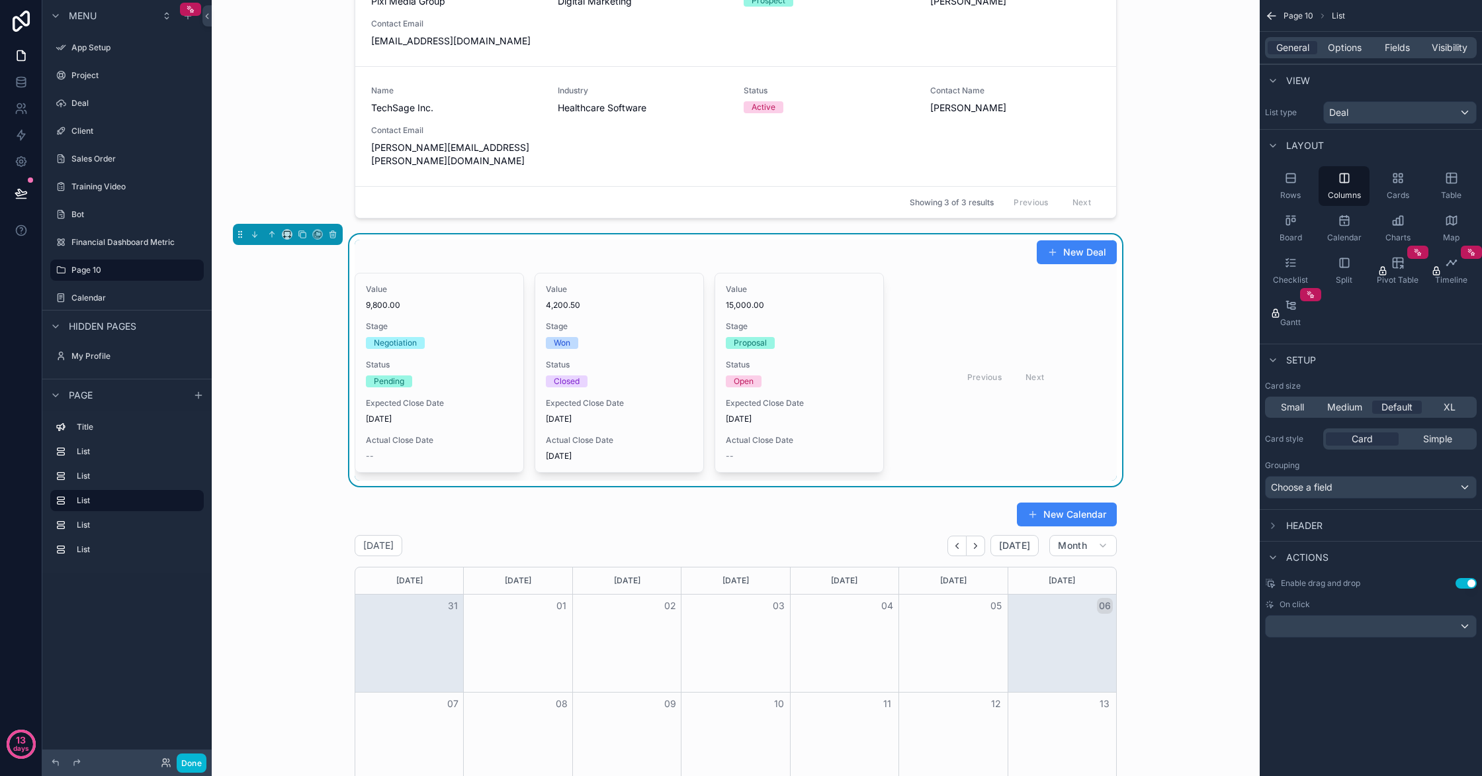
scroll to position [558, 0]
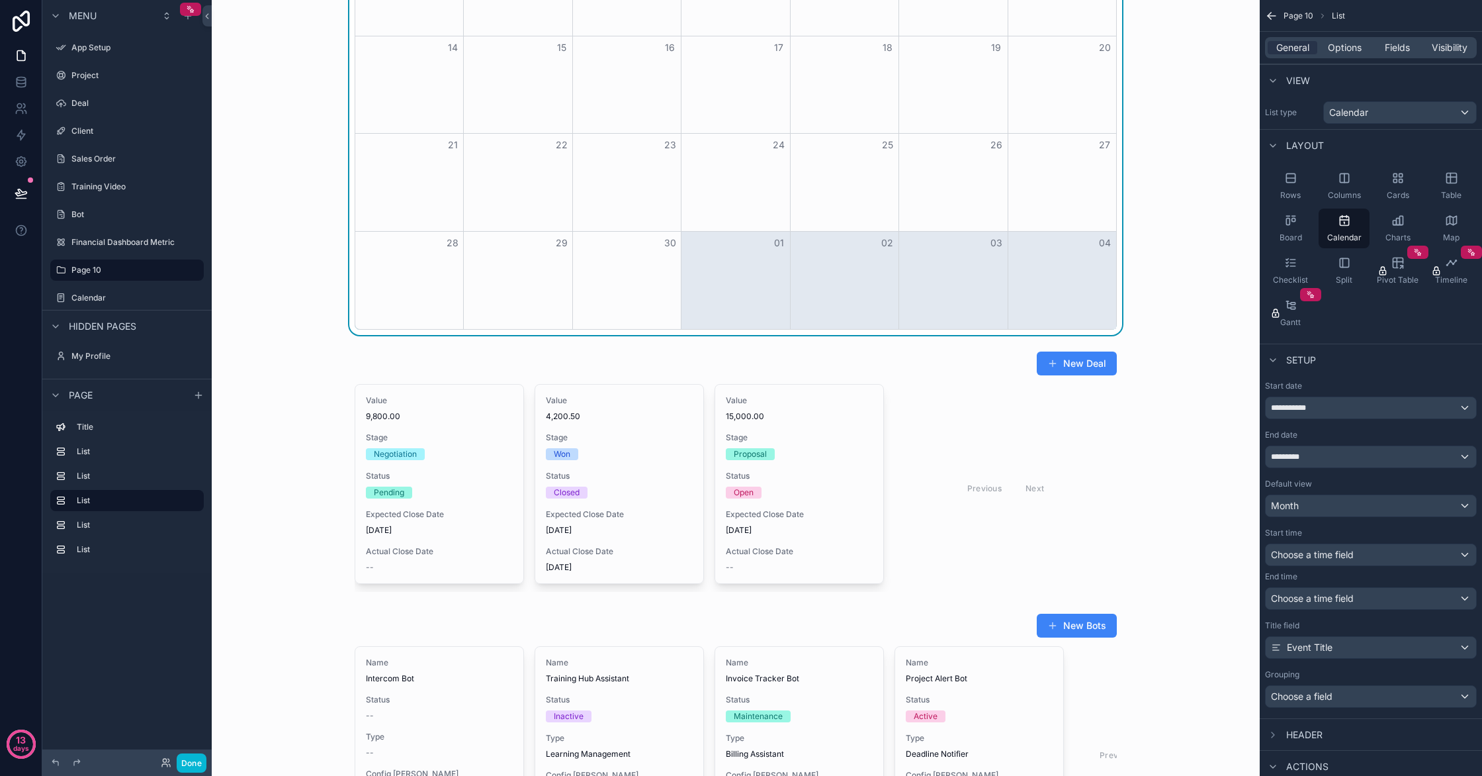
scroll to position [1057, 0]
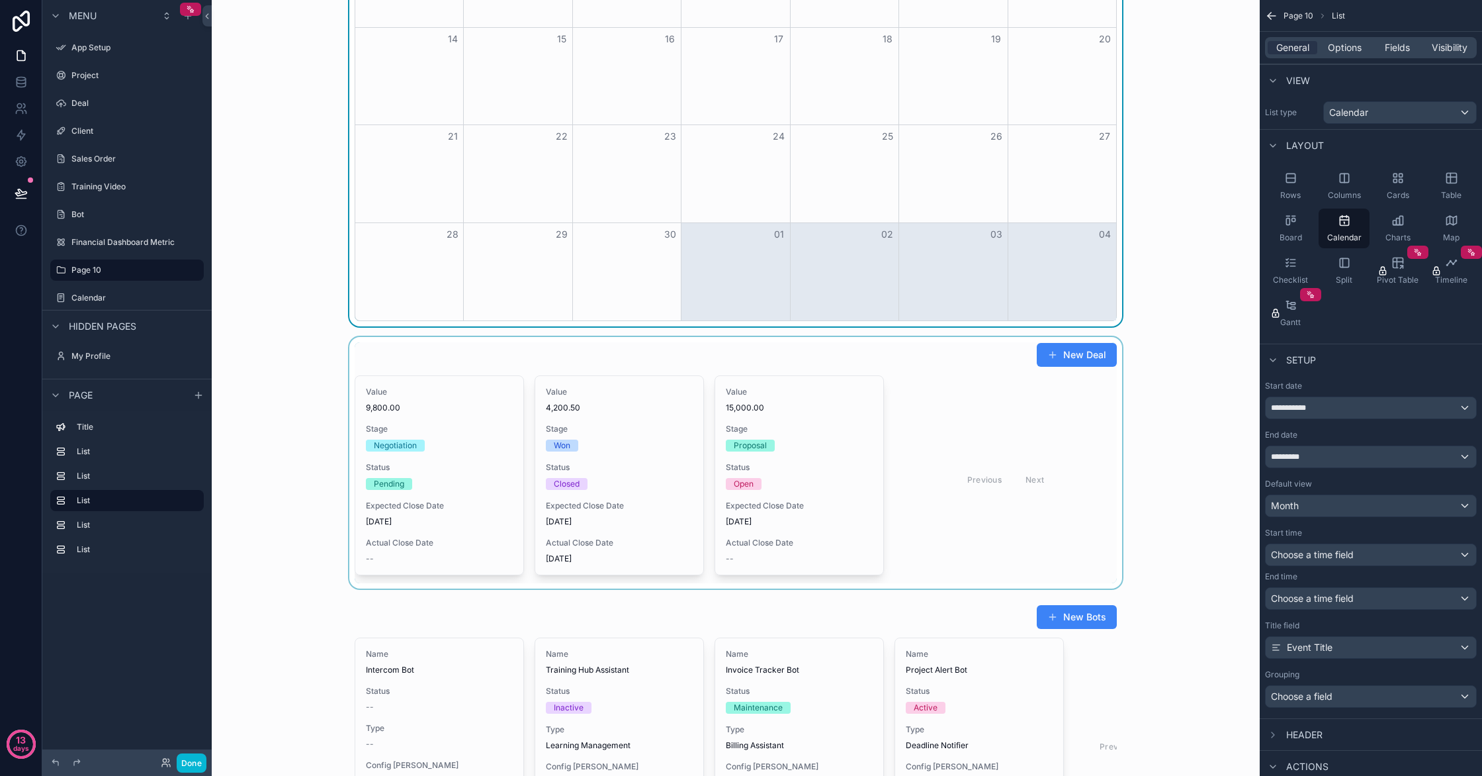
click at [478, 355] on div "scrollable content" at bounding box center [735, 462] width 1027 height 251
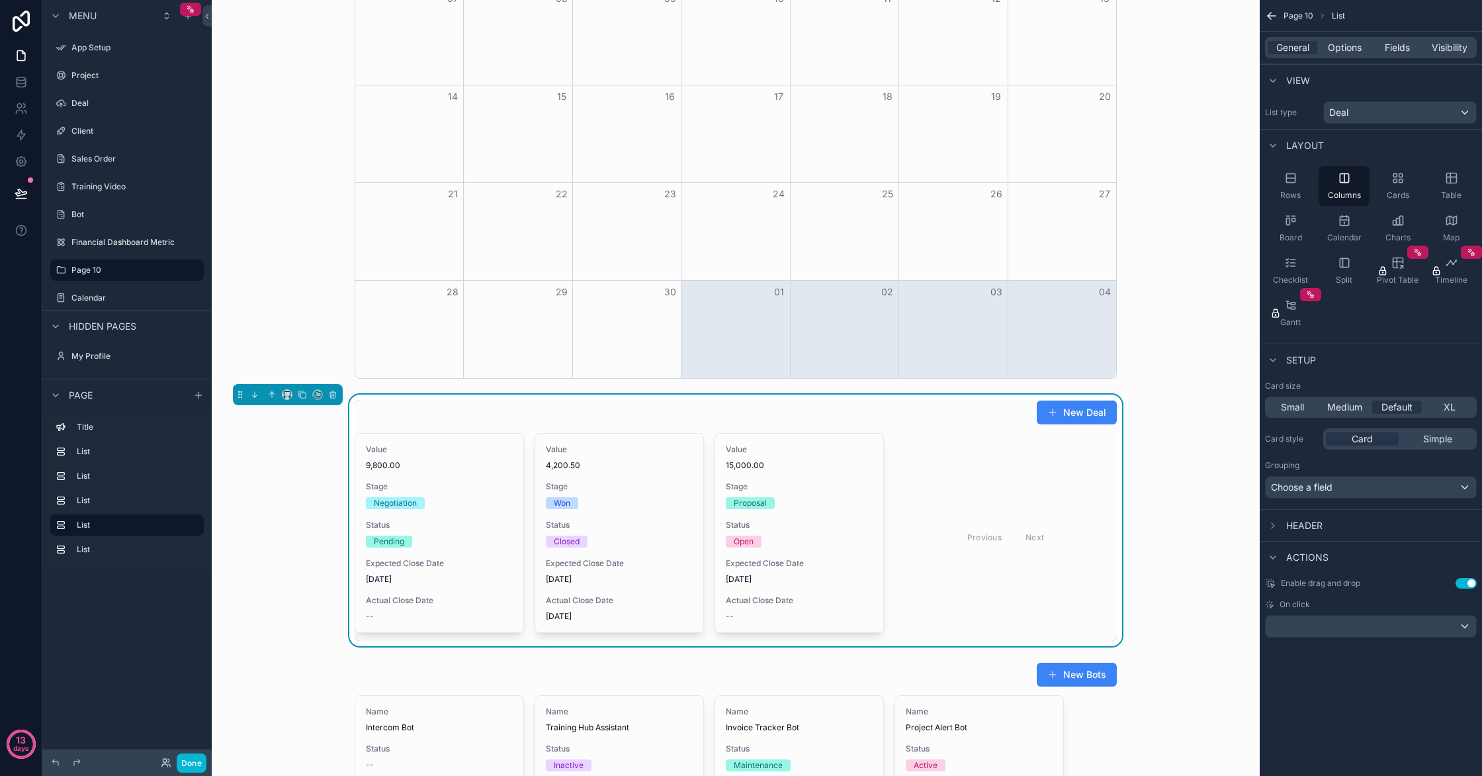
scroll to position [1023, 0]
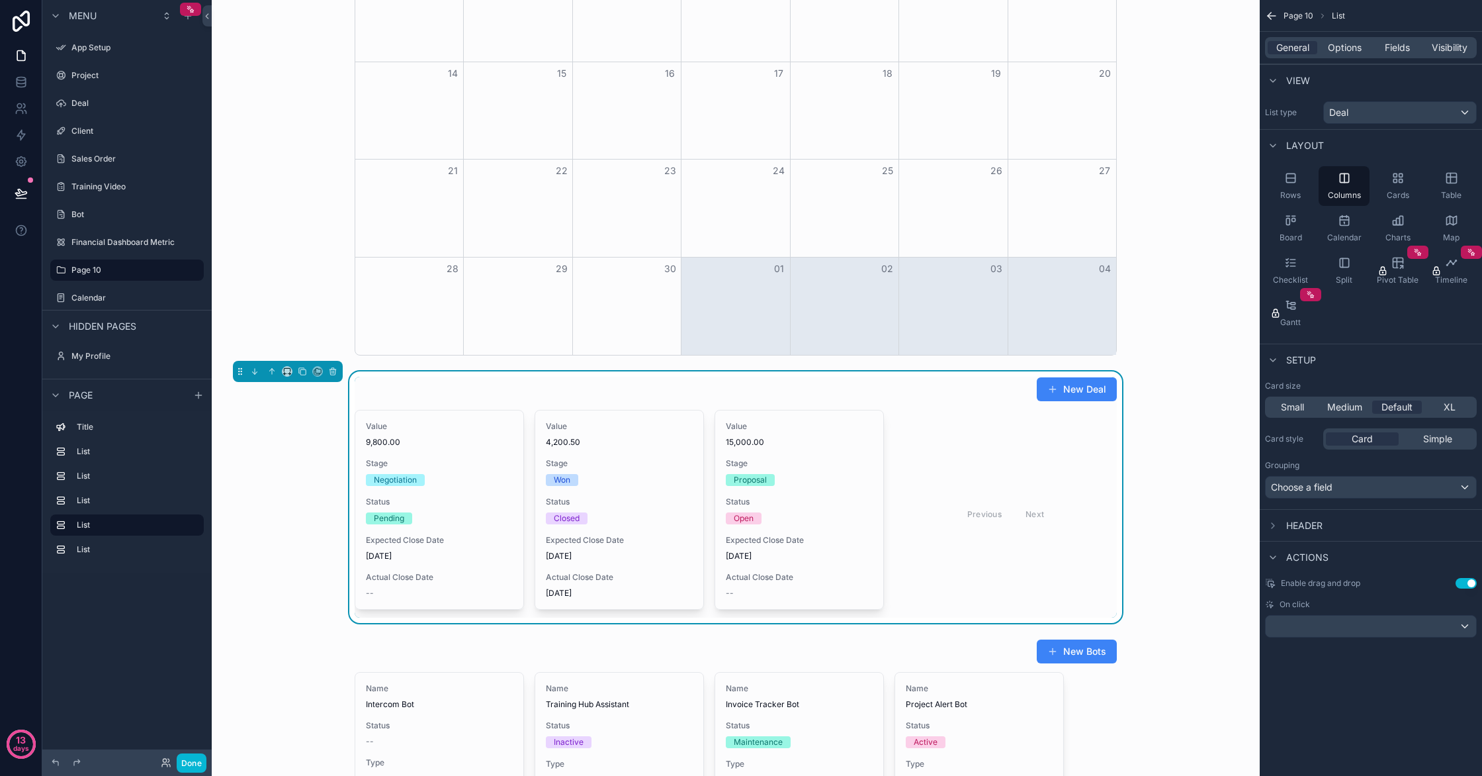
click at [1462, 414] on div "Small Medium Default XL" at bounding box center [1371, 406] width 212 height 21
click at [1451, 411] on span "XL" at bounding box center [1450, 406] width 12 height 13
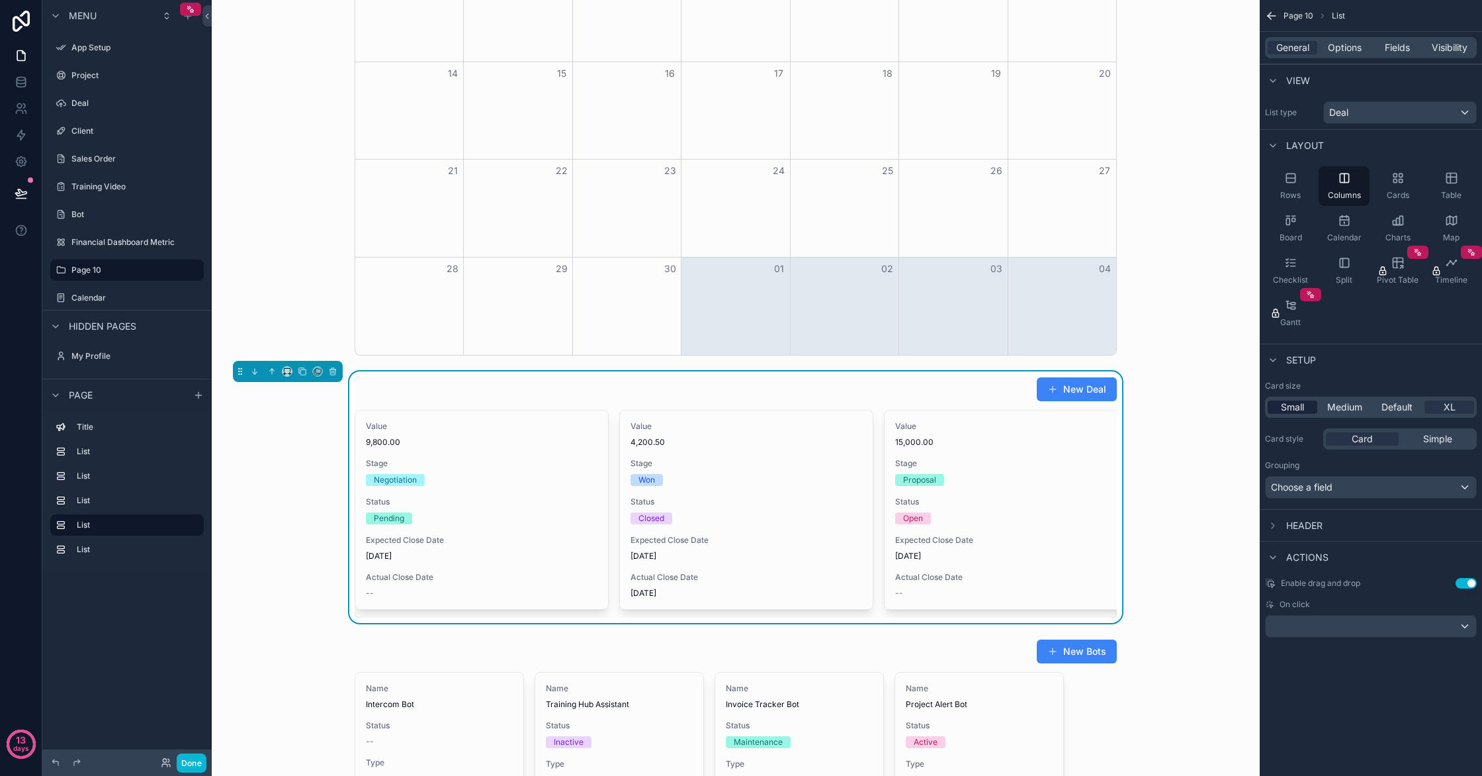
click at [1302, 408] on span "Small" at bounding box center [1292, 406] width 23 height 13
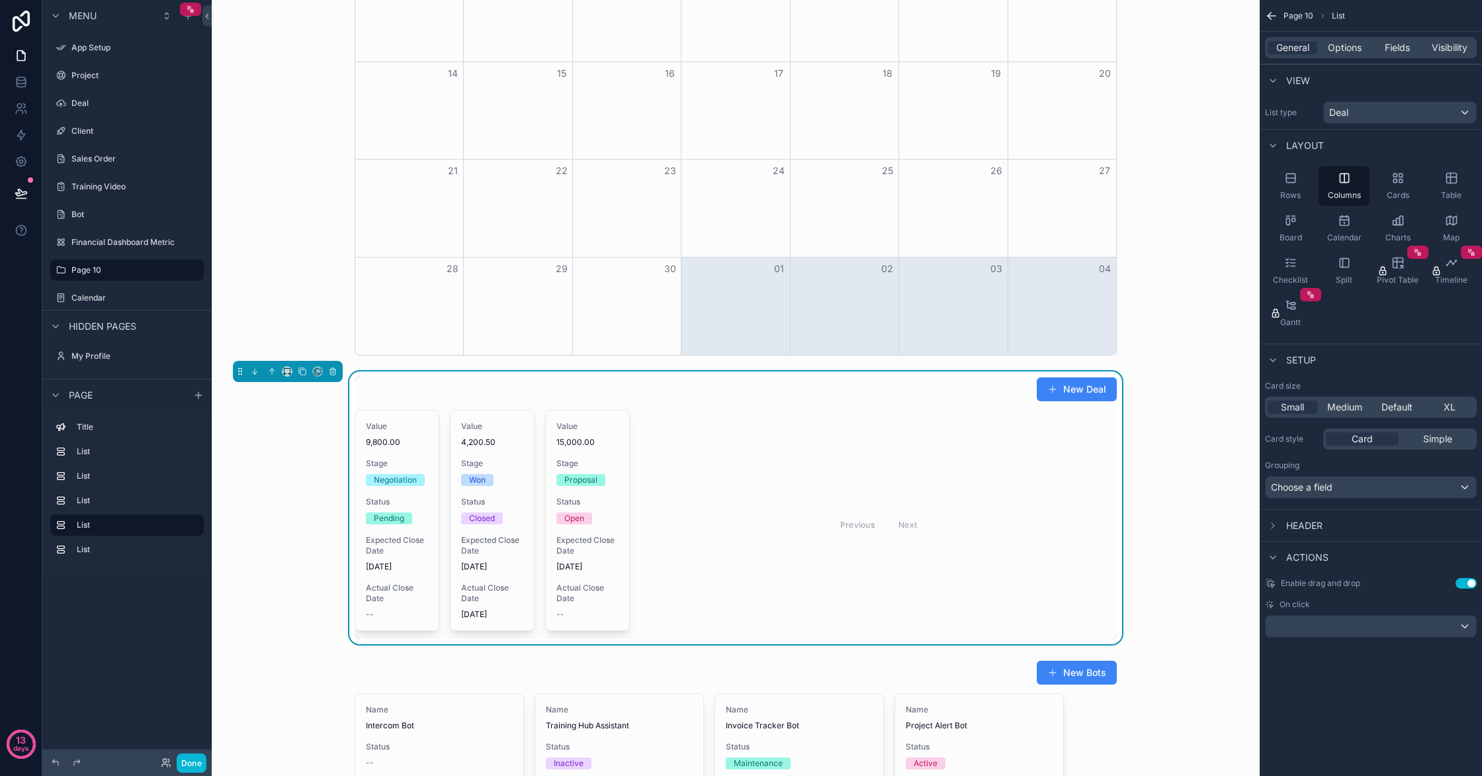
click at [869, 514] on div "Previous Next" at bounding box center [879, 524] width 96 height 21
click at [885, 328] on div "scrollable content" at bounding box center [735, 64] width 1027 height 592
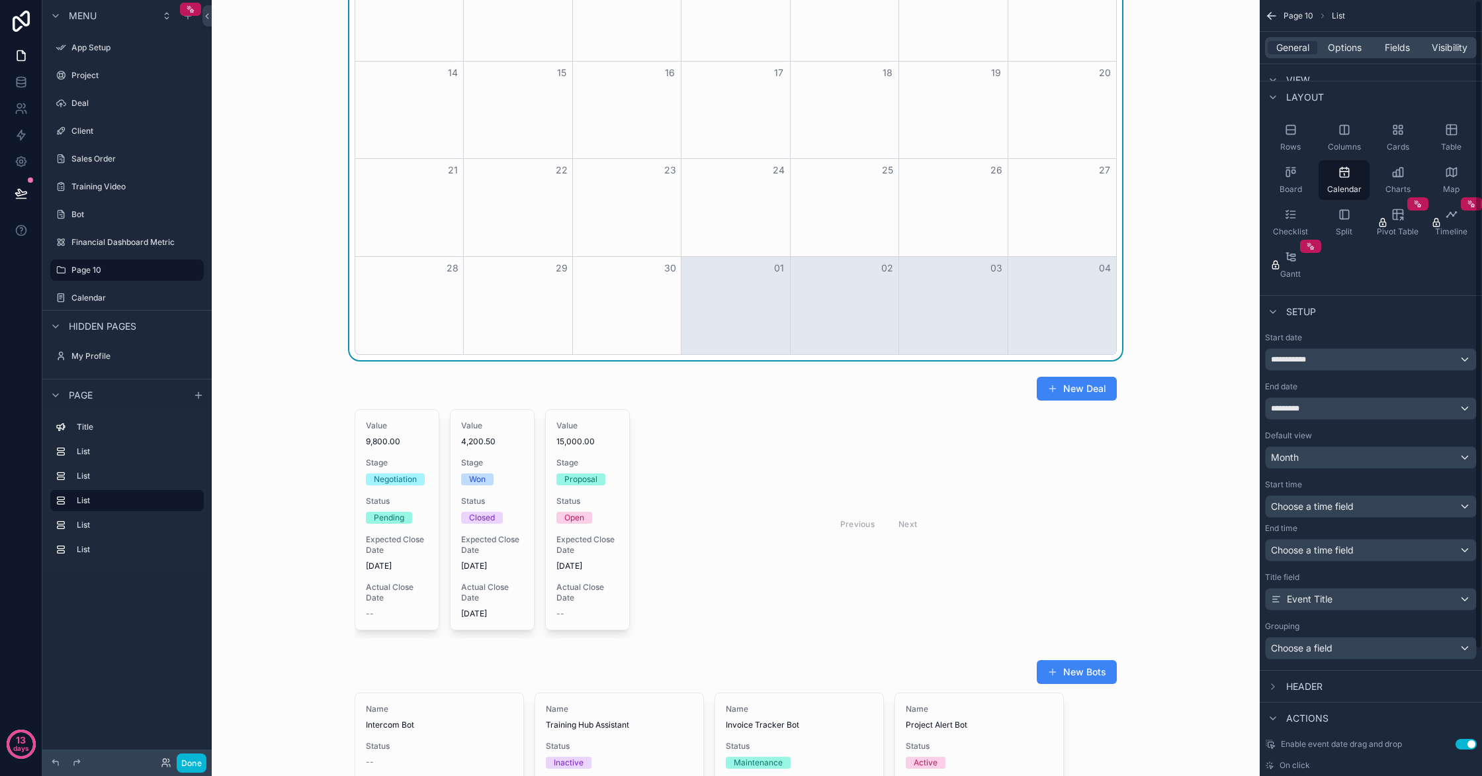
scroll to position [0, 0]
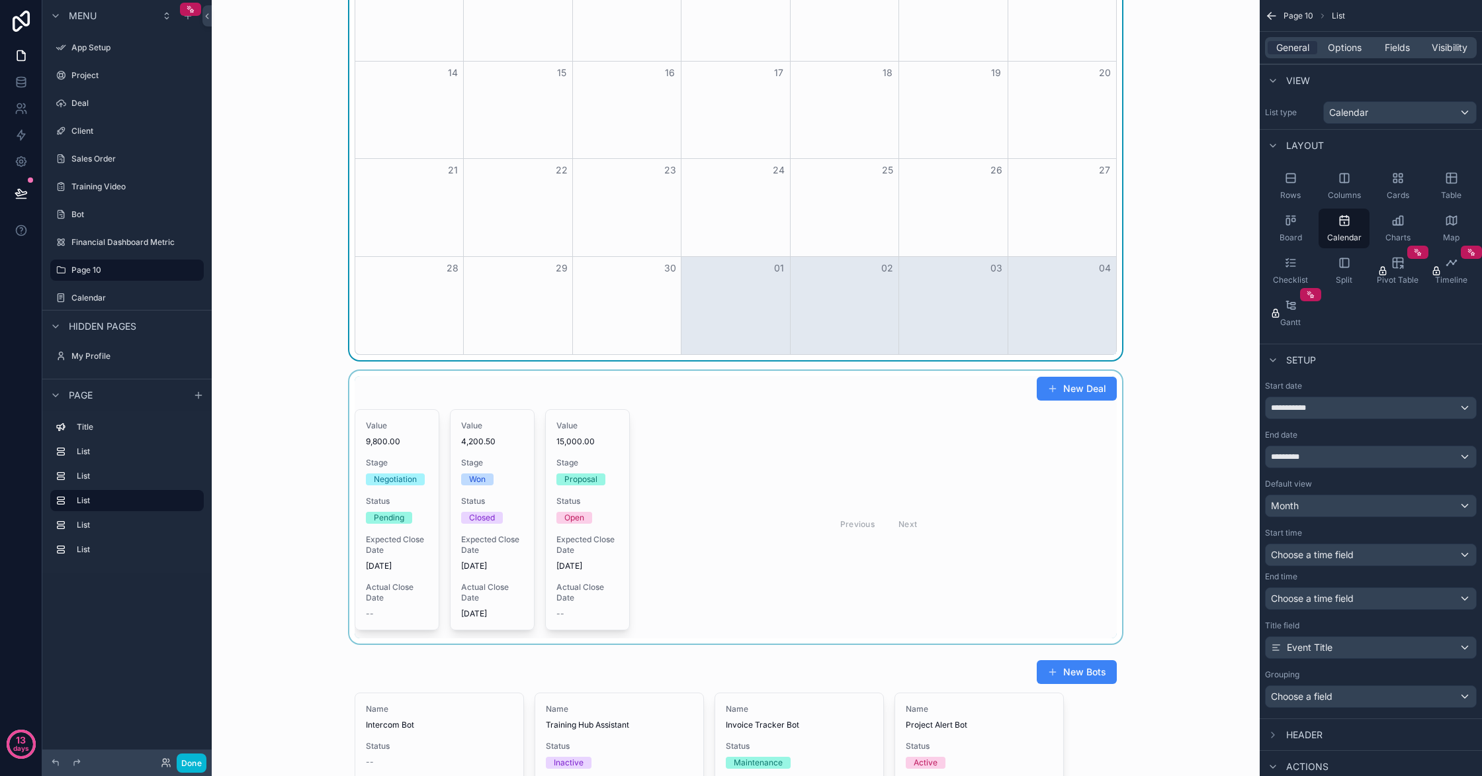
click at [821, 498] on div "scrollable content" at bounding box center [735, 507] width 1027 height 273
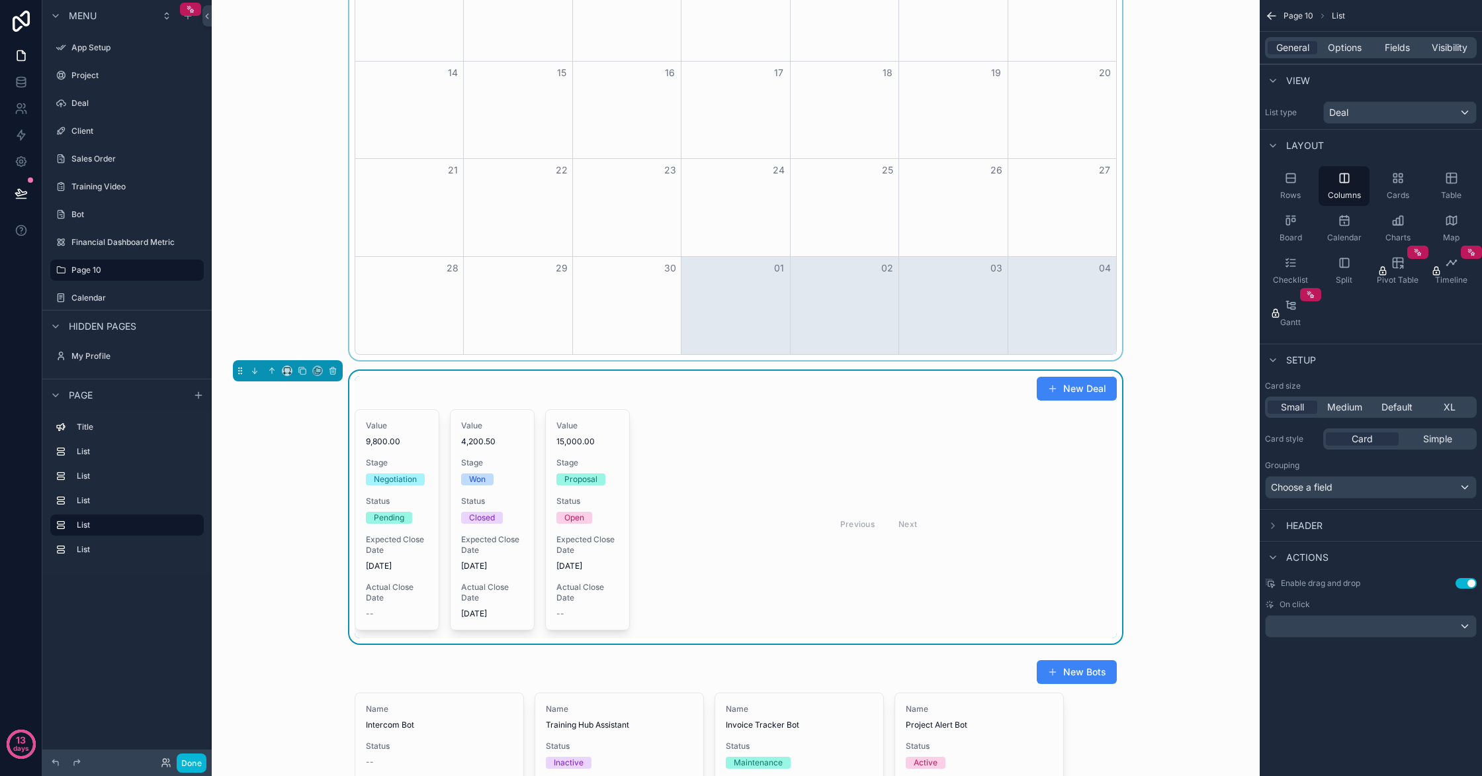
click at [928, 309] on div "scrollable content" at bounding box center [735, 64] width 1027 height 592
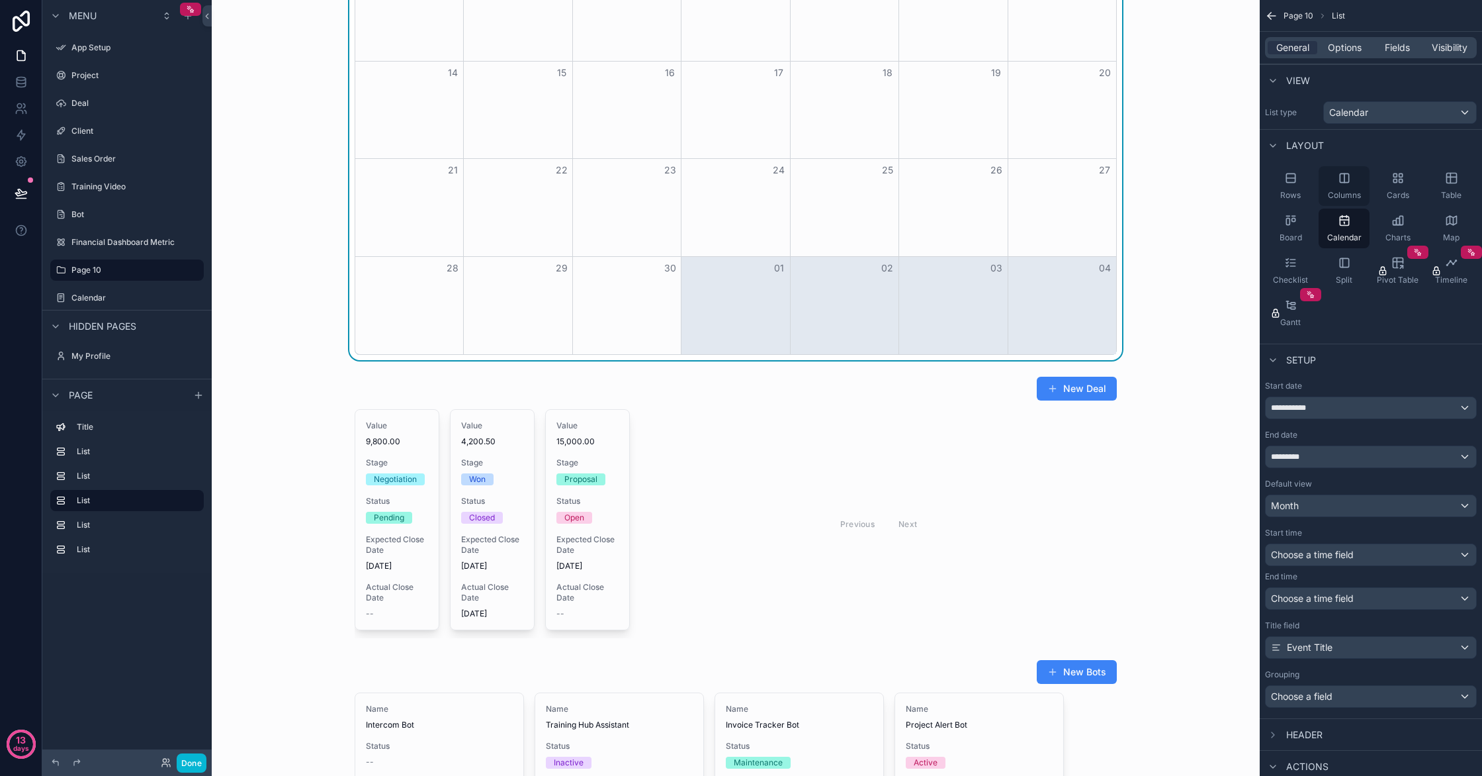
click at [1335, 188] on div "Columns" at bounding box center [1344, 186] width 51 height 40
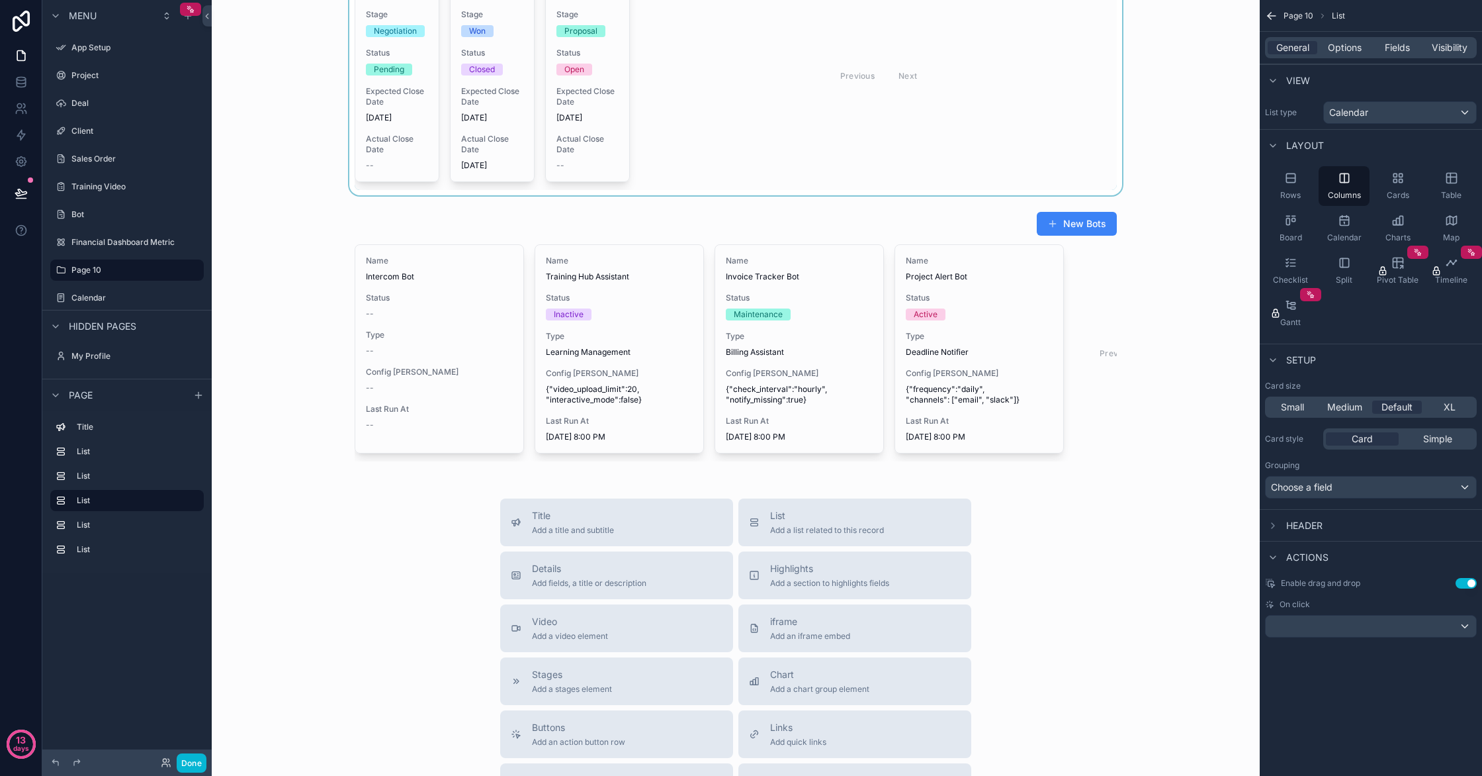
scroll to position [932, 0]
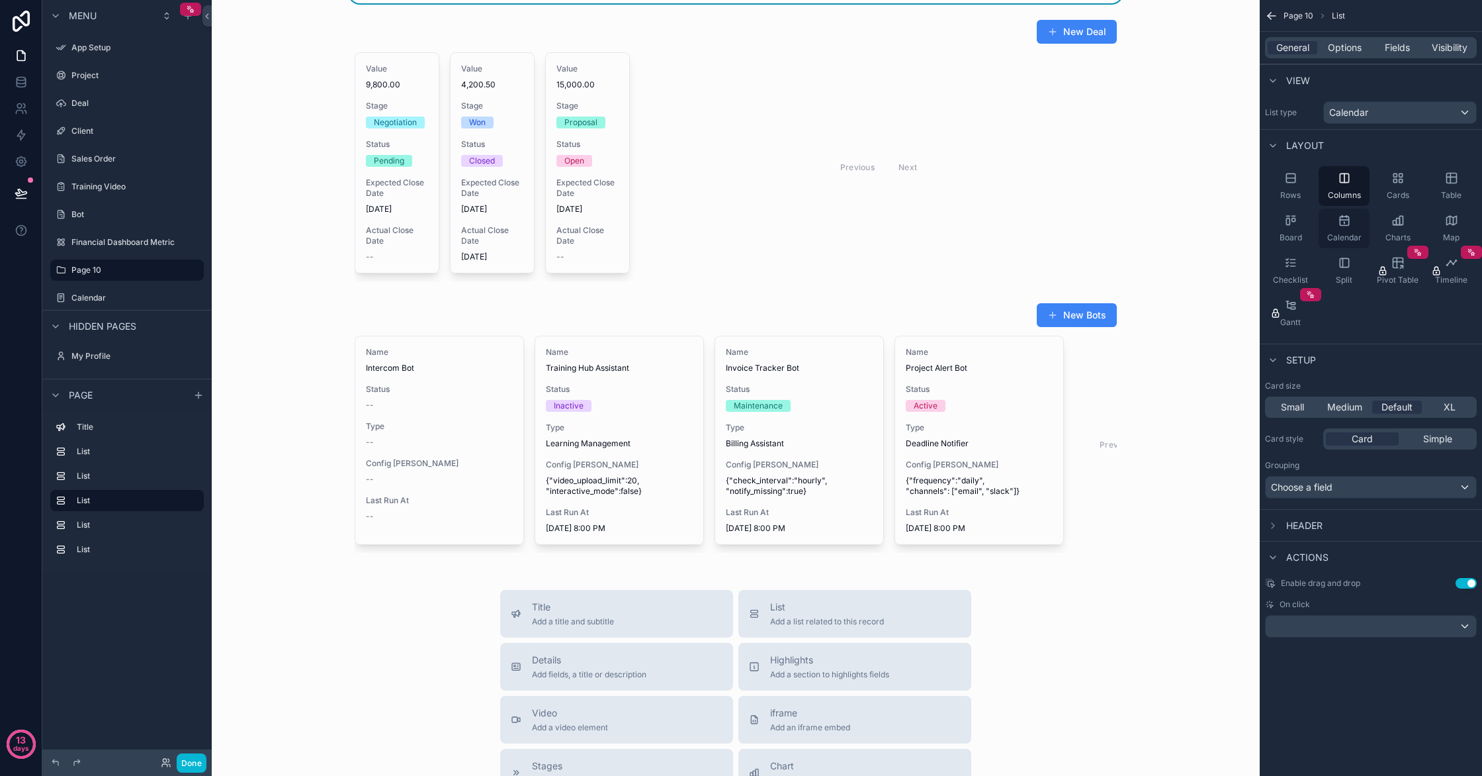
click at [1345, 220] on icon "scrollable content" at bounding box center [1344, 220] width 9 height 0
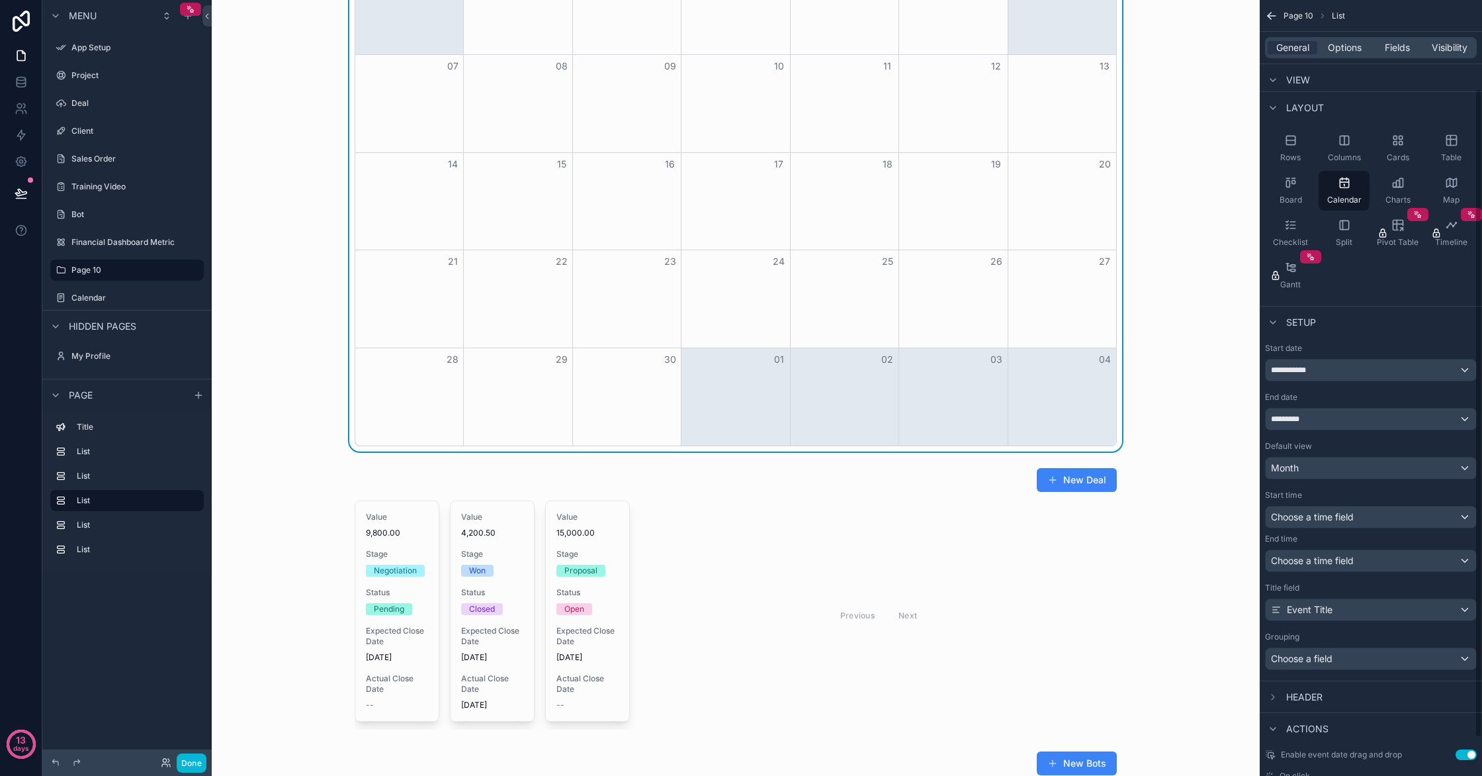
scroll to position [0, 0]
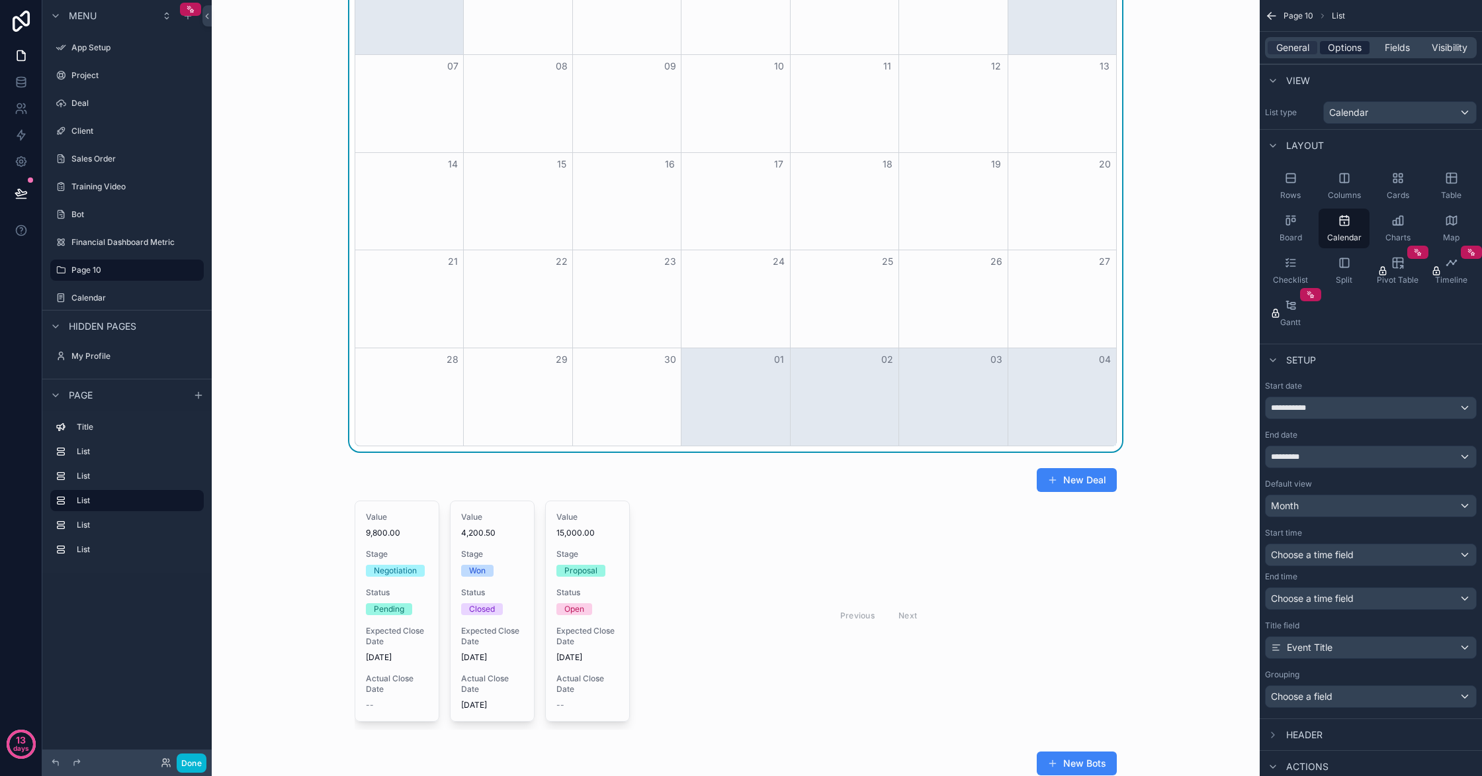
click at [1359, 50] on span "Options" at bounding box center [1345, 47] width 34 height 13
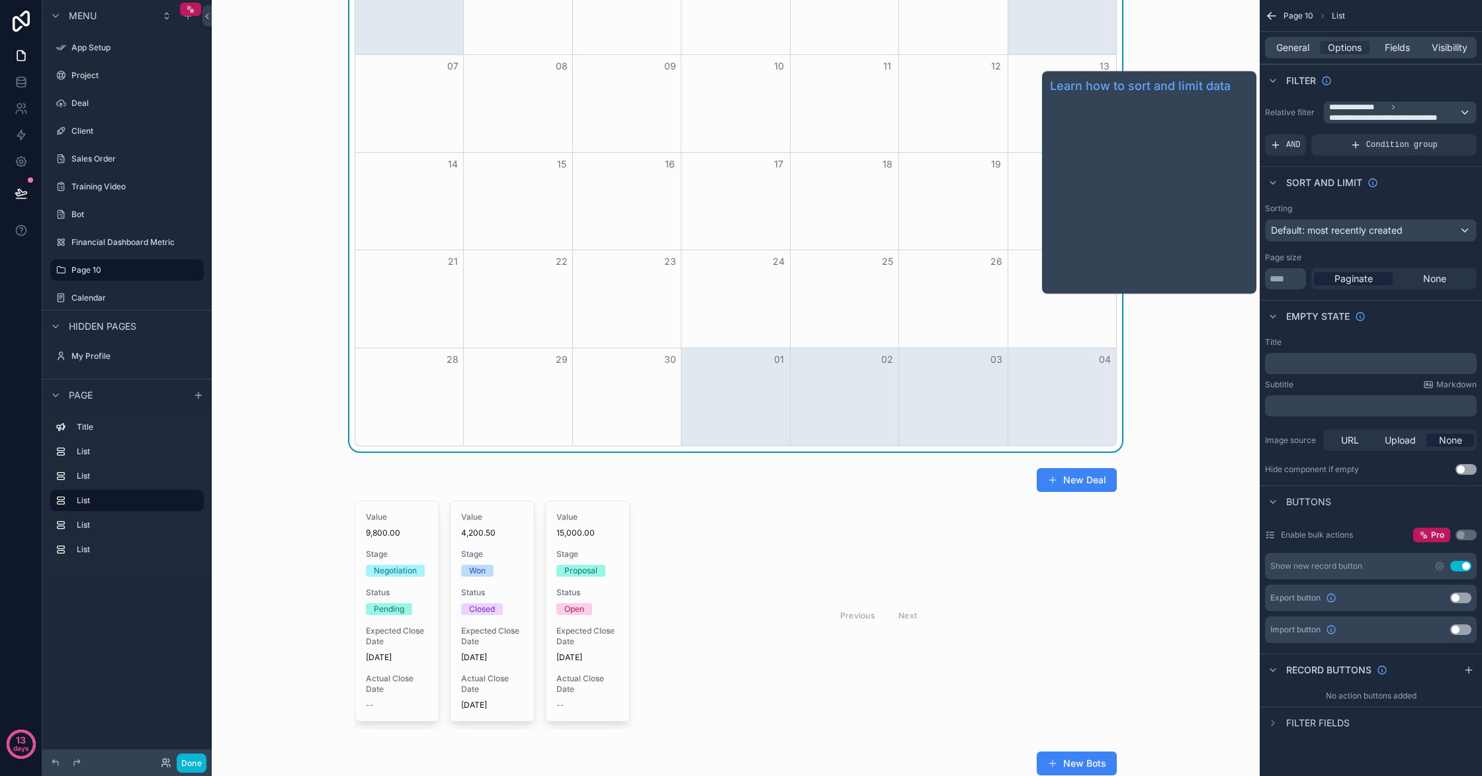
click at [1287, 179] on span "Sort And Limit" at bounding box center [1324, 182] width 76 height 13
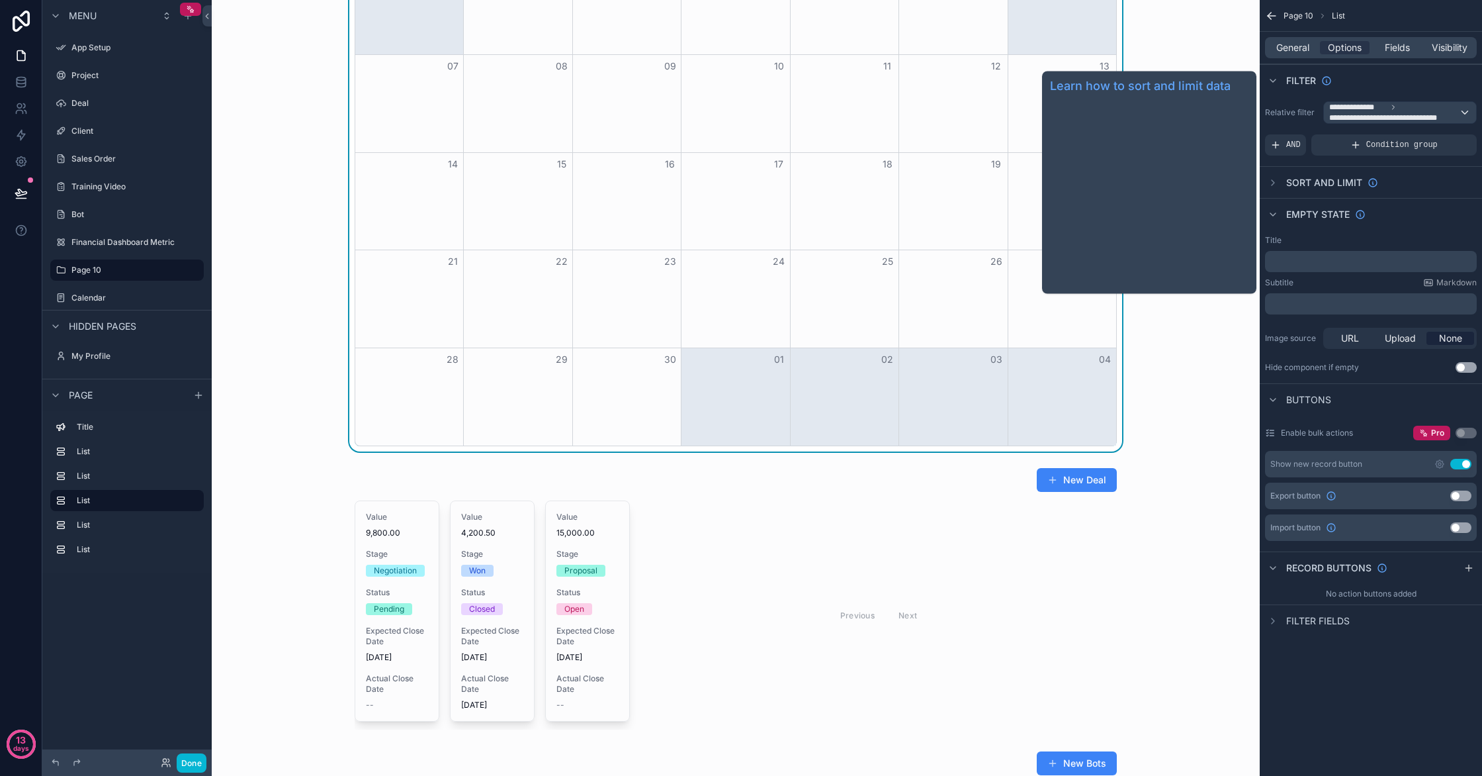
click at [1287, 179] on span "Sort And Limit" at bounding box center [1324, 182] width 76 height 13
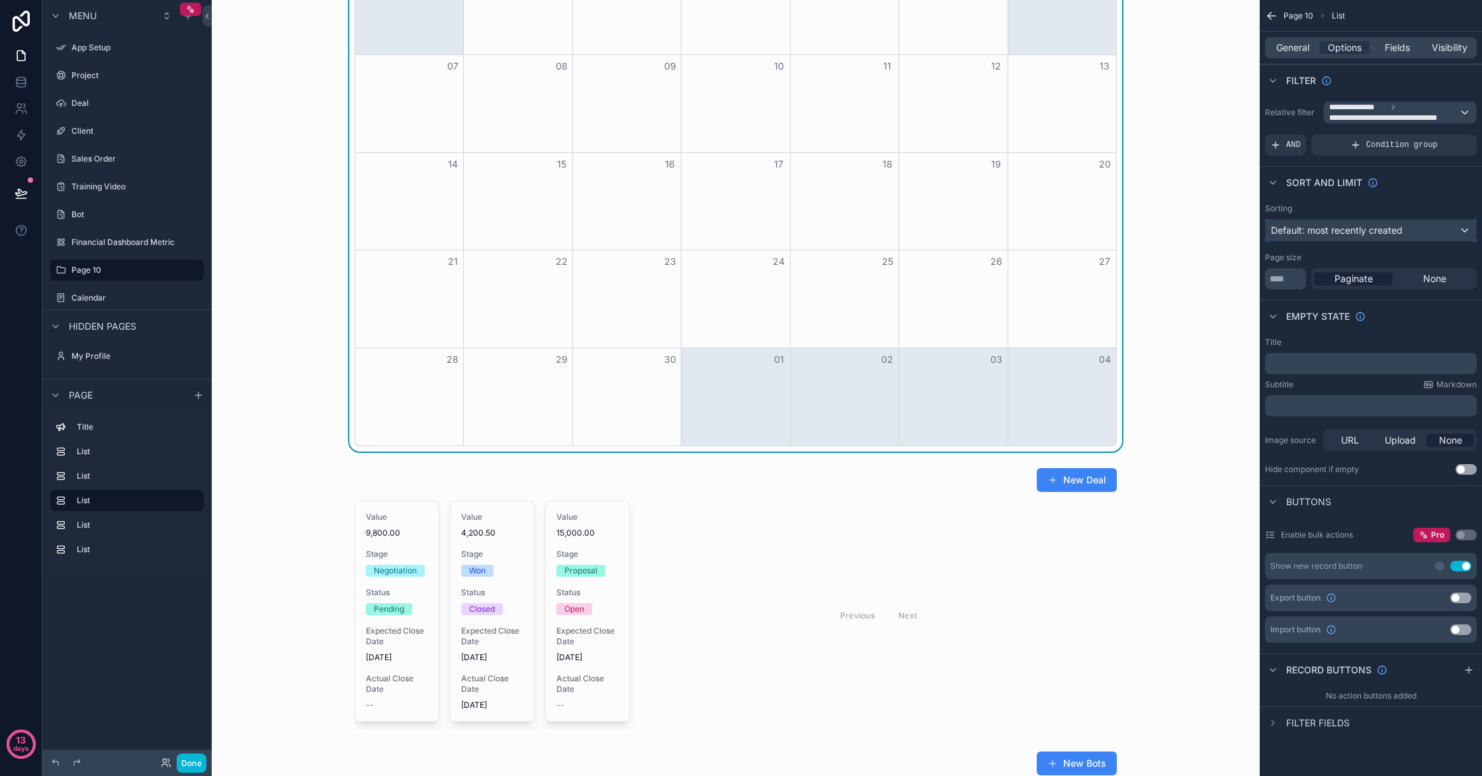
click at [1378, 226] on span "Default: most recently created" at bounding box center [1337, 229] width 132 height 11
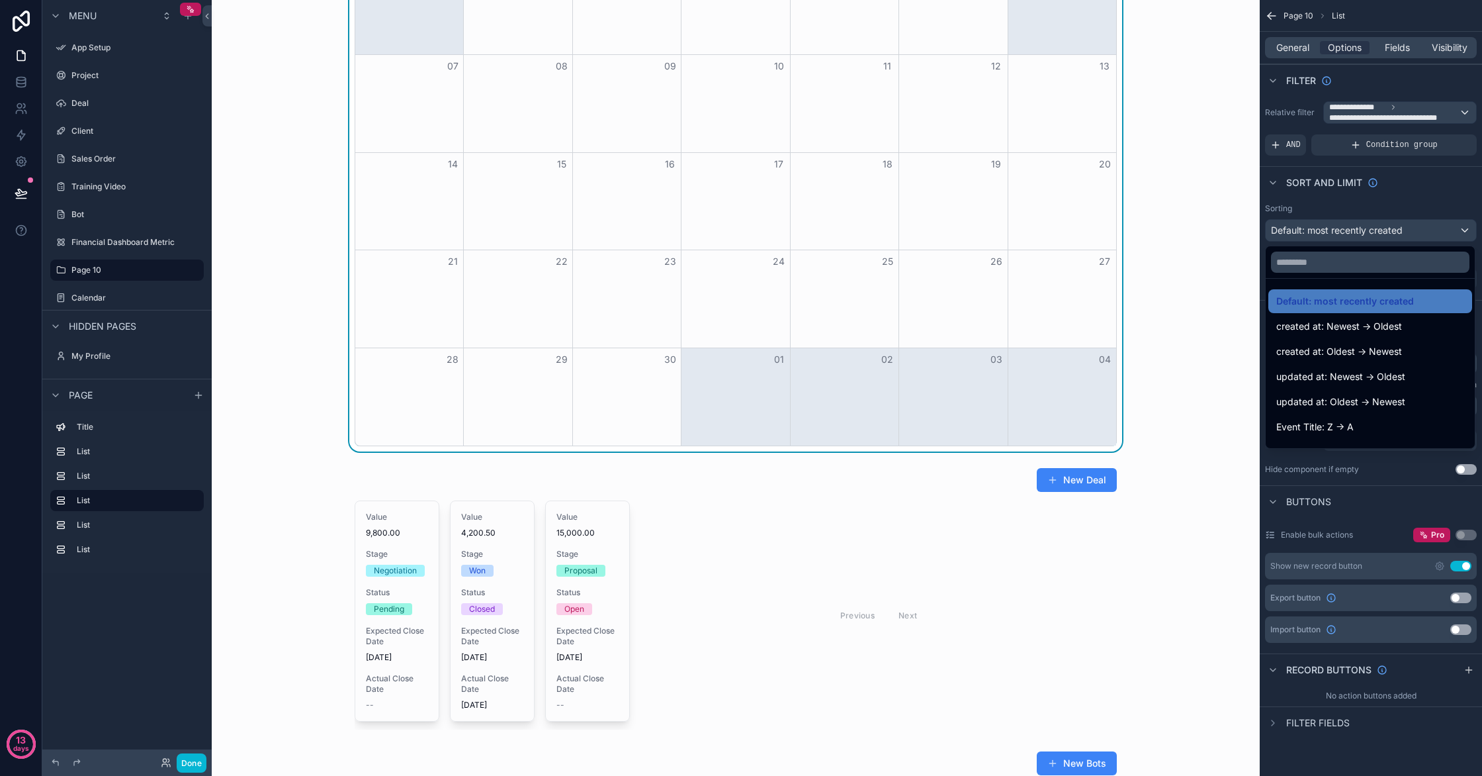
click at [1376, 228] on div "scrollable content" at bounding box center [741, 388] width 1482 height 776
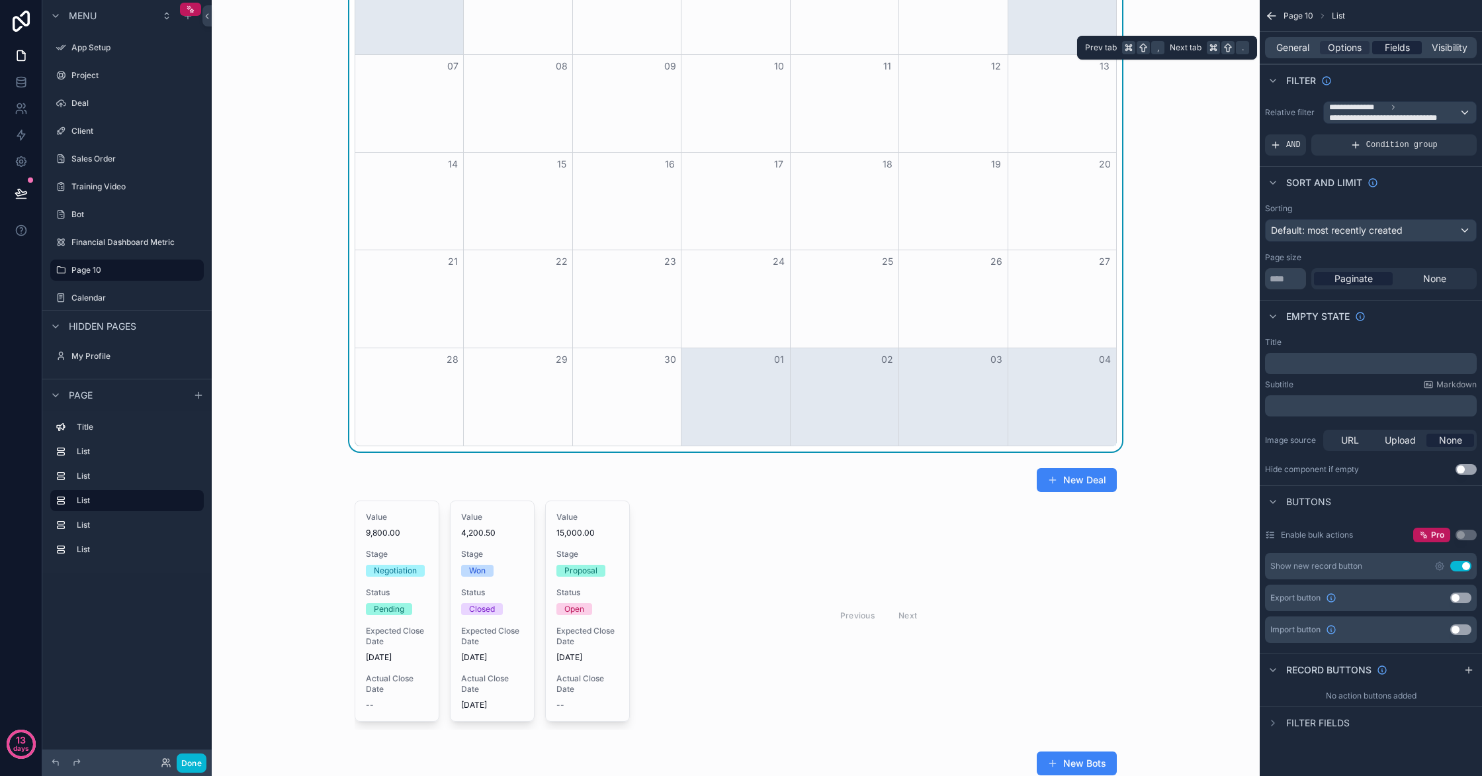
click at [1388, 46] on span "Fields" at bounding box center [1397, 47] width 25 height 13
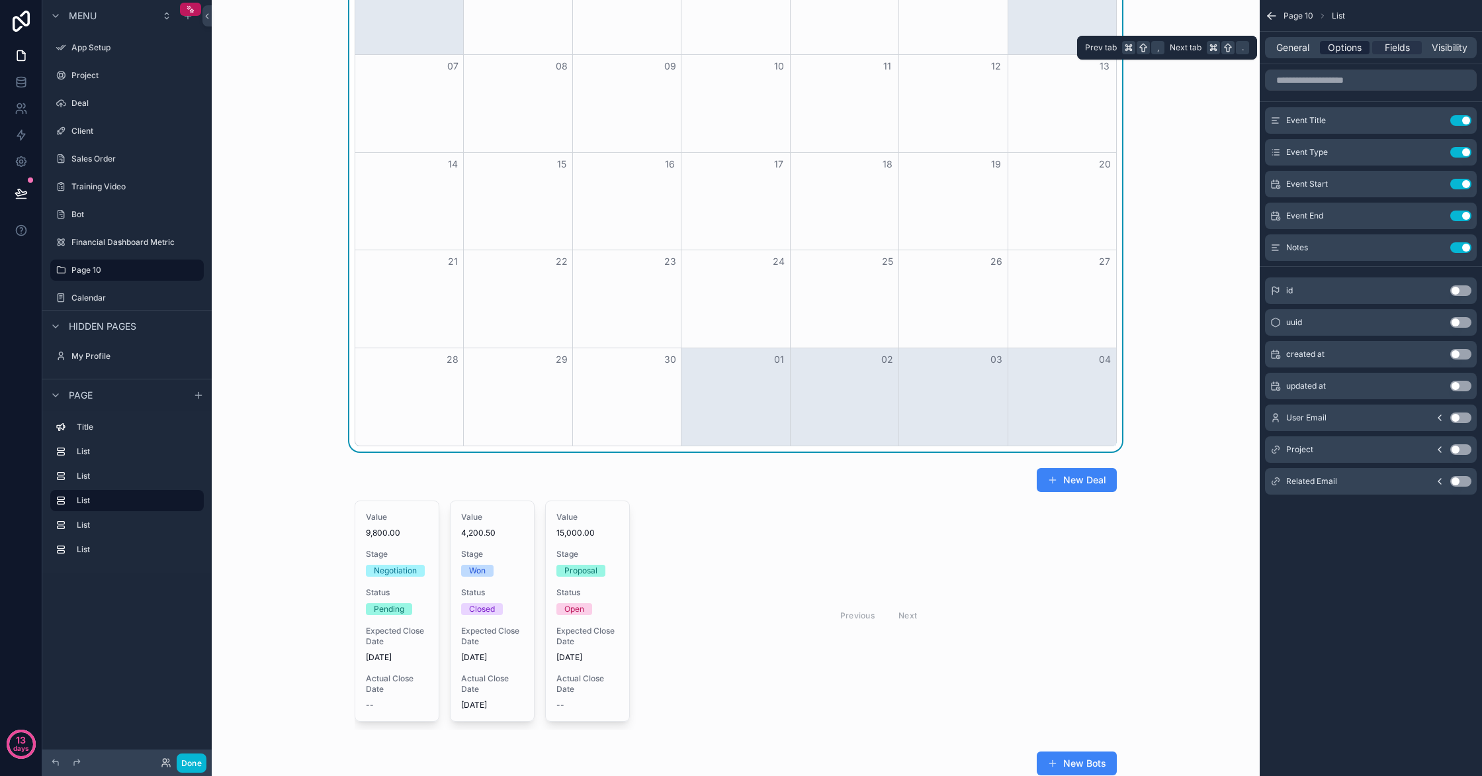
click at [1366, 49] on div "Options" at bounding box center [1345, 47] width 50 height 13
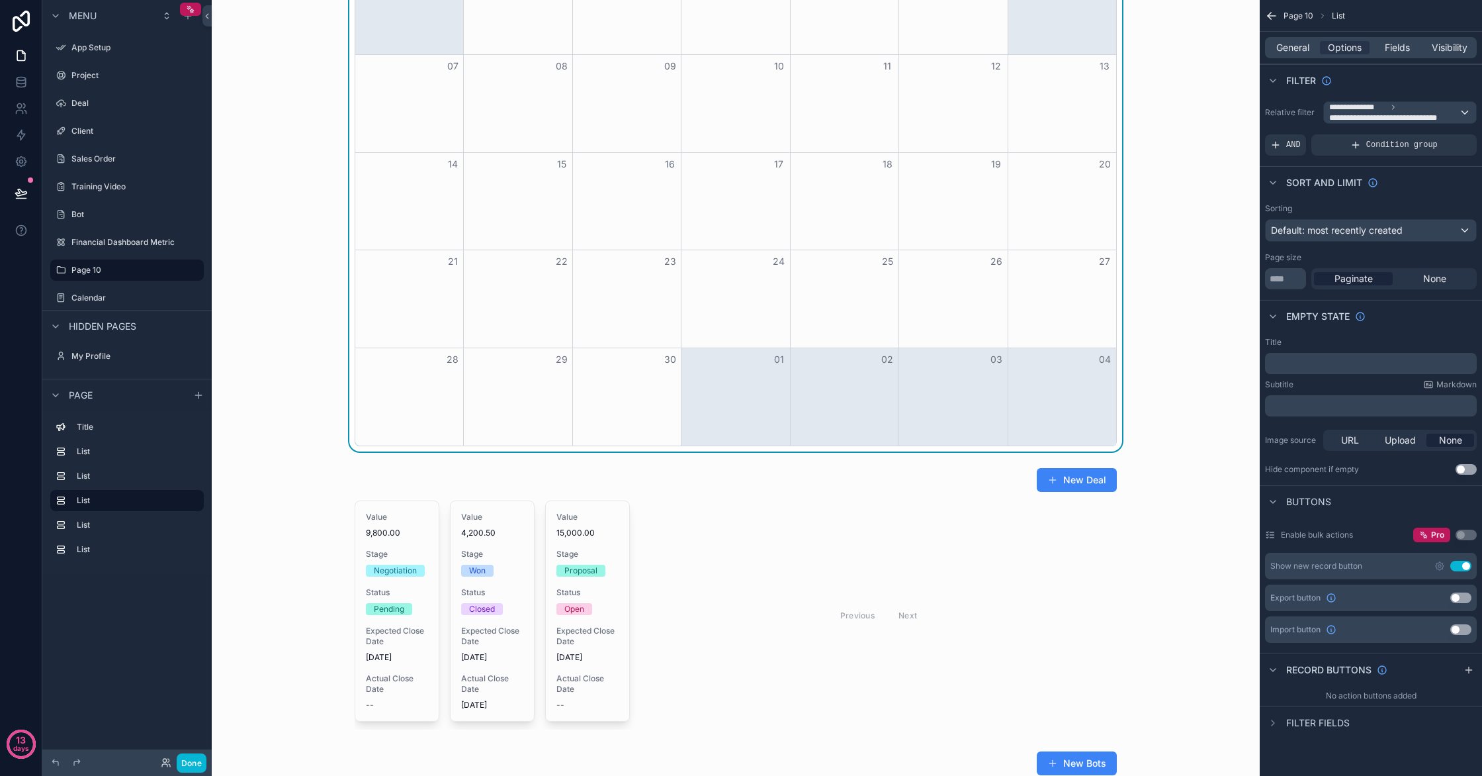
click at [1316, 499] on span "Buttons" at bounding box center [1308, 501] width 45 height 13
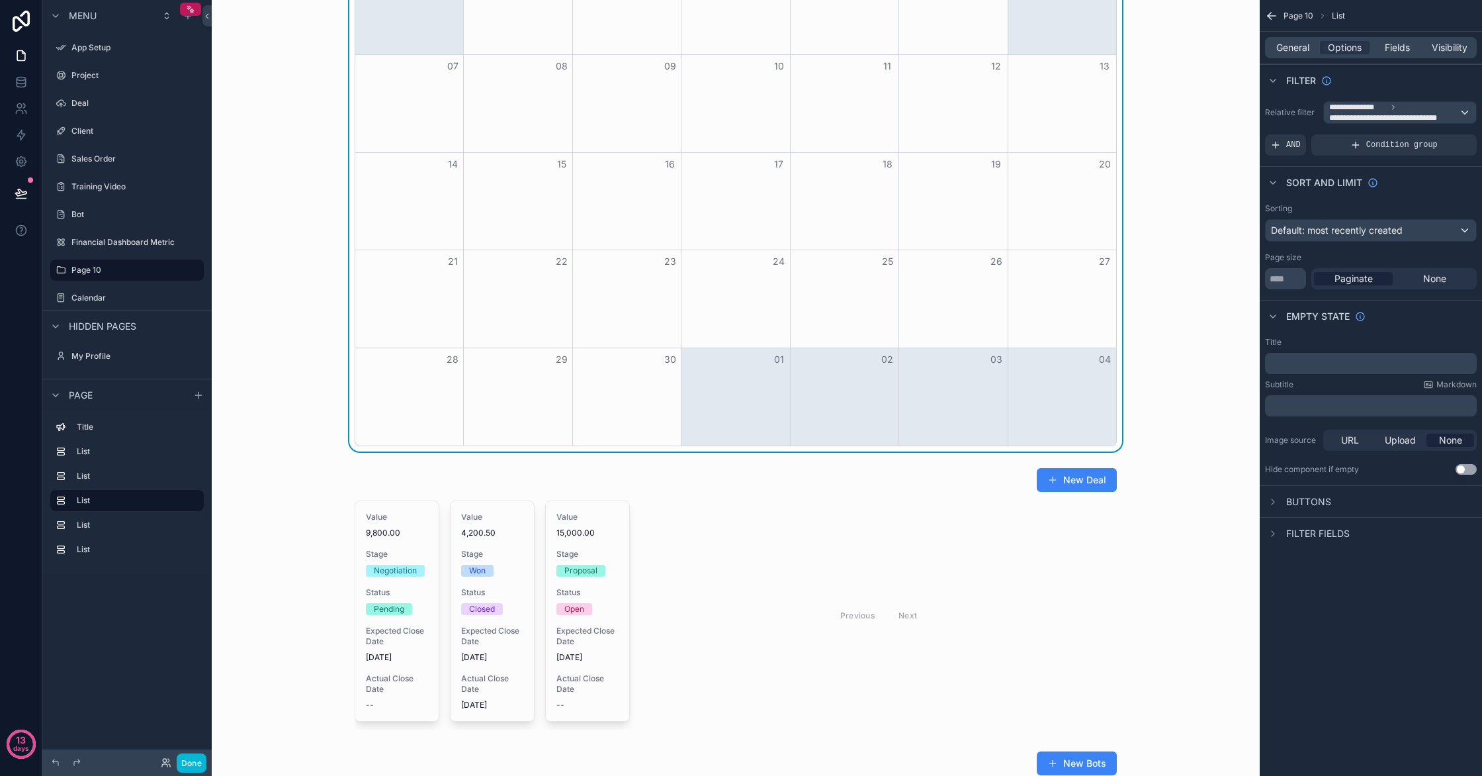
click at [1316, 500] on span "Buttons" at bounding box center [1308, 501] width 45 height 13
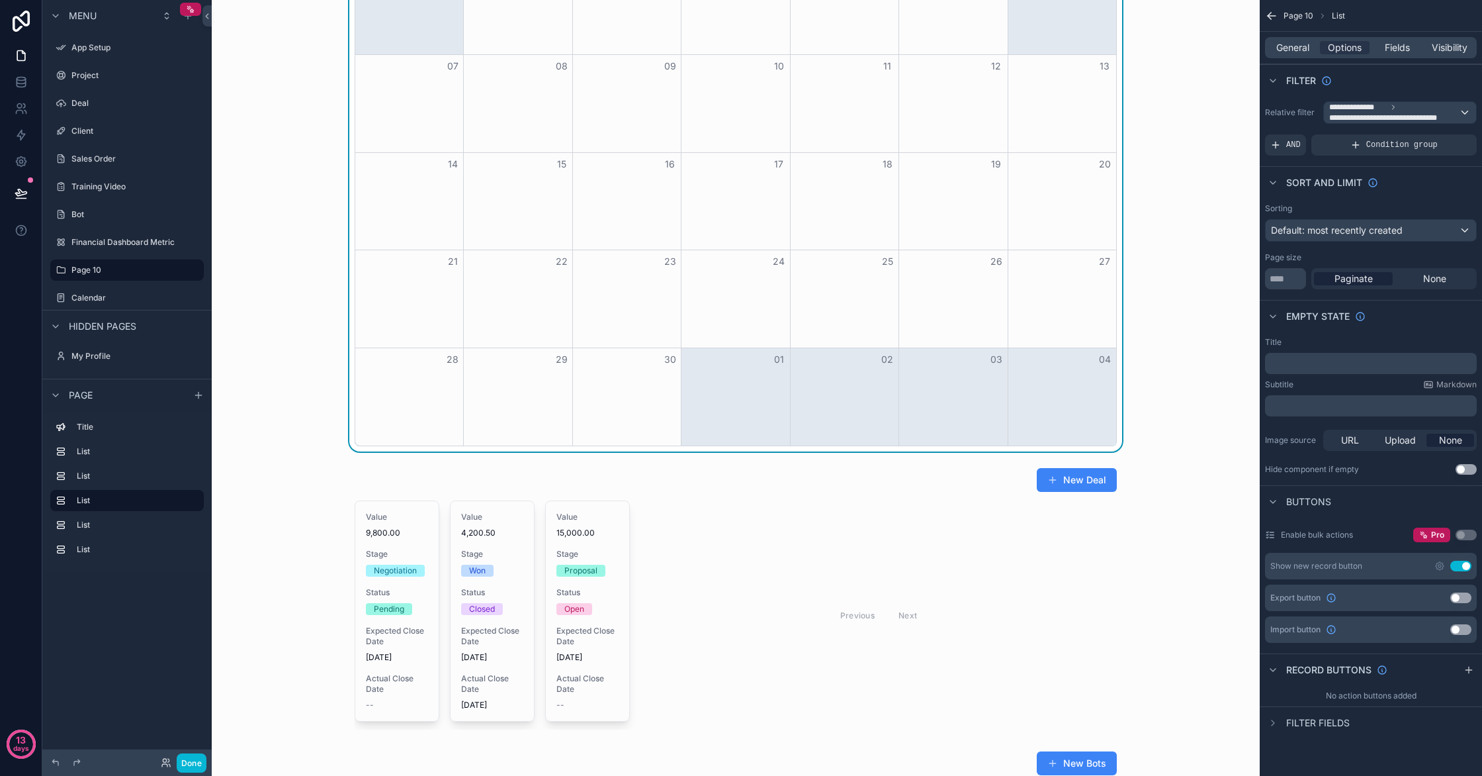
click at [1316, 500] on span "Buttons" at bounding box center [1308, 501] width 45 height 13
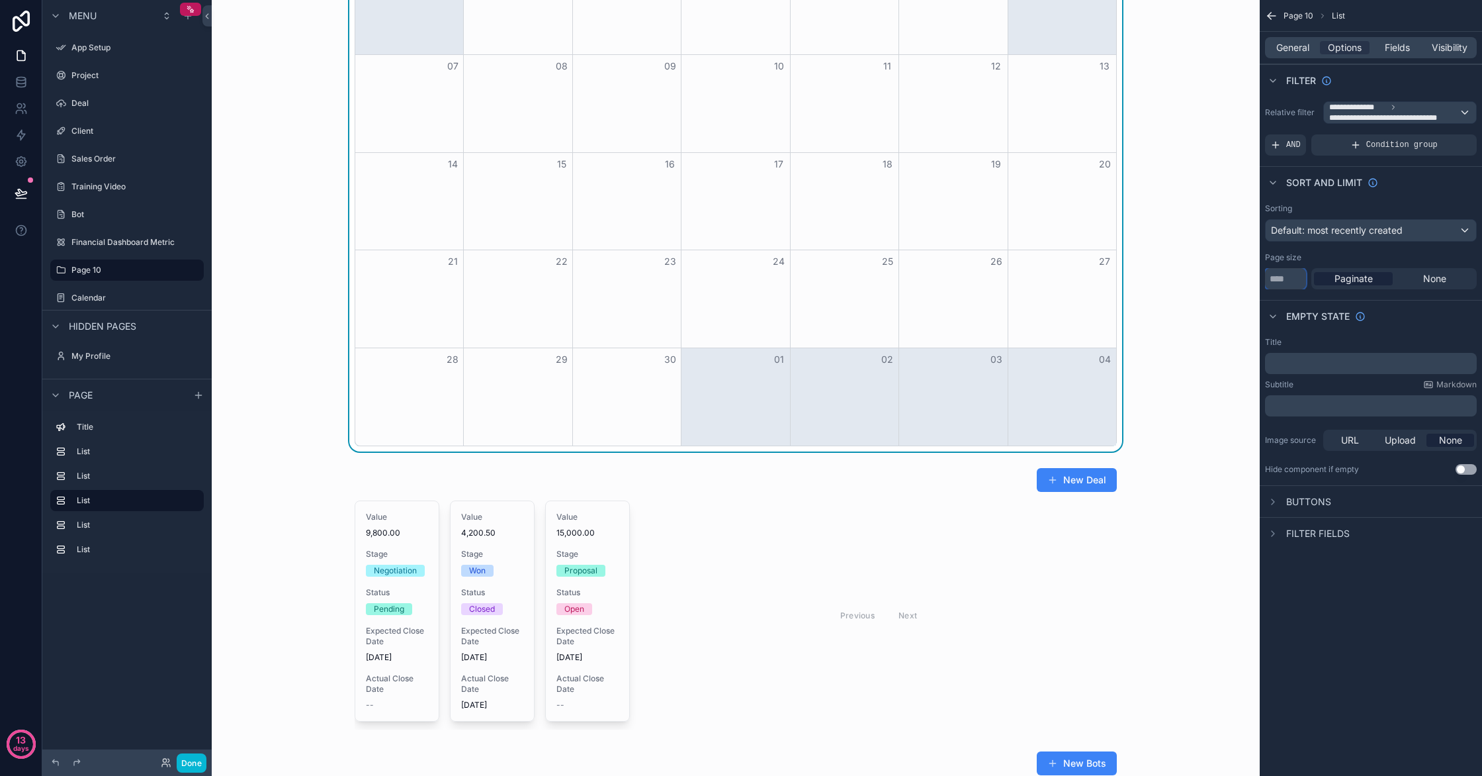
click at [1294, 276] on input "**" at bounding box center [1285, 278] width 41 height 21
type input "*"
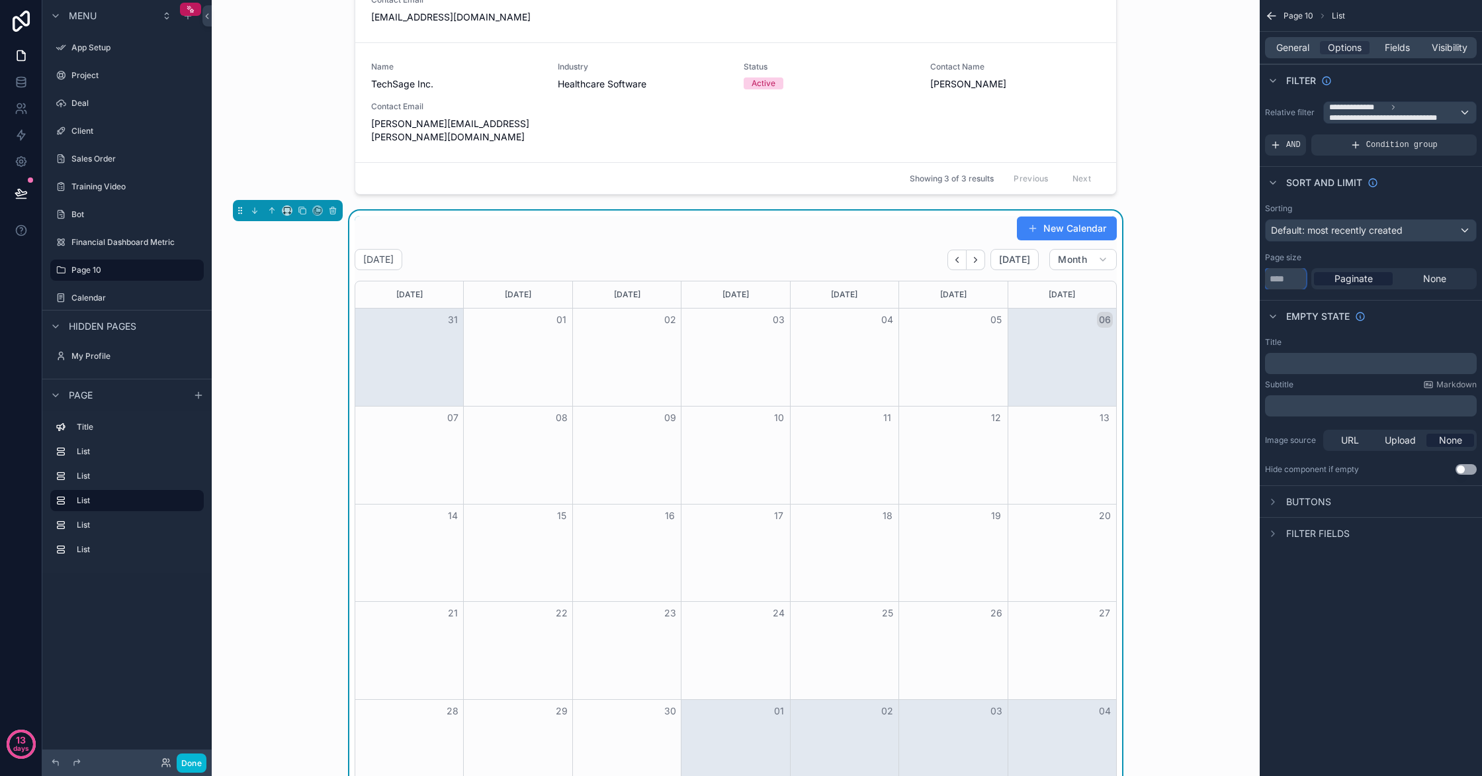
scroll to position [568, 0]
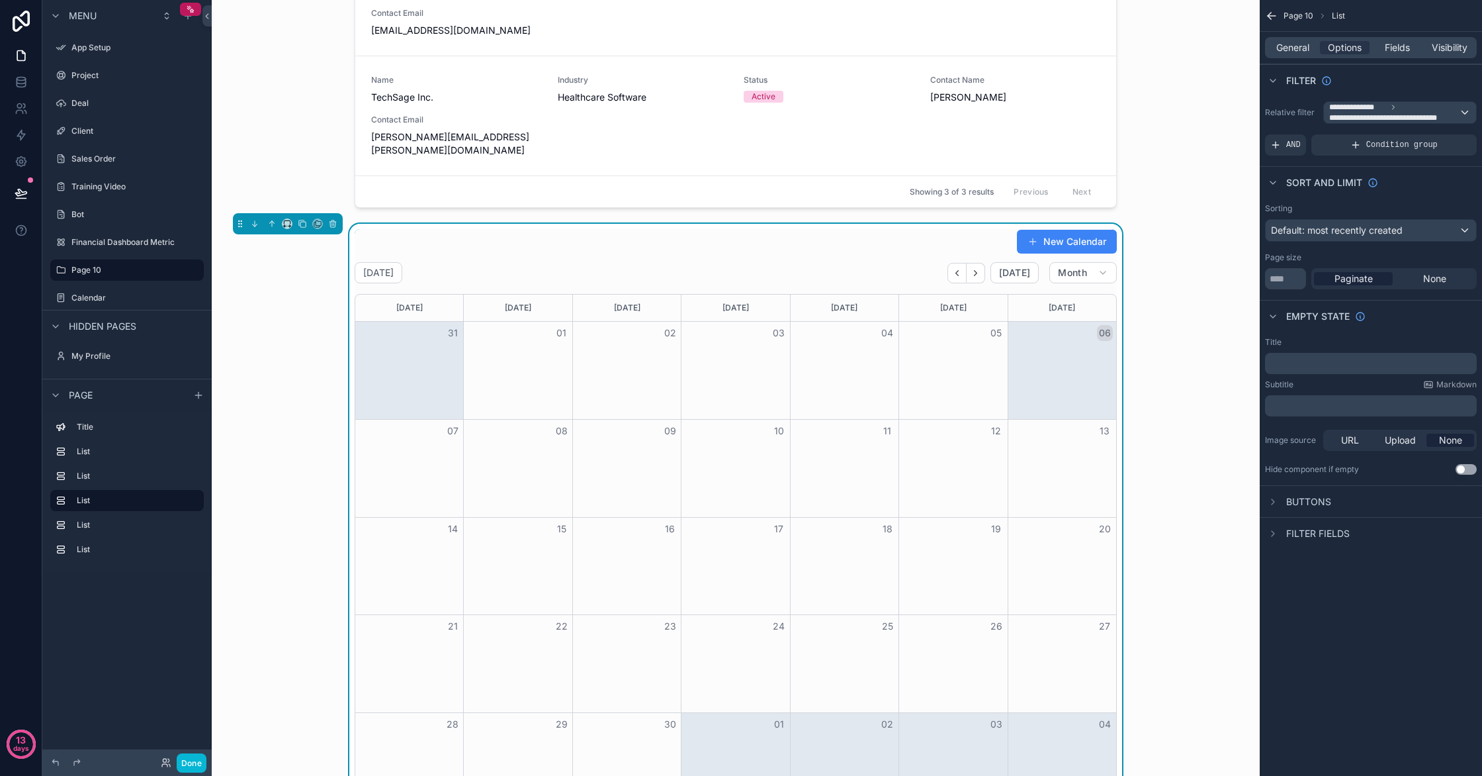
click at [1396, 363] on p "﻿" at bounding box center [1373, 363] width 204 height 11
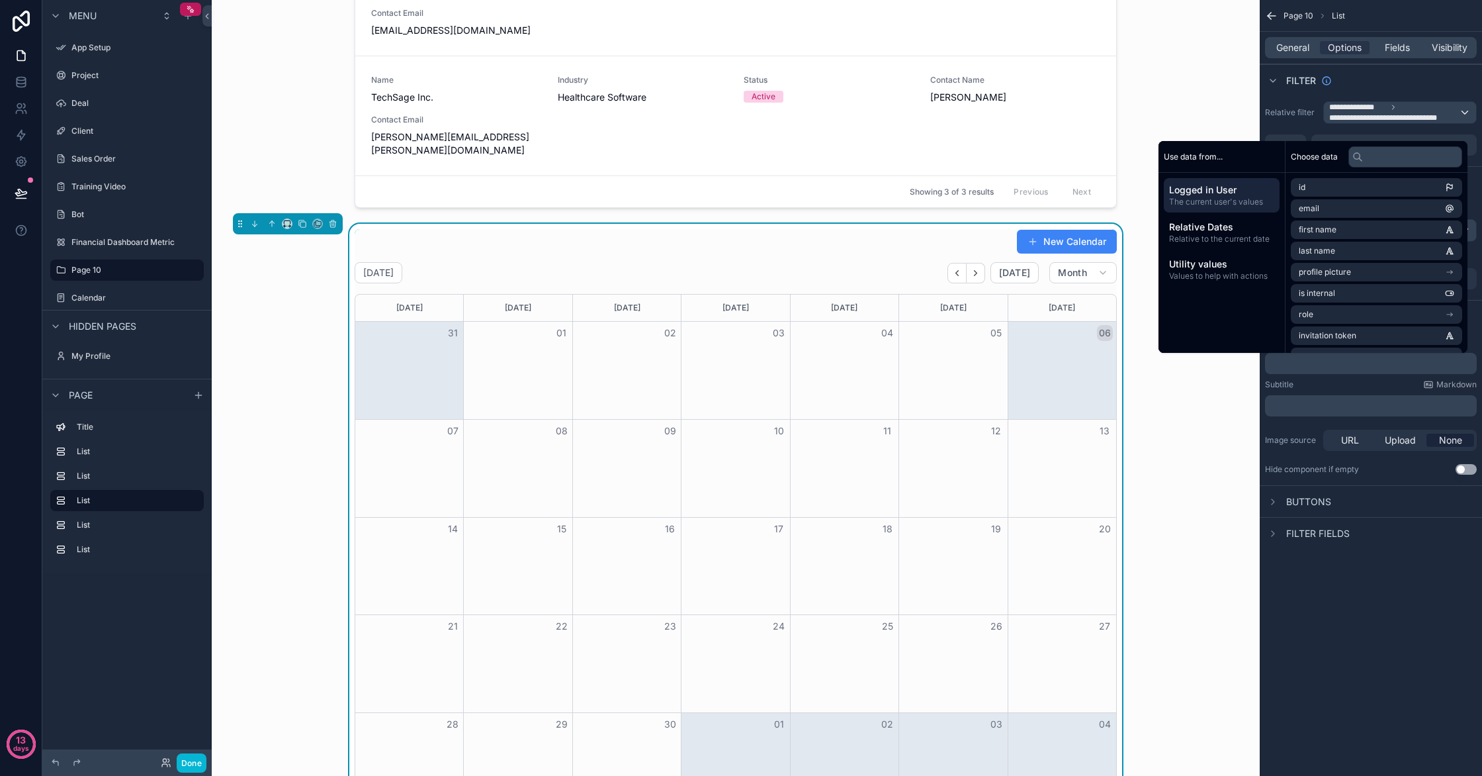
click at [1378, 362] on p "﻿" at bounding box center [1373, 363] width 204 height 11
click at [1319, 396] on div "﻿" at bounding box center [1371, 405] width 212 height 21
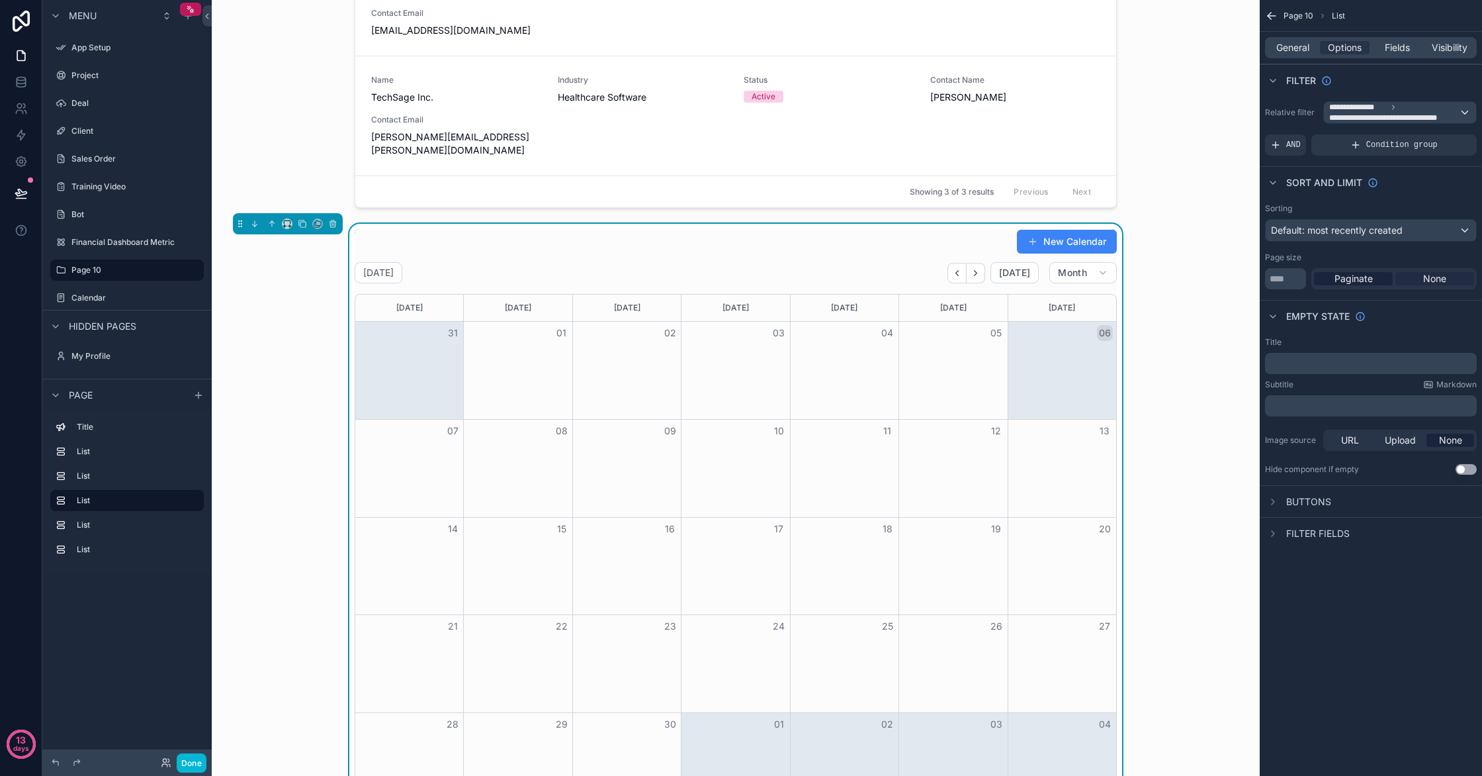
click at [1433, 279] on span "None" at bounding box center [1434, 278] width 23 height 13
click at [1372, 281] on div "Paginate" at bounding box center [1353, 278] width 79 height 13
click at [1428, 283] on span "None" at bounding box center [1434, 278] width 23 height 13
click at [1394, 280] on div "Paginate None" at bounding box center [1394, 278] width 165 height 21
click at [1370, 279] on span "Paginate" at bounding box center [1354, 278] width 38 height 13
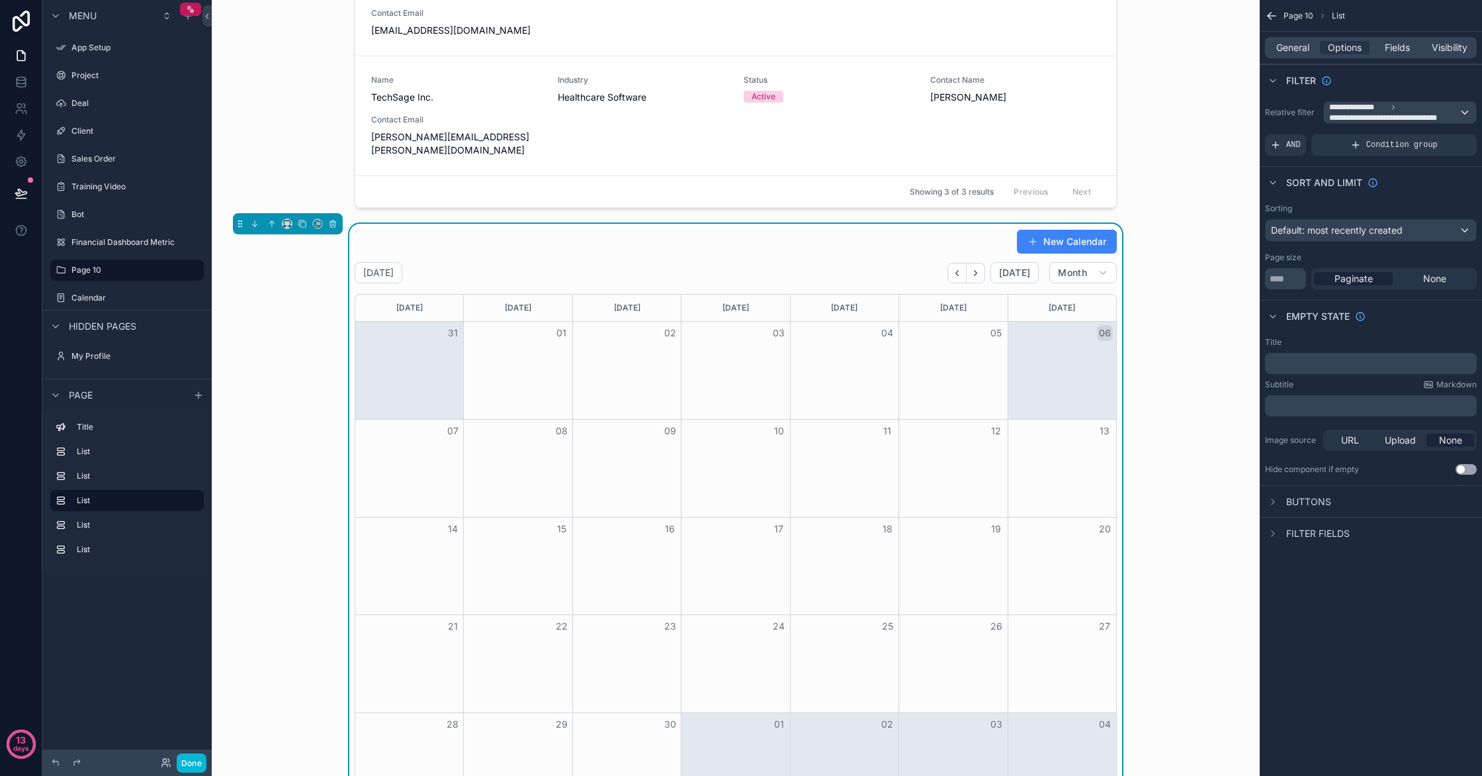
drag, startPoint x: 234, startPoint y: 197, endPoint x: 240, endPoint y: 205, distance: 10.5
click at [240, 213] on div "scrollable content" at bounding box center [288, 223] width 110 height 21
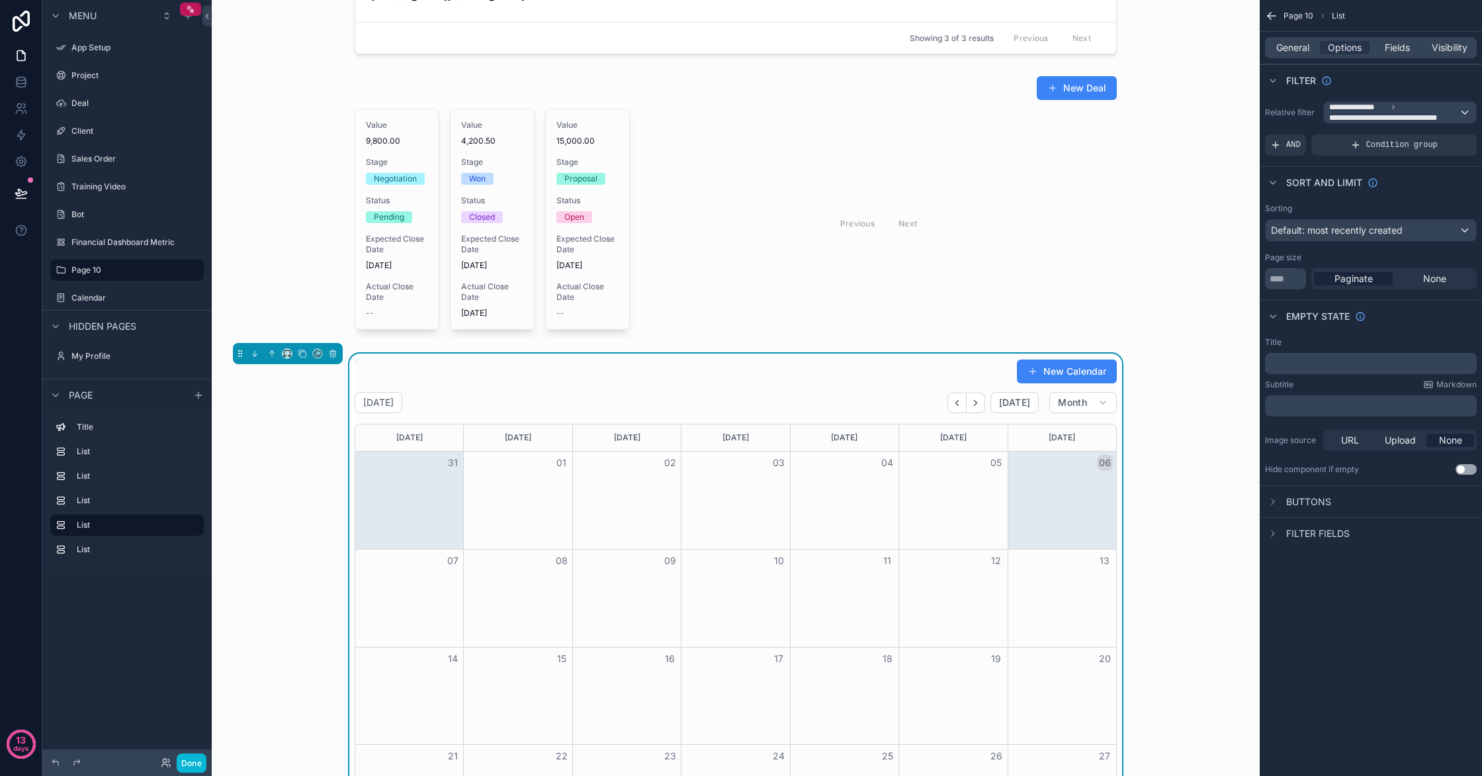
scroll to position [739, 0]
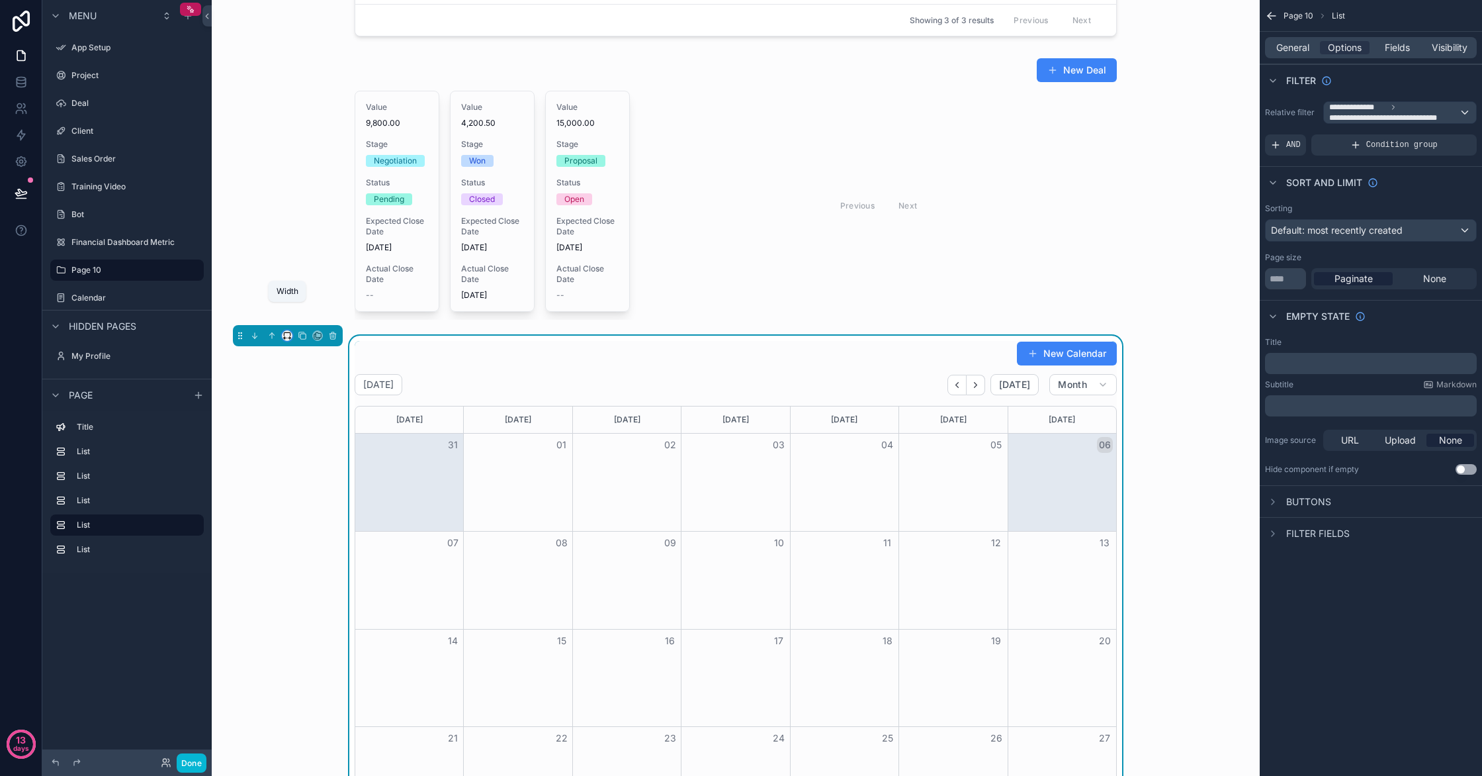
click at [289, 331] on icon "scrollable content" at bounding box center [287, 335] width 9 height 9
click at [299, 357] on span "25%" at bounding box center [303, 359] width 21 height 16
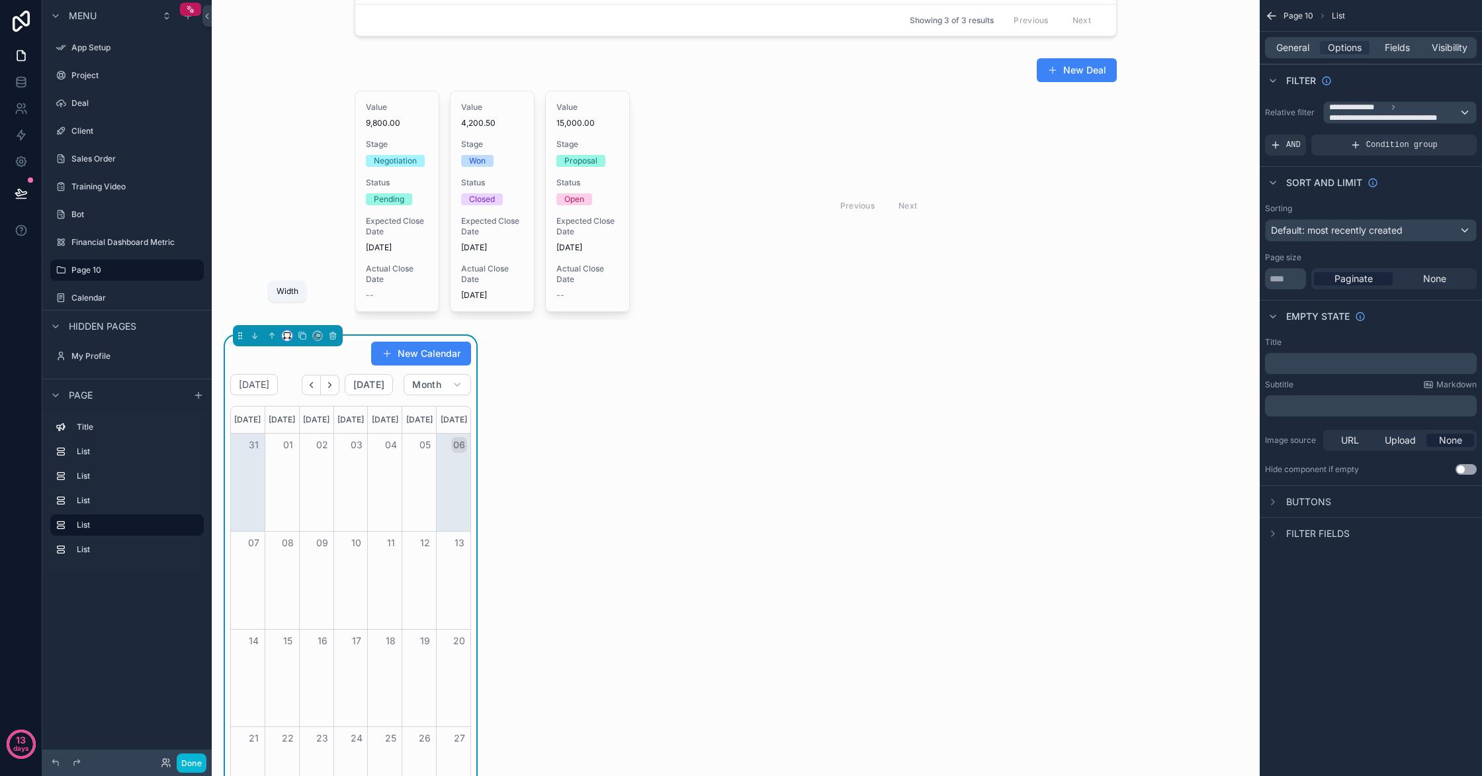
click at [287, 331] on icon "scrollable content" at bounding box center [287, 335] width 9 height 9
click at [304, 384] on span "33%" at bounding box center [303, 384] width 21 height 16
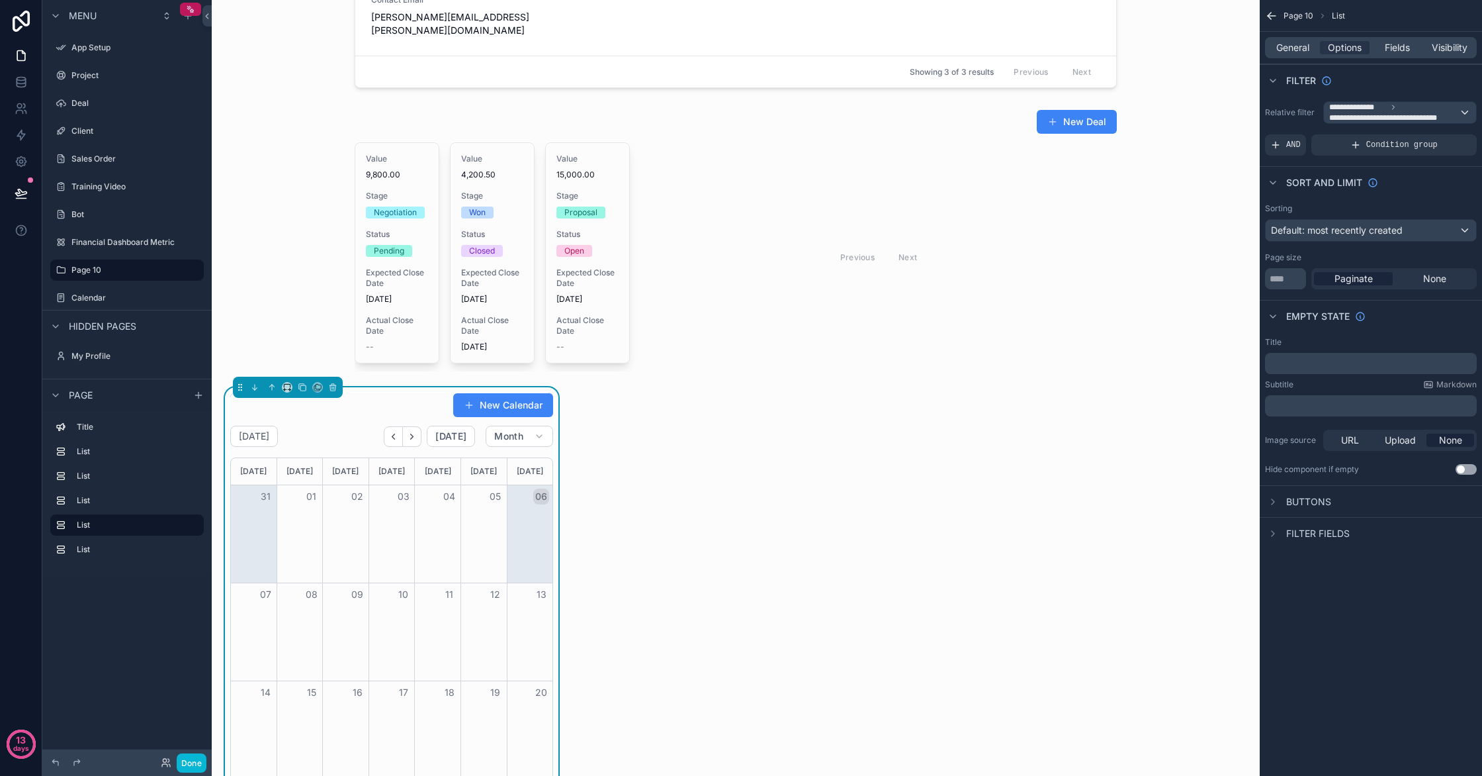
scroll to position [688, 0]
click at [283, 382] on icon "scrollable content" at bounding box center [287, 386] width 9 height 9
click at [310, 463] on span "50%" at bounding box center [303, 460] width 21 height 16
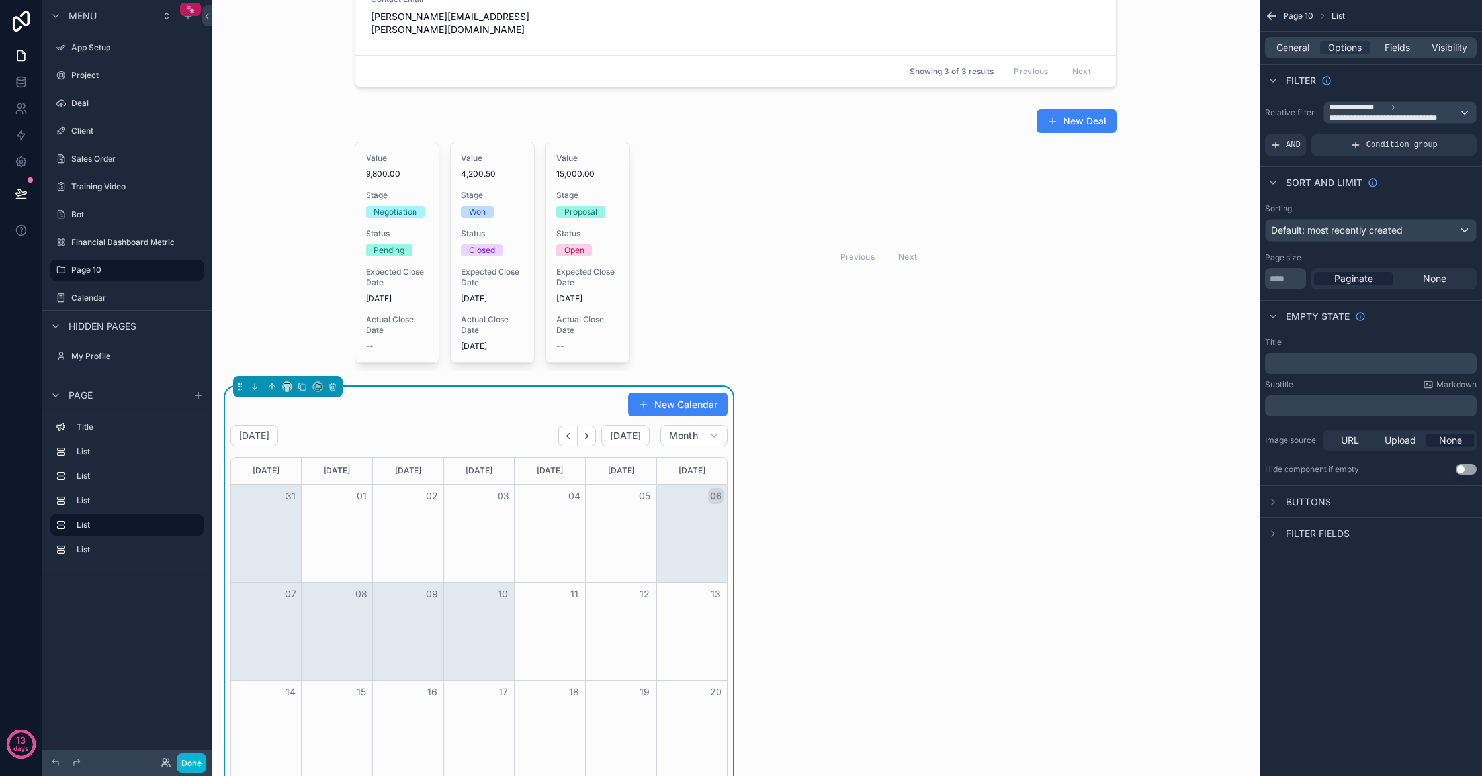
drag, startPoint x: 457, startPoint y: 566, endPoint x: 684, endPoint y: 549, distance: 227.6
click at [687, 550] on div "Sunday Monday Tuesday Wednesday Thursday Friday Saturday 31 01 02 03 04 05 06 0…" at bounding box center [479, 715] width 498 height 517
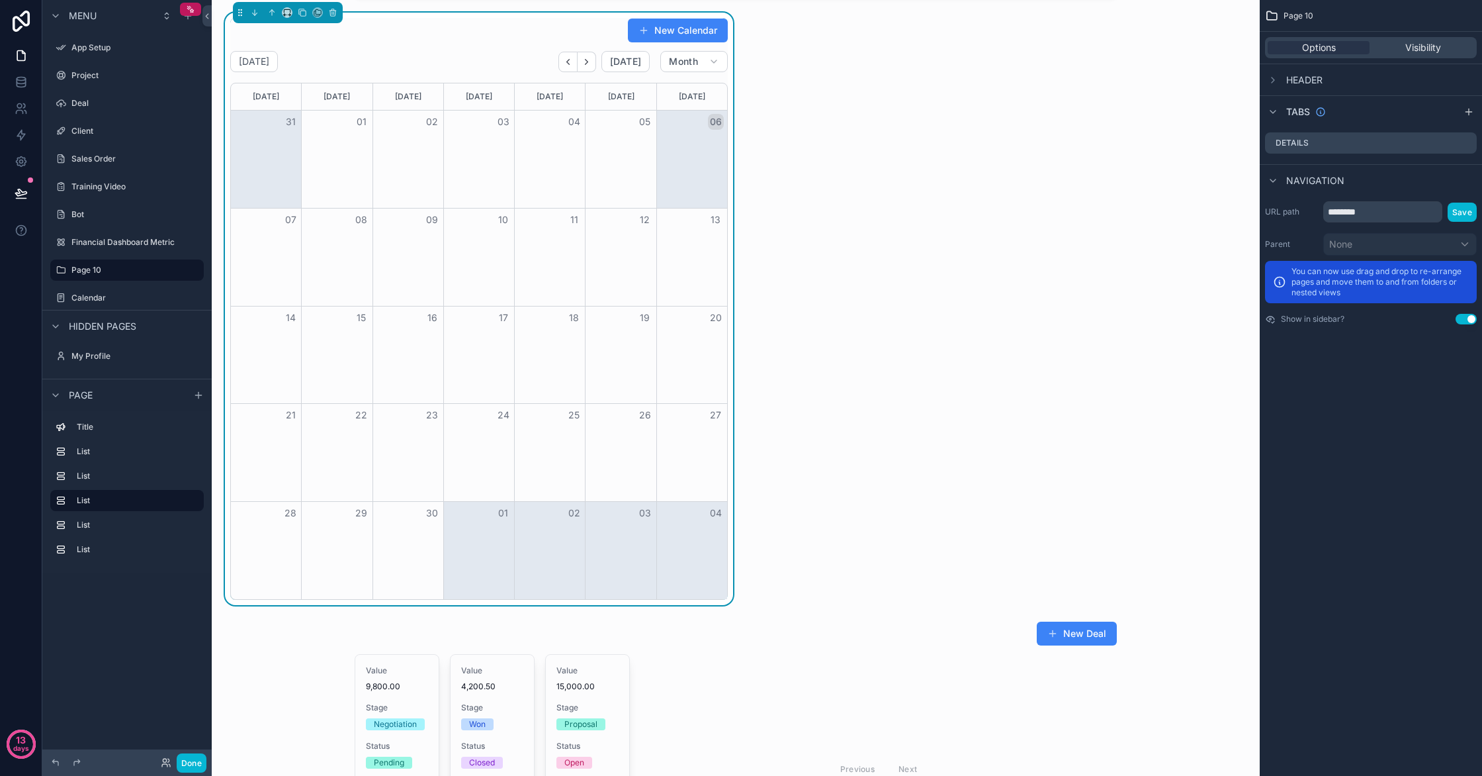
scroll to position [781, 0]
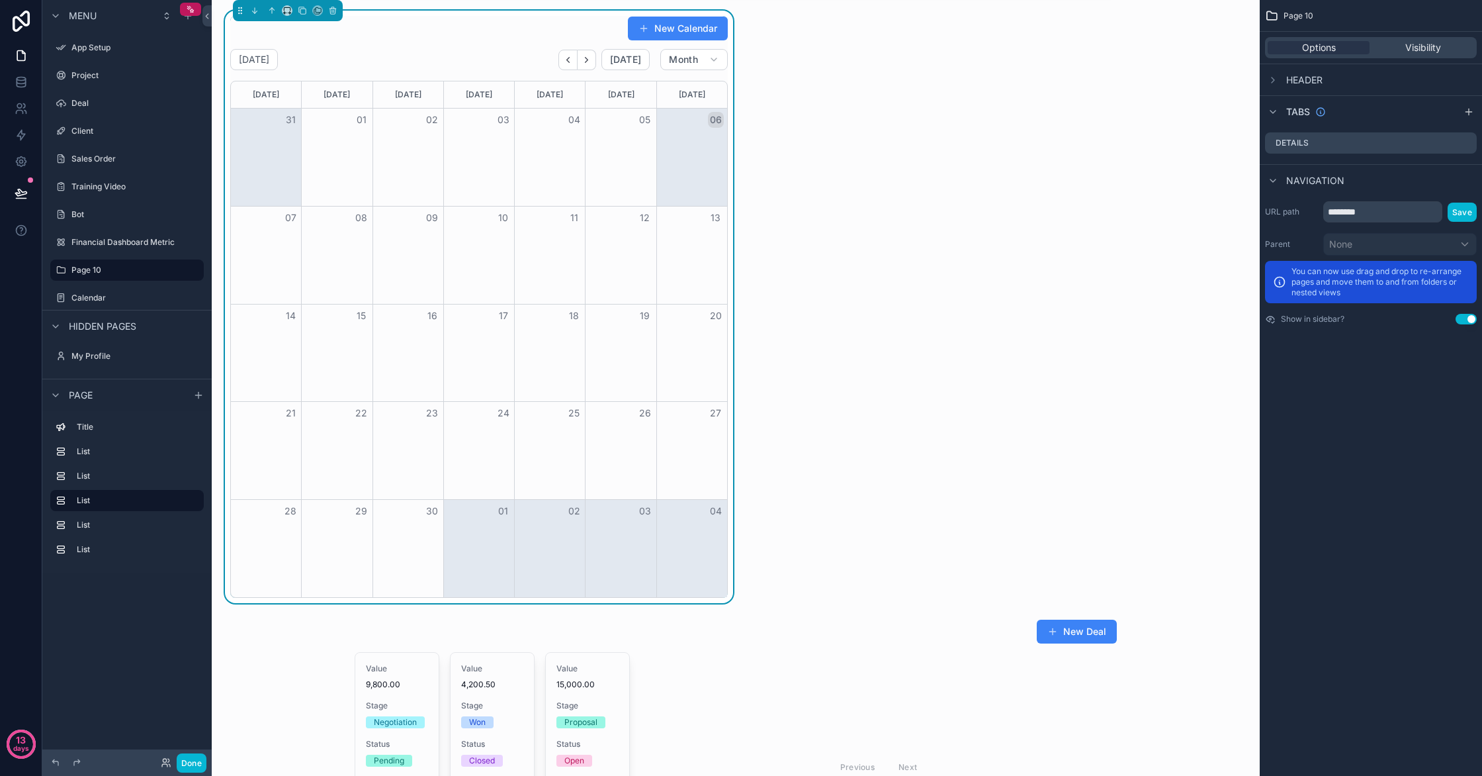
click at [585, 613] on div "scrollable content" at bounding box center [735, 749] width 1027 height 273
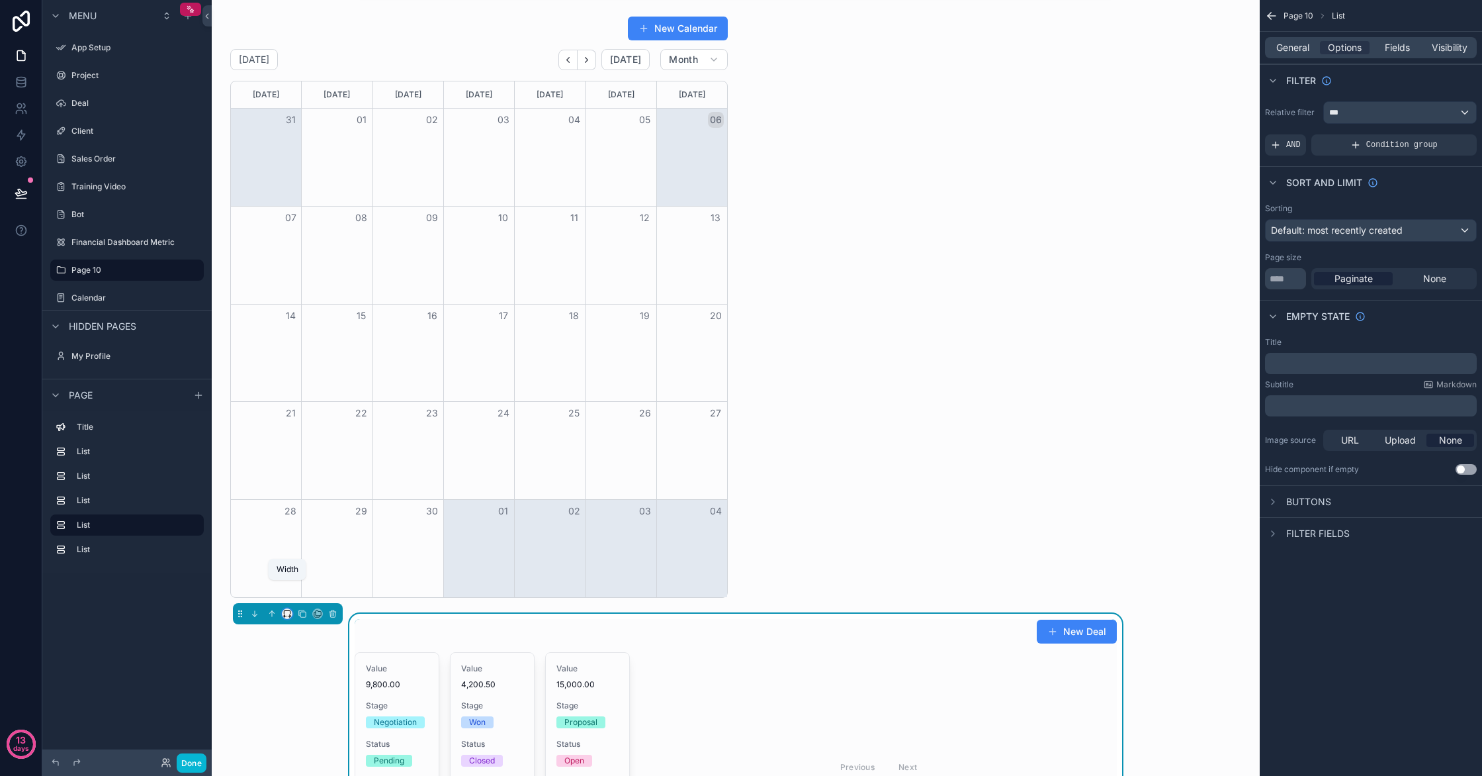
click at [286, 609] on icon "scrollable content" at bounding box center [287, 613] width 9 height 9
click at [315, 643] on div "25%" at bounding box center [313, 637] width 41 height 16
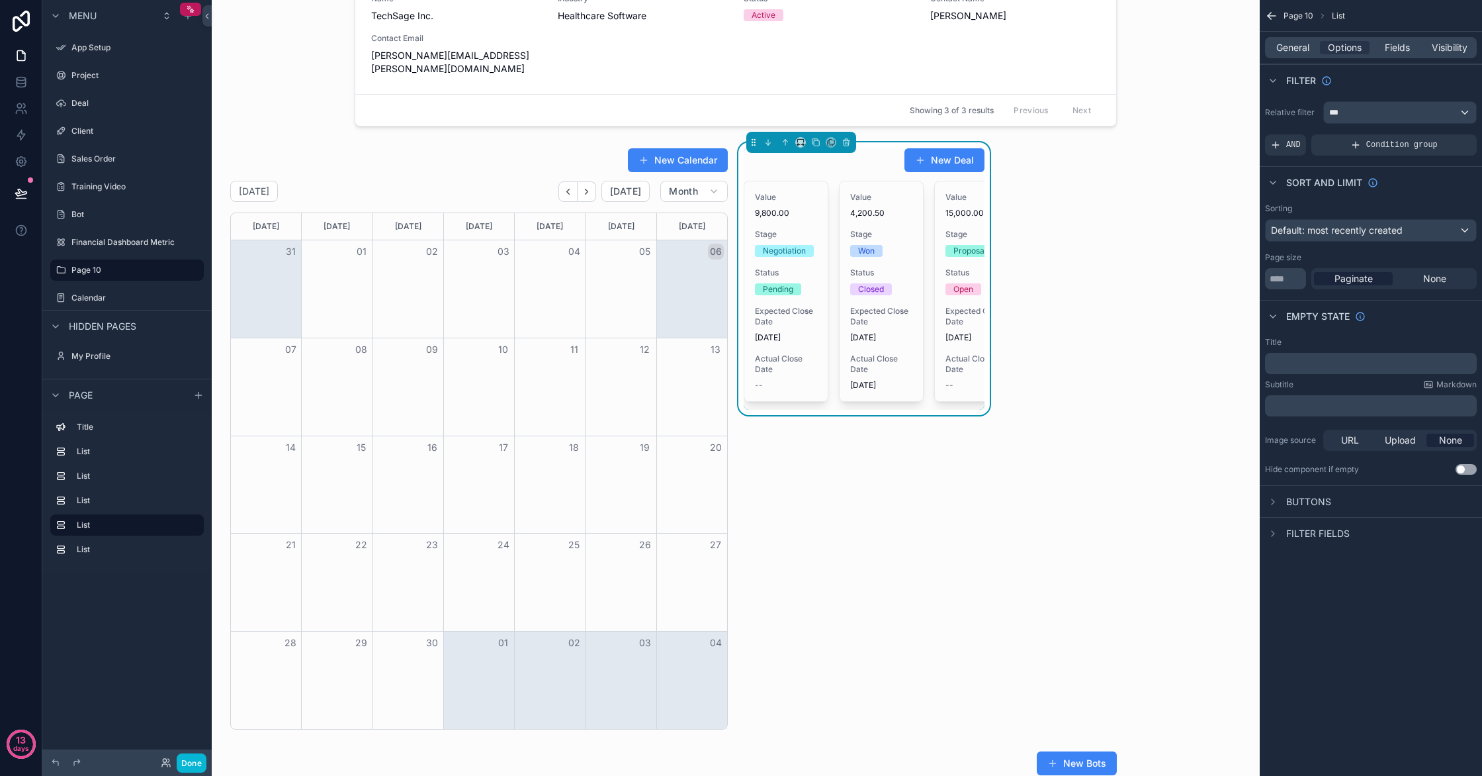
scroll to position [647, 0]
click at [797, 146] on icon "scrollable content" at bounding box center [797, 147] width 1 height 3
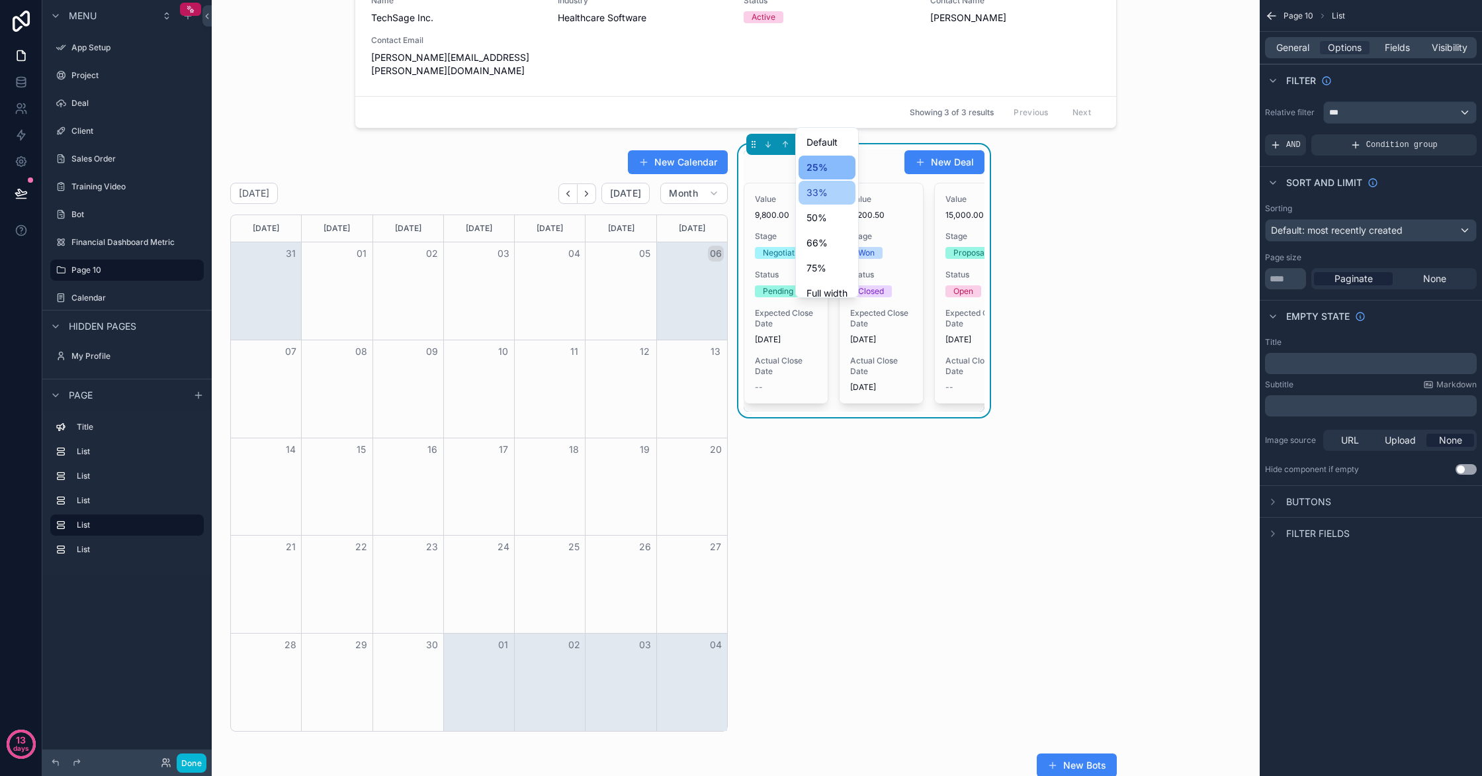
click at [811, 189] on span "33%" at bounding box center [817, 193] width 21 height 16
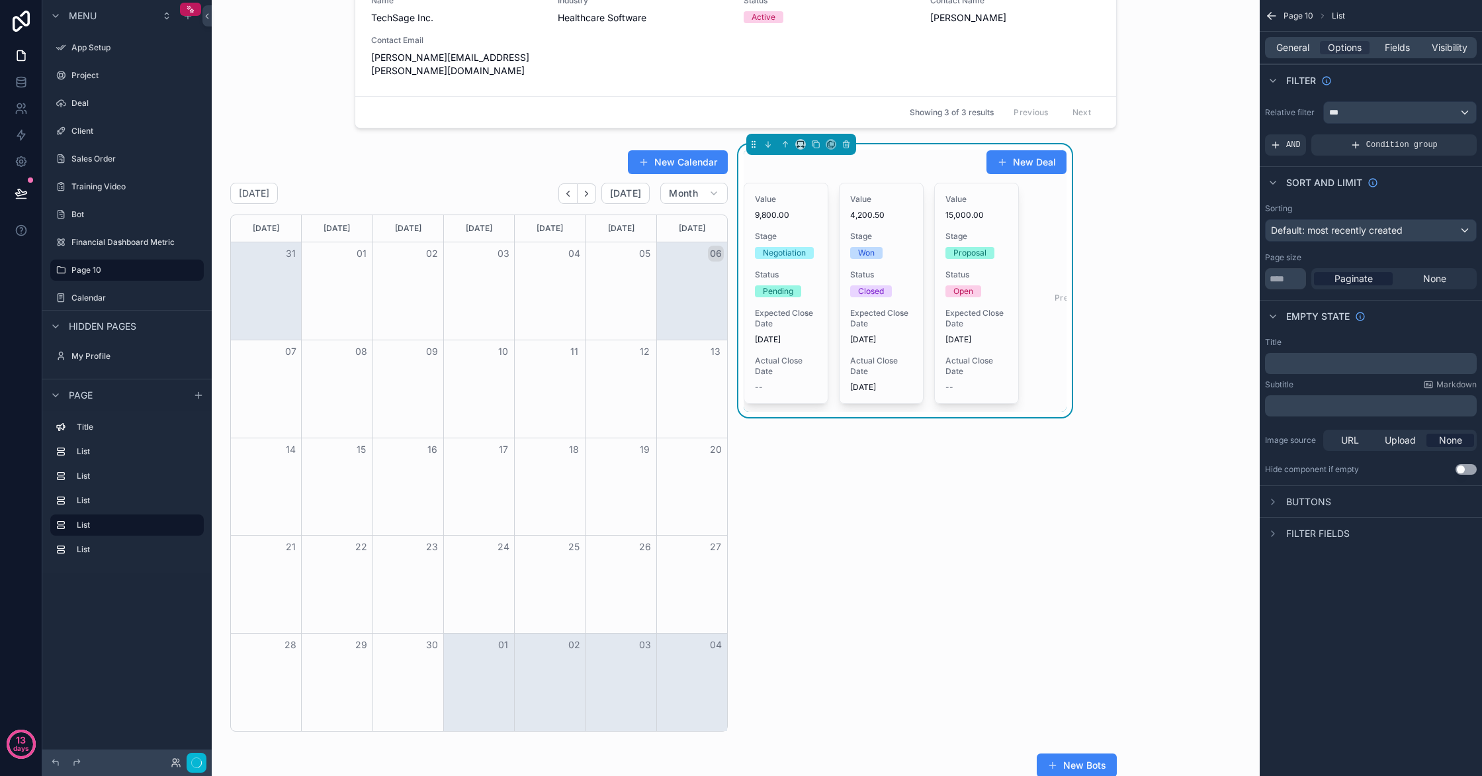
scroll to position [646, 0]
click at [799, 141] on icon "scrollable content" at bounding box center [800, 145] width 9 height 9
click at [813, 219] on span "50%" at bounding box center [817, 218] width 21 height 16
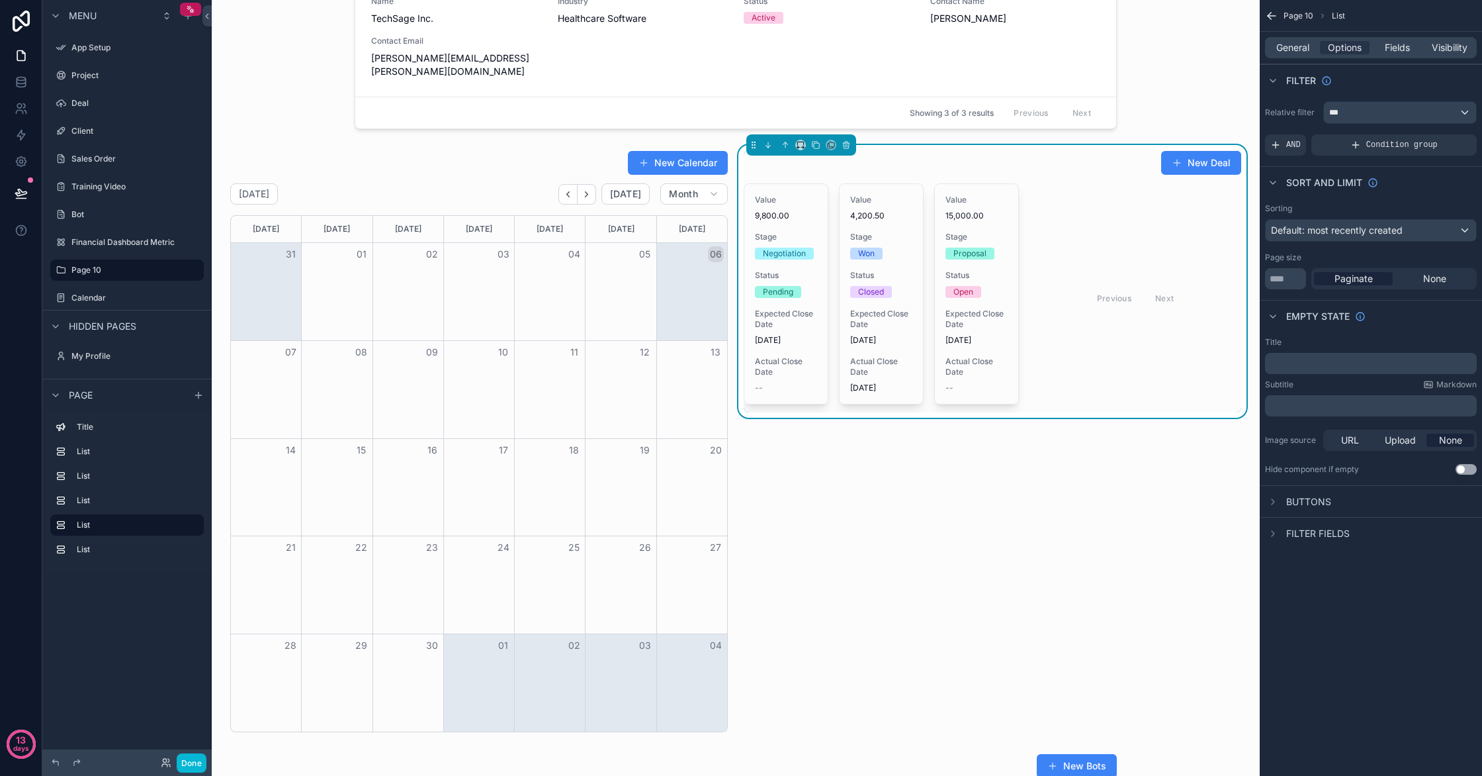
scroll to position [647, 0]
click at [950, 401] on div "New Deal Value 9,800.00 Stage Negotiation Status Pending Expected Close Date 9/…" at bounding box center [993, 440] width 514 height 592
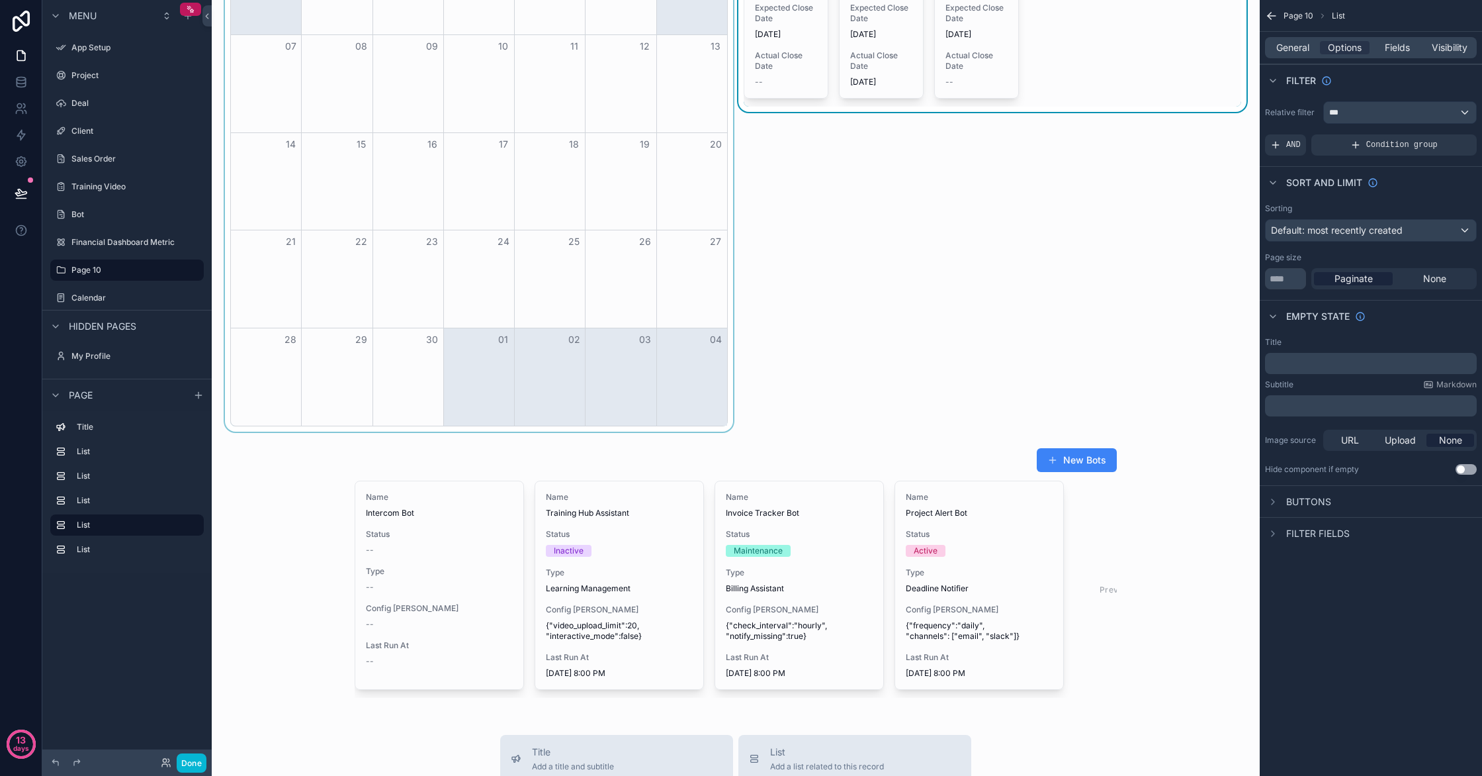
scroll to position [949, 0]
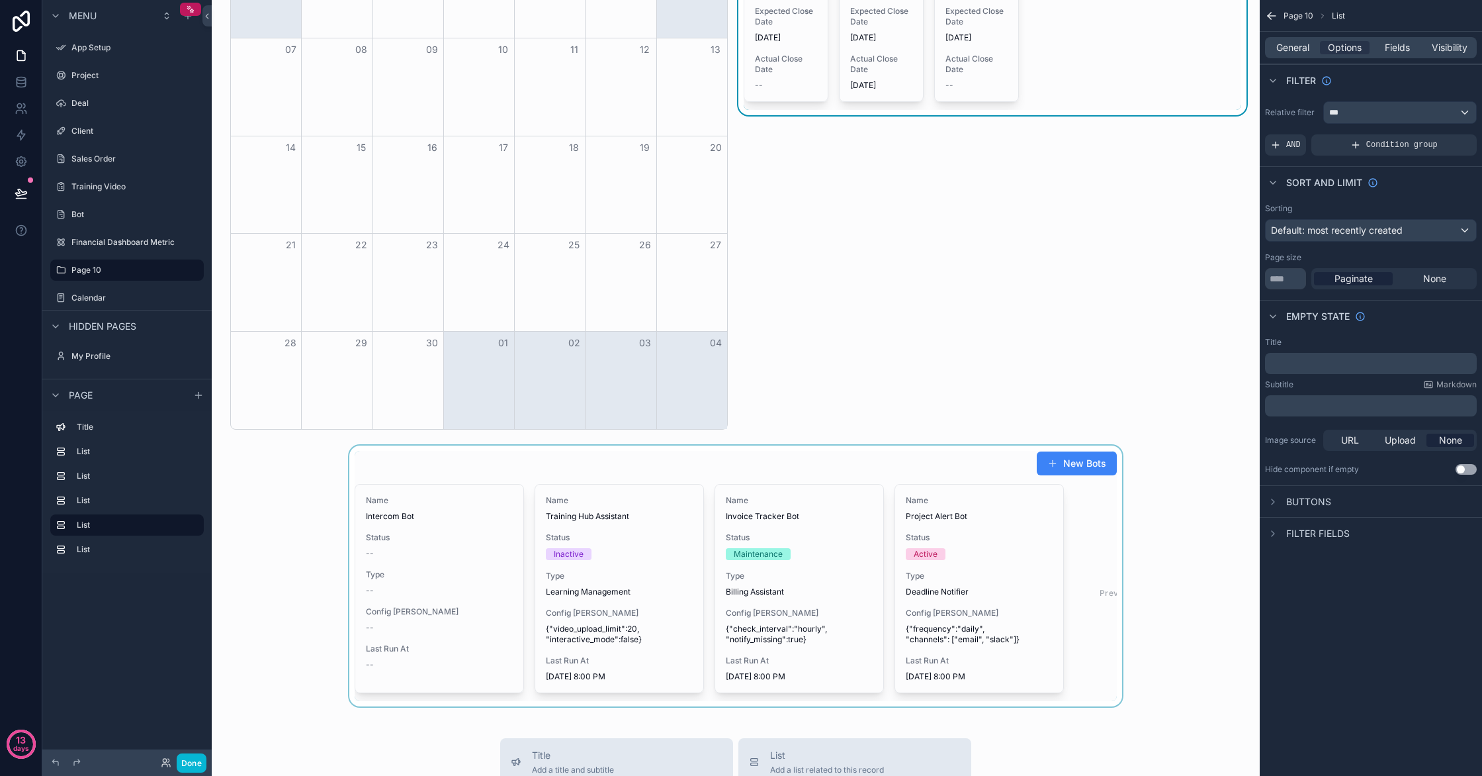
click at [671, 445] on div "scrollable content" at bounding box center [735, 575] width 1027 height 261
click at [285, 447] on icon "scrollable content" at bounding box center [284, 448] width 1 height 3
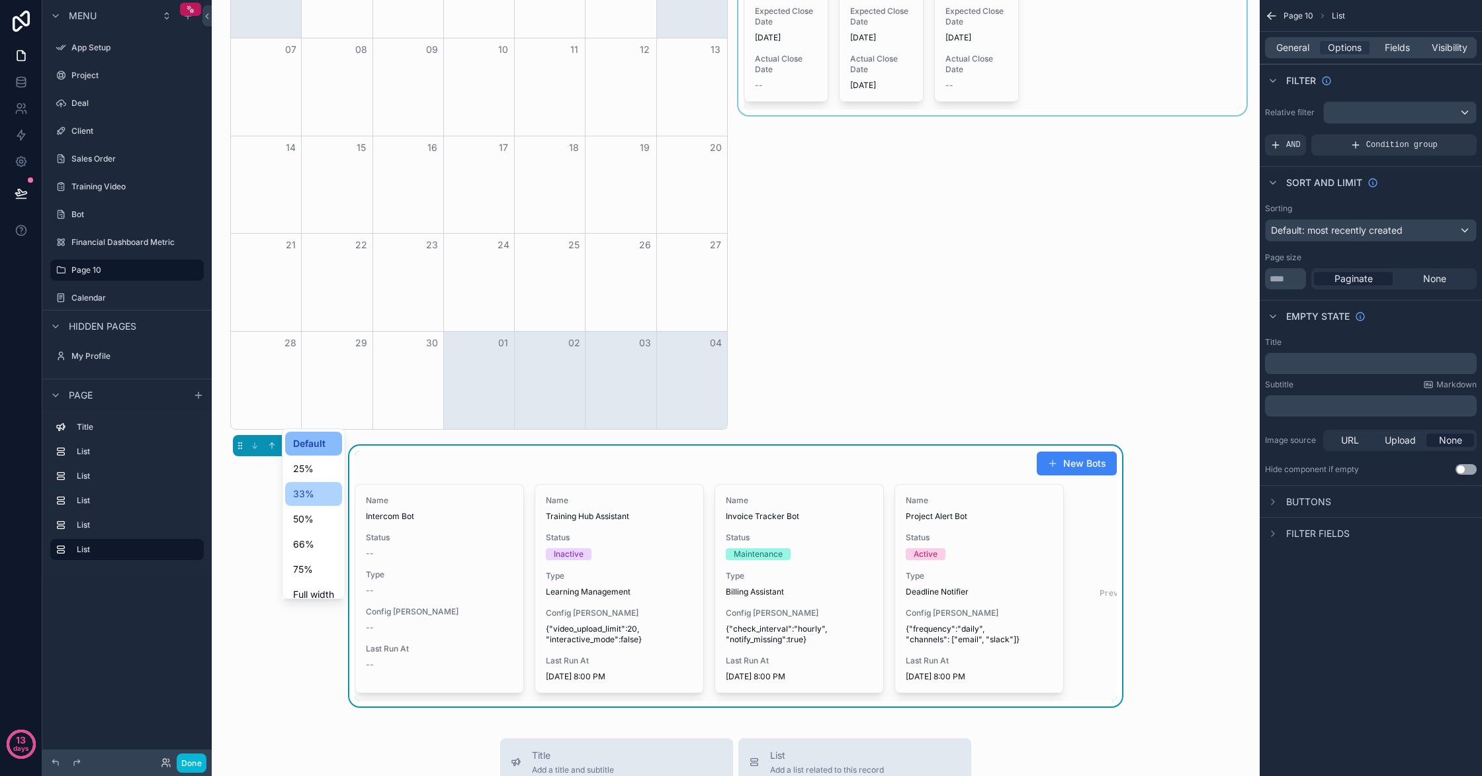
click at [310, 486] on span "33%" at bounding box center [303, 494] width 21 height 16
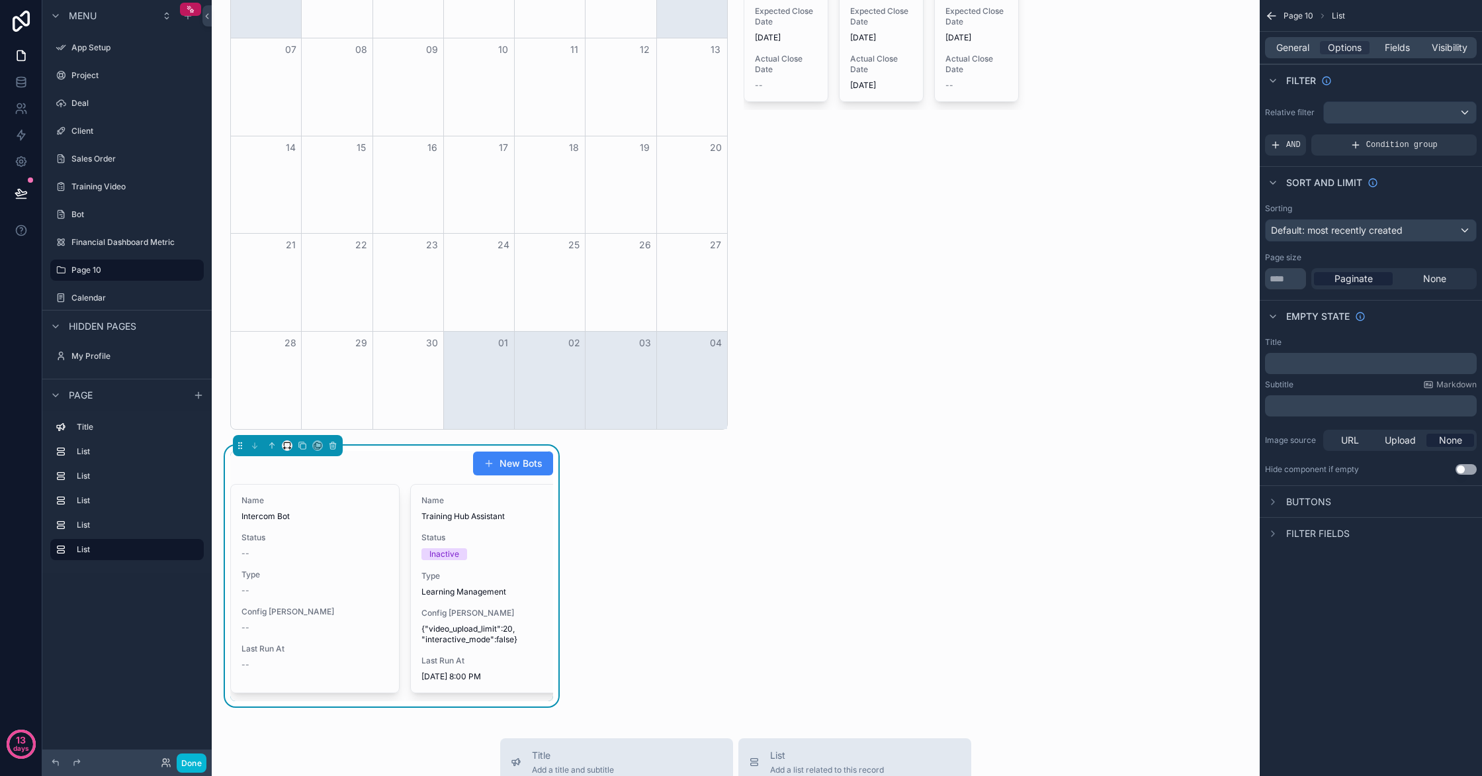
click at [292, 440] on div "scrollable content" at bounding box center [287, 445] width 11 height 11
click at [289, 448] on icon "scrollable content" at bounding box center [289, 448] width 3 height 0
click at [302, 513] on span "50%" at bounding box center [303, 519] width 21 height 16
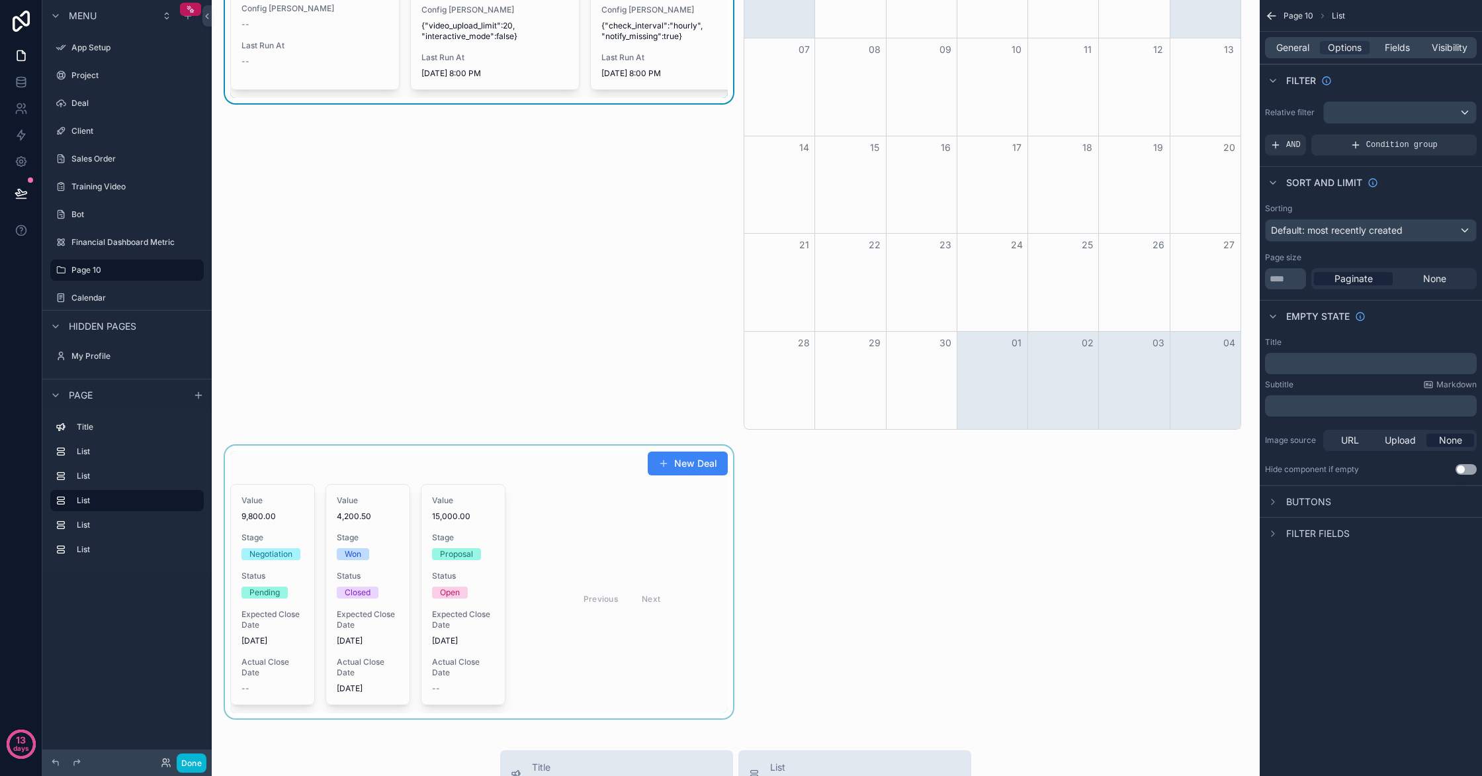
click at [236, 445] on div "scrollable content" at bounding box center [479, 581] width 514 height 273
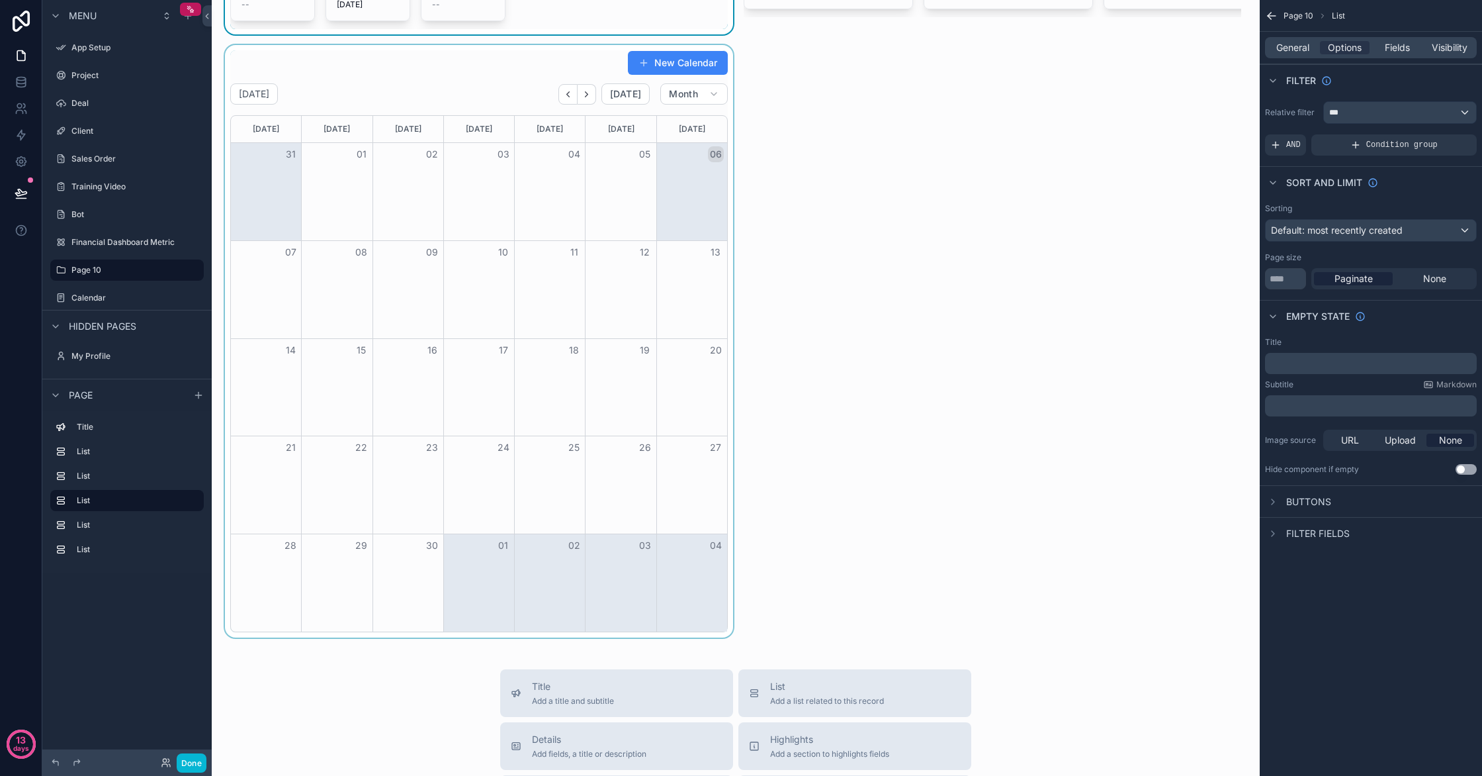
scroll to position [1033, 0]
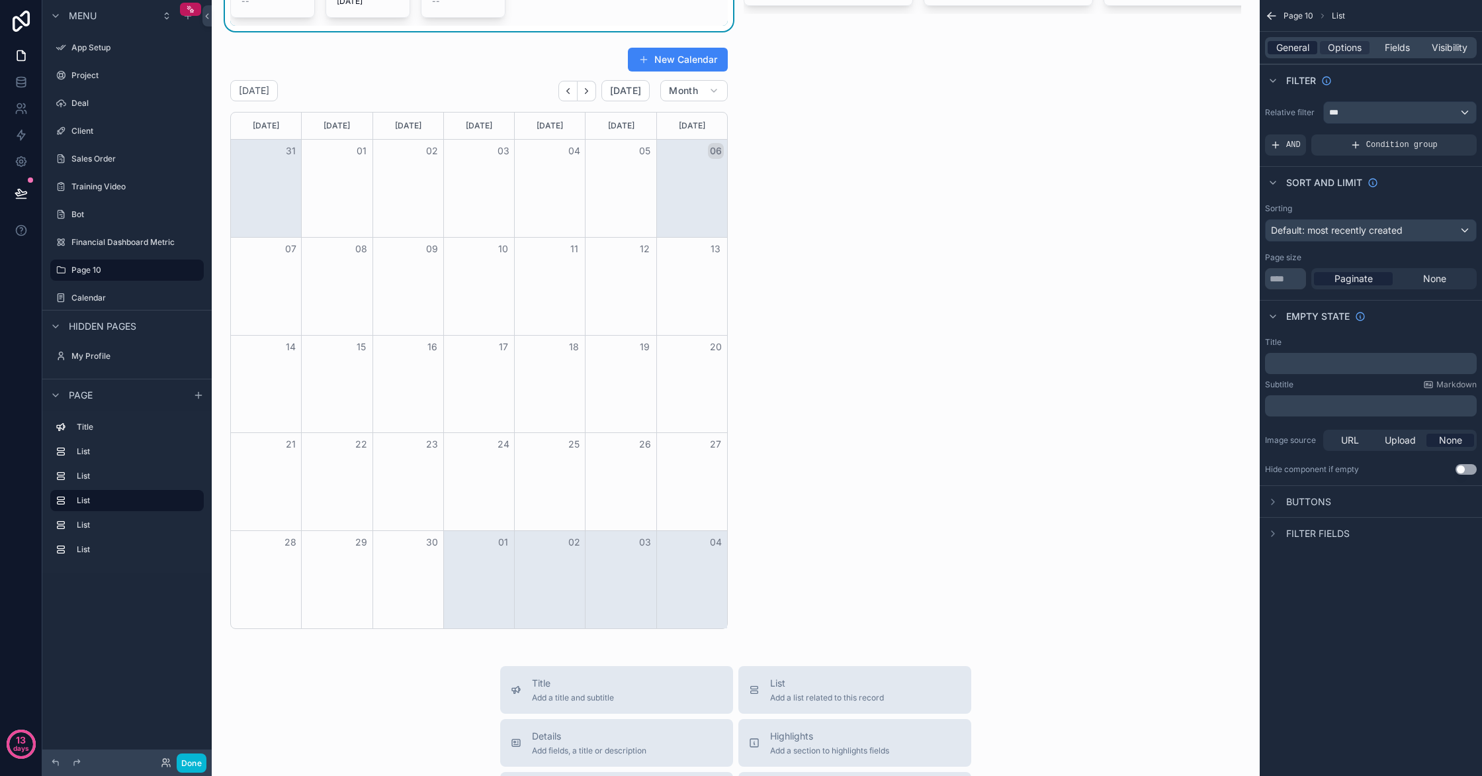
click at [1307, 50] on span "General" at bounding box center [1292, 47] width 33 height 13
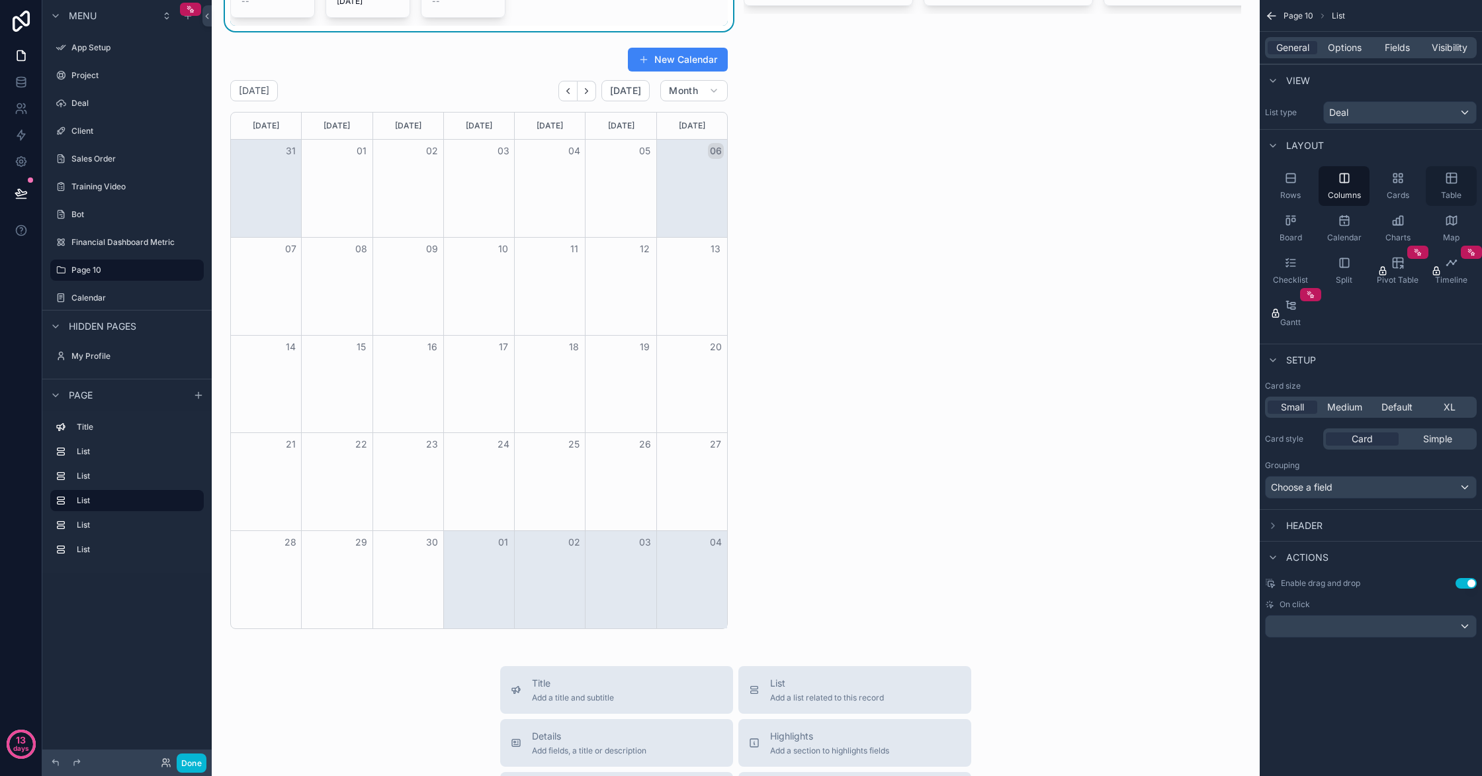
click at [1452, 186] on div "Table" at bounding box center [1451, 186] width 51 height 40
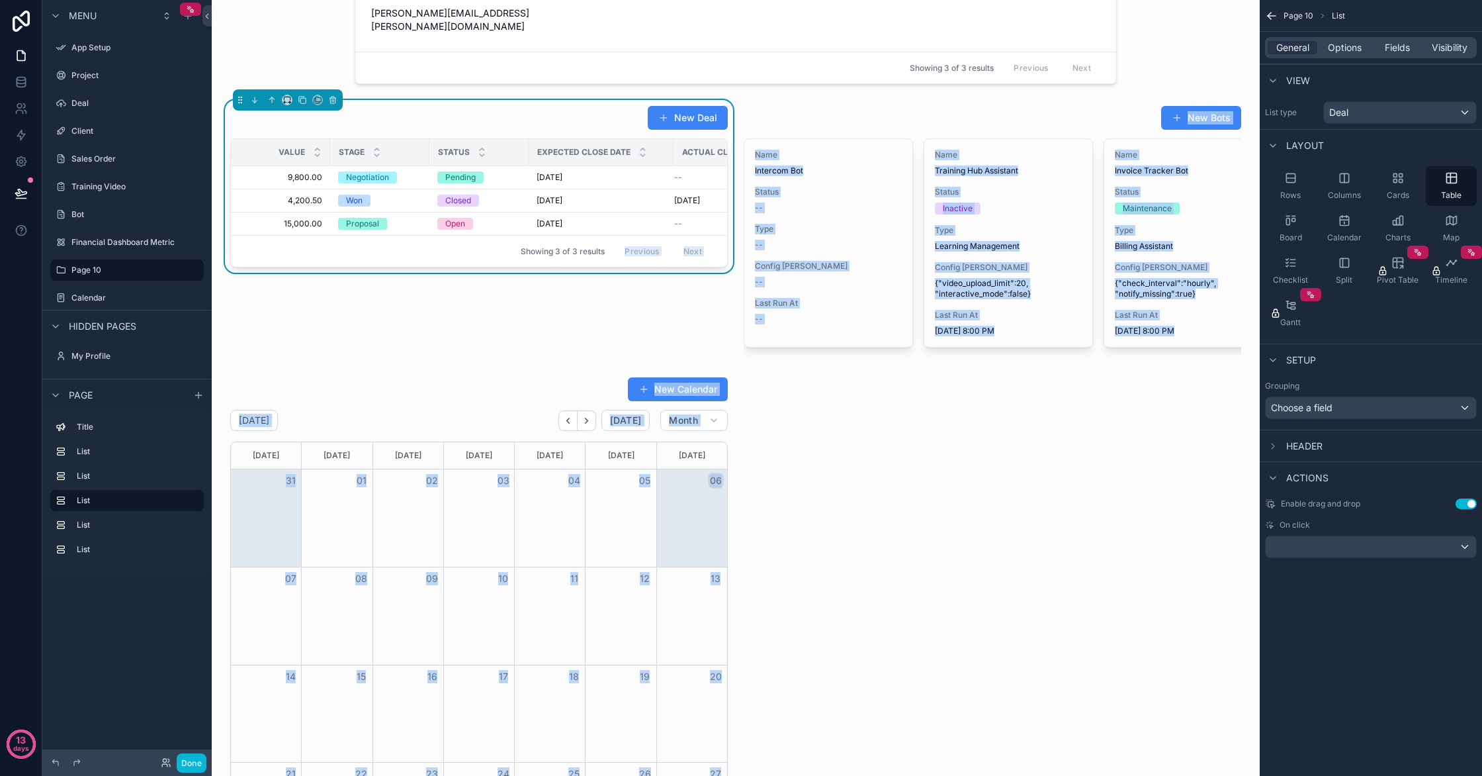
scroll to position [0, 61]
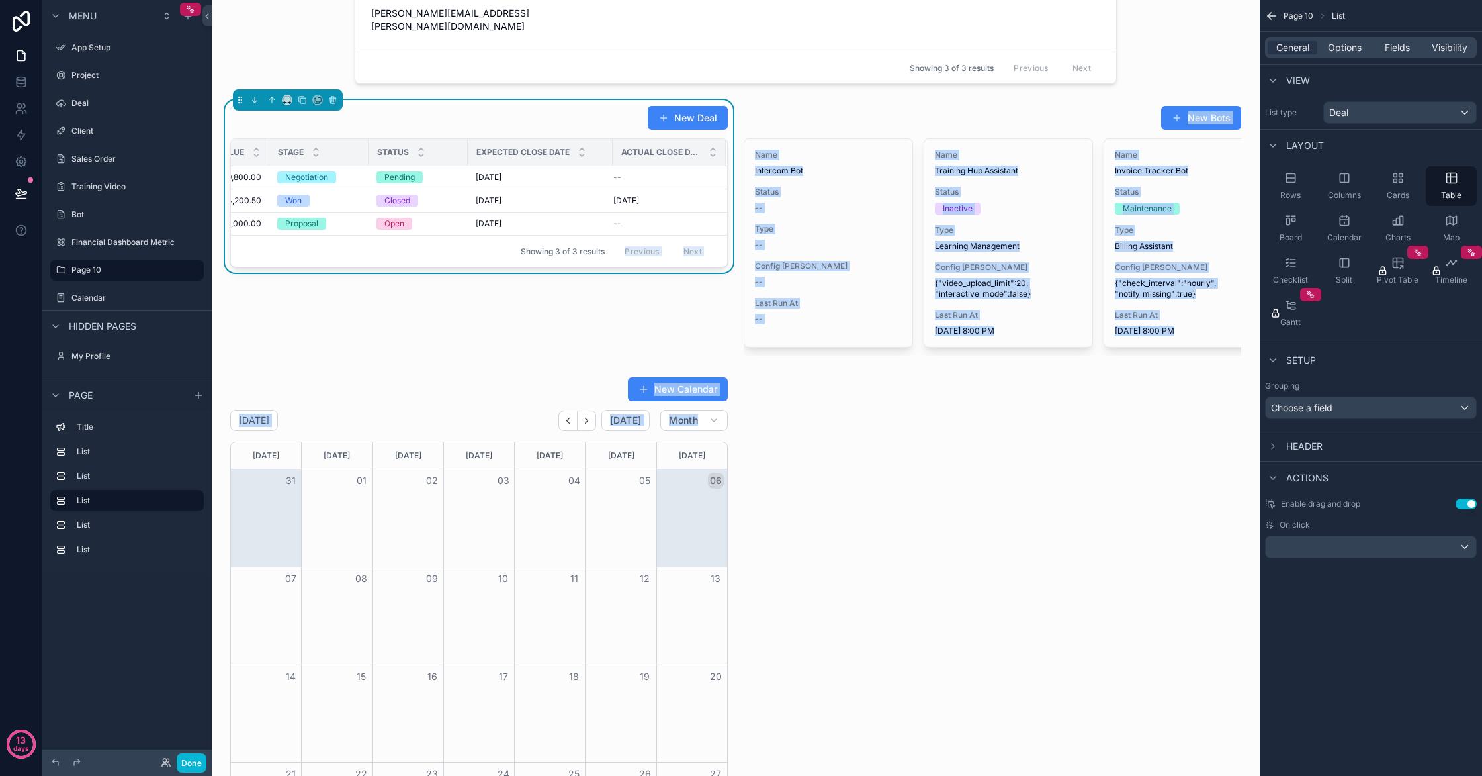
drag, startPoint x: 606, startPoint y: 238, endPoint x: 760, endPoint y: 379, distance: 208.4
click at [766, 396] on div "Lifestyle AI Home Dashboard Full Control , one page, Welcome to the future. 1/6…" at bounding box center [736, 440] width 1048 height 2264
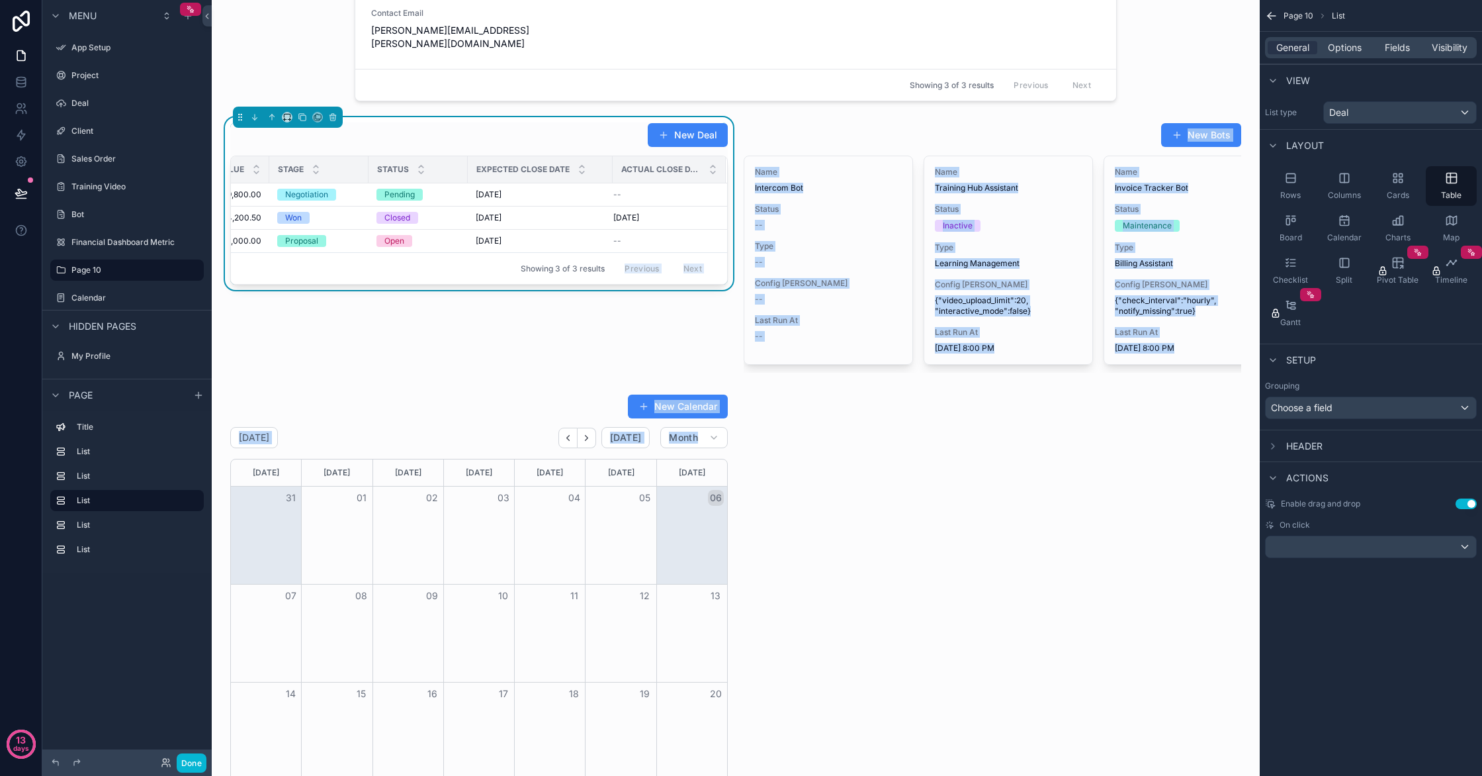
scroll to position [672, 0]
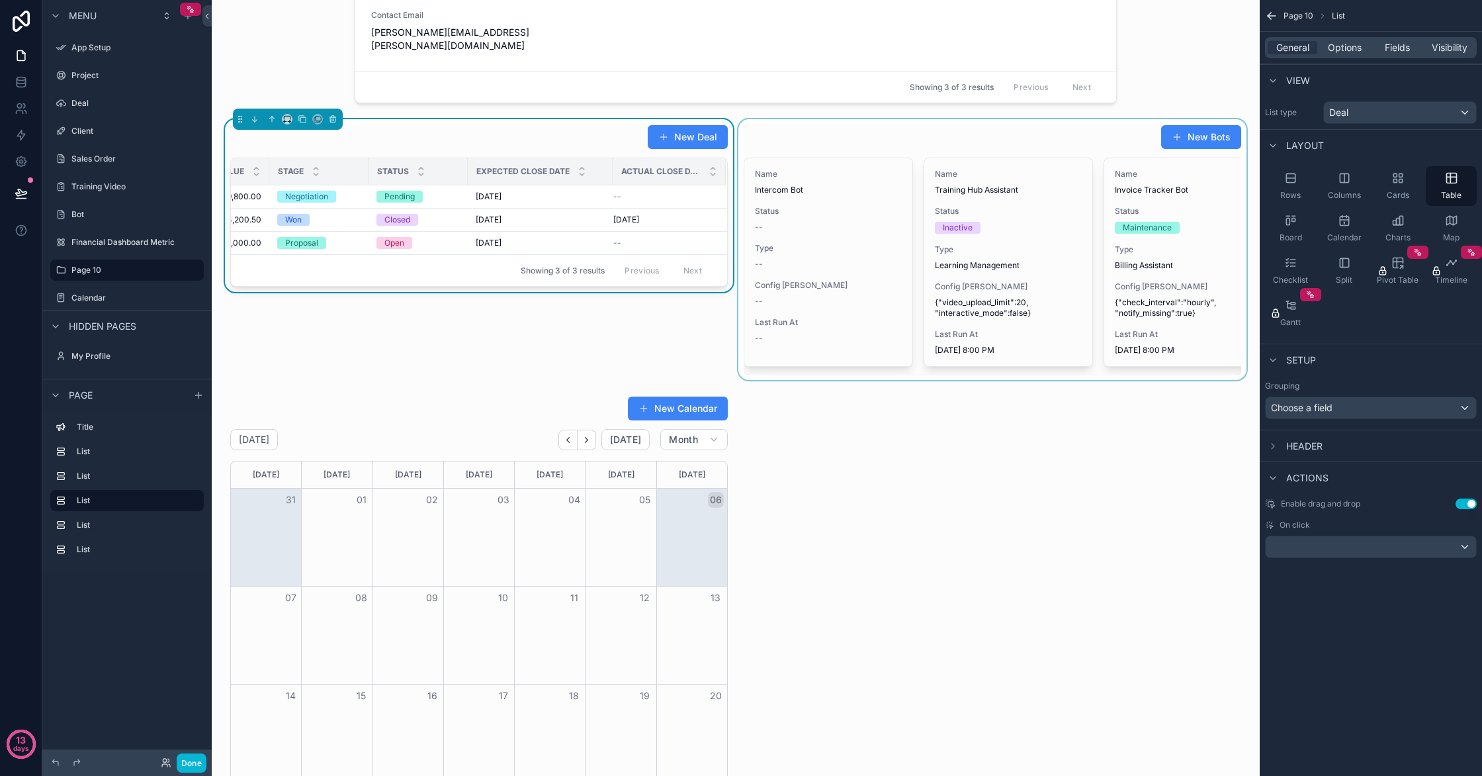
click at [764, 119] on div "scrollable content" at bounding box center [993, 249] width 514 height 261
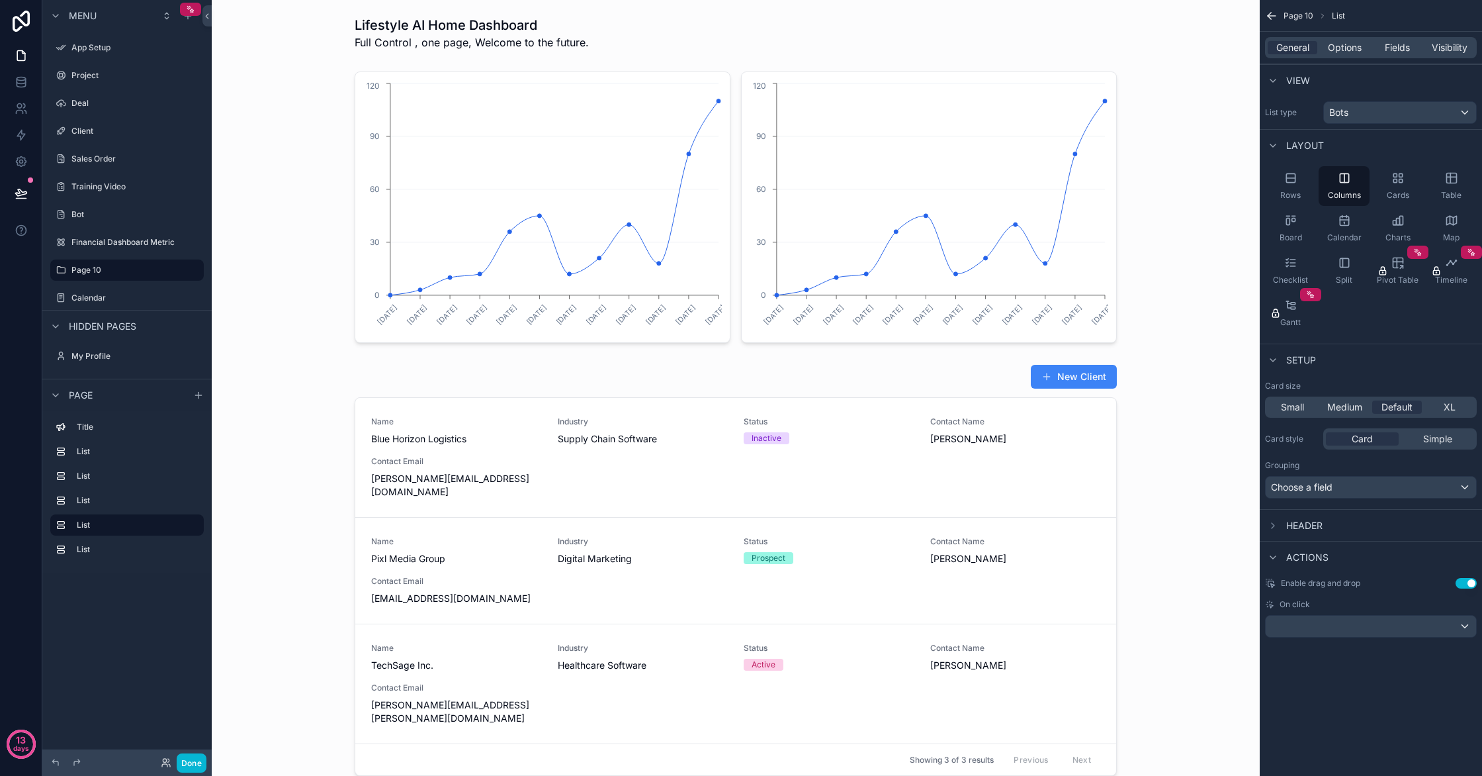
scroll to position [32, 0]
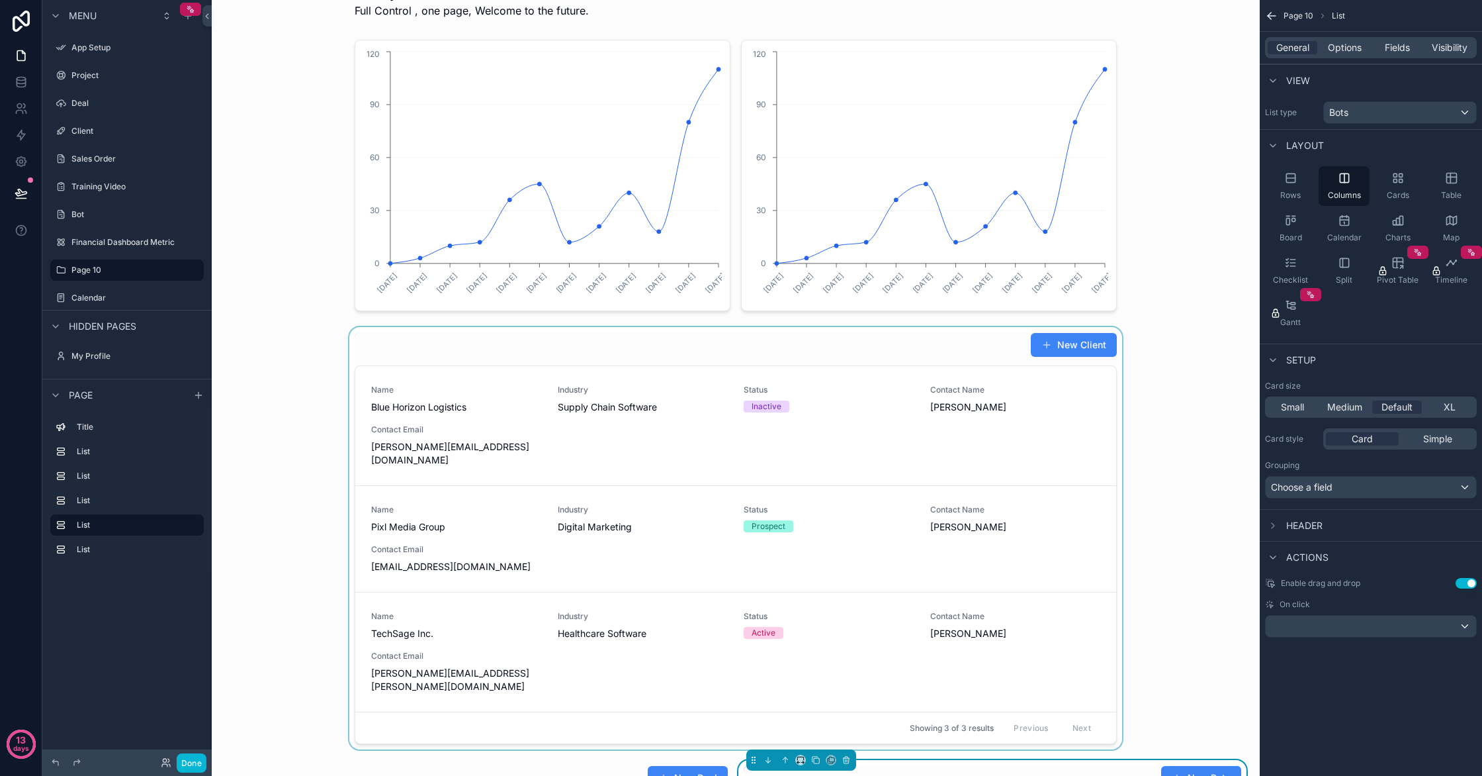
click at [519, 327] on div "scrollable content" at bounding box center [735, 538] width 1027 height 422
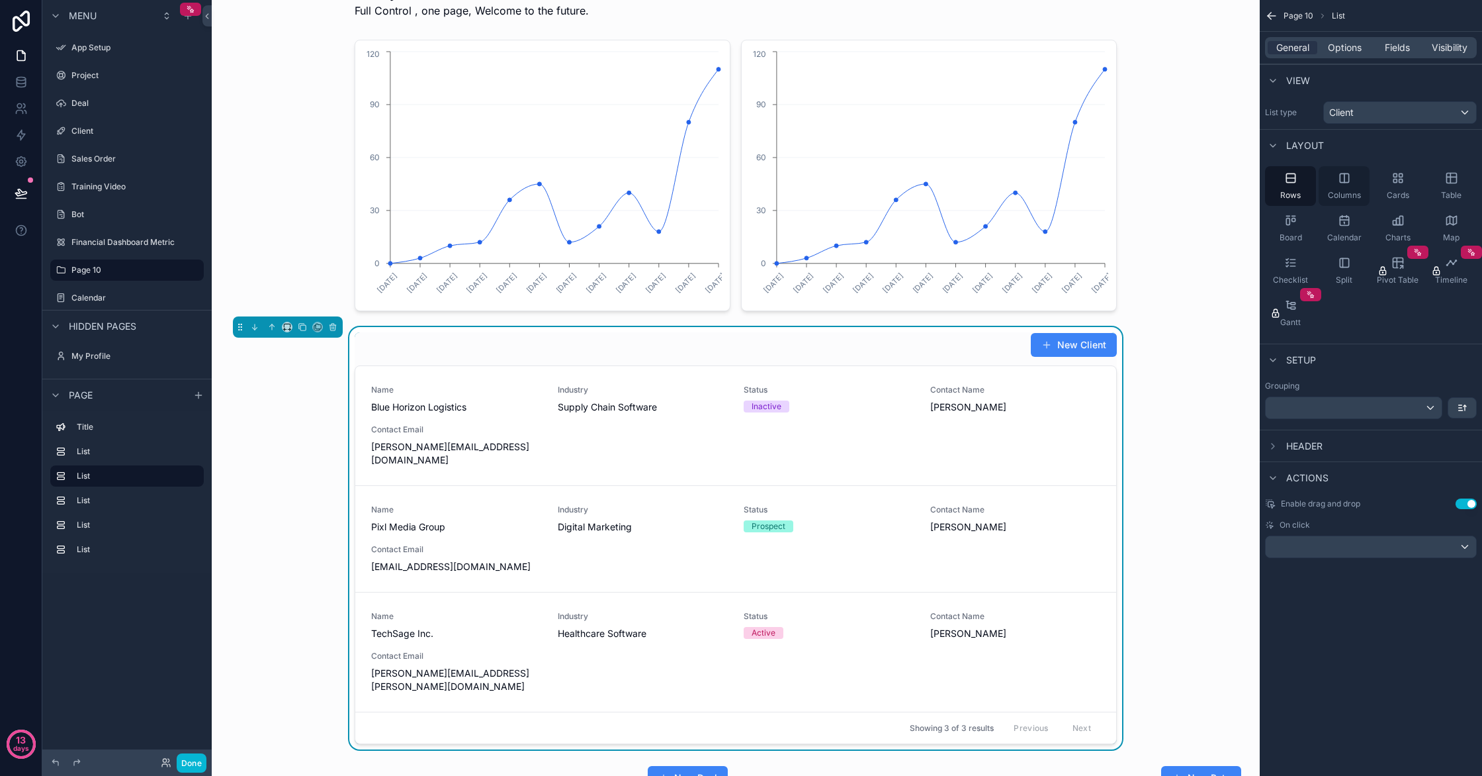
click at [1349, 194] on span "Columns" at bounding box center [1344, 195] width 33 height 11
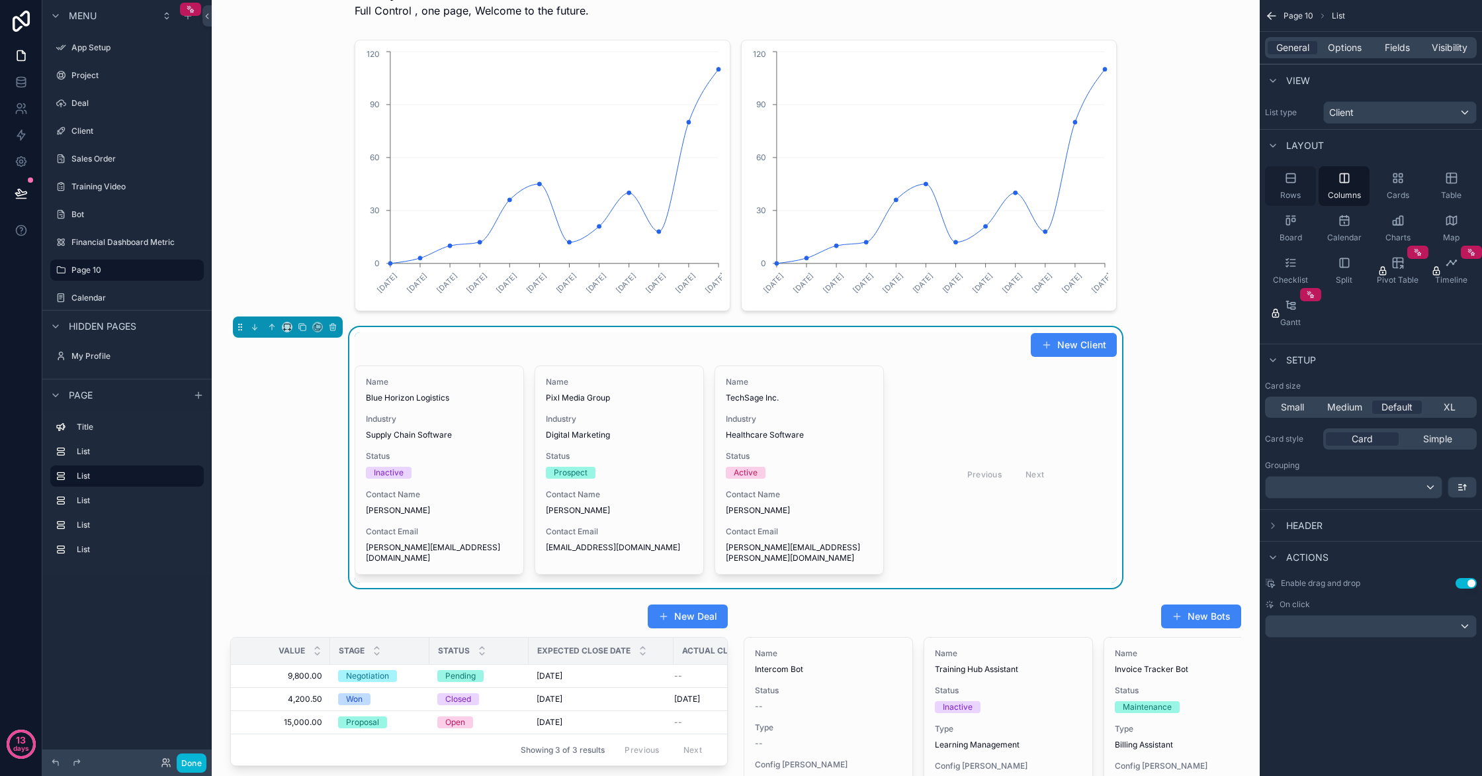
click at [1305, 186] on div "Rows" at bounding box center [1290, 186] width 51 height 40
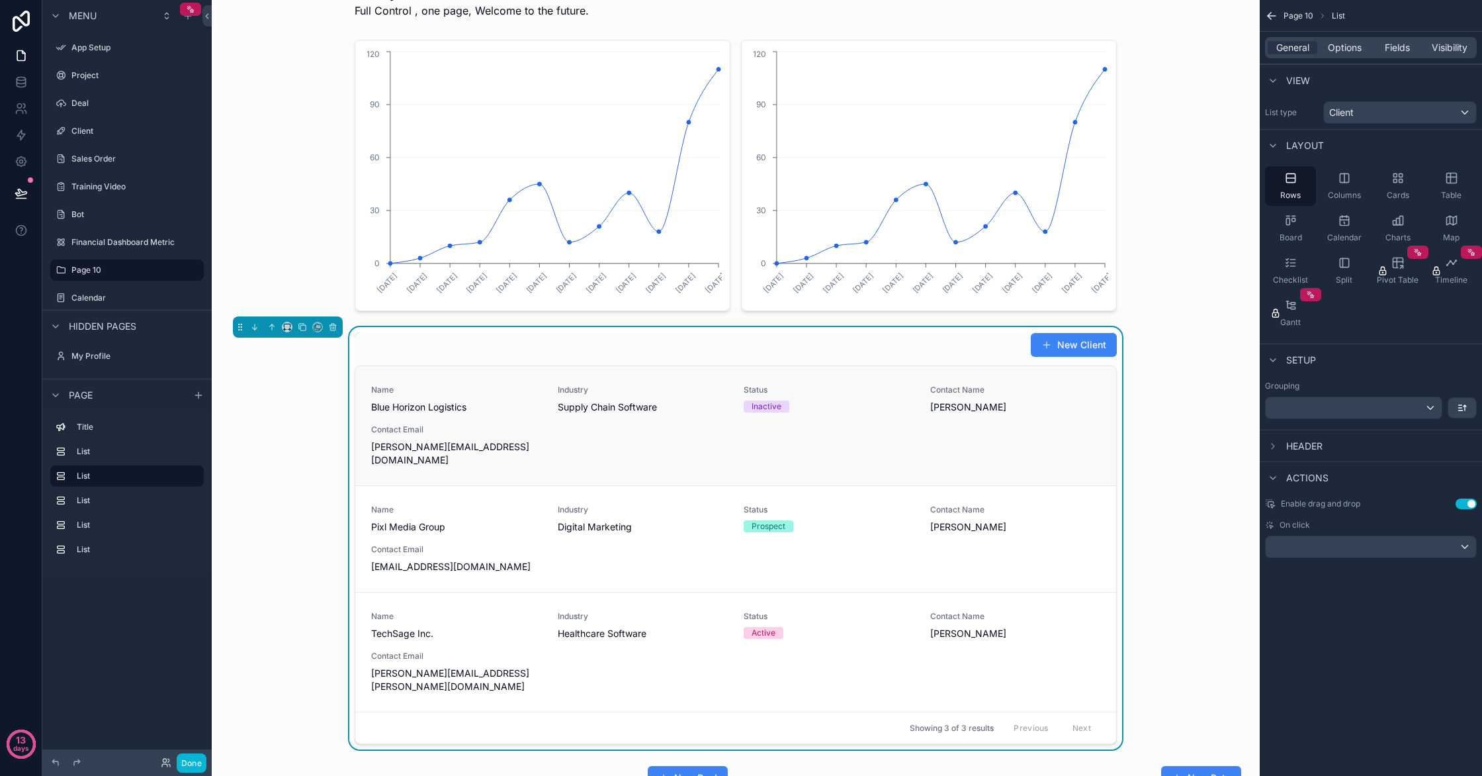
scroll to position [95, 0]
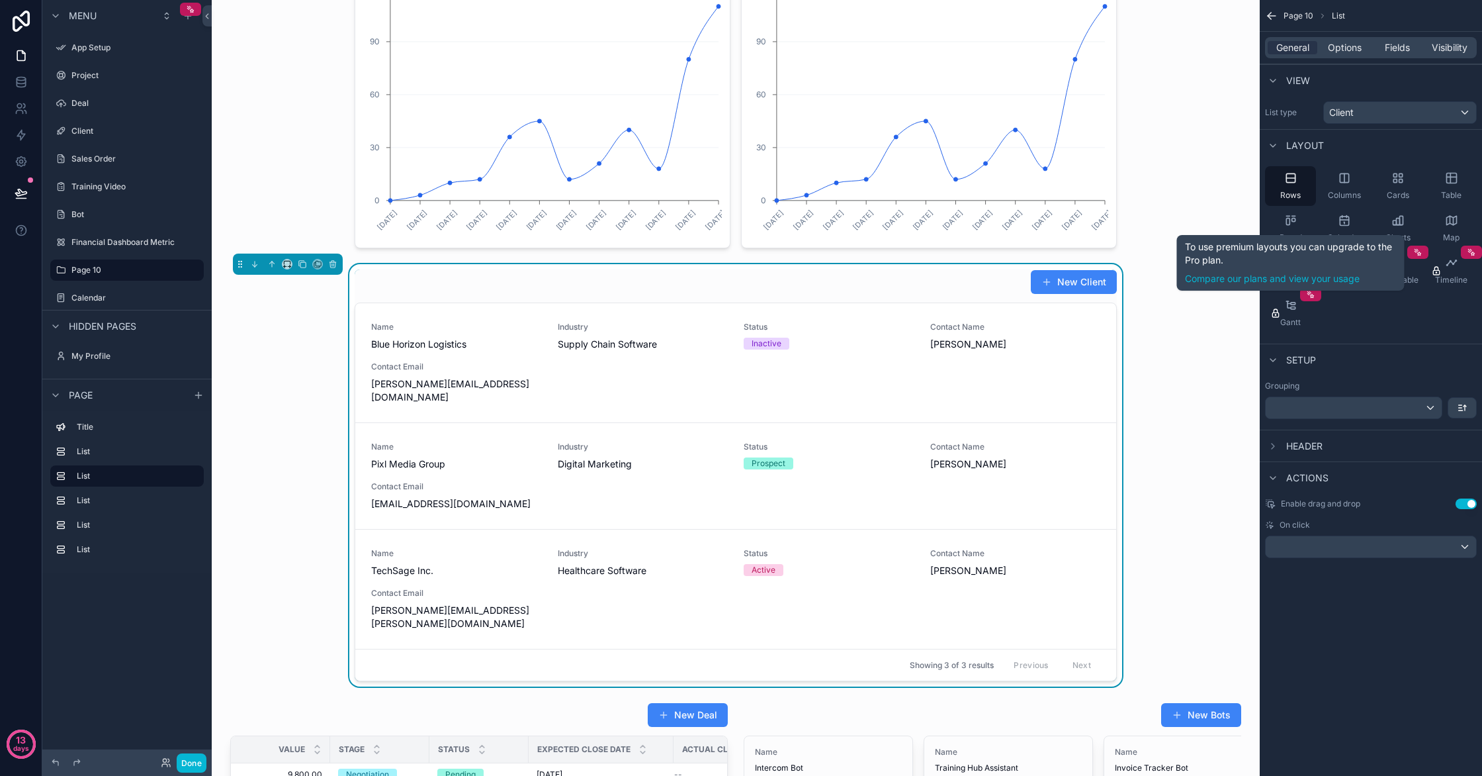
click at [1292, 257] on div "To use premium layouts you can upgrade to the Pro plan. Compare our plans and v…" at bounding box center [1291, 262] width 212 height 45
click at [1282, 266] on div "Checklist" at bounding box center [1290, 271] width 51 height 40
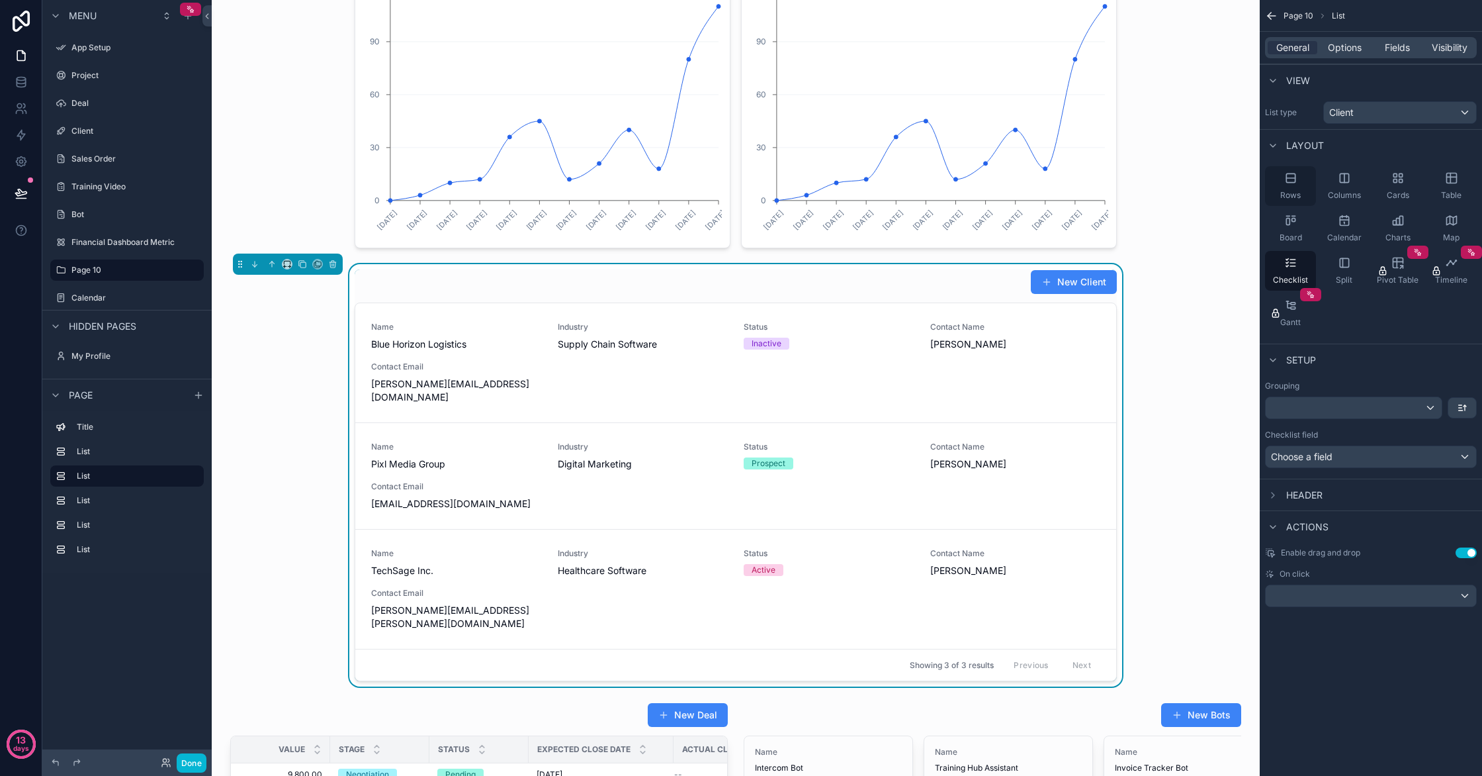
click at [1310, 179] on div "Rows" at bounding box center [1290, 186] width 51 height 40
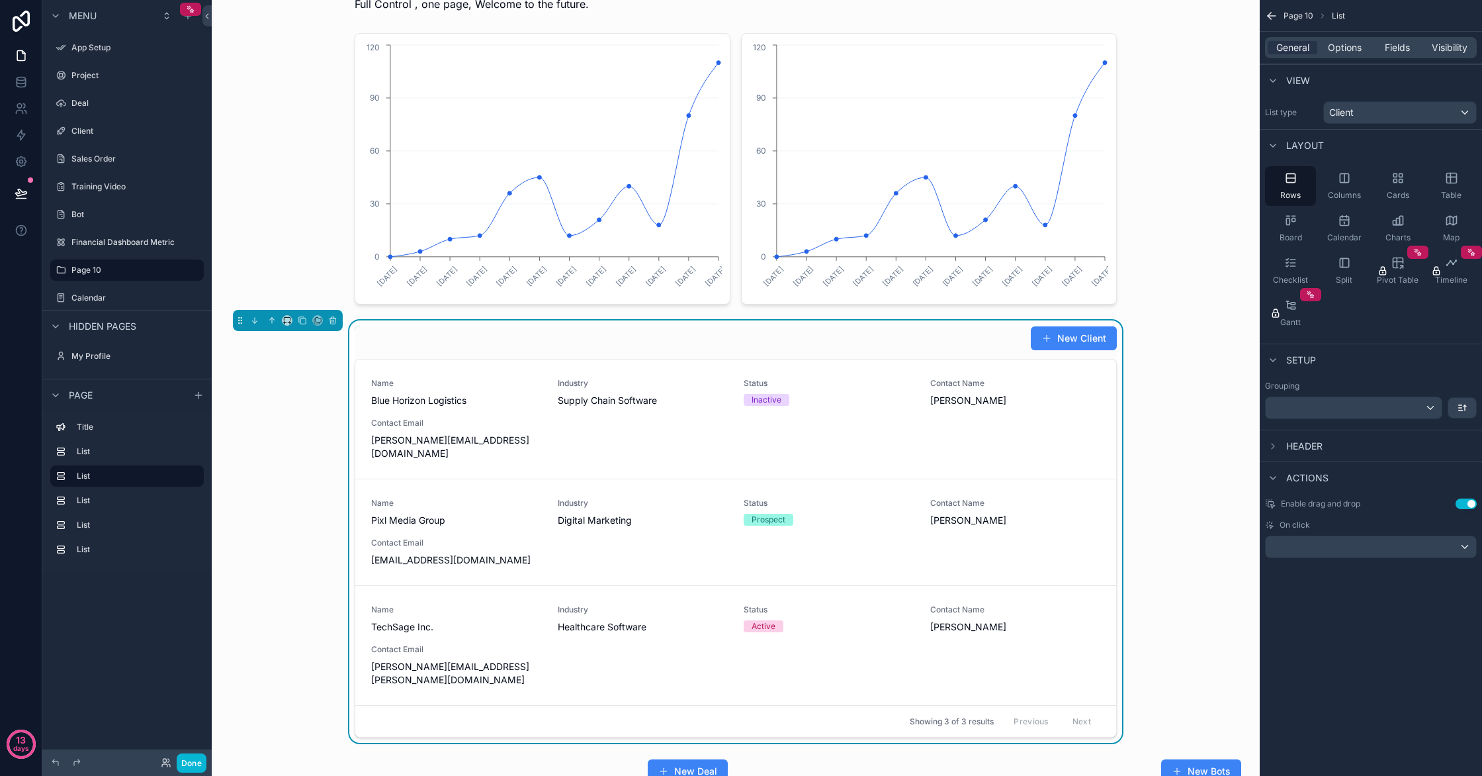
scroll to position [0, 0]
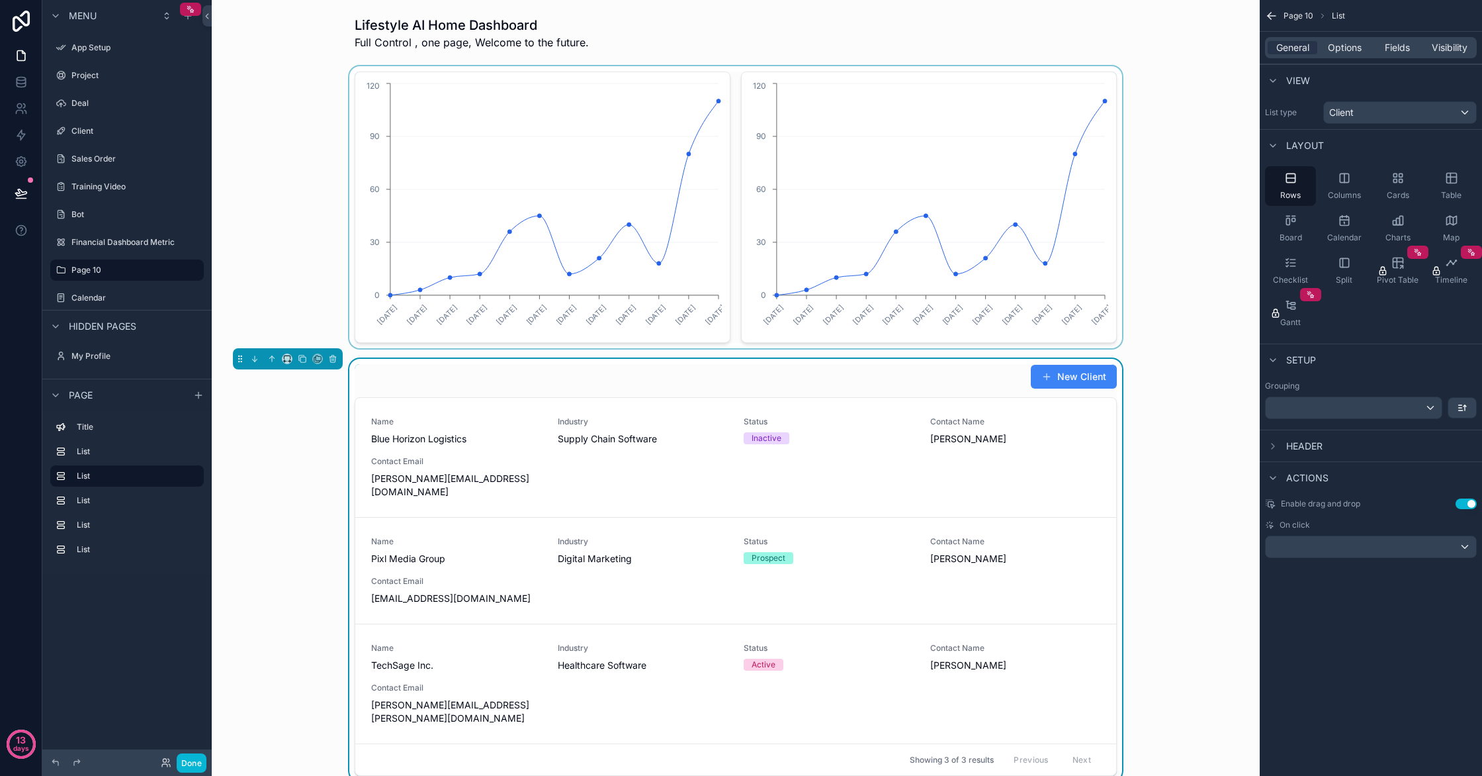
click at [848, 245] on div "scrollable content" at bounding box center [735, 207] width 1027 height 282
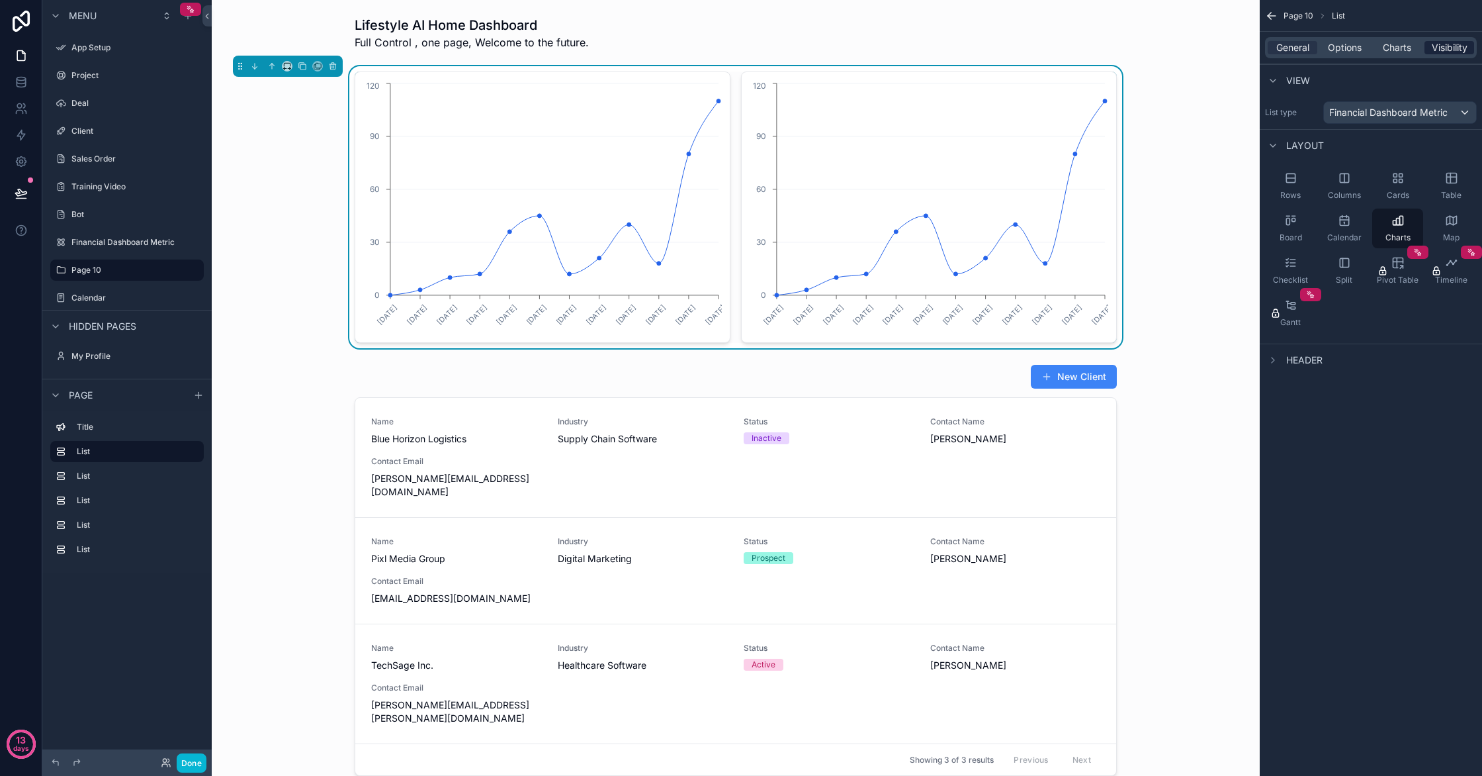
click at [1437, 44] on span "Visibility" at bounding box center [1450, 47] width 36 height 13
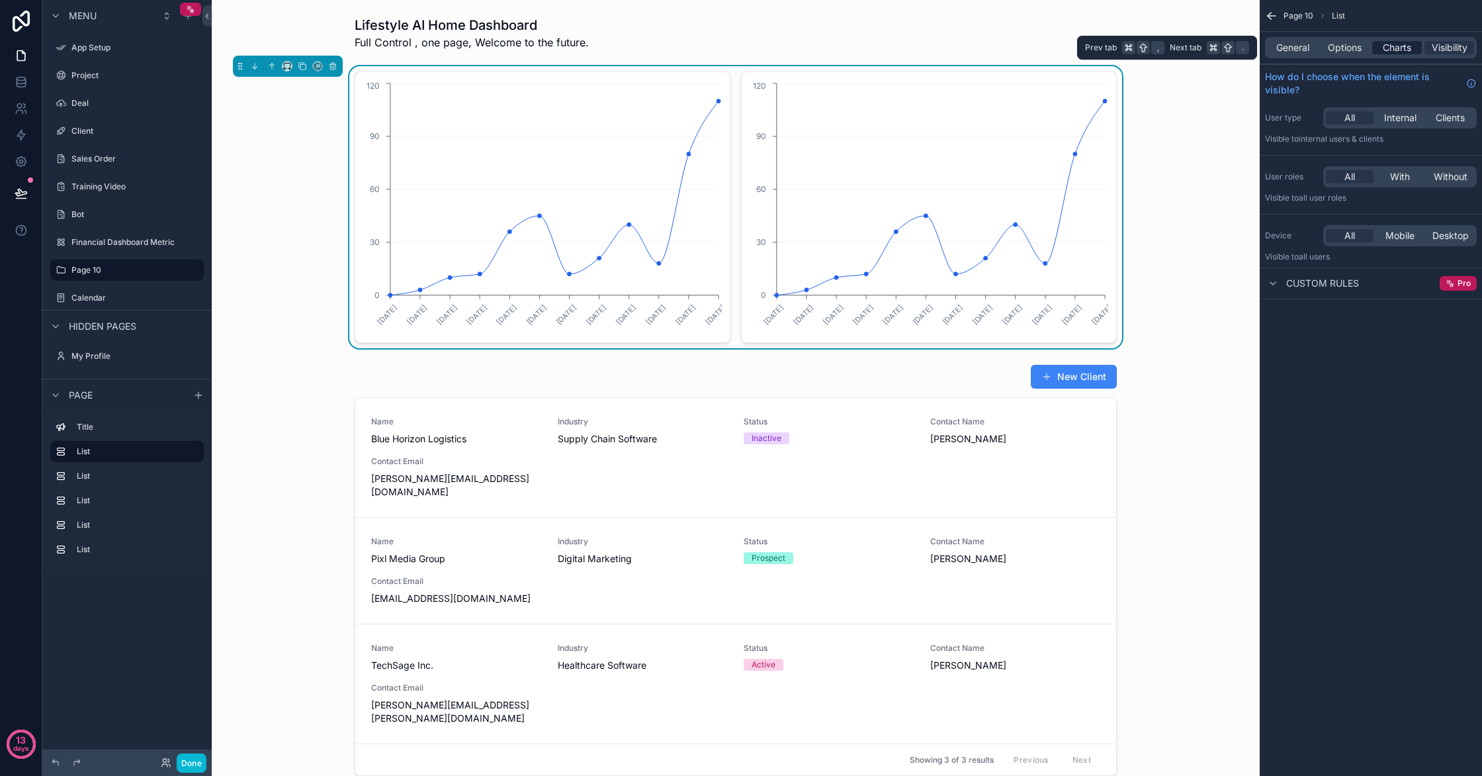
click at [1400, 48] on span "Charts" at bounding box center [1397, 47] width 28 height 13
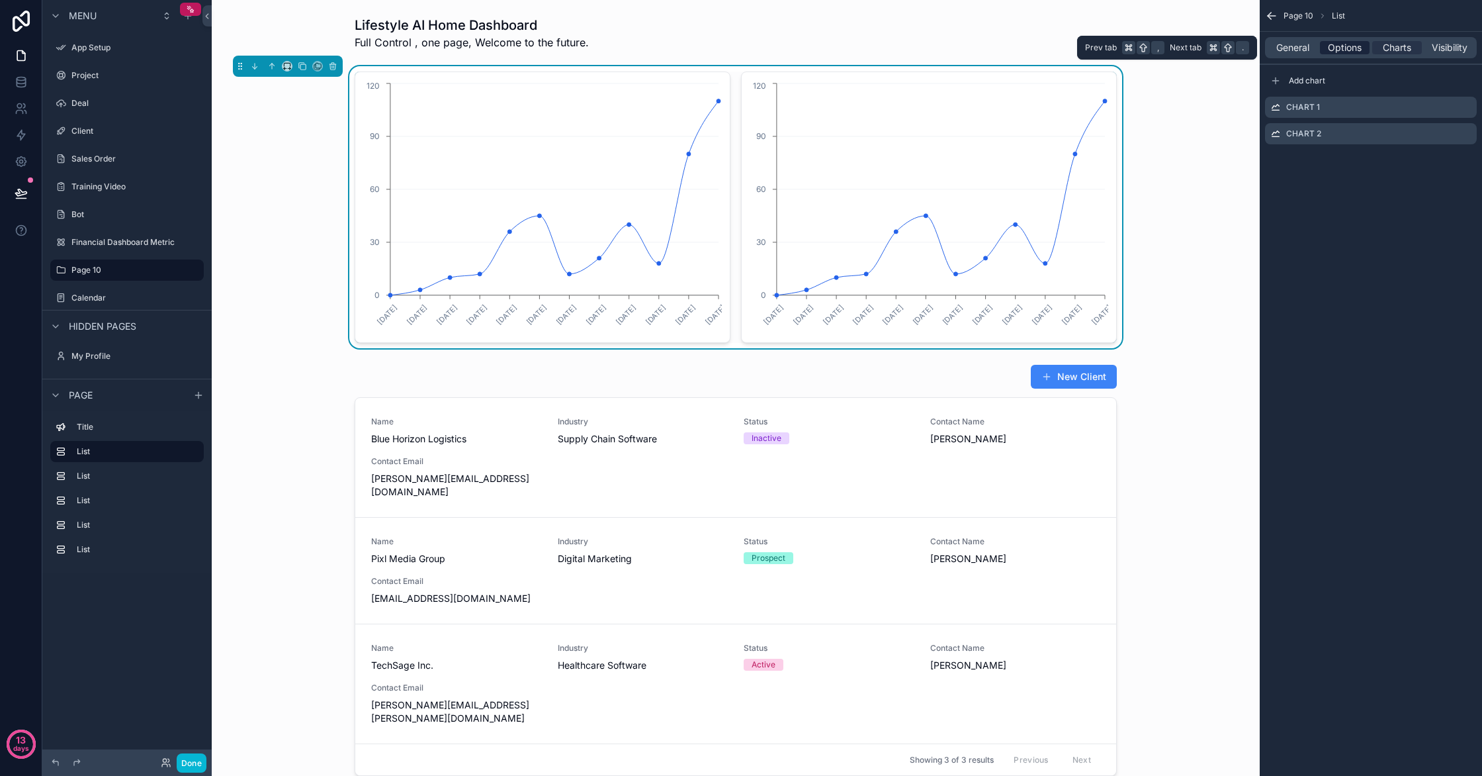
click at [1356, 50] on span "Options" at bounding box center [1345, 47] width 34 height 13
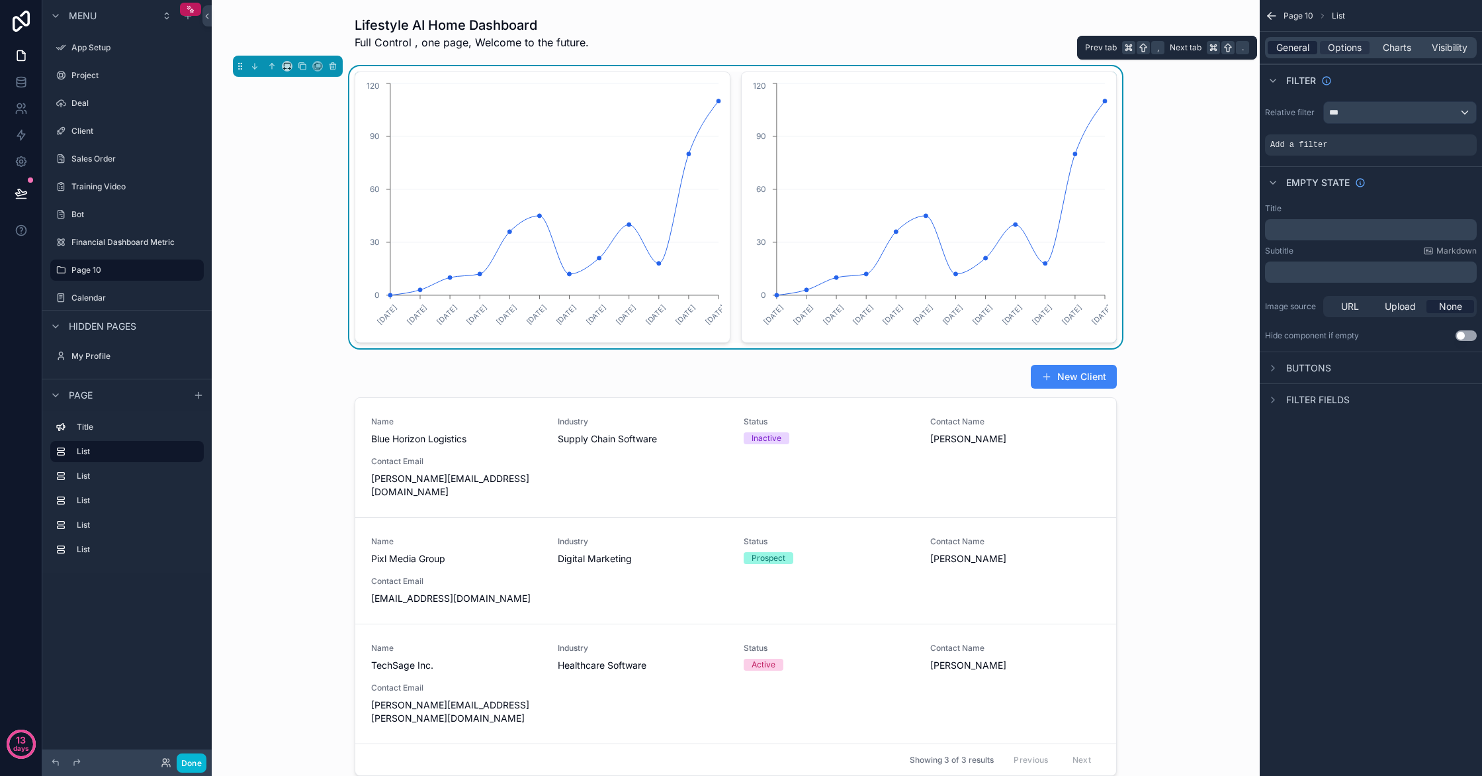
click at [1310, 49] on div "General" at bounding box center [1293, 47] width 50 height 13
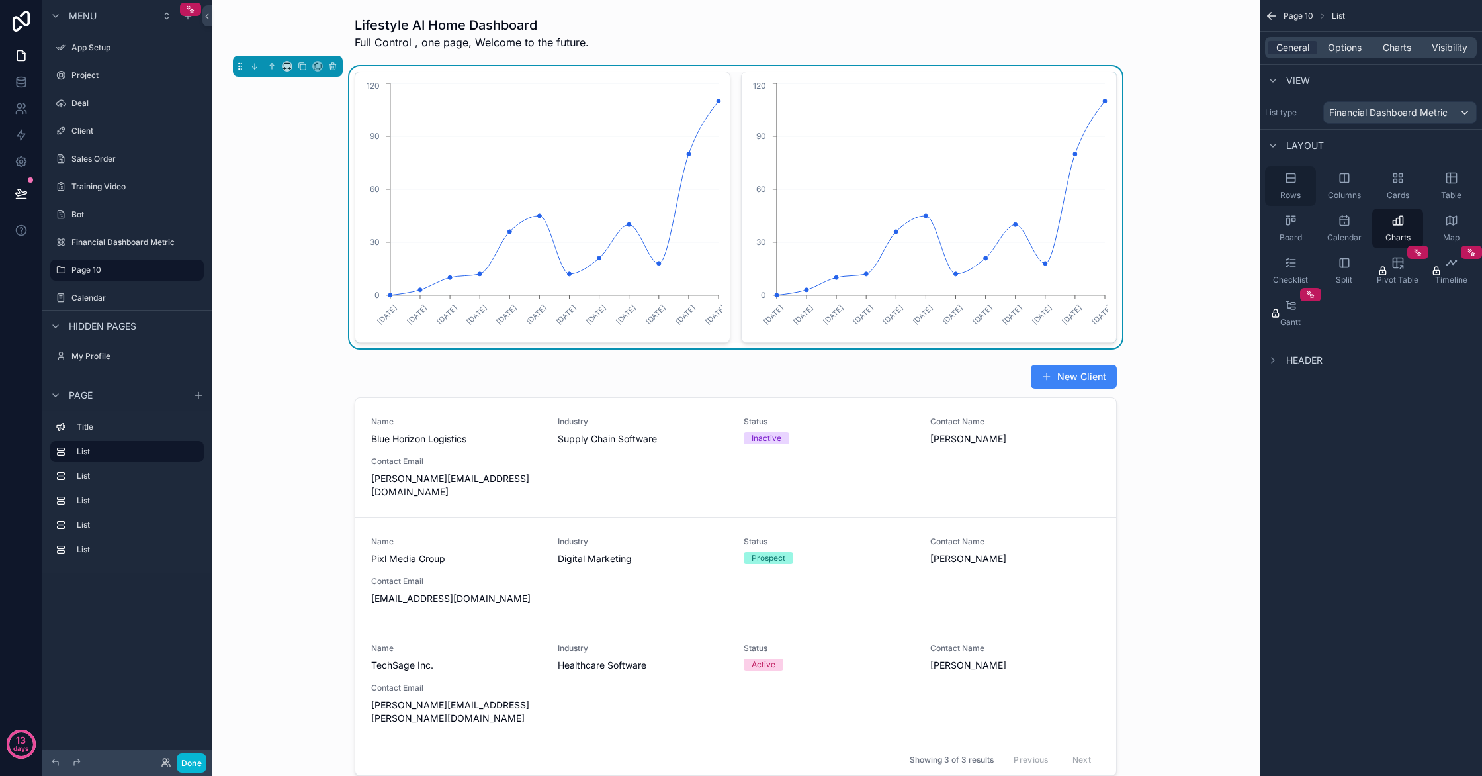
click at [1292, 185] on div "Rows" at bounding box center [1290, 186] width 51 height 40
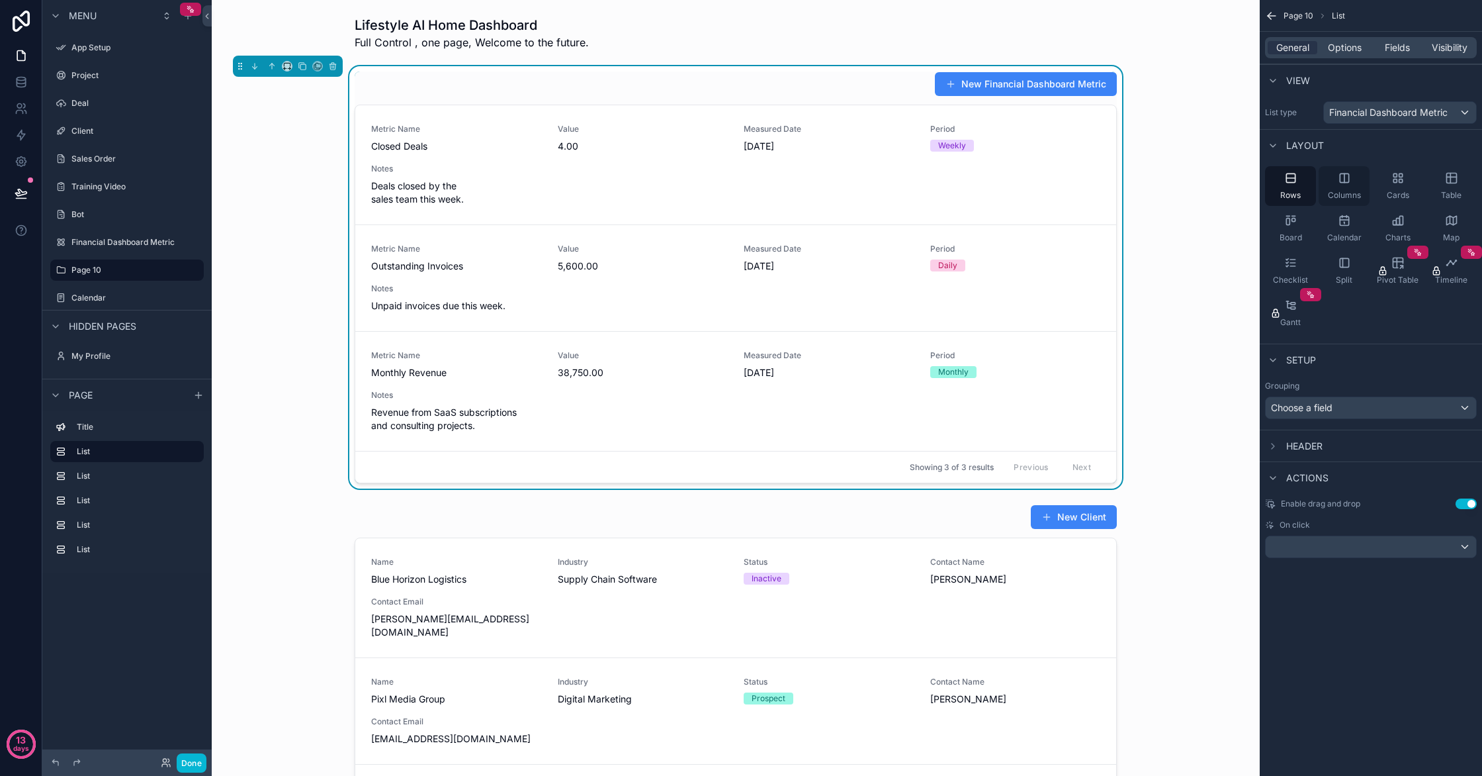
click at [1349, 177] on icon "scrollable content" at bounding box center [1344, 177] width 13 height 13
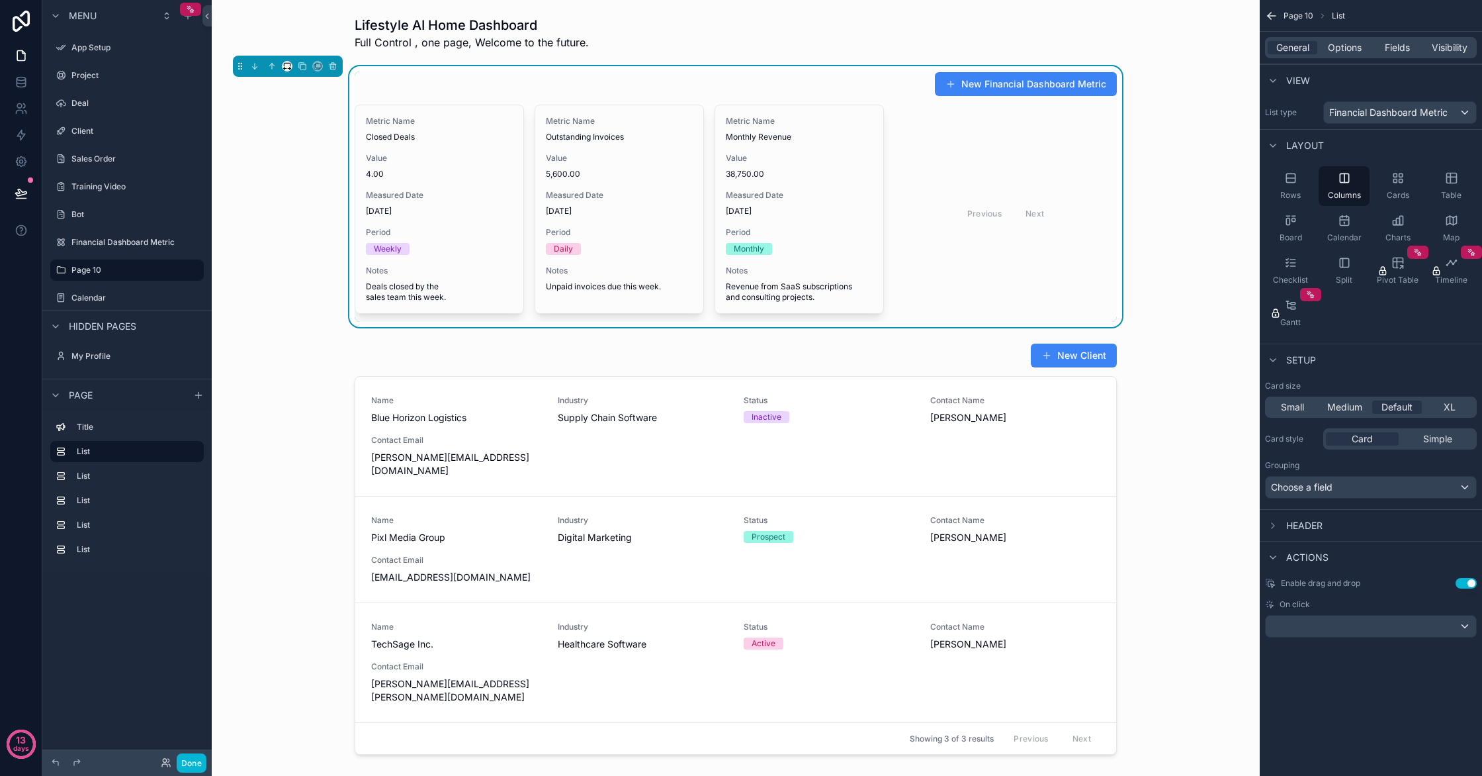
click at [282, 67] on div "scrollable content" at bounding box center [287, 66] width 11 height 11
click at [285, 67] on icon "scrollable content" at bounding box center [287, 66] width 9 height 9
click at [301, 149] on div "33%" at bounding box center [313, 141] width 57 height 24
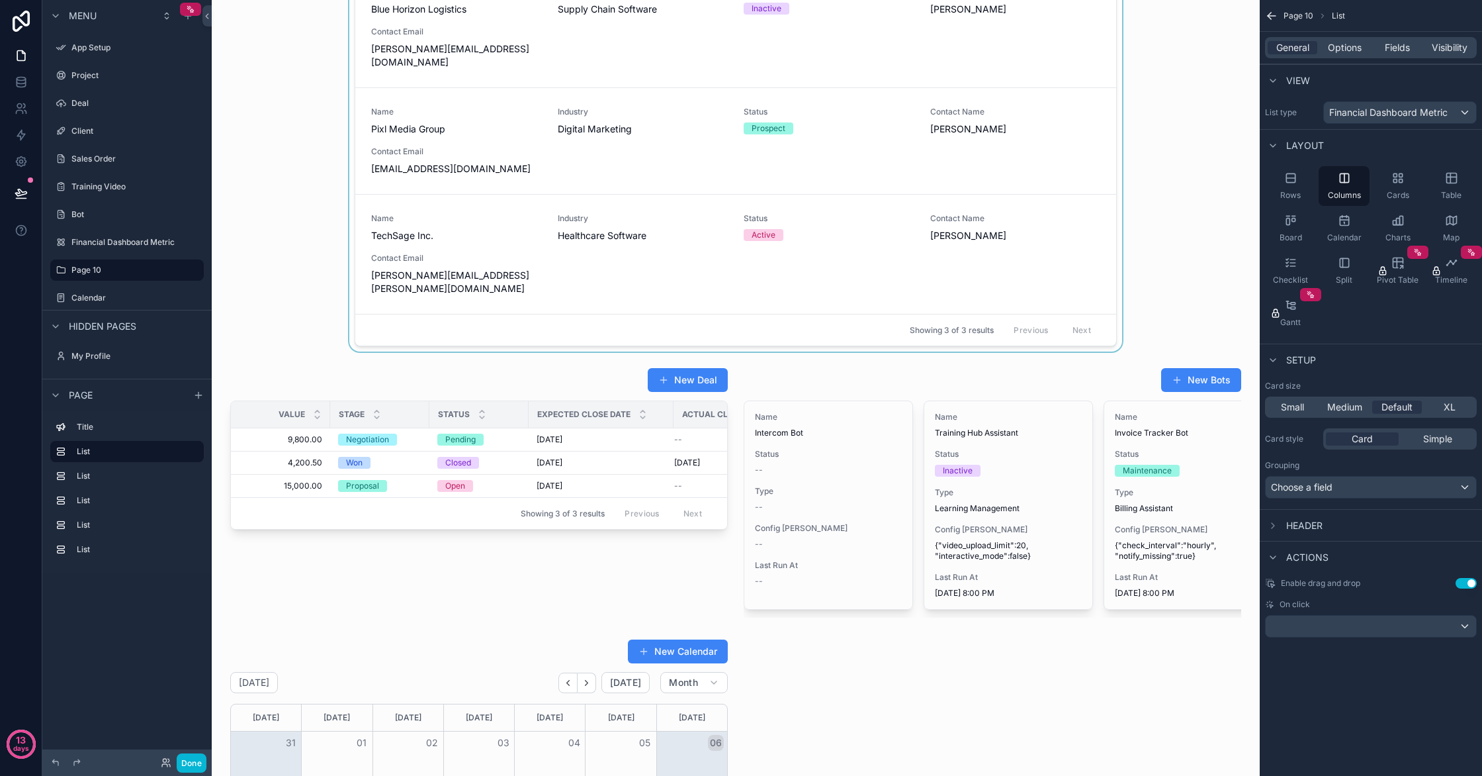
scroll to position [542, 0]
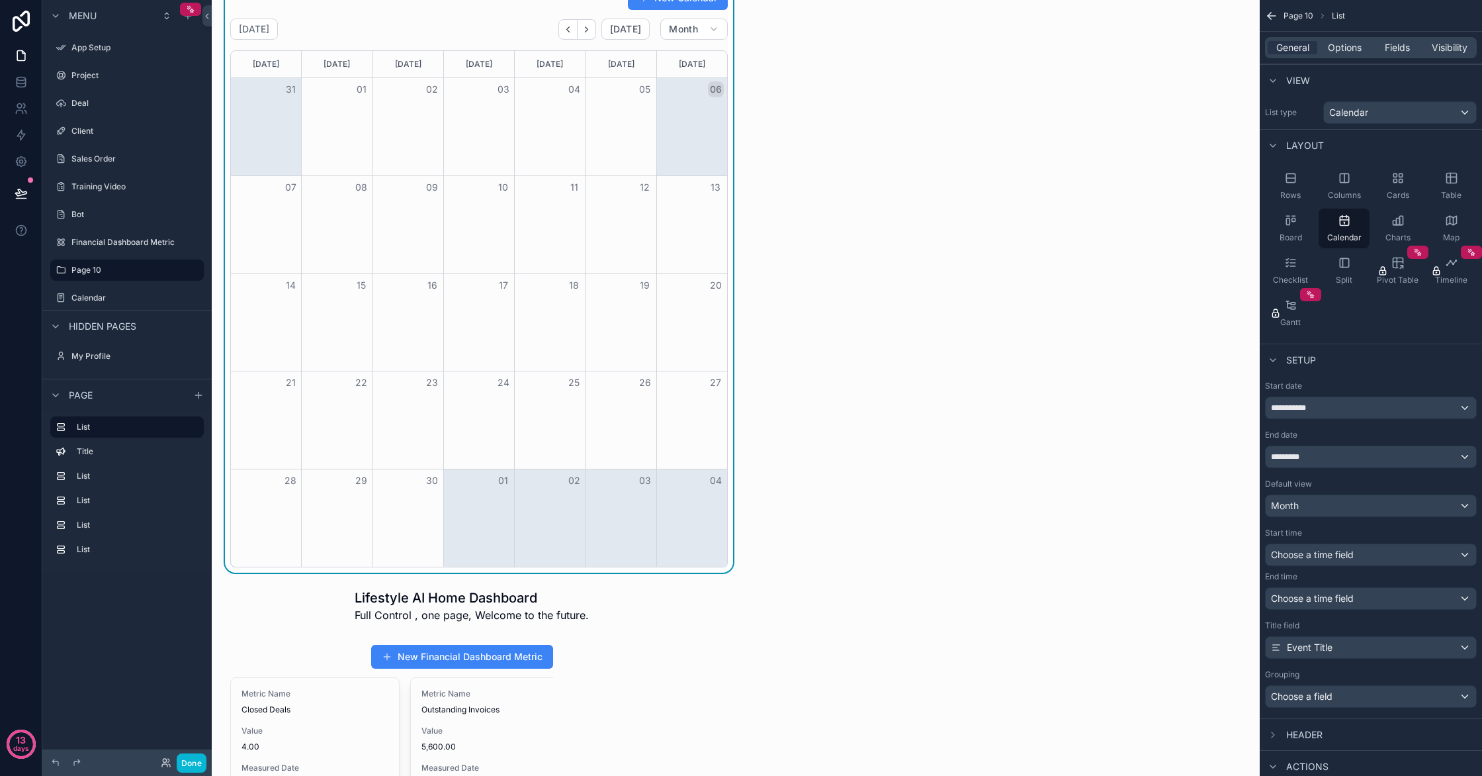
scroll to position [0, 0]
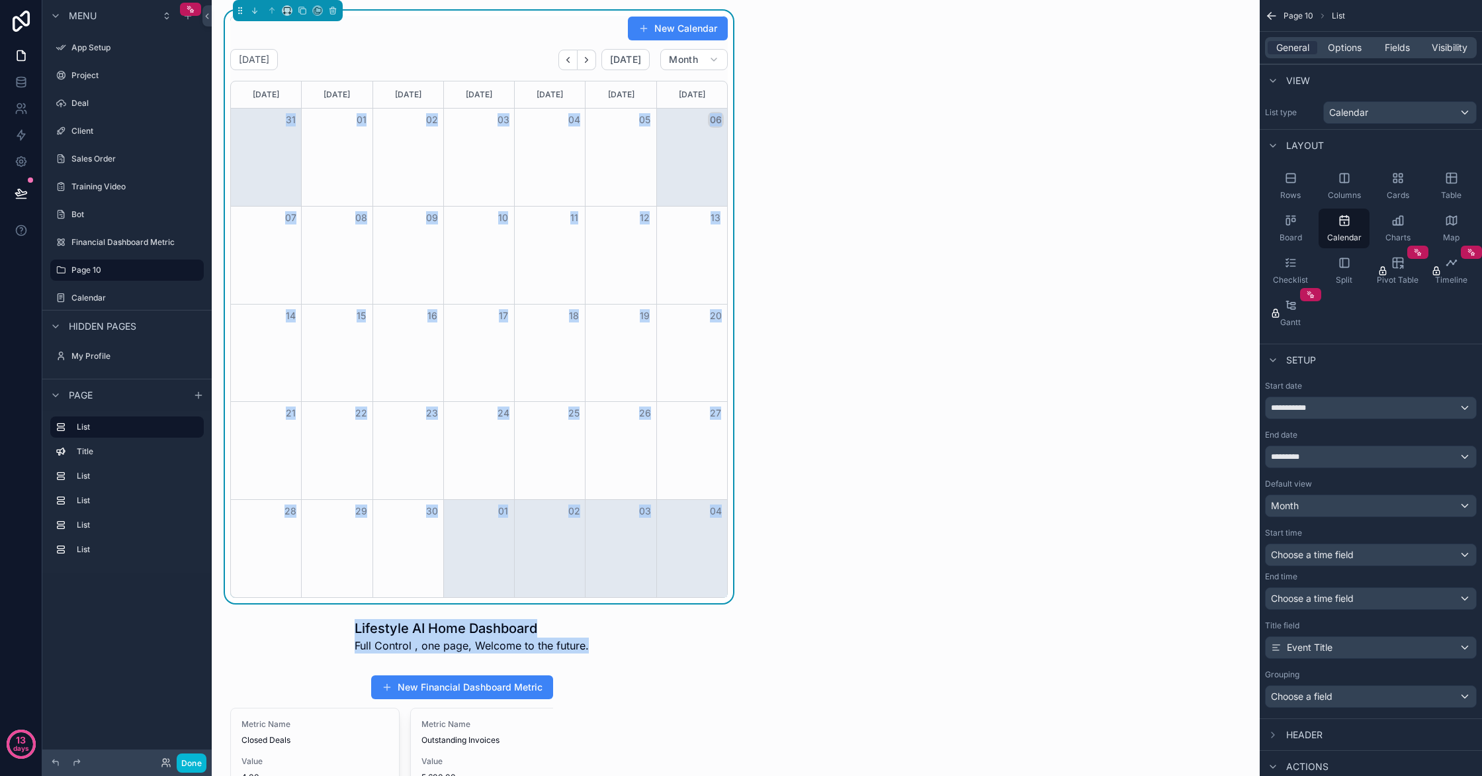
drag, startPoint x: 555, startPoint y: 637, endPoint x: 828, endPoint y: 146, distance: 562.2
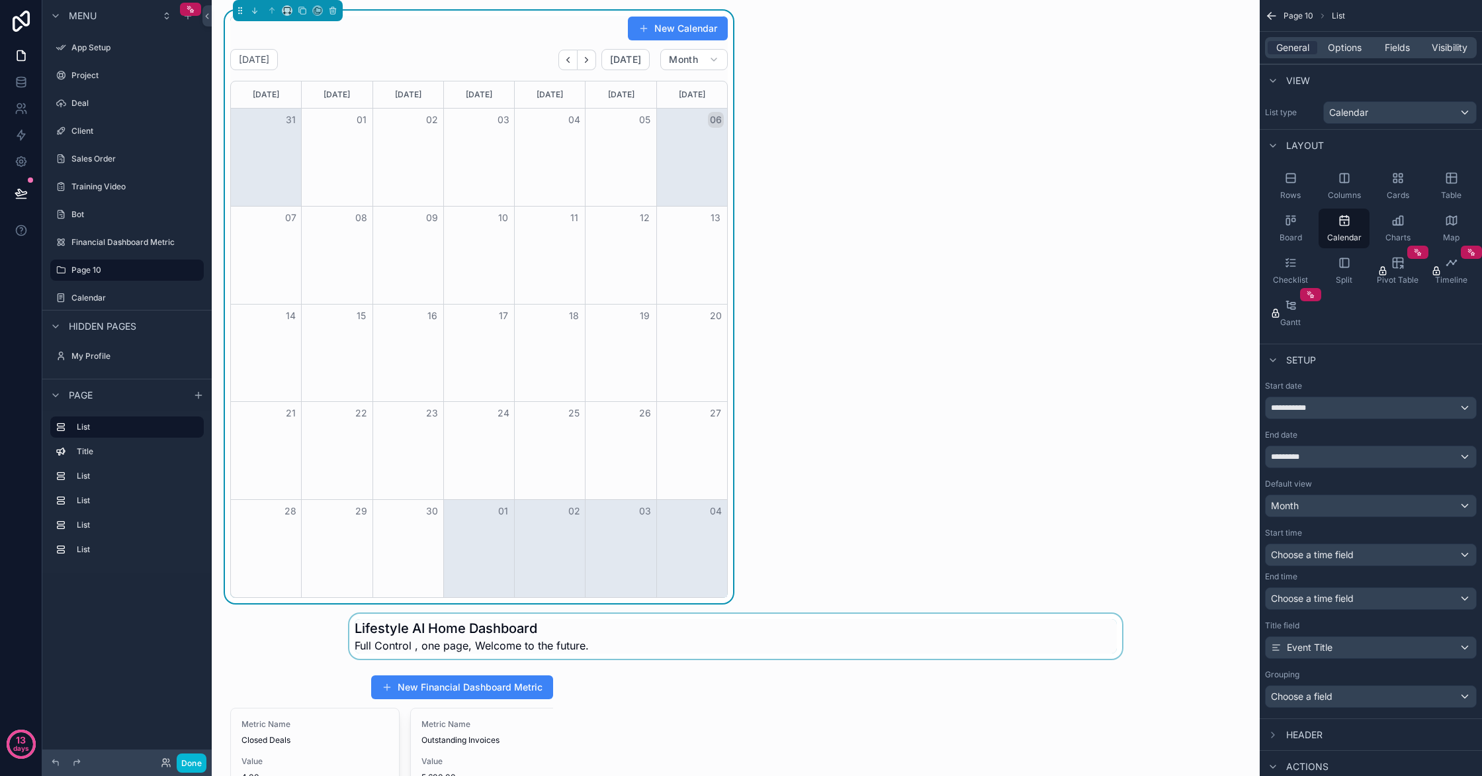
drag, startPoint x: 699, startPoint y: 668, endPoint x: 706, endPoint y: 658, distance: 12.3
click at [717, 650] on div "scrollable content" at bounding box center [735, 635] width 1027 height 45
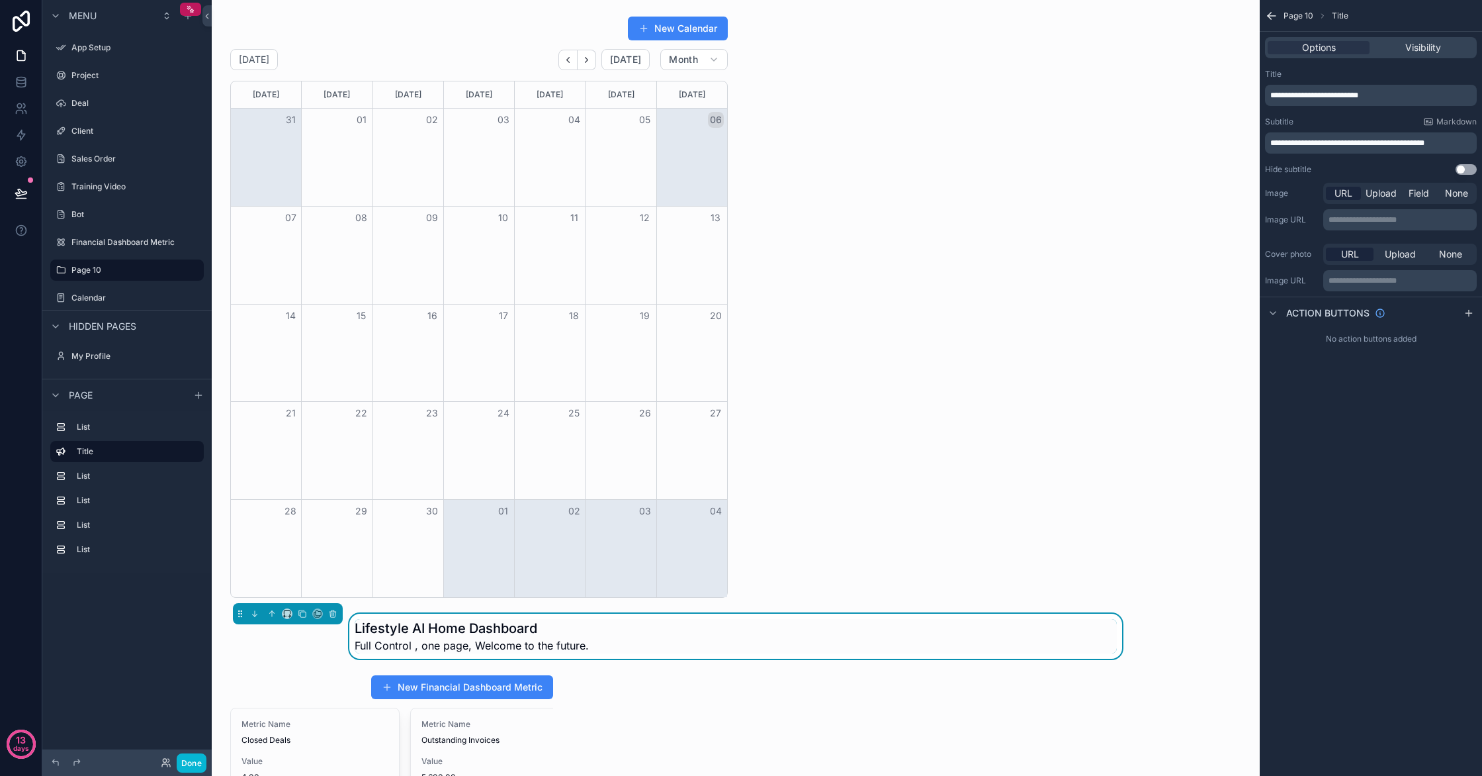
click at [229, 13] on div "scrollable content" at bounding box center [479, 307] width 514 height 592
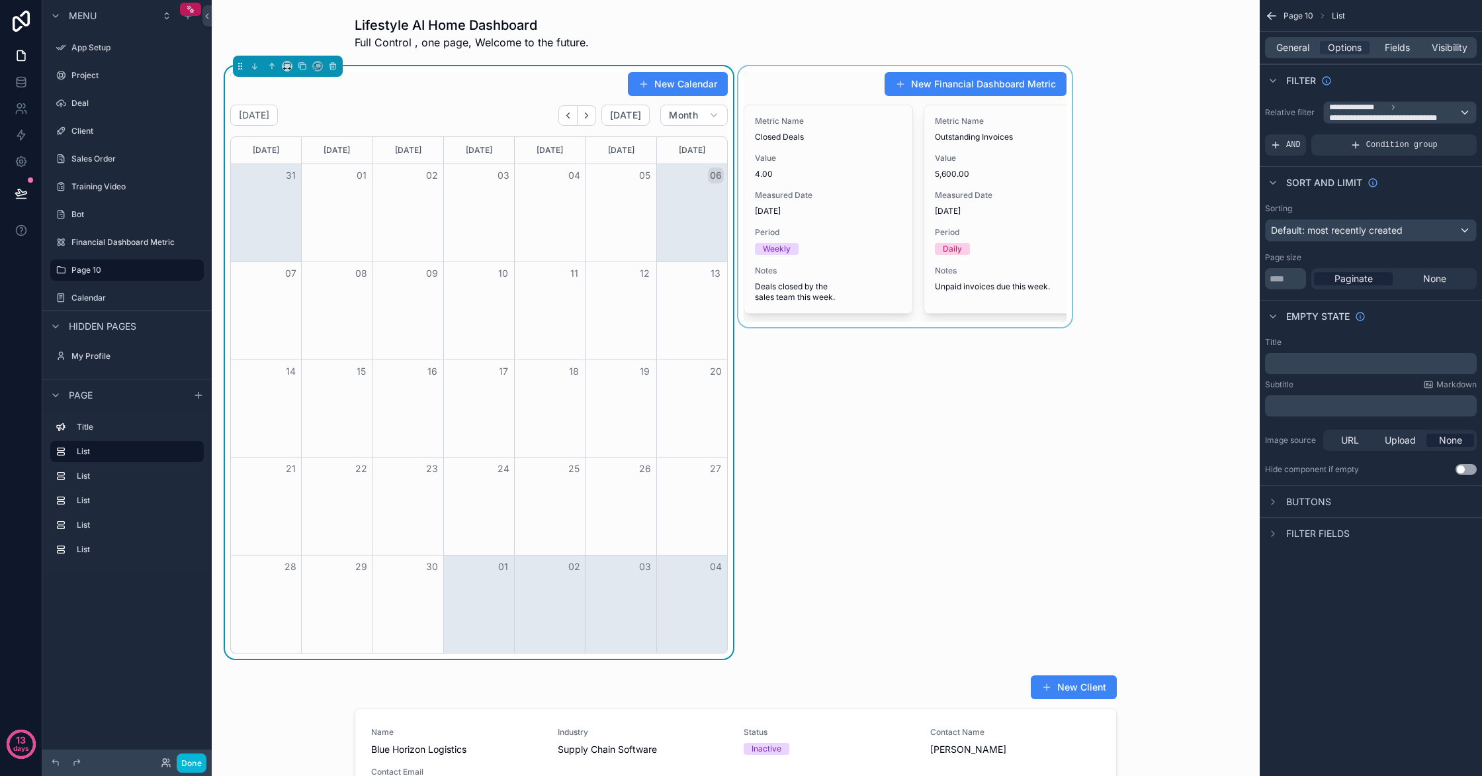
click at [977, 240] on div "scrollable content" at bounding box center [905, 362] width 339 height 592
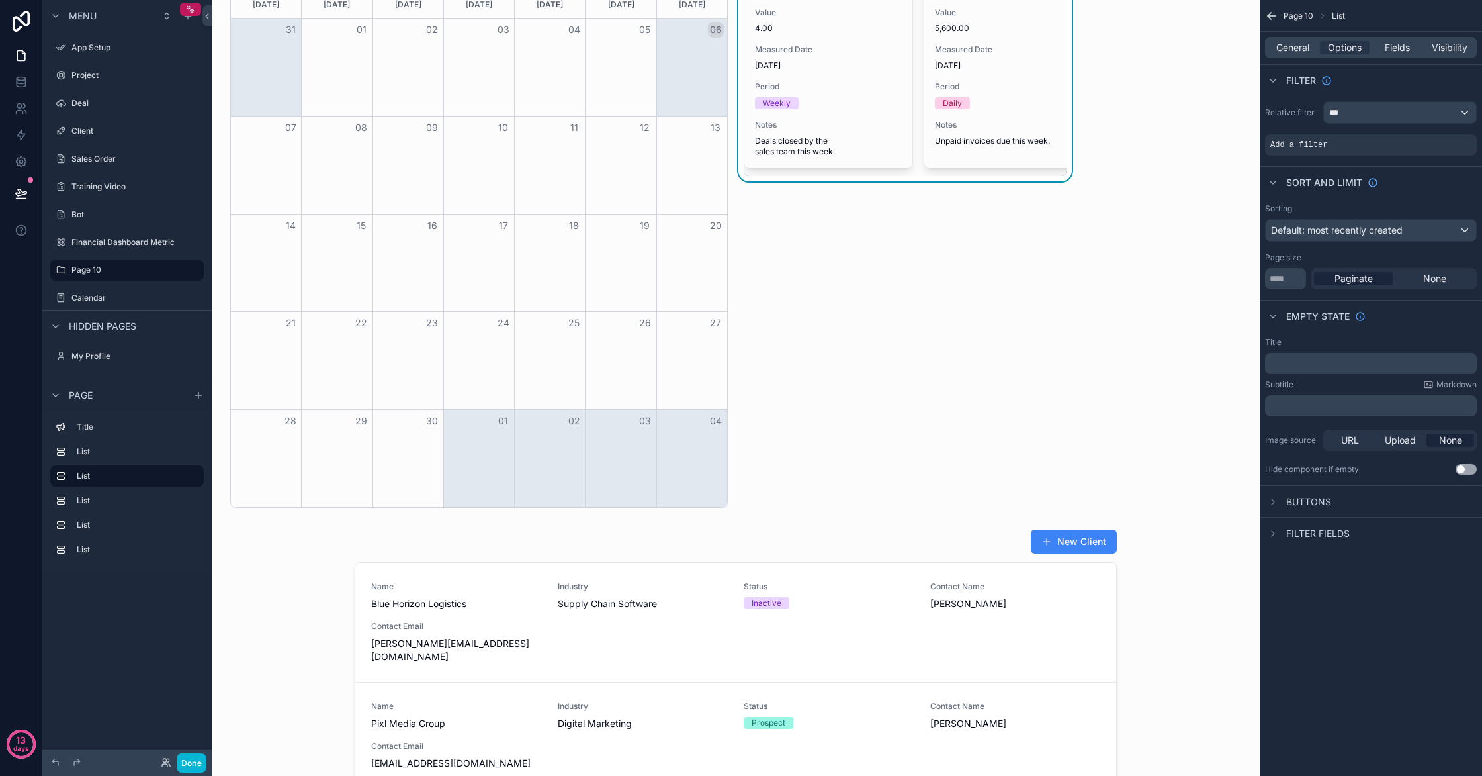
scroll to position [138, 0]
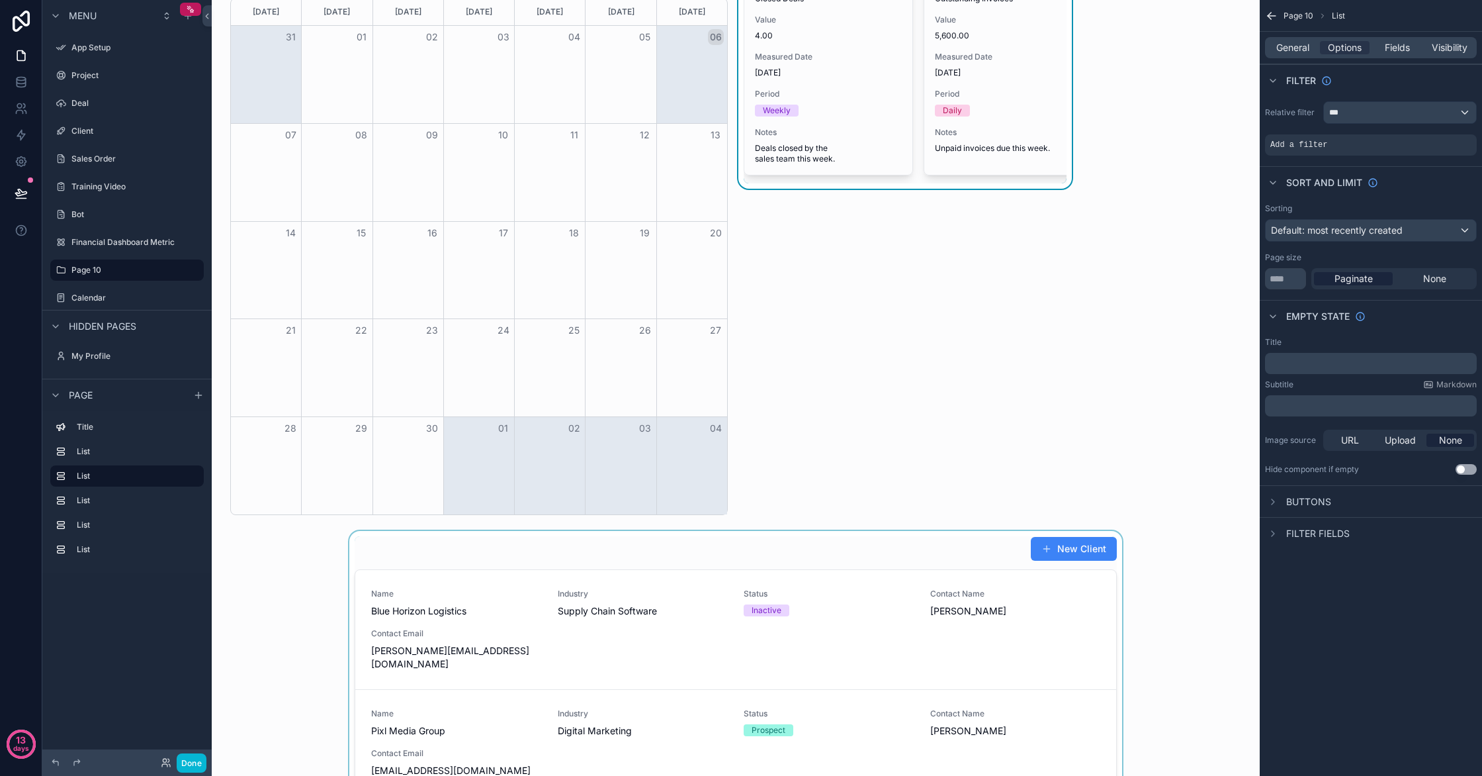
click at [833, 595] on div "scrollable content" at bounding box center [735, 742] width 1027 height 422
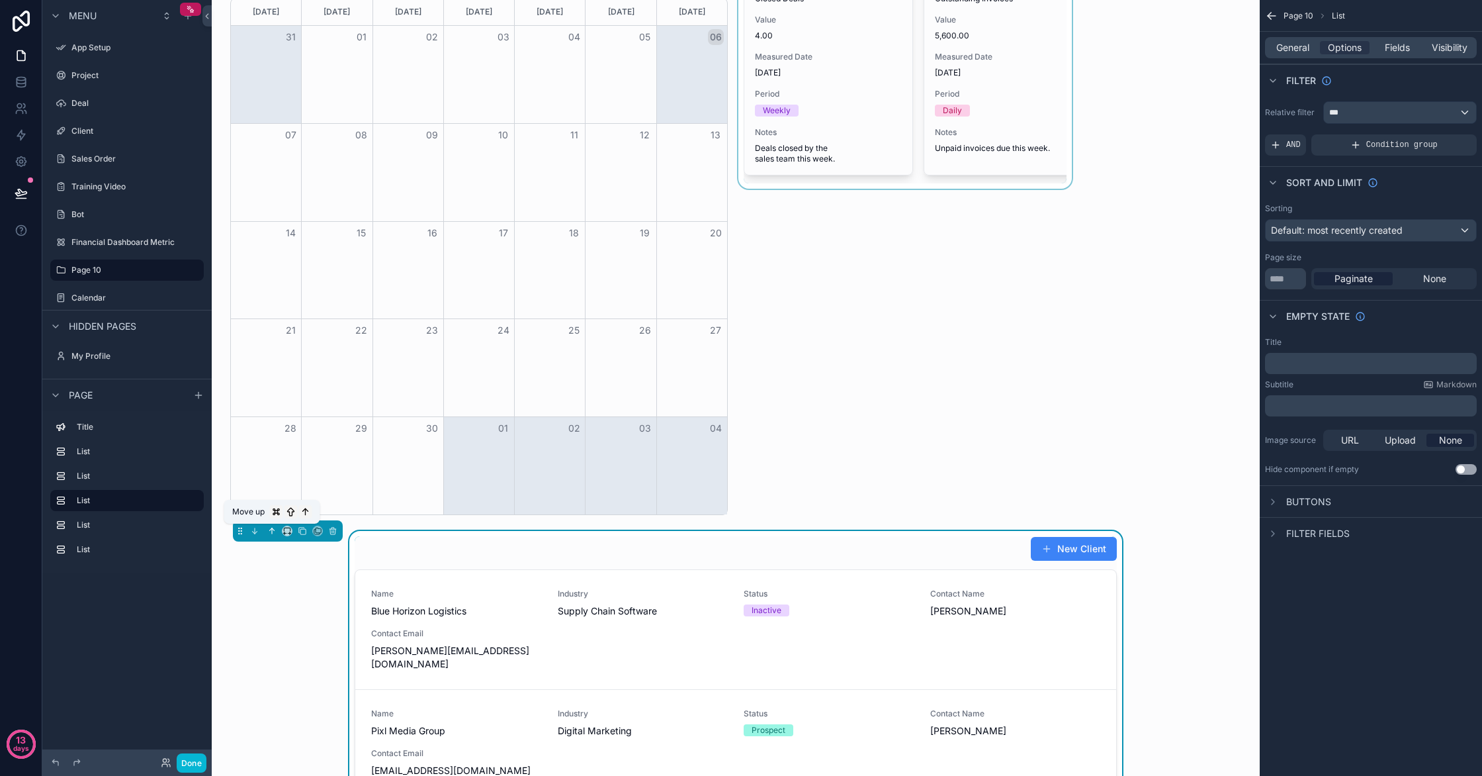
click at [274, 535] on button "scrollable content" at bounding box center [272, 530] width 15 height 15
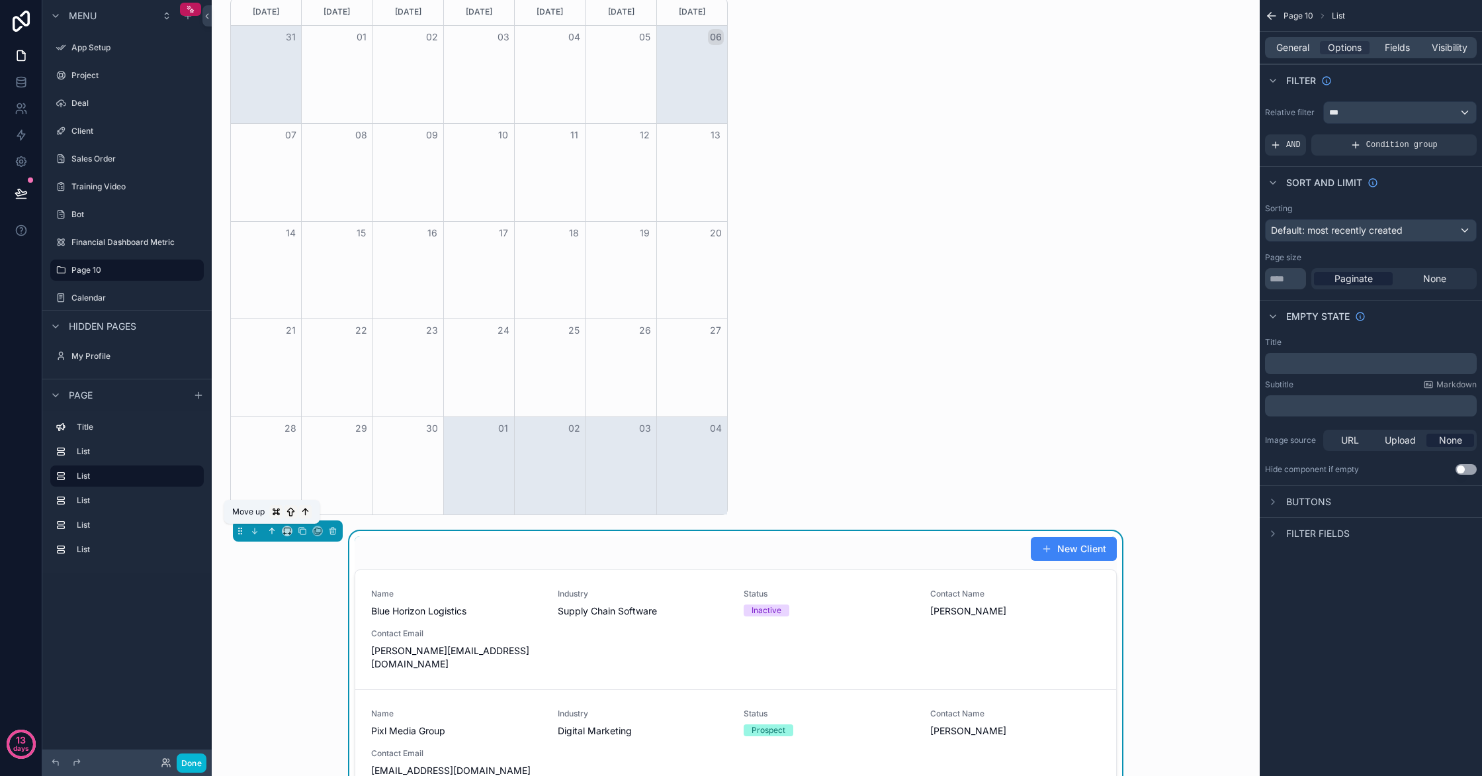
click at [274, 535] on icon "scrollable content" at bounding box center [271, 530] width 9 height 9
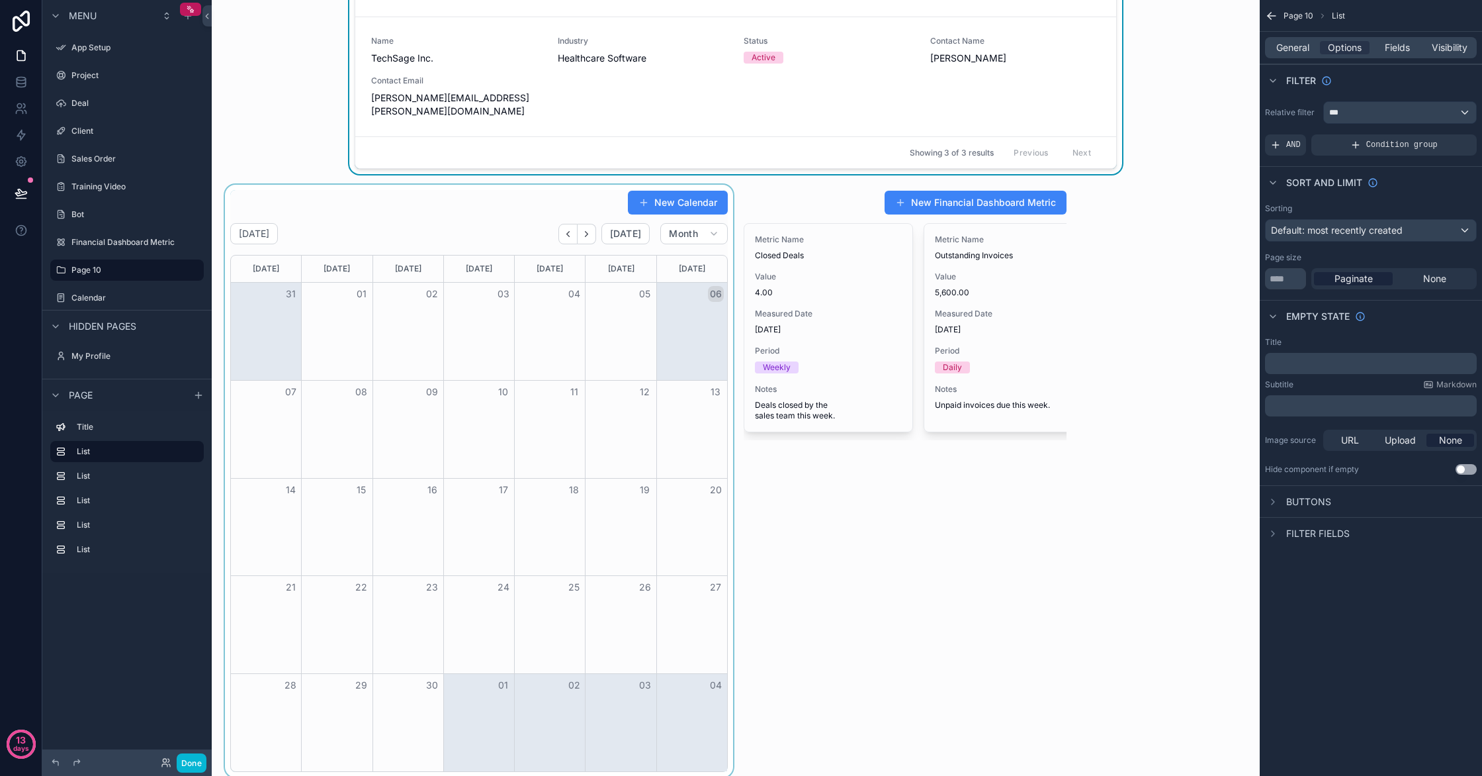
scroll to position [317, 0]
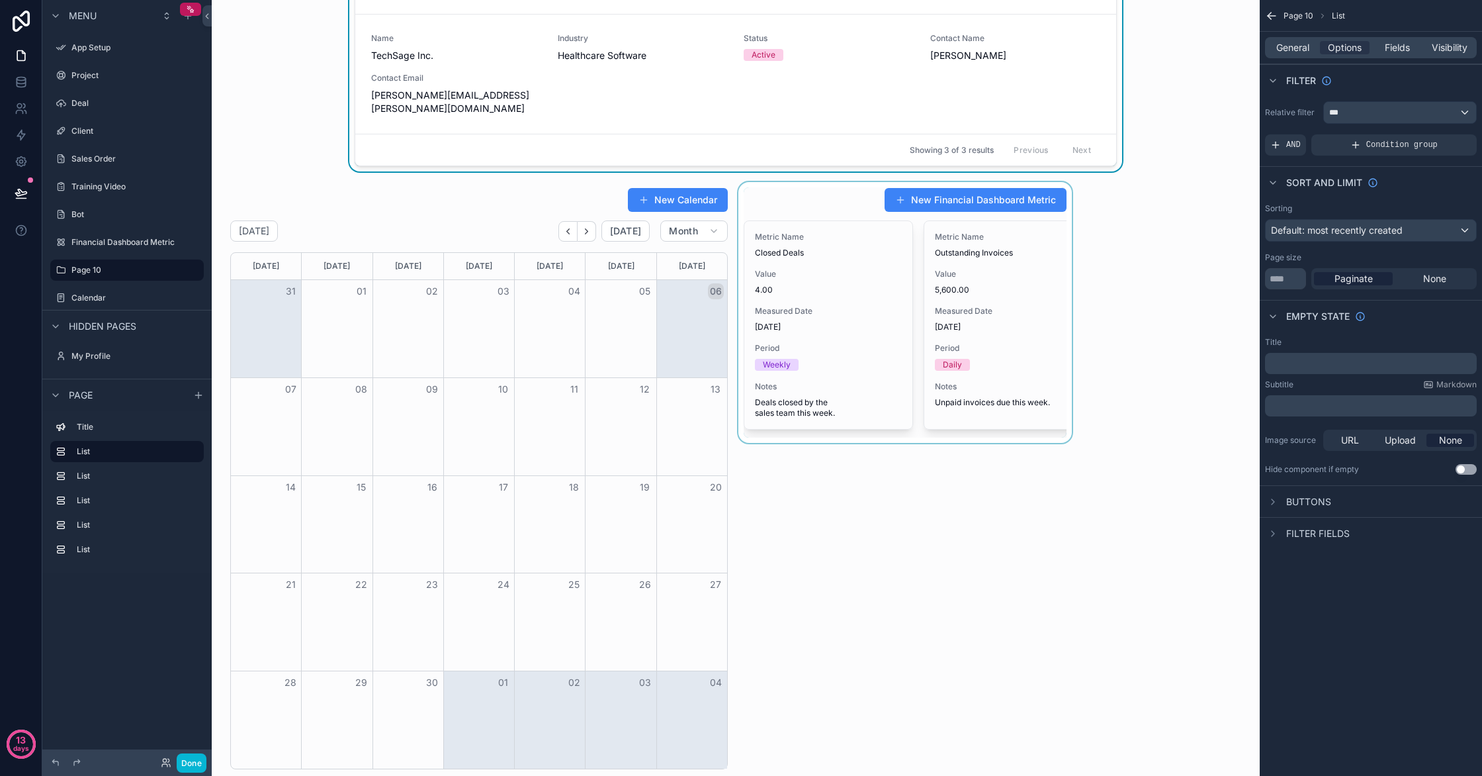
click at [866, 421] on div "scrollable content" at bounding box center [905, 478] width 339 height 592
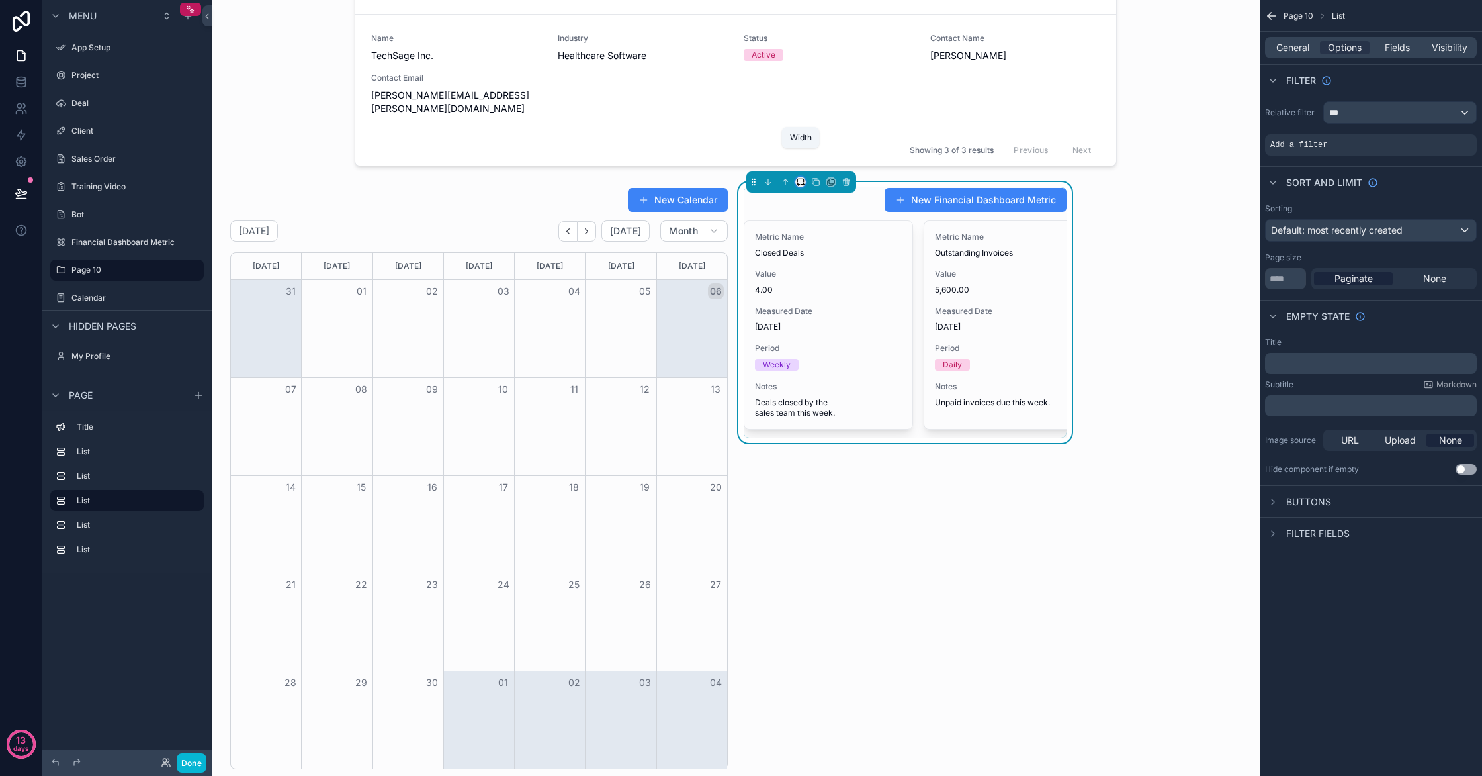
click at [802, 177] on icon "scrollable content" at bounding box center [800, 181] width 9 height 9
click at [835, 258] on div "50%" at bounding box center [827, 255] width 41 height 16
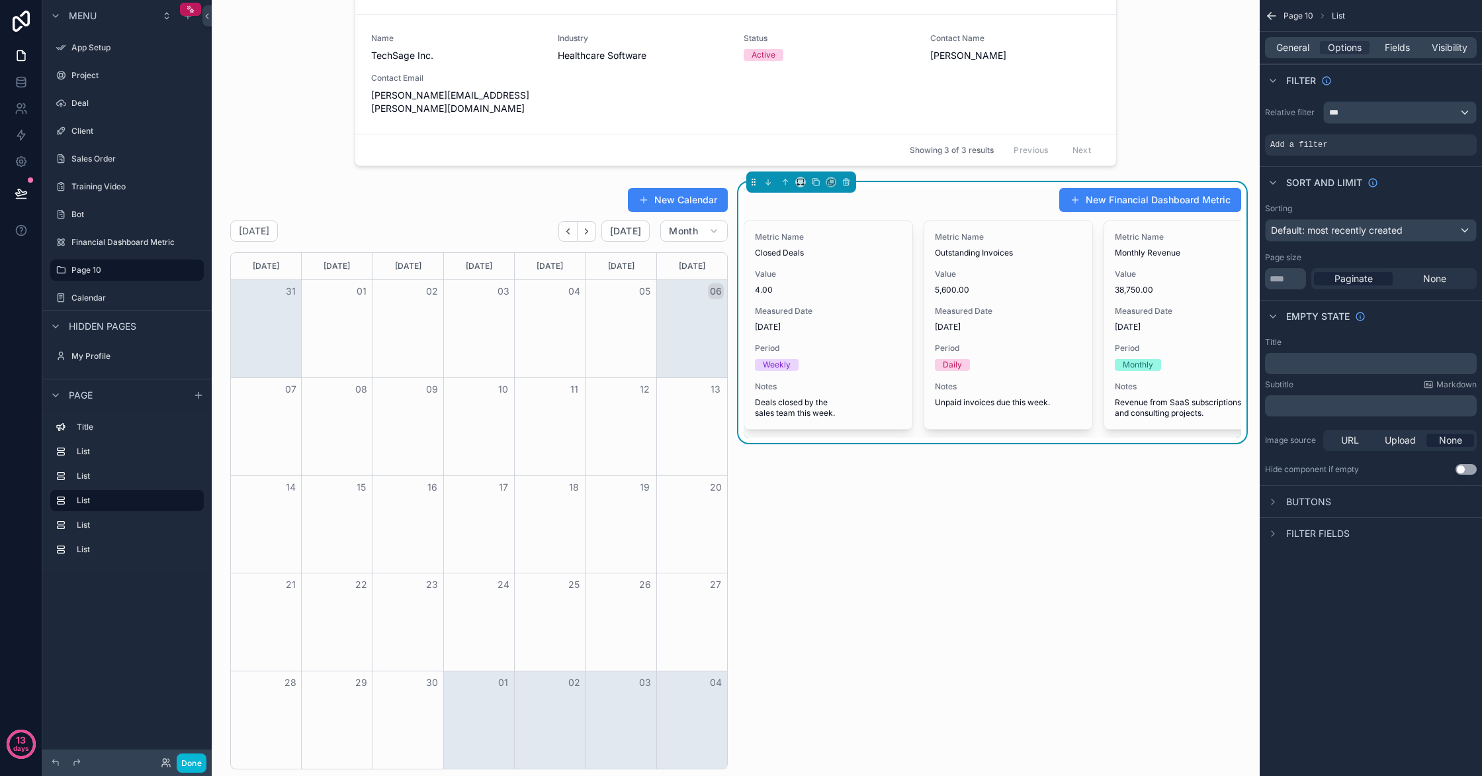
click at [972, 535] on div "New Financial Dashboard Metric Metric Name Closed Deals Value 4.00 Measured Dat…" at bounding box center [993, 478] width 514 height 592
click at [772, 177] on icon "scrollable content" at bounding box center [768, 181] width 9 height 9
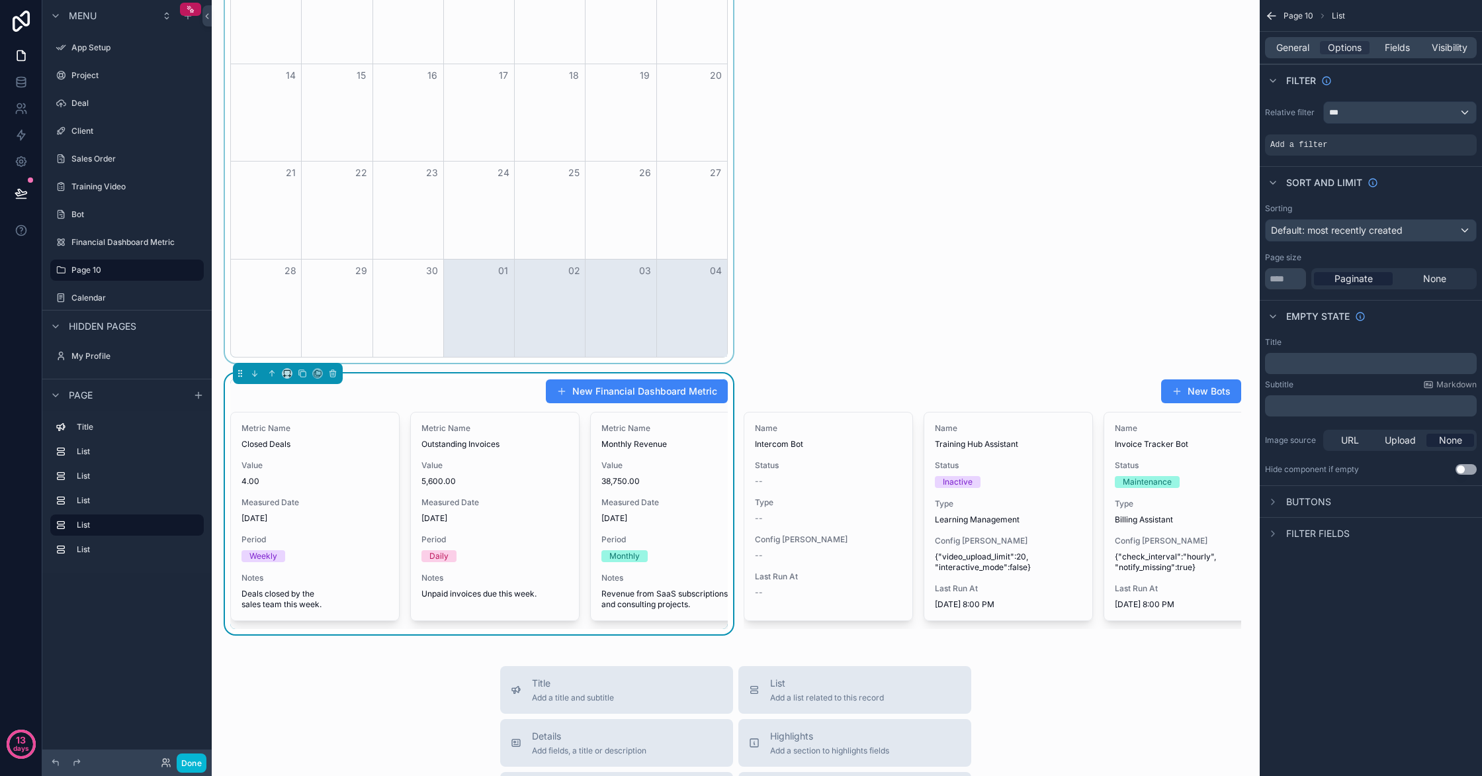
scroll to position [731, 0]
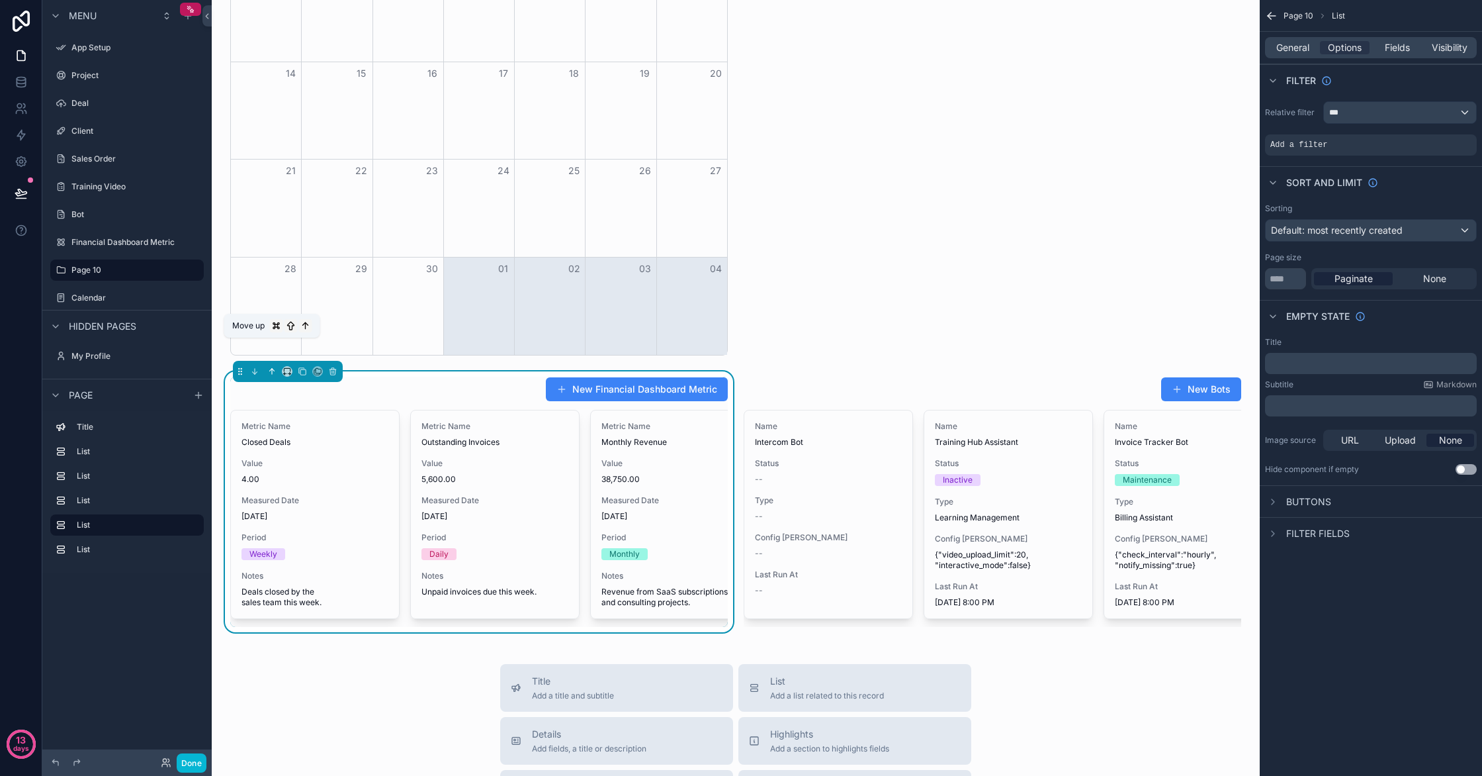
click at [277, 364] on button "scrollable content" at bounding box center [272, 371] width 15 height 15
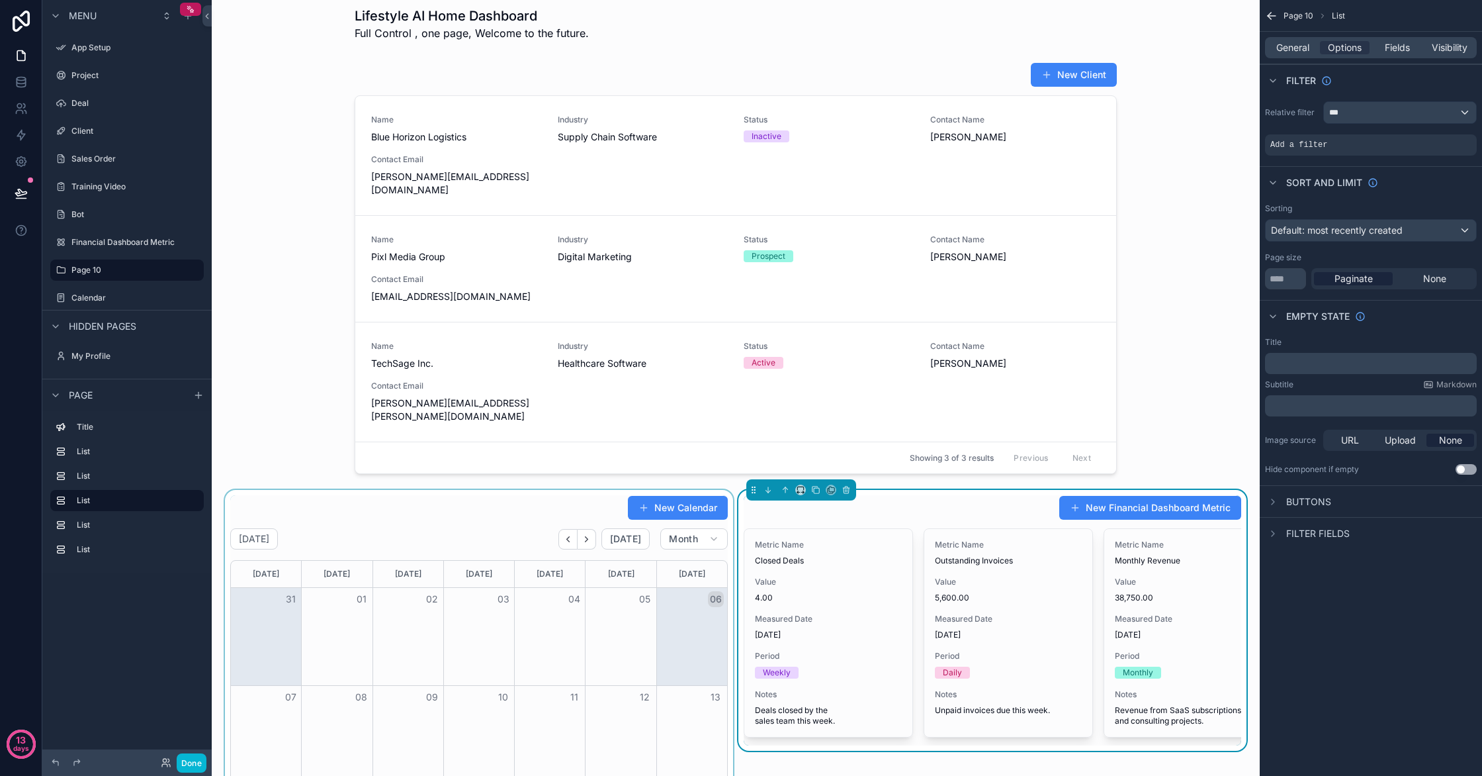
scroll to position [0, 0]
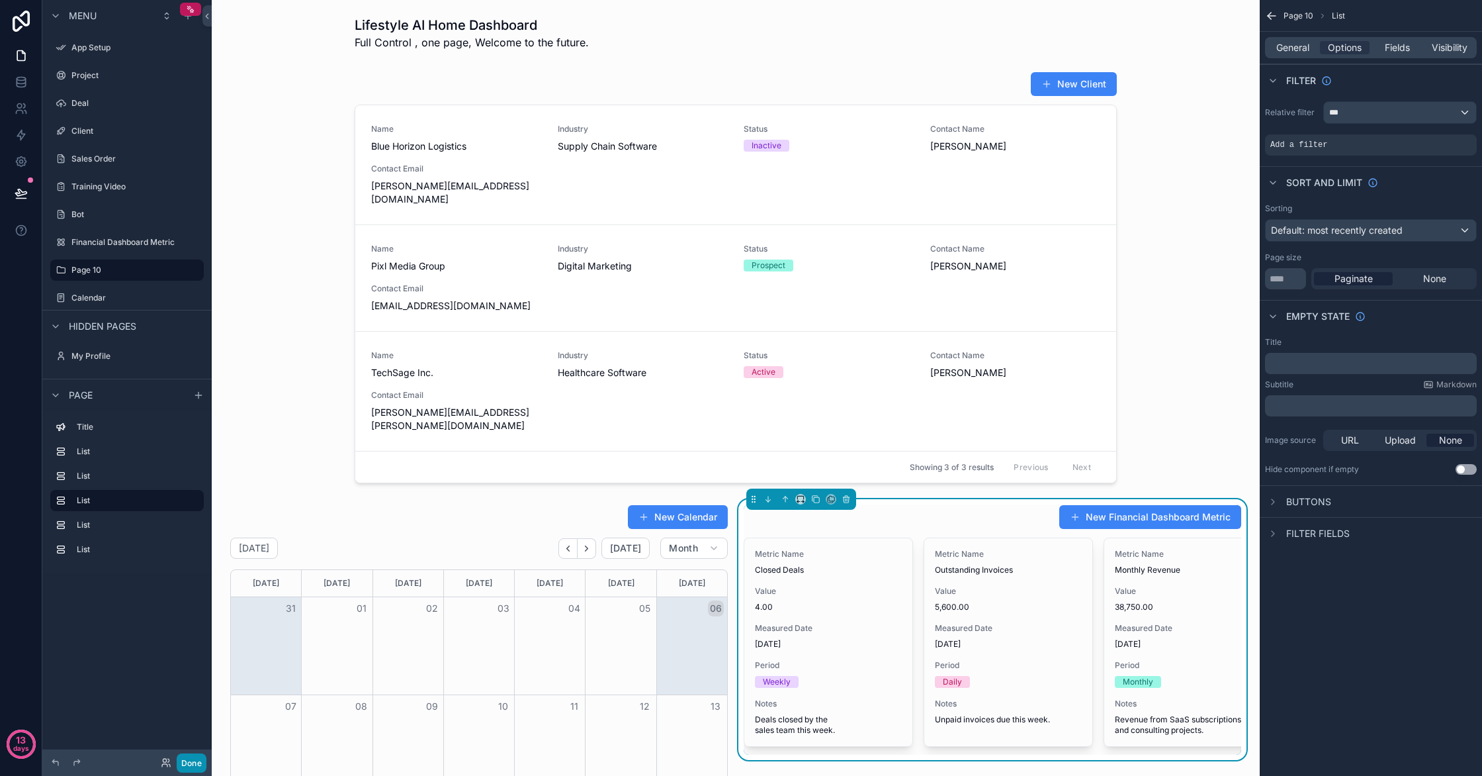
click at [198, 767] on button "Done" at bounding box center [192, 762] width 30 height 19
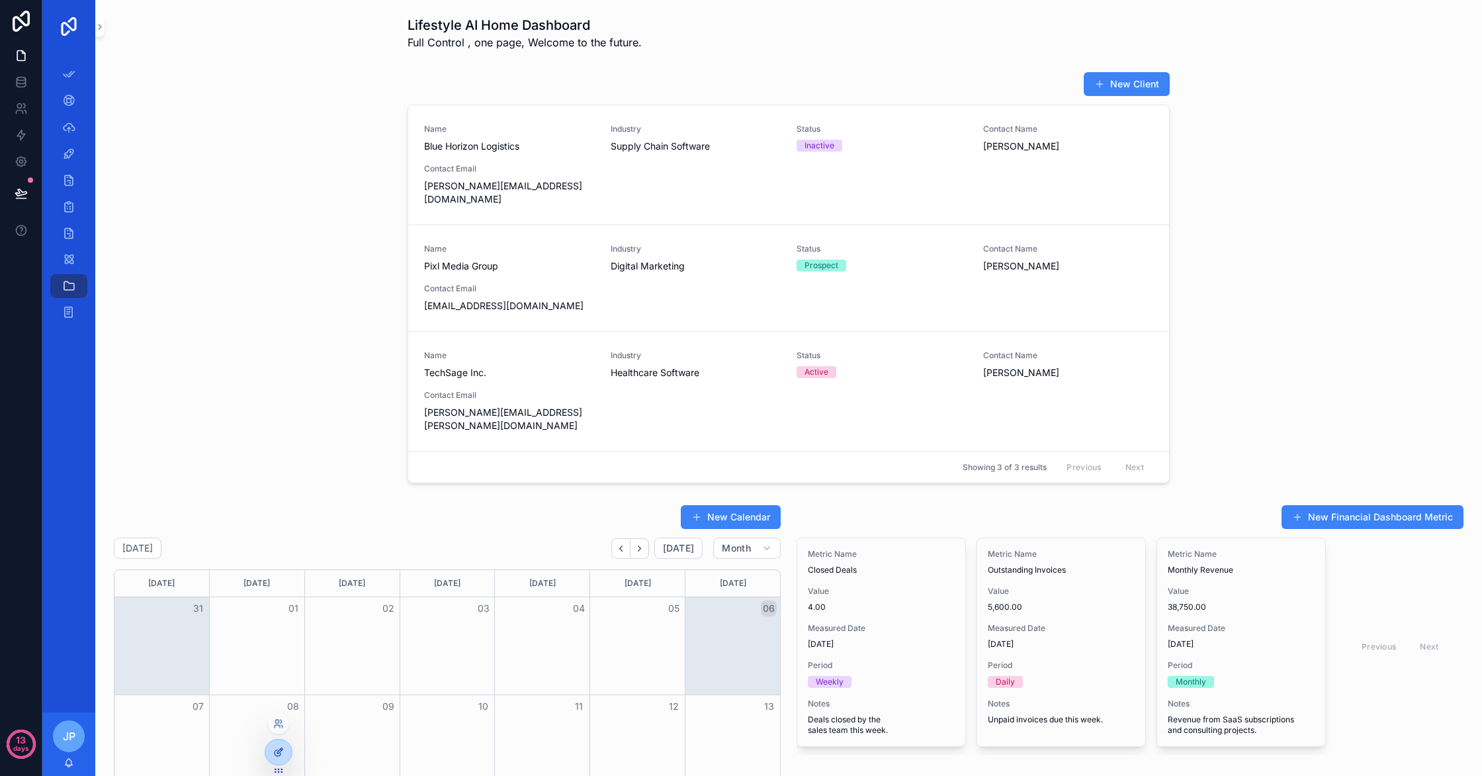
click at [281, 754] on icon at bounding box center [278, 751] width 11 height 11
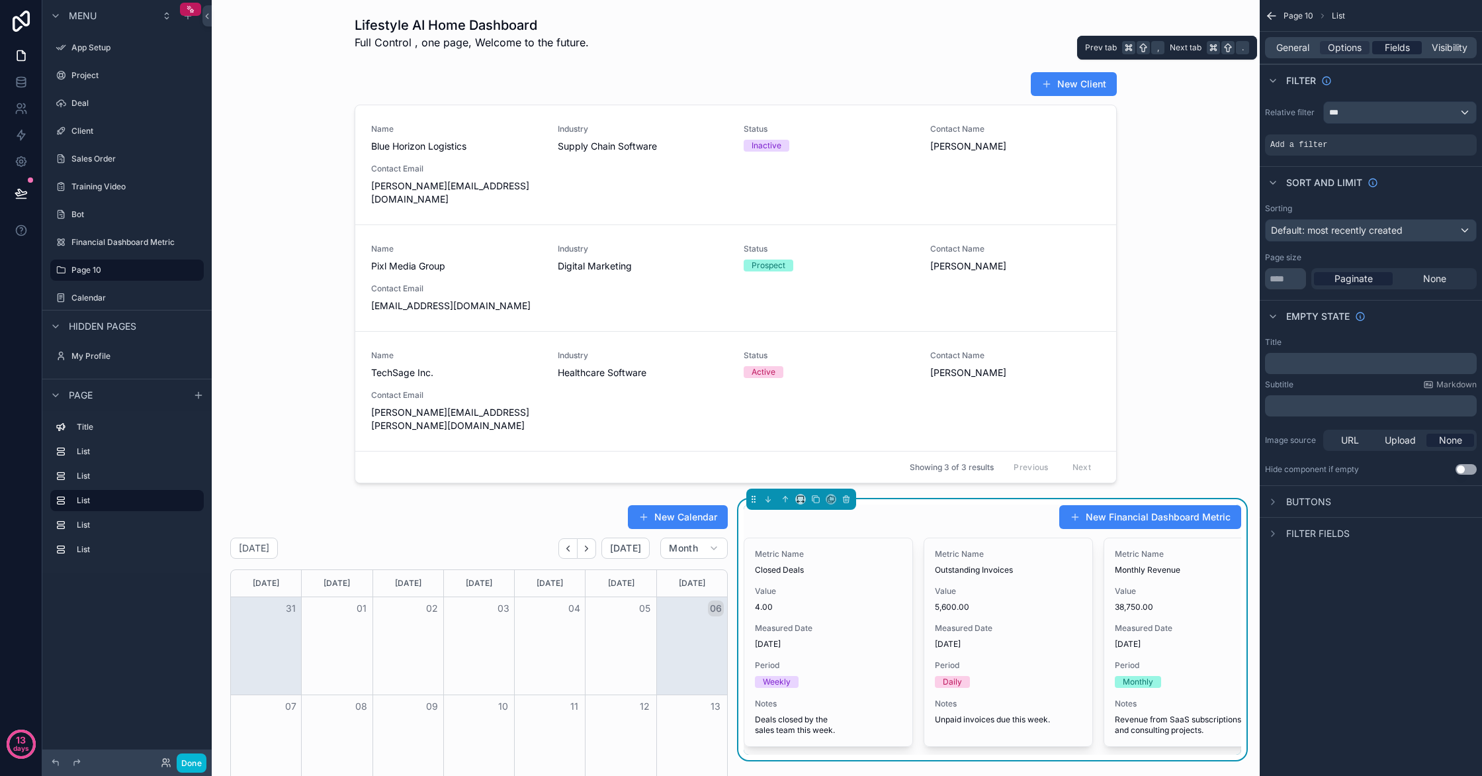
click at [1391, 47] on span "Fields" at bounding box center [1397, 47] width 25 height 13
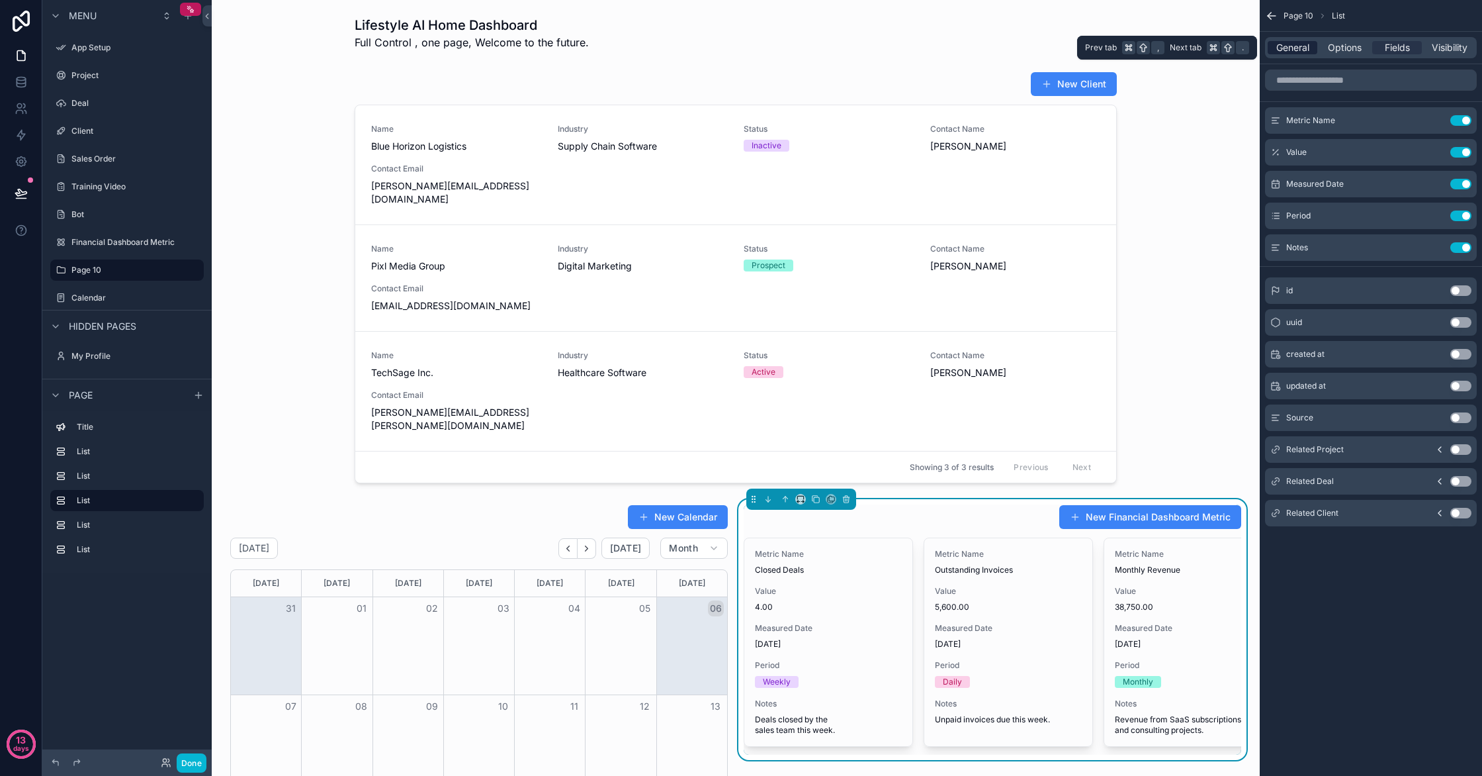
click at [1298, 51] on span "General" at bounding box center [1292, 47] width 33 height 13
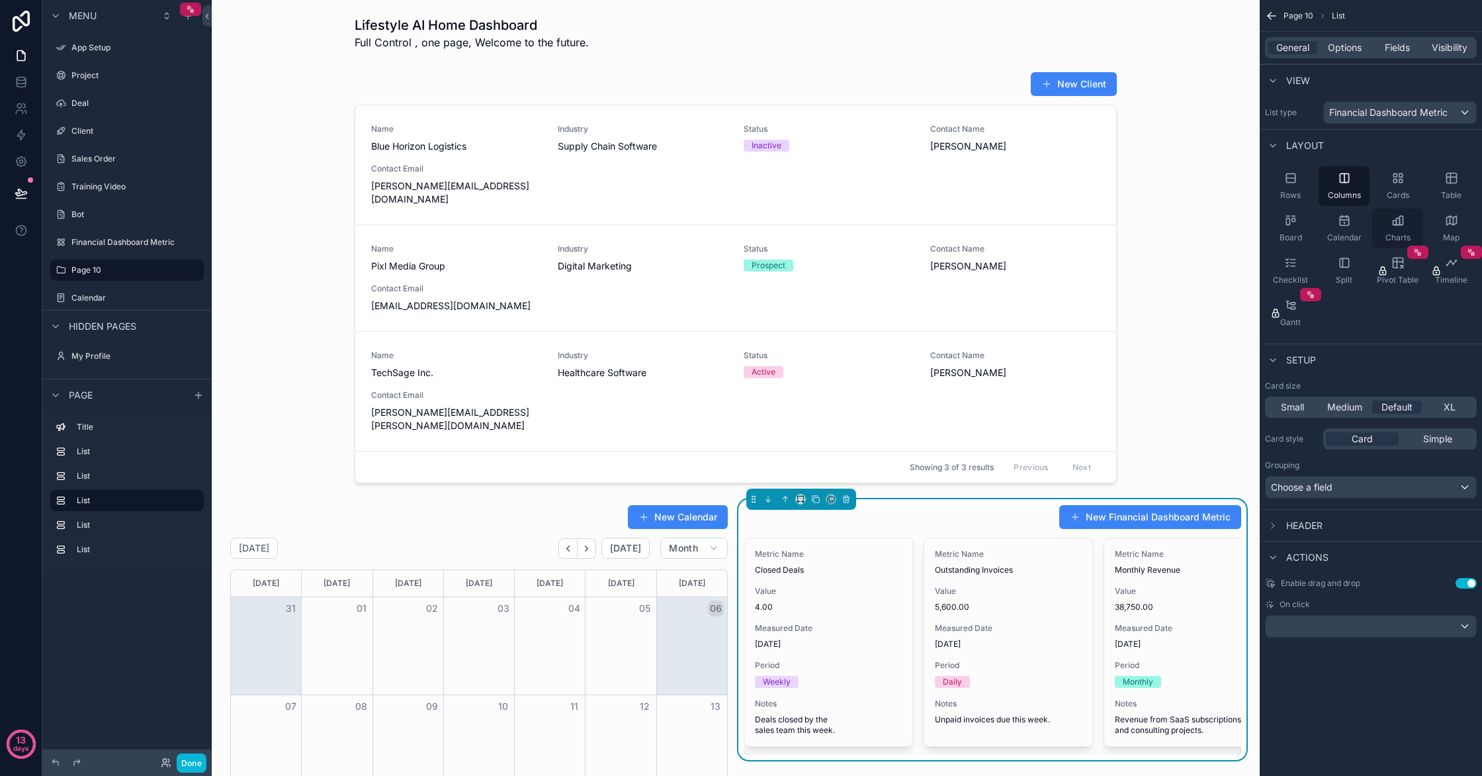
click at [1413, 224] on div "Charts" at bounding box center [1397, 228] width 51 height 40
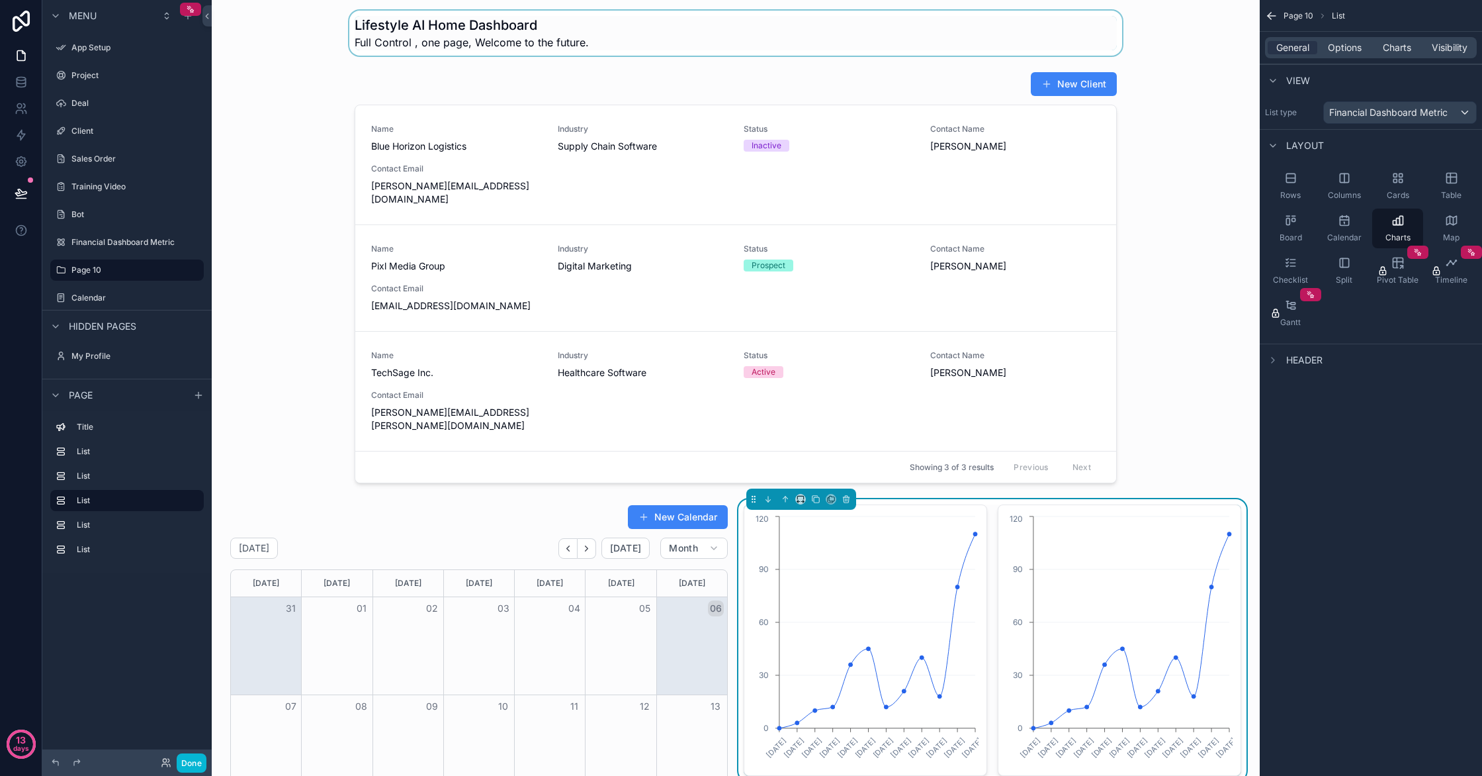
click at [1198, 35] on div "scrollable content" at bounding box center [735, 33] width 1027 height 45
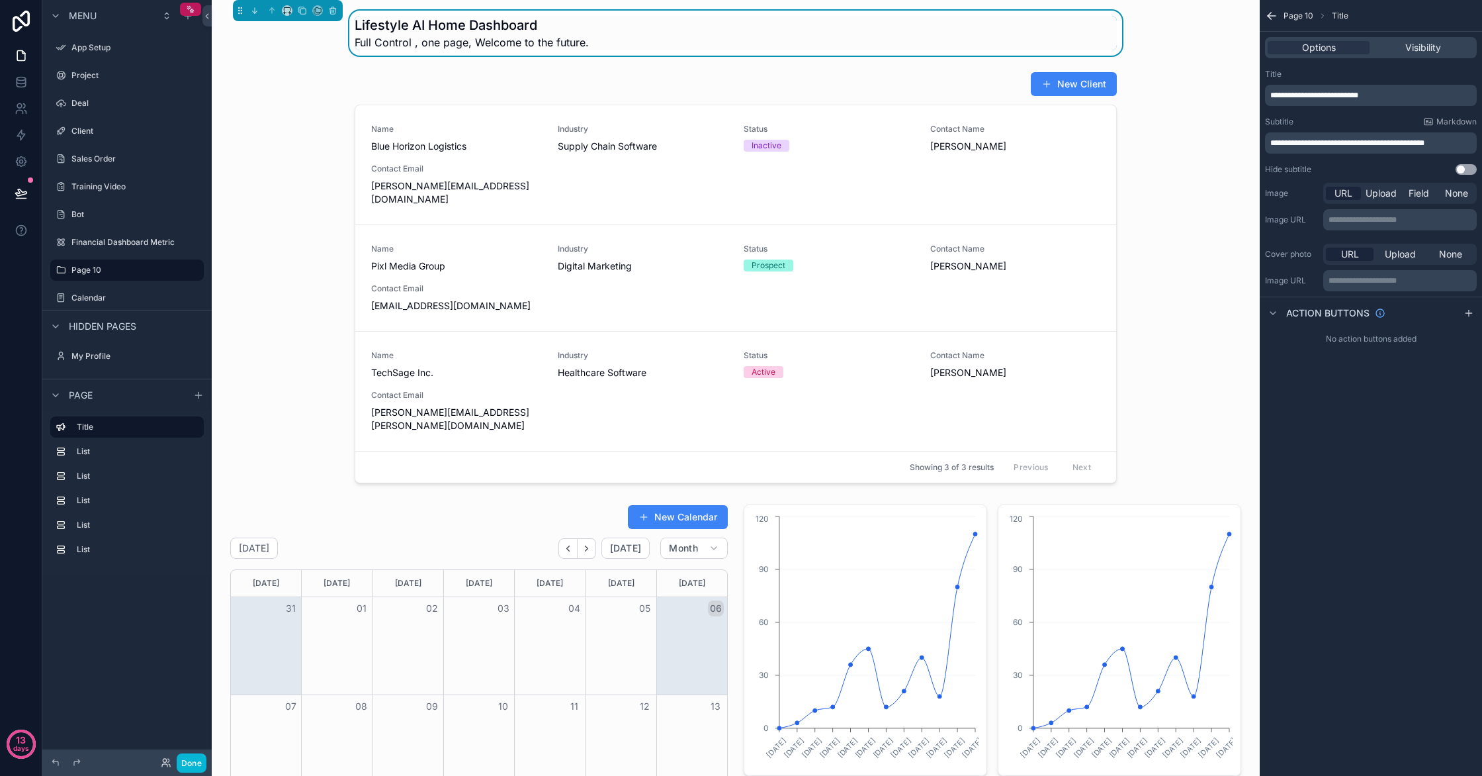
click at [1273, 13] on icon "scrollable content" at bounding box center [1271, 15] width 13 height 13
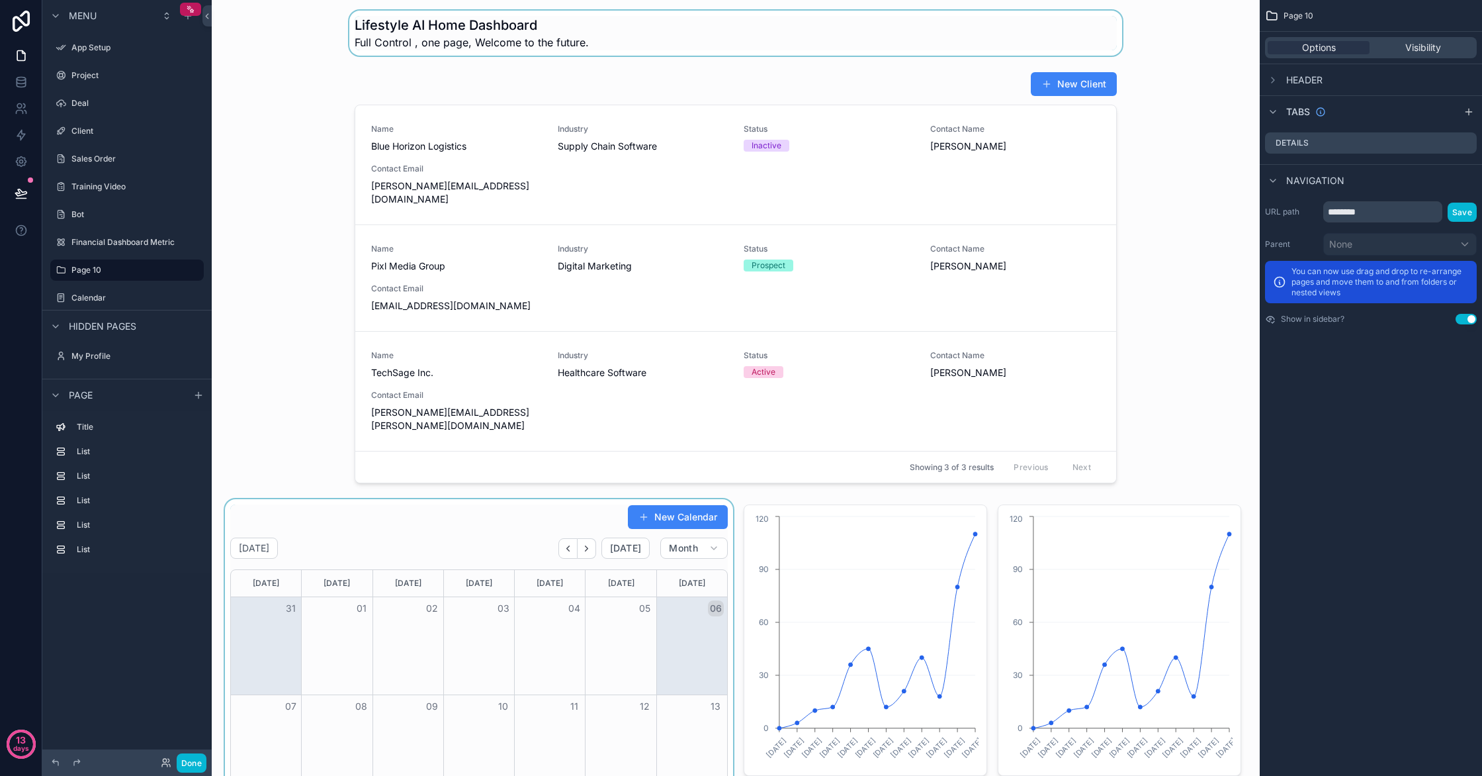
scroll to position [10, 0]
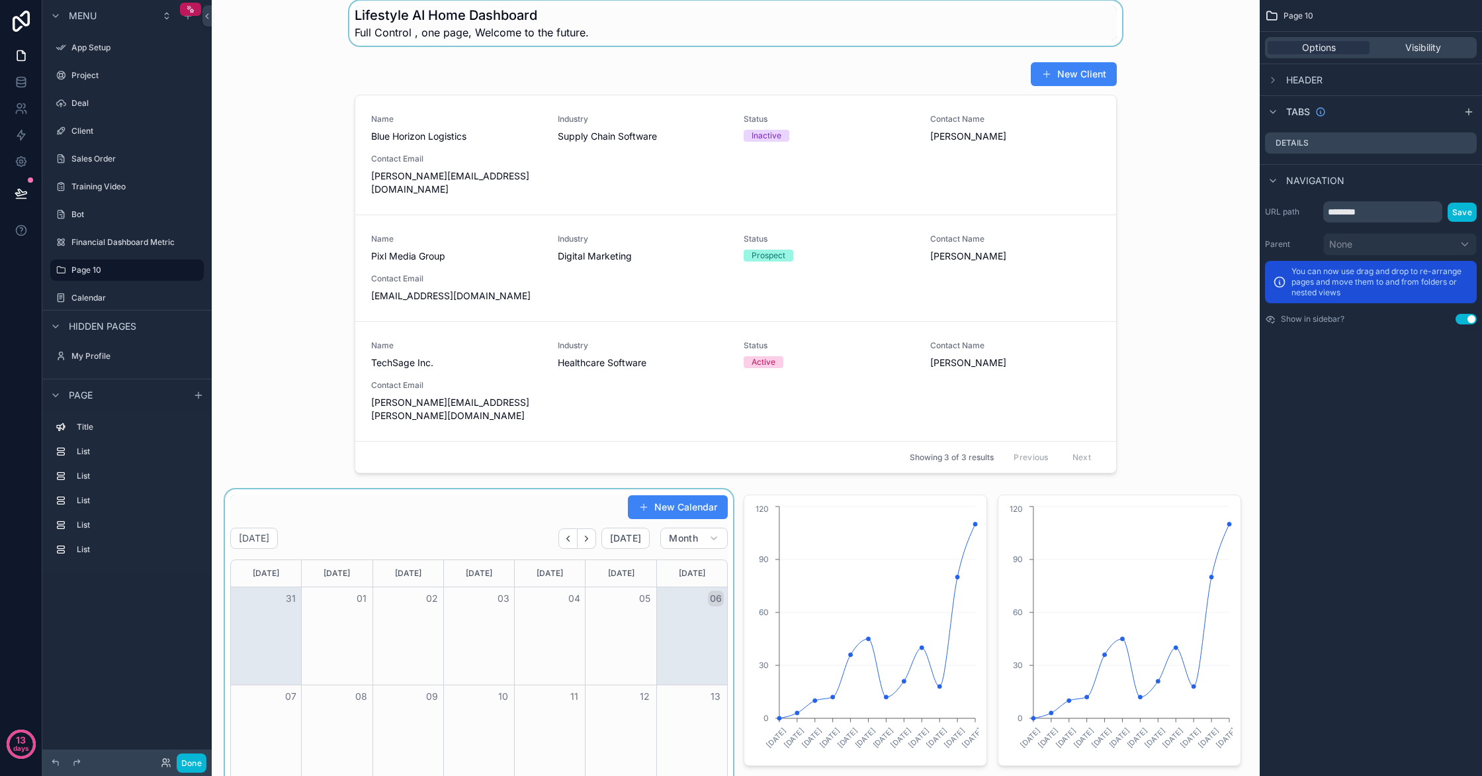
click at [281, 732] on div "scrollable content" at bounding box center [479, 785] width 514 height 592
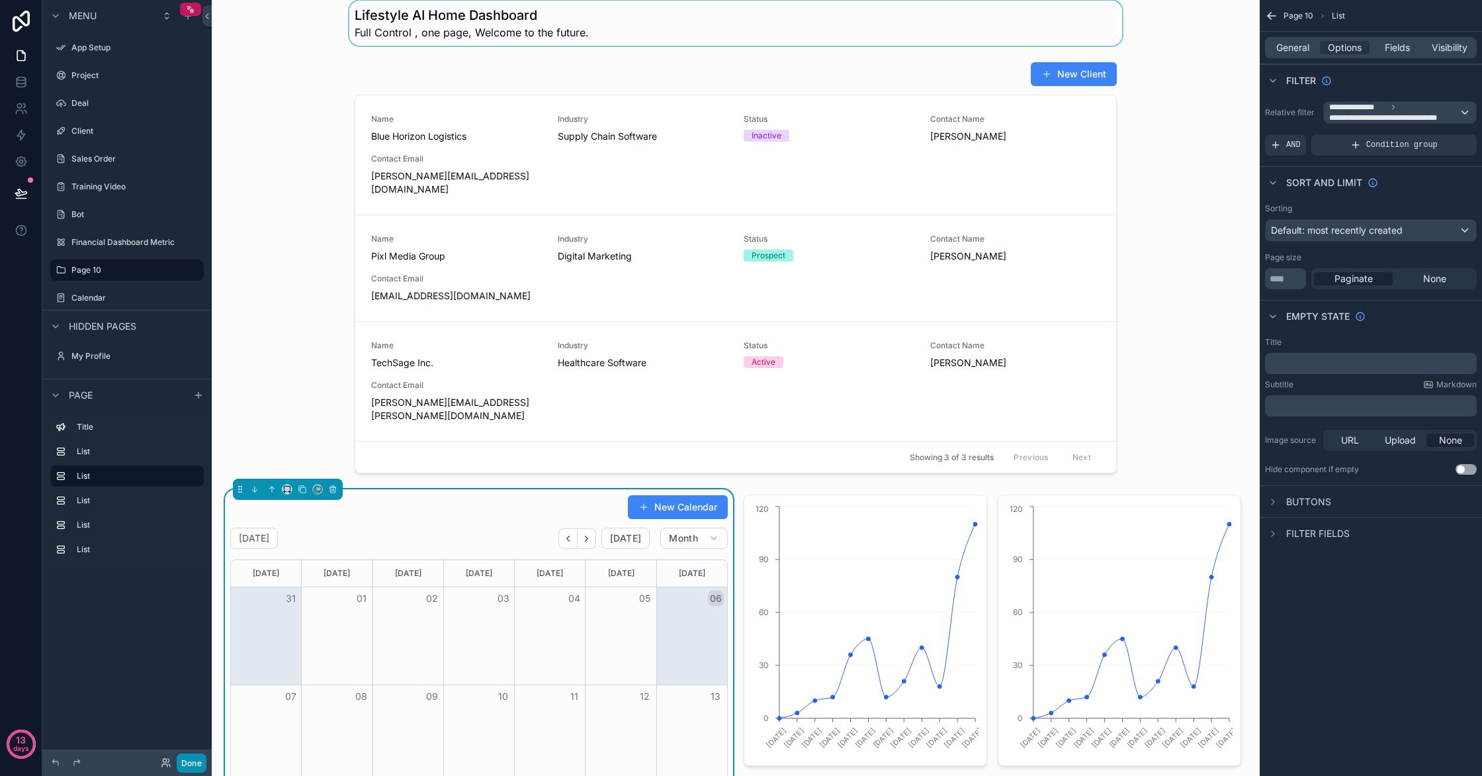
click at [199, 764] on button "Done" at bounding box center [192, 762] width 30 height 19
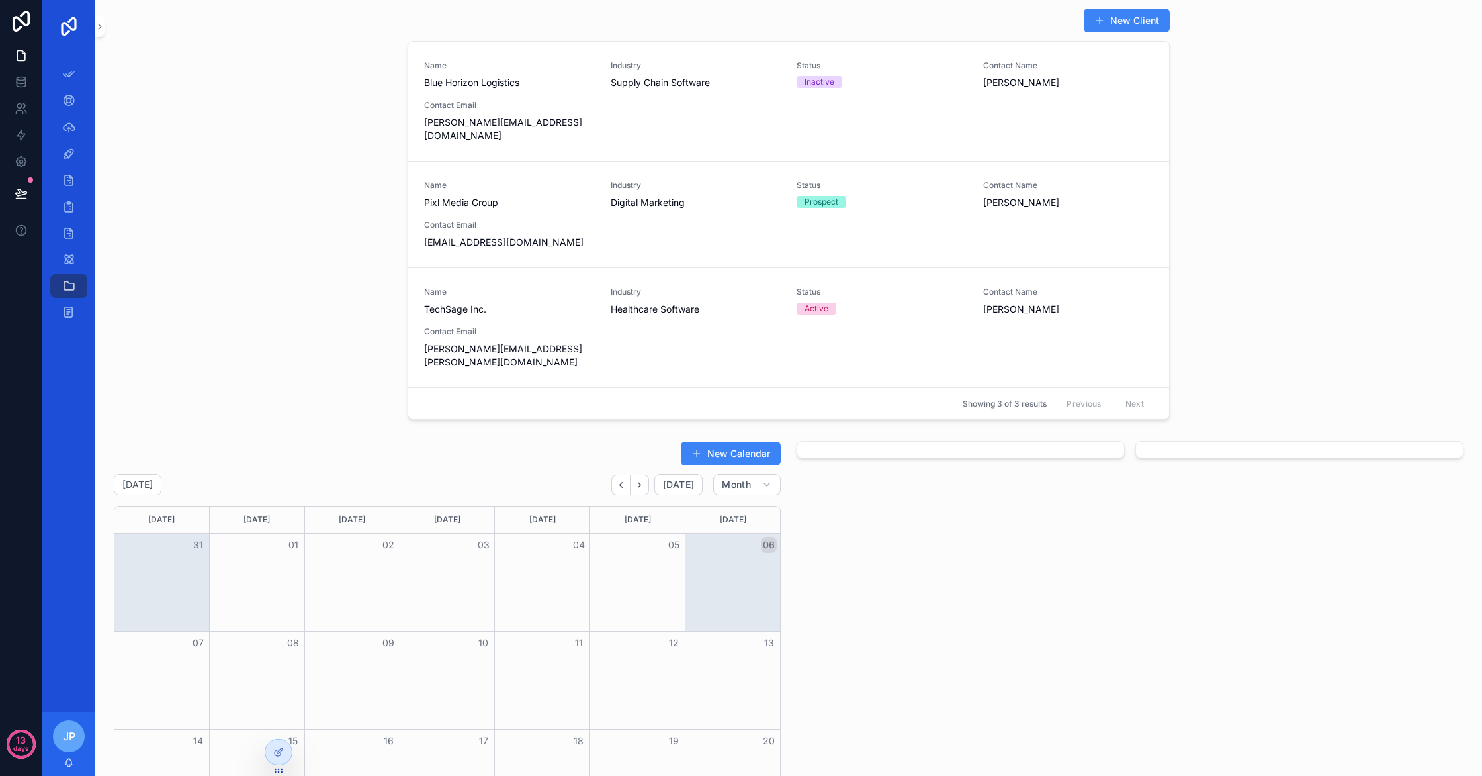
scroll to position [0, 0]
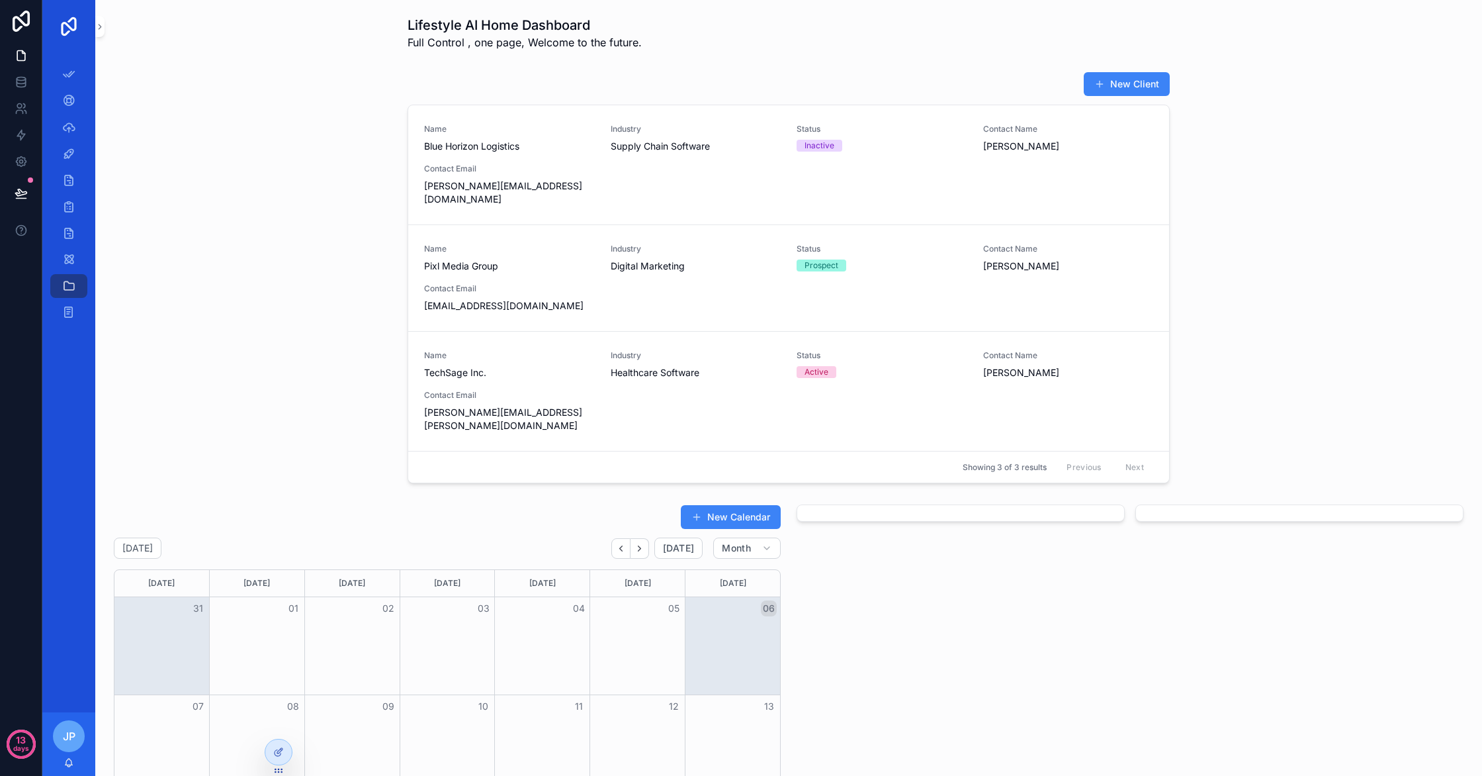
click at [802, 504] on div "scrollable content" at bounding box center [961, 512] width 328 height 17
click at [803, 504] on div "scrollable content" at bounding box center [961, 512] width 328 height 17
drag, startPoint x: 794, startPoint y: 491, endPoint x: 758, endPoint y: 501, distance: 37.7
click at [268, 748] on div at bounding box center [278, 751] width 26 height 25
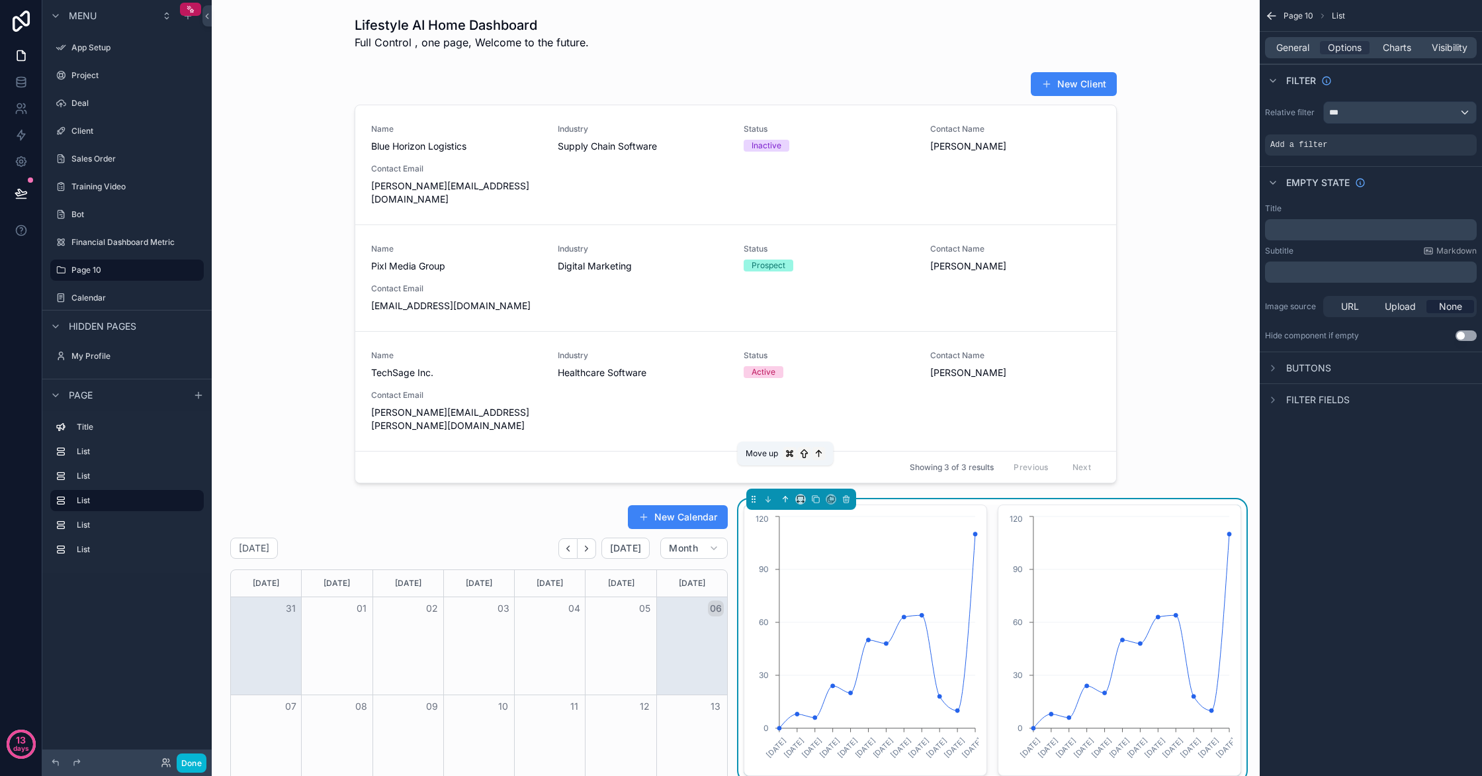
click at [783, 494] on icon "scrollable content" at bounding box center [785, 498] width 9 height 9
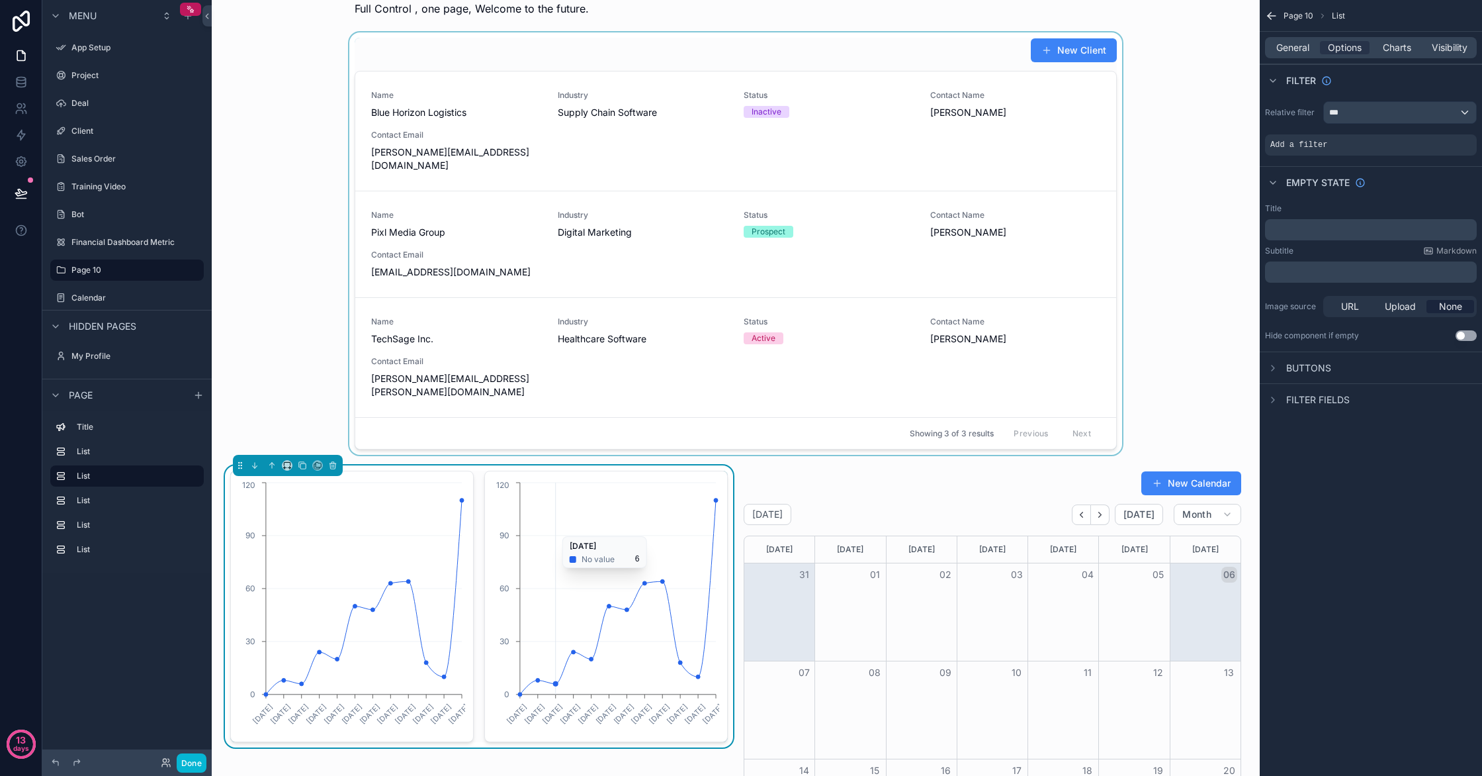
scroll to position [21, 0]
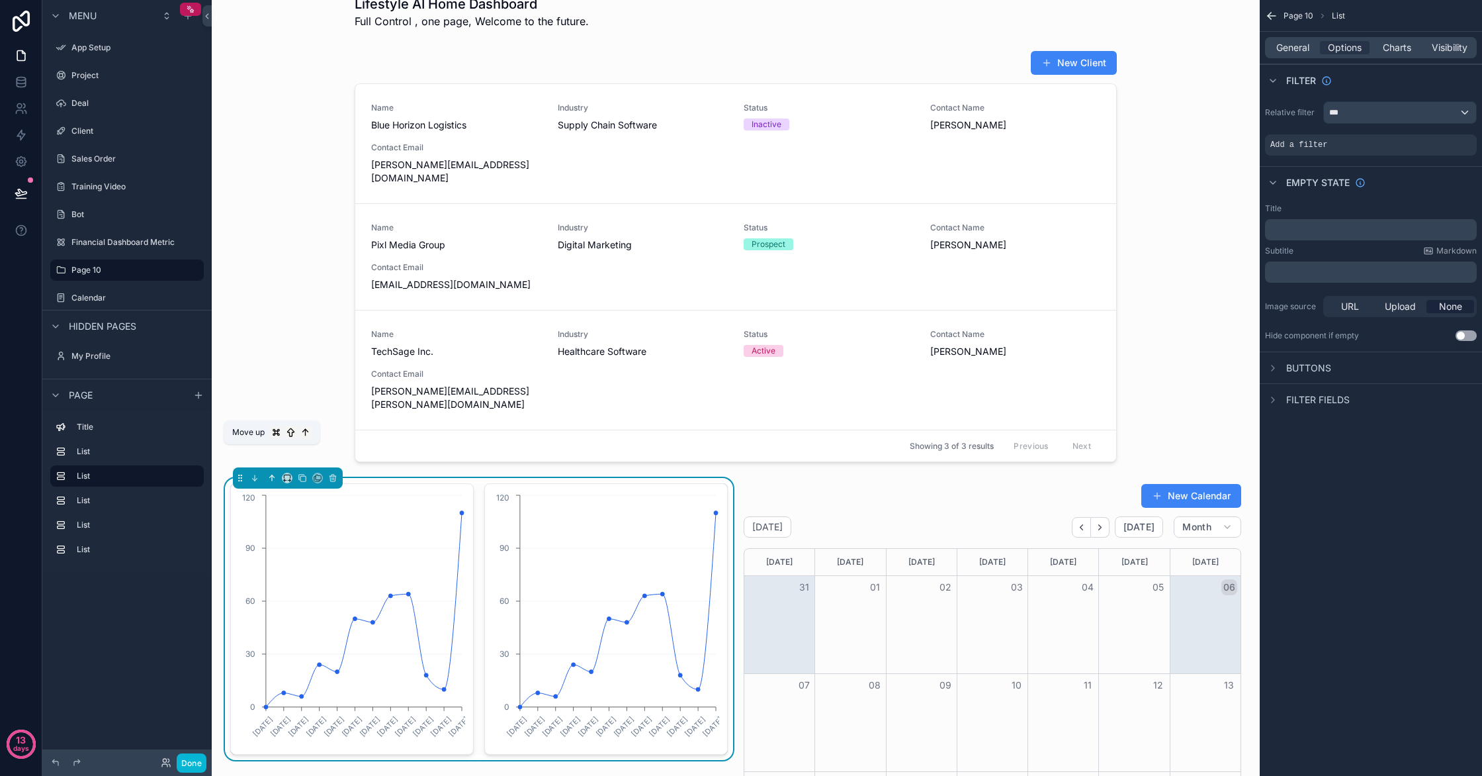
click at [273, 473] on icon "scrollable content" at bounding box center [271, 477] width 9 height 9
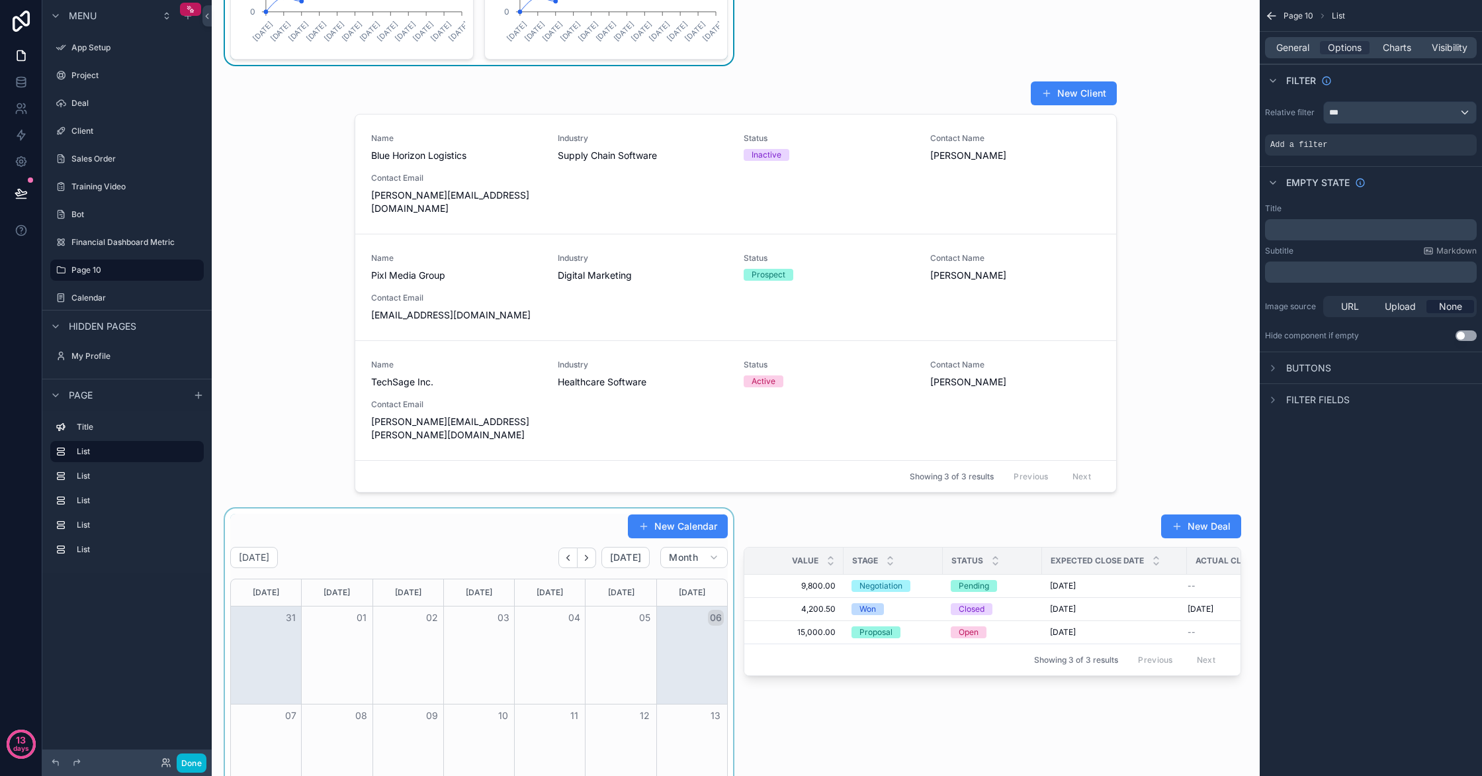
scroll to position [283, 0]
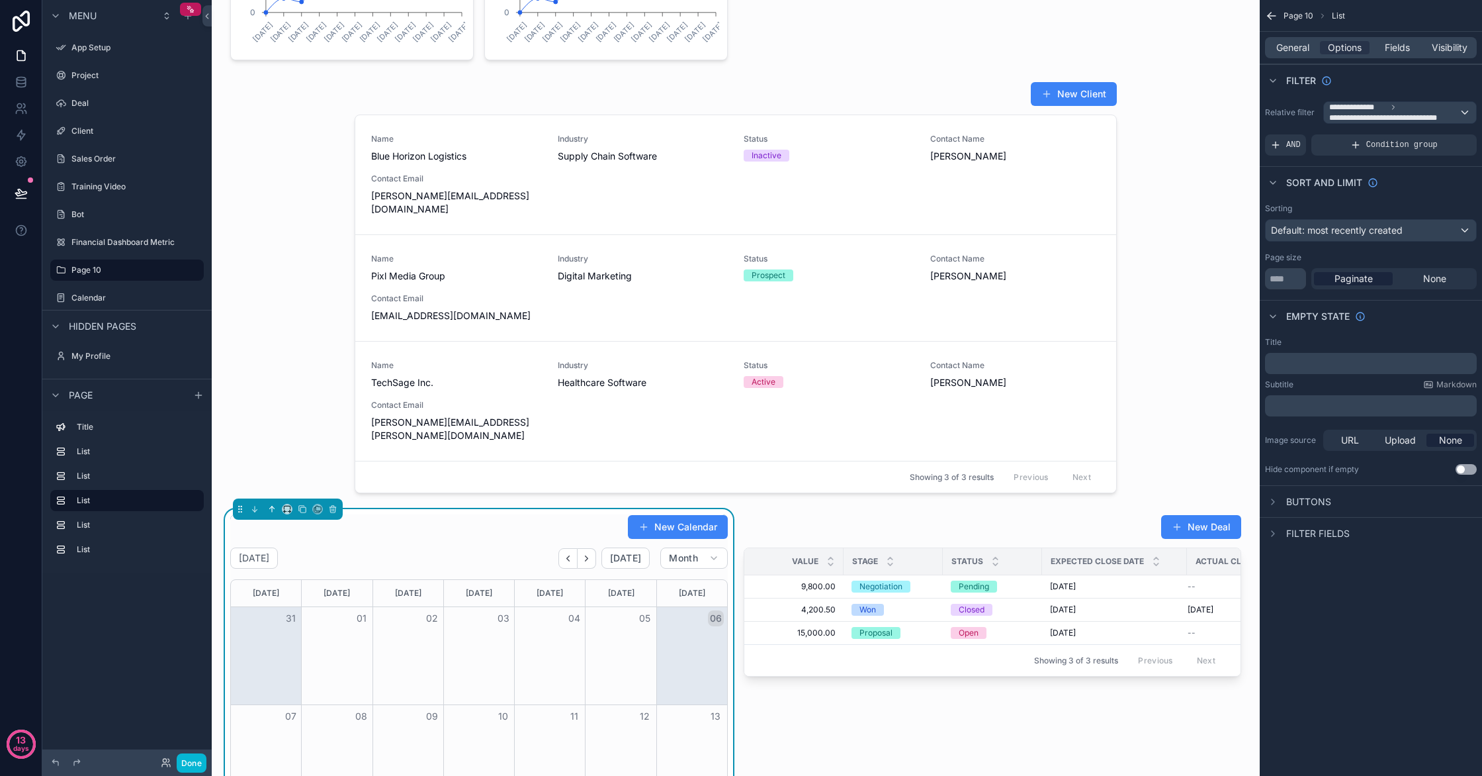
scroll to position [279, 0]
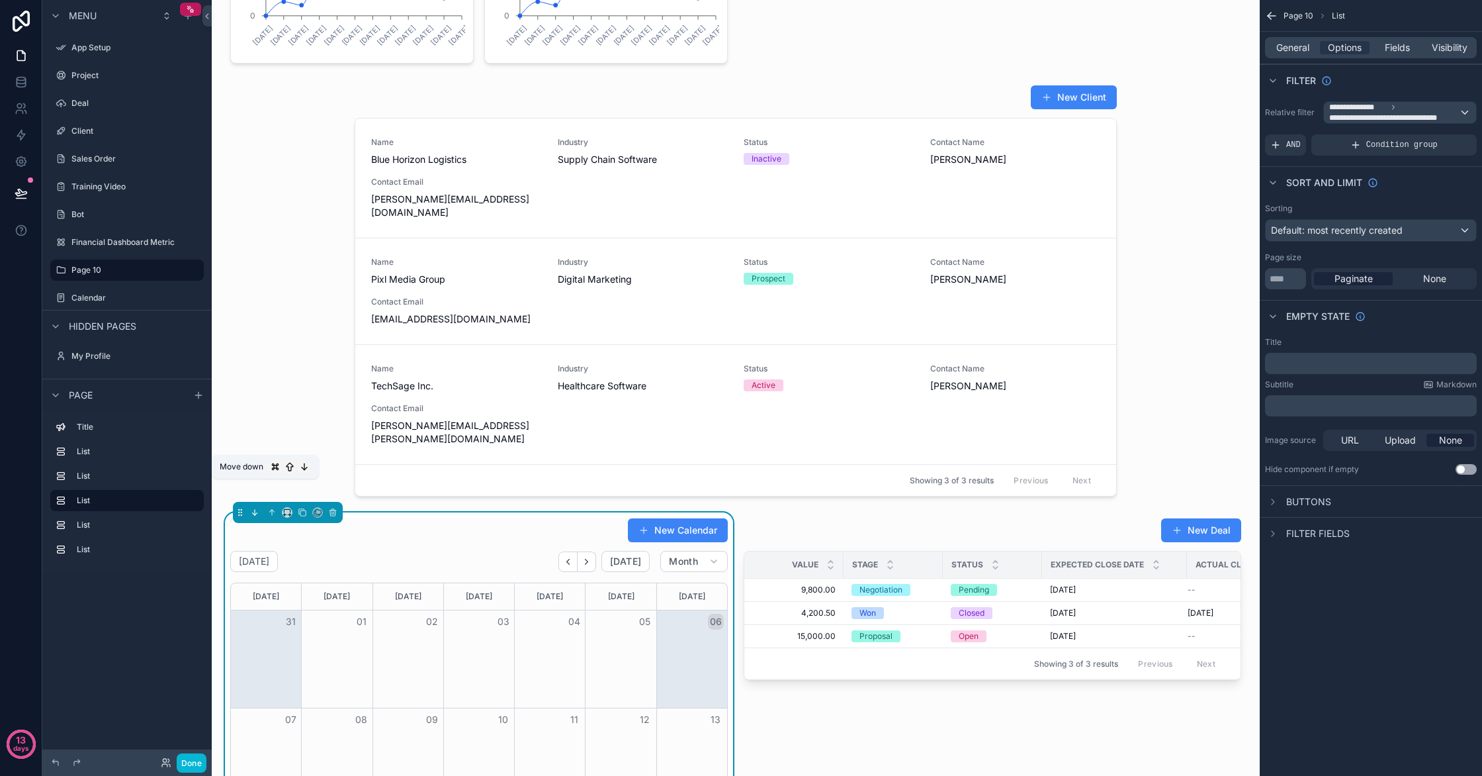
click at [256, 513] on icon "scrollable content" at bounding box center [256, 514] width 3 height 3
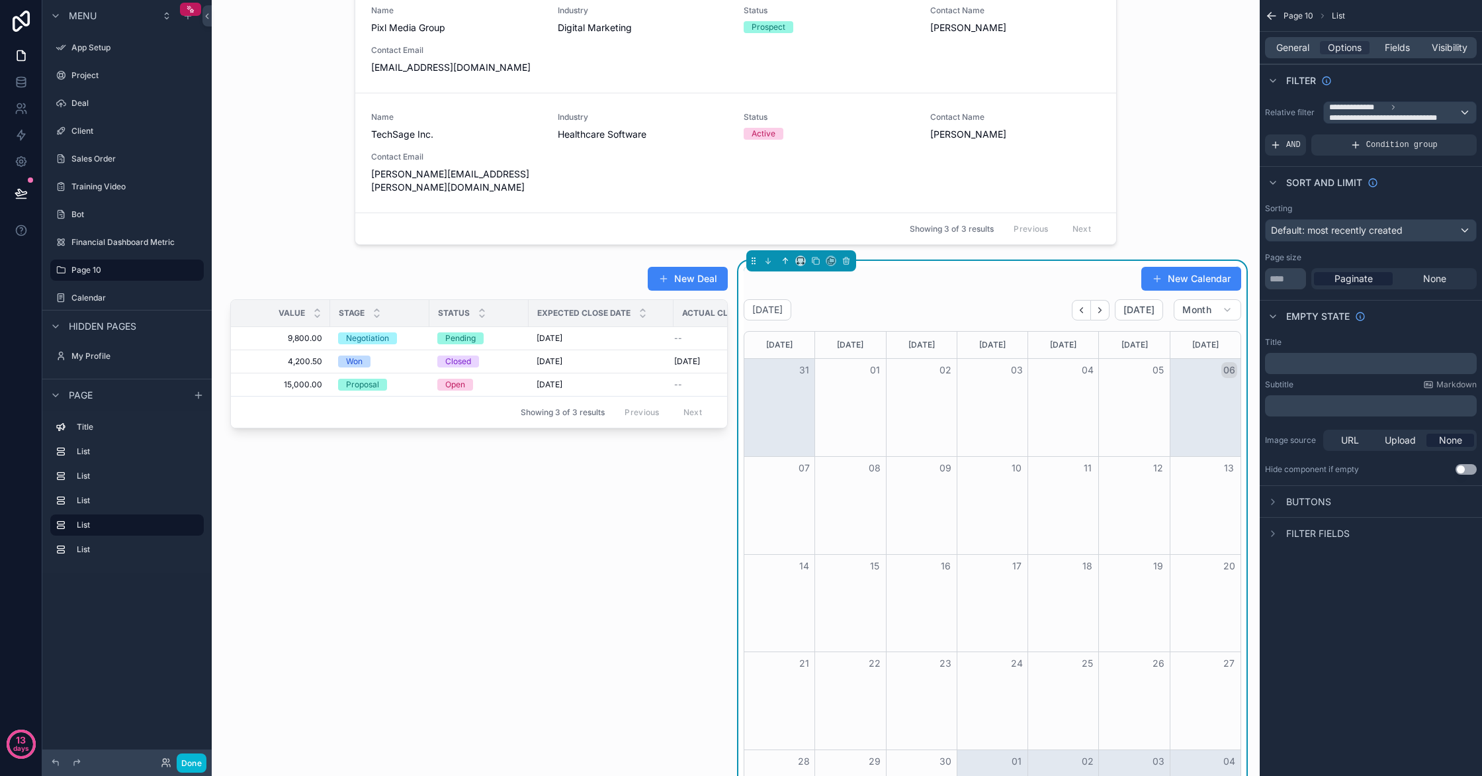
scroll to position [525, 0]
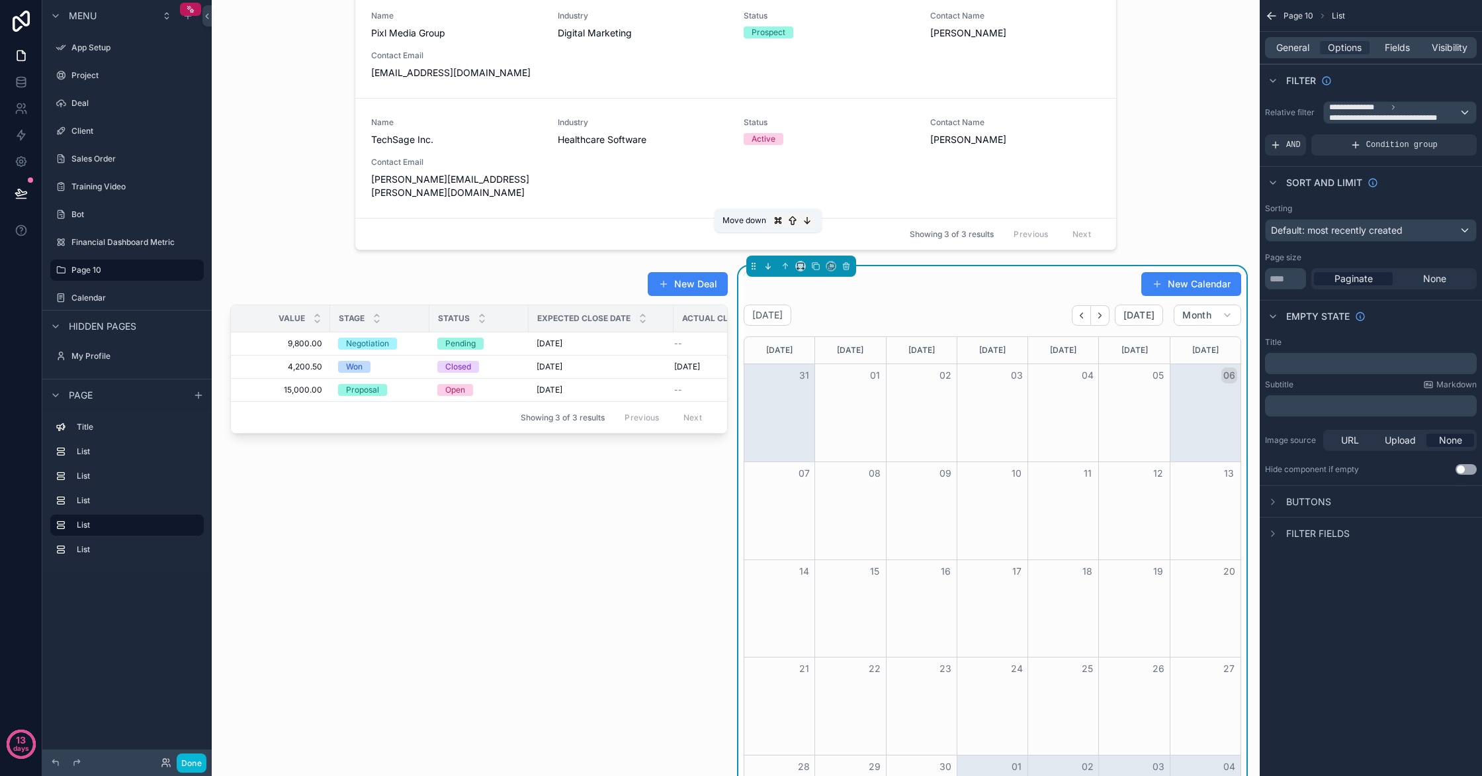
click at [768, 261] on icon "scrollable content" at bounding box center [768, 265] width 9 height 9
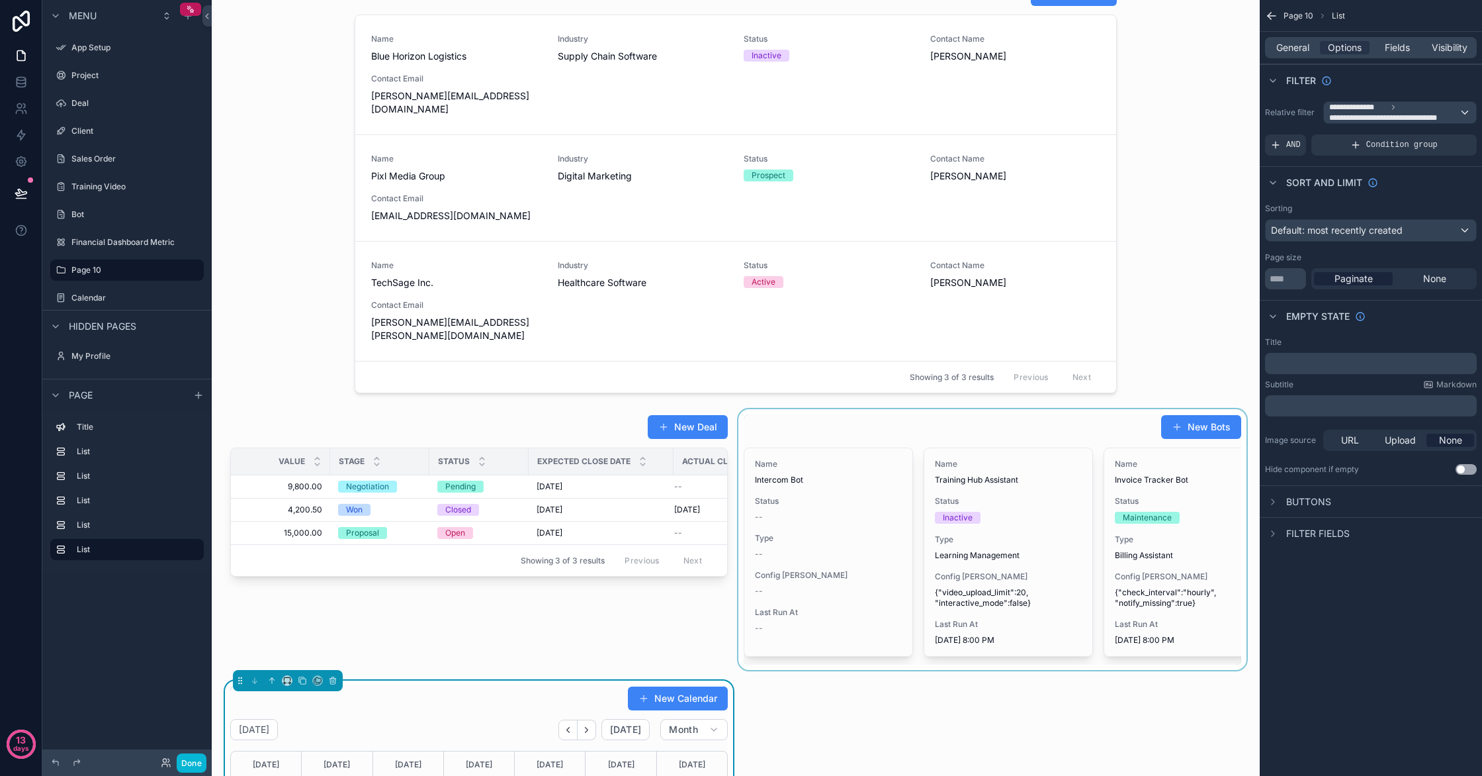
scroll to position [407, 0]
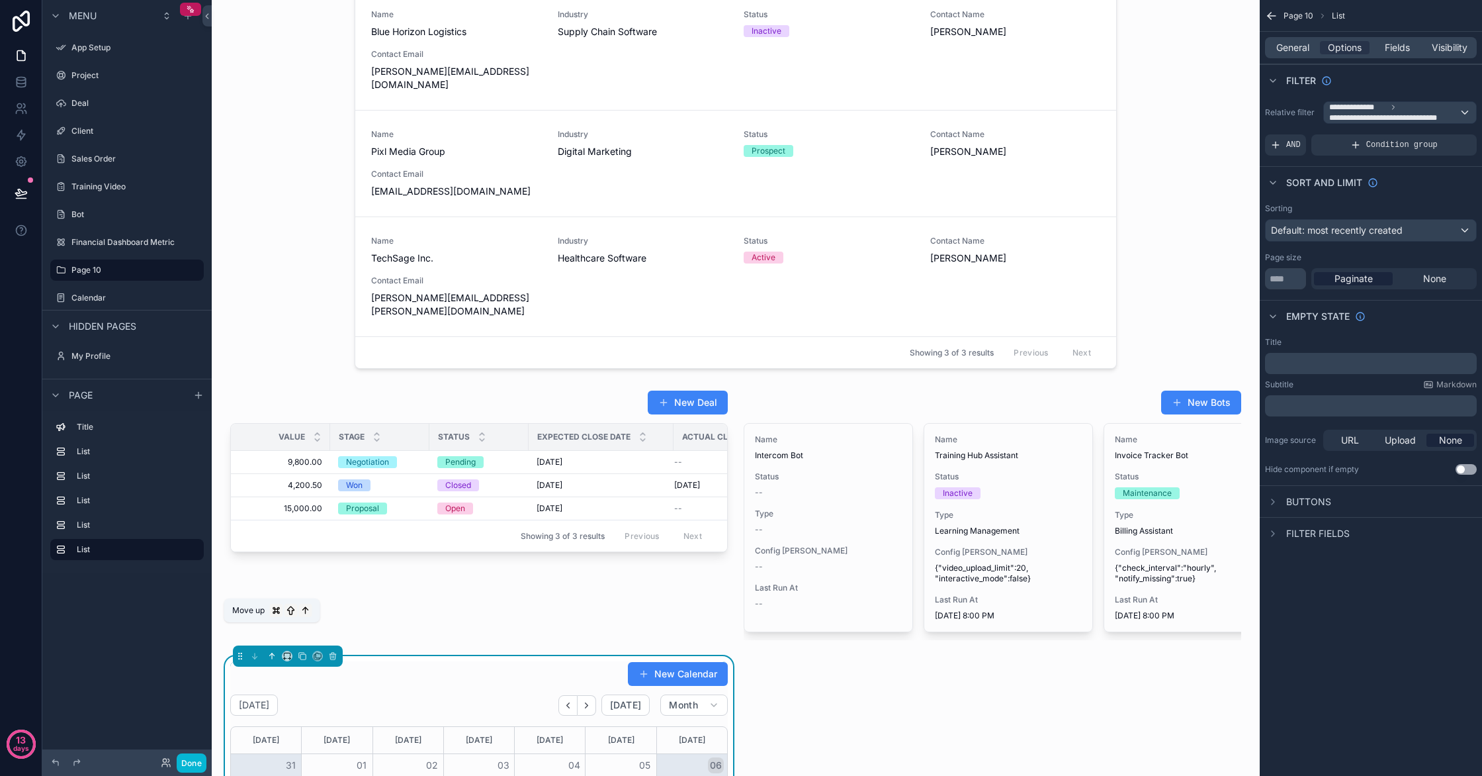
click at [272, 653] on icon "scrollable content" at bounding box center [272, 655] width 0 height 5
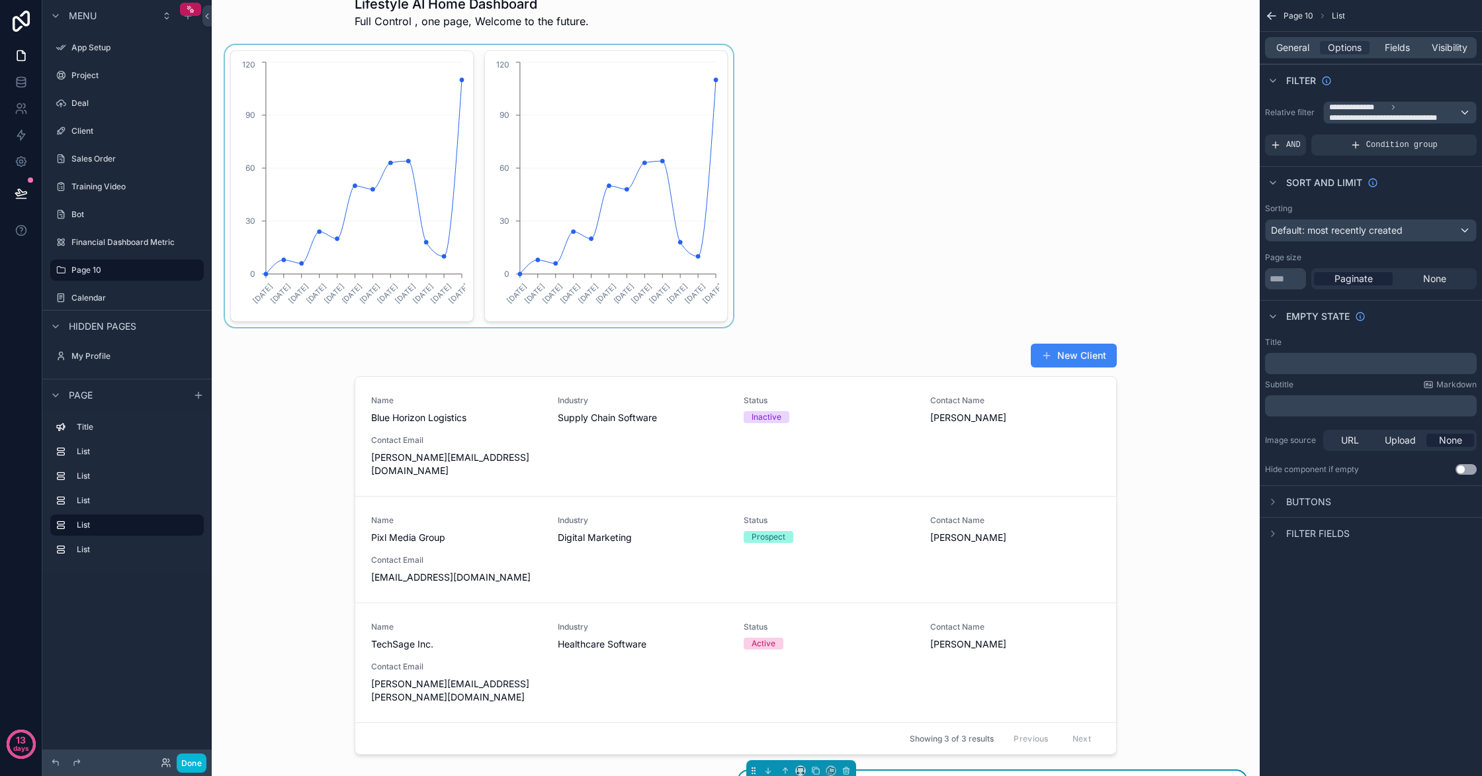
scroll to position [0, 0]
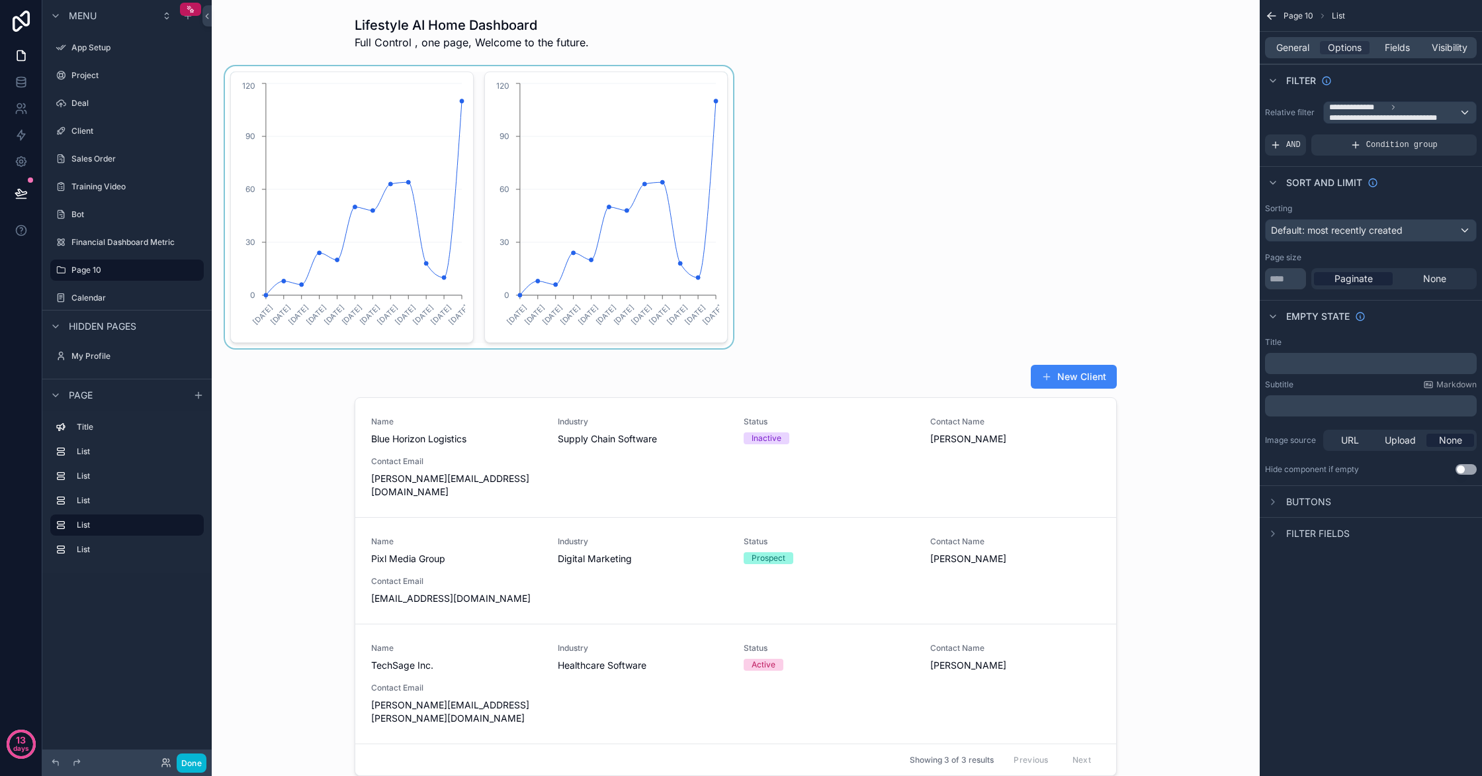
click at [242, 69] on div "scrollable content" at bounding box center [479, 207] width 514 height 282
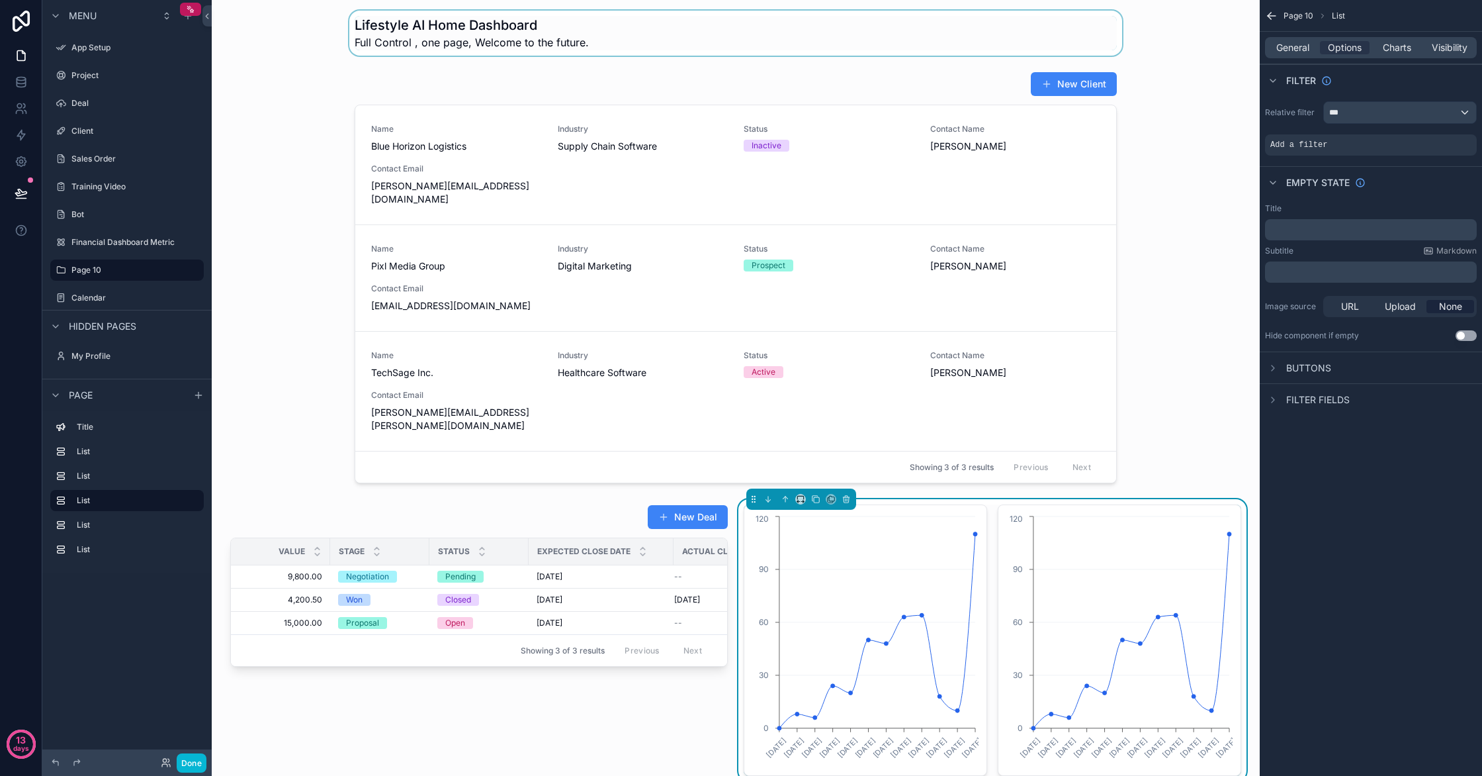
drag, startPoint x: 239, startPoint y: 66, endPoint x: 741, endPoint y: 24, distance: 504.0
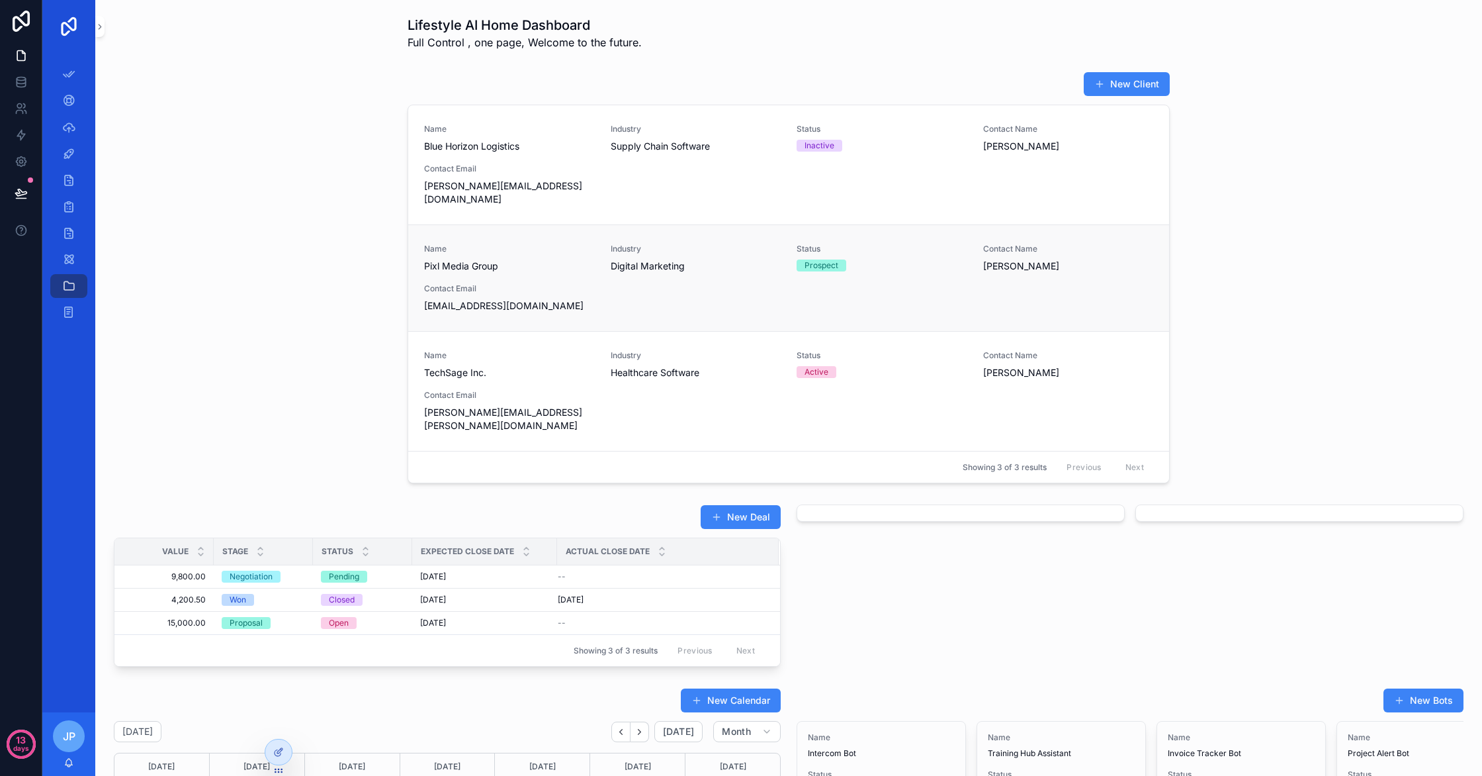
click at [780, 224] on link "Name Pixl Media Group Industry Digital Marketing Status Prospect Contact Name […" at bounding box center [788, 277] width 761 height 107
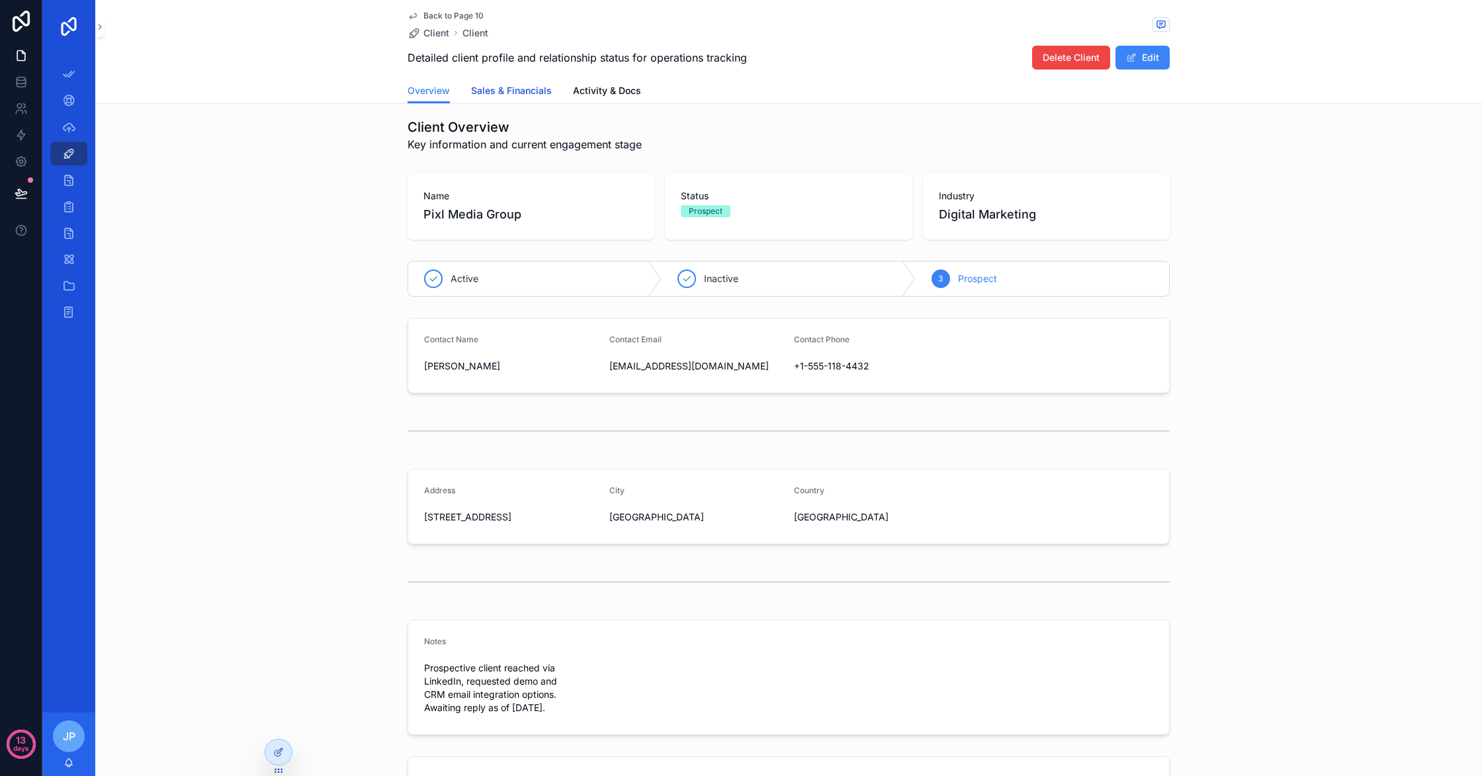
scroll to position [11, 0]
click at [531, 87] on span "Sales & Financials" at bounding box center [511, 90] width 81 height 13
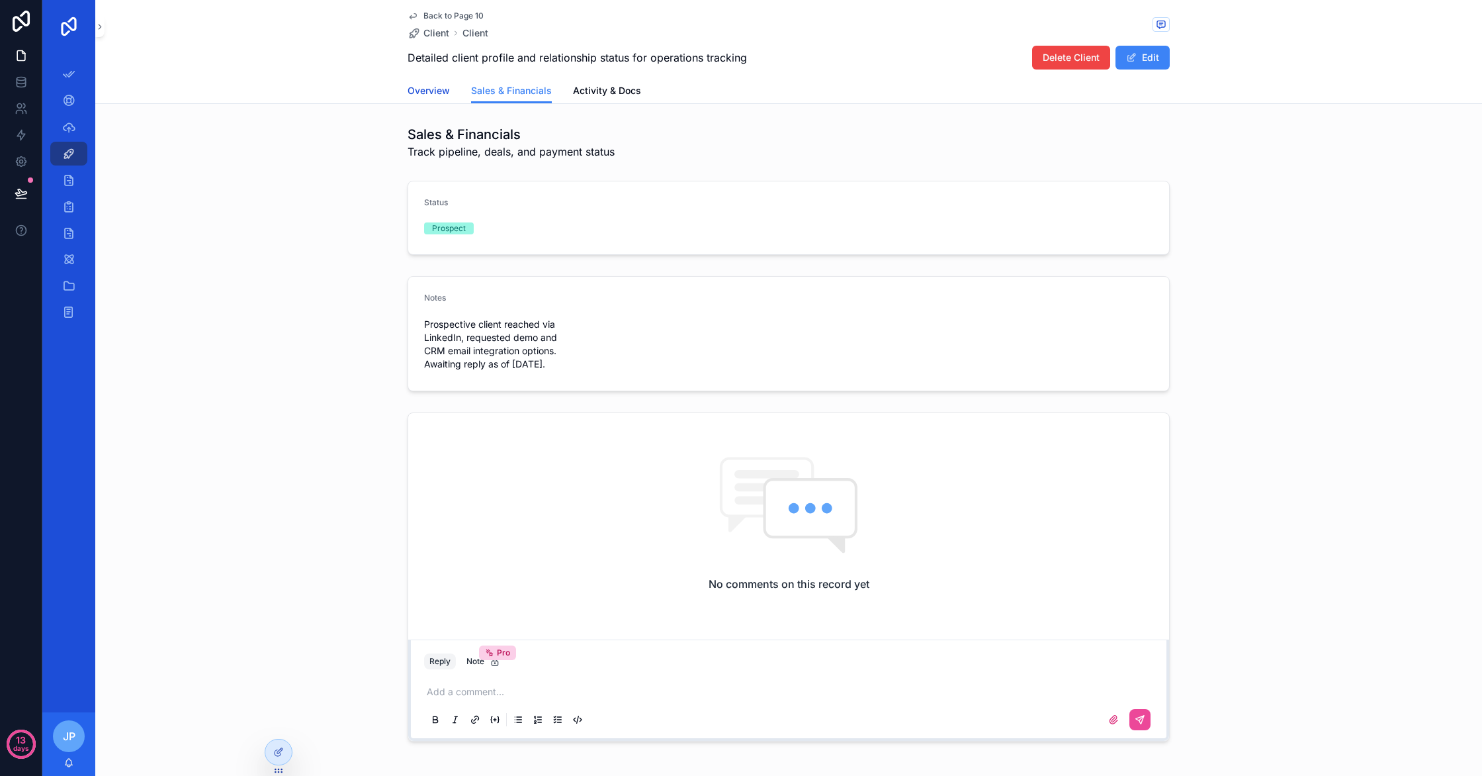
click at [421, 85] on span "Overview" at bounding box center [429, 90] width 42 height 13
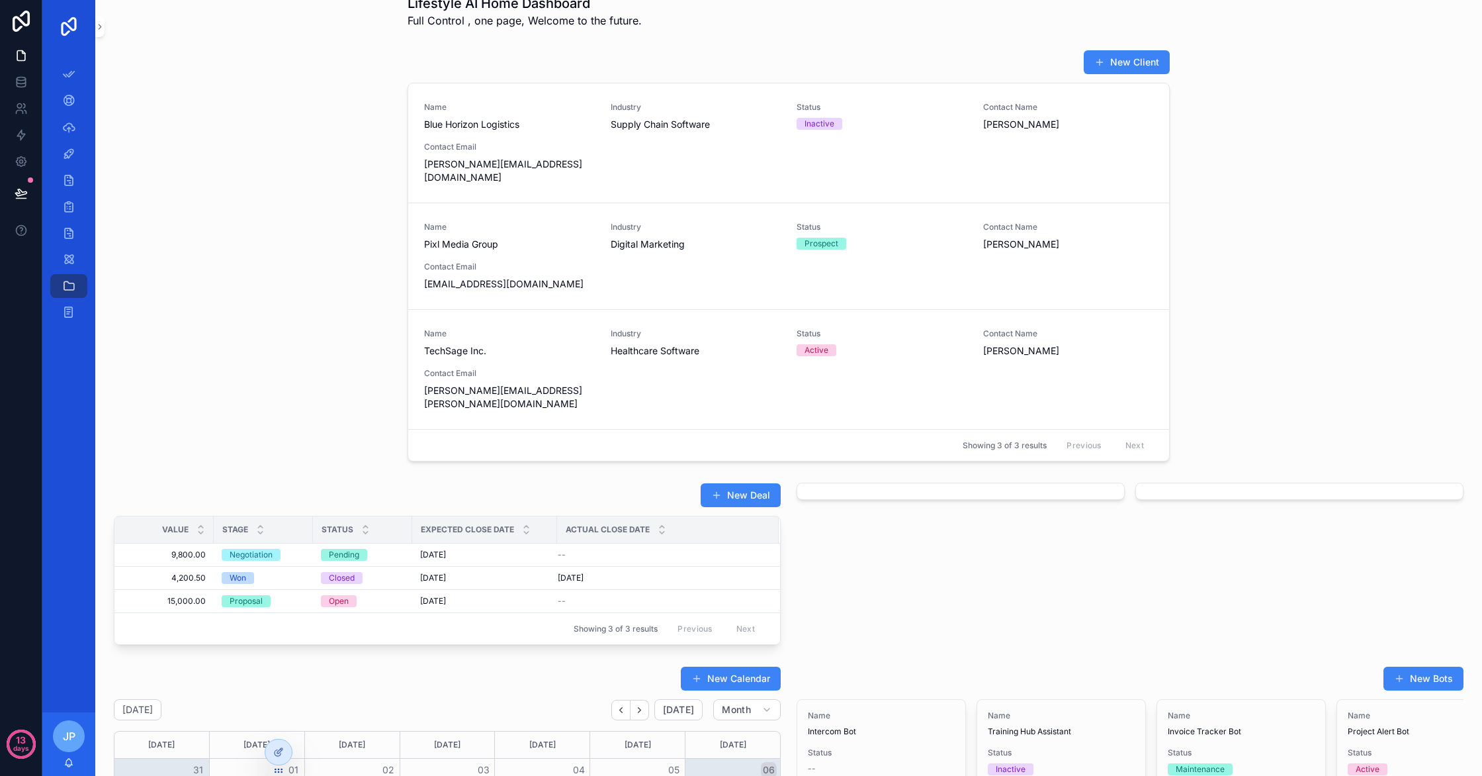
scroll to position [28, 0]
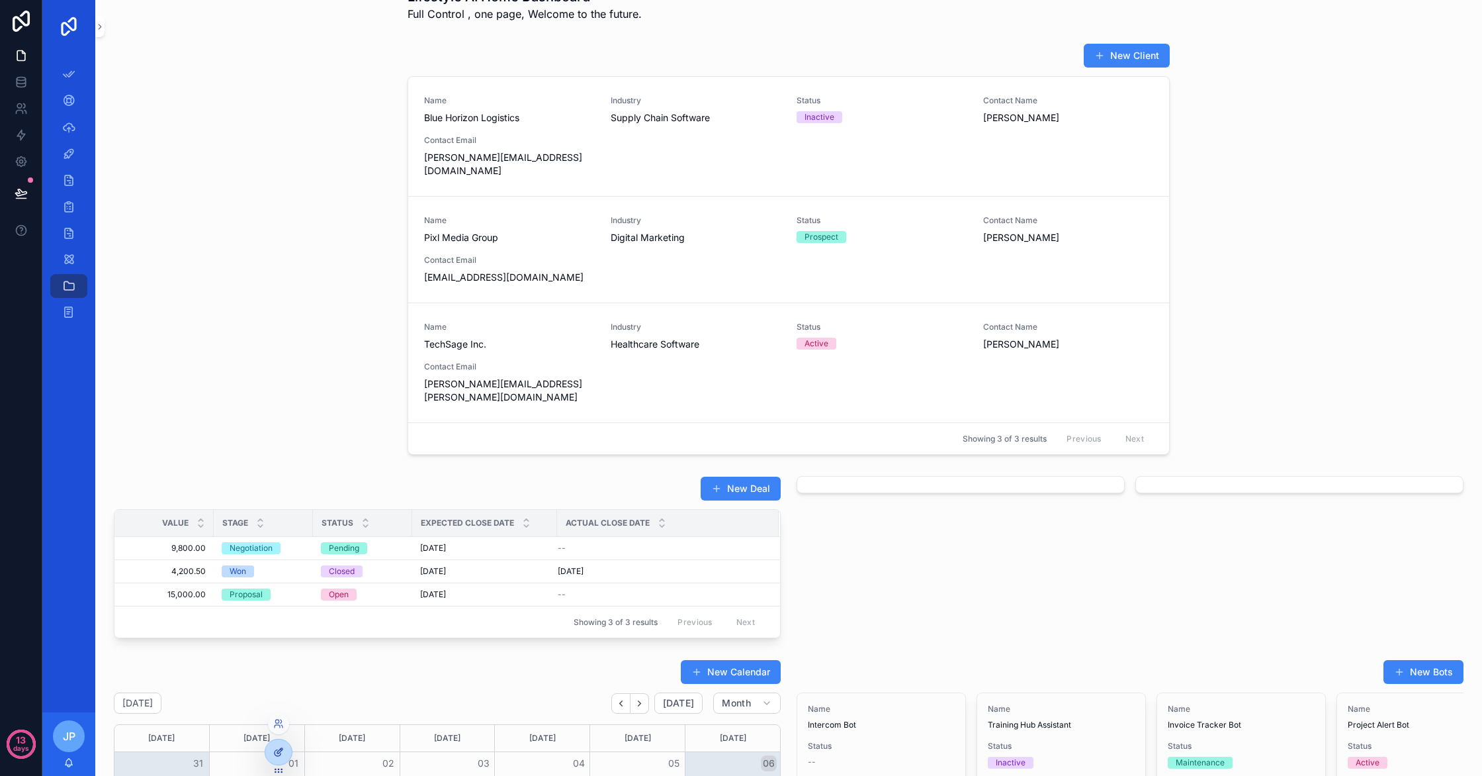
click at [273, 754] on div at bounding box center [278, 751] width 26 height 25
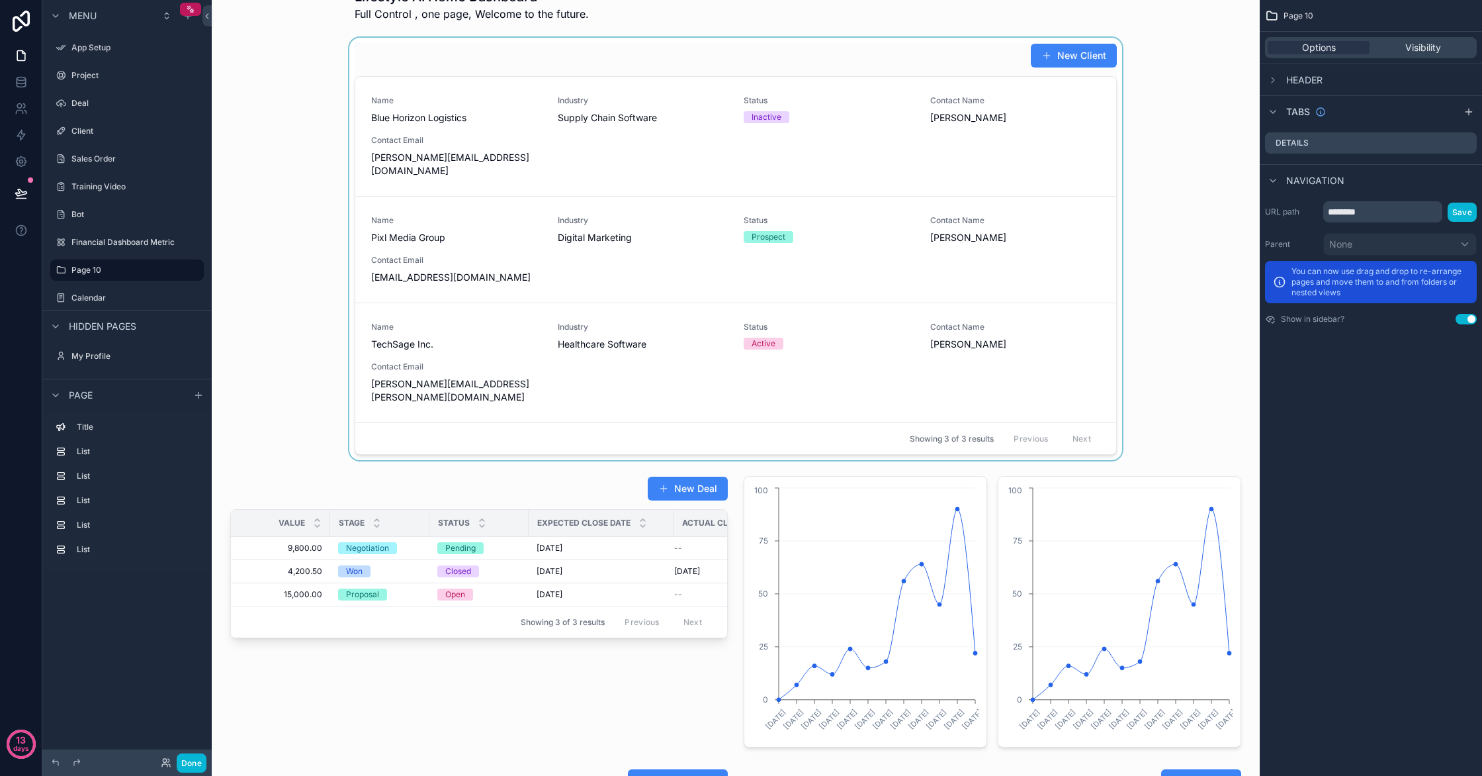
scroll to position [0, 0]
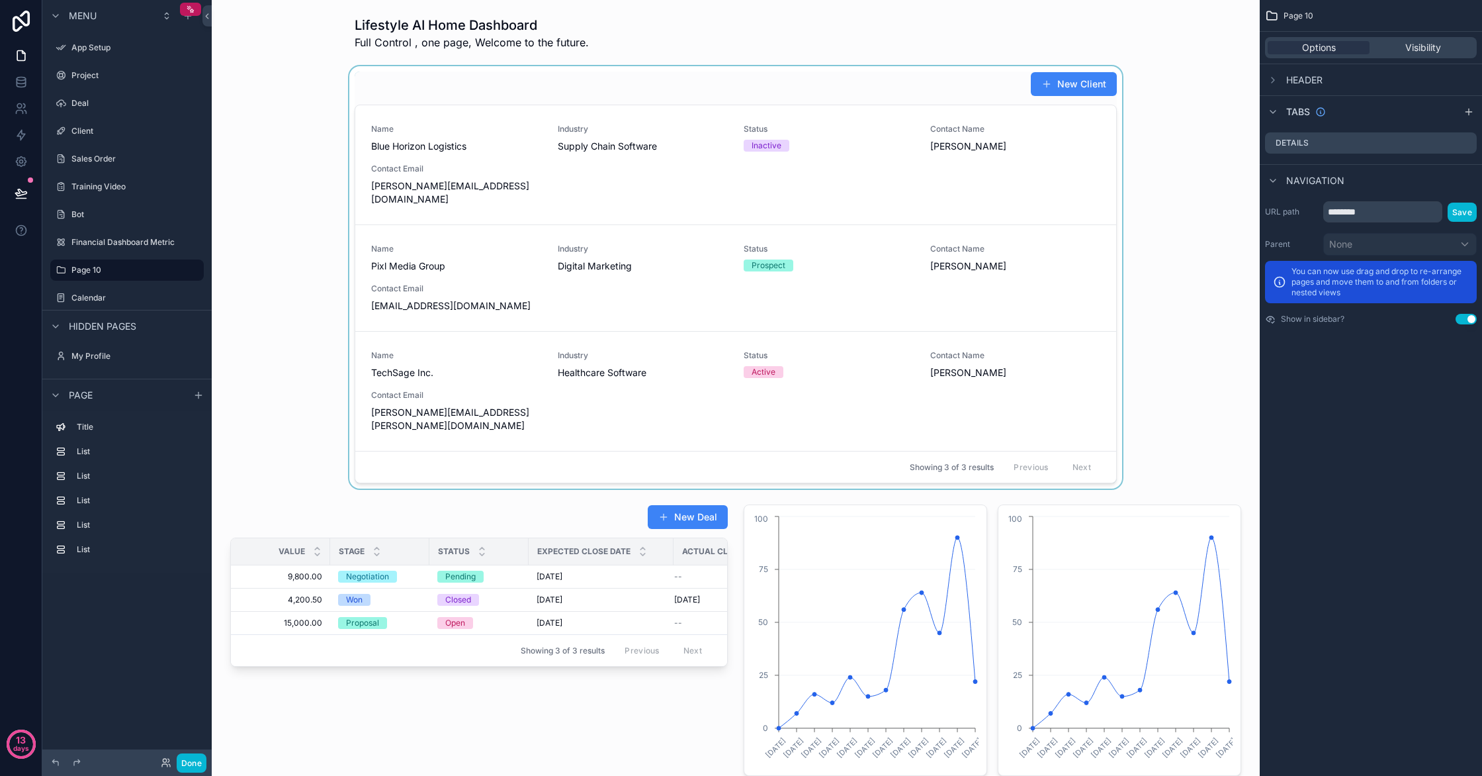
click at [369, 69] on div "scrollable content" at bounding box center [735, 277] width 1027 height 422
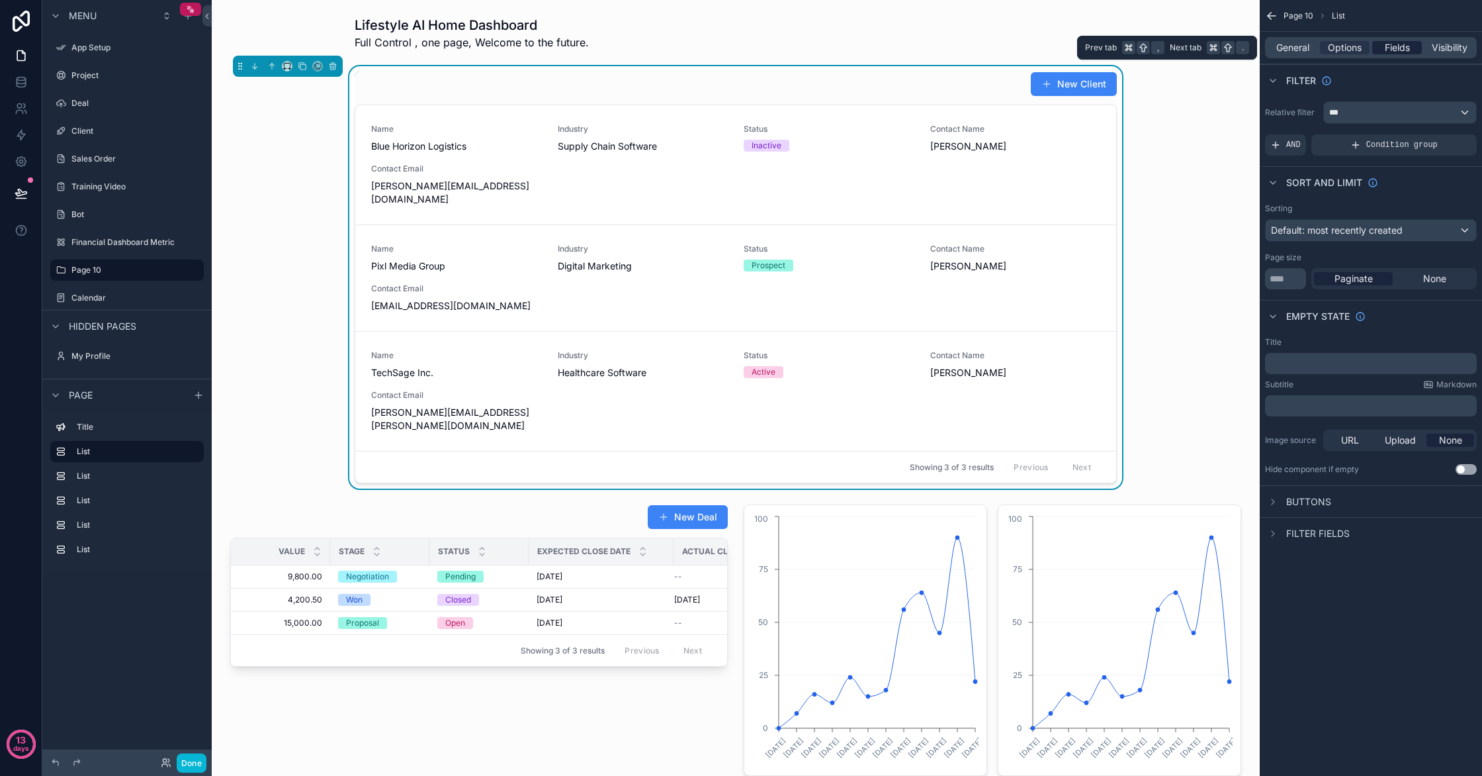
click at [1395, 46] on span "Fields" at bounding box center [1397, 47] width 25 height 13
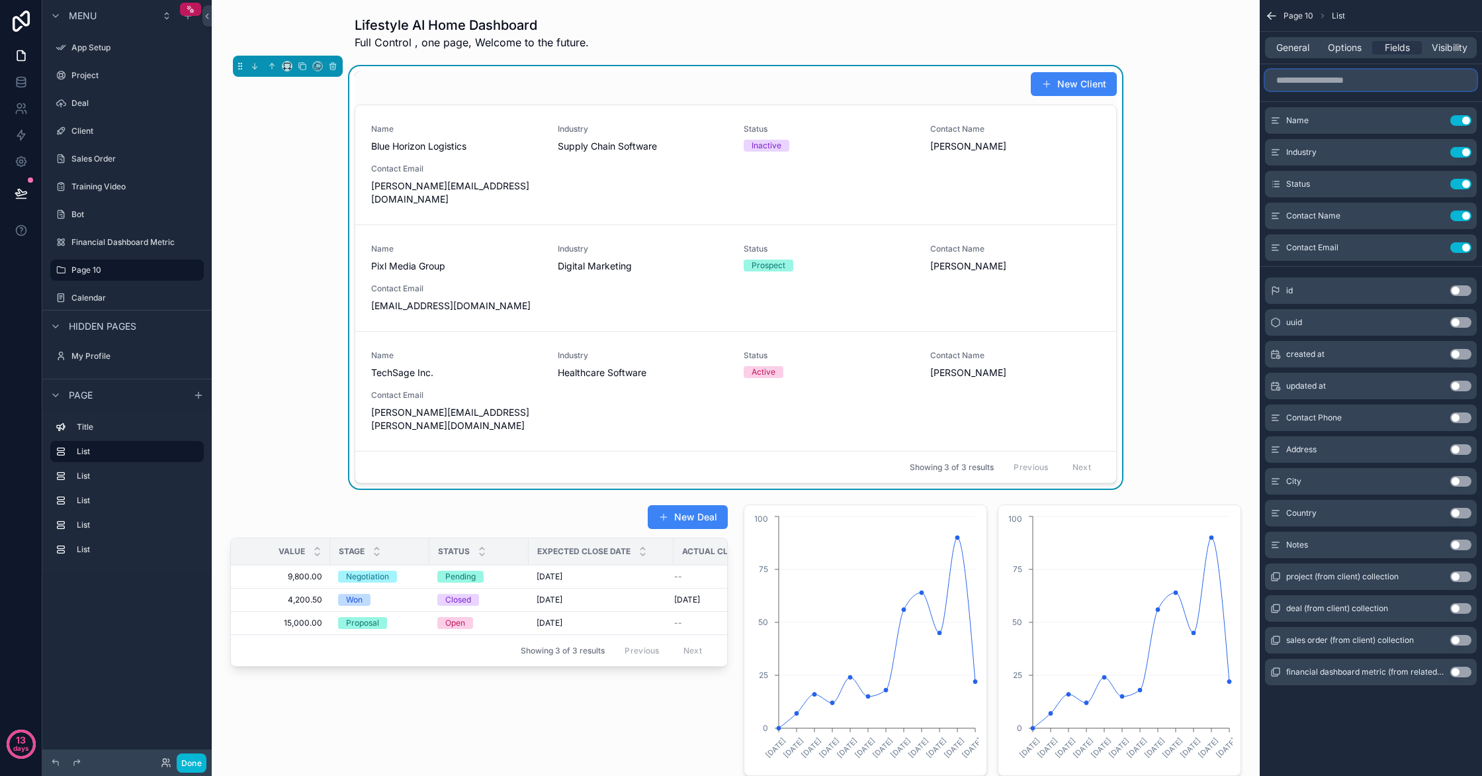
click at [1431, 84] on input "scrollable content" at bounding box center [1371, 79] width 212 height 21
click at [1317, 45] on div "General" at bounding box center [1293, 47] width 50 height 13
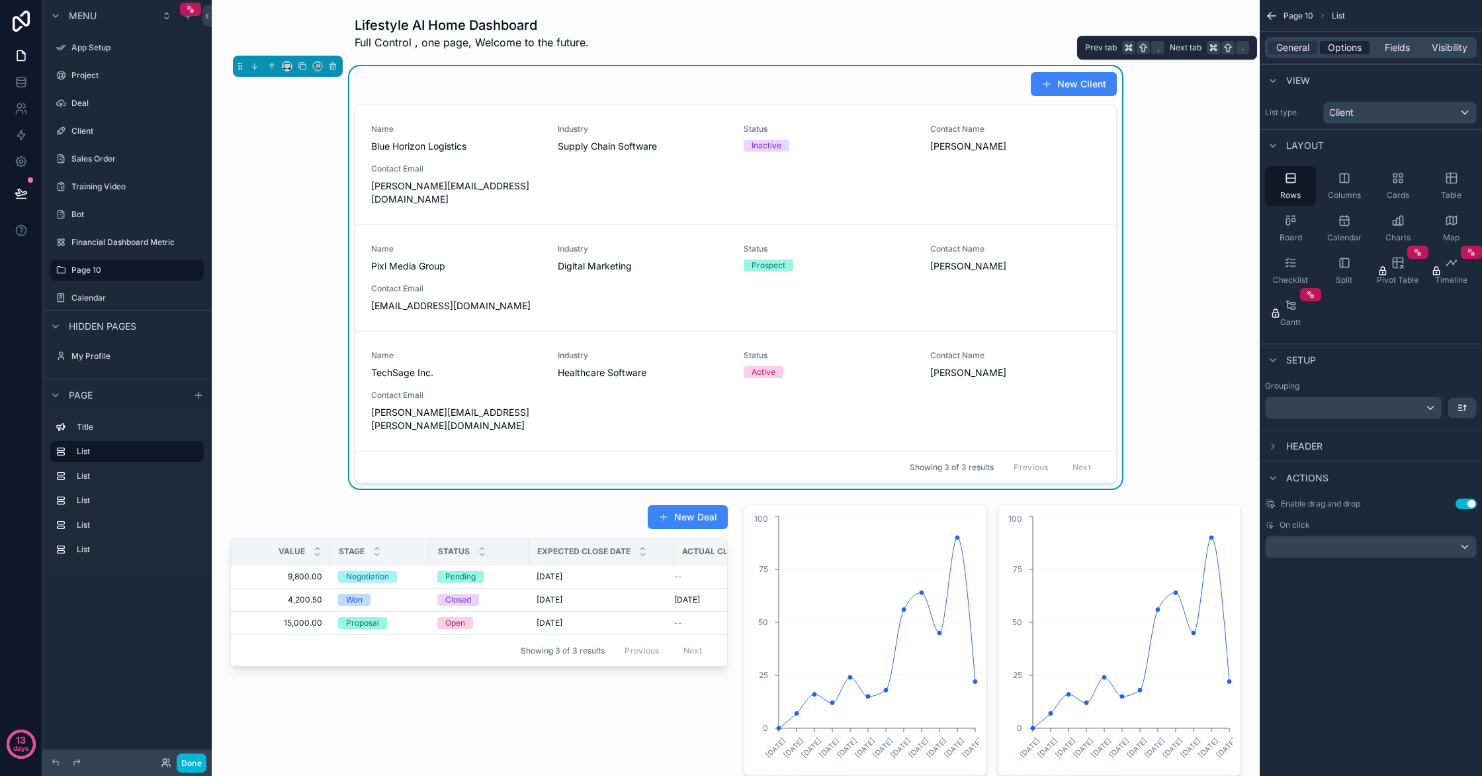
click at [1337, 43] on span "Options" at bounding box center [1345, 47] width 34 height 13
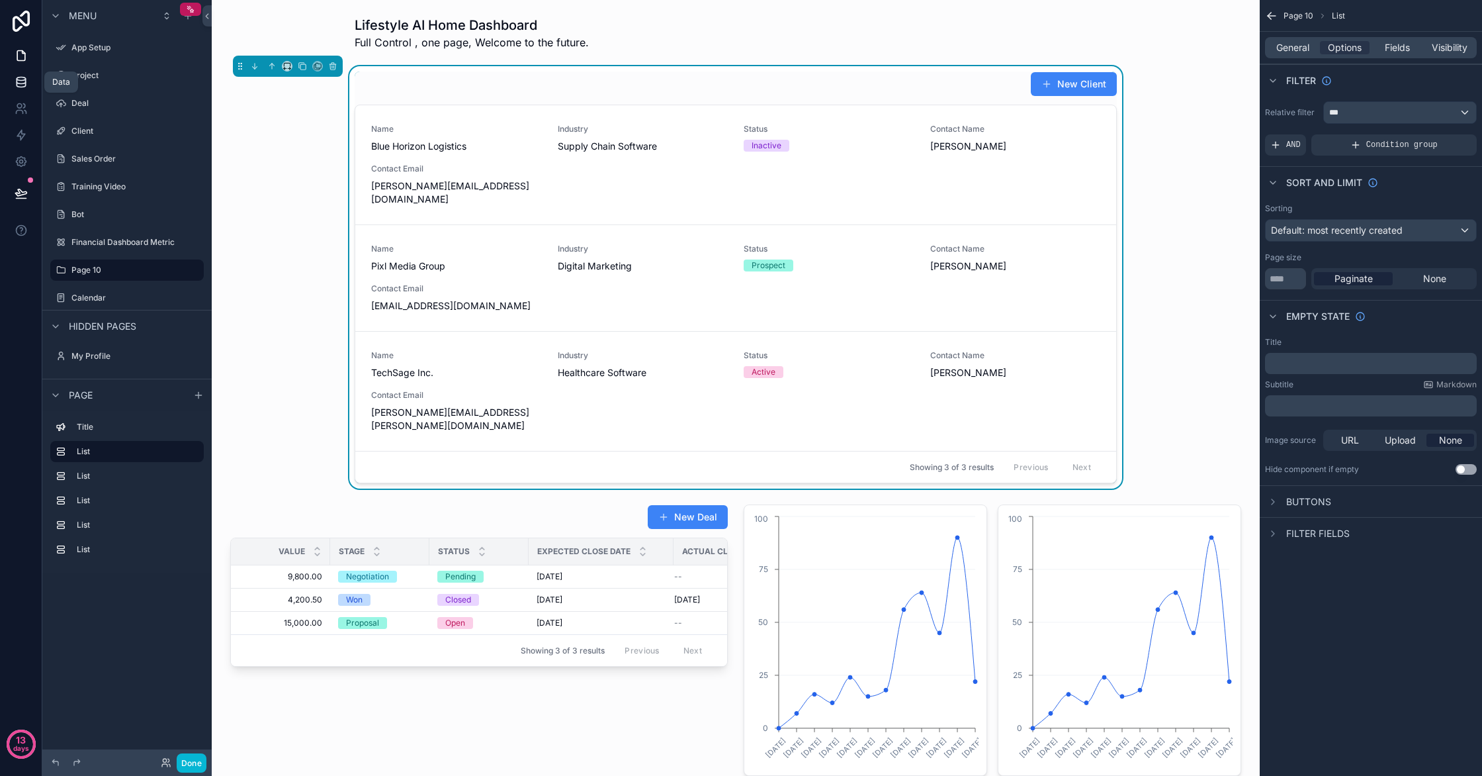
click at [22, 86] on icon at bounding box center [21, 81] width 13 height 13
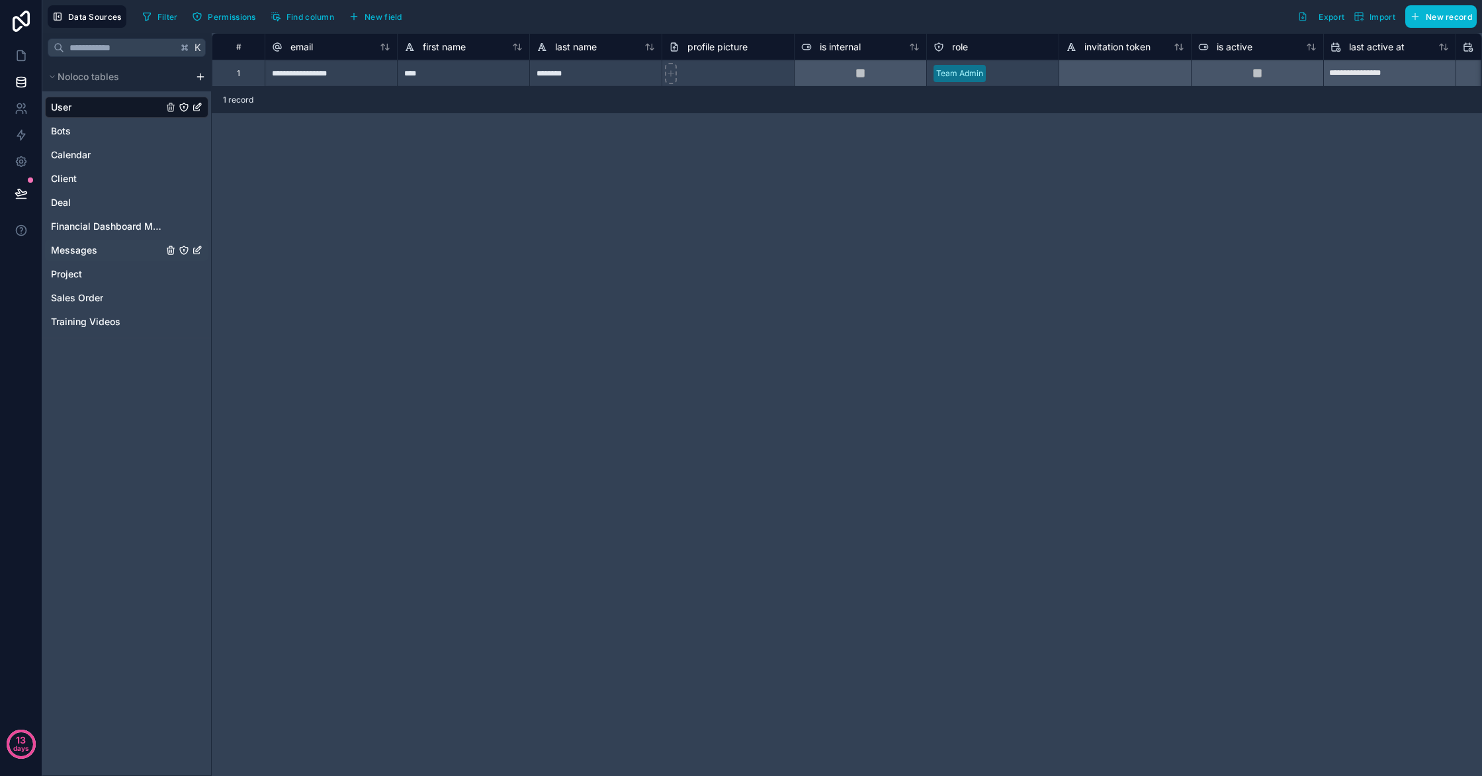
click at [123, 251] on link "Messages" at bounding box center [107, 250] width 112 height 13
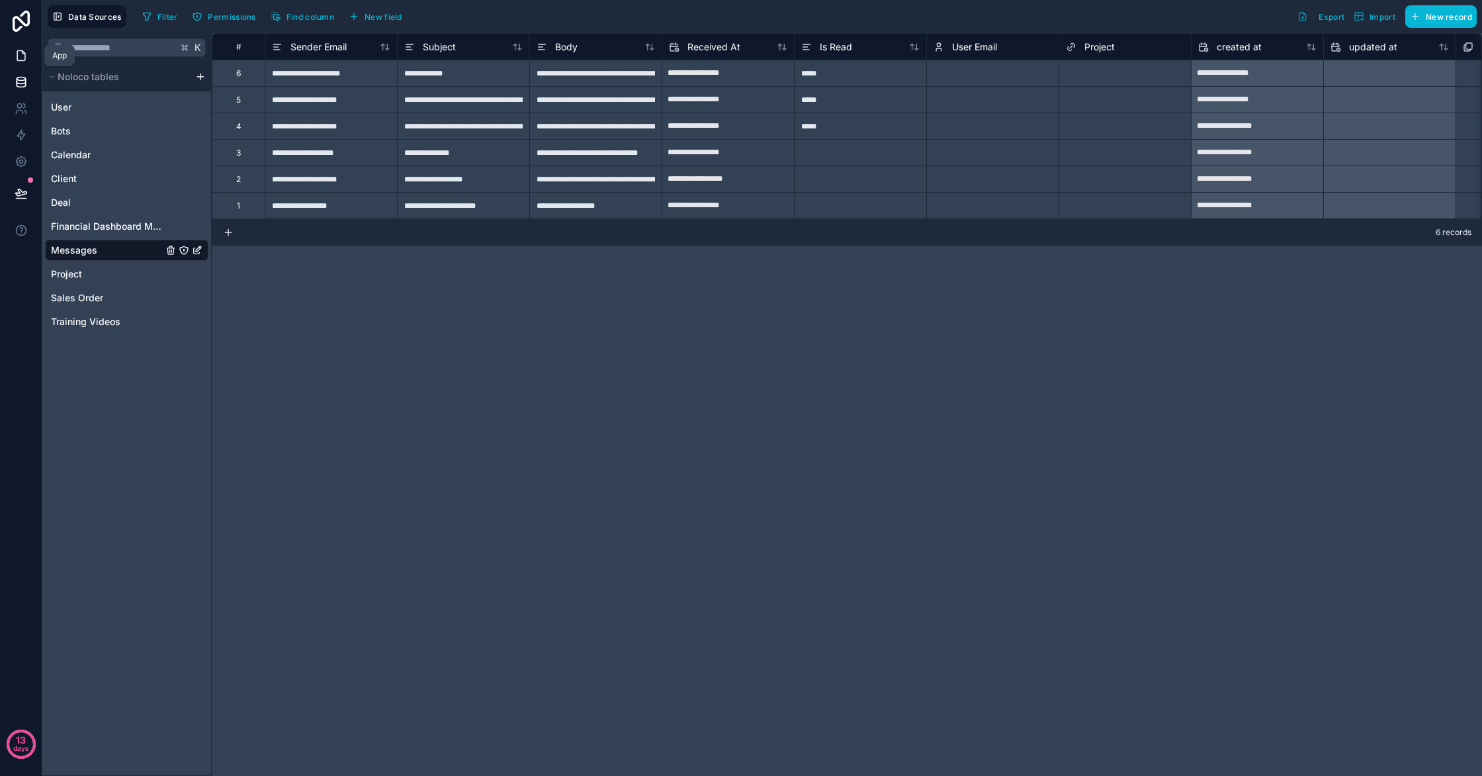
click at [24, 61] on icon at bounding box center [21, 55] width 13 height 13
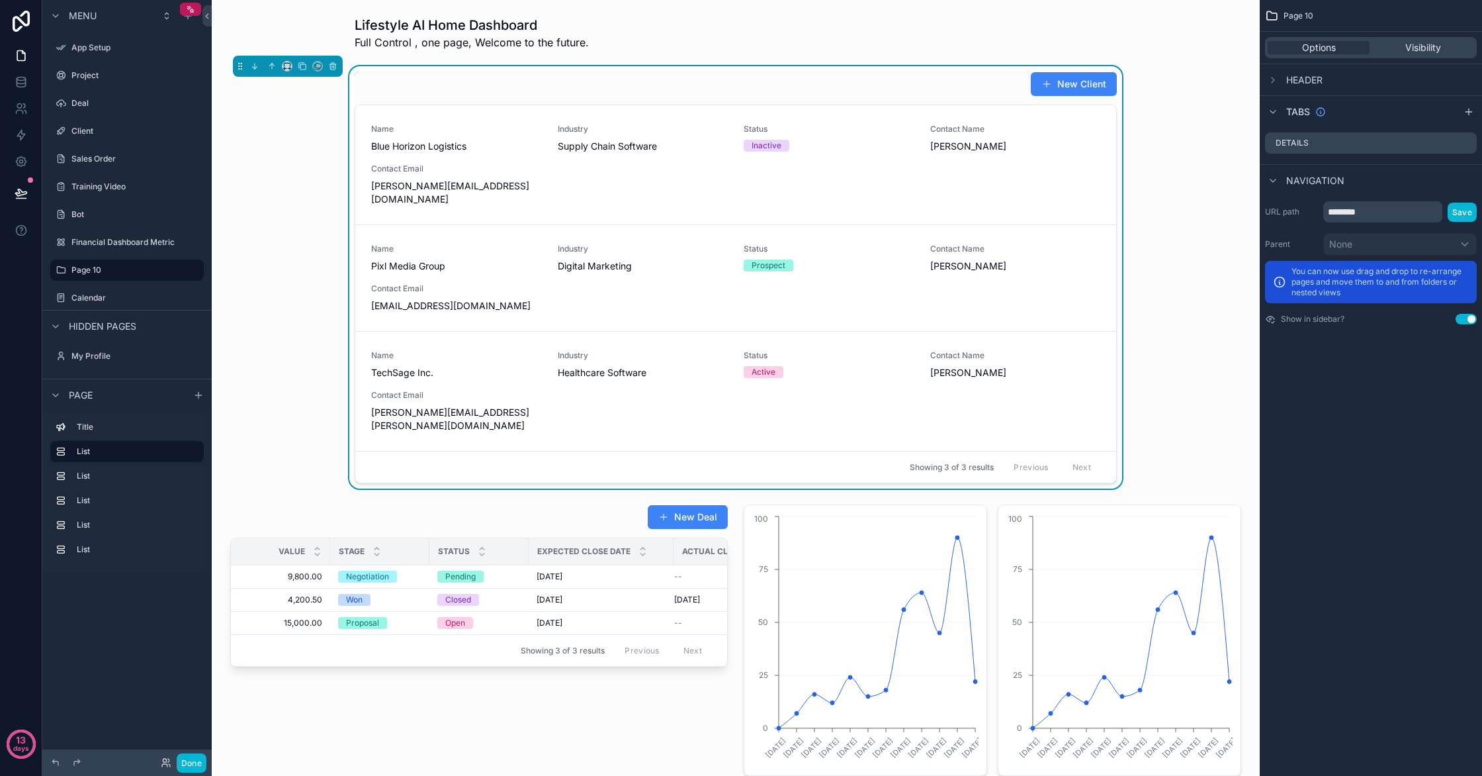
click at [1442, 57] on div "Options Visibility" at bounding box center [1371, 47] width 212 height 21
click at [1441, 53] on span "Visibility" at bounding box center [1424, 47] width 36 height 13
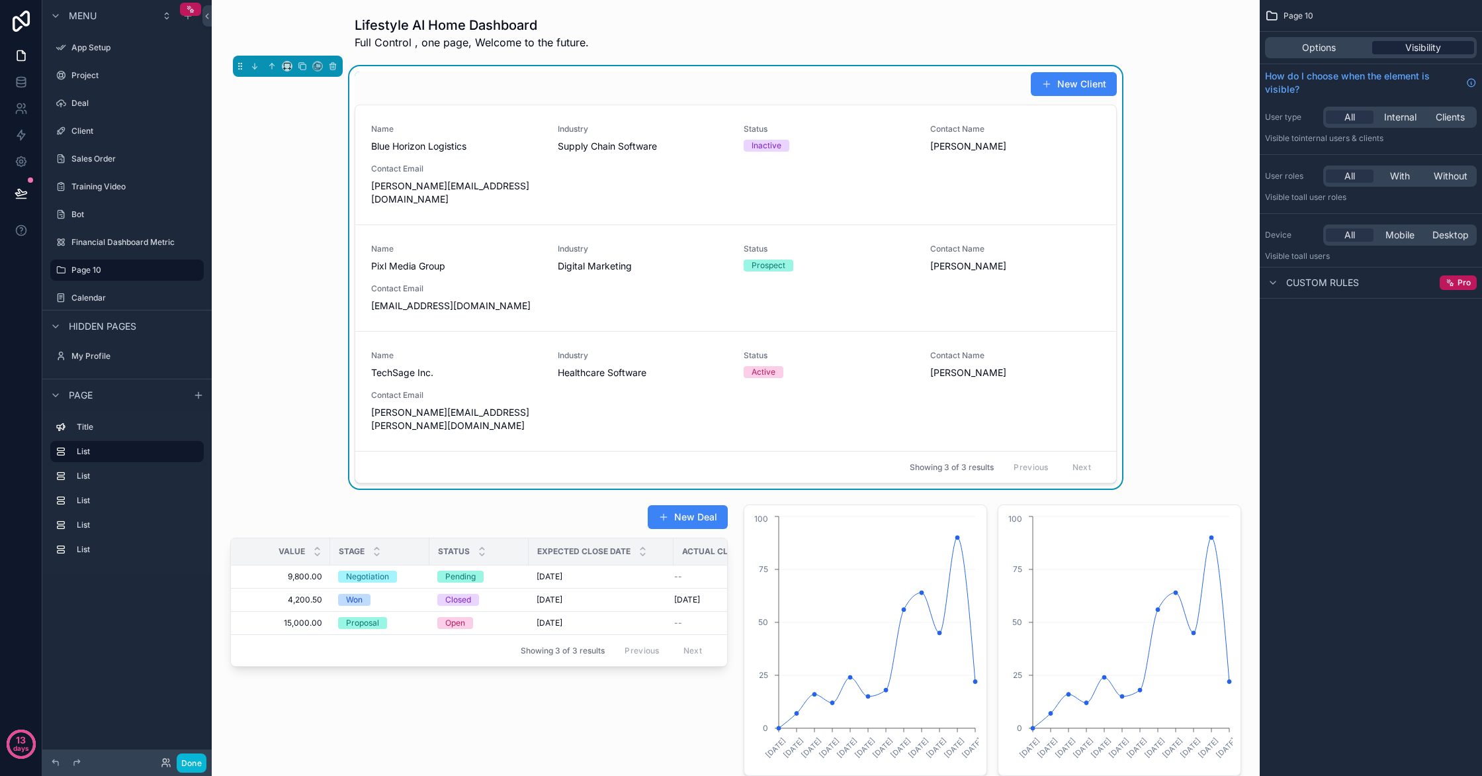
click at [1441, 48] on span "Visibility" at bounding box center [1424, 47] width 36 height 13
click at [921, 174] on div "Name Blue Horizon Logistics Industry Supply Chain Software Status Inactive Cont…" at bounding box center [735, 165] width 729 height 82
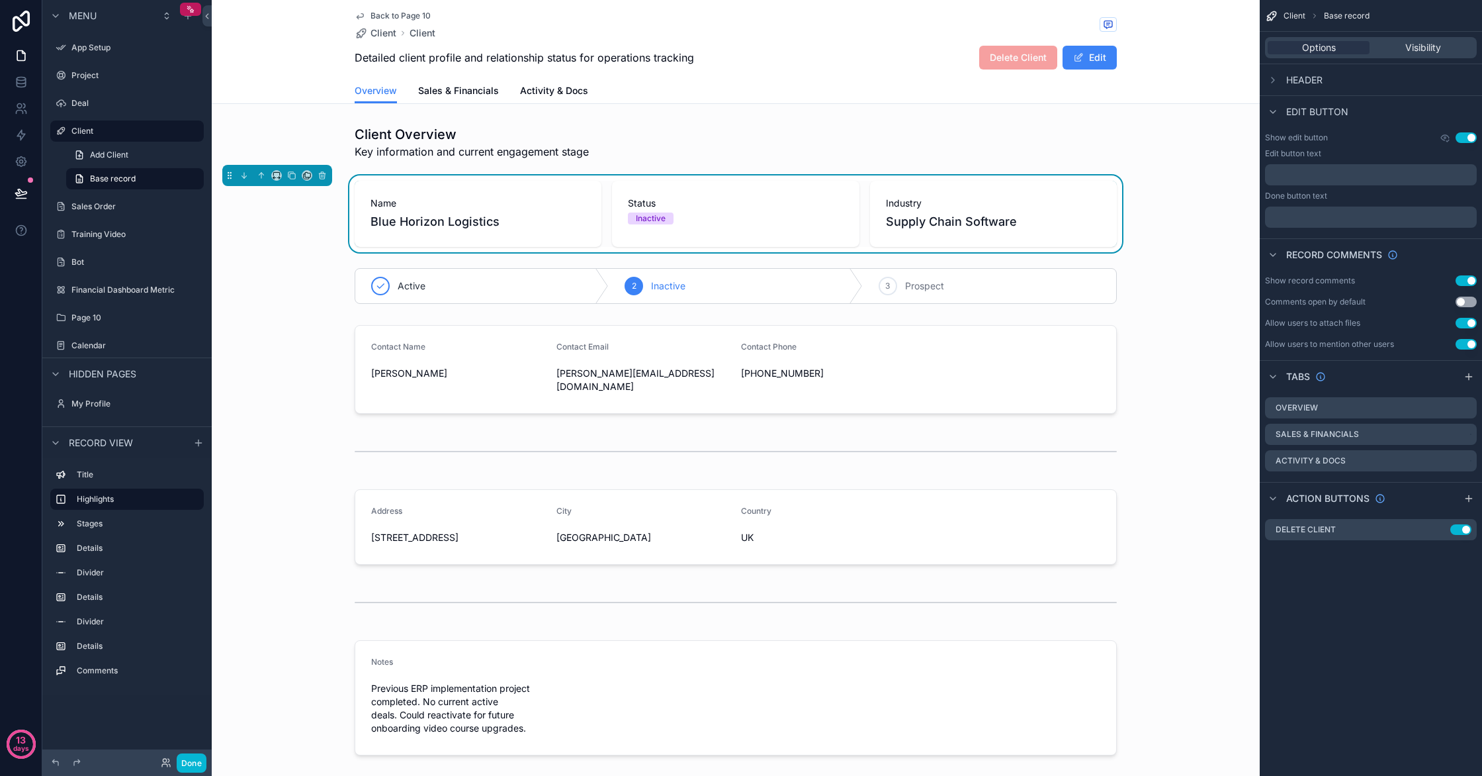
scroll to position [1, 0]
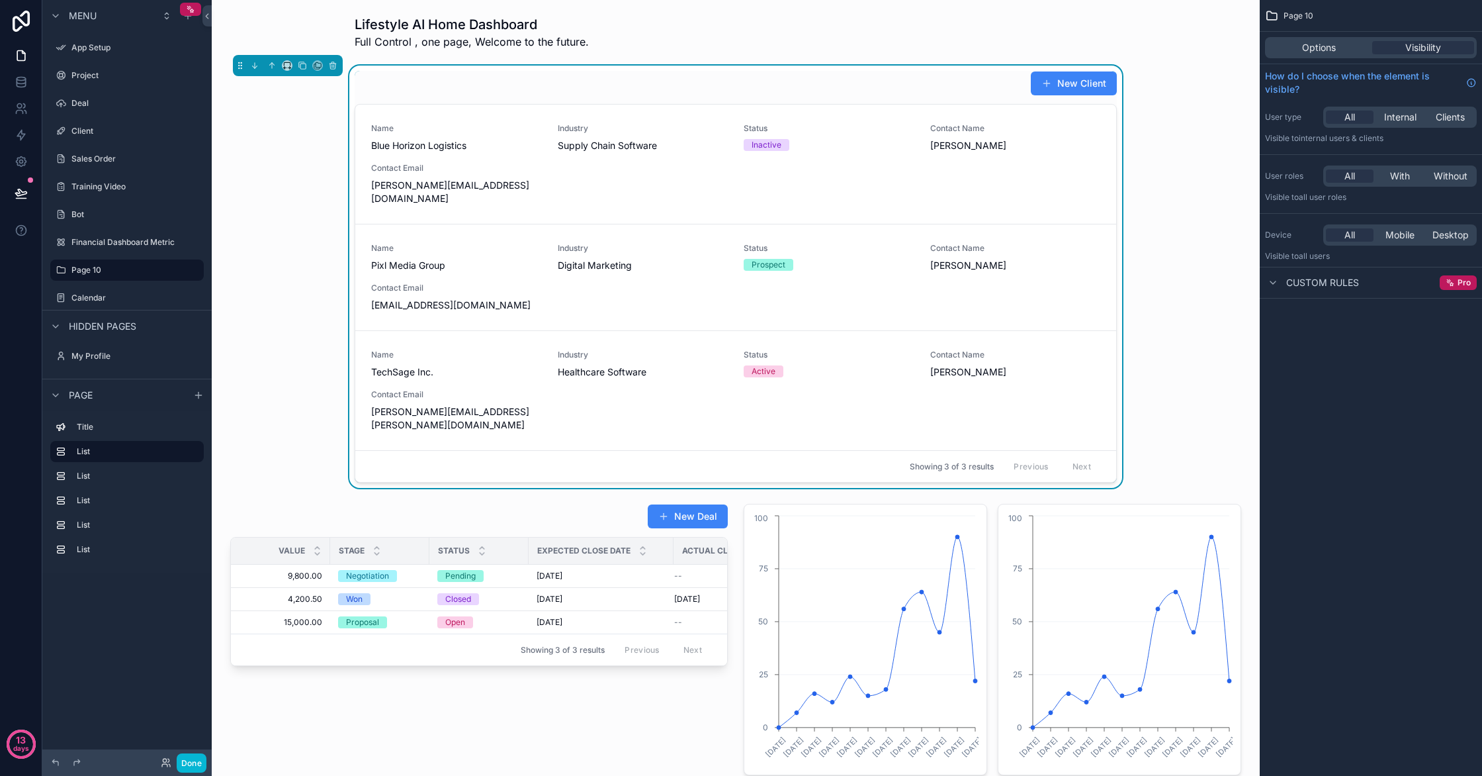
click at [366, 79] on div "New Client" at bounding box center [736, 83] width 762 height 25
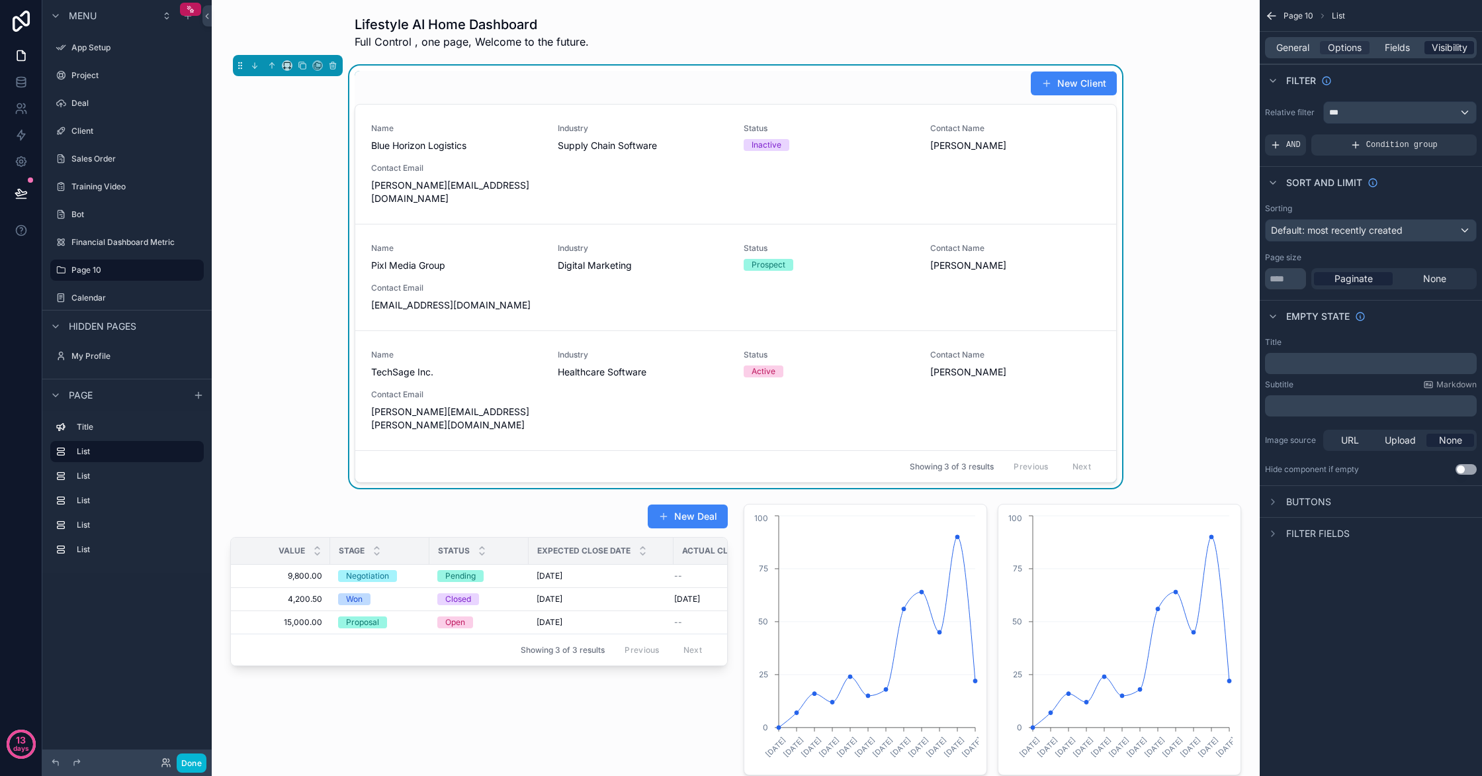
click at [1447, 52] on span "Visibility" at bounding box center [1450, 47] width 36 height 13
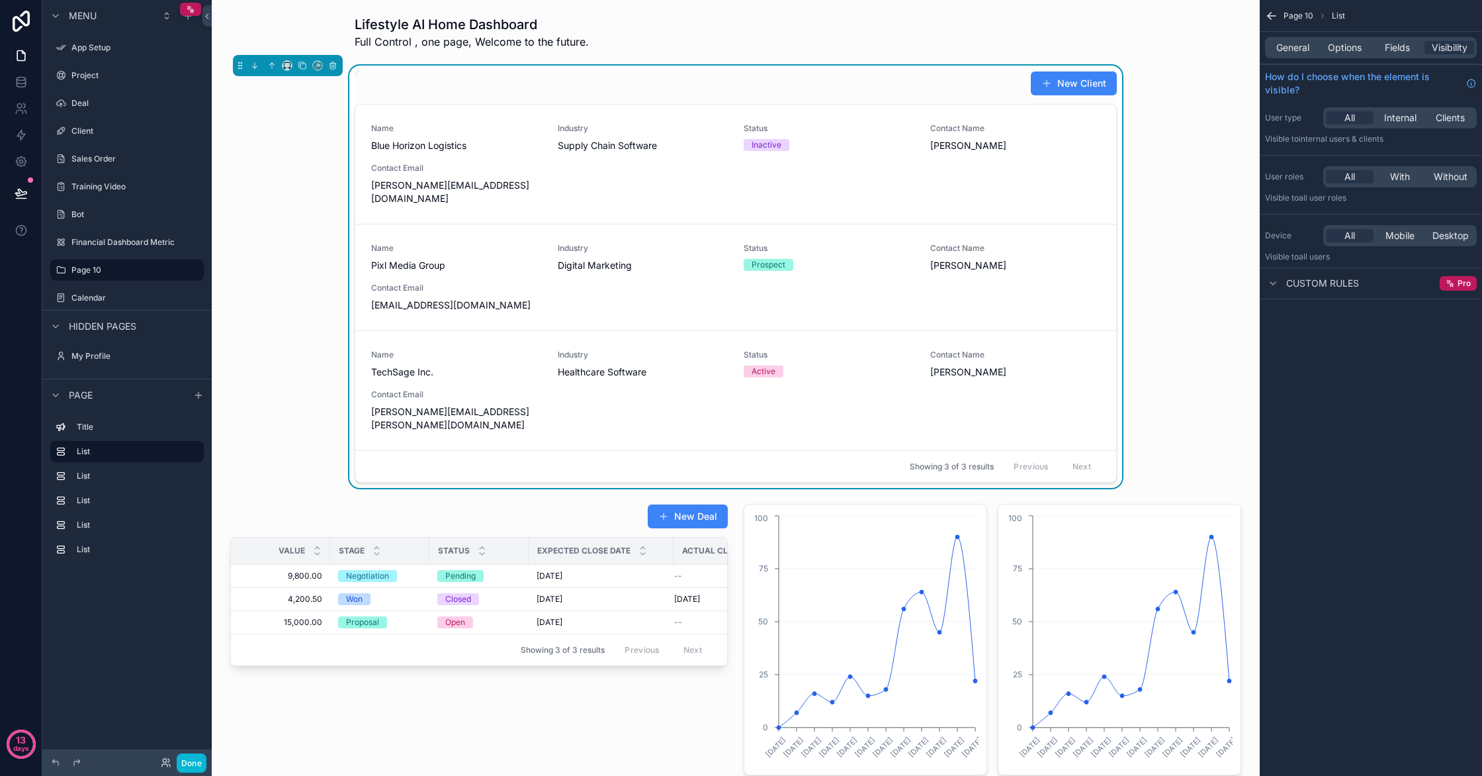
click at [1316, 287] on span "Custom rules" at bounding box center [1322, 283] width 73 height 13
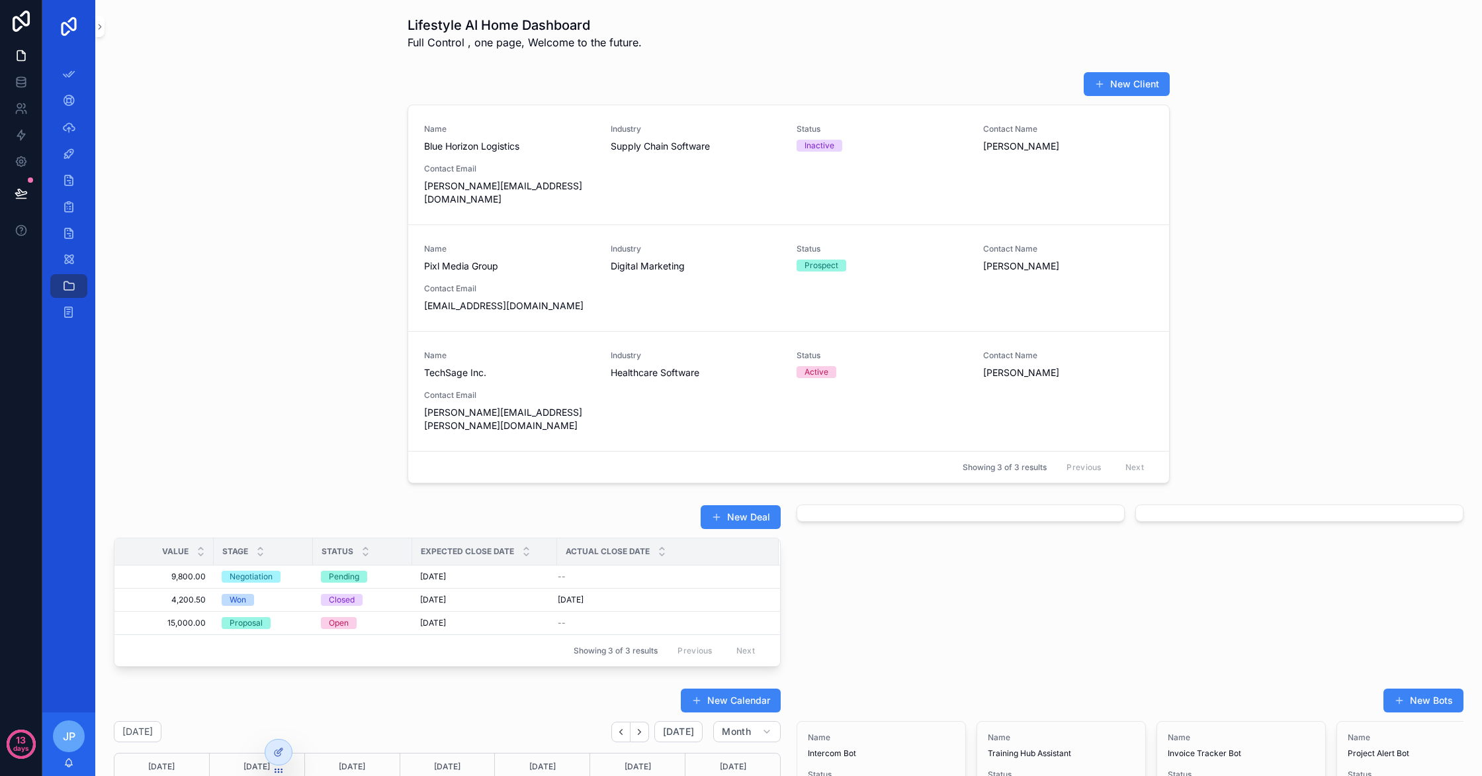
click at [508, 103] on div "New Client Name Blue Horizon Logistics Industry Supply Chain Software Status In…" at bounding box center [789, 277] width 762 height 412
click at [498, 109] on link "Name Blue Horizon Logistics Industry Supply Chain Software Status Inactive Cont…" at bounding box center [788, 164] width 761 height 119
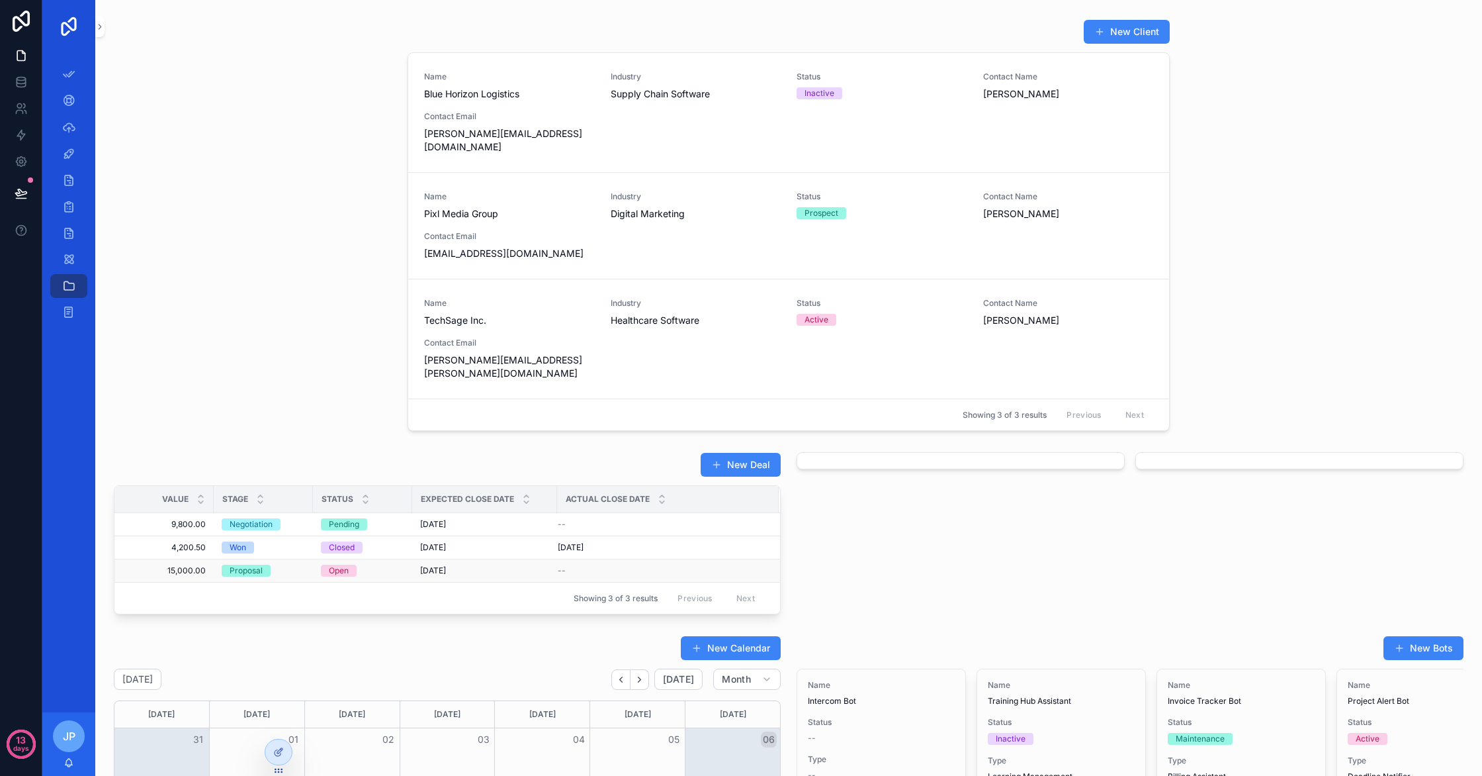
scroll to position [65, 0]
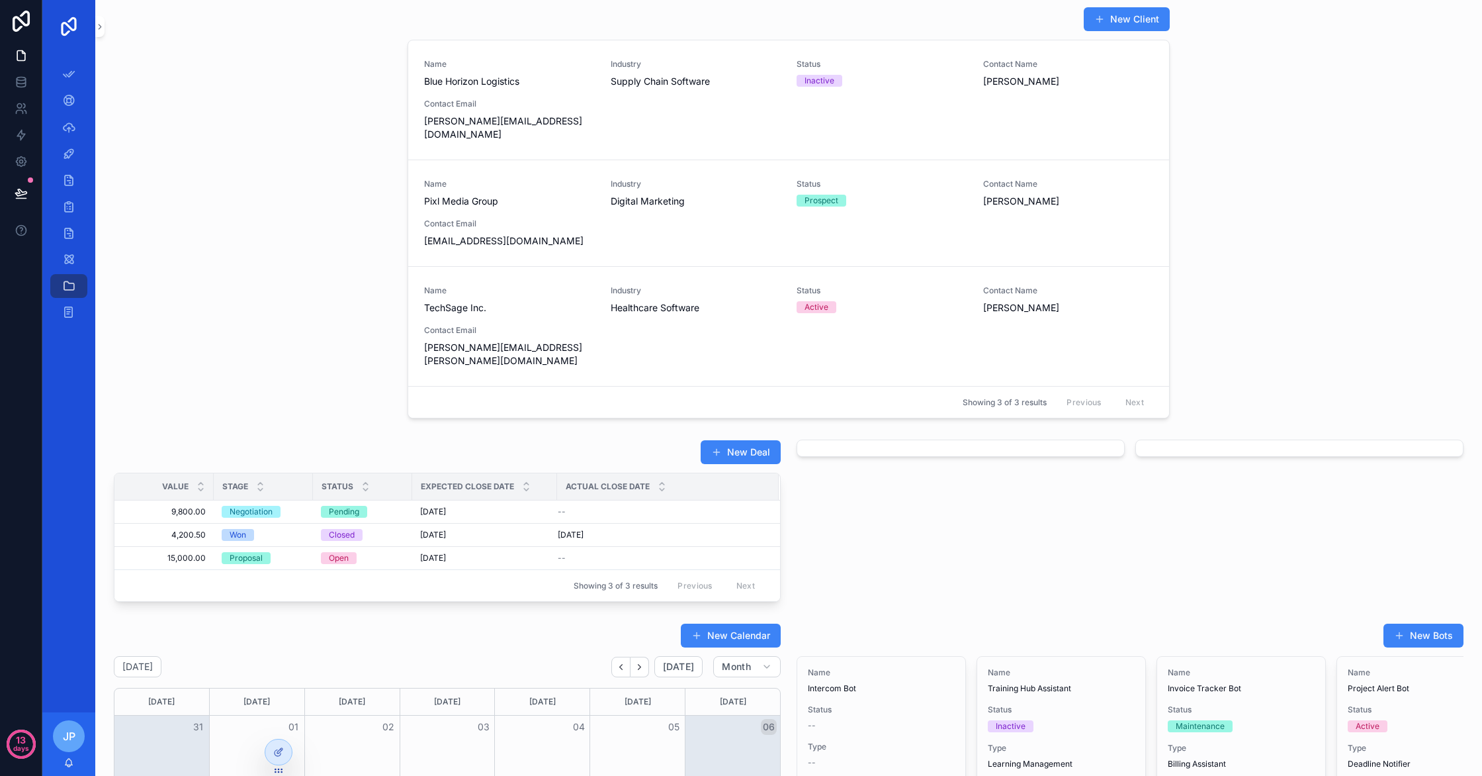
click at [436, 386] on div "Showing 3 of 3 results Previous Next" at bounding box center [788, 402] width 761 height 32
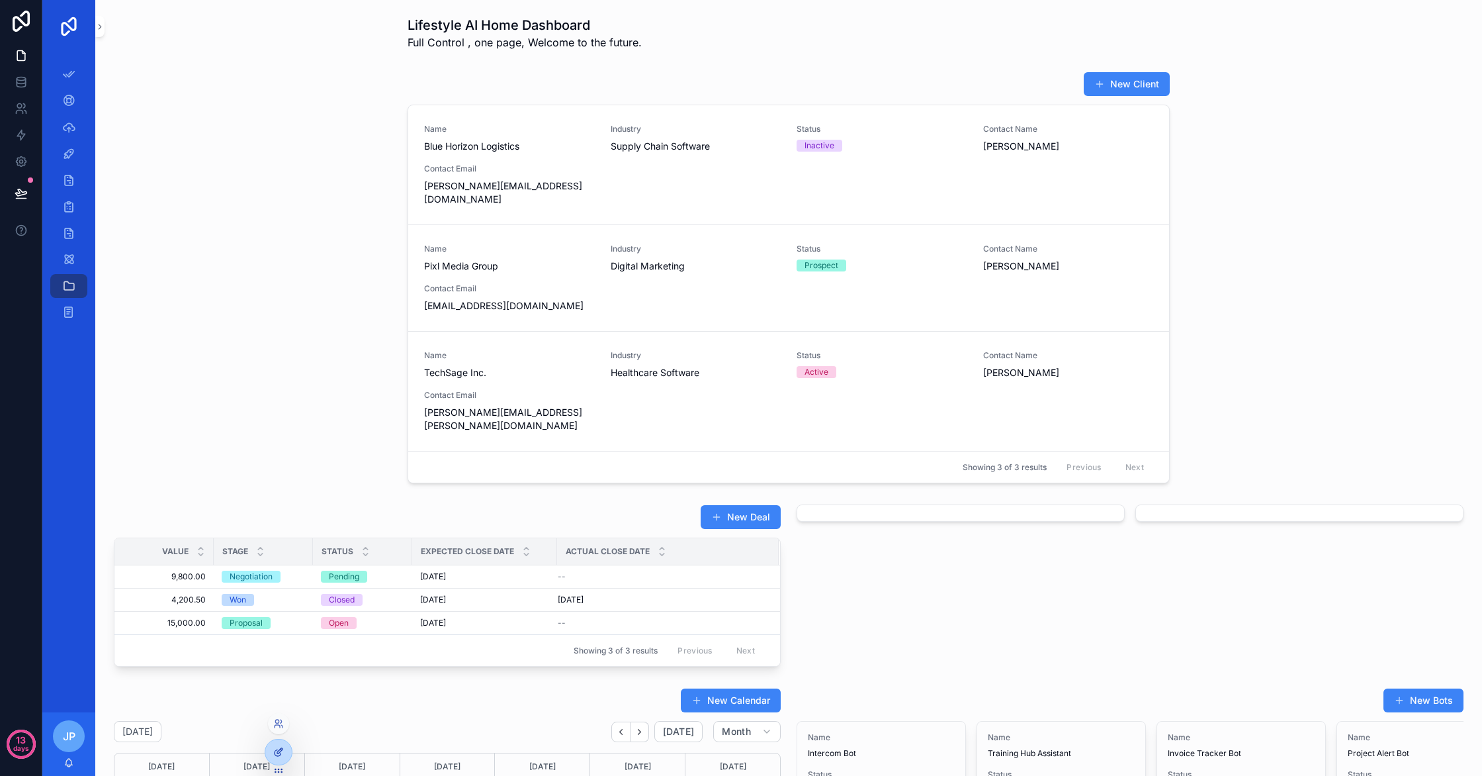
click at [267, 759] on div at bounding box center [278, 751] width 26 height 25
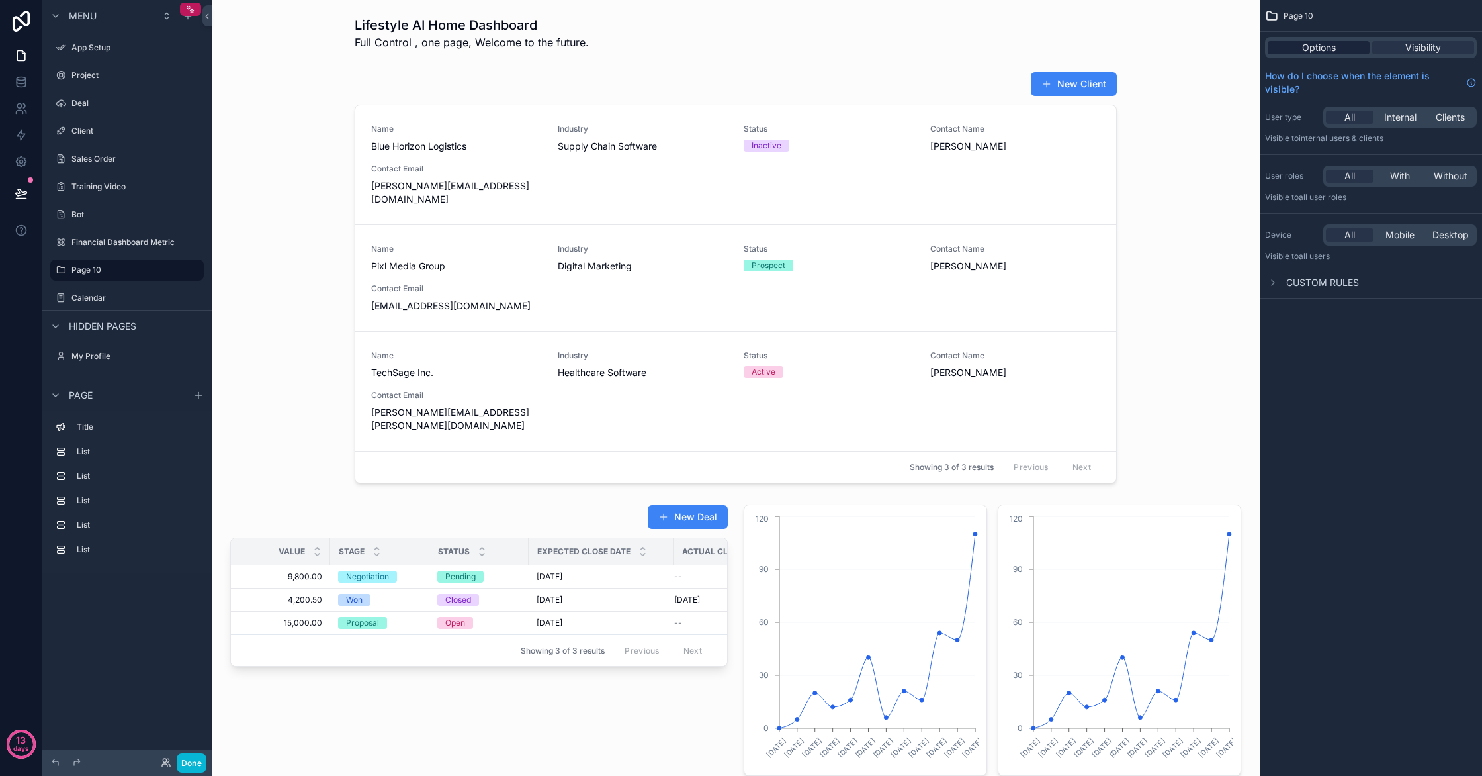
click at [1341, 45] on div "Options" at bounding box center [1319, 47] width 102 height 13
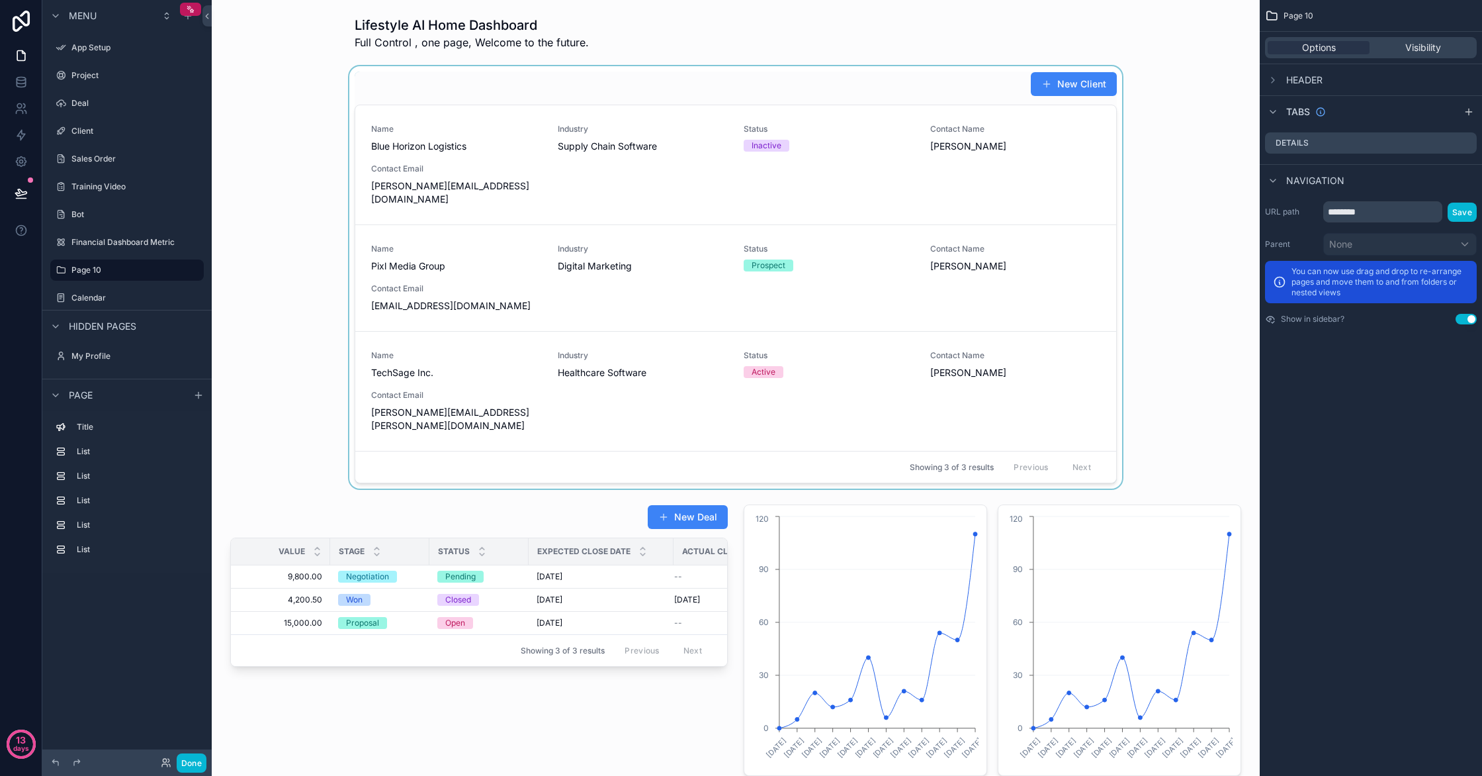
click at [494, 459] on div "scrollable content" at bounding box center [735, 277] width 1027 height 422
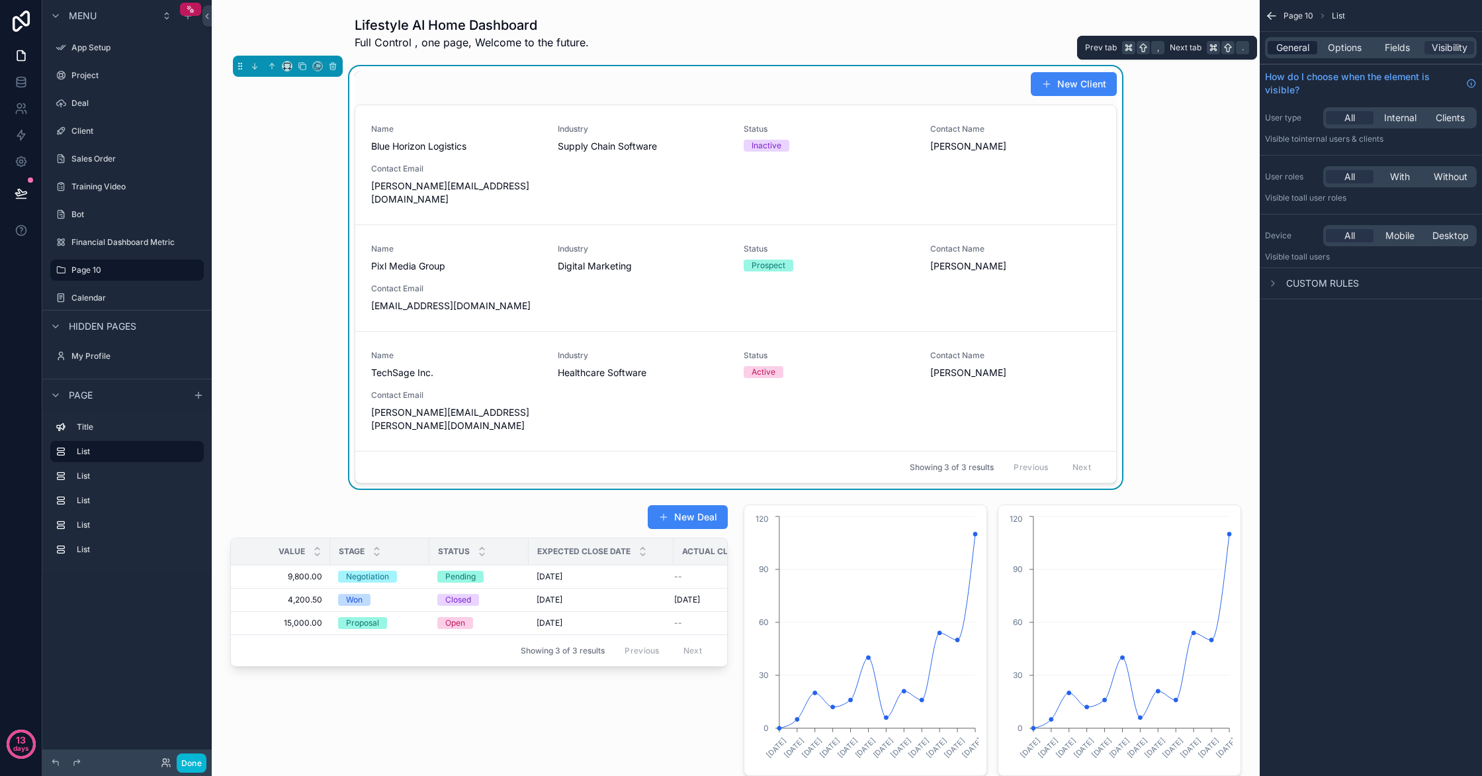
click at [1316, 44] on div "General" at bounding box center [1293, 47] width 50 height 13
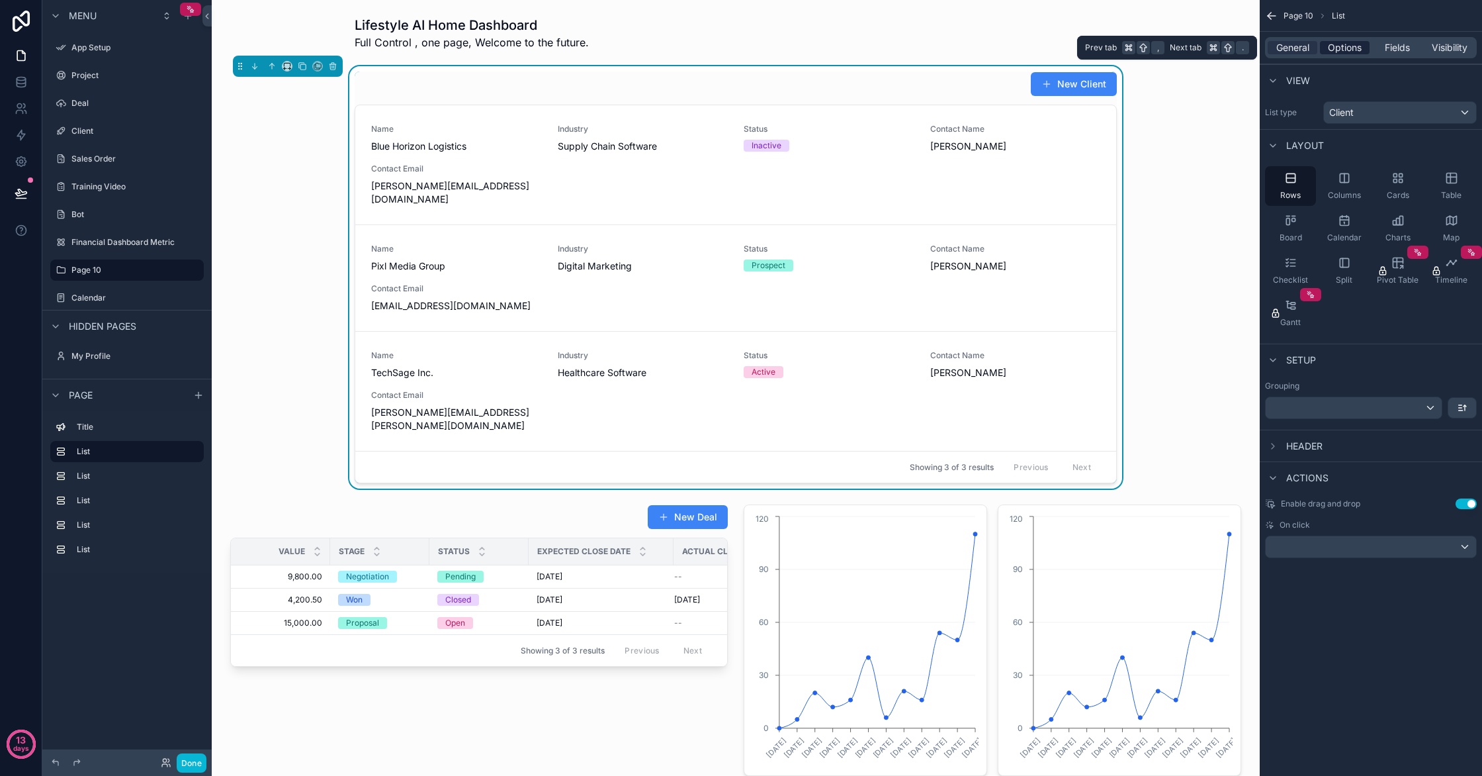
click at [1338, 44] on span "Options" at bounding box center [1345, 47] width 34 height 13
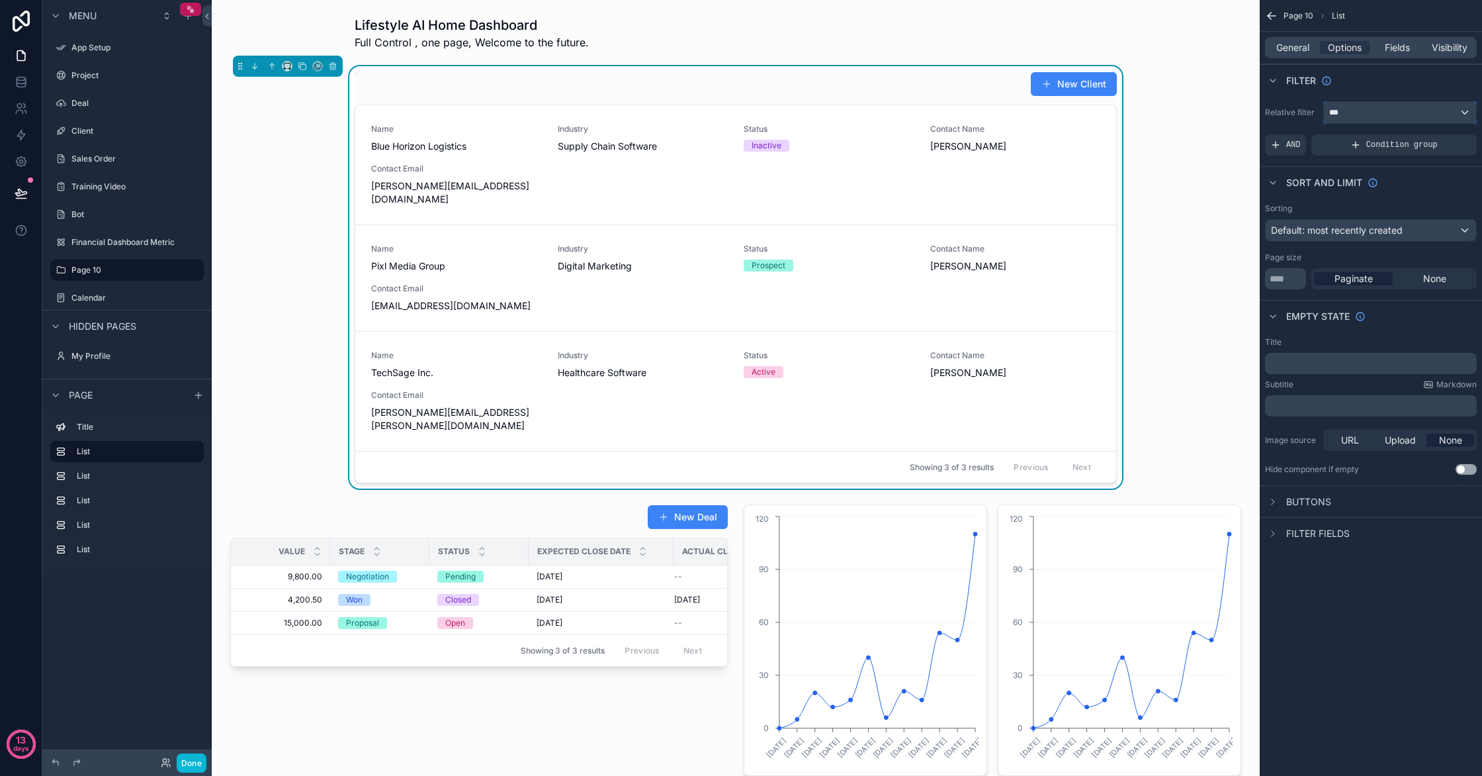
click at [1409, 107] on div "***" at bounding box center [1400, 112] width 152 height 21
click at [1426, 185] on div "All" at bounding box center [1400, 183] width 130 height 16
click at [1296, 147] on span "AND" at bounding box center [1293, 145] width 15 height 11
click at [1440, 136] on icon "scrollable content" at bounding box center [1444, 136] width 8 height 8
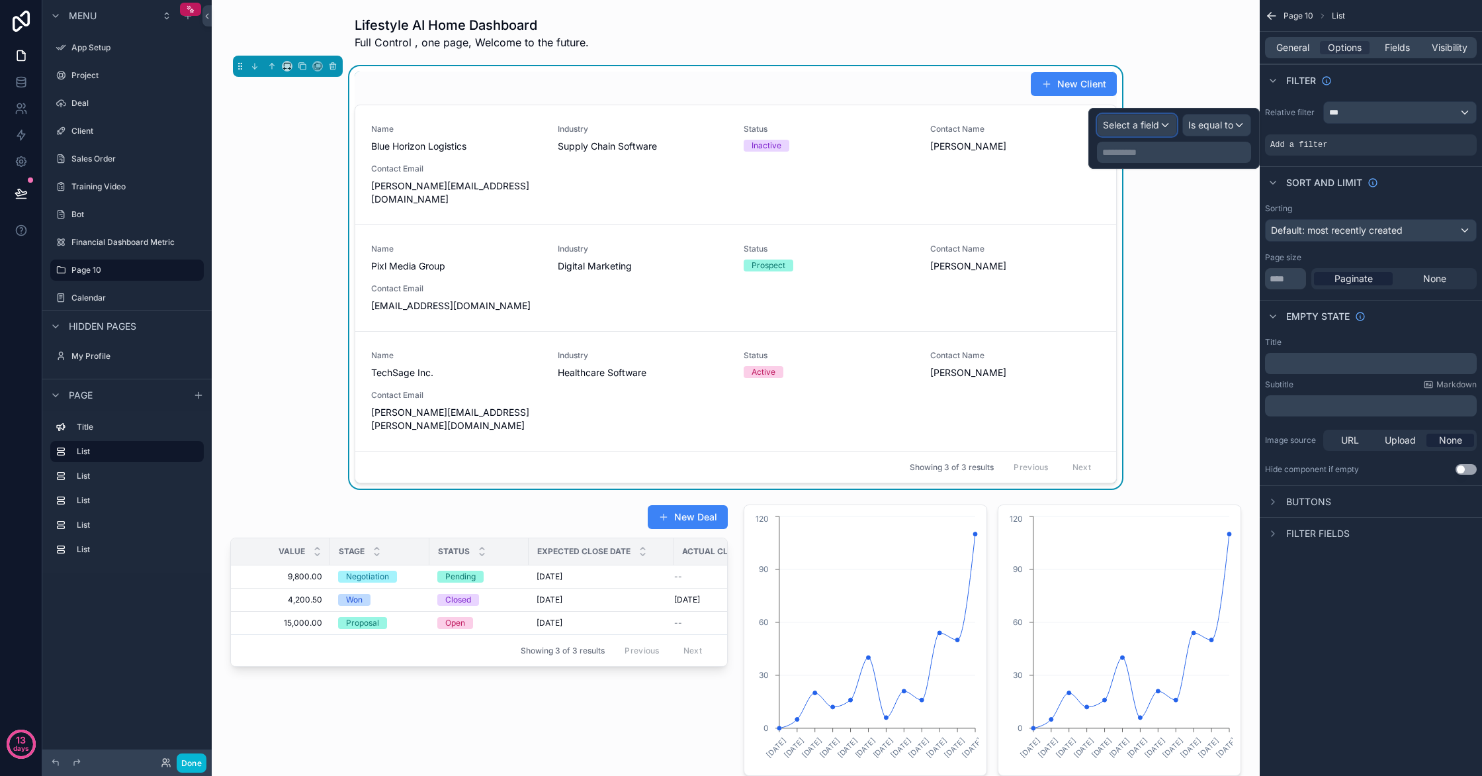
click at [1167, 123] on div "Select a field" at bounding box center [1137, 124] width 79 height 21
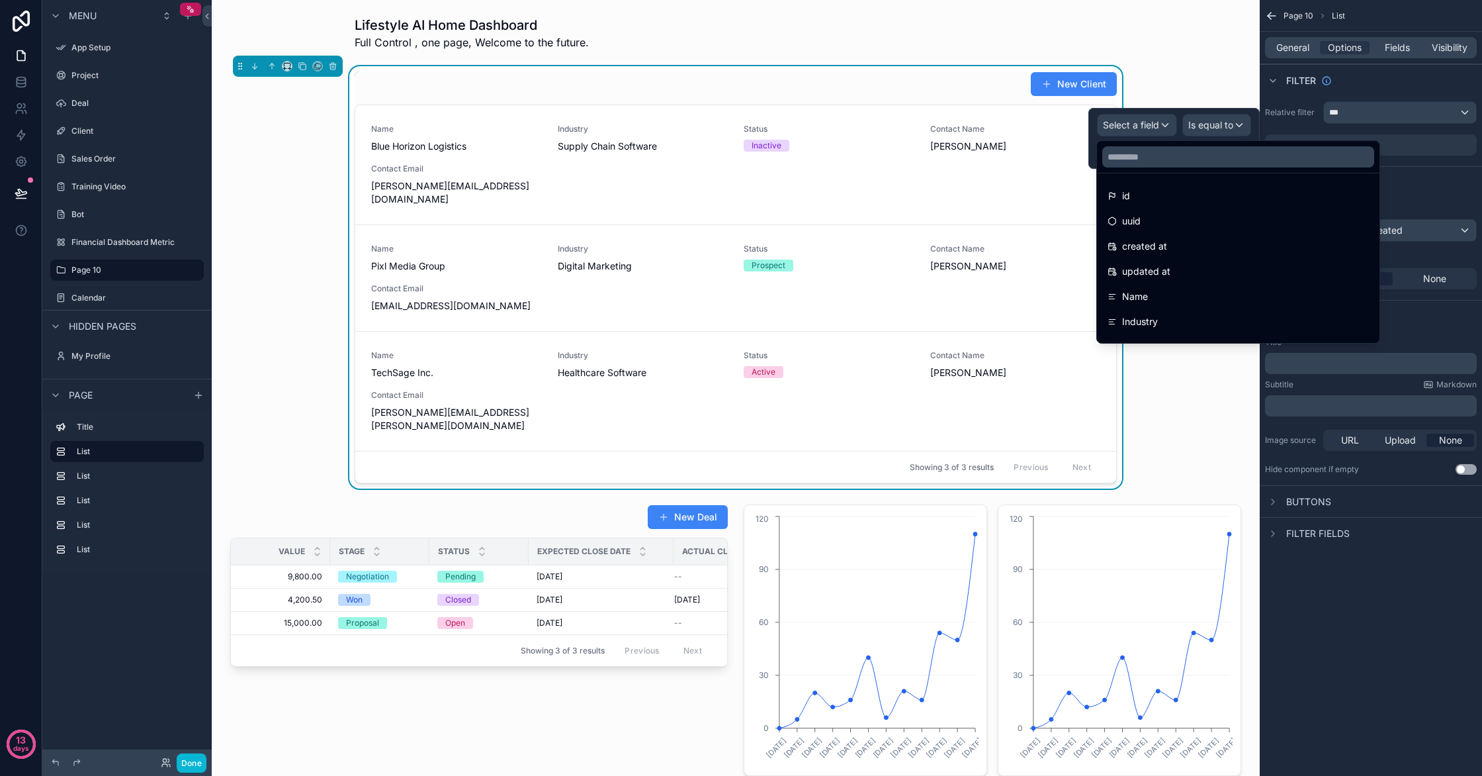
click at [1206, 94] on div "New Client Name Blue Horizon Logistics Industry Supply Chain Software Status In…" at bounding box center [735, 277] width 1027 height 422
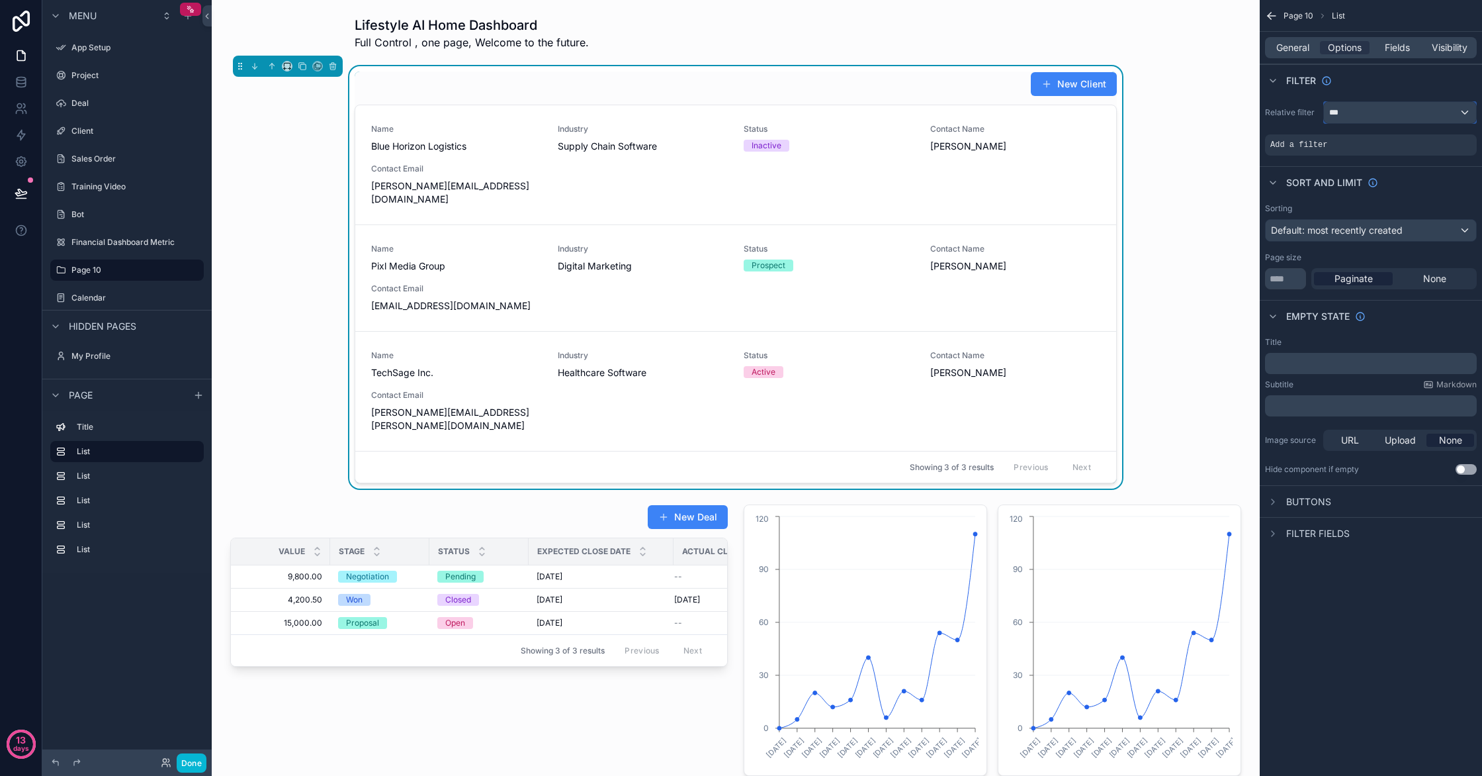
click at [1400, 111] on div "***" at bounding box center [1400, 112] width 152 height 21
click at [1214, 122] on div "New Client Name Blue Horizon Logistics Industry Supply Chain Software Status In…" at bounding box center [735, 277] width 1027 height 422
click at [1402, 75] on div "scrollable content" at bounding box center [741, 388] width 1482 height 776
click at [1410, 225] on div "Default: most recently created" at bounding box center [1371, 230] width 210 height 21
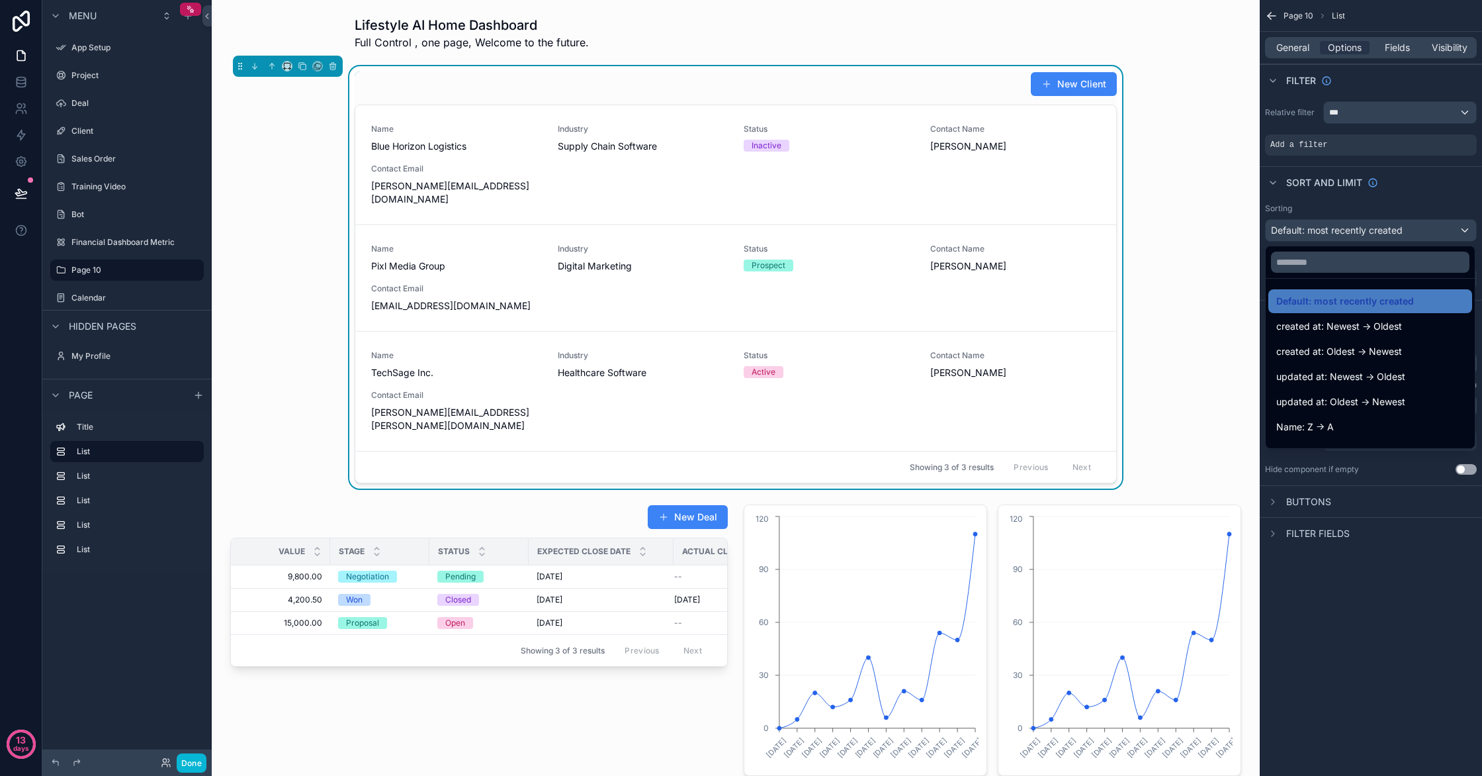
click at [1395, 395] on span "updated at: Oldest -> Newest" at bounding box center [1340, 402] width 129 height 16
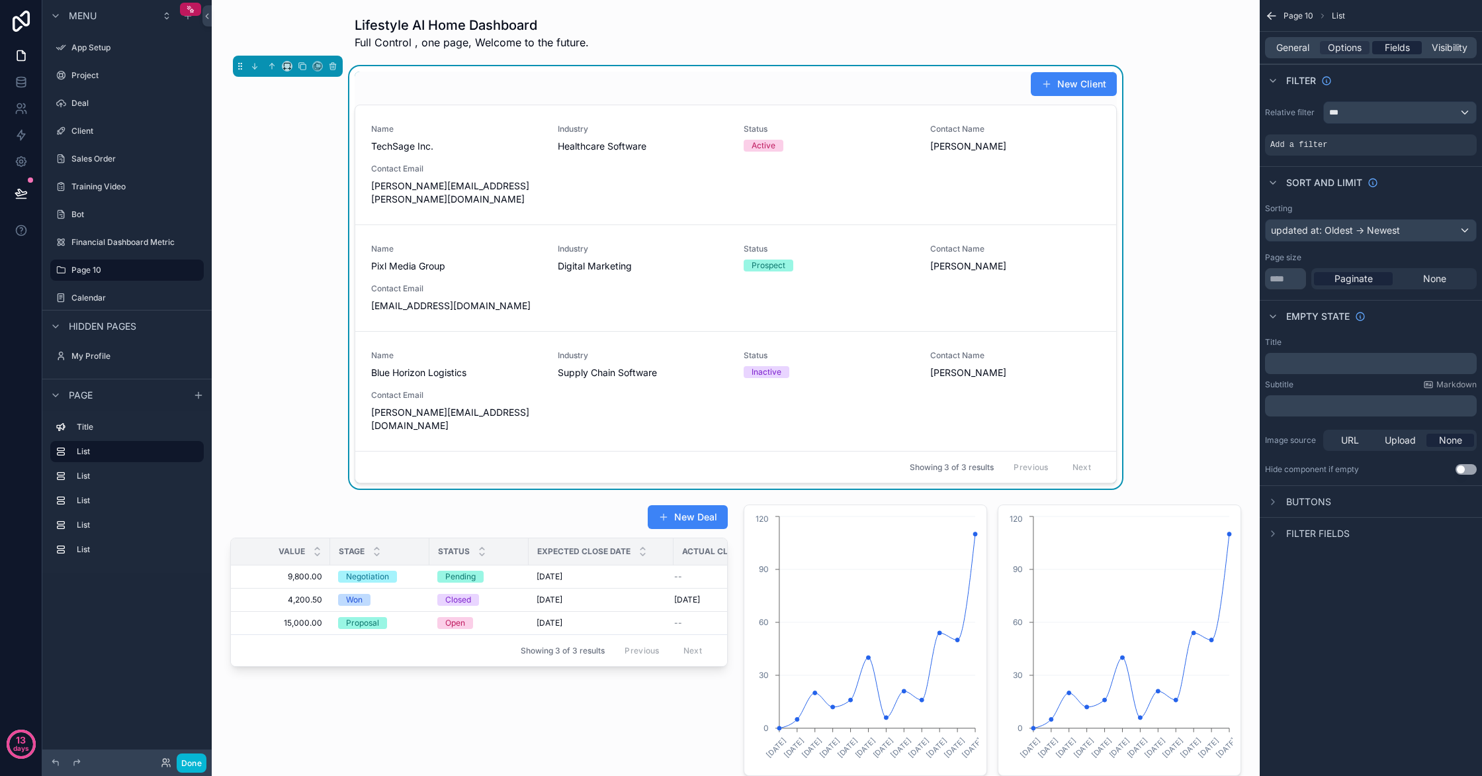
click at [1409, 52] on span "Fields" at bounding box center [1397, 47] width 25 height 13
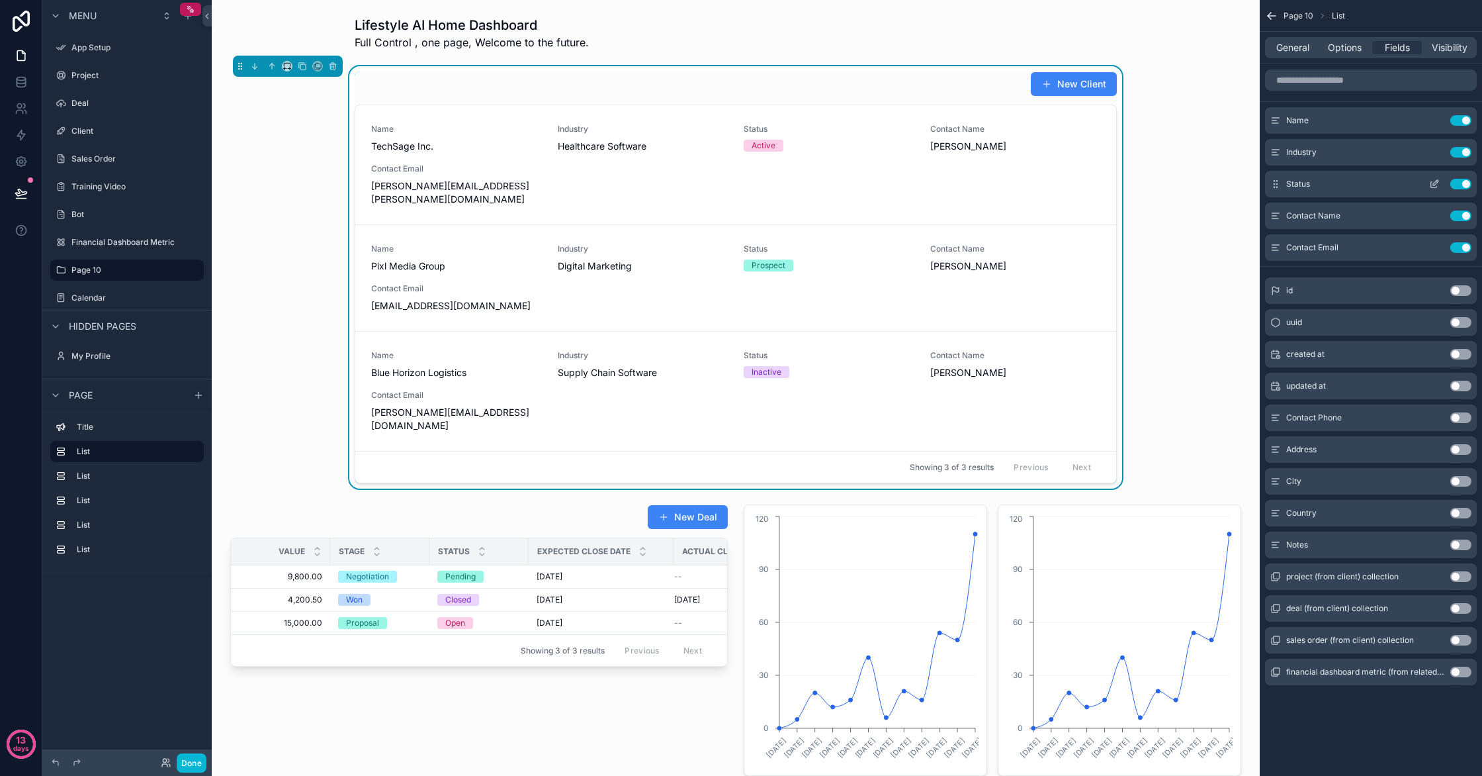
click at [1465, 157] on button "Use setting" at bounding box center [1461, 152] width 21 height 11
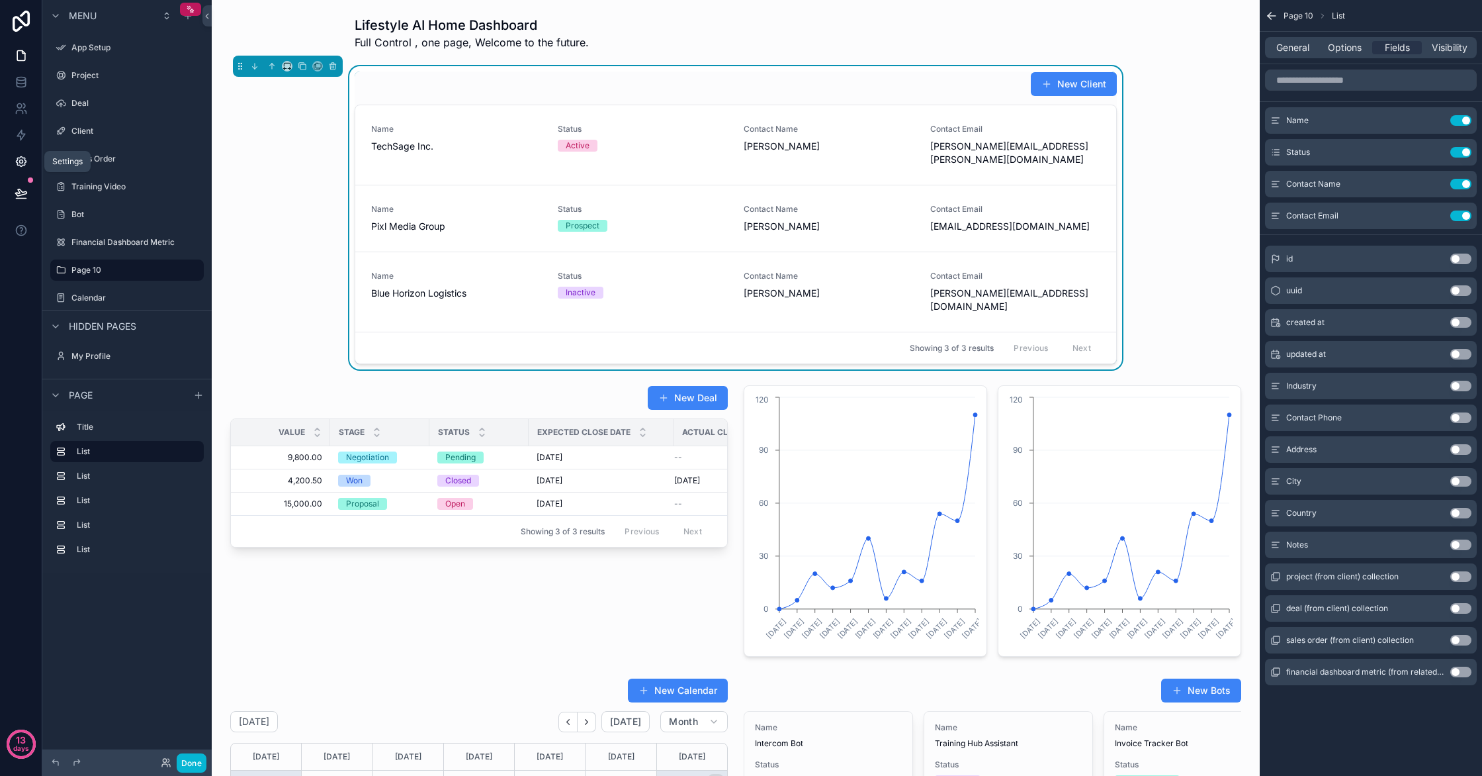
click at [28, 163] on link at bounding box center [21, 161] width 42 height 26
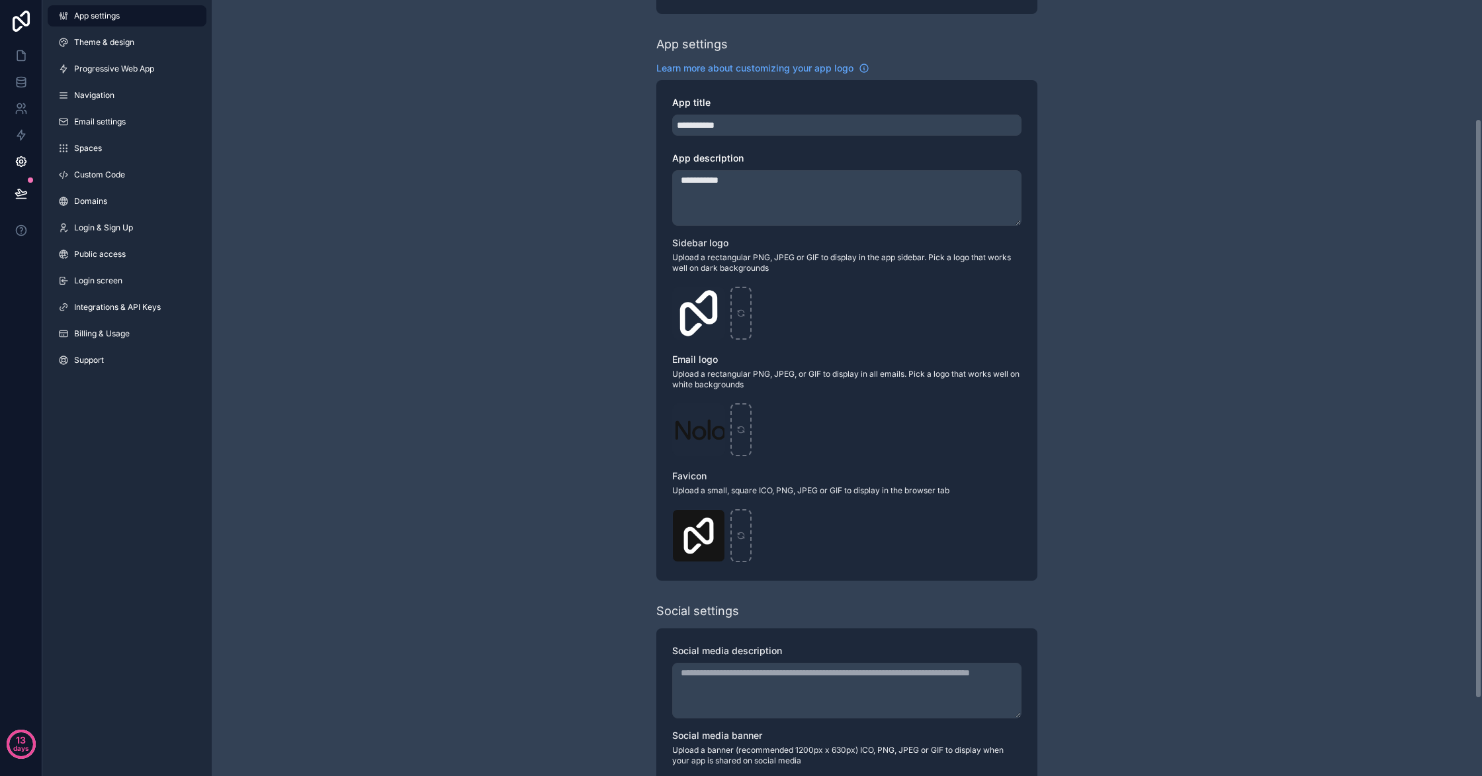
scroll to position [159, 0]
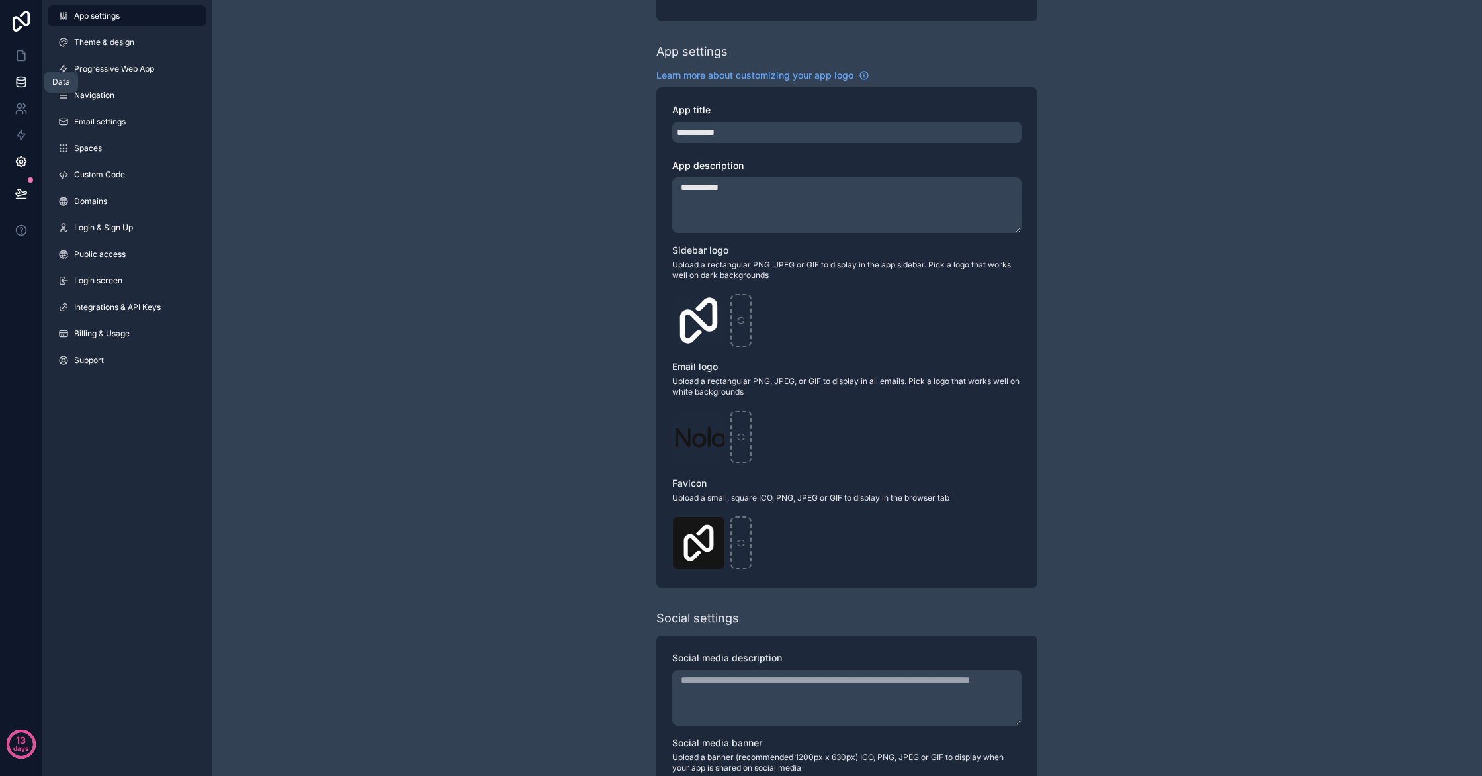
click at [29, 83] on link at bounding box center [21, 82] width 42 height 26
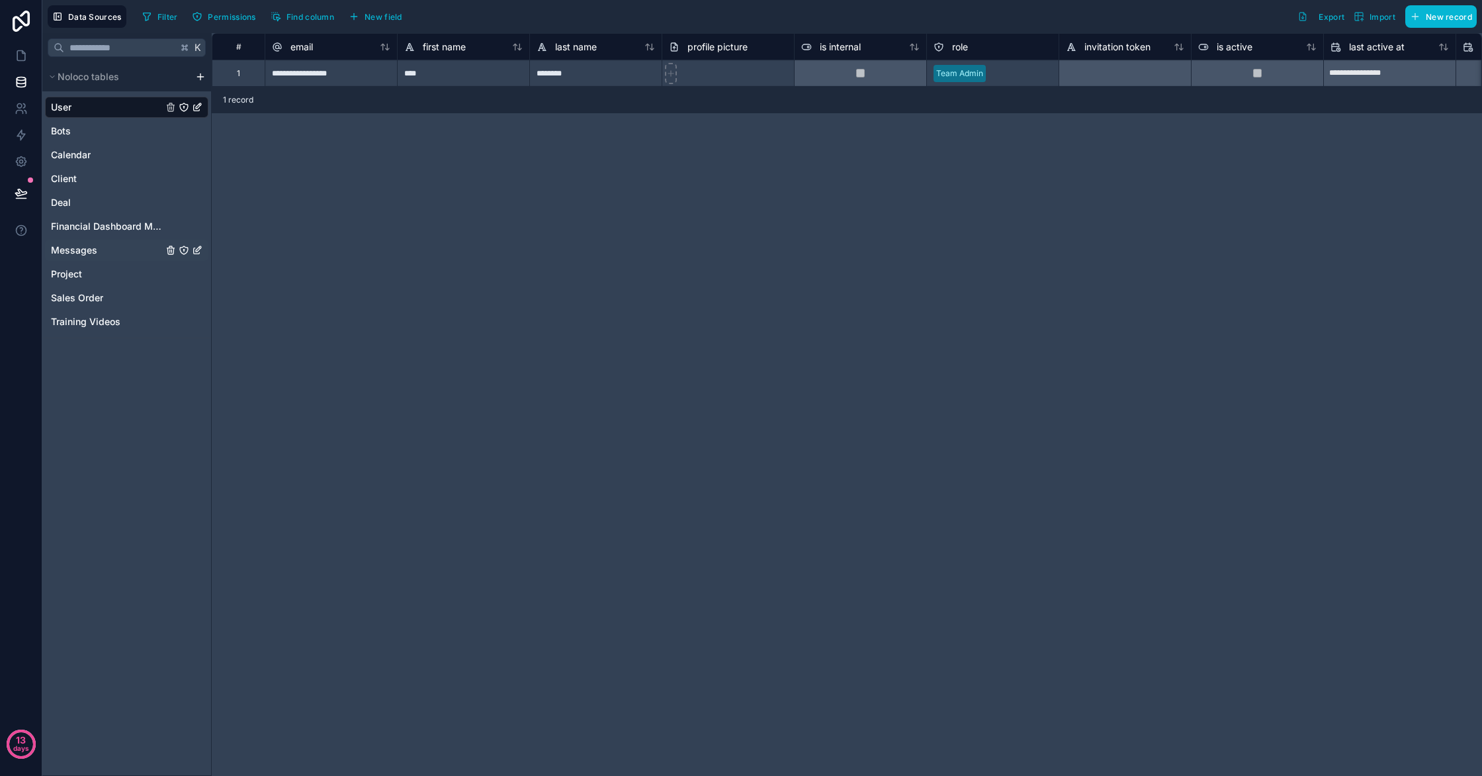
click at [106, 256] on link "Messages" at bounding box center [107, 250] width 112 height 13
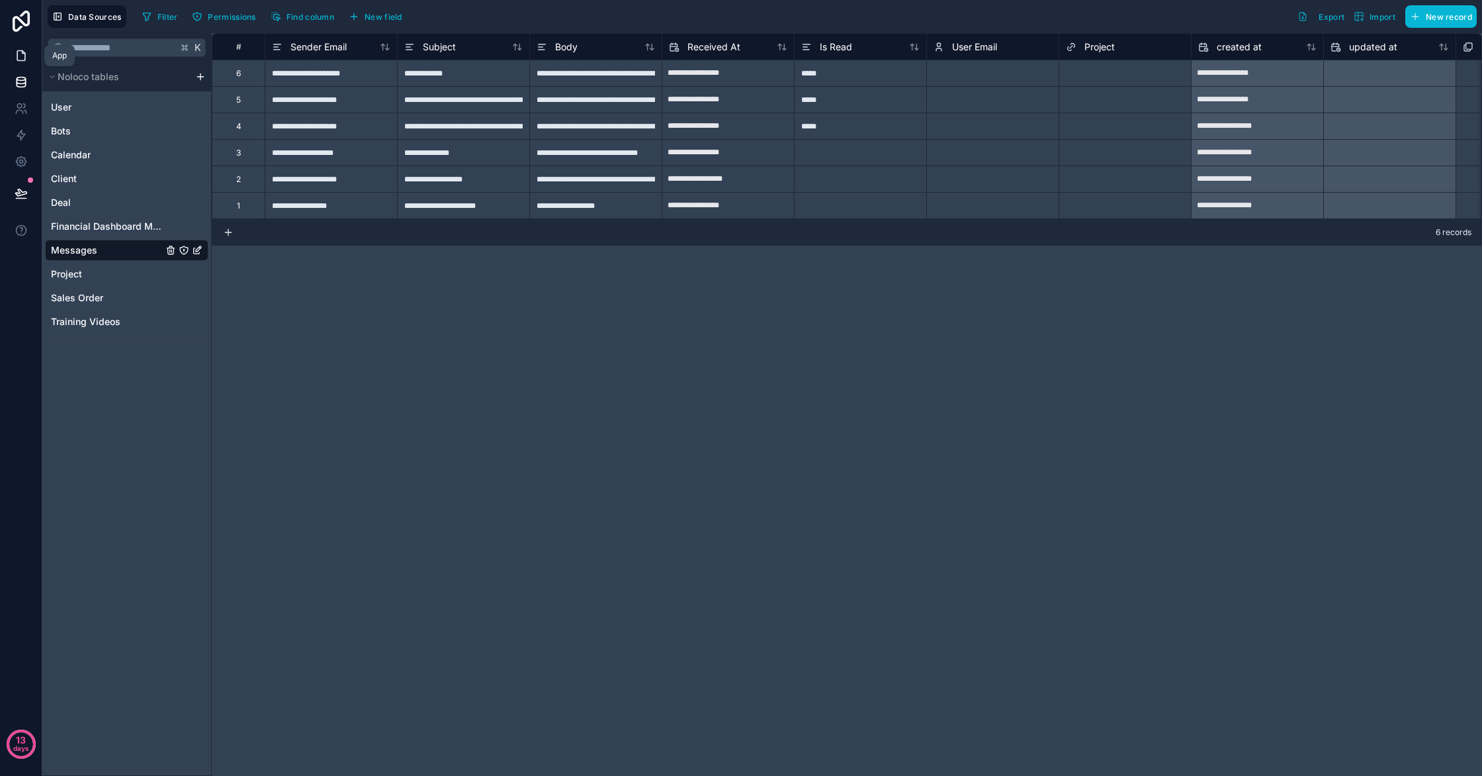
click at [28, 55] on link at bounding box center [21, 55] width 42 height 26
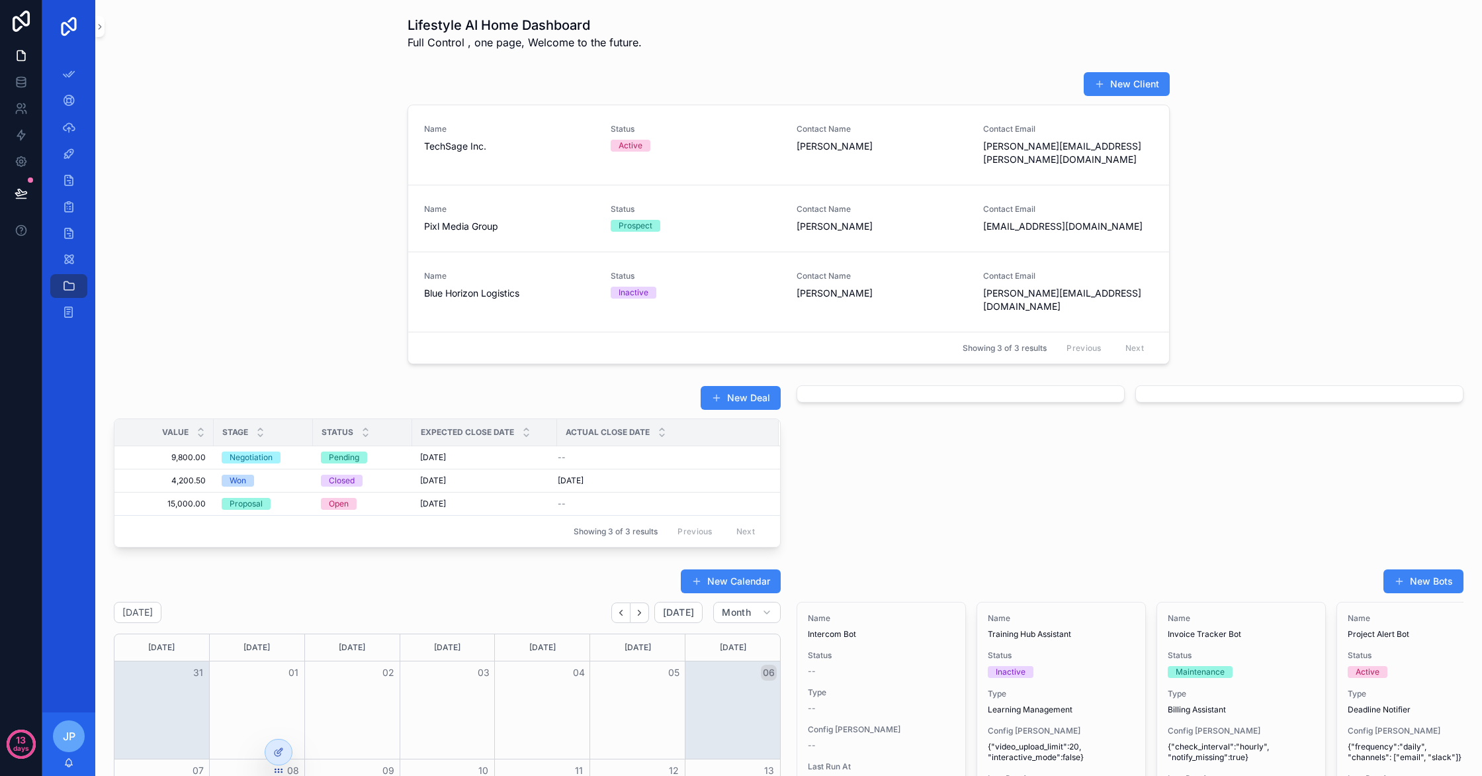
scroll to position [1, 0]
click at [281, 757] on div at bounding box center [278, 751] width 26 height 25
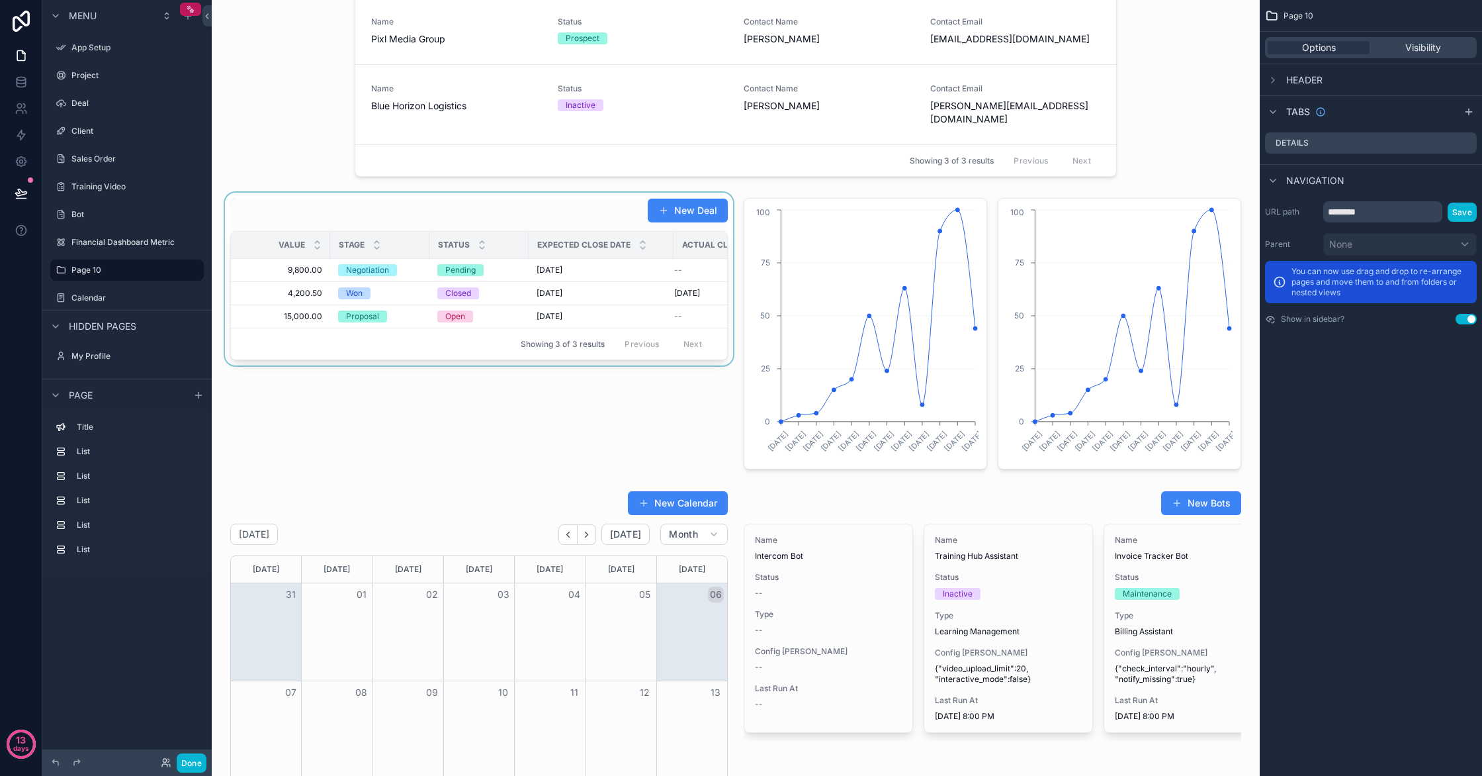
scroll to position [0, 0]
